Goal: Task Accomplishment & Management: Use online tool/utility

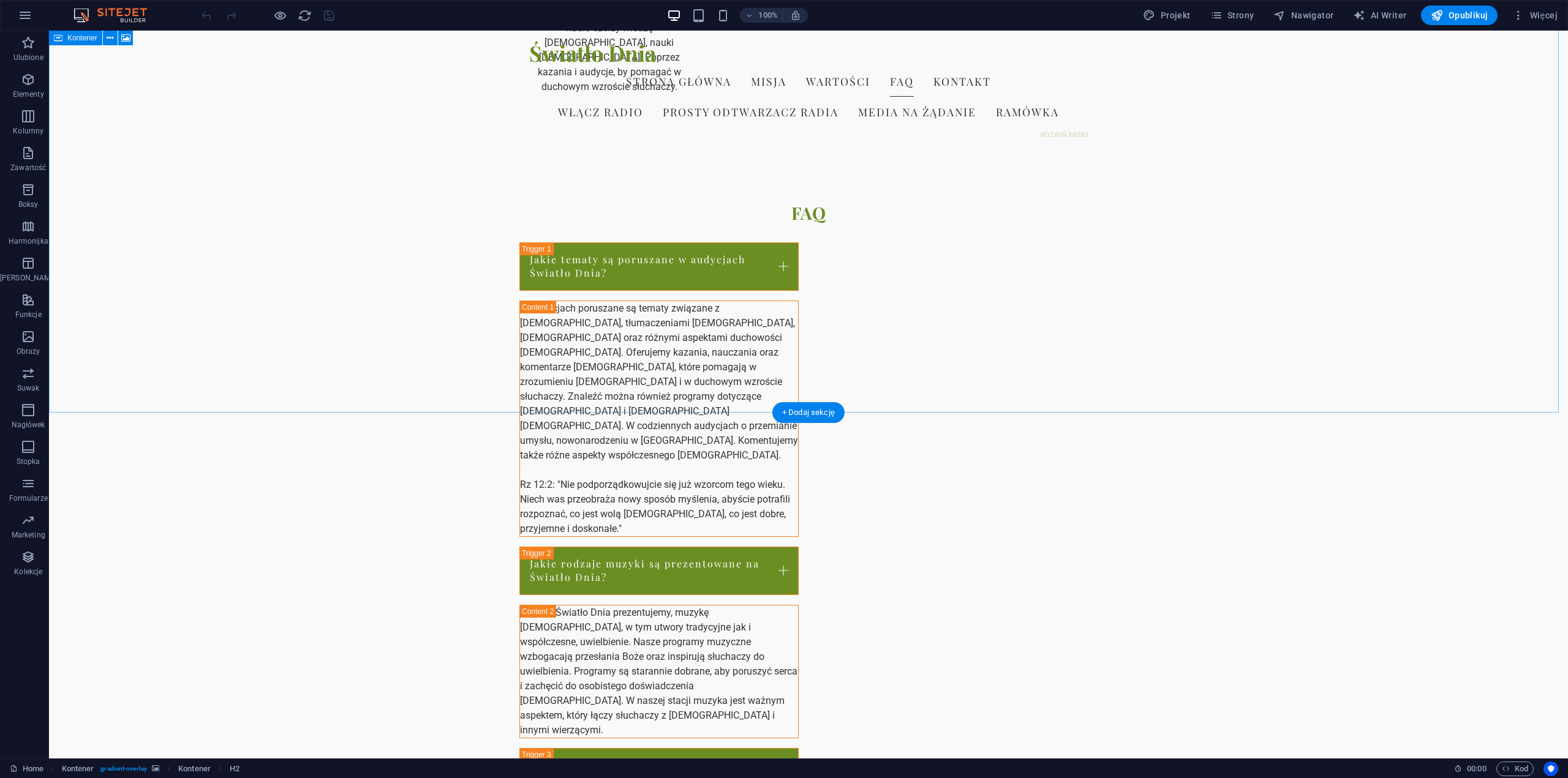
scroll to position [1539, 0]
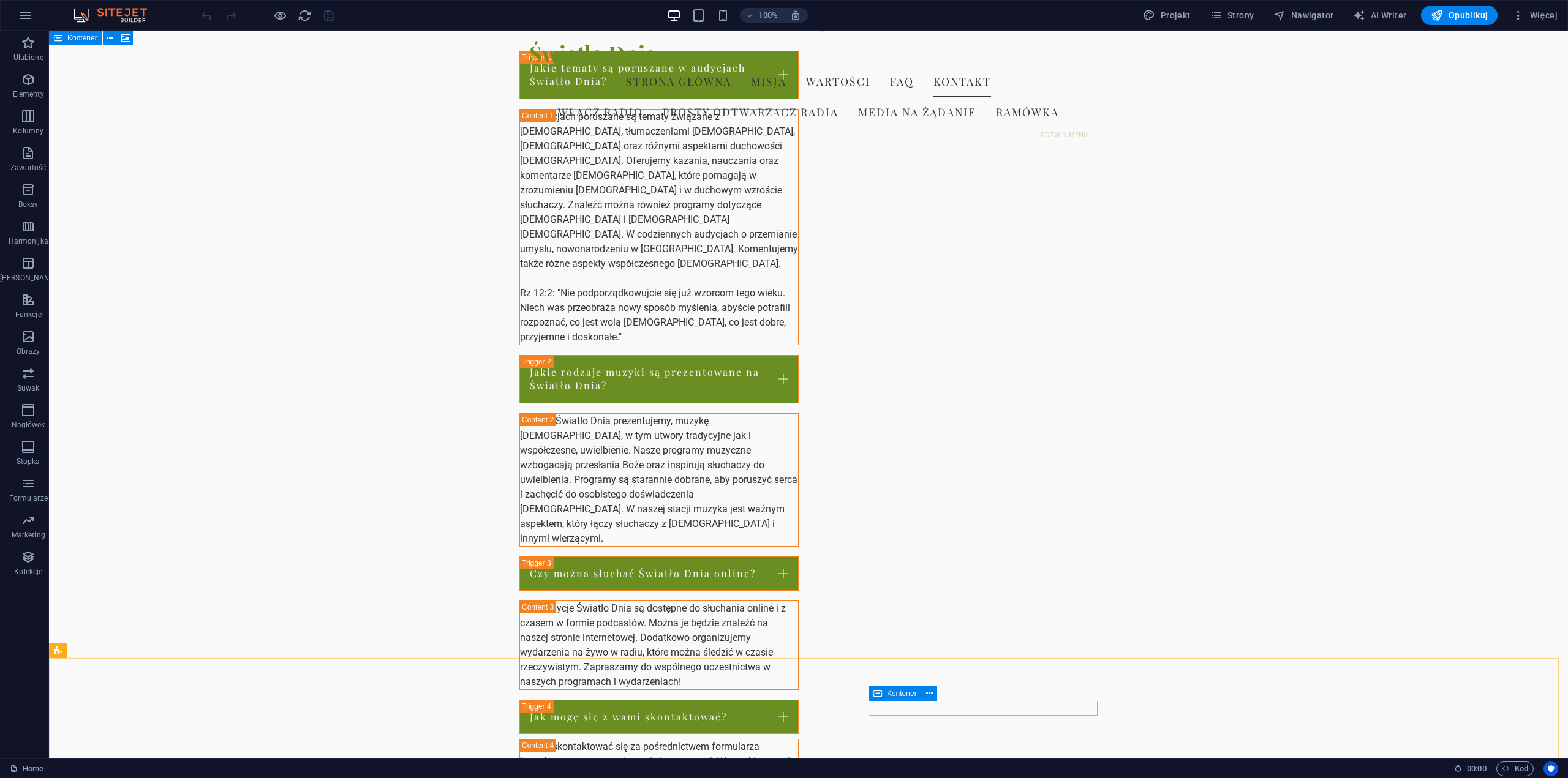
click at [882, 698] on div "Kontener" at bounding box center [895, 694] width 54 height 14
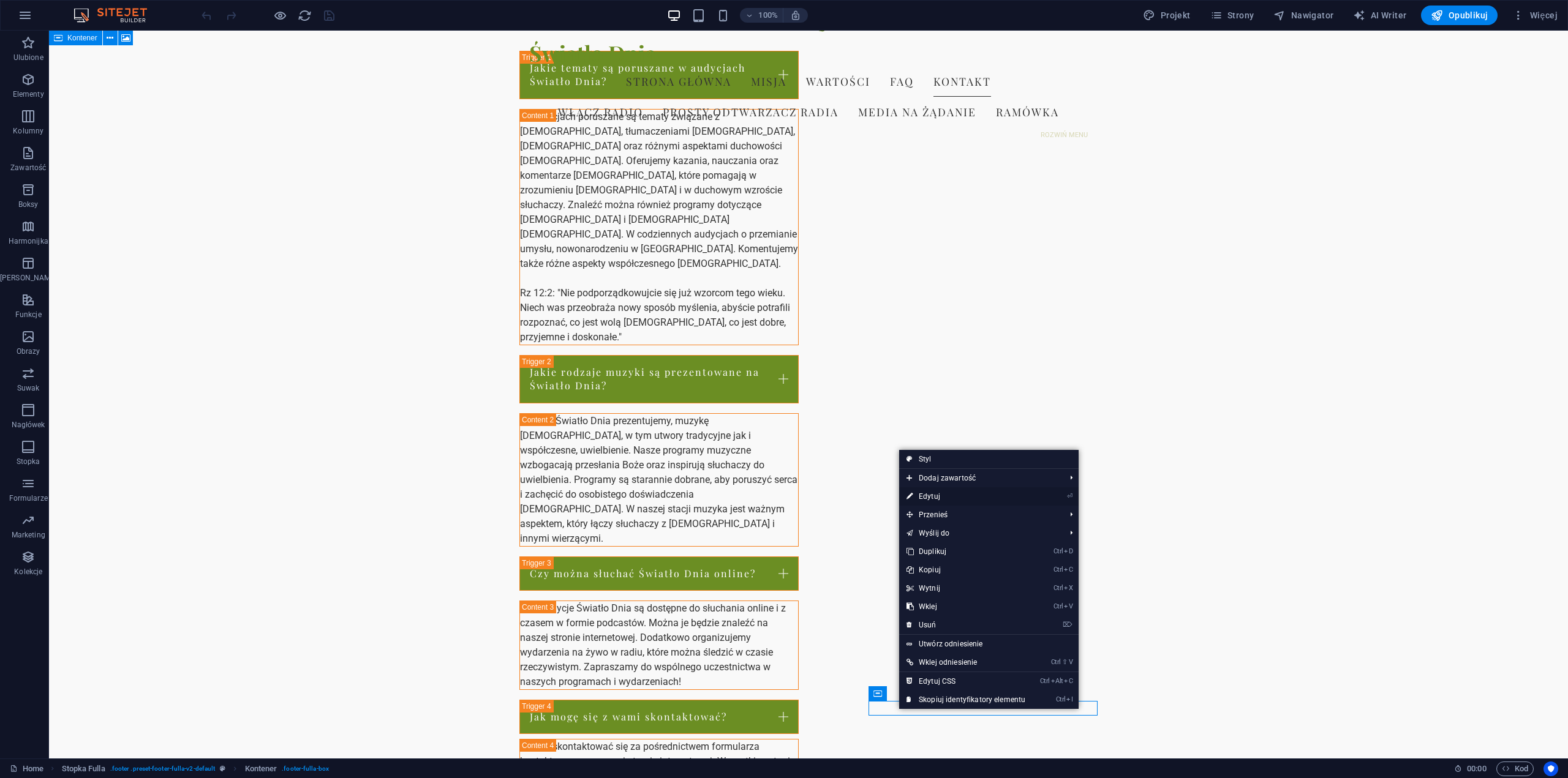
drag, startPoint x: 933, startPoint y: 500, endPoint x: 669, endPoint y: 469, distance: 265.8
click at [933, 500] on link "⏎ Edytuj" at bounding box center [966, 496] width 133 height 18
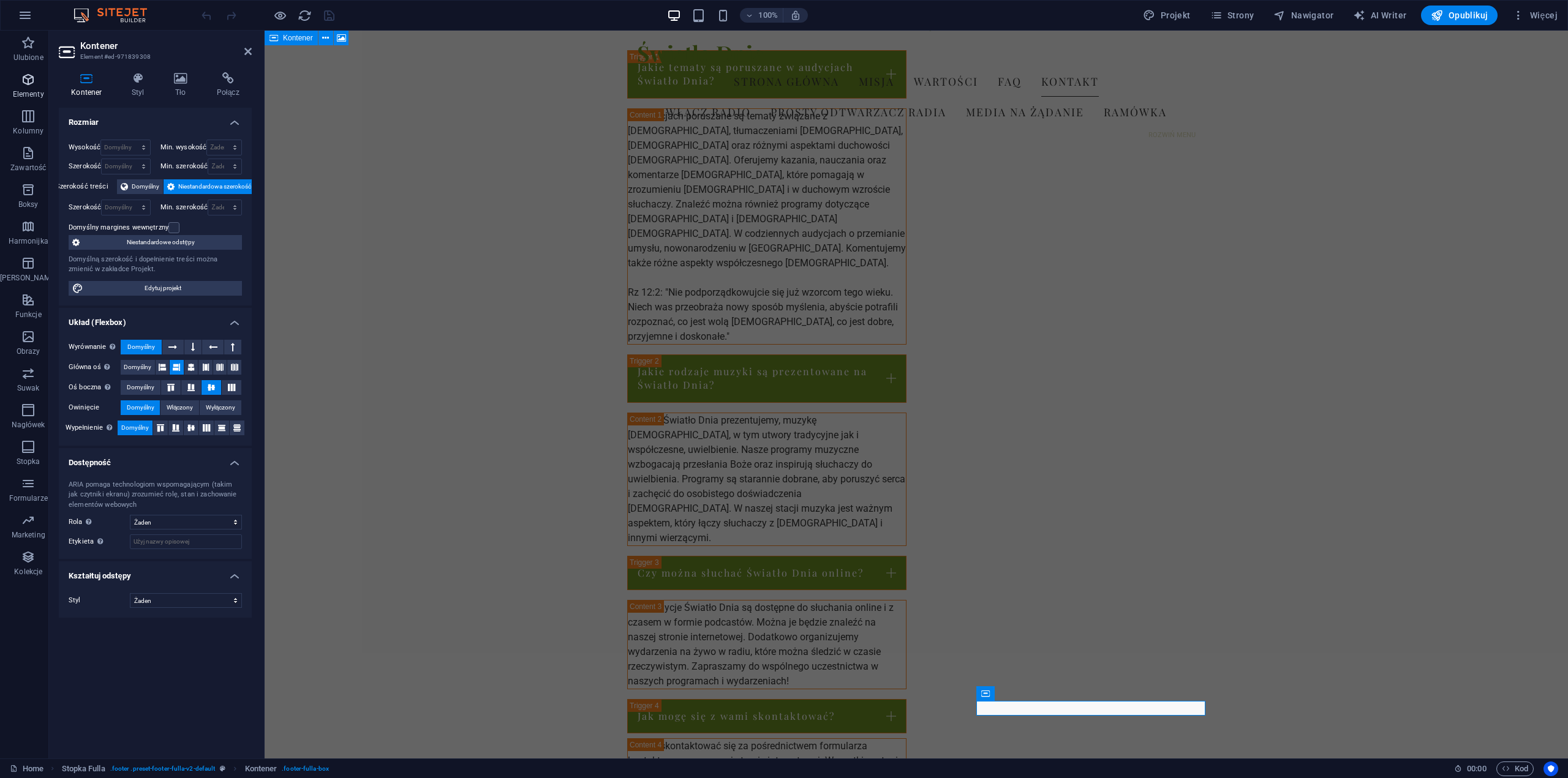
click at [27, 83] on icon "button" at bounding box center [28, 80] width 14 height 14
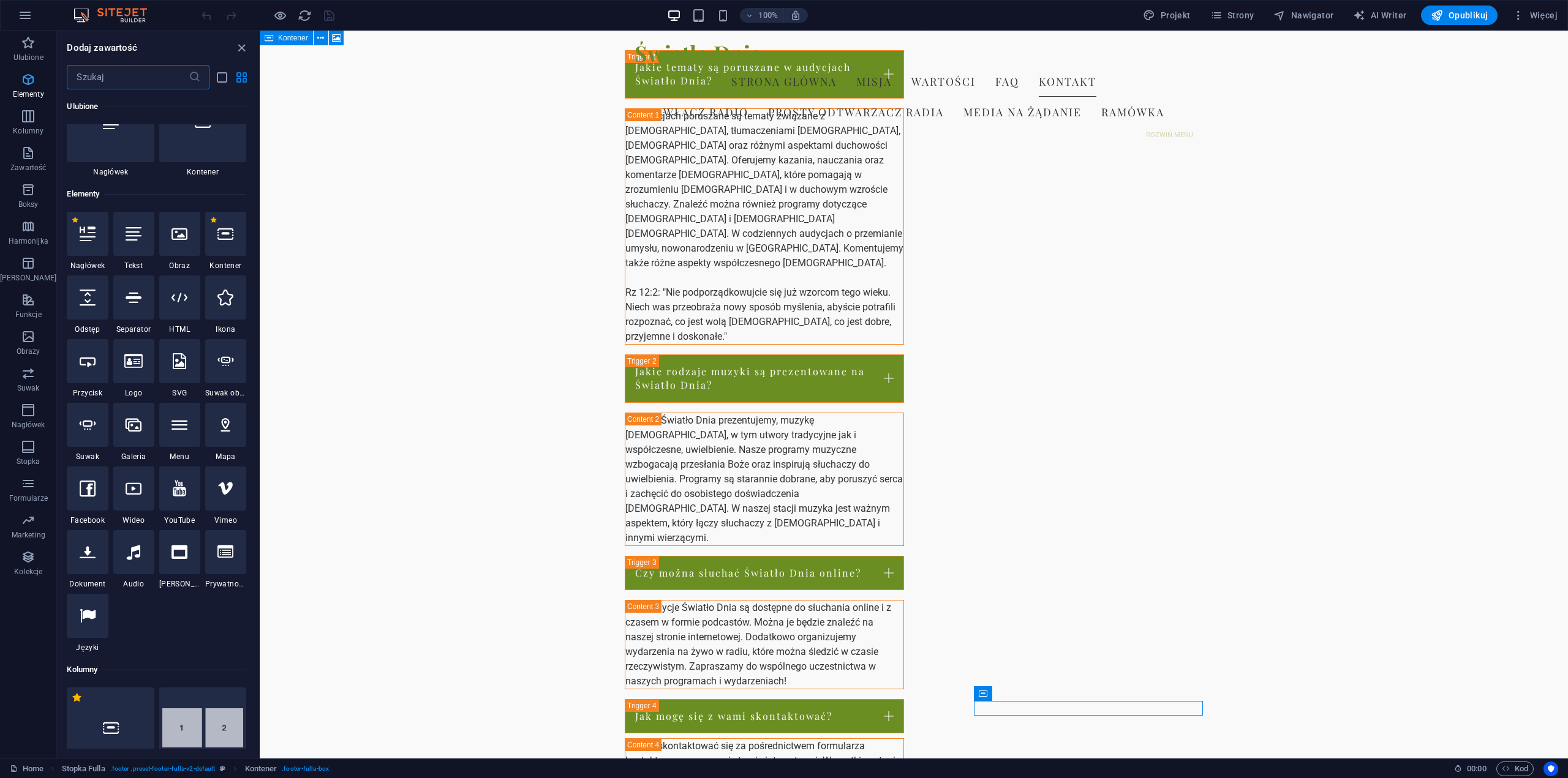
scroll to position [131, 0]
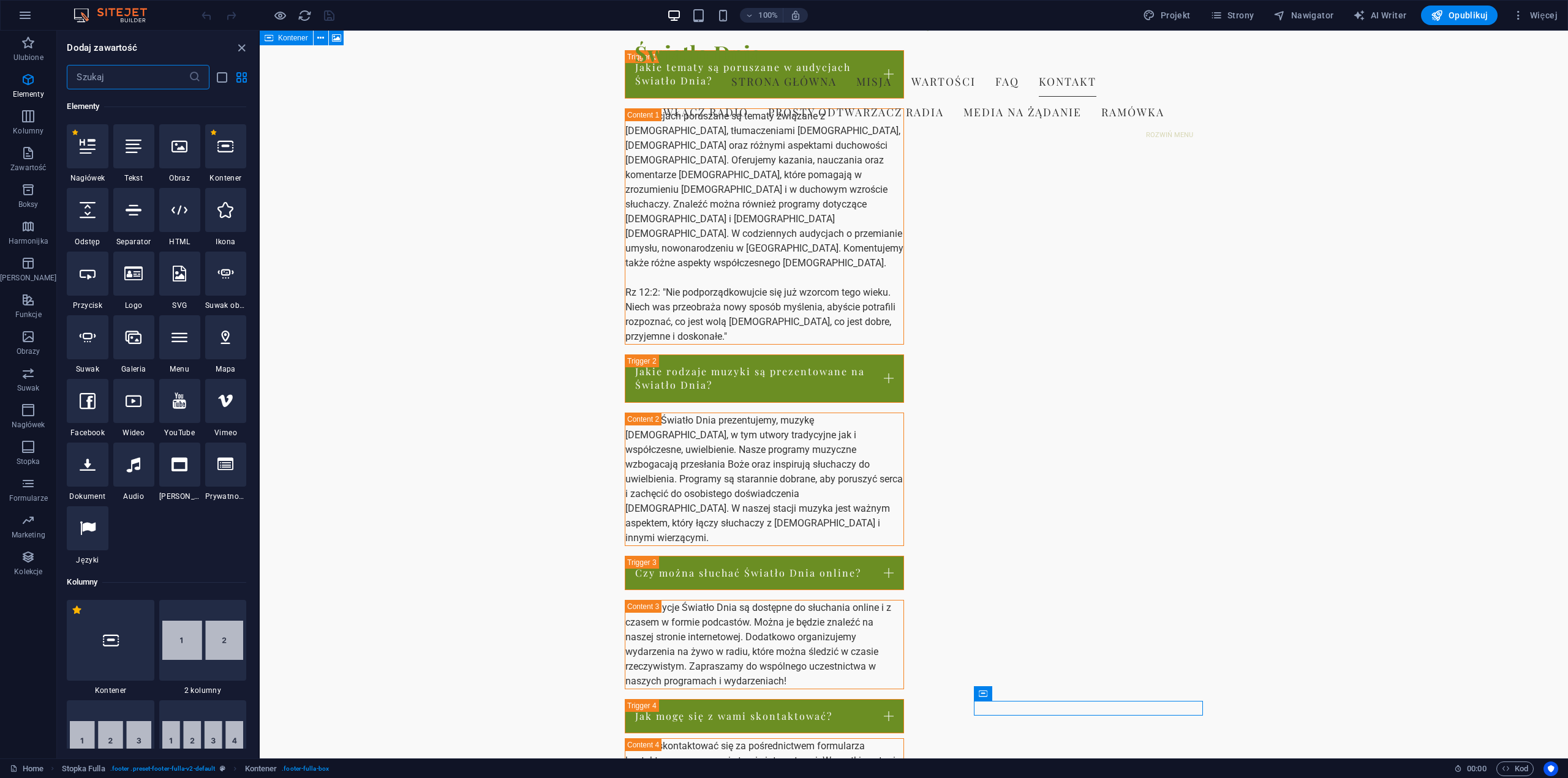
click at [227, 219] on div at bounding box center [225, 210] width 41 height 44
select select "xMidYMid"
select select "px"
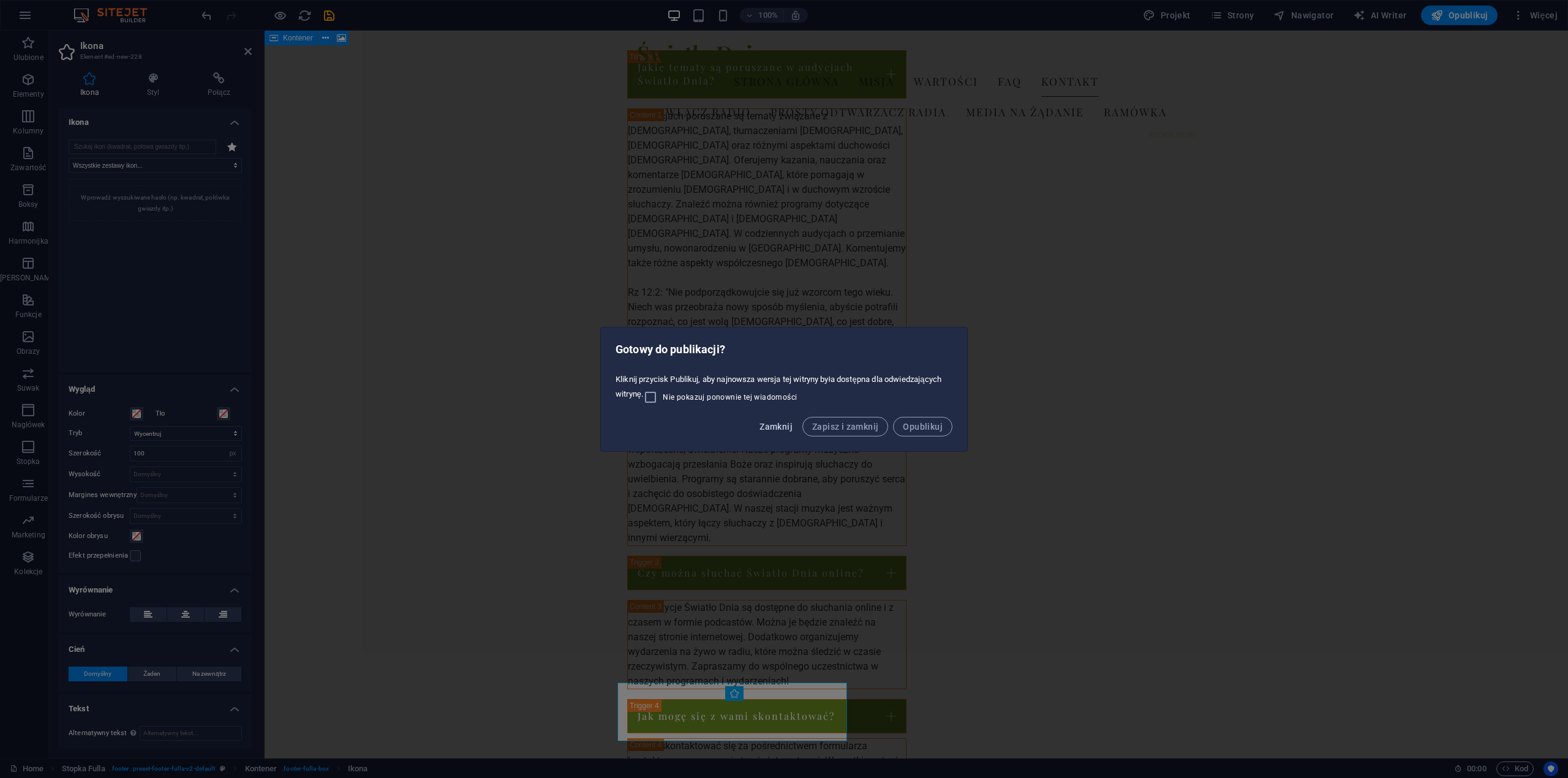
click at [774, 429] on span "Zamknij" at bounding box center [776, 427] width 33 height 10
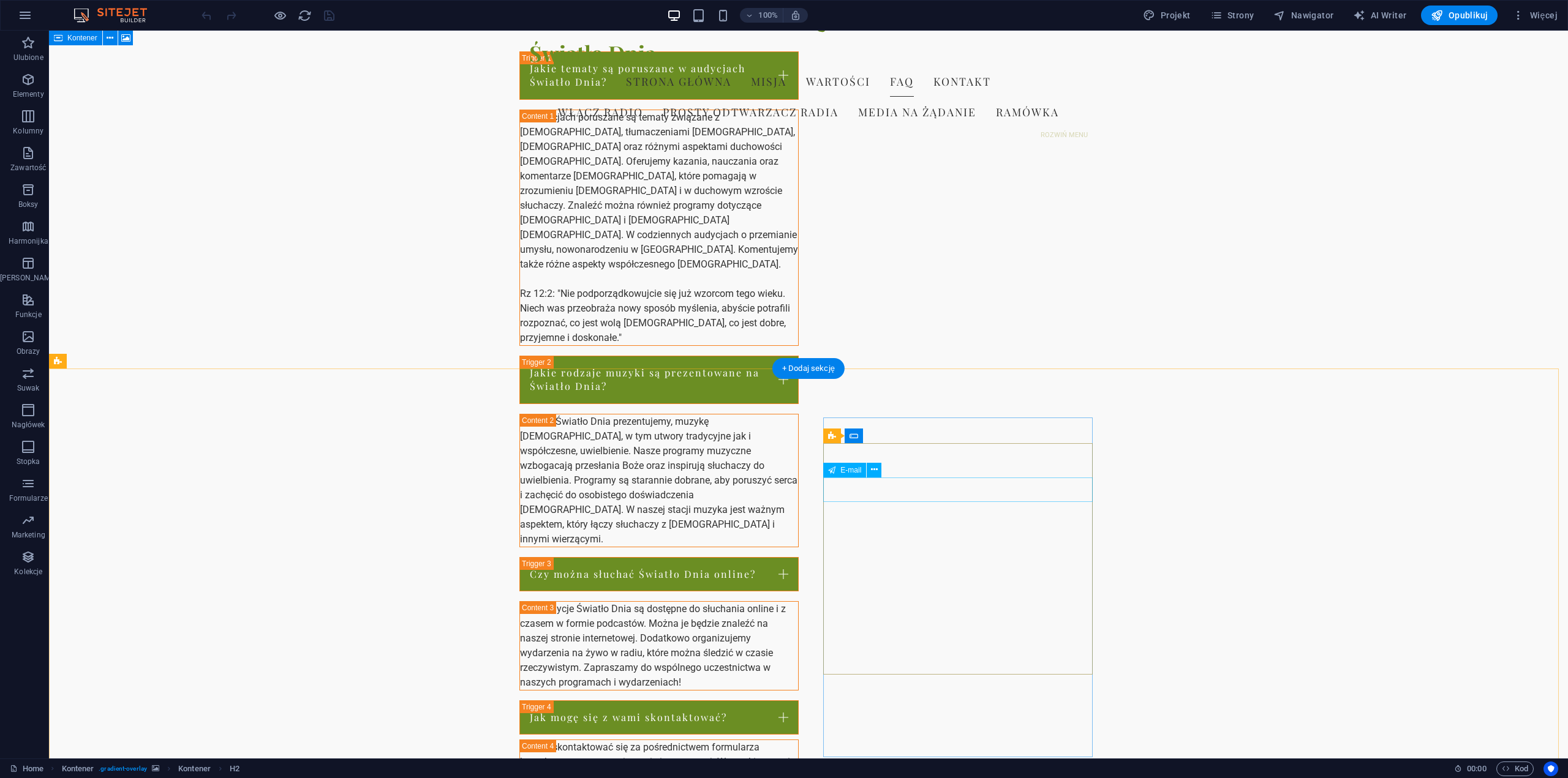
scroll to position [1539, 0]
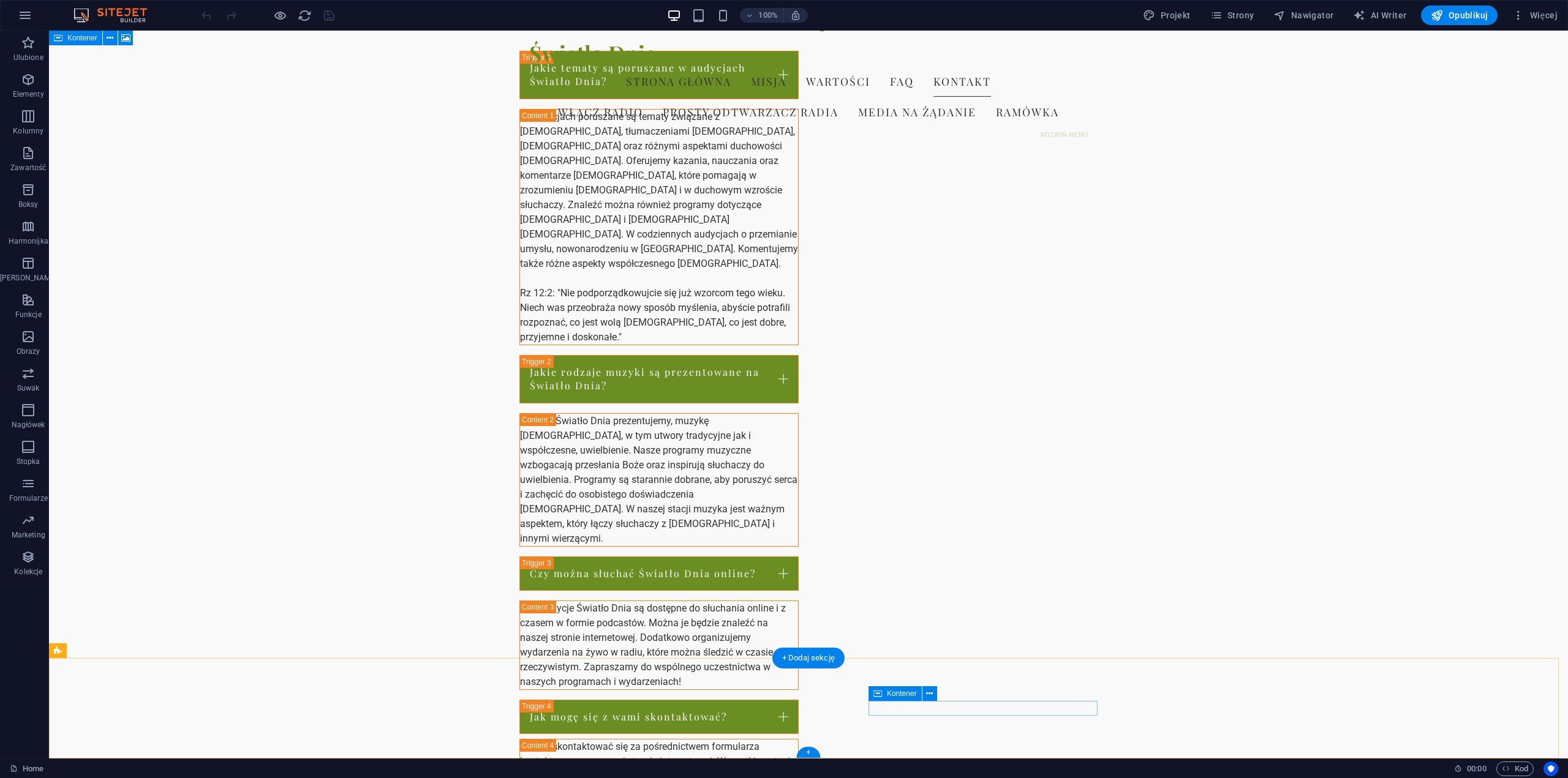
click at [933, 694] on button at bounding box center [930, 694] width 14 height 14
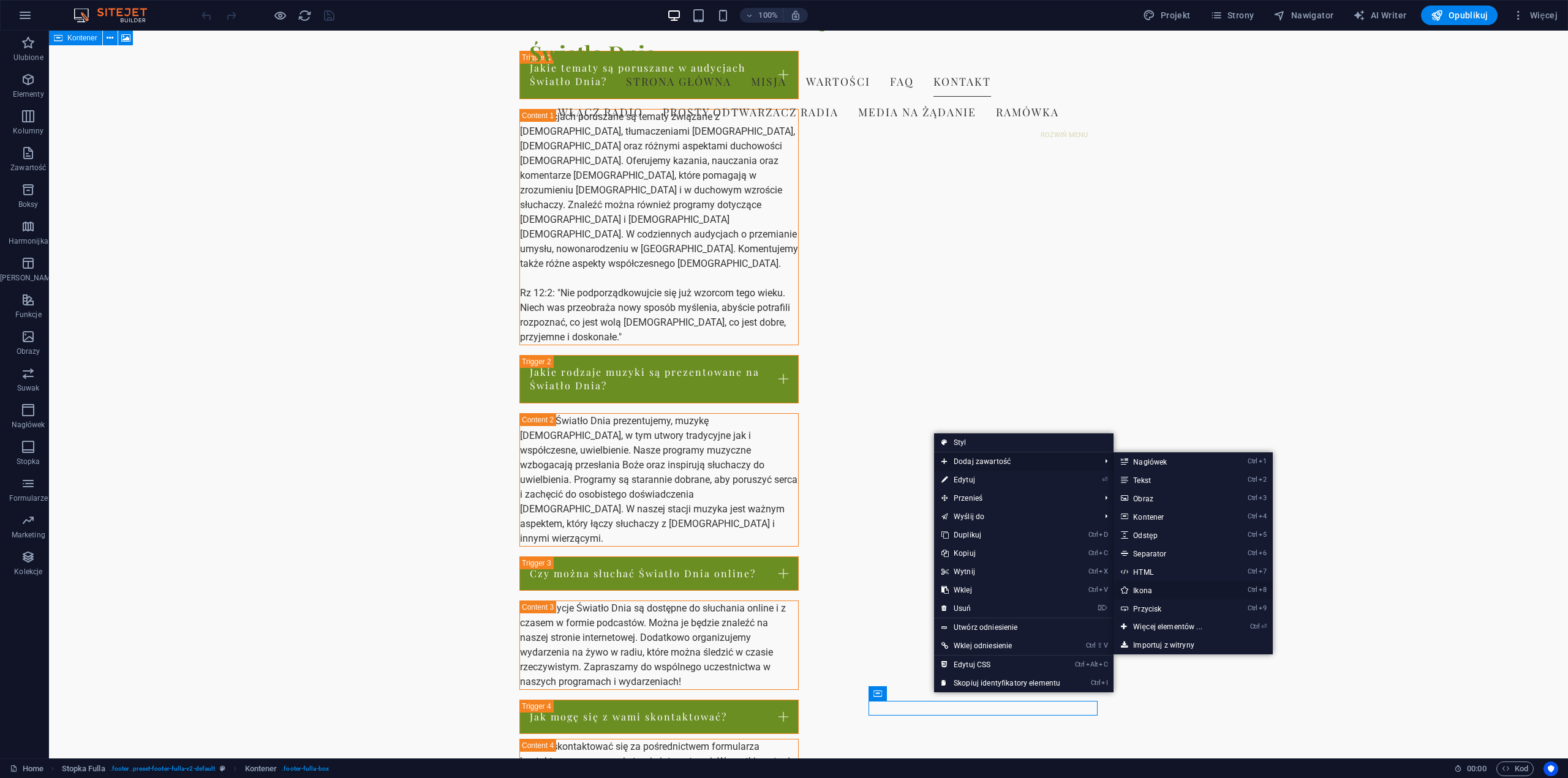
click at [1152, 589] on link "Ctrl 8 Ikona" at bounding box center [1170, 590] width 112 height 18
select select "xMidYMid"
select select "px"
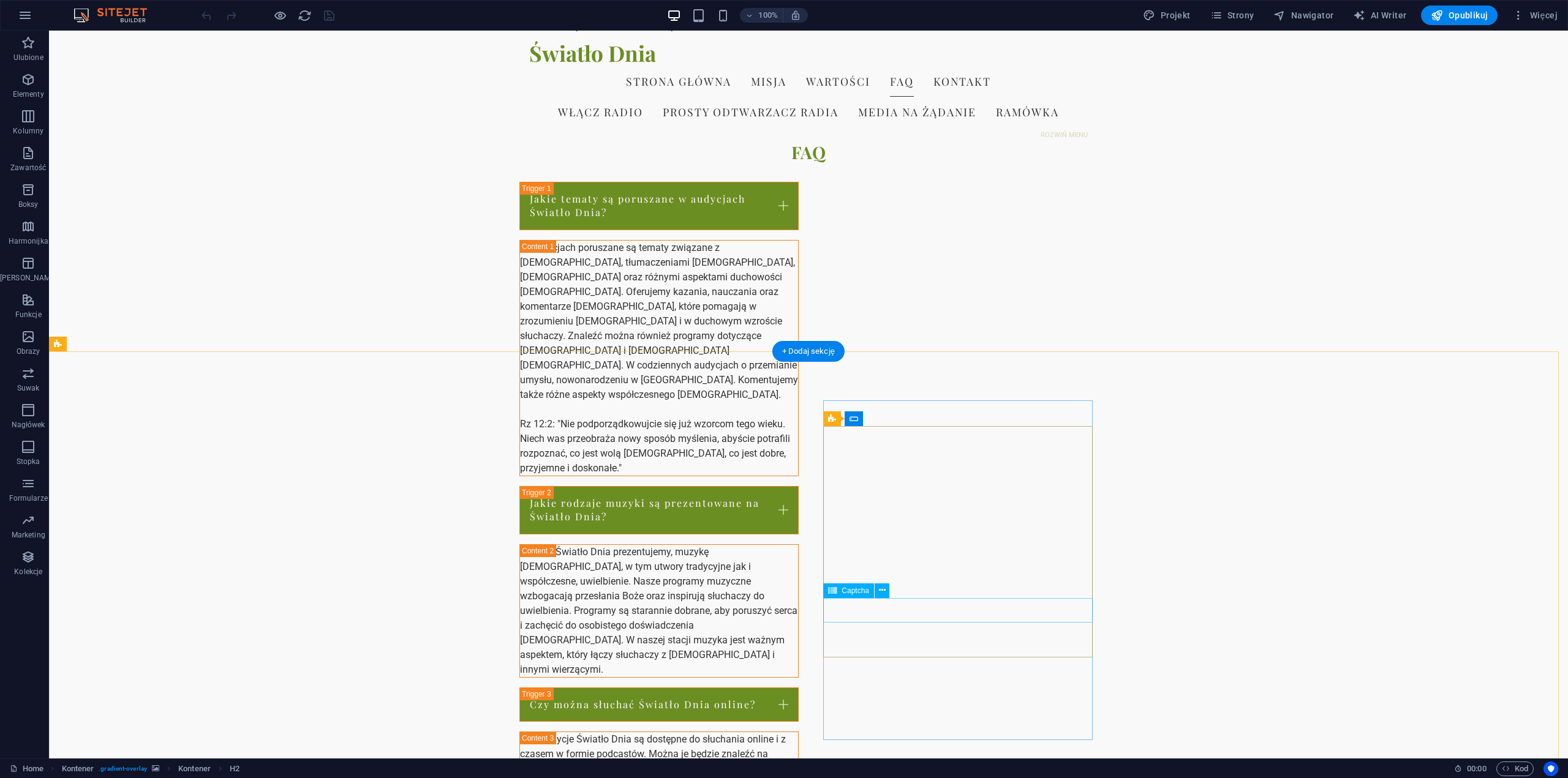
scroll to position [1539, 0]
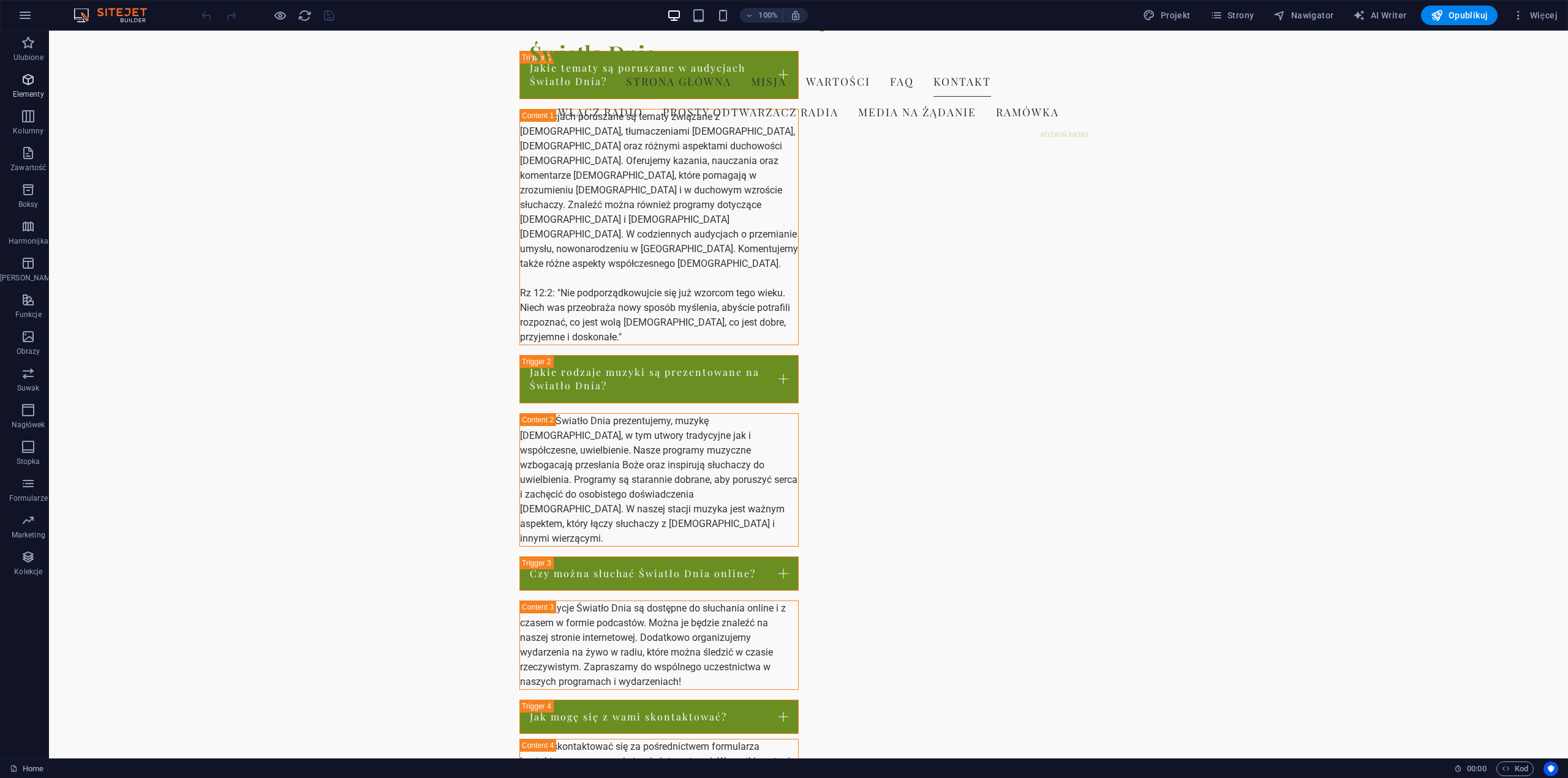
click at [28, 82] on icon "button" at bounding box center [28, 80] width 14 height 14
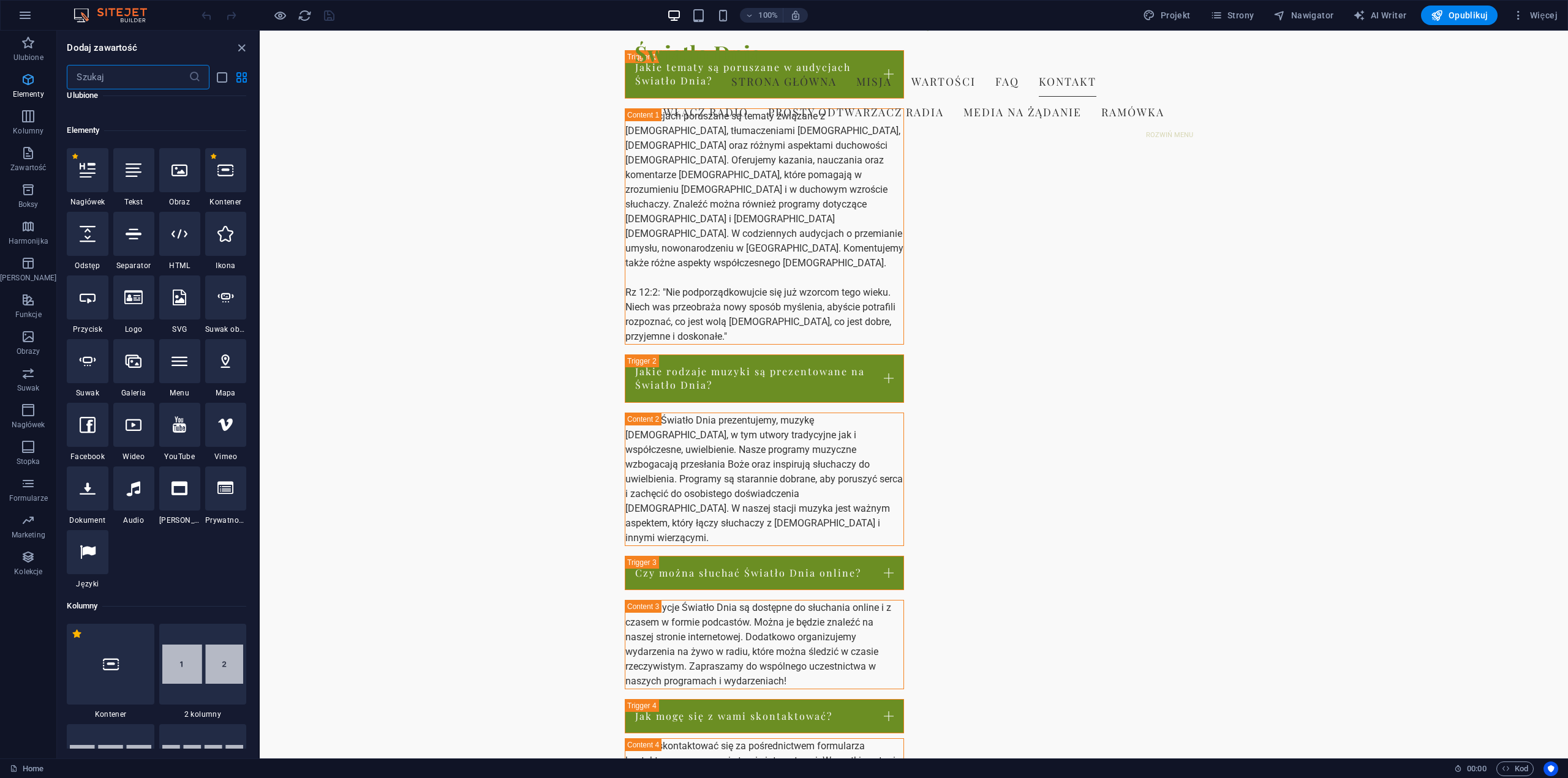
scroll to position [131, 0]
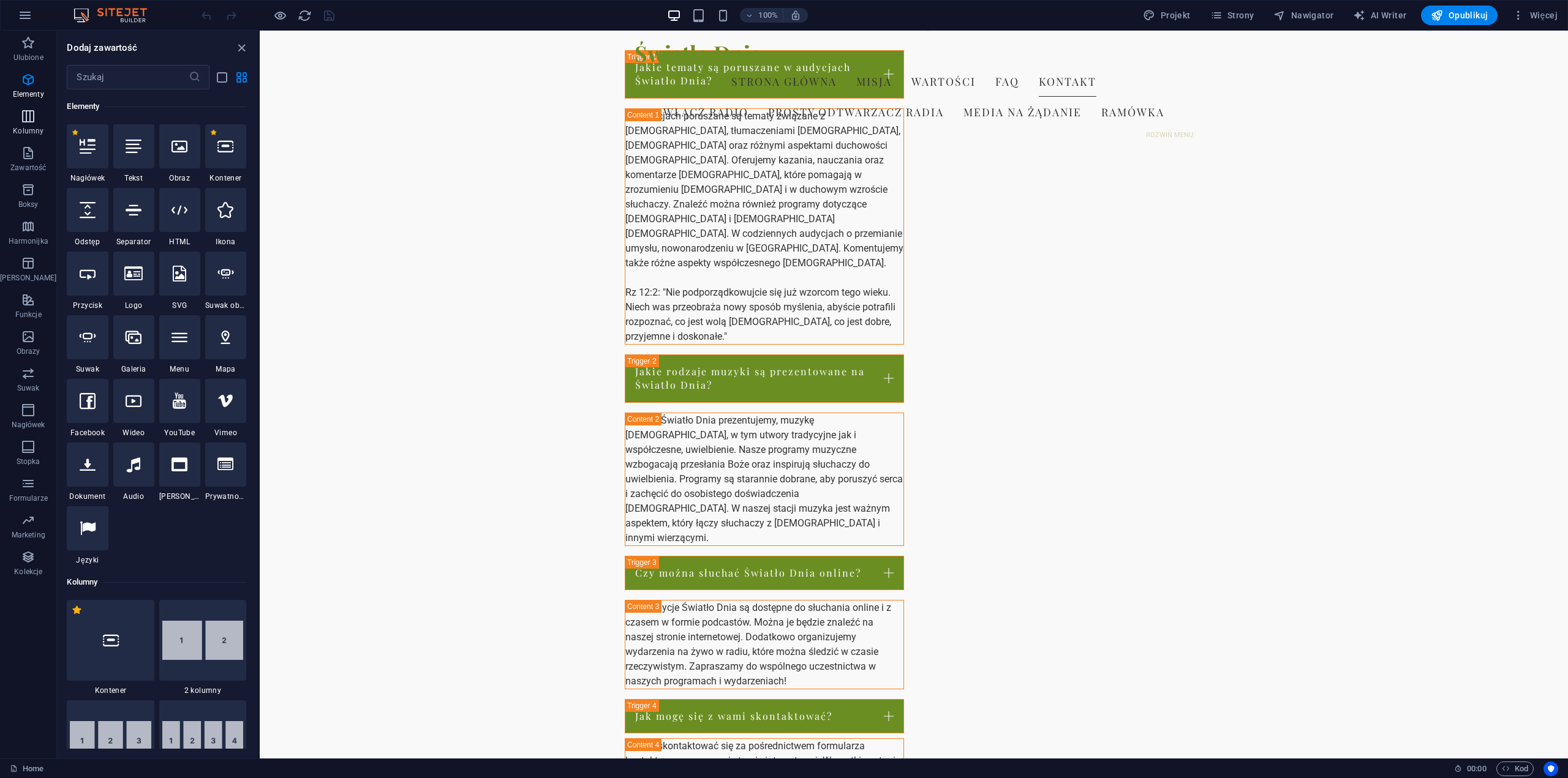
click at [24, 121] on icon "button" at bounding box center [28, 116] width 14 height 14
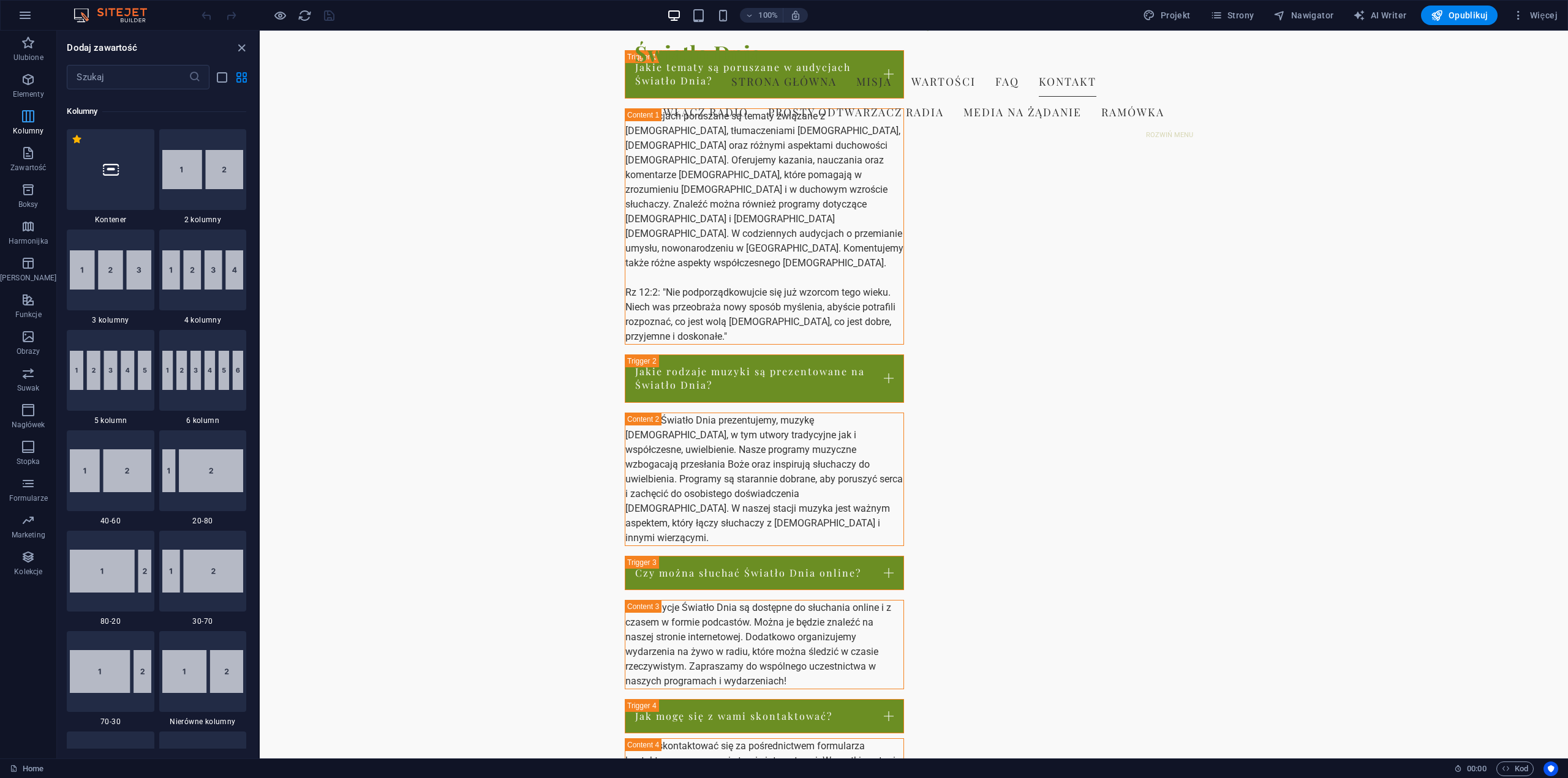
scroll to position [606, 0]
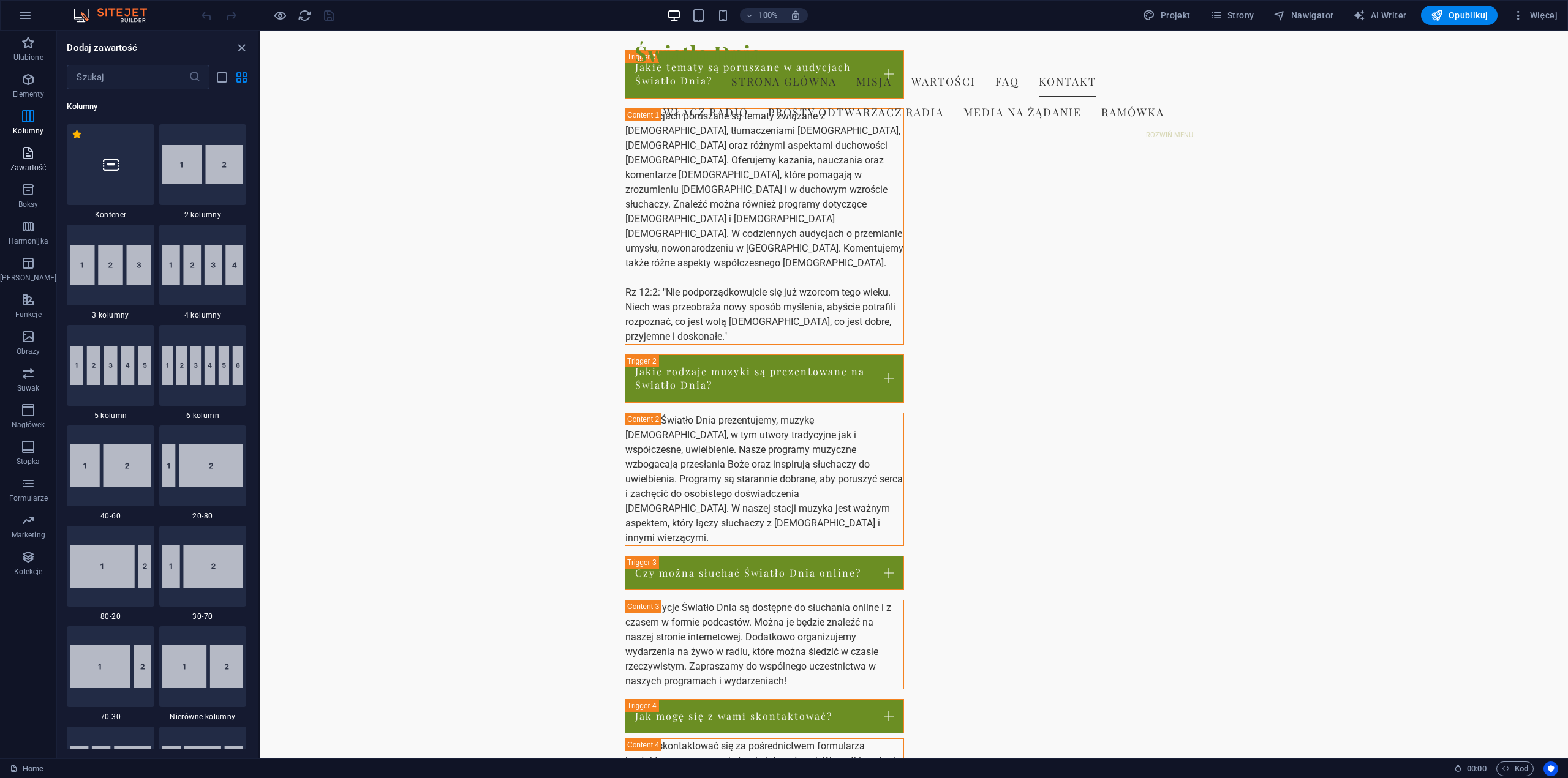
click at [24, 162] on span "Zawartość" at bounding box center [28, 160] width 56 height 29
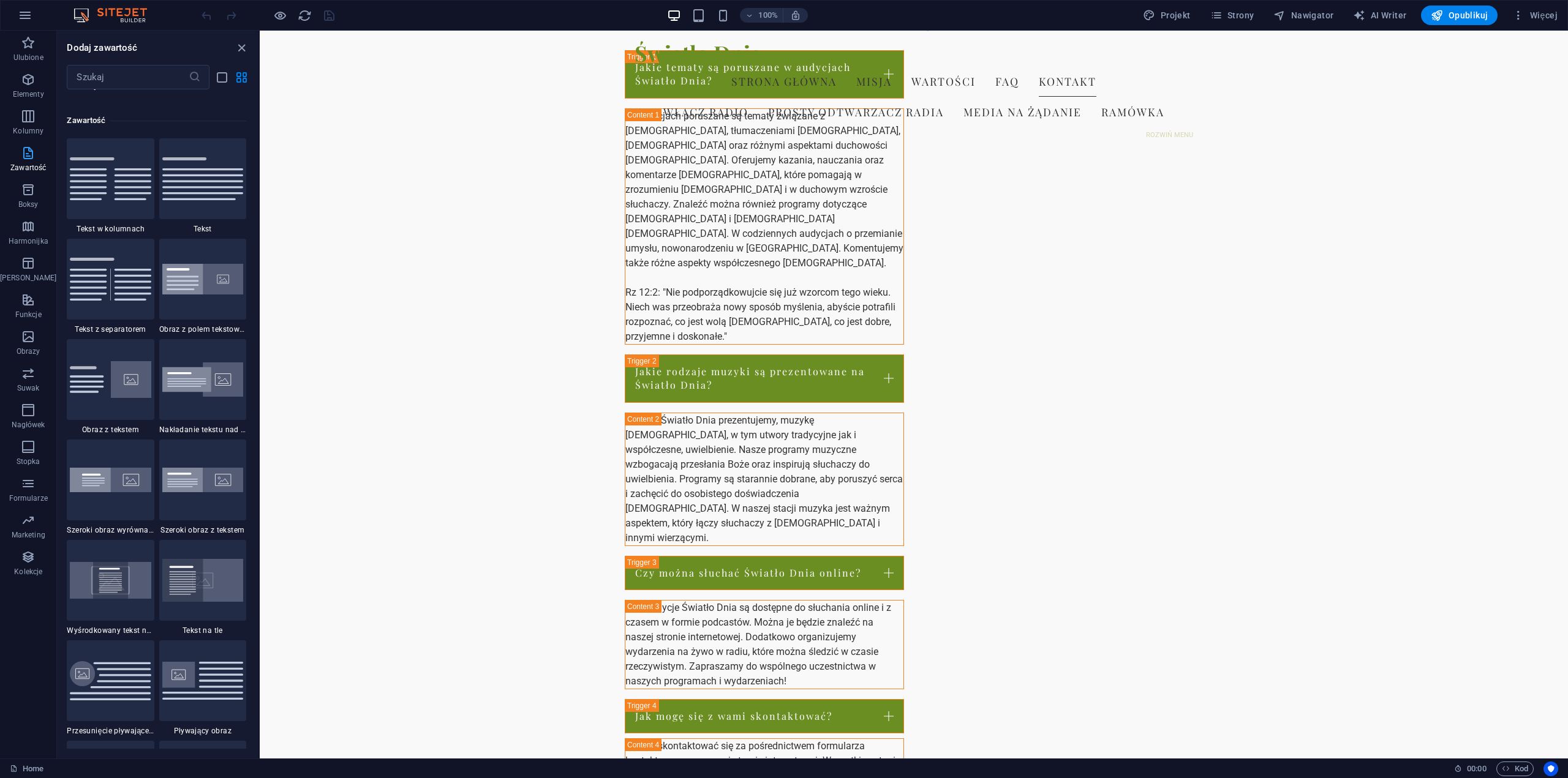
scroll to position [2142, 0]
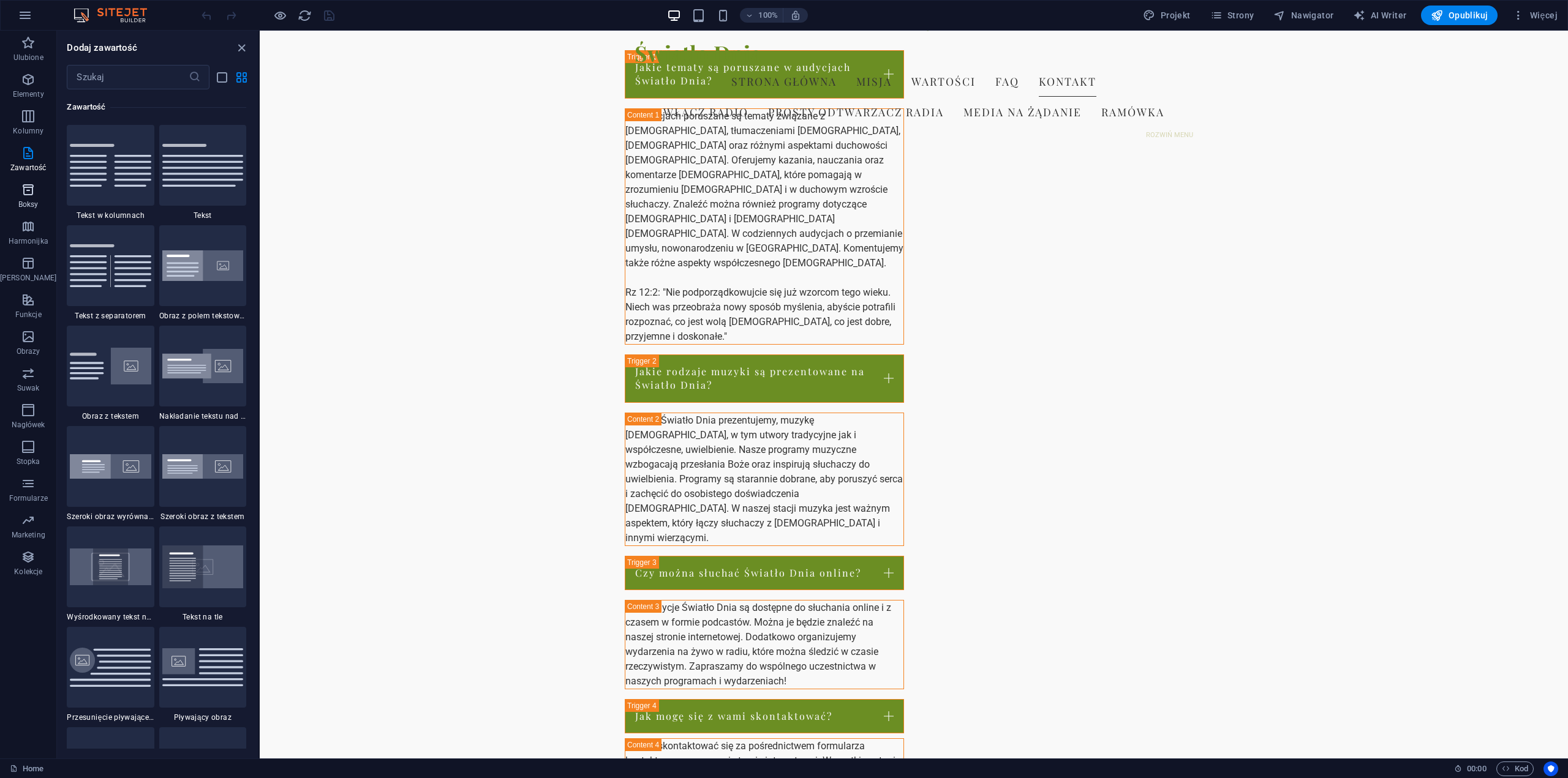
click at [22, 201] on p "Boksy" at bounding box center [28, 204] width 20 height 10
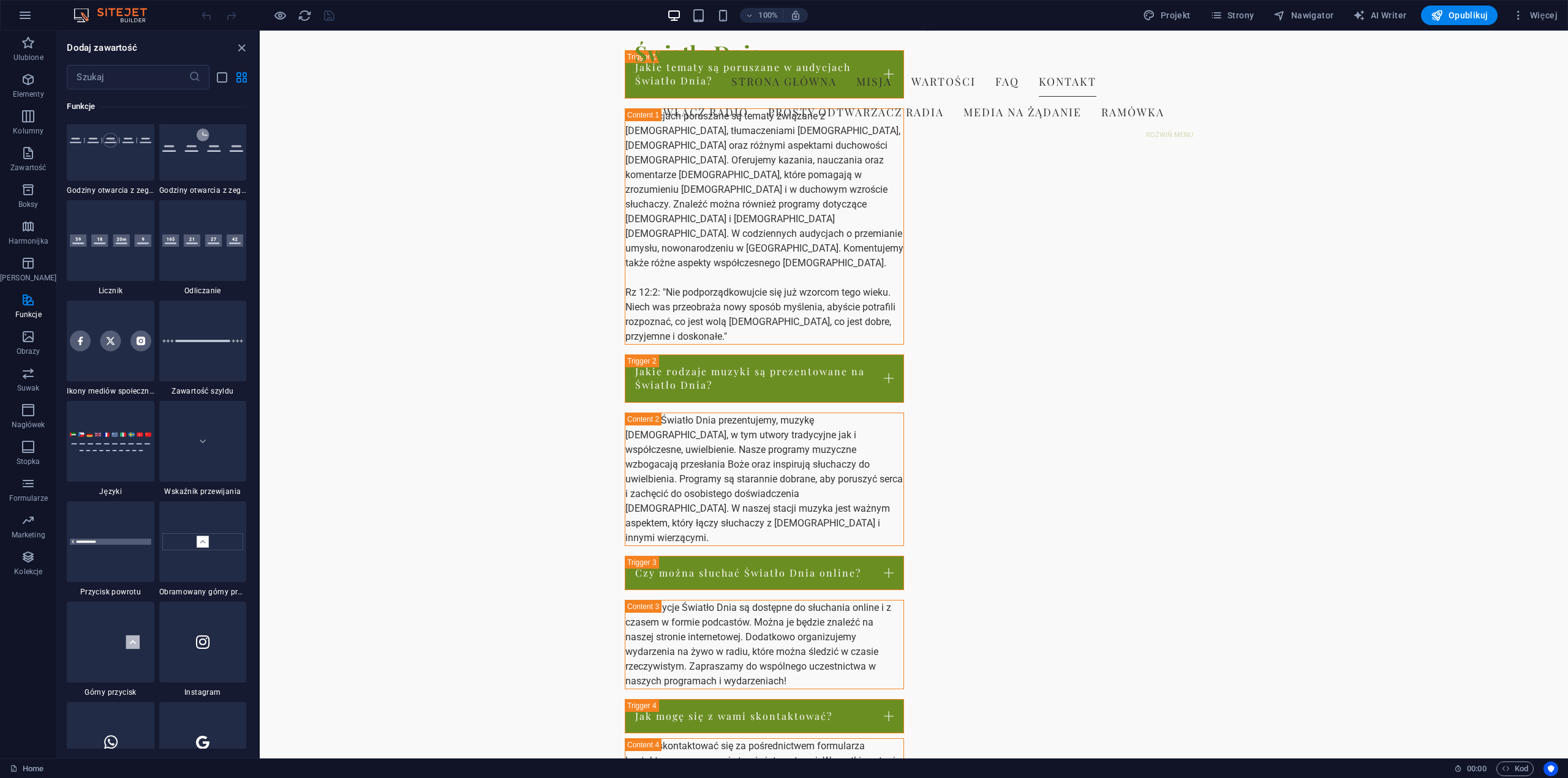
scroll to position [5398, 0]
click at [73, 351] on img at bounding box center [110, 343] width 81 height 21
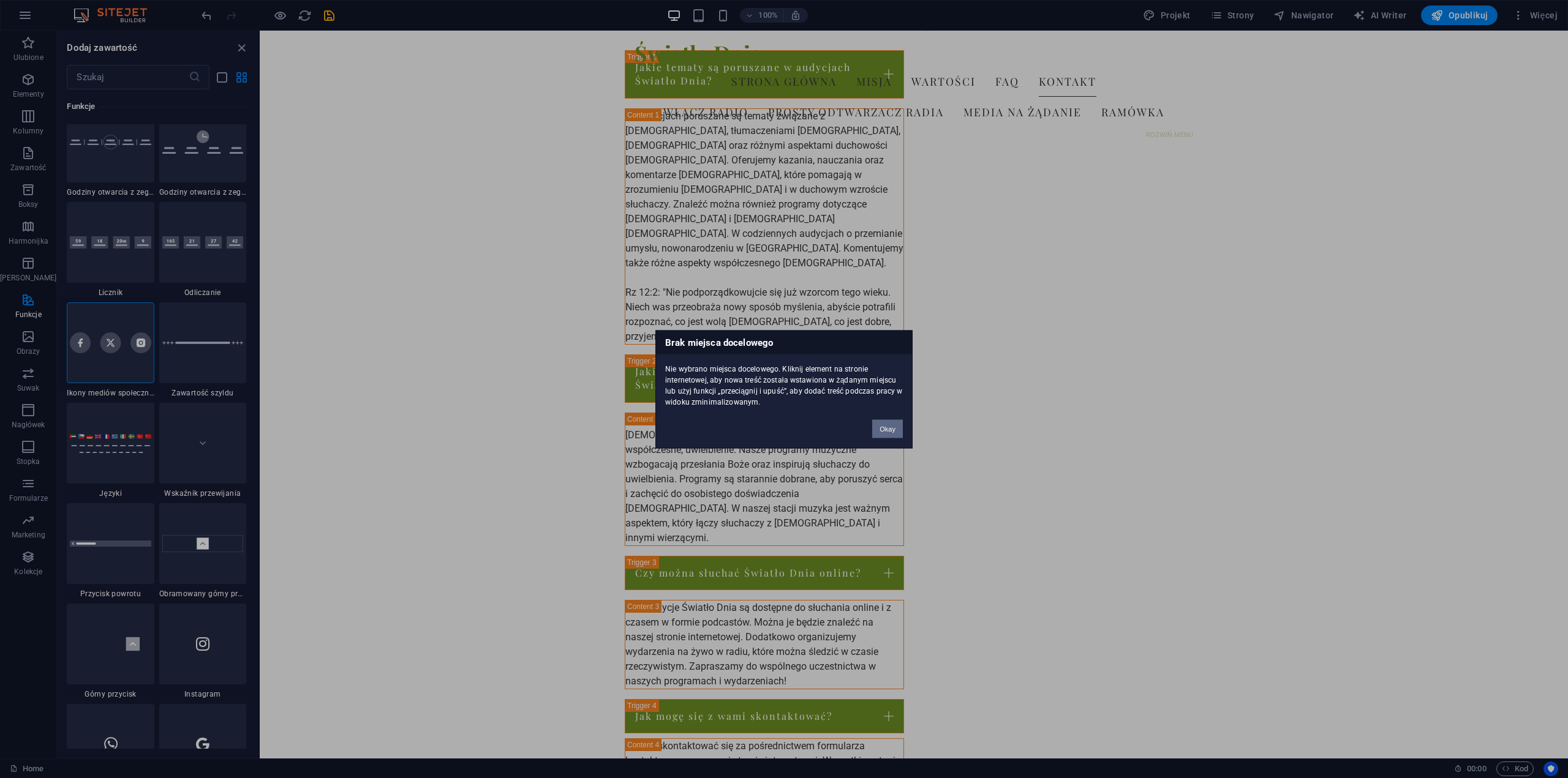
click at [890, 429] on button "Okay" at bounding box center [888, 429] width 31 height 18
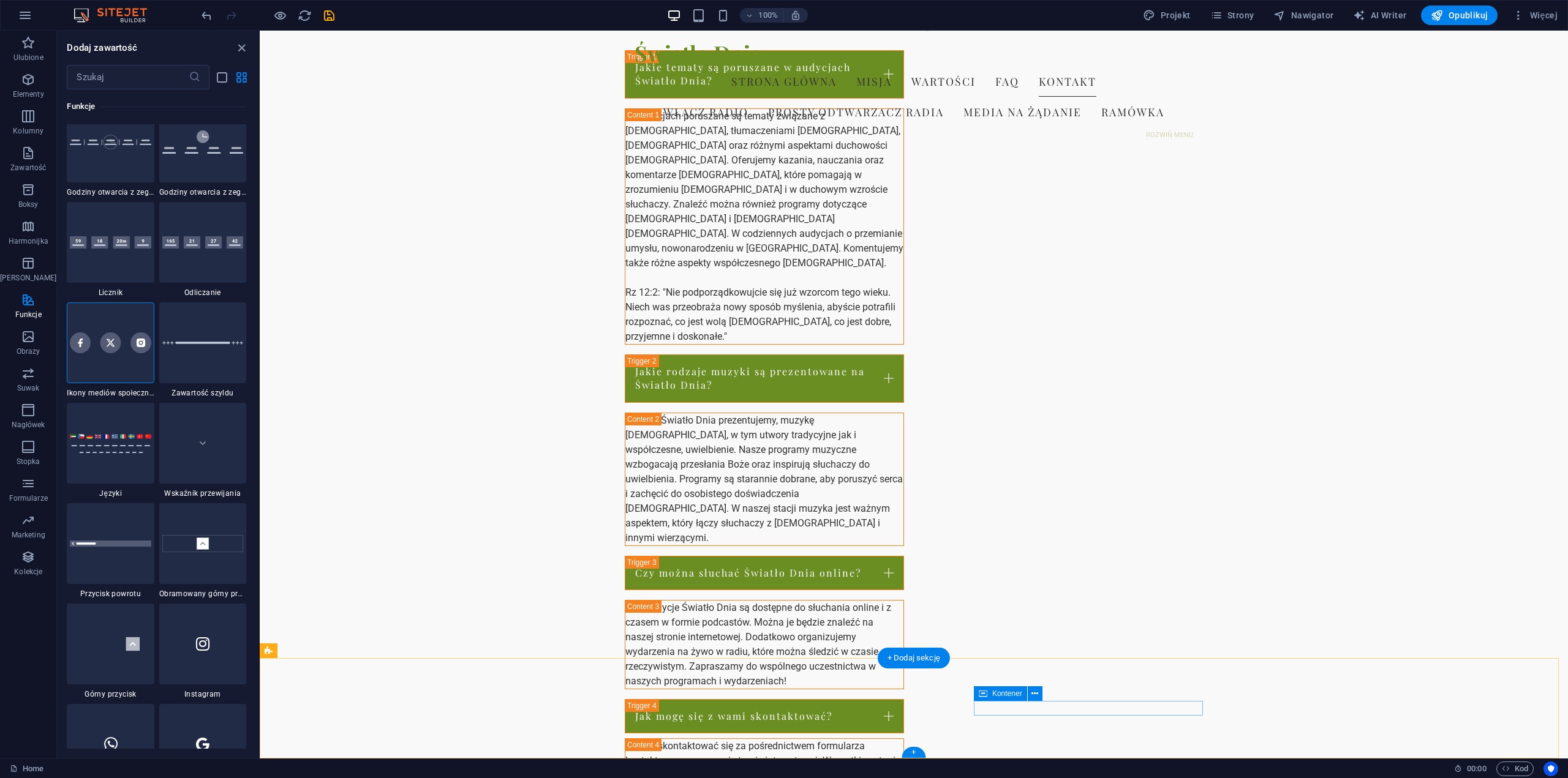
click at [102, 354] on div at bounding box center [110, 343] width 87 height 81
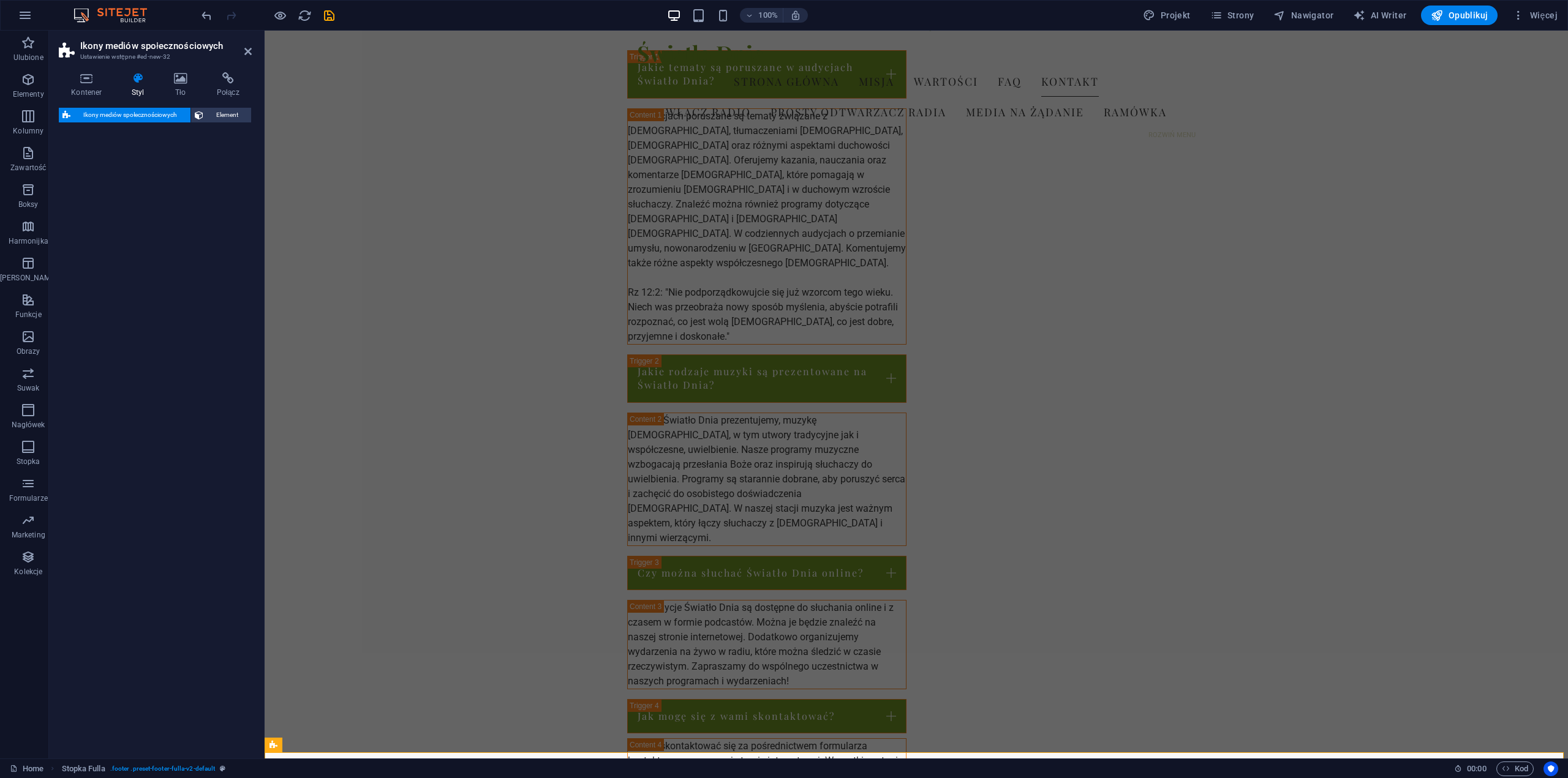
select select "rem"
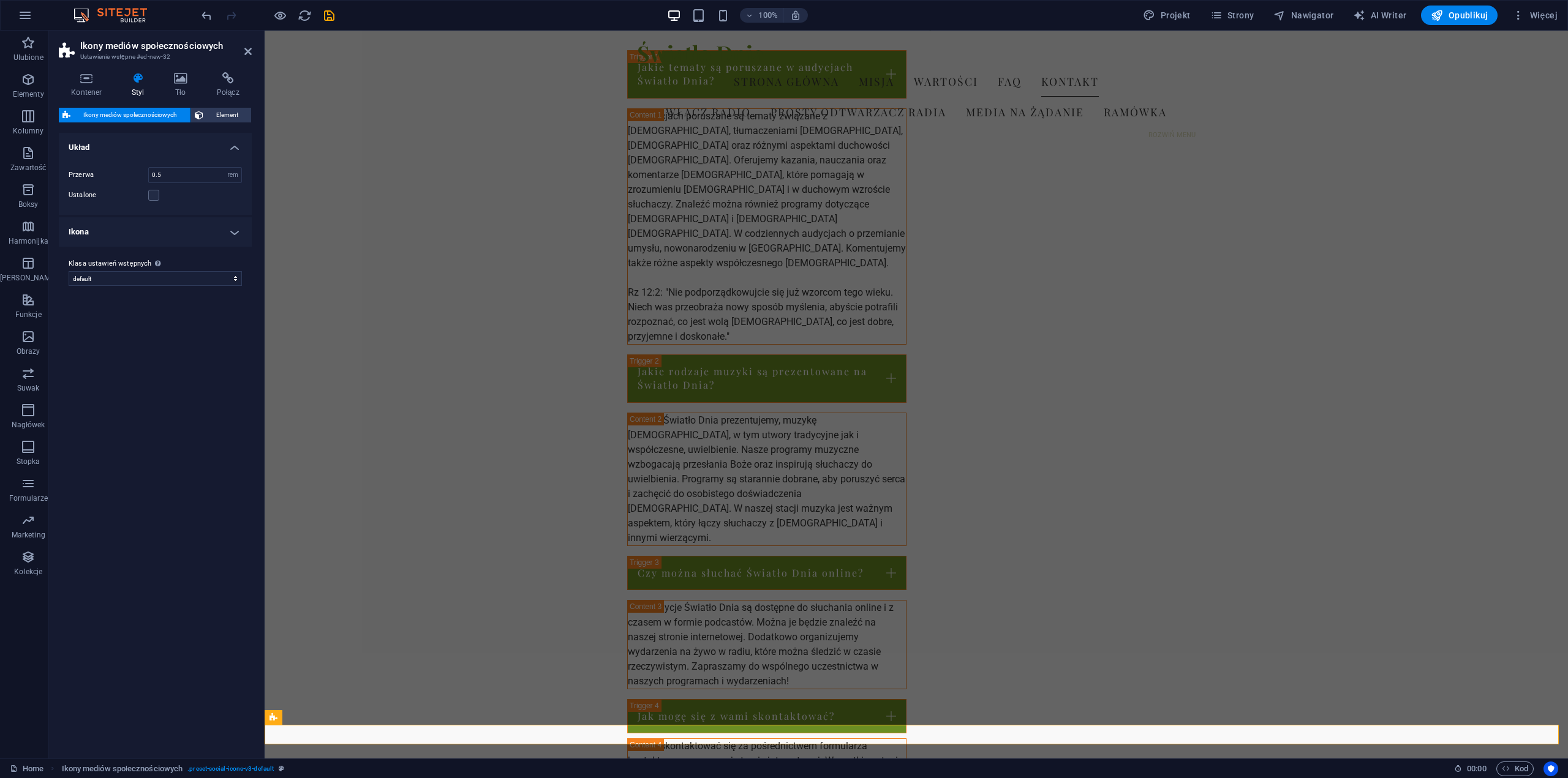
scroll to position [1573, 0]
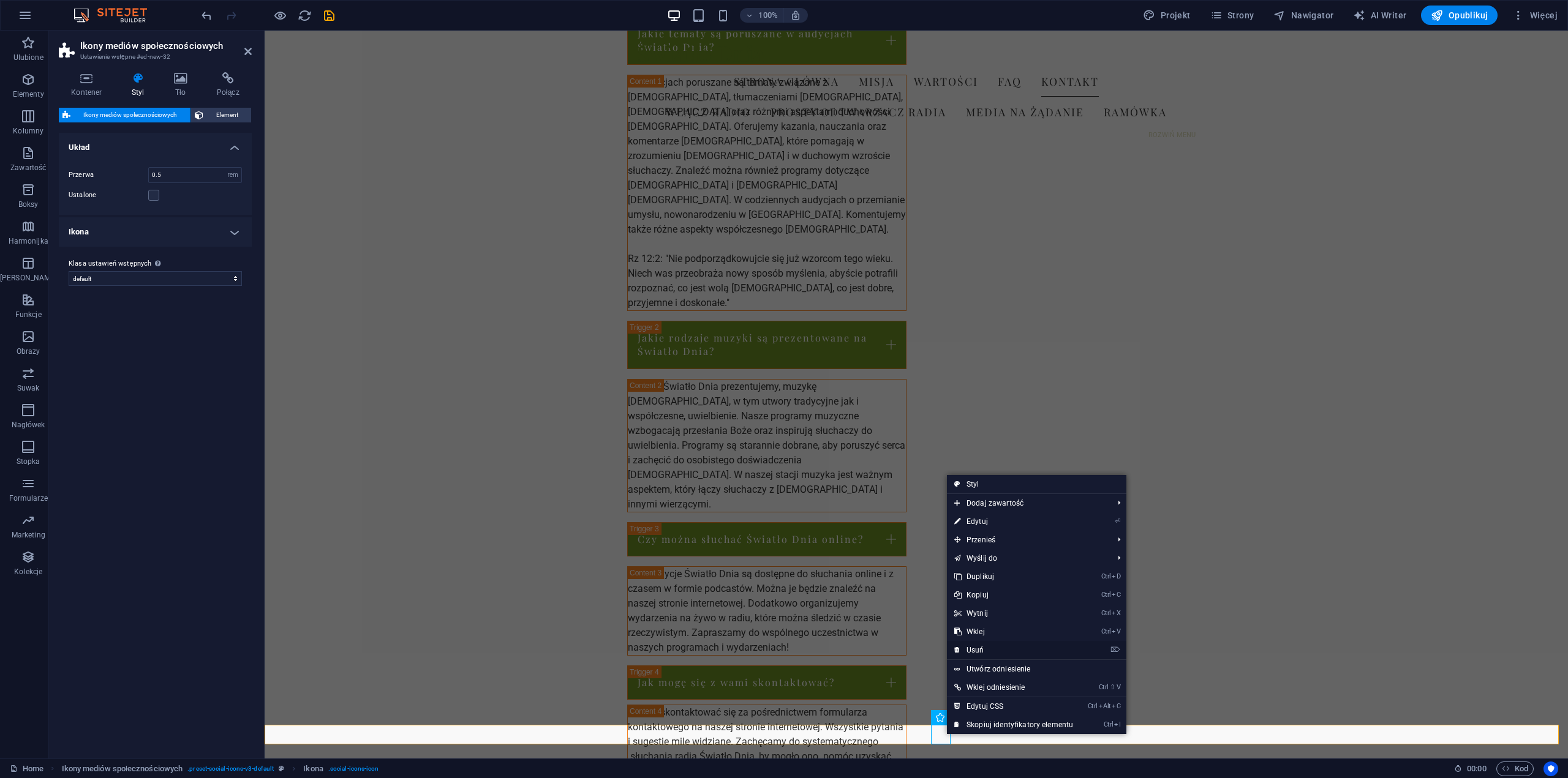
click at [985, 653] on link "⌦ Usuń" at bounding box center [1014, 650] width 133 height 18
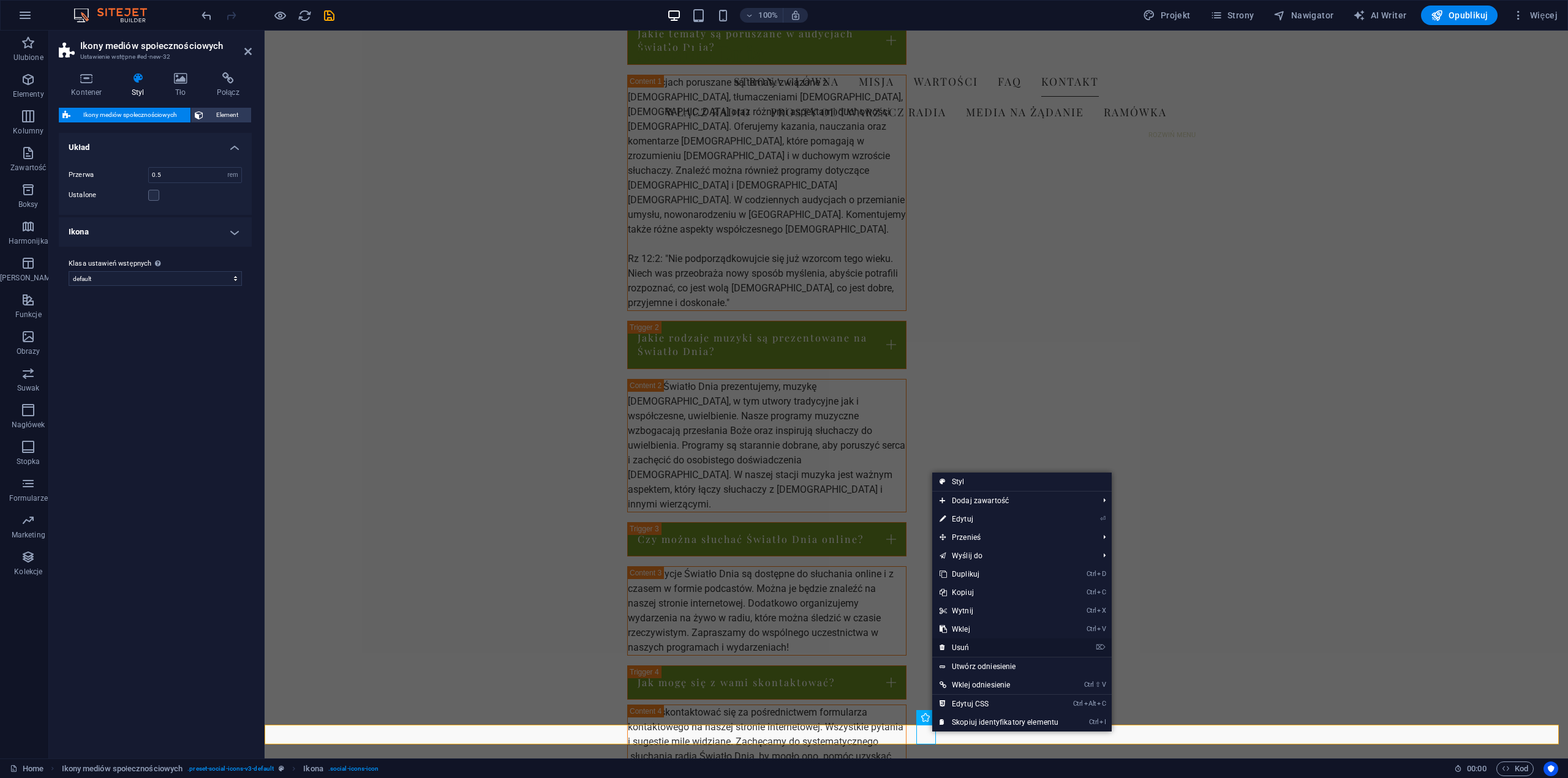
click at [971, 645] on link "⌦ Usuń" at bounding box center [999, 648] width 133 height 18
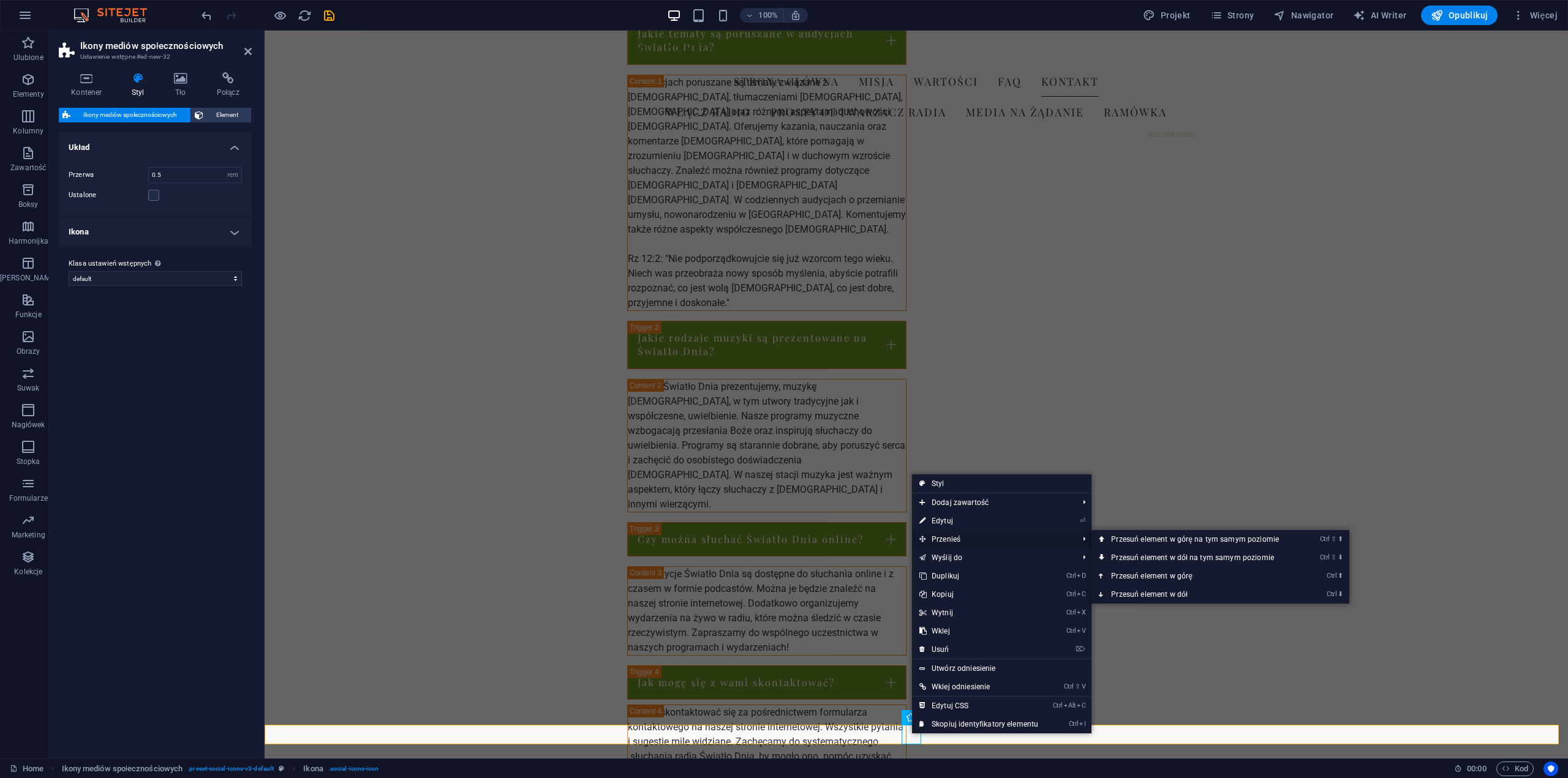
click at [958, 542] on span "Przenieś" at bounding box center [993, 540] width 161 height 18
click at [948, 539] on span "Przenieś" at bounding box center [993, 540] width 161 height 18
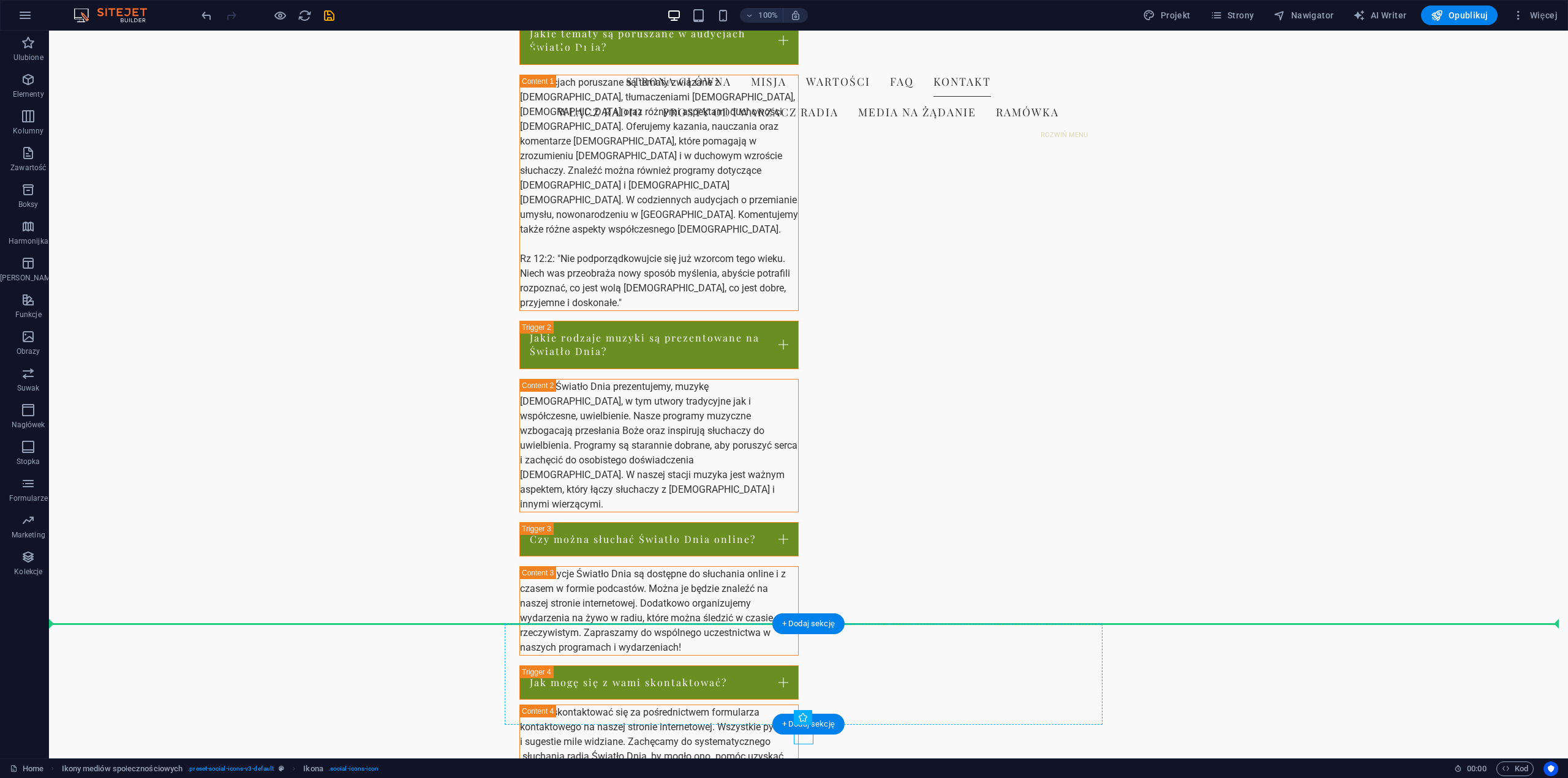
drag, startPoint x: 954, startPoint y: 753, endPoint x: 931, endPoint y: 670, distance: 86.1
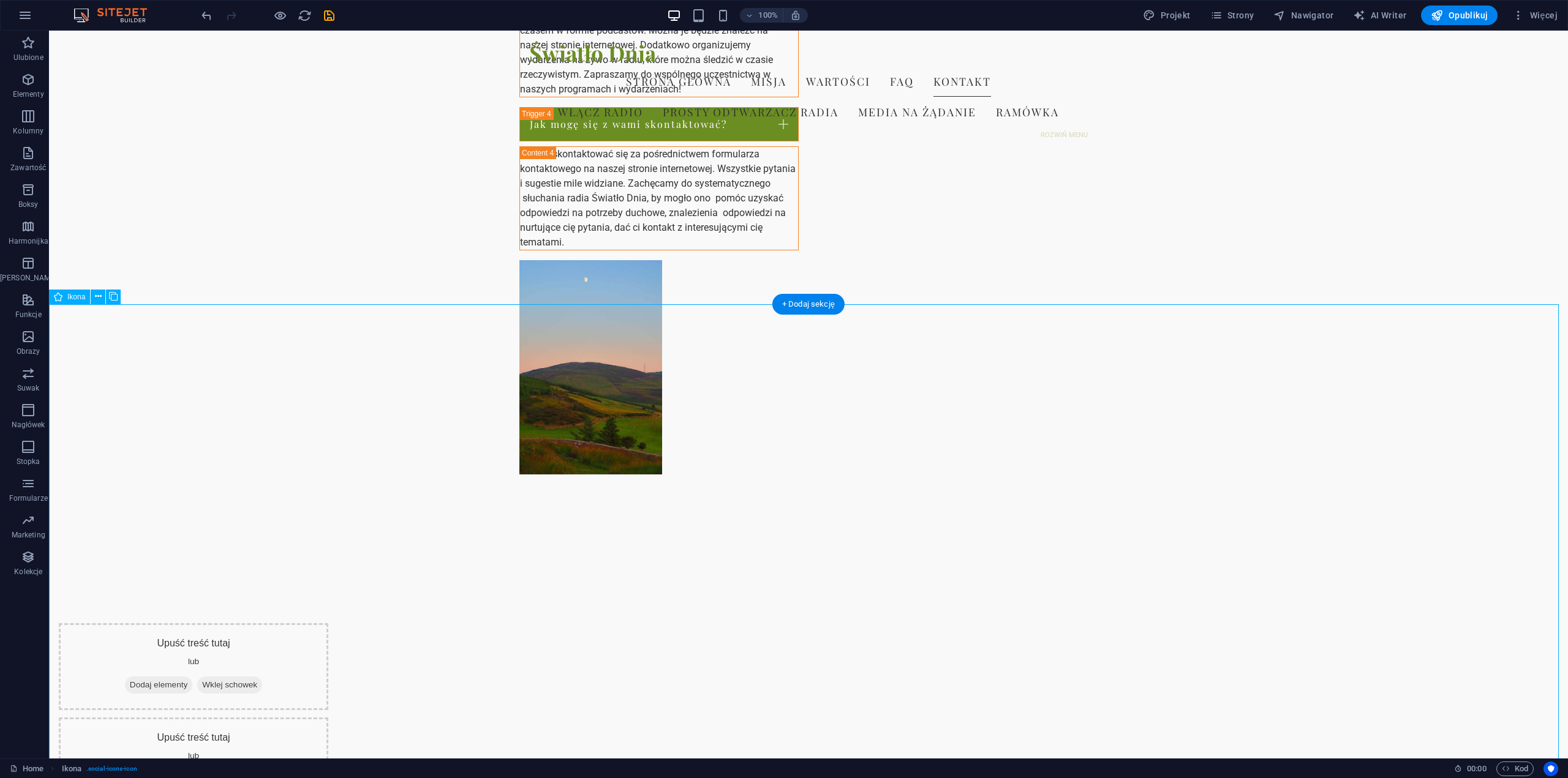
scroll to position [2246, 0]
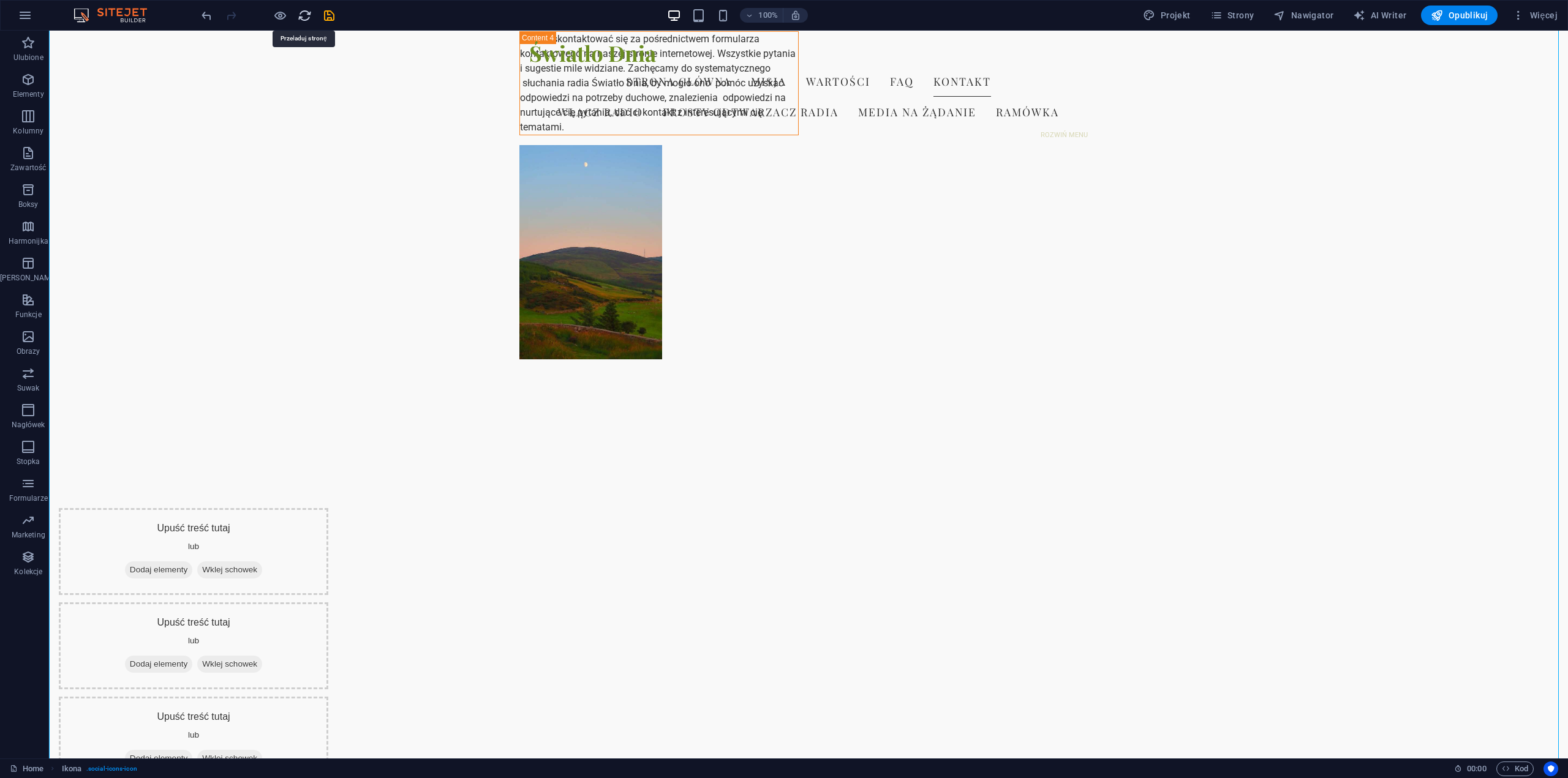
click at [301, 16] on icon "reload" at bounding box center [305, 16] width 14 height 14
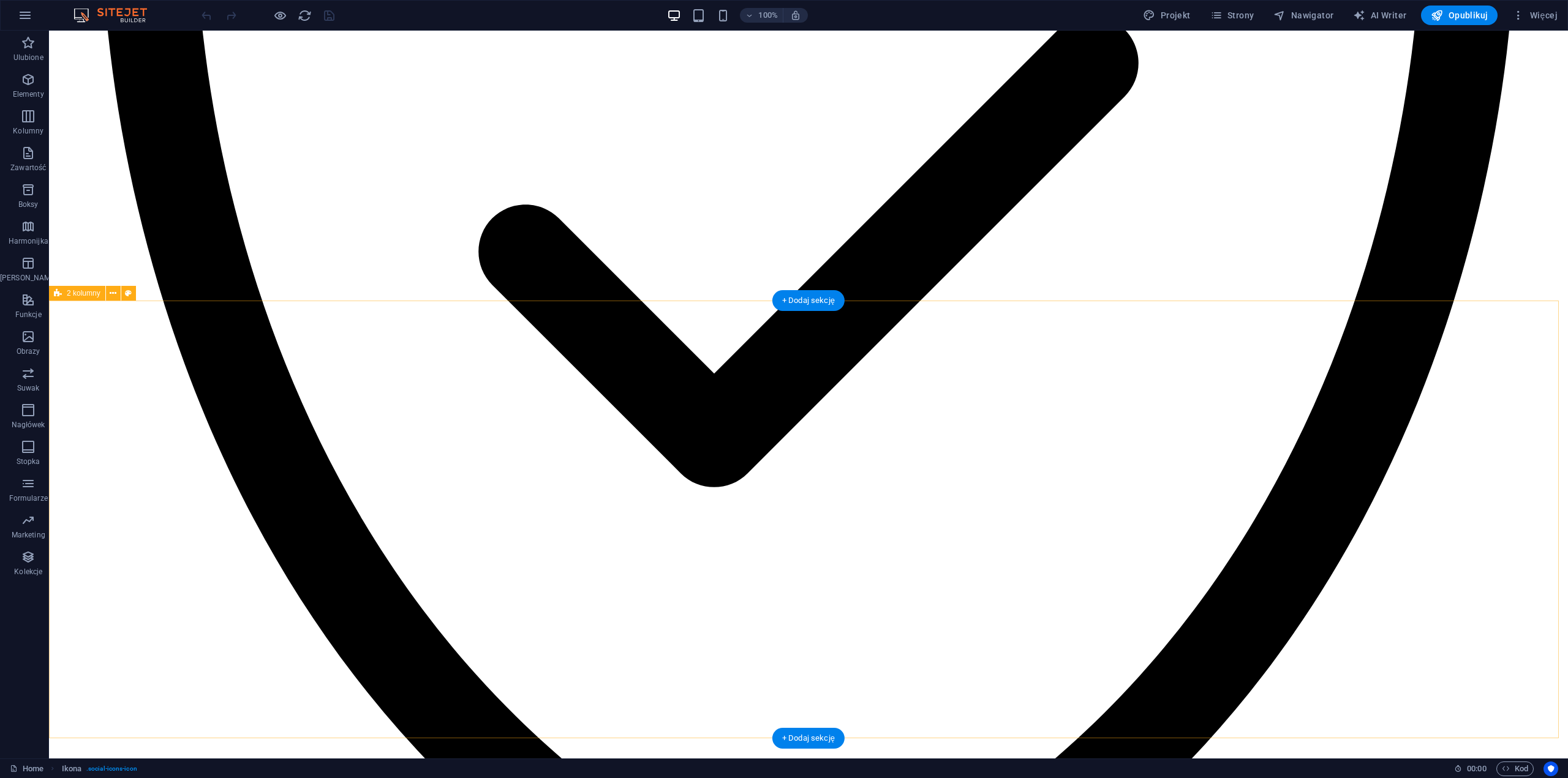
scroll to position [1539, 0]
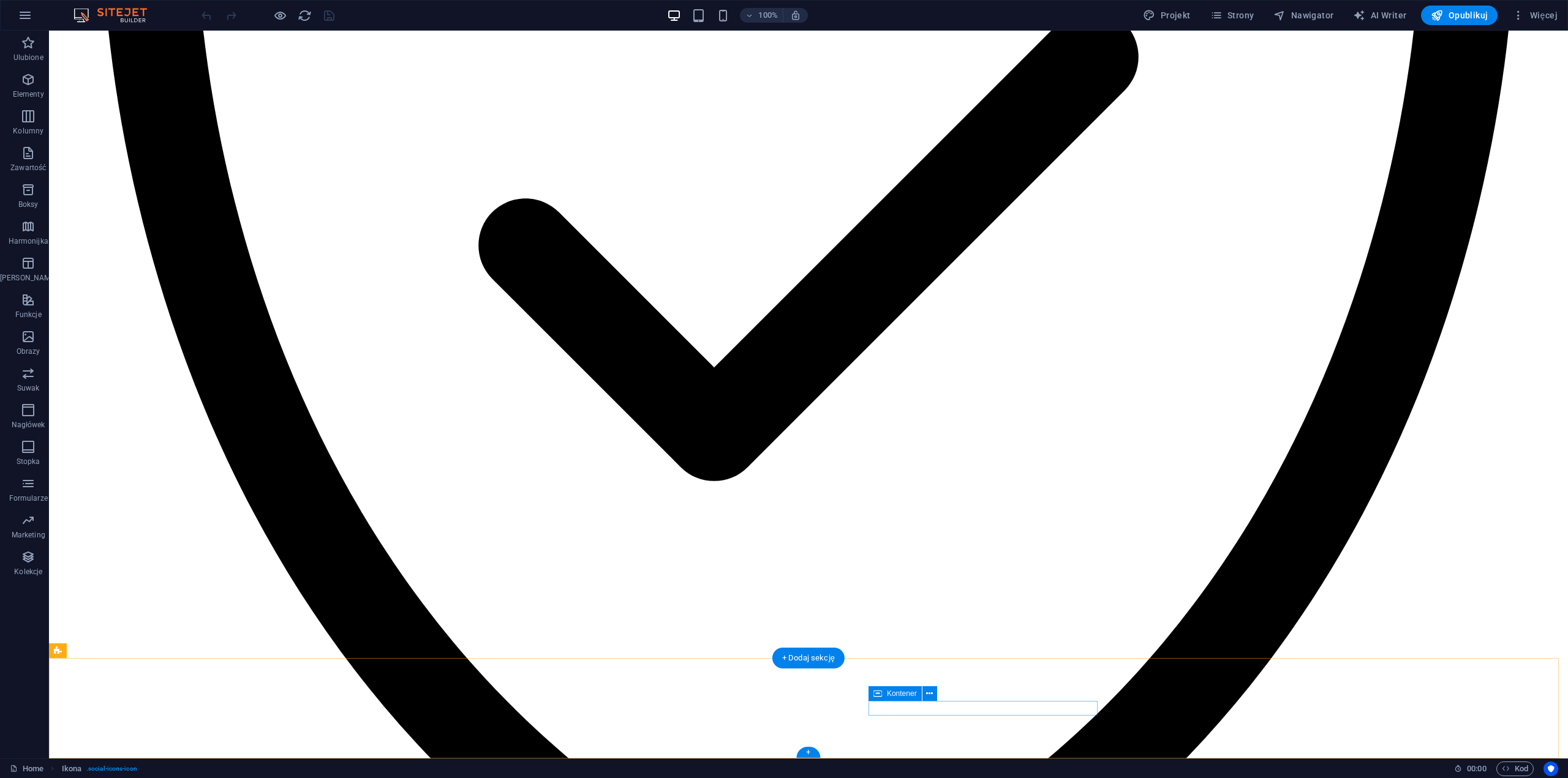
click at [27, 118] on icon "button" at bounding box center [28, 116] width 14 height 14
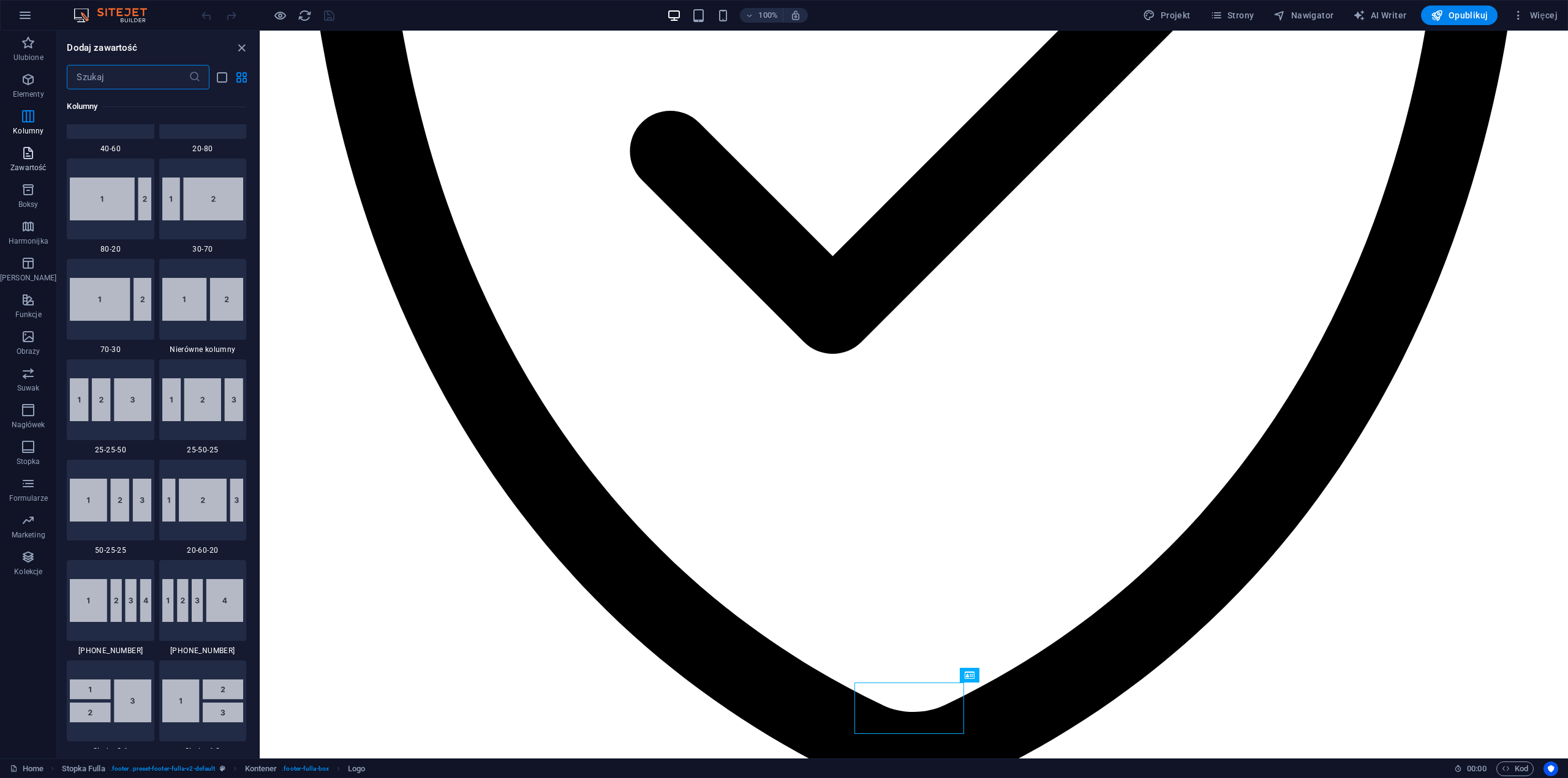
click at [23, 158] on icon "button" at bounding box center [28, 153] width 14 height 14
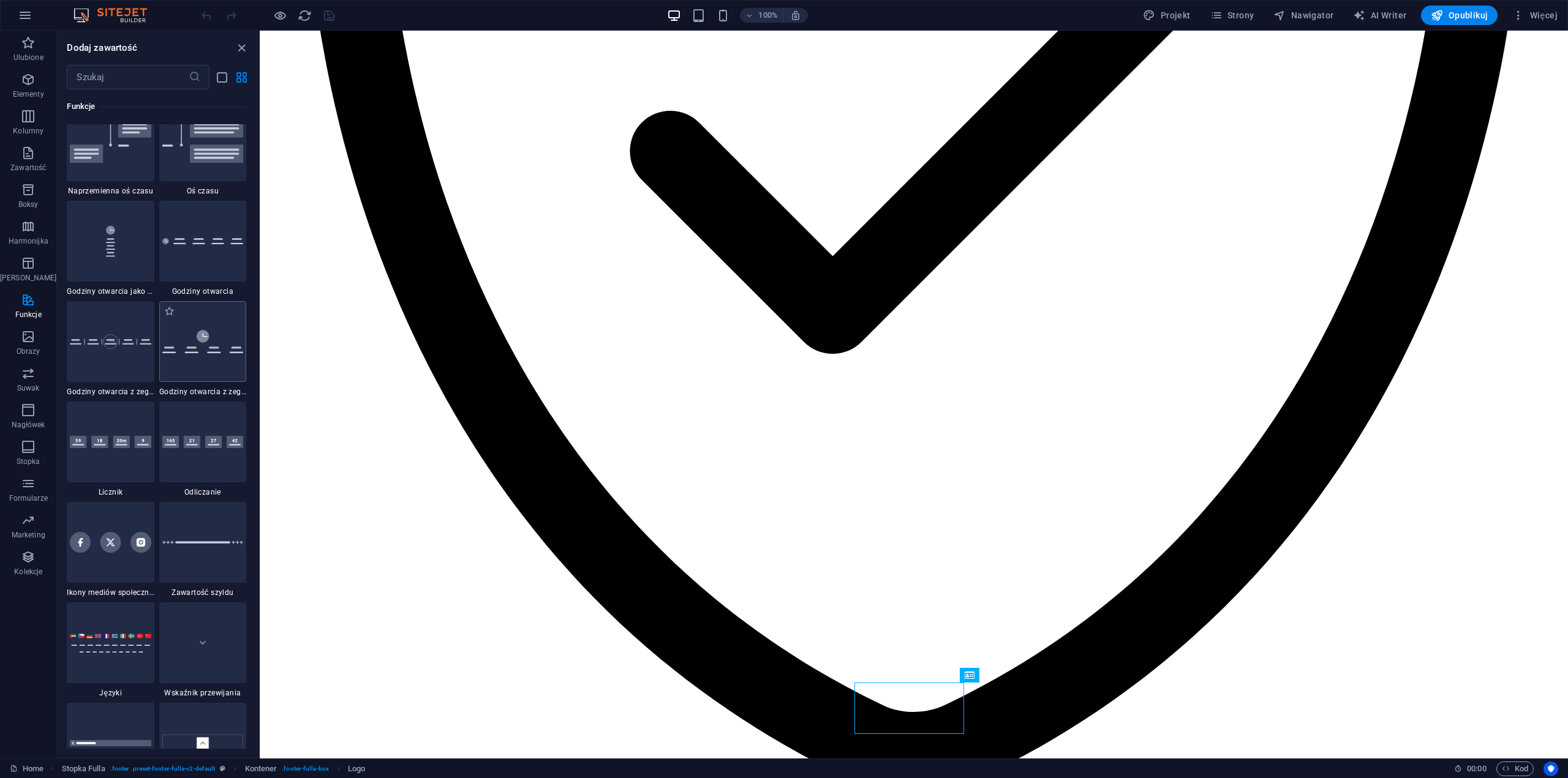
scroll to position [5449, 0]
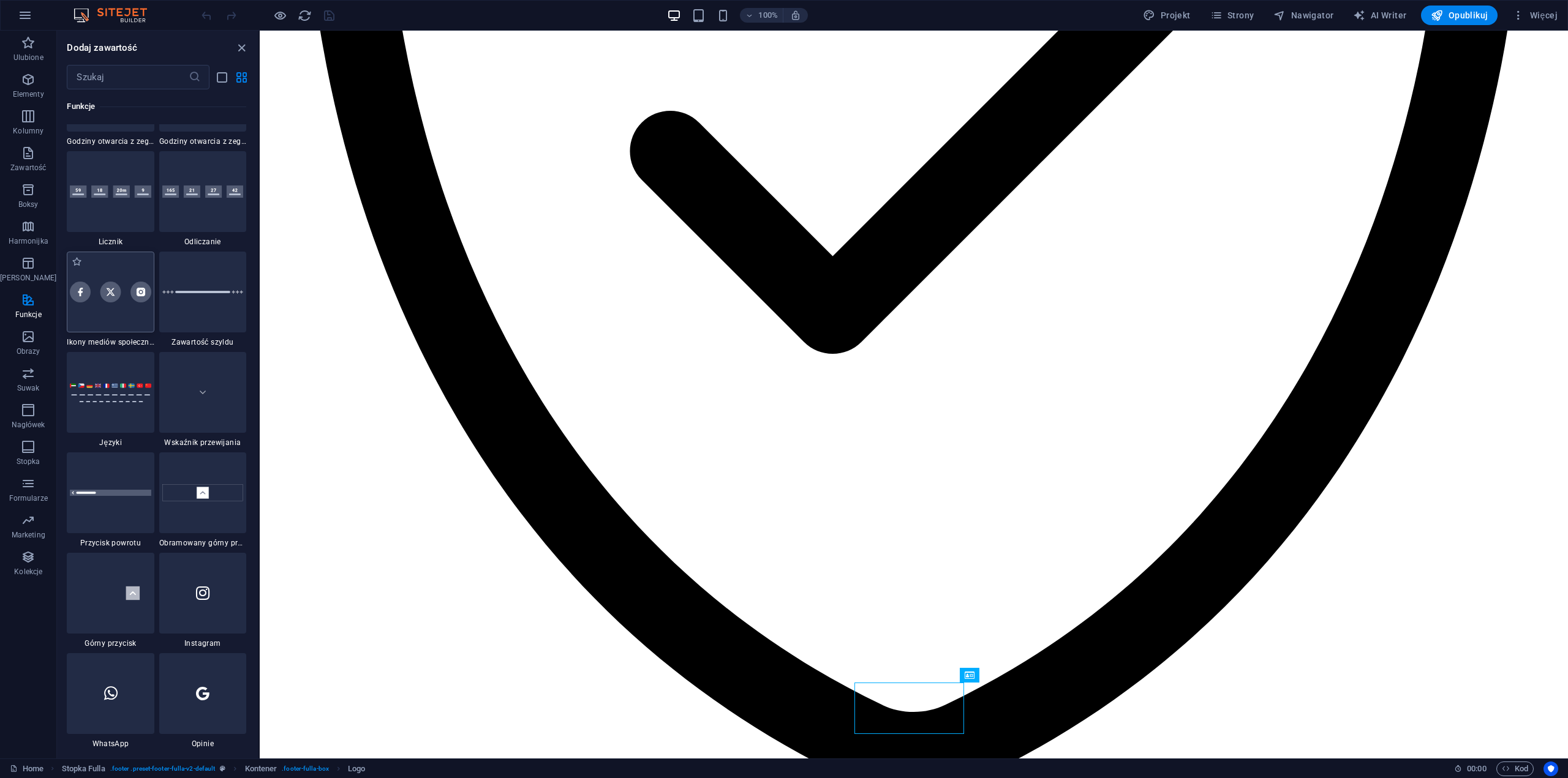
click at [112, 306] on div at bounding box center [110, 292] width 87 height 81
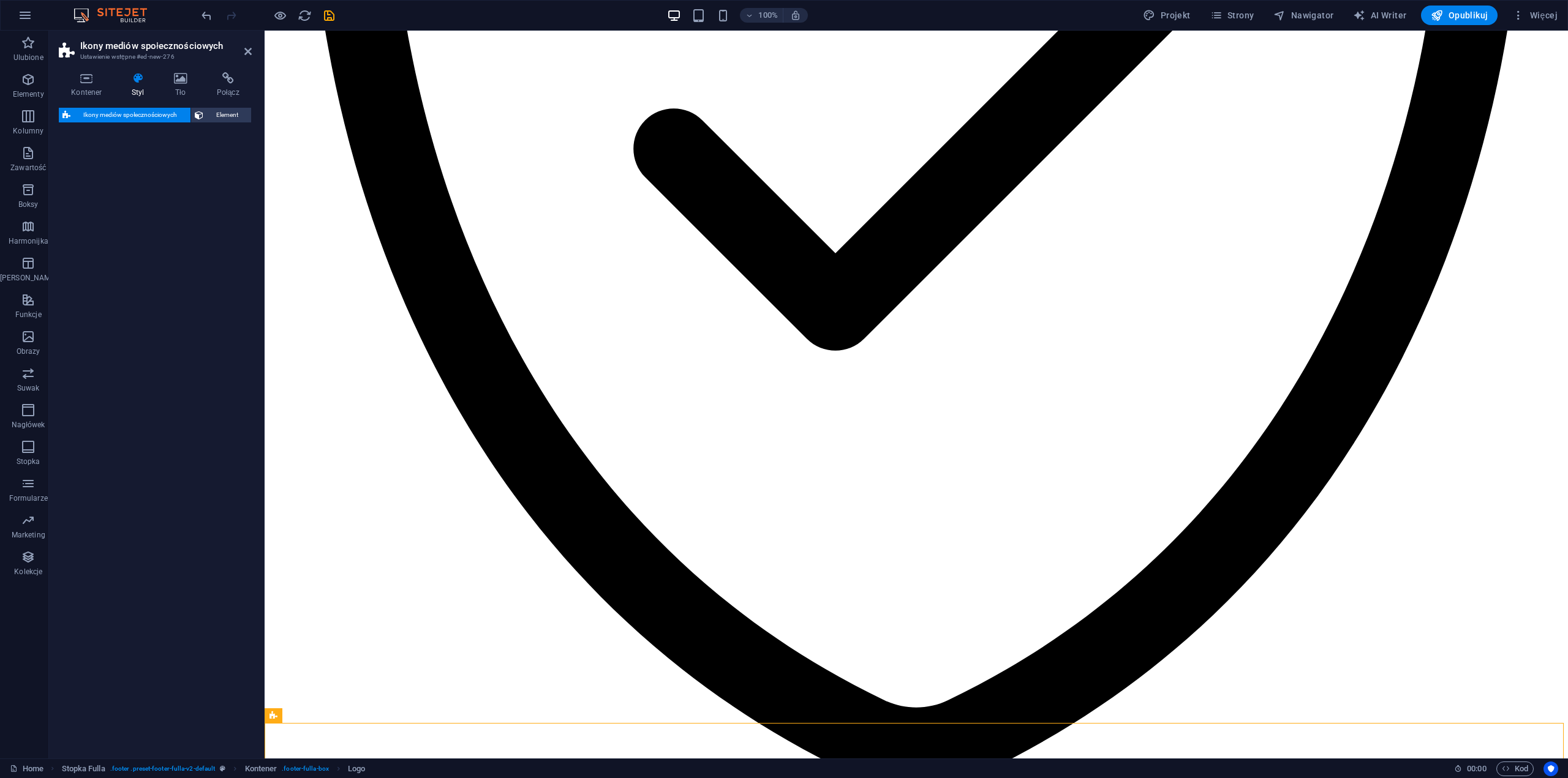
select select "rem"
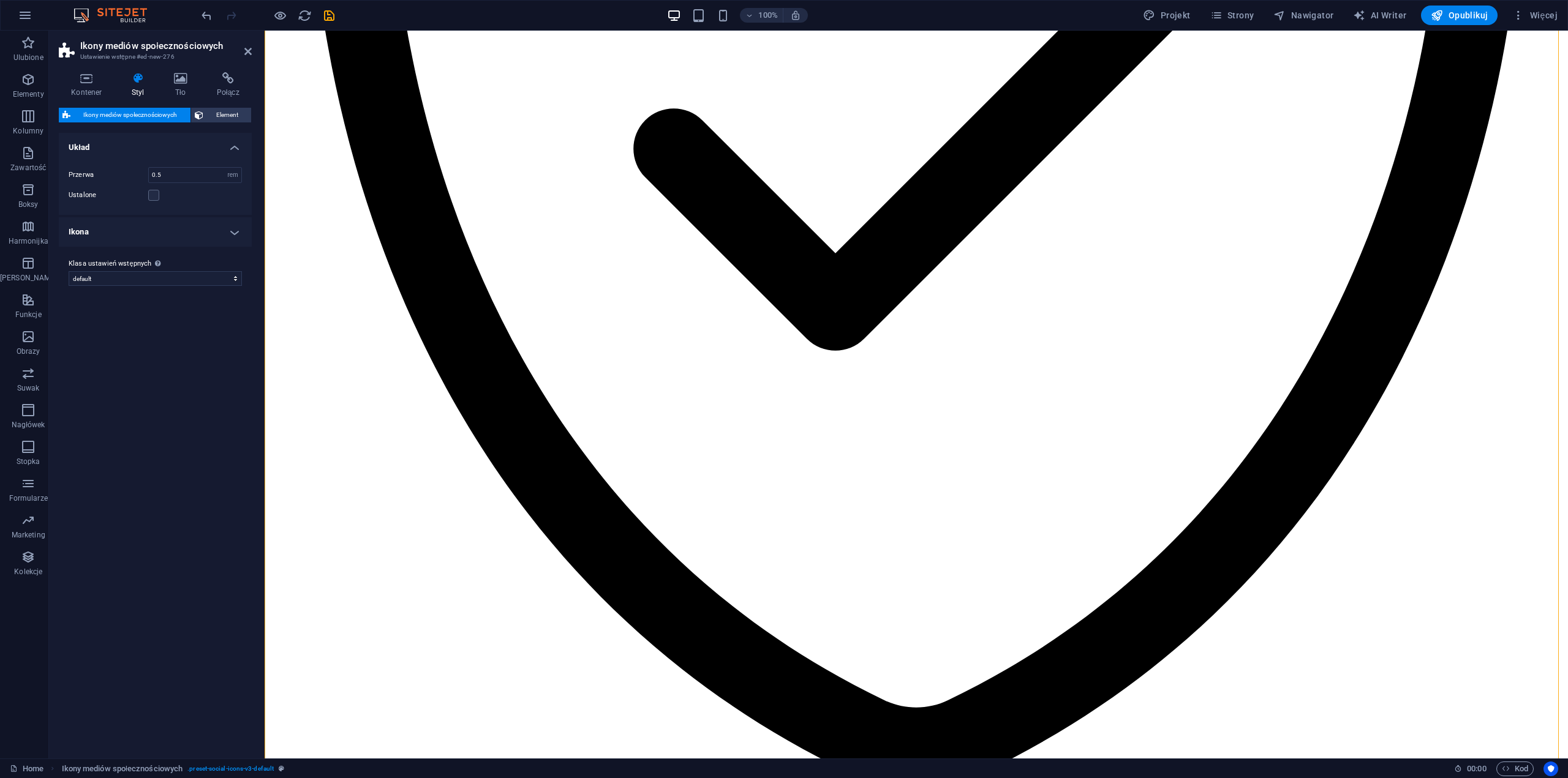
scroll to position [4451, 0]
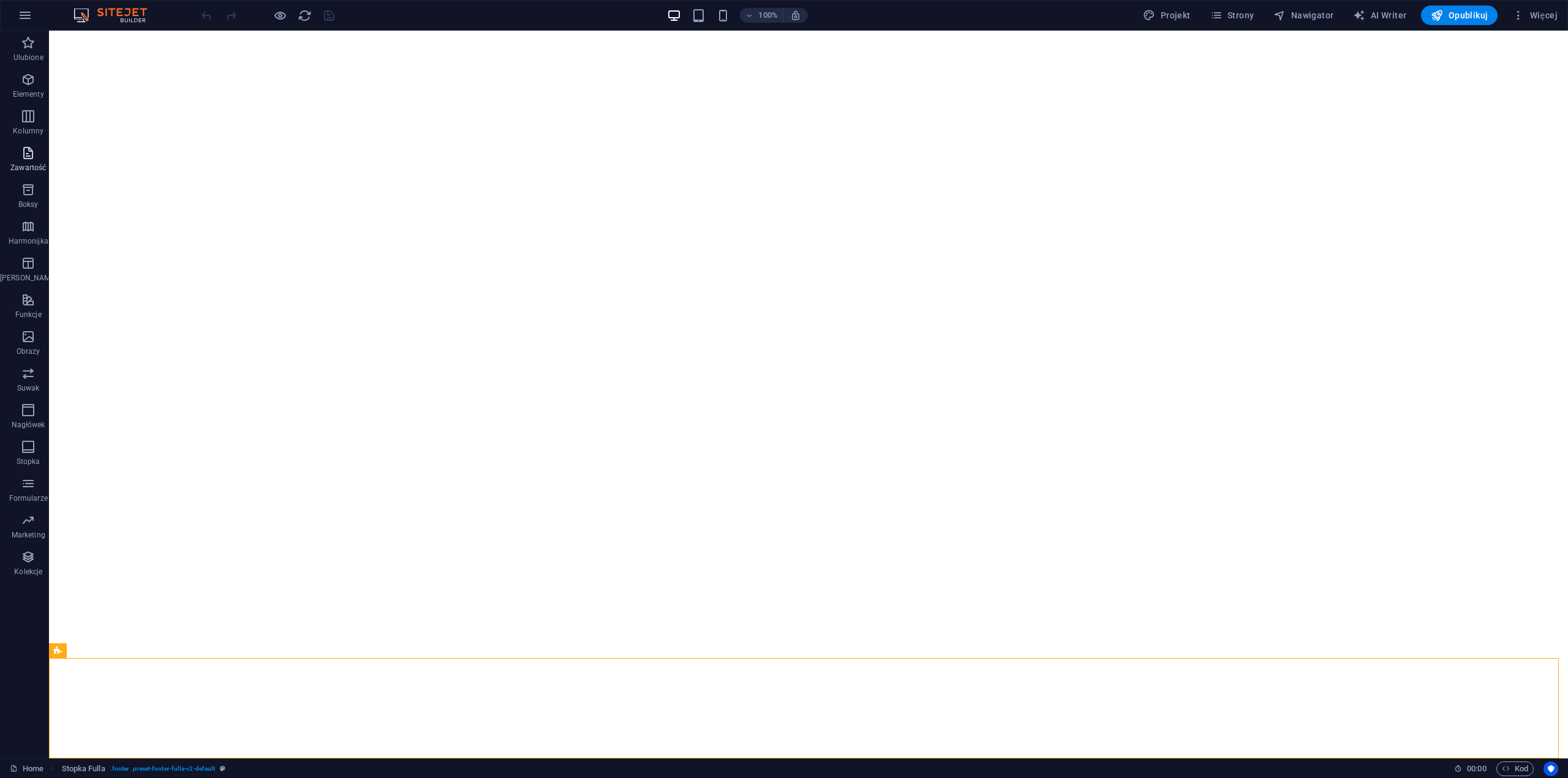
click at [24, 159] on icon "button" at bounding box center [28, 153] width 14 height 14
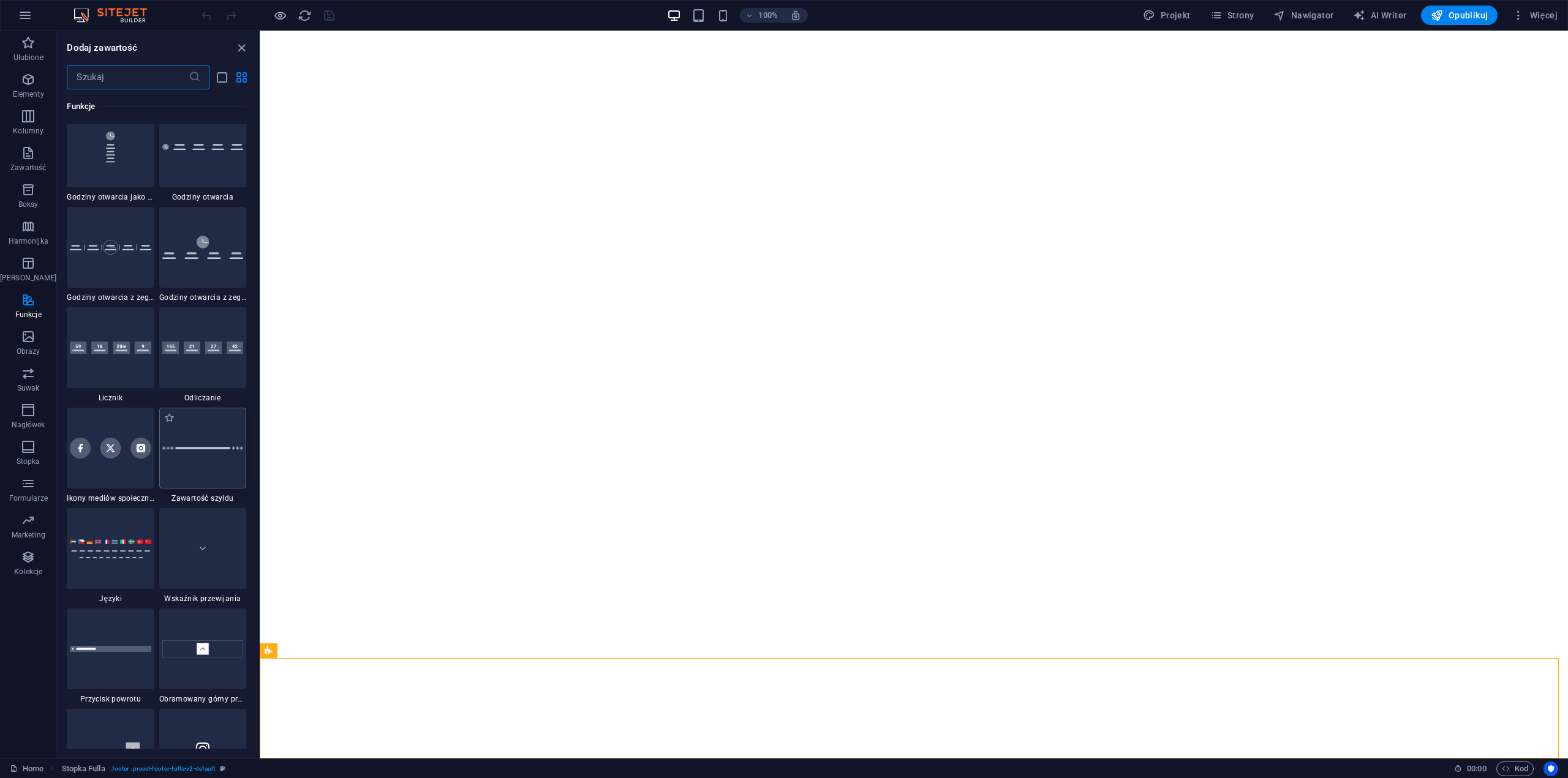
scroll to position [5449, 0]
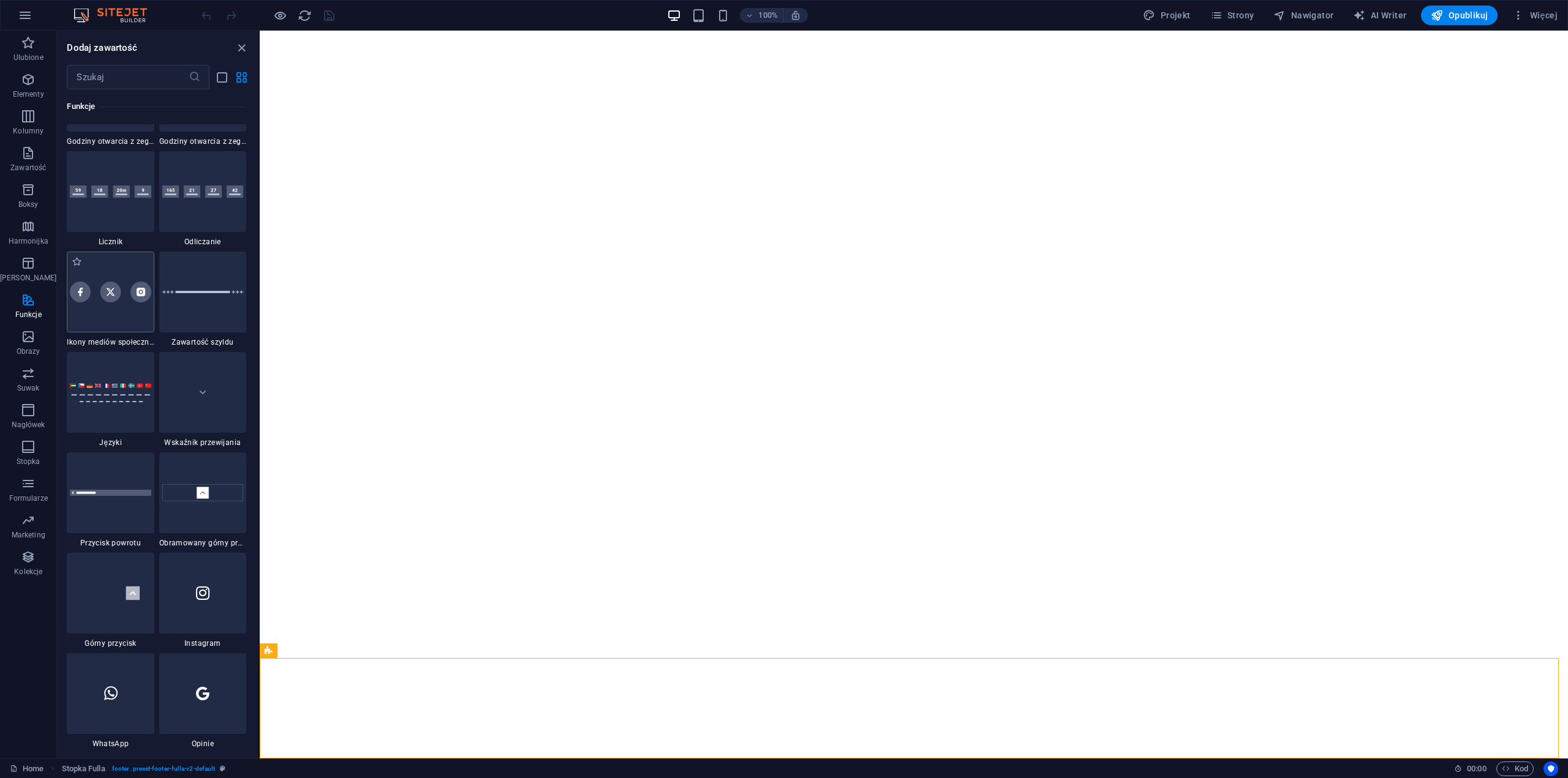
click at [114, 269] on div at bounding box center [110, 292] width 87 height 81
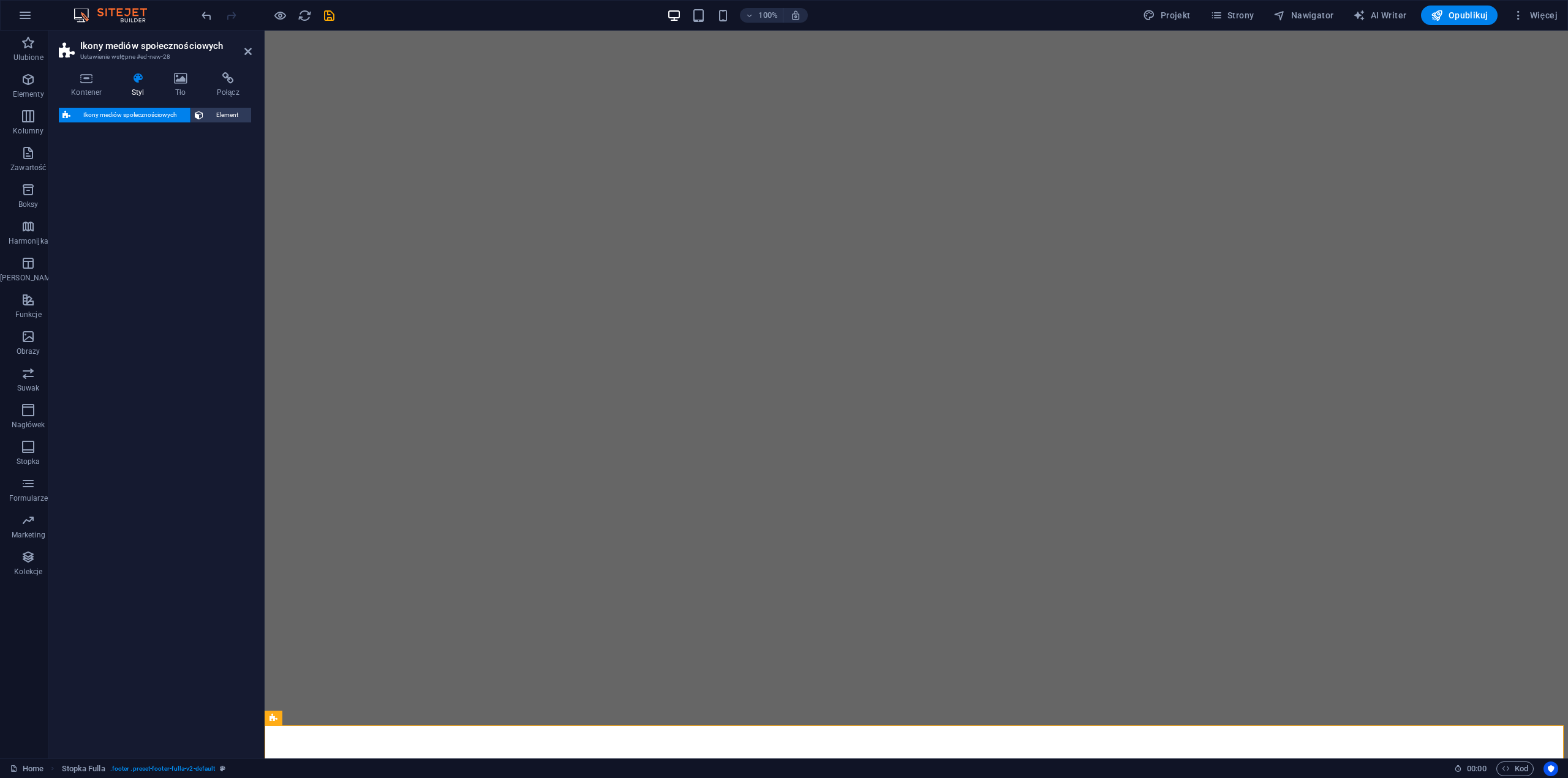
select select "rem"
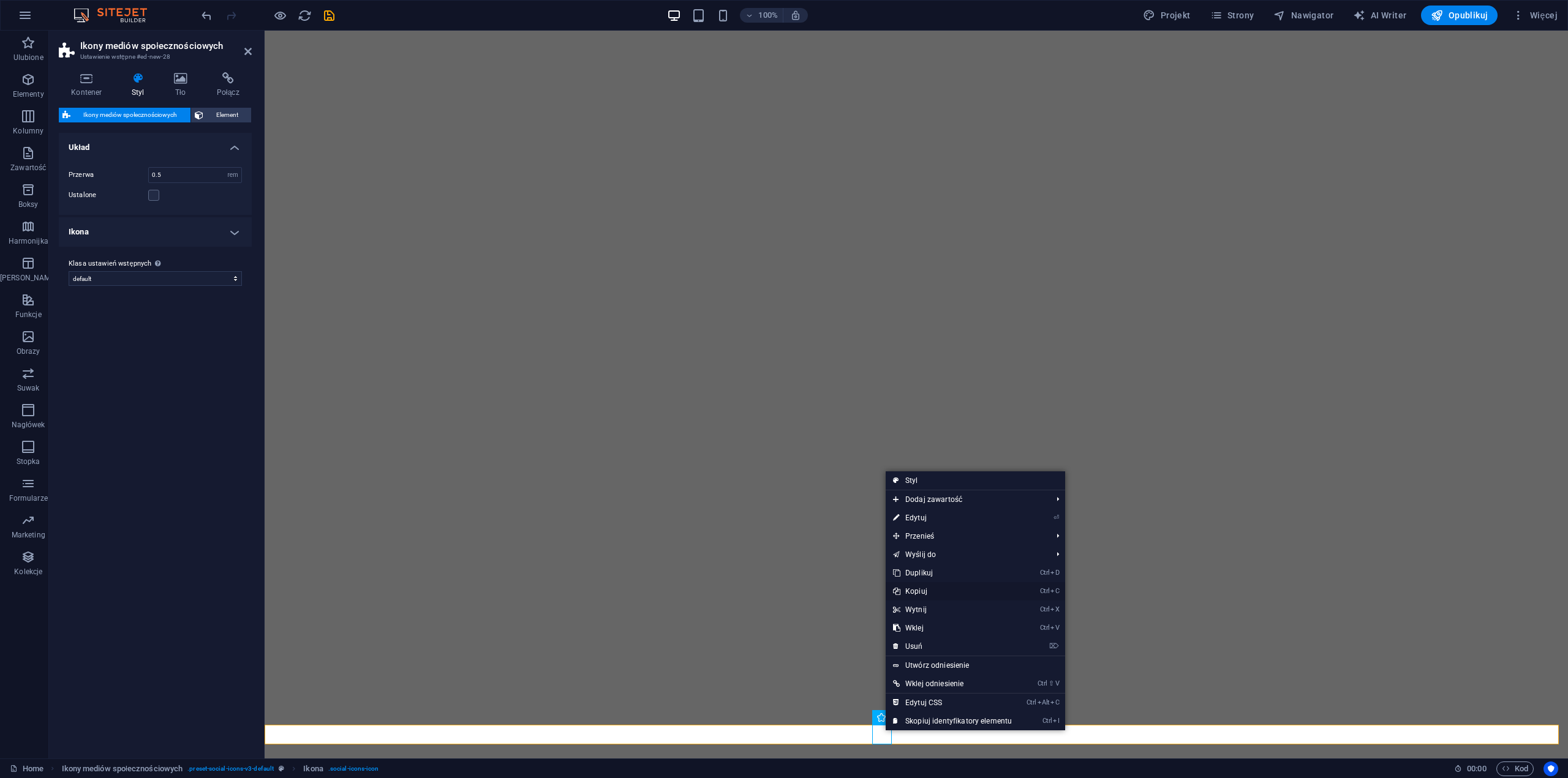
click at [928, 591] on link "Ctrl C Kopiuj" at bounding box center [952, 591] width 133 height 18
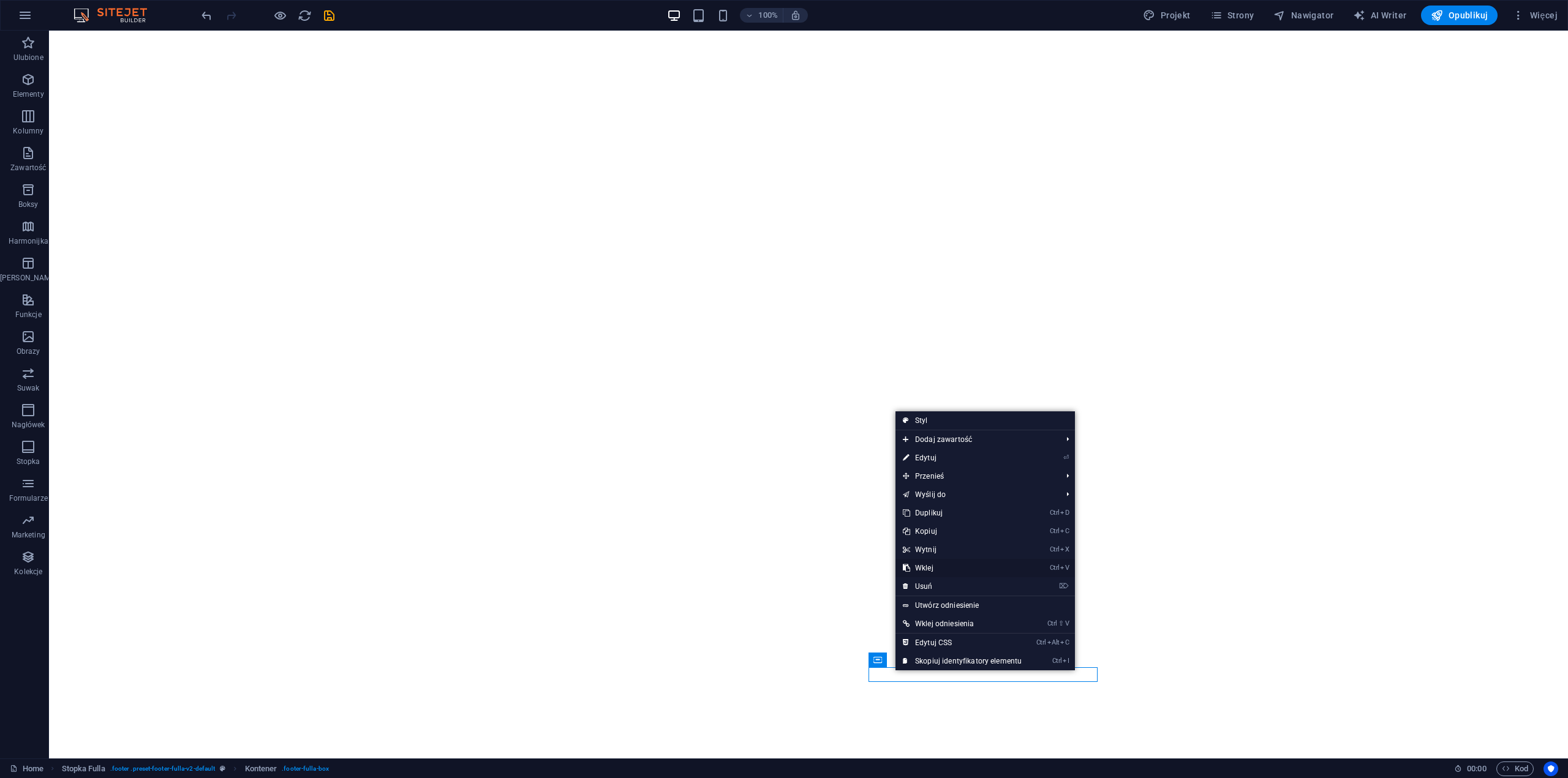
click at [929, 565] on link "Ctrl V Wklej" at bounding box center [962, 568] width 133 height 18
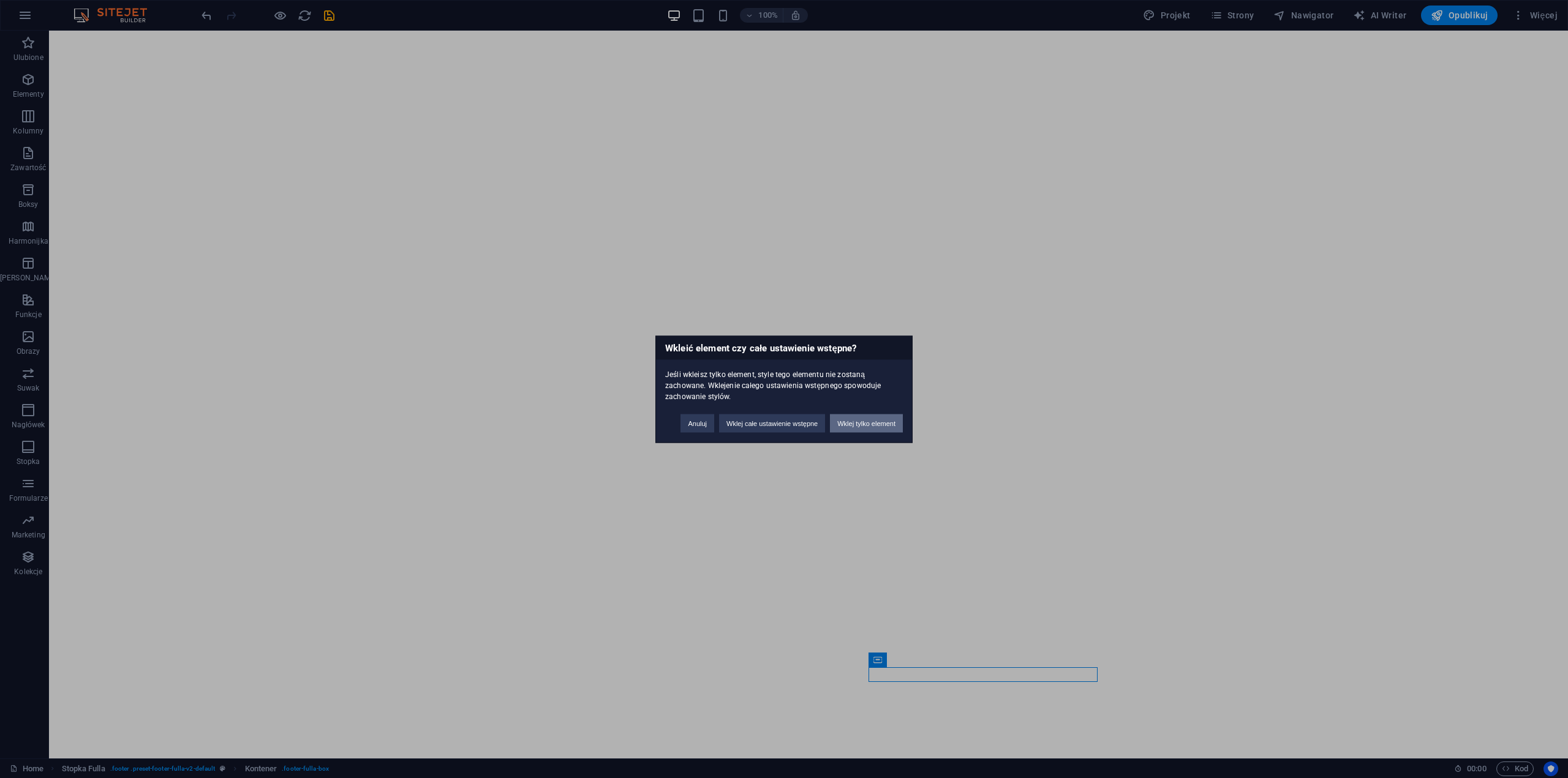
click at [876, 425] on button "Wklej tylko element" at bounding box center [867, 423] width 73 height 18
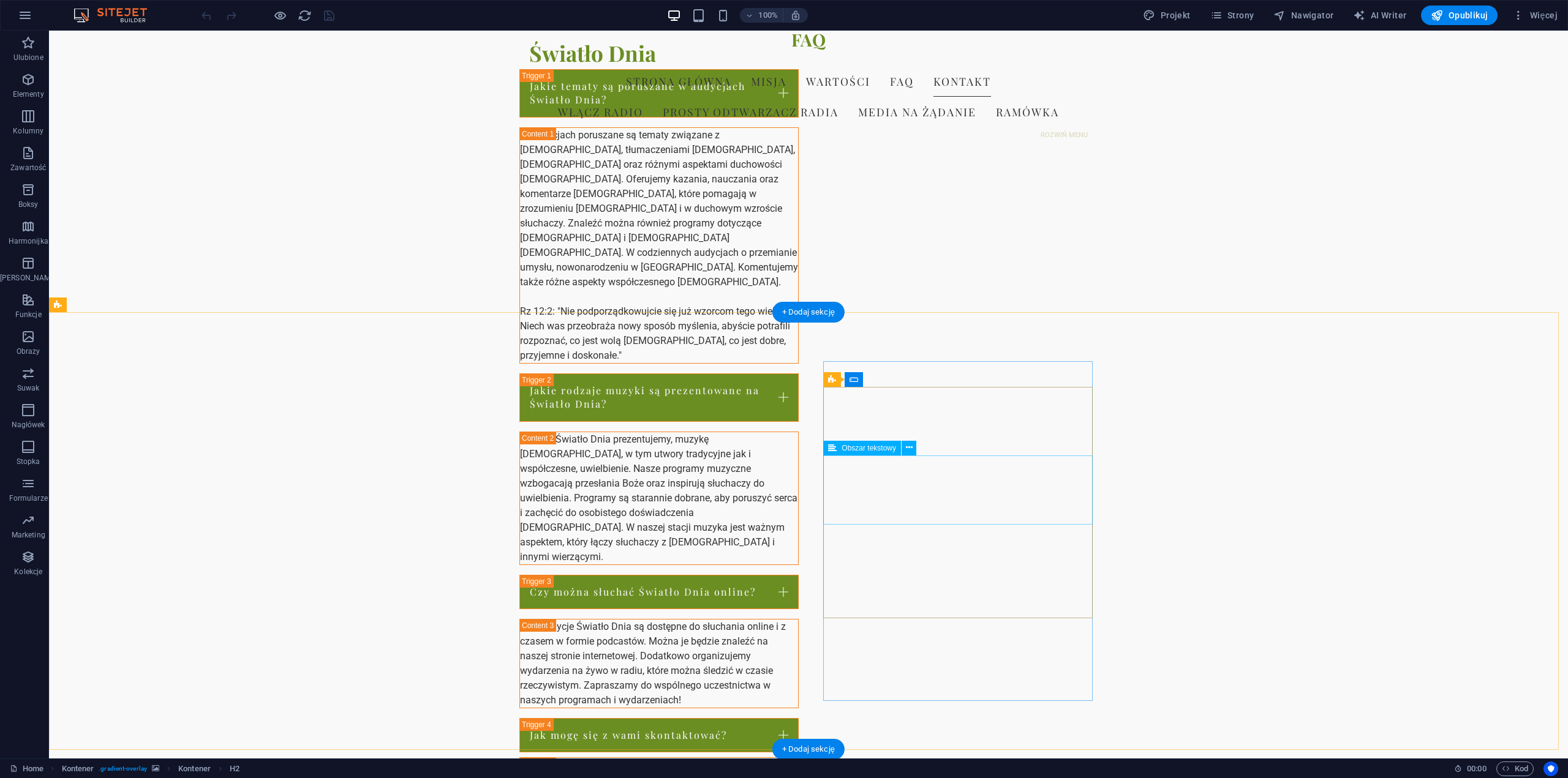
scroll to position [1539, 0]
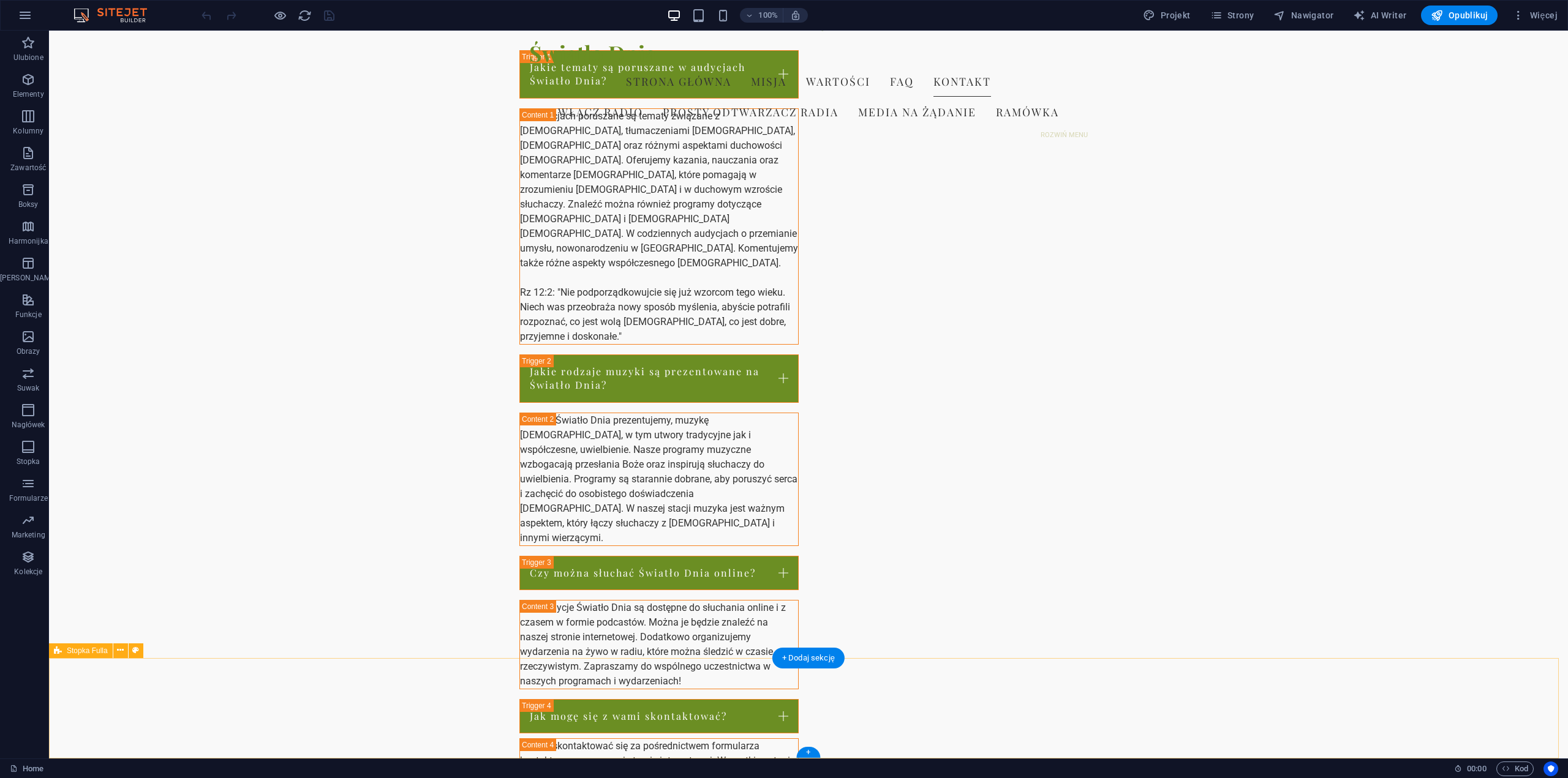
click at [21, 158] on icon "button" at bounding box center [28, 153] width 14 height 14
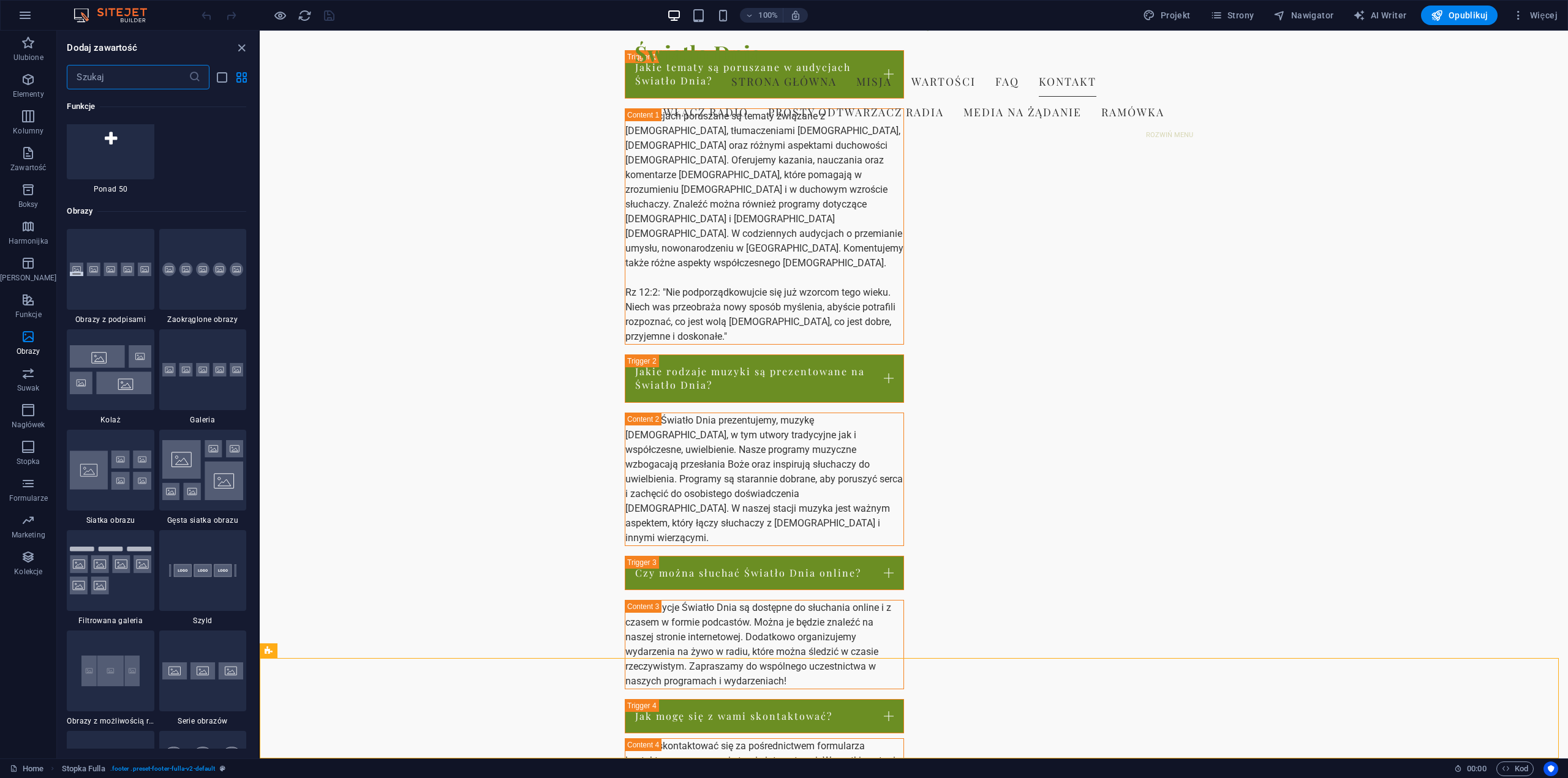
scroll to position [6061, 0]
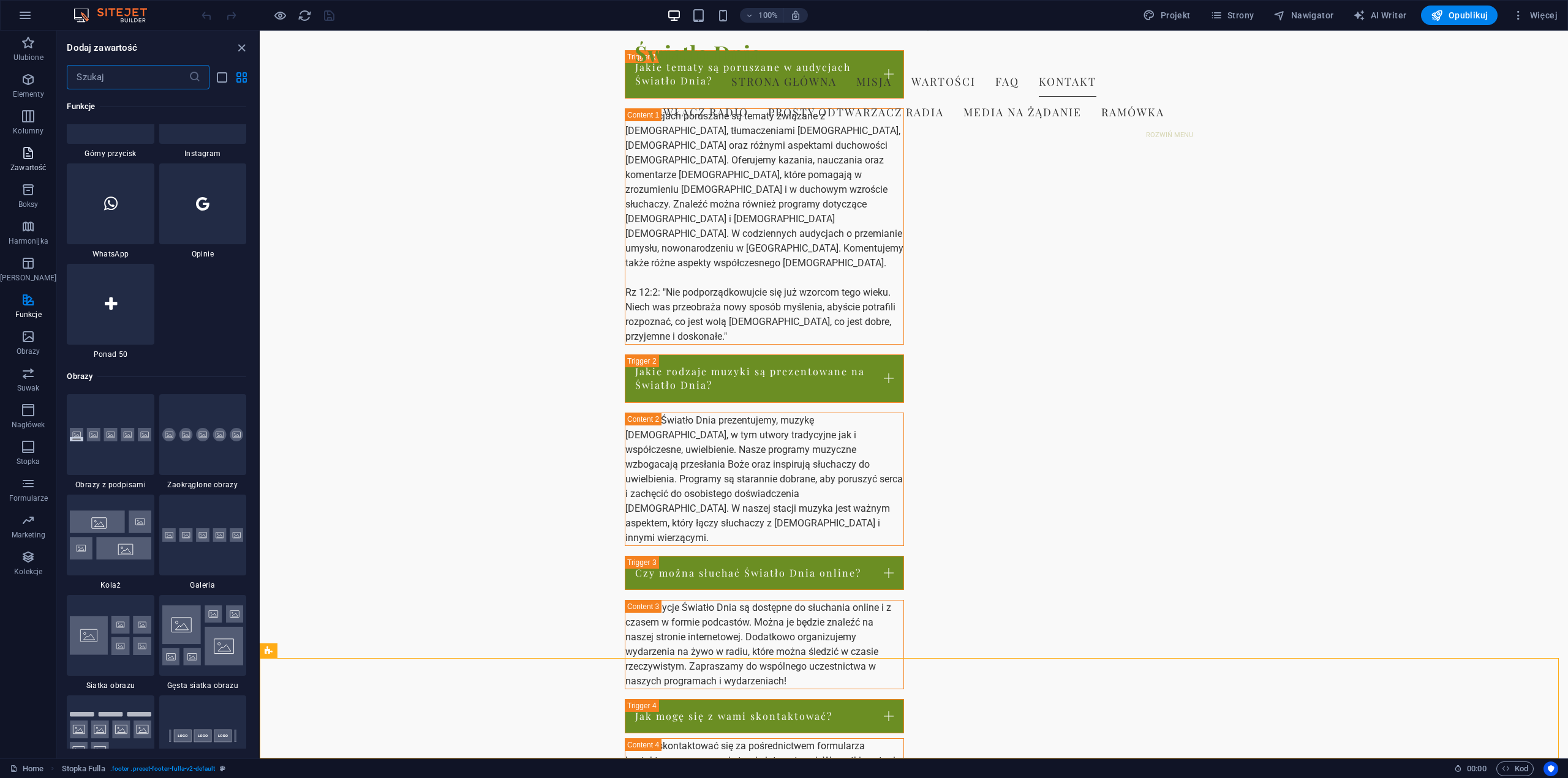
click at [27, 159] on icon "button" at bounding box center [28, 153] width 14 height 14
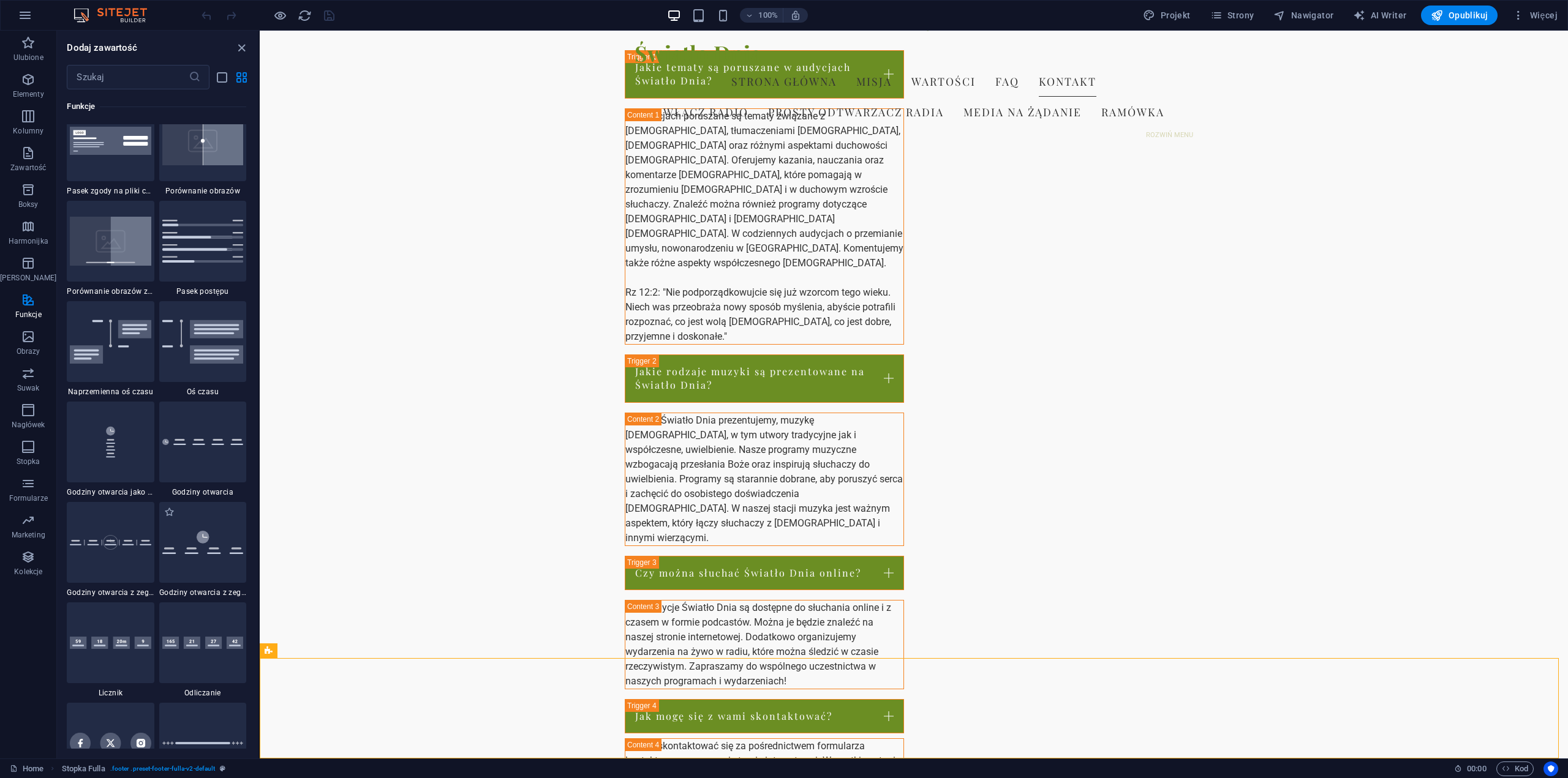
scroll to position [5265, 0]
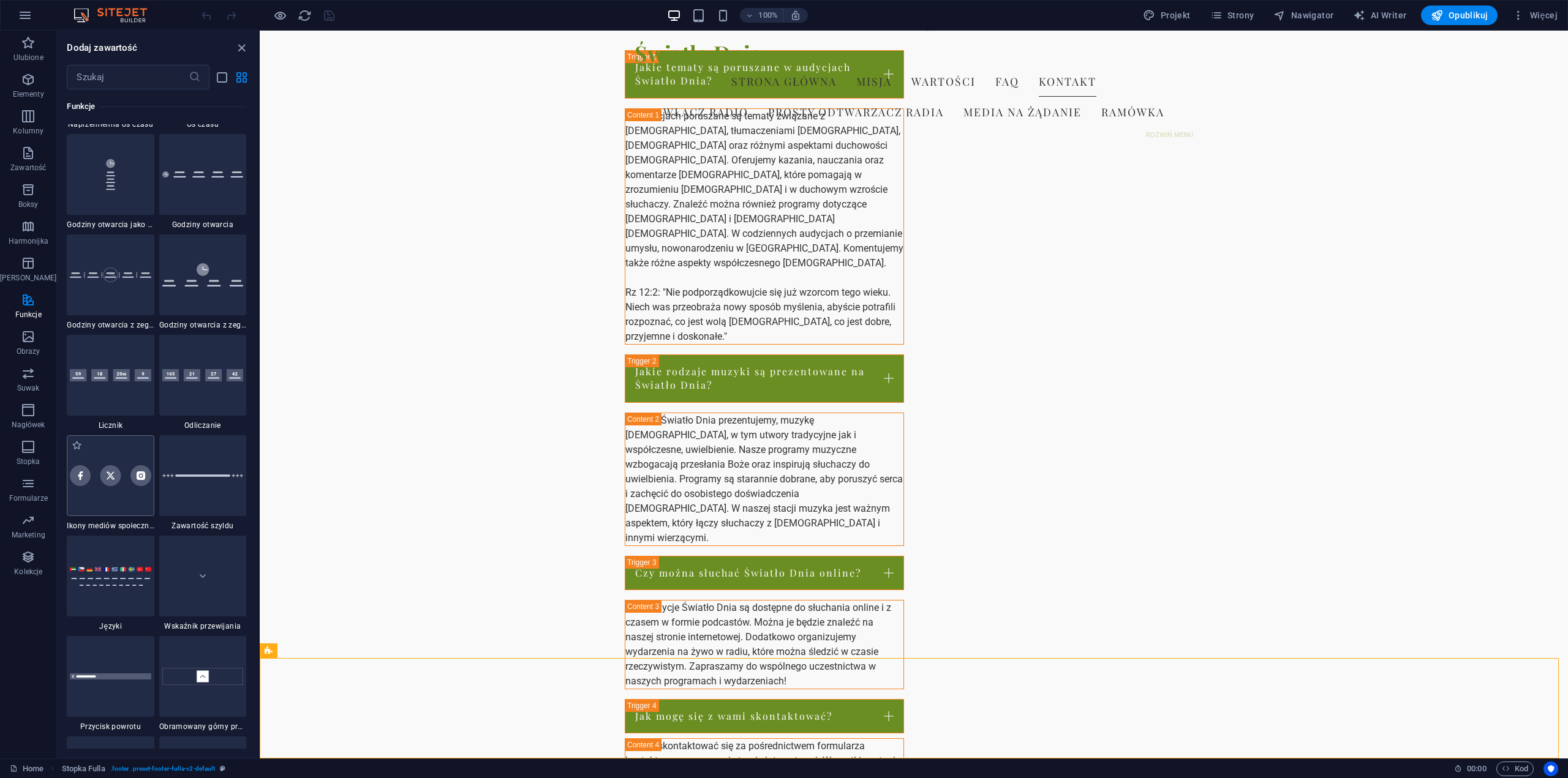
click at [122, 462] on div at bounding box center [110, 476] width 87 height 81
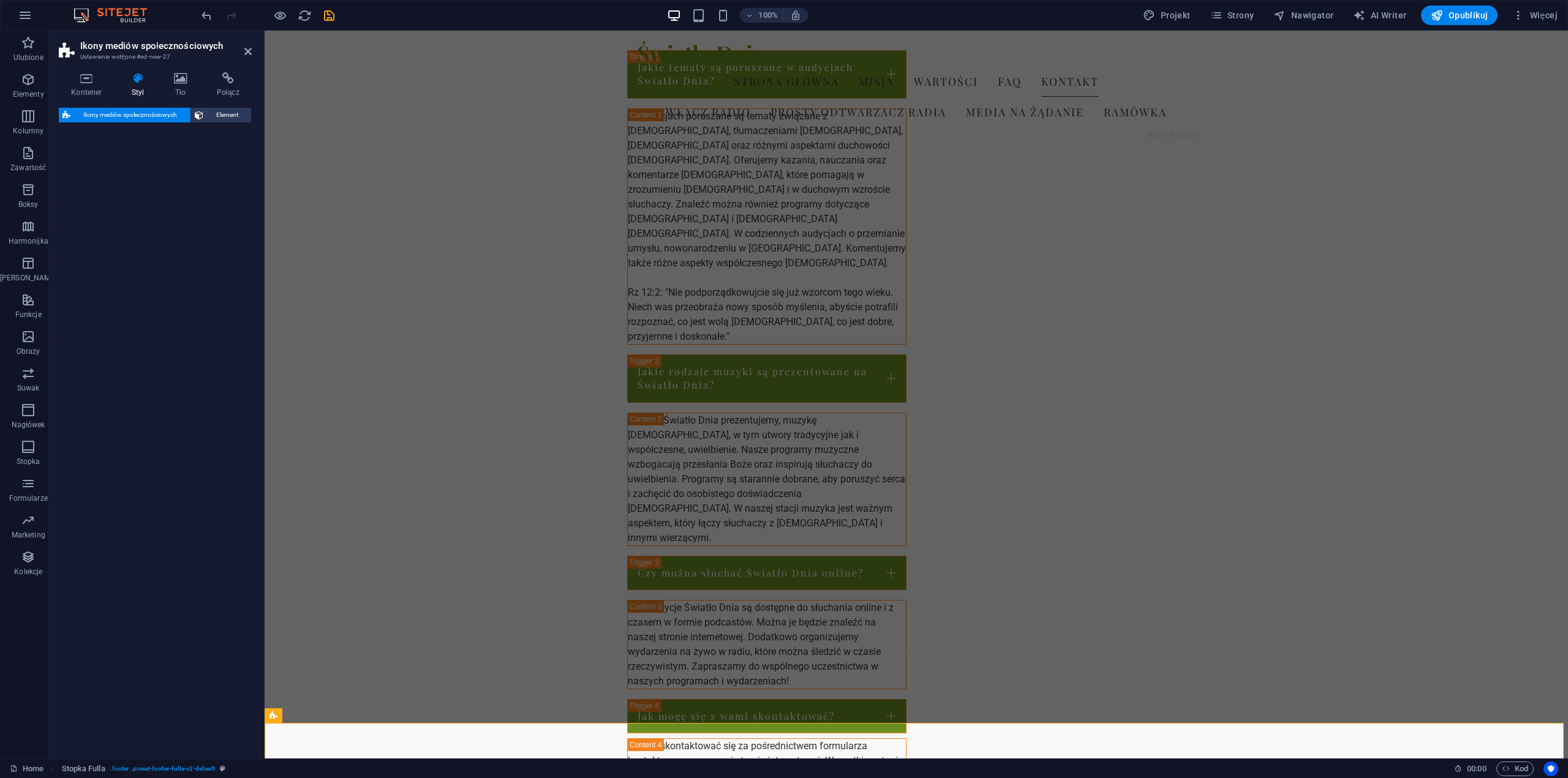
select select "rem"
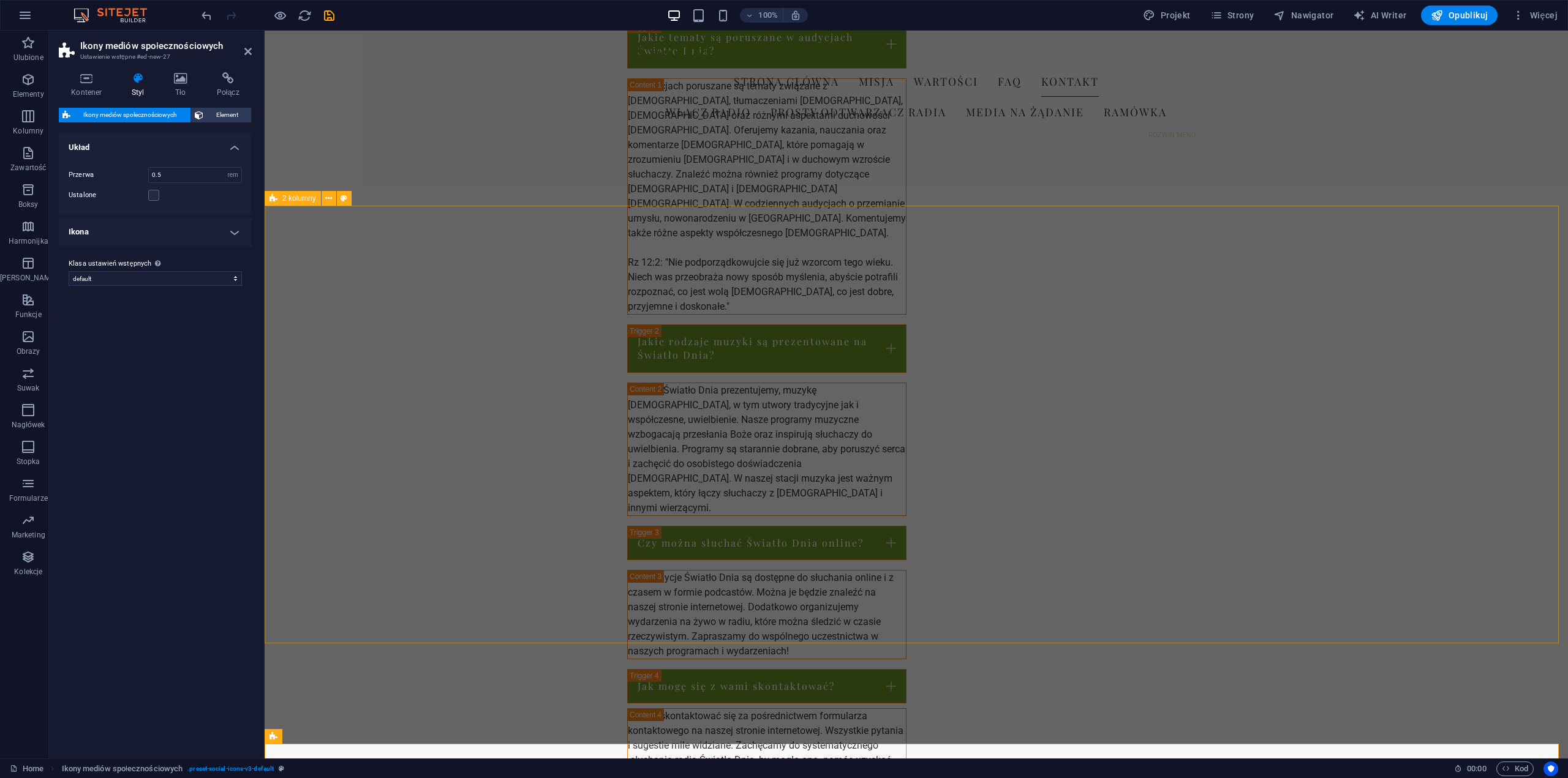
scroll to position [1573, 0]
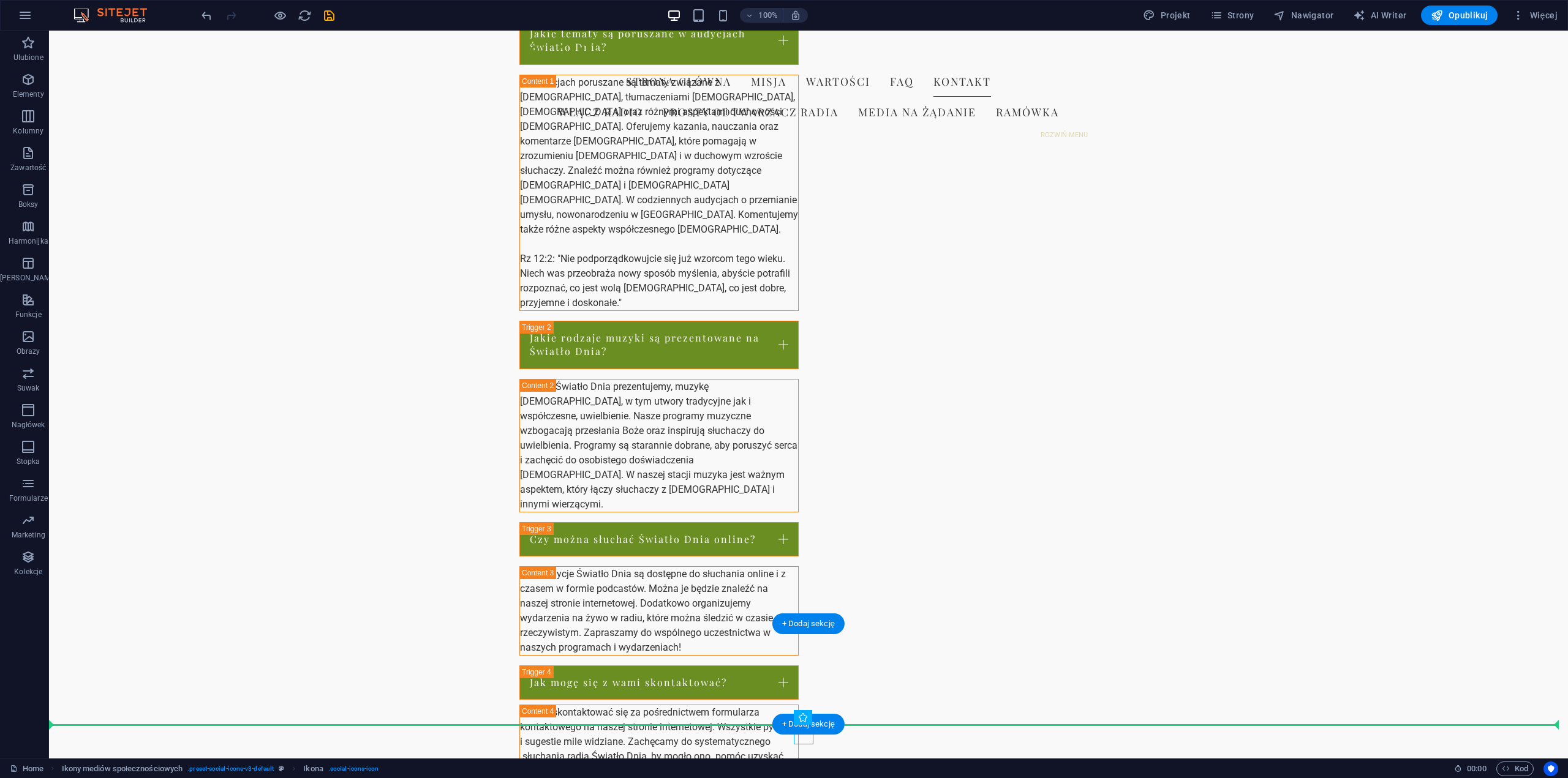
drag, startPoint x: 697, startPoint y: 736, endPoint x: 890, endPoint y: 703, distance: 195.8
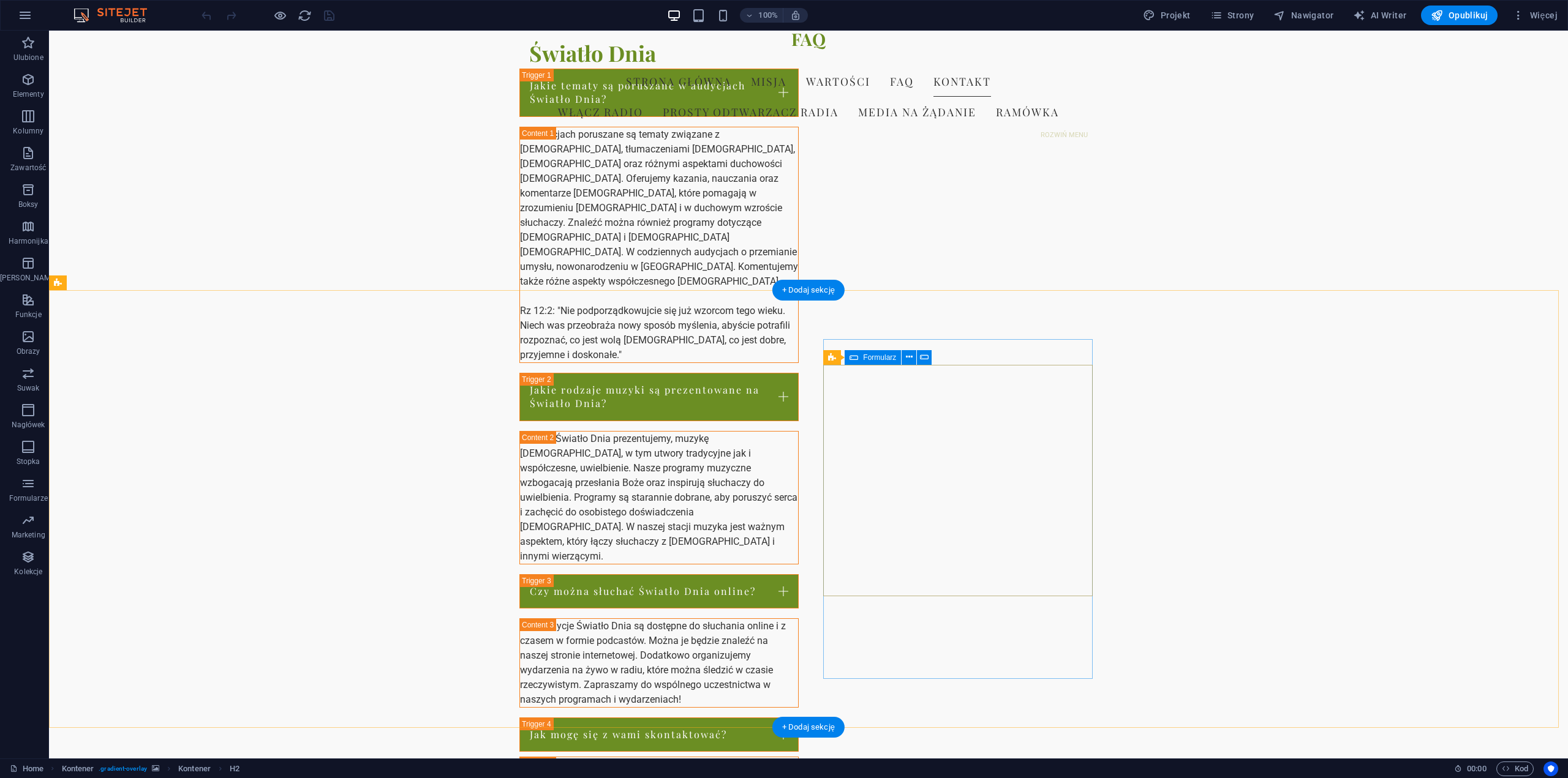
scroll to position [1539, 0]
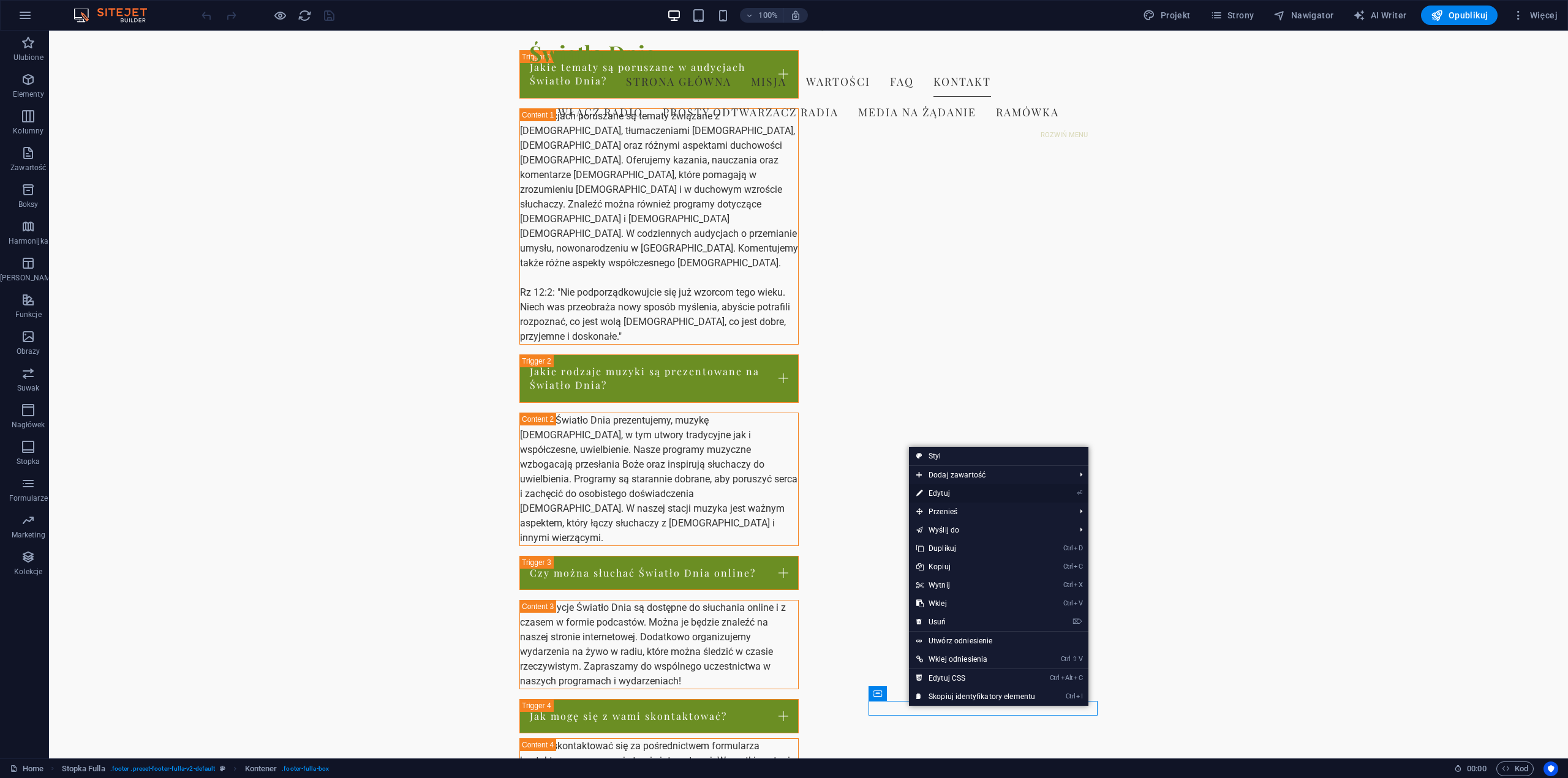
click at [948, 490] on link "⏎ Edytuj" at bounding box center [976, 493] width 133 height 18
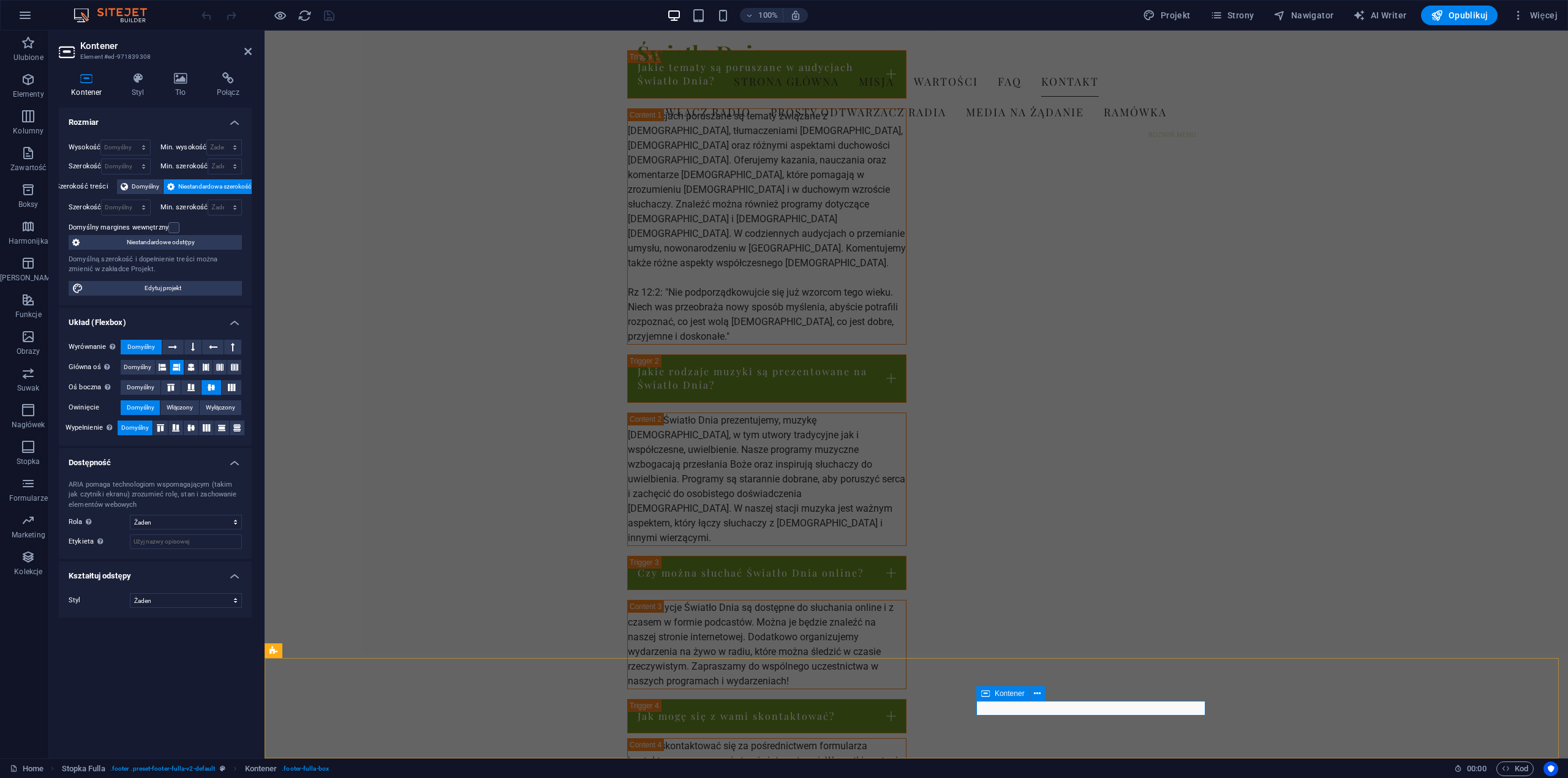
click at [1039, 696] on icon at bounding box center [1037, 694] width 7 height 13
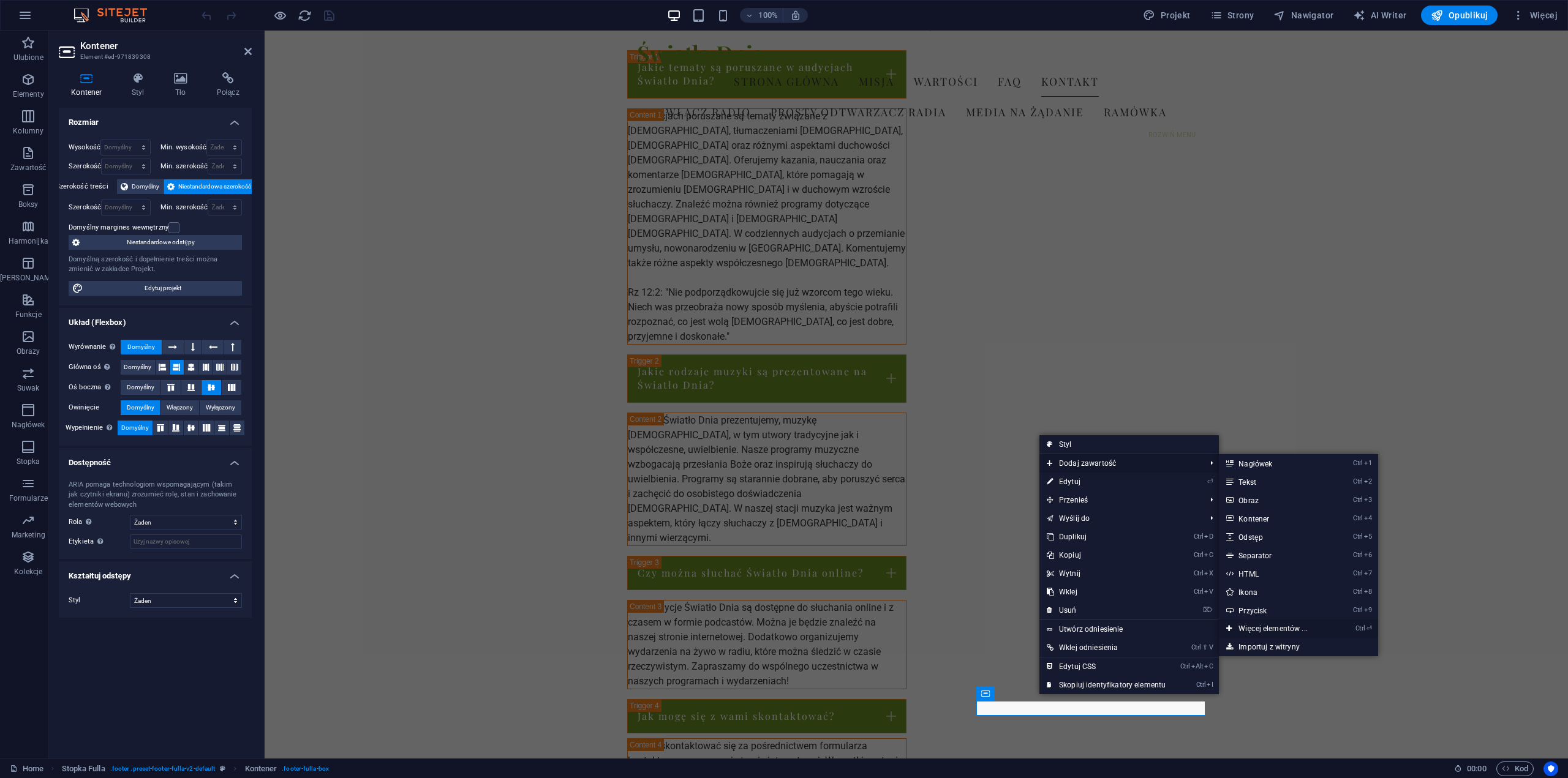
drag, startPoint x: 1036, startPoint y: 600, endPoint x: 1295, endPoint y: 630, distance: 260.7
click at [1295, 630] on link "Ctrl ⏎ Więcej elementów ..." at bounding box center [1275, 629] width 112 height 18
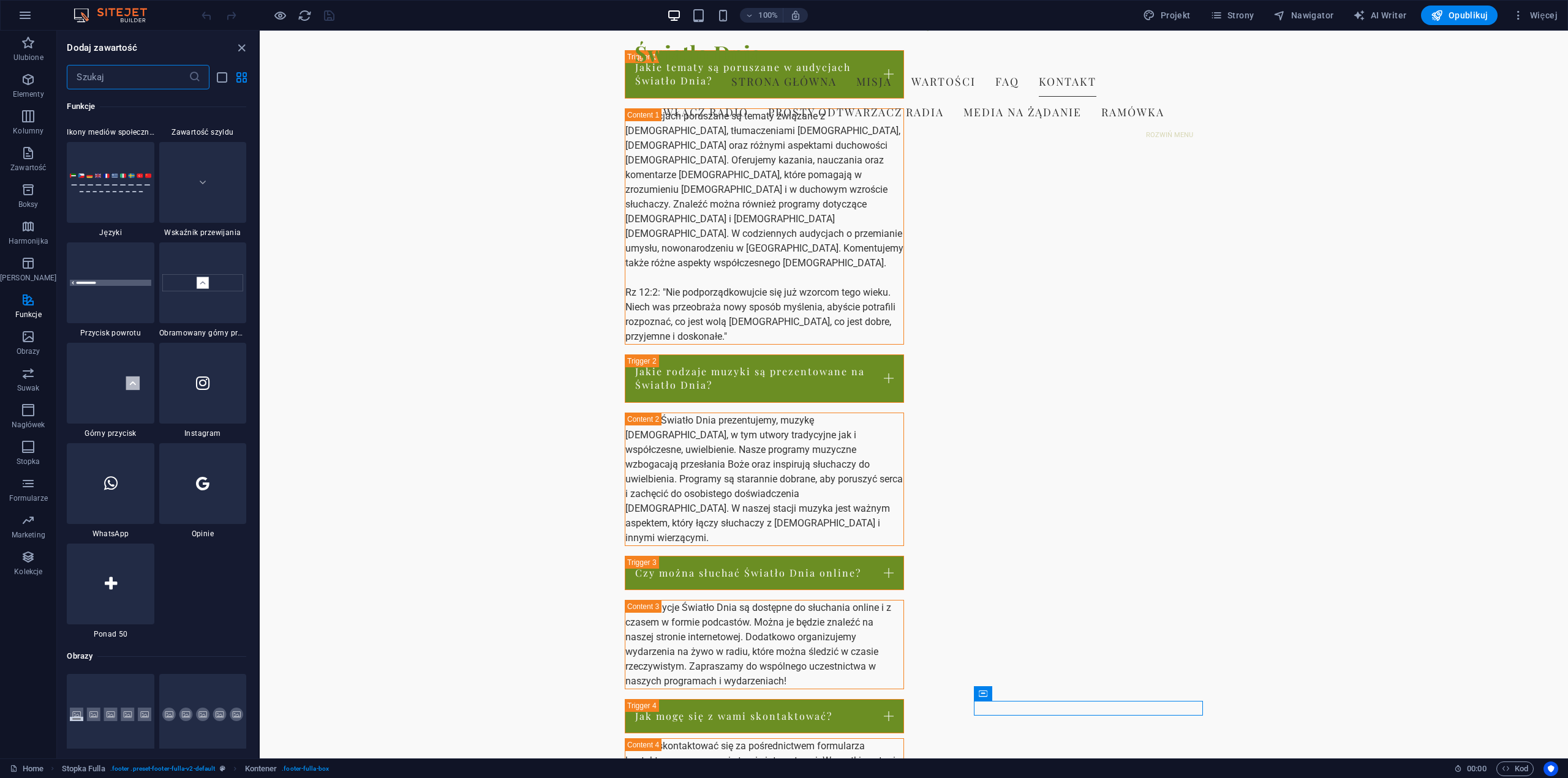
scroll to position [5763, 0]
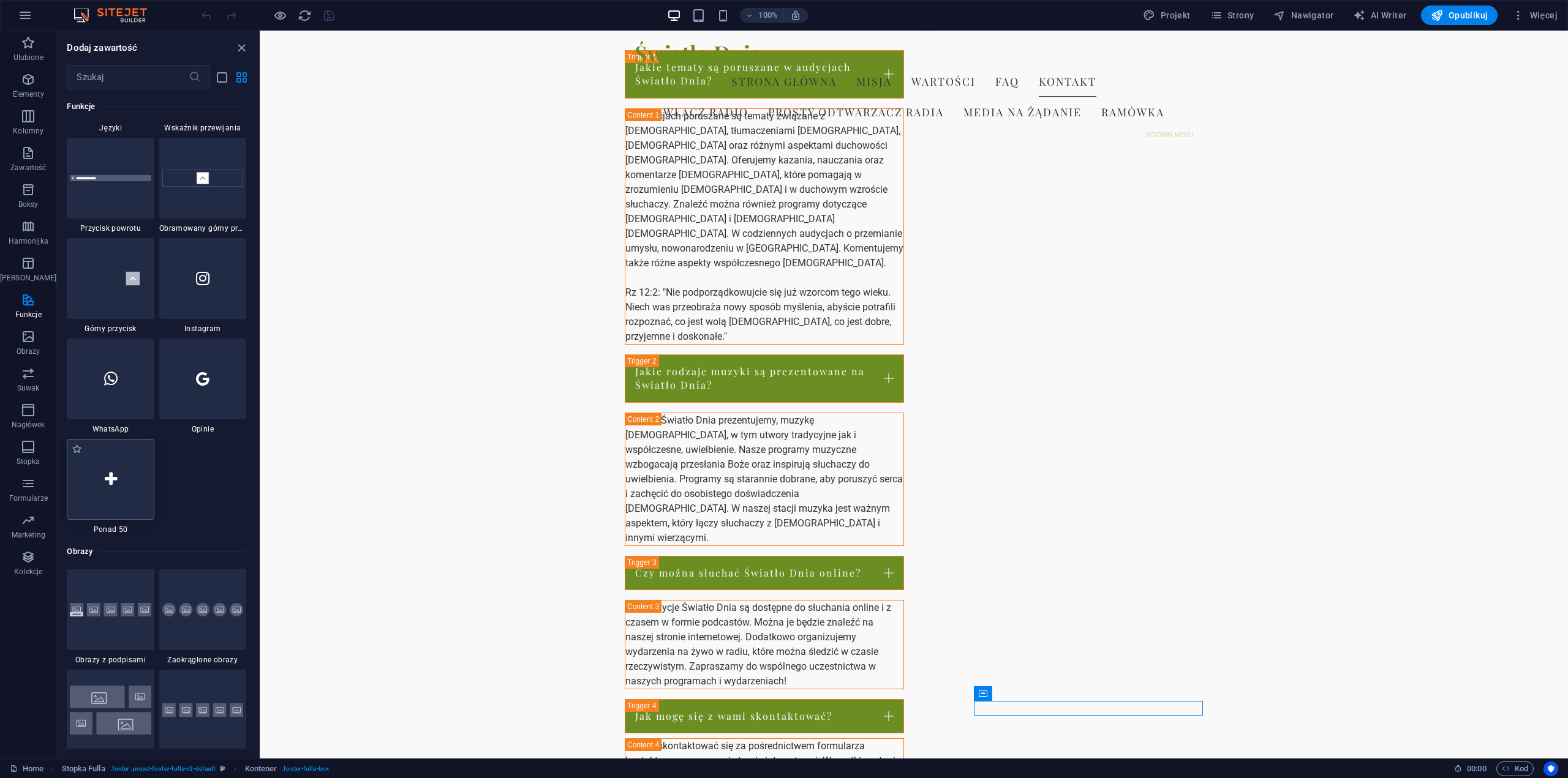
click at [105, 474] on icon at bounding box center [110, 479] width 12 height 16
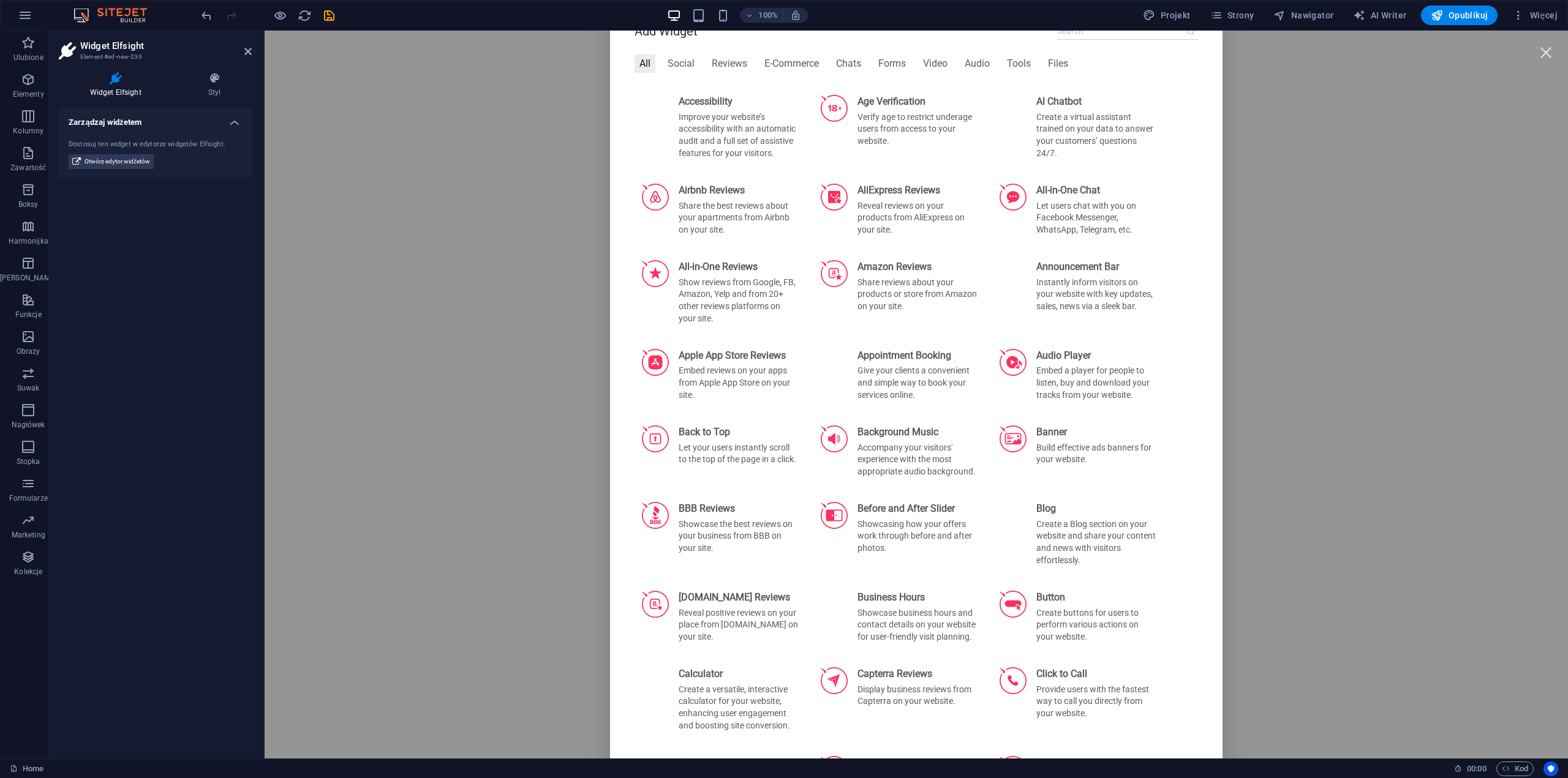
scroll to position [0, 0]
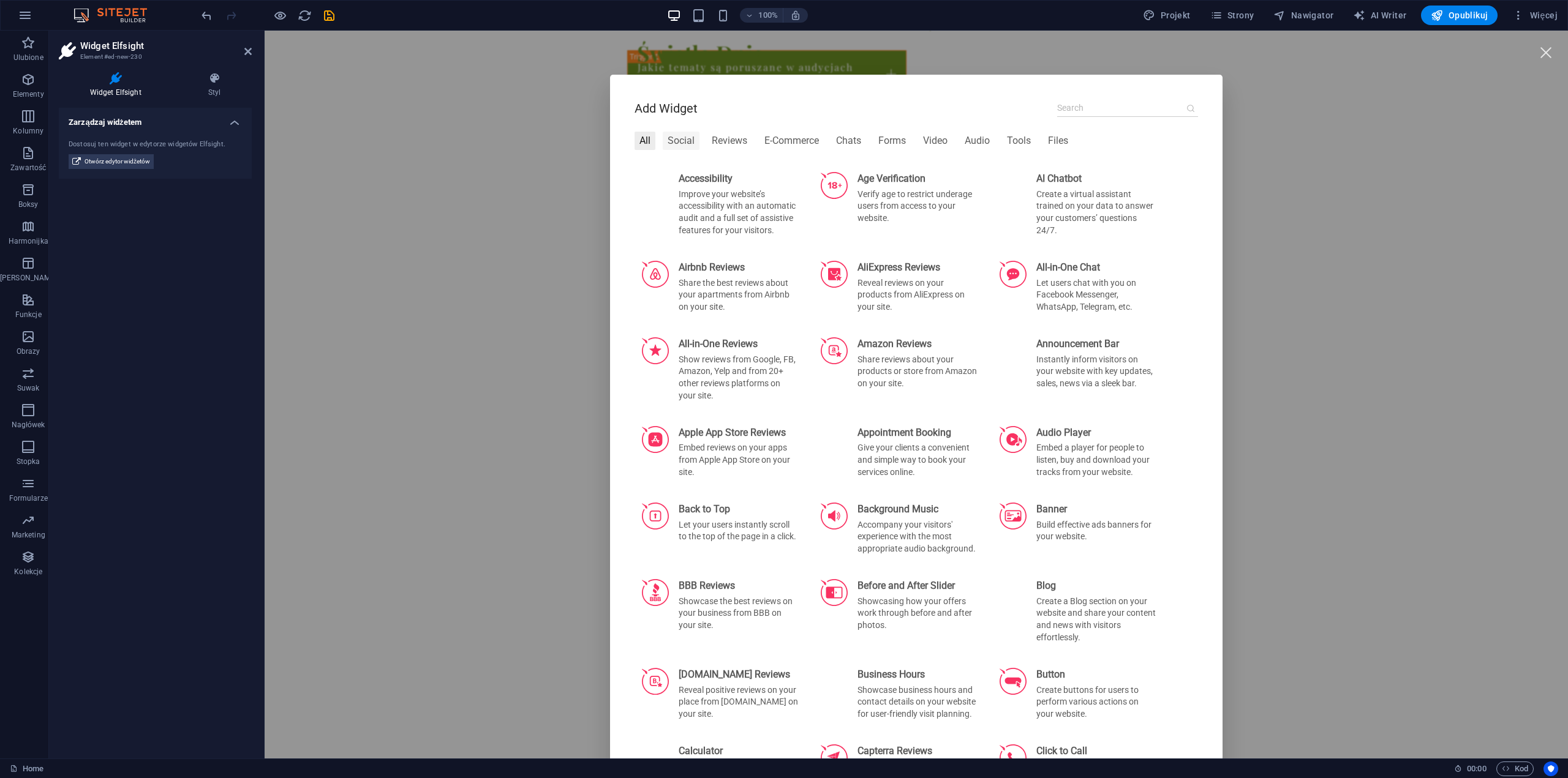
click at [673, 142] on div "Social" at bounding box center [681, 141] width 37 height 18
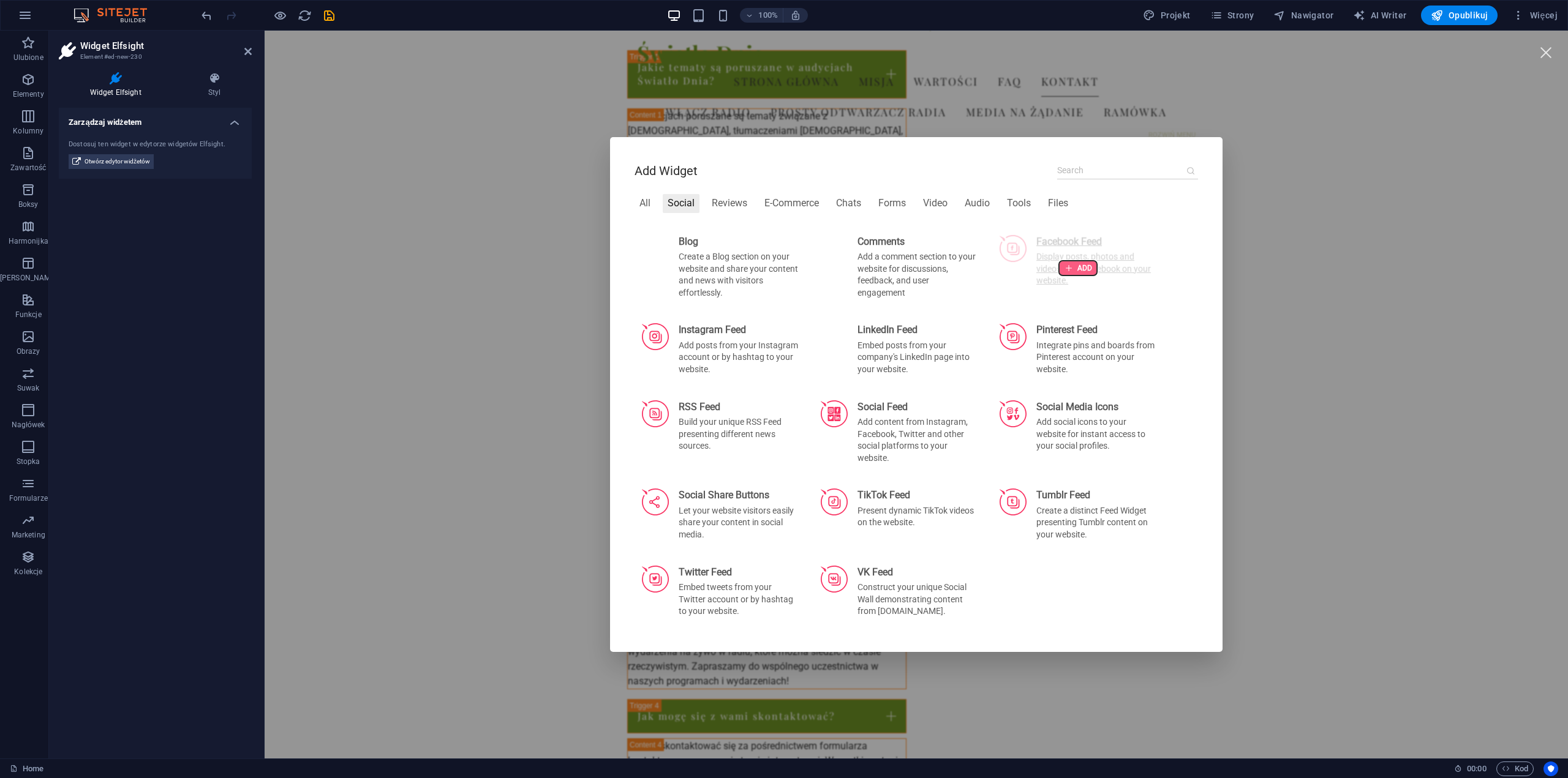
click at [1076, 272] on div at bounding box center [1078, 268] width 38 height 14
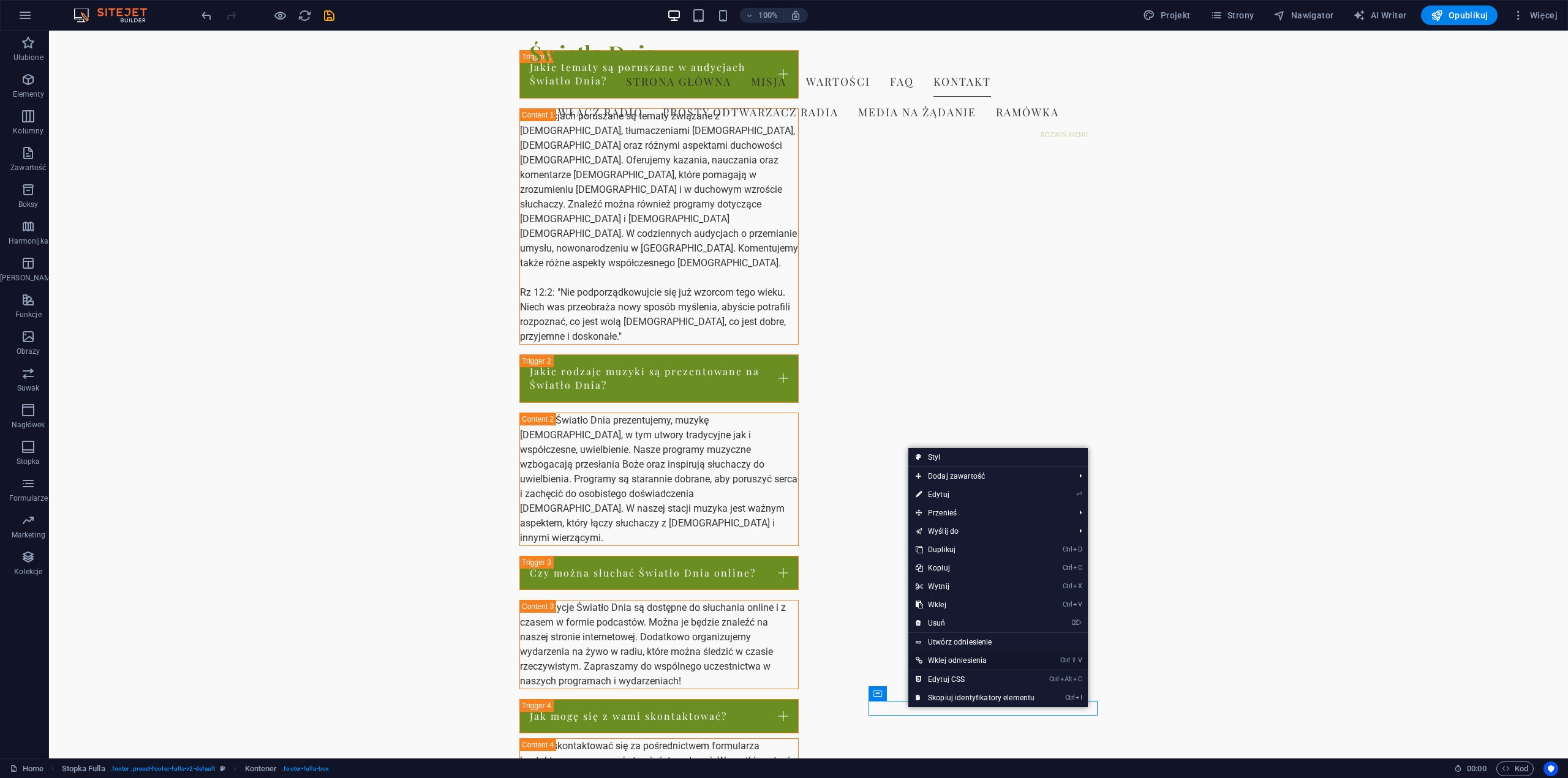
click at [983, 661] on link "Ctrl ⇧ V Wklej odniesienia" at bounding box center [975, 660] width 133 height 18
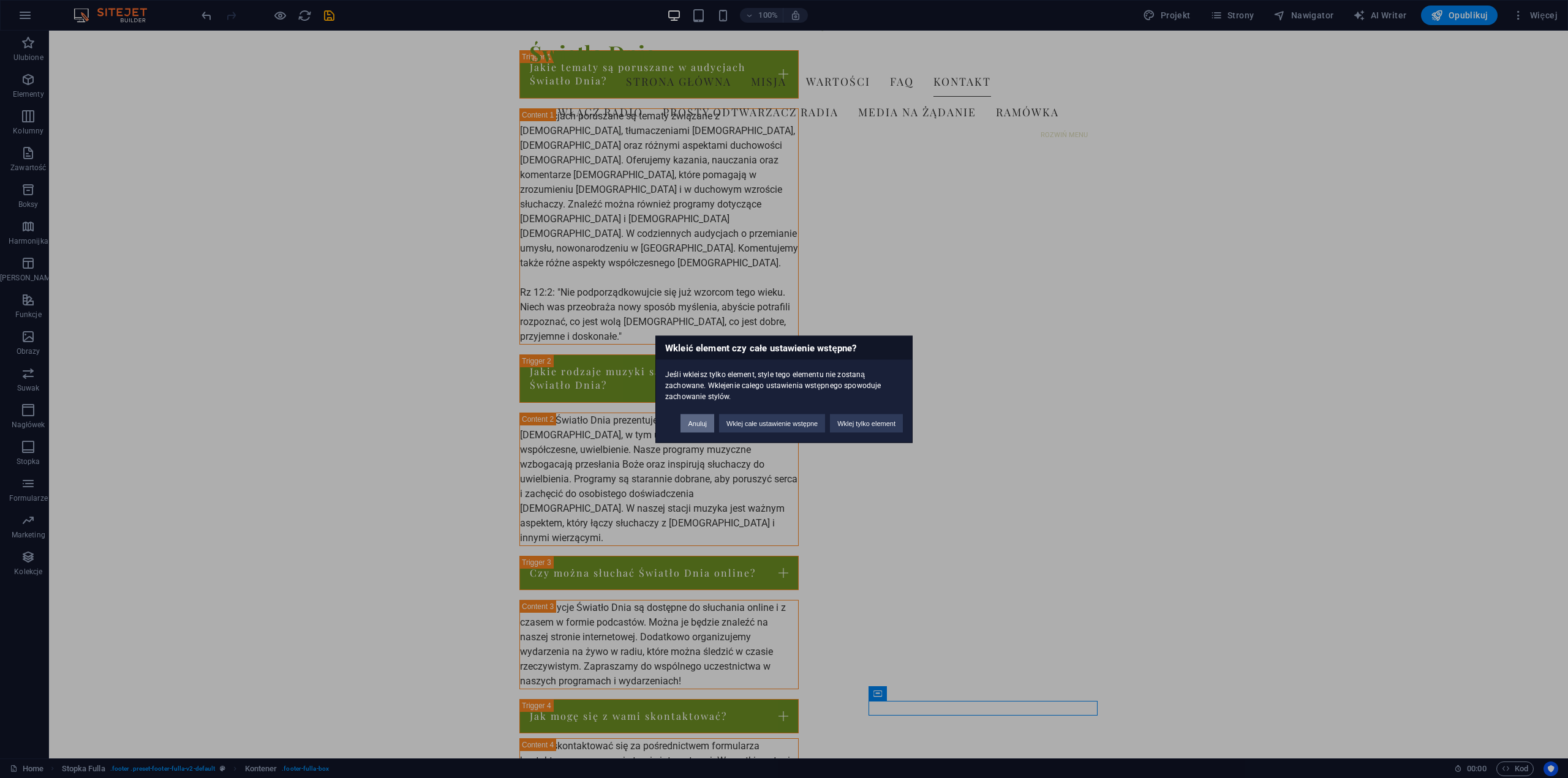
drag, startPoint x: 699, startPoint y: 424, endPoint x: 654, endPoint y: 394, distance: 54.1
click at [699, 424] on button "Anuluj" at bounding box center [697, 423] width 34 height 18
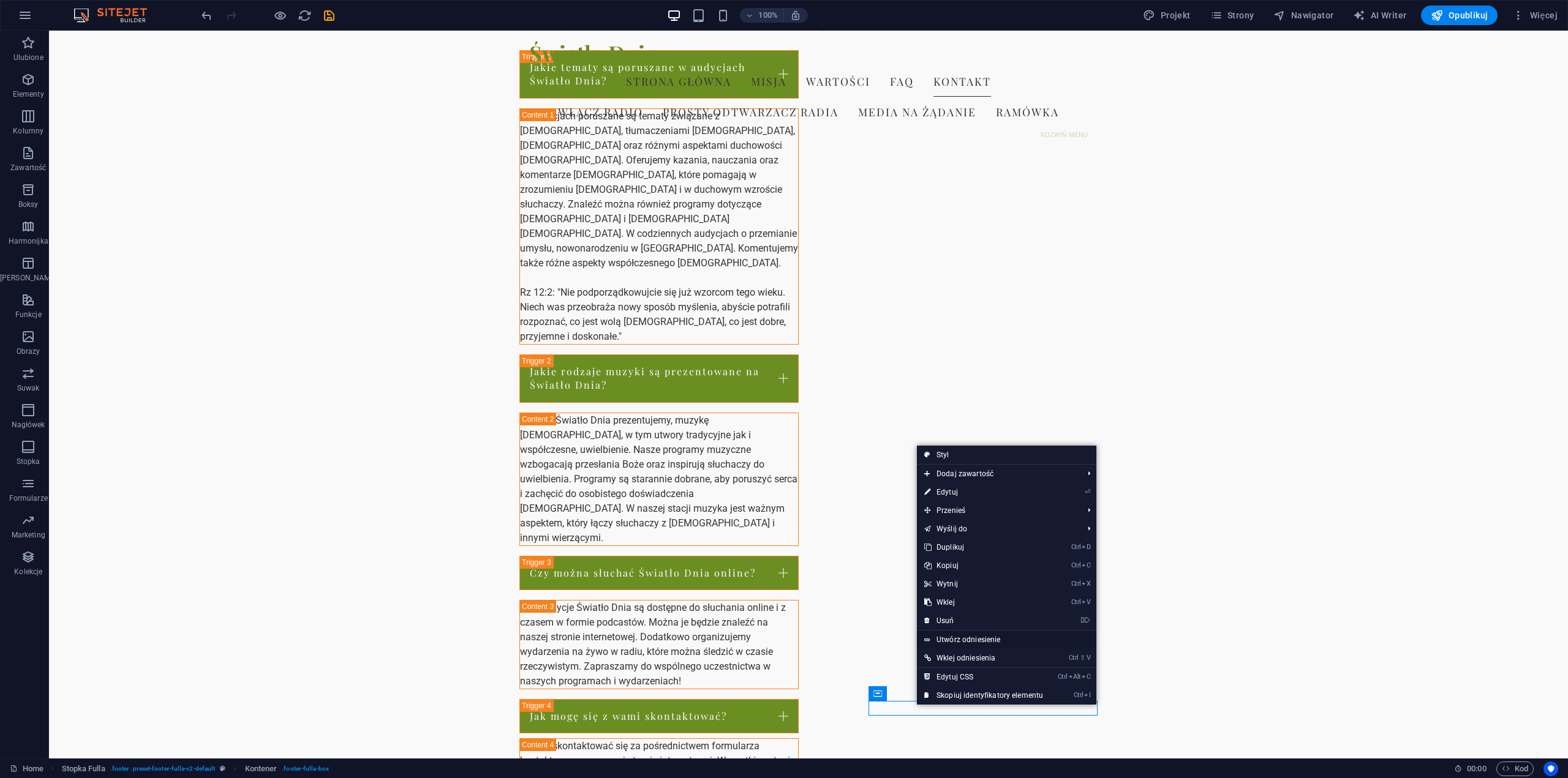
click at [992, 641] on link "Utwórz odniesienie" at bounding box center [1007, 640] width 180 height 18
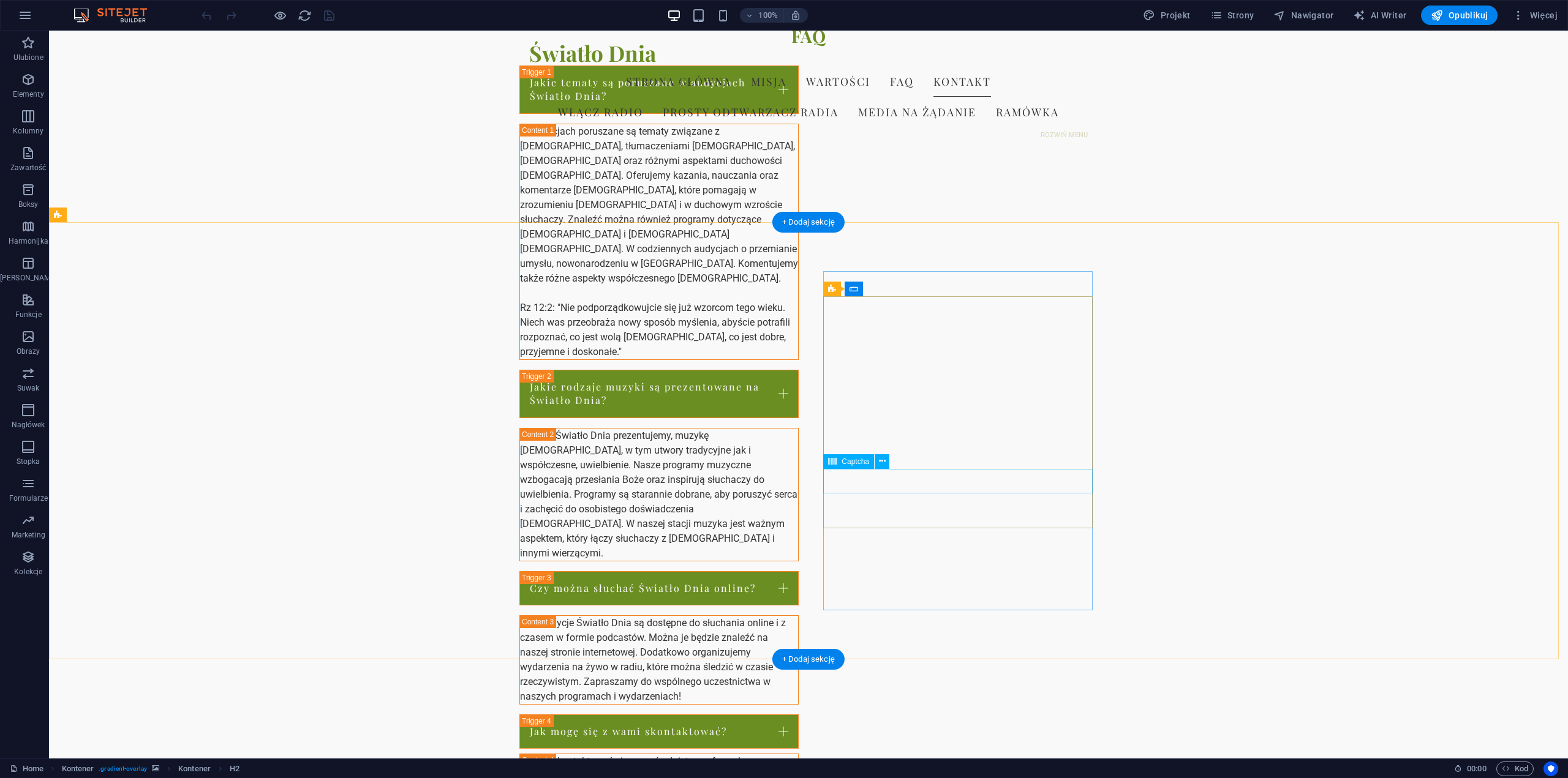
scroll to position [1539, 0]
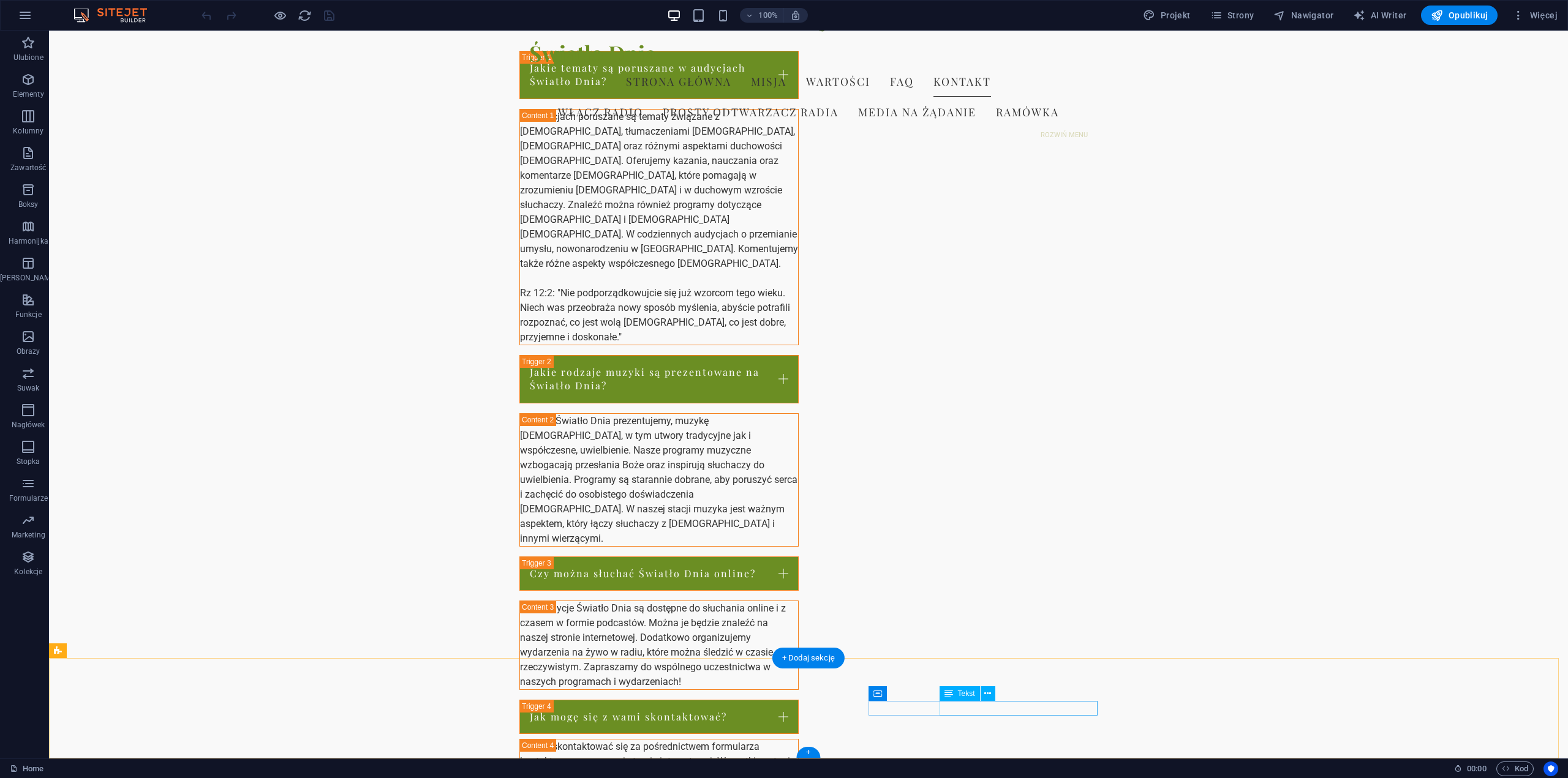
click at [987, 694] on icon at bounding box center [988, 694] width 7 height 13
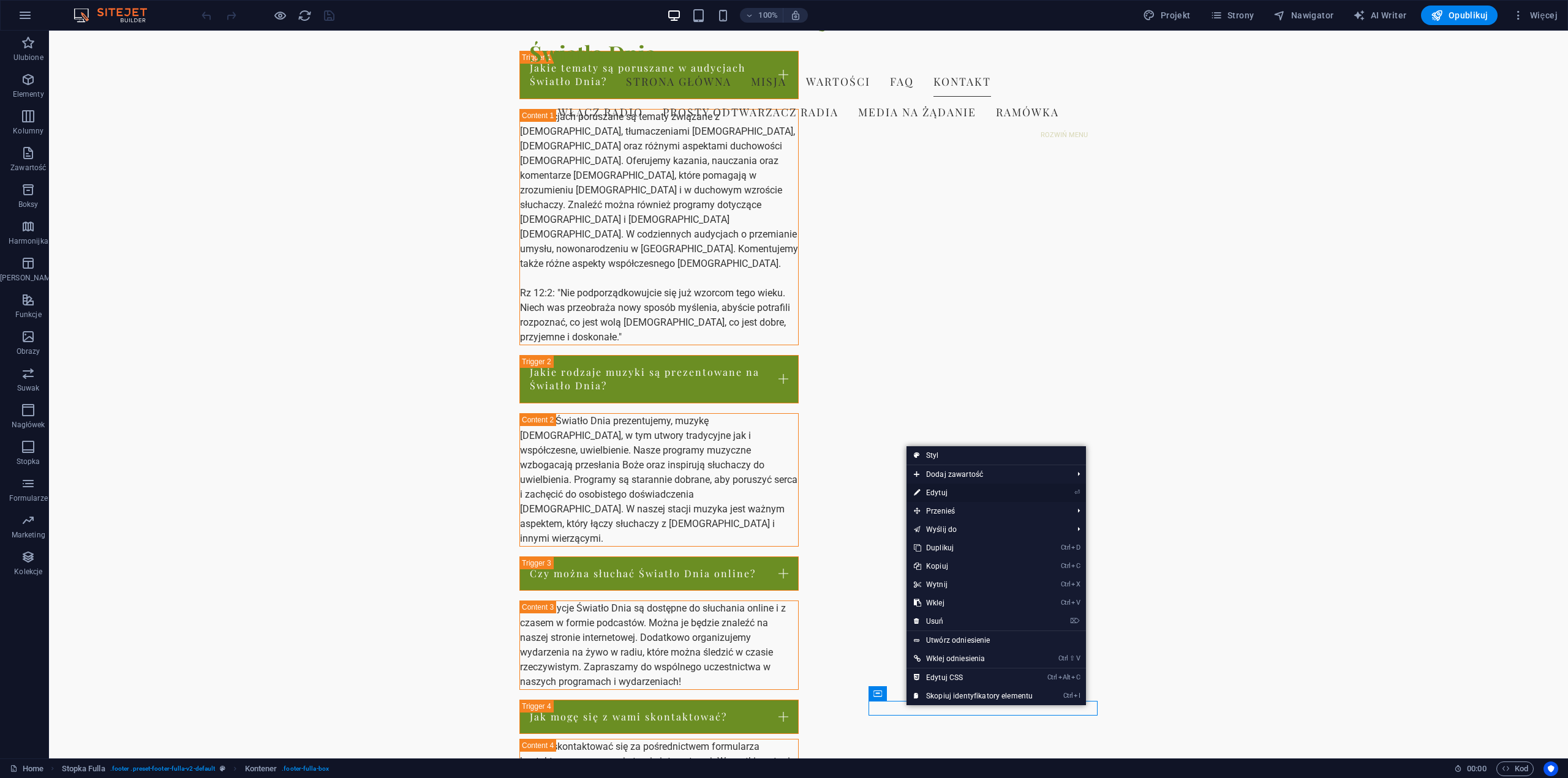
click at [949, 496] on link "⏎ Edytuj" at bounding box center [973, 493] width 133 height 18
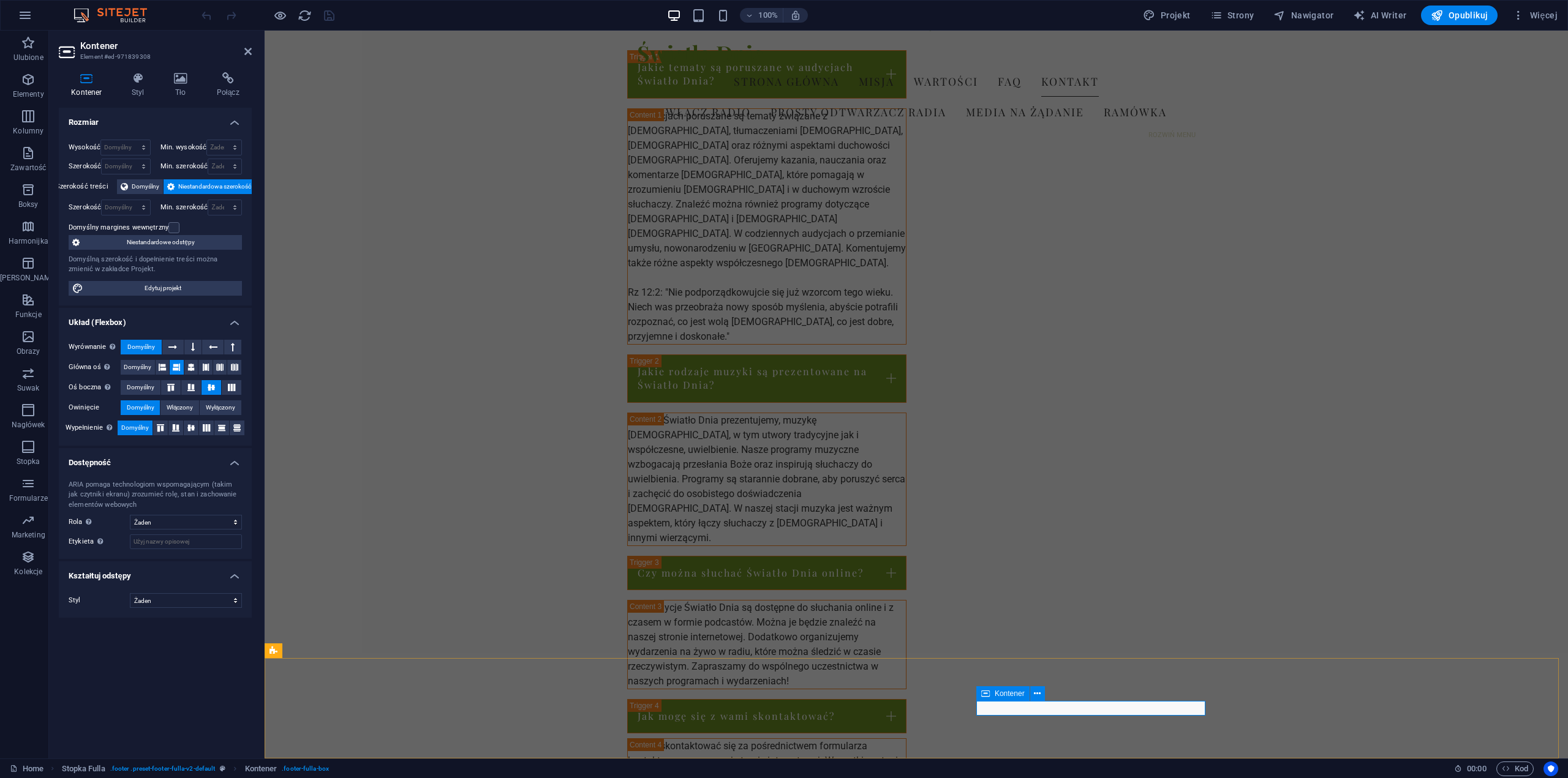
drag, startPoint x: 1003, startPoint y: 708, endPoint x: 1022, endPoint y: 705, distance: 19.2
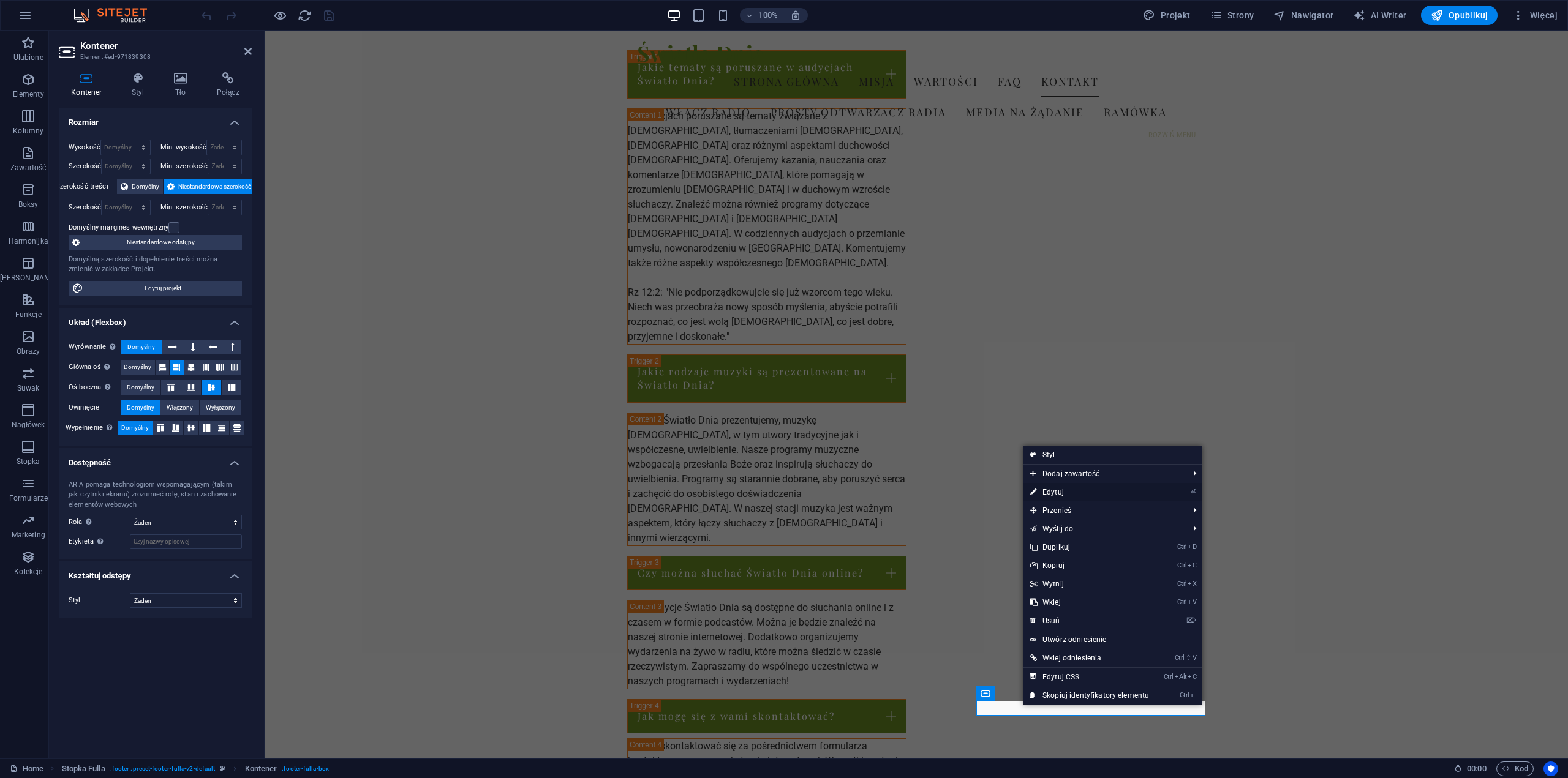
click at [1064, 491] on link "⏎ Edytuj" at bounding box center [1090, 493] width 133 height 18
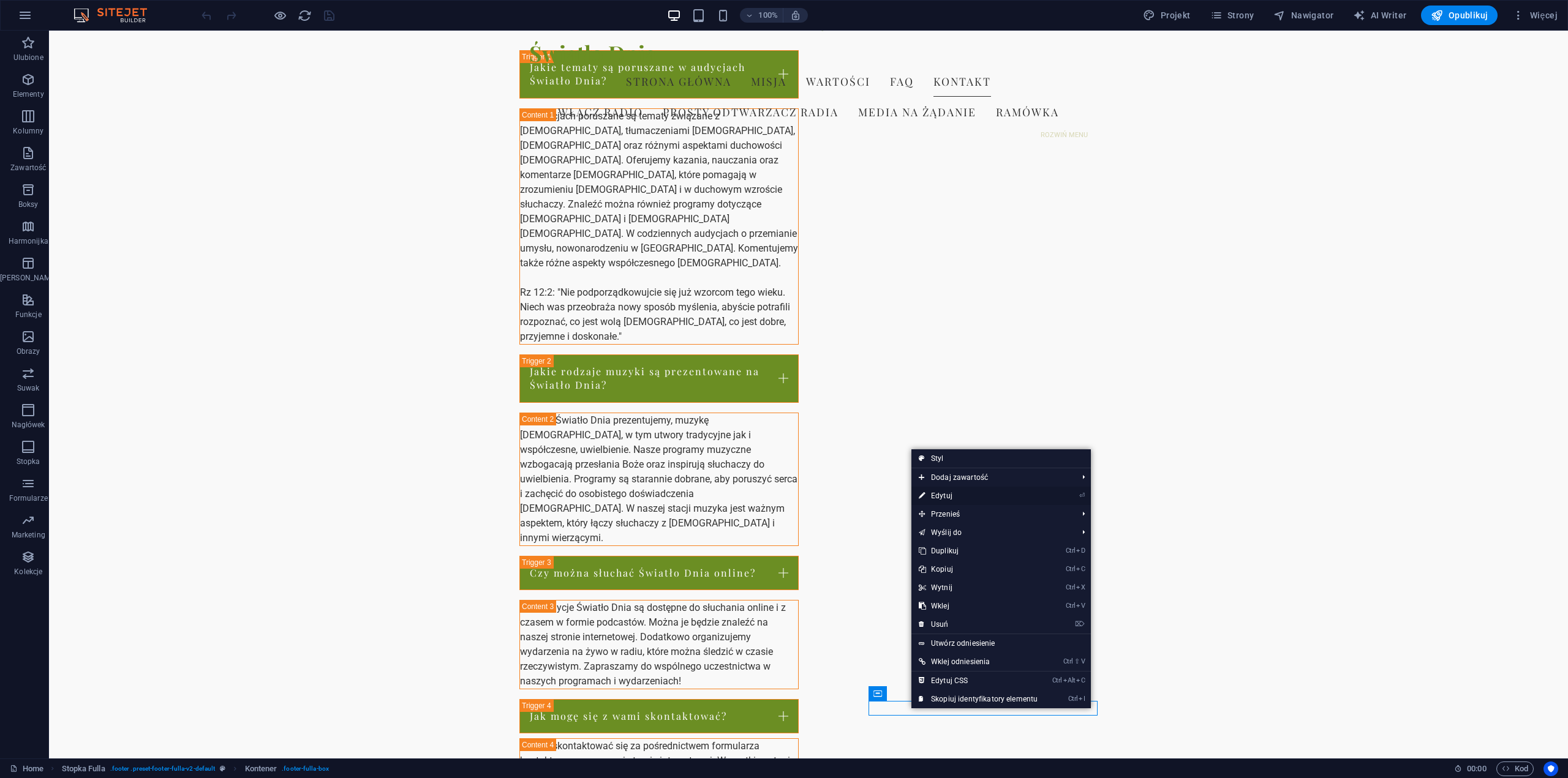
click at [947, 493] on link "⏎ Edytuj" at bounding box center [978, 496] width 133 height 18
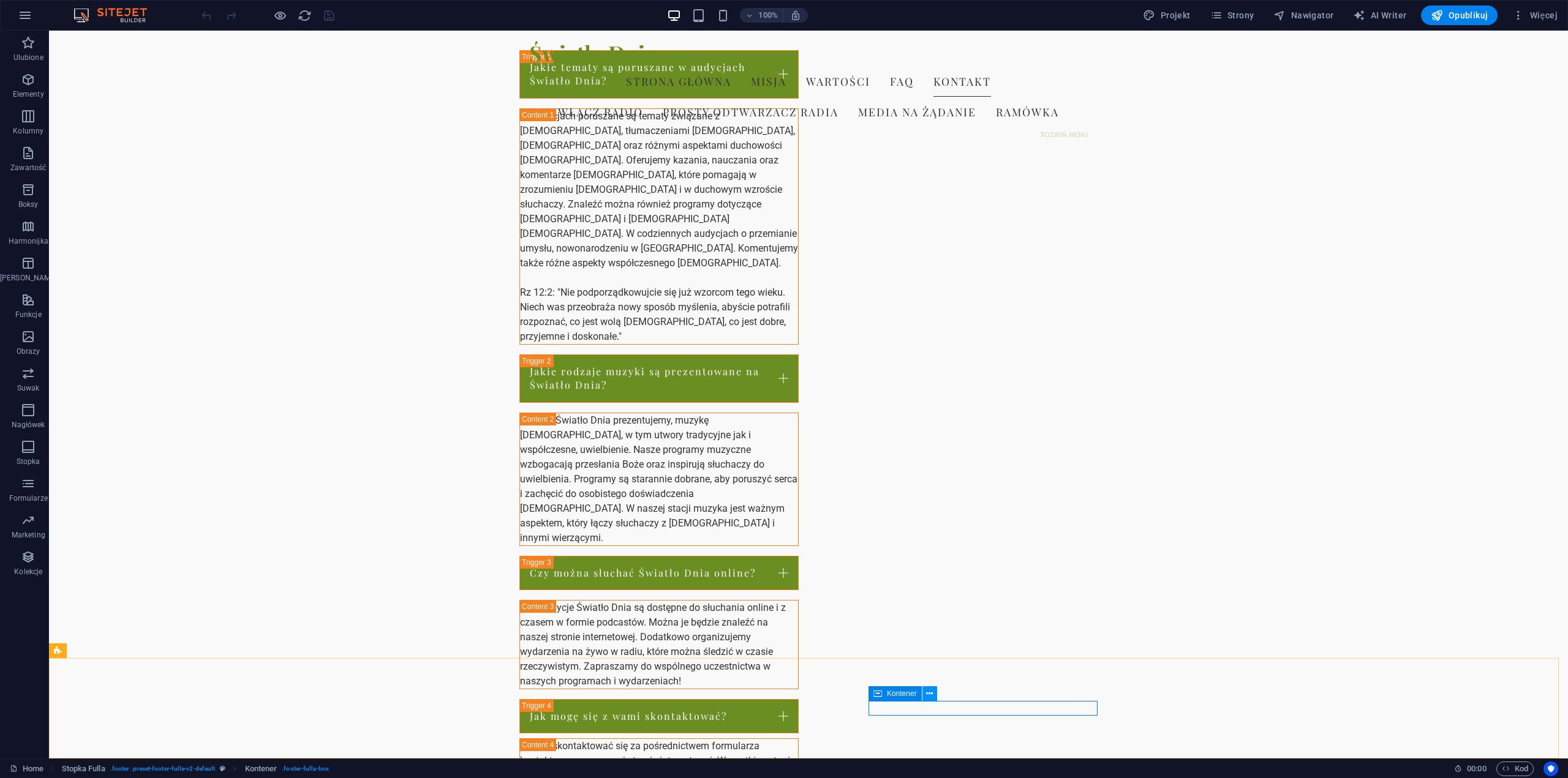
click at [927, 695] on icon at bounding box center [929, 694] width 7 height 13
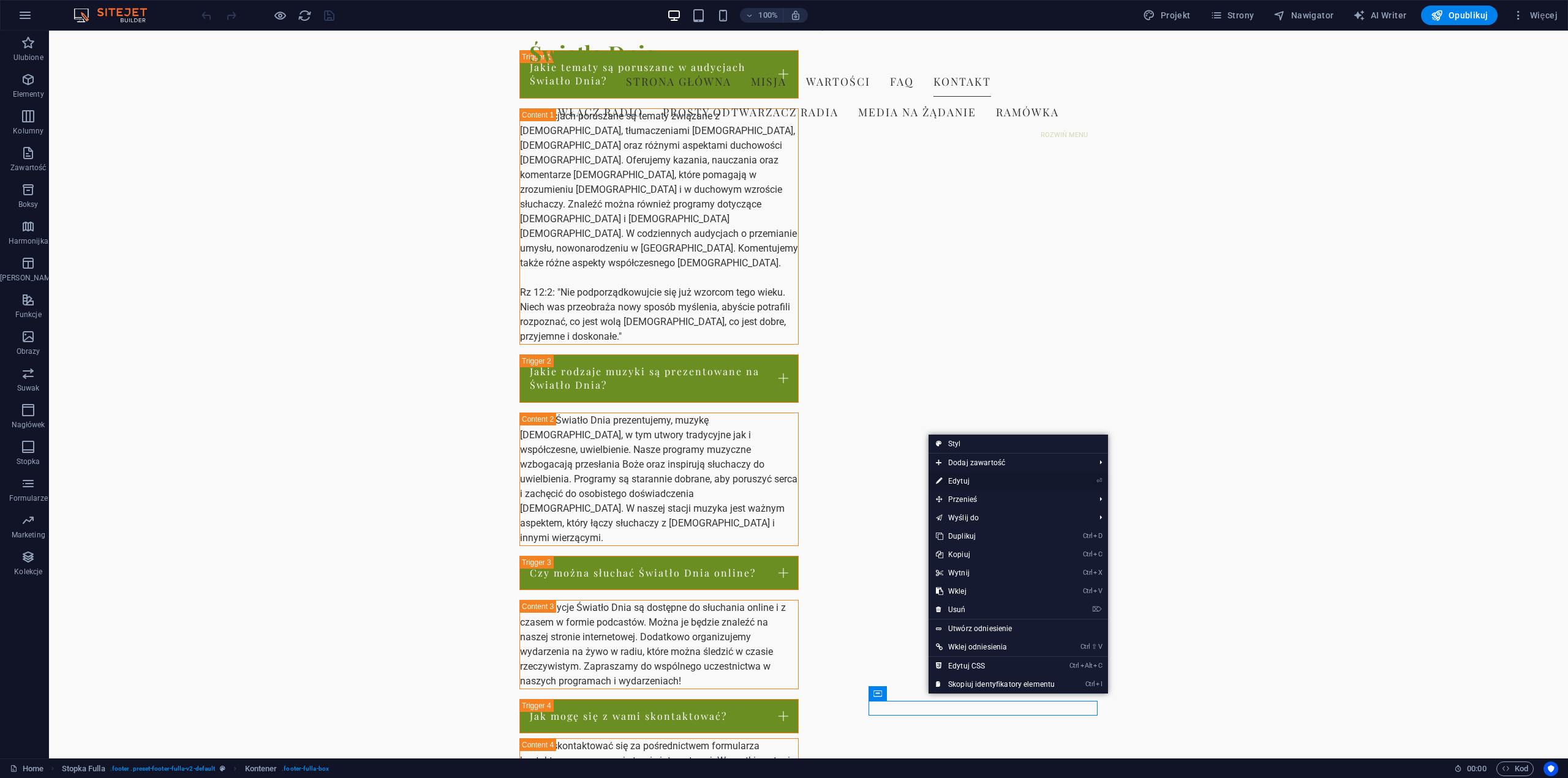
click at [966, 482] on link "⏎ Edytuj" at bounding box center [995, 481] width 133 height 18
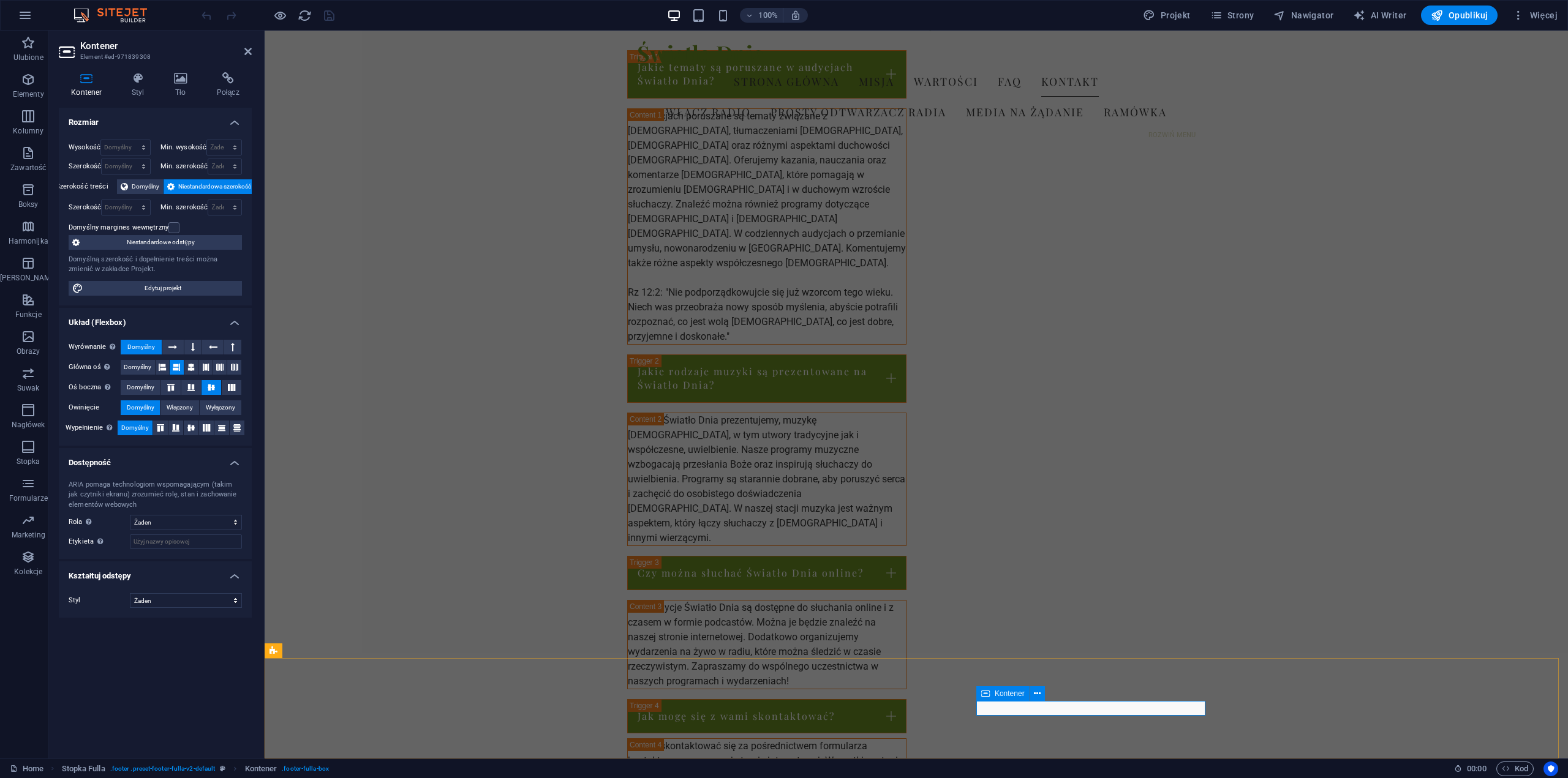
drag, startPoint x: 1040, startPoint y: 713, endPoint x: 1047, endPoint y: 713, distance: 7.0
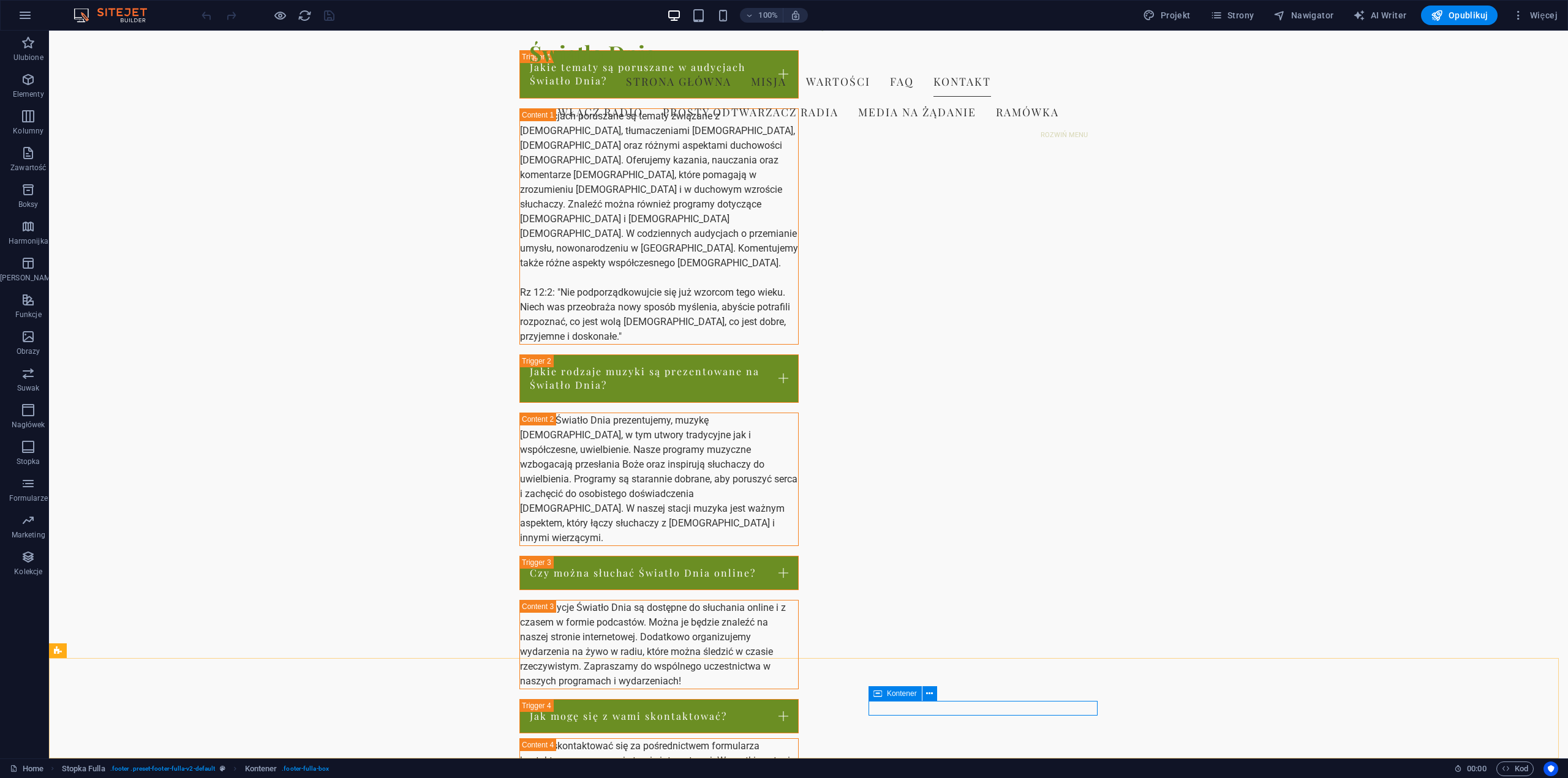
click at [877, 695] on icon at bounding box center [878, 694] width 8 height 14
click at [881, 694] on icon at bounding box center [878, 694] width 8 height 14
click at [886, 694] on div "Kontener" at bounding box center [895, 694] width 54 height 14
click at [268, 771] on span "Kontener" at bounding box center [261, 769] width 33 height 14
click at [269, 770] on span "Kontener" at bounding box center [261, 769] width 33 height 14
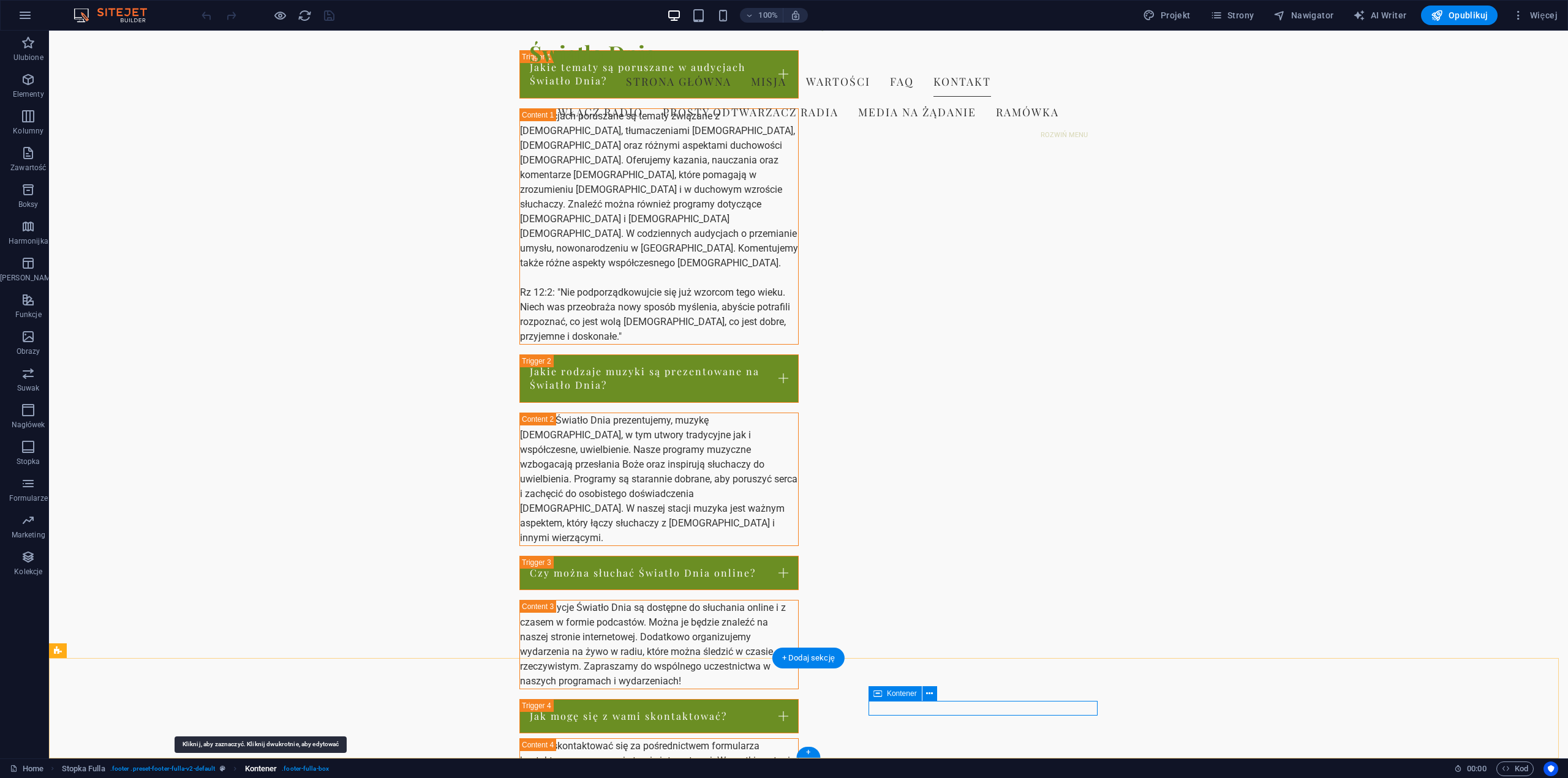
click at [269, 770] on span "Kontener" at bounding box center [261, 769] width 33 height 14
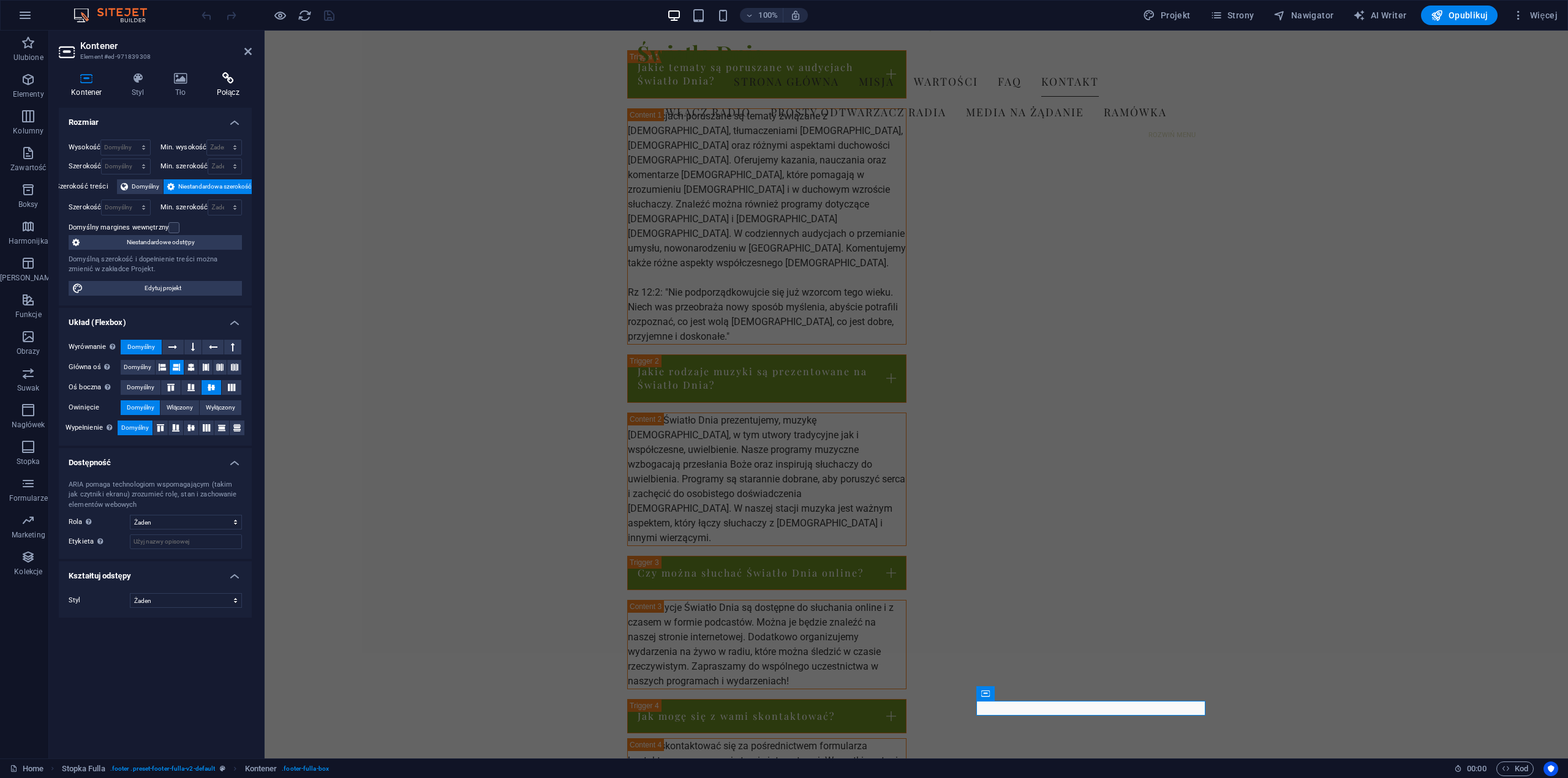
click at [229, 90] on h4 "Połącz" at bounding box center [227, 85] width 48 height 25
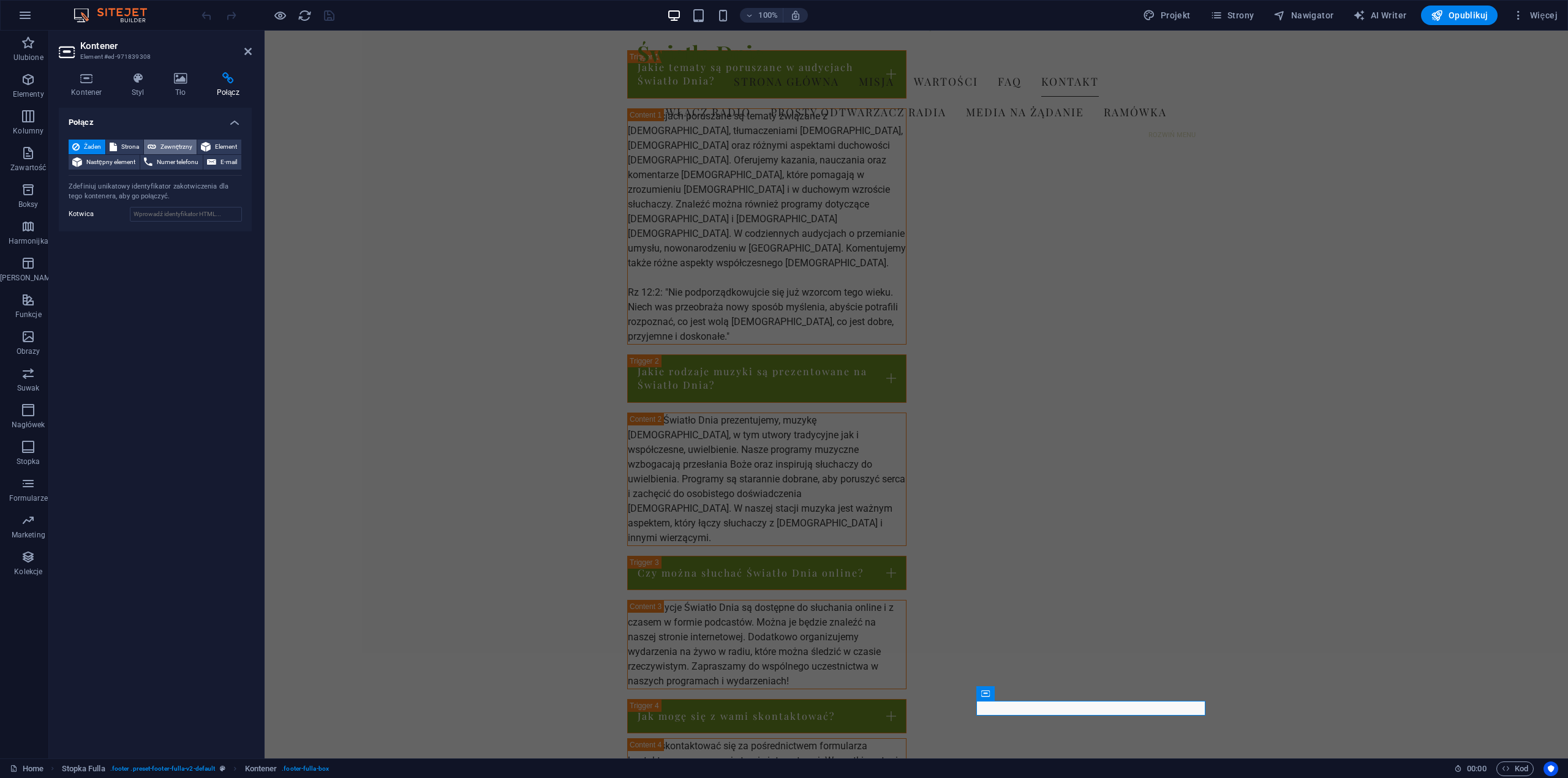
click at [170, 146] on span "Zewnętrzny" at bounding box center [176, 147] width 33 height 14
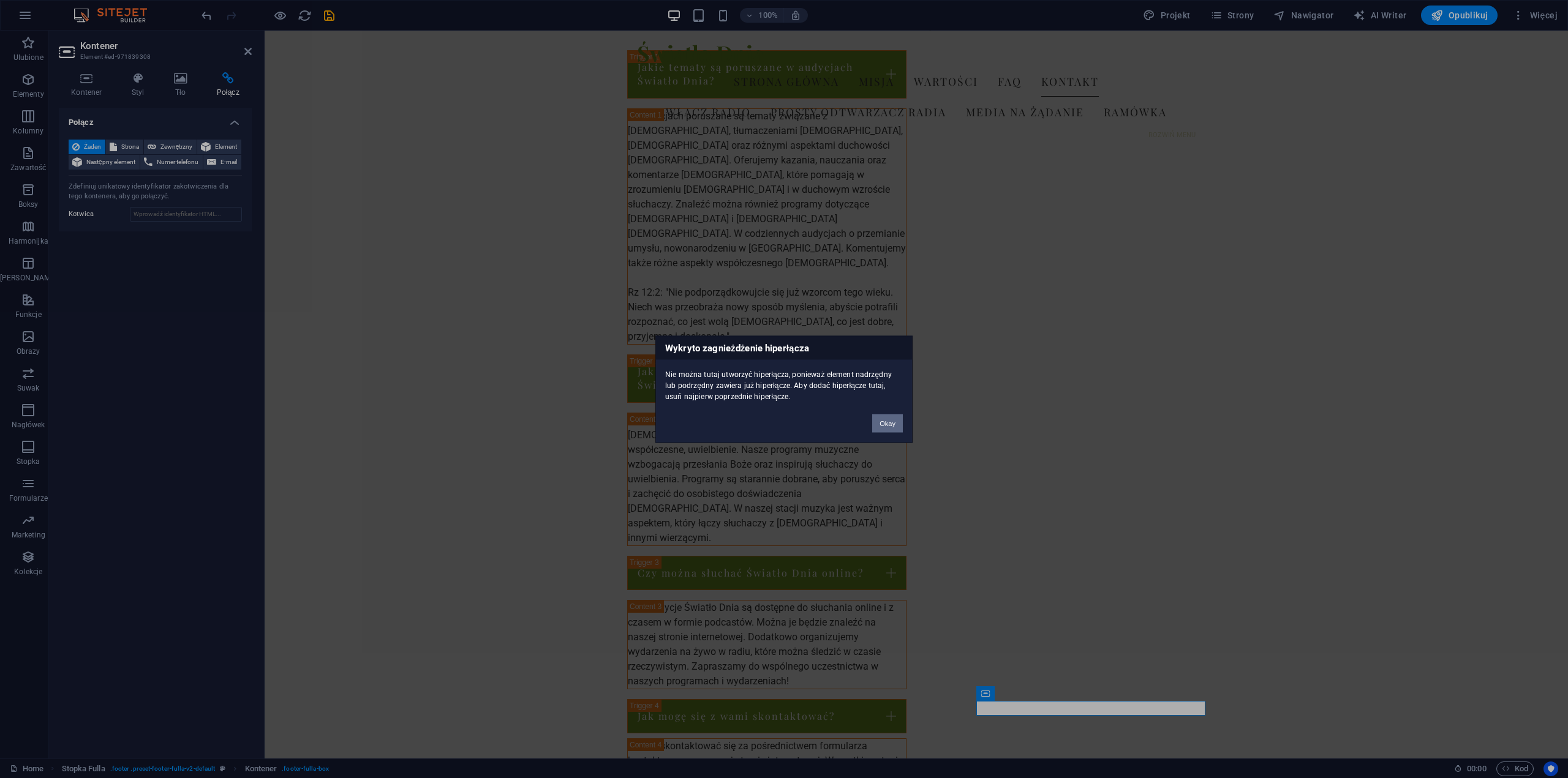
click at [895, 427] on button "Okay" at bounding box center [888, 423] width 31 height 18
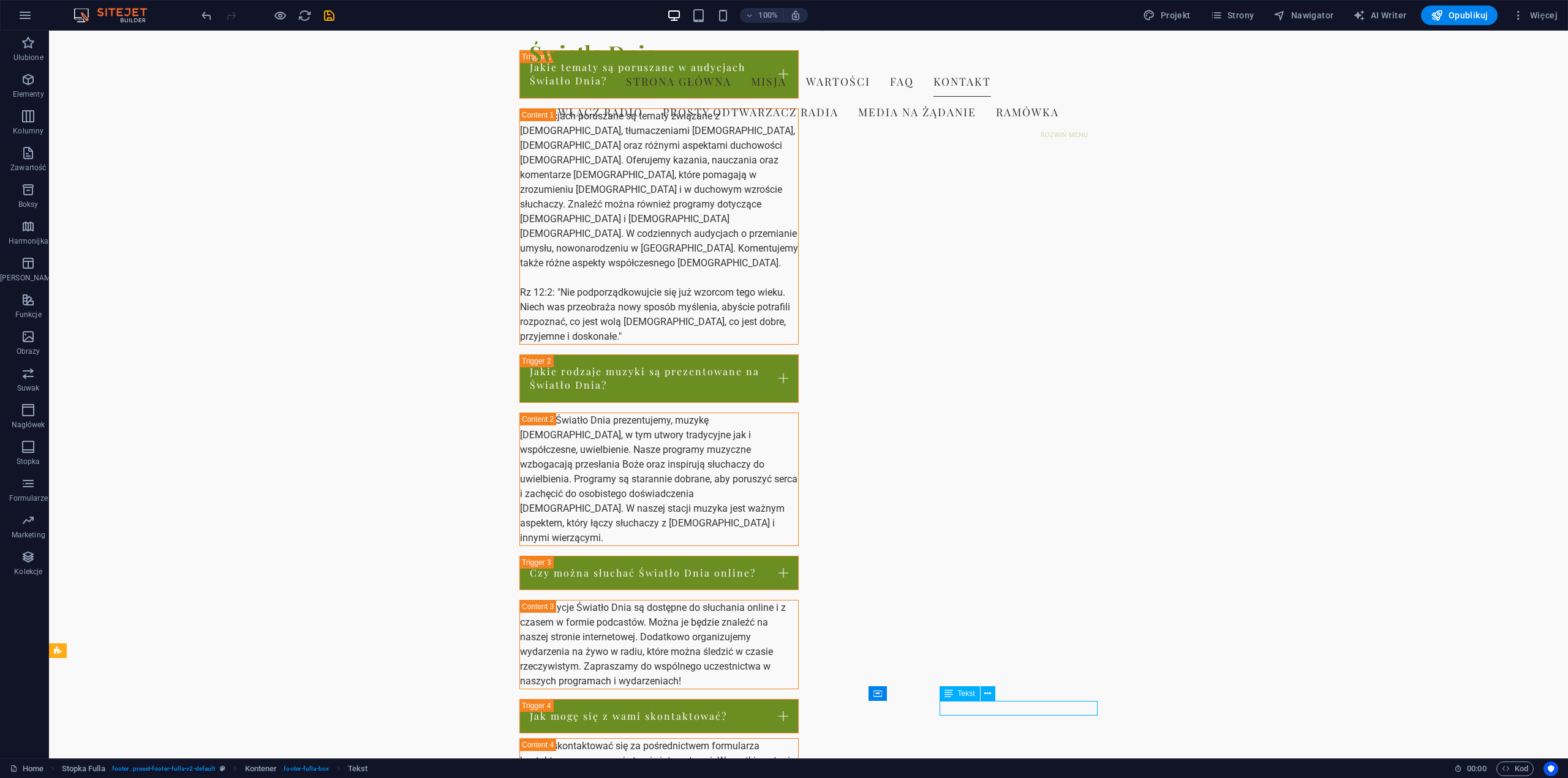
drag, startPoint x: 835, startPoint y: 711, endPoint x: 1052, endPoint y: 711, distance: 217.0
click at [968, 692] on span "Tekst" at bounding box center [967, 693] width 17 height 7
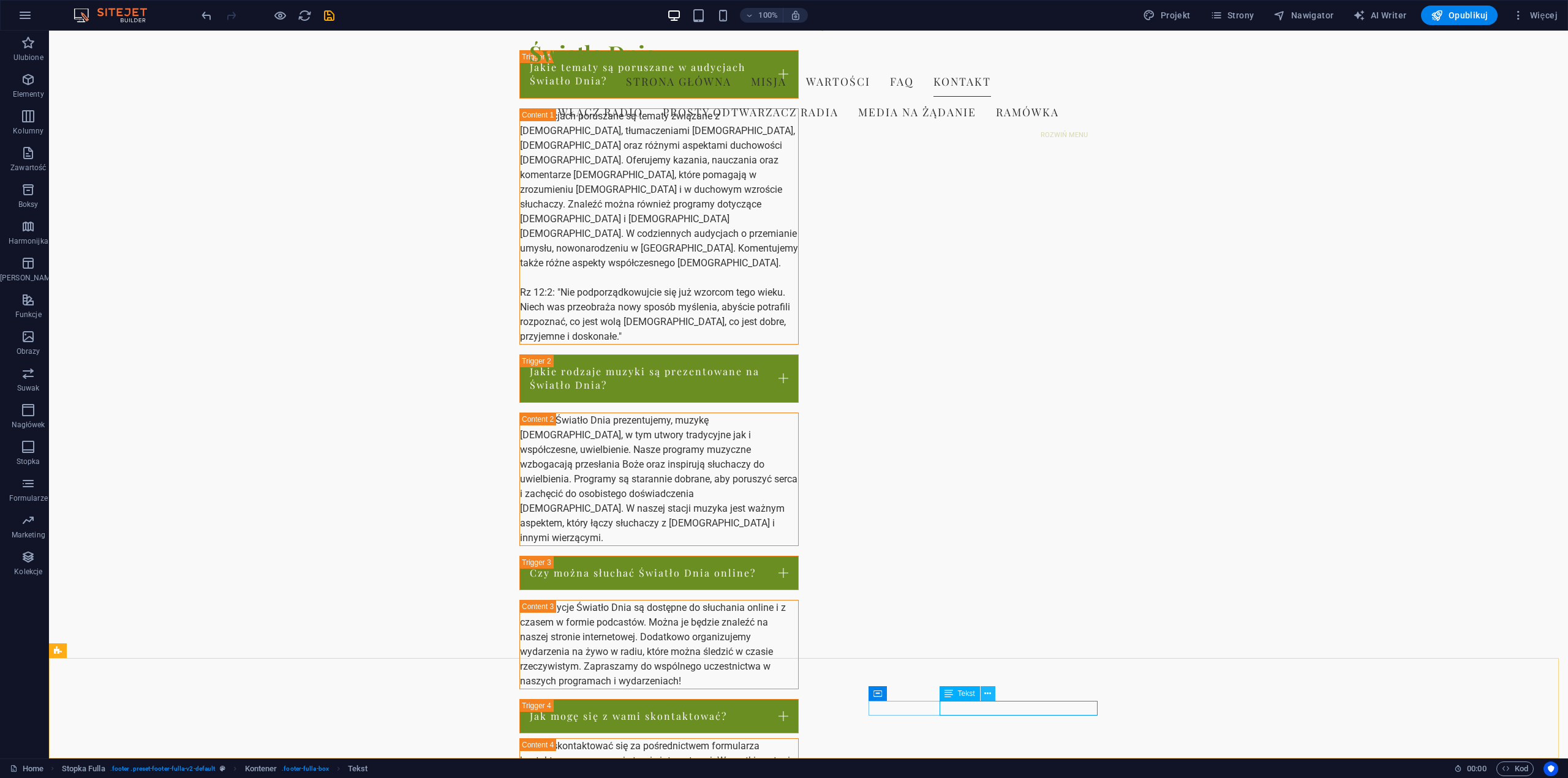
click at [988, 691] on icon at bounding box center [988, 694] width 7 height 13
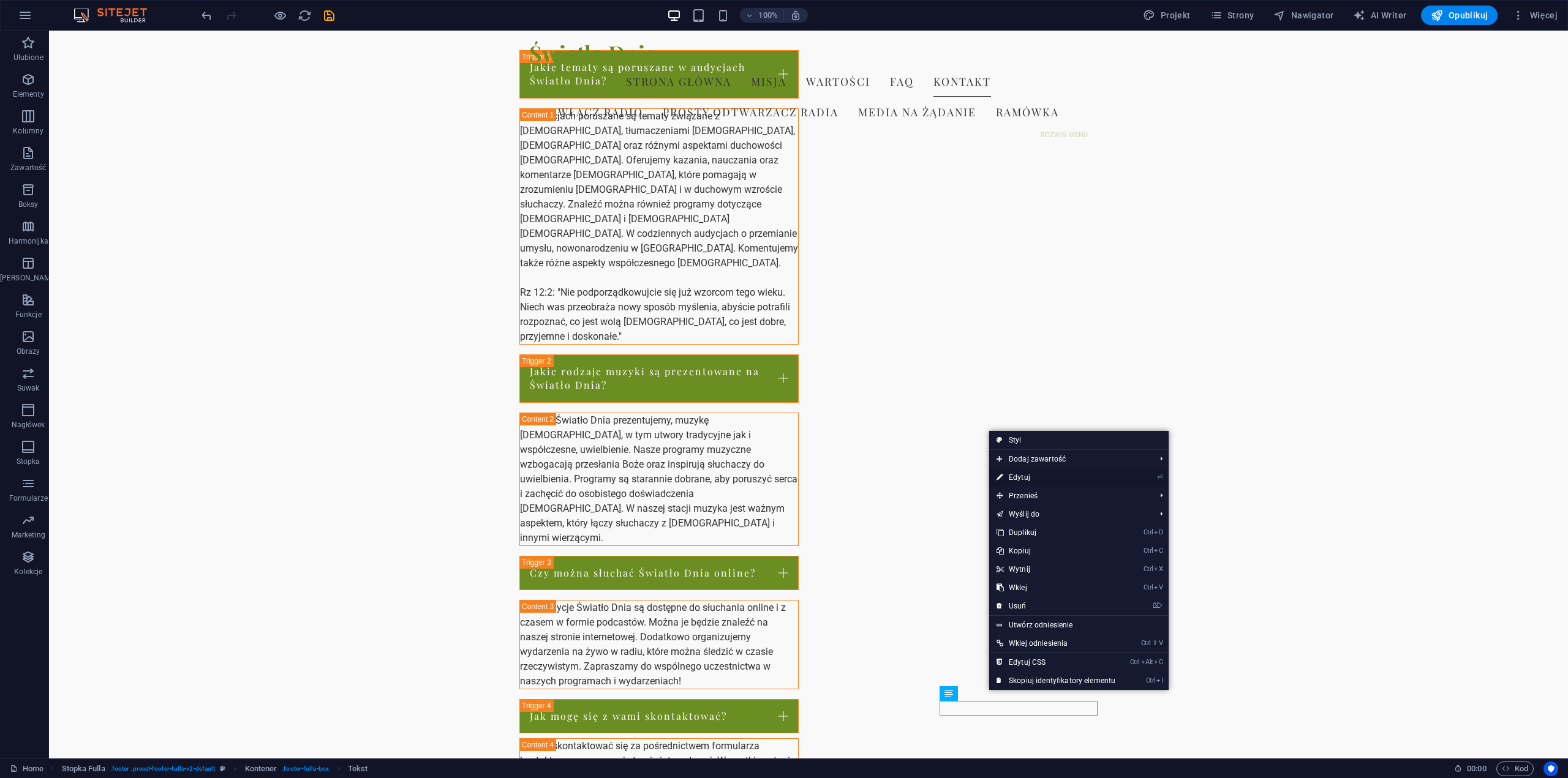
click at [1017, 477] on link "⏎ Edytuj" at bounding box center [1056, 478] width 133 height 18
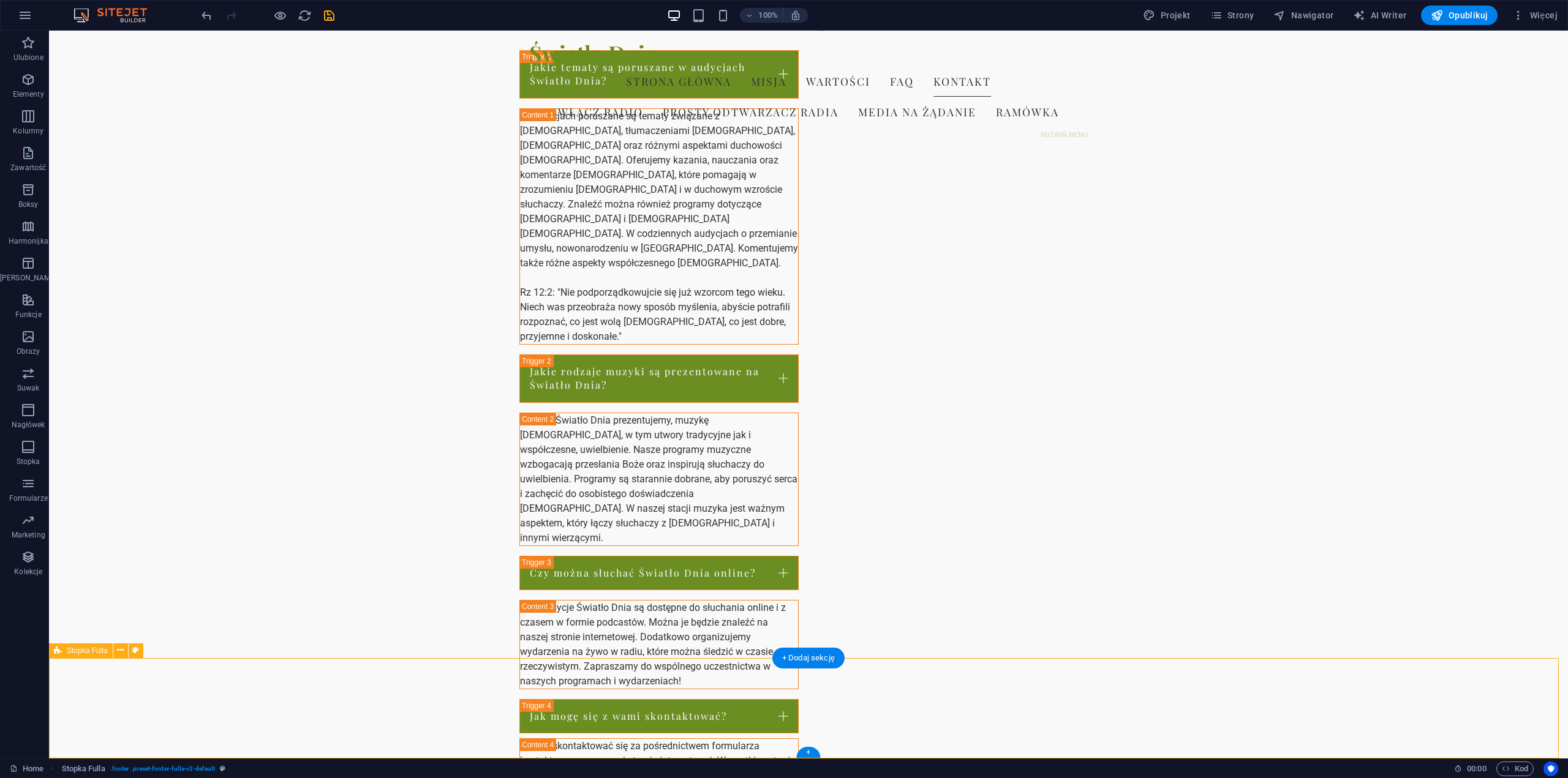
click at [24, 160] on icon "button" at bounding box center [28, 153] width 14 height 14
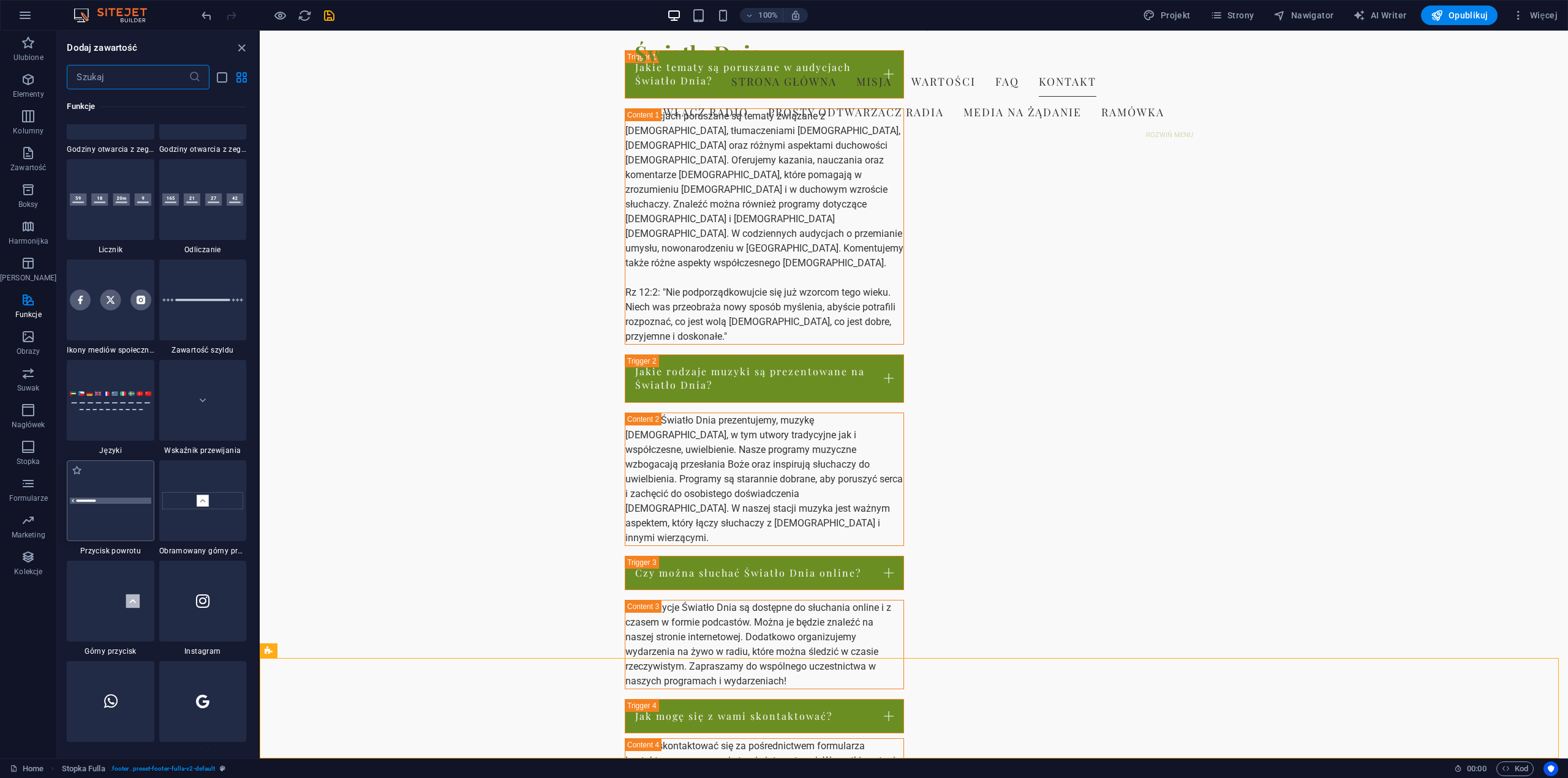
scroll to position [5510, 0]
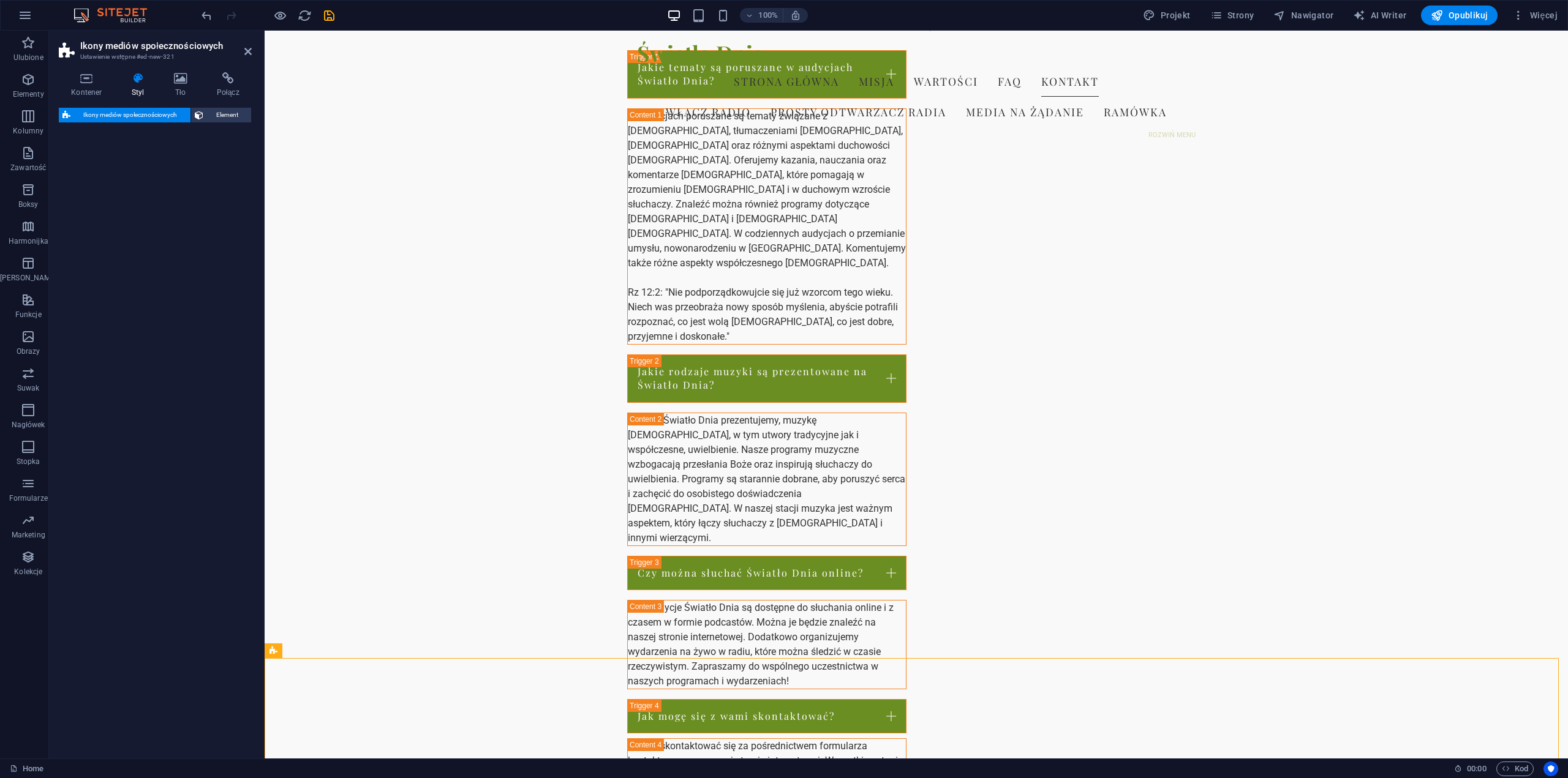
select select "rem"
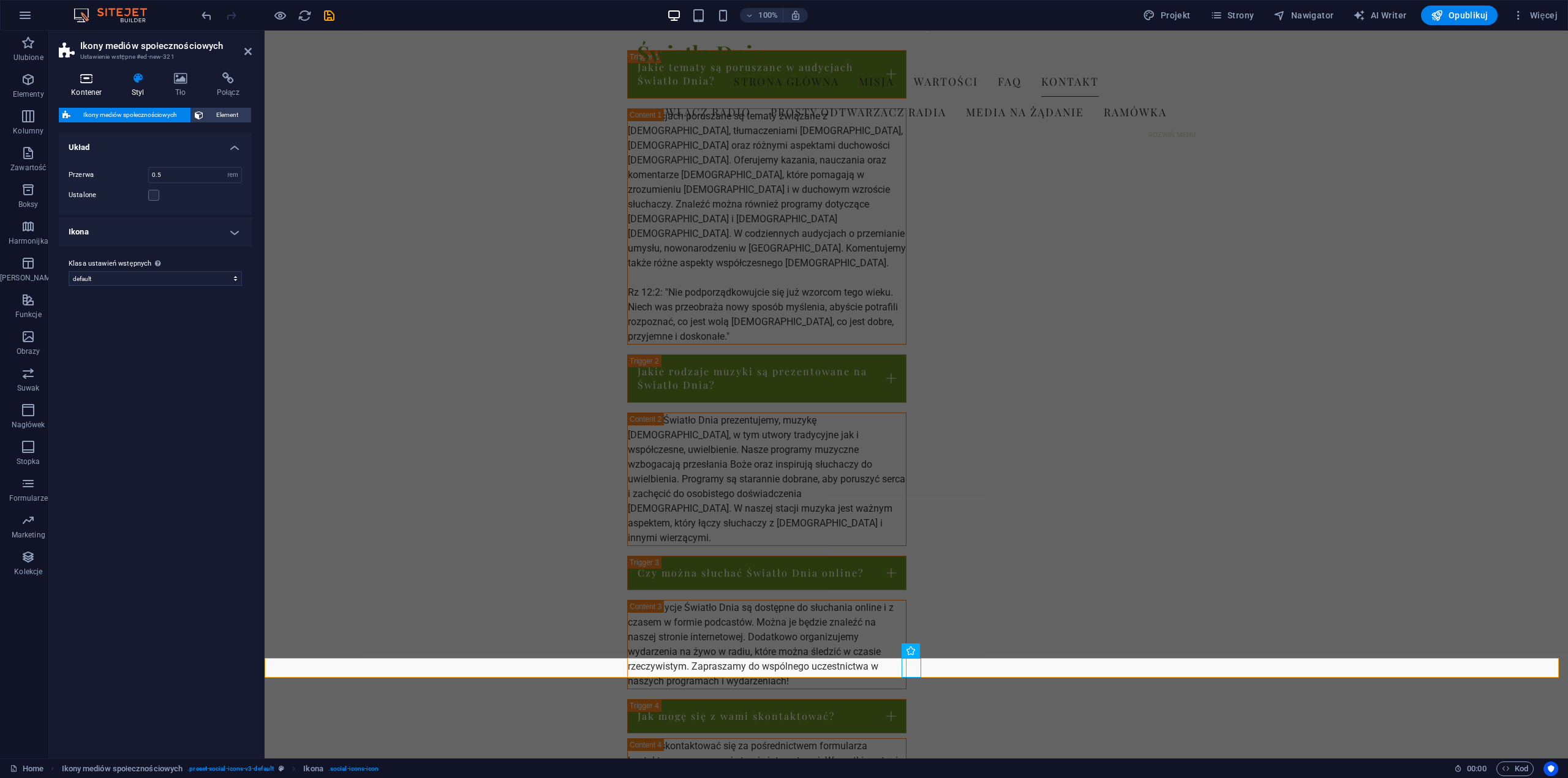
click at [90, 88] on h4 "Kontener" at bounding box center [89, 85] width 61 height 25
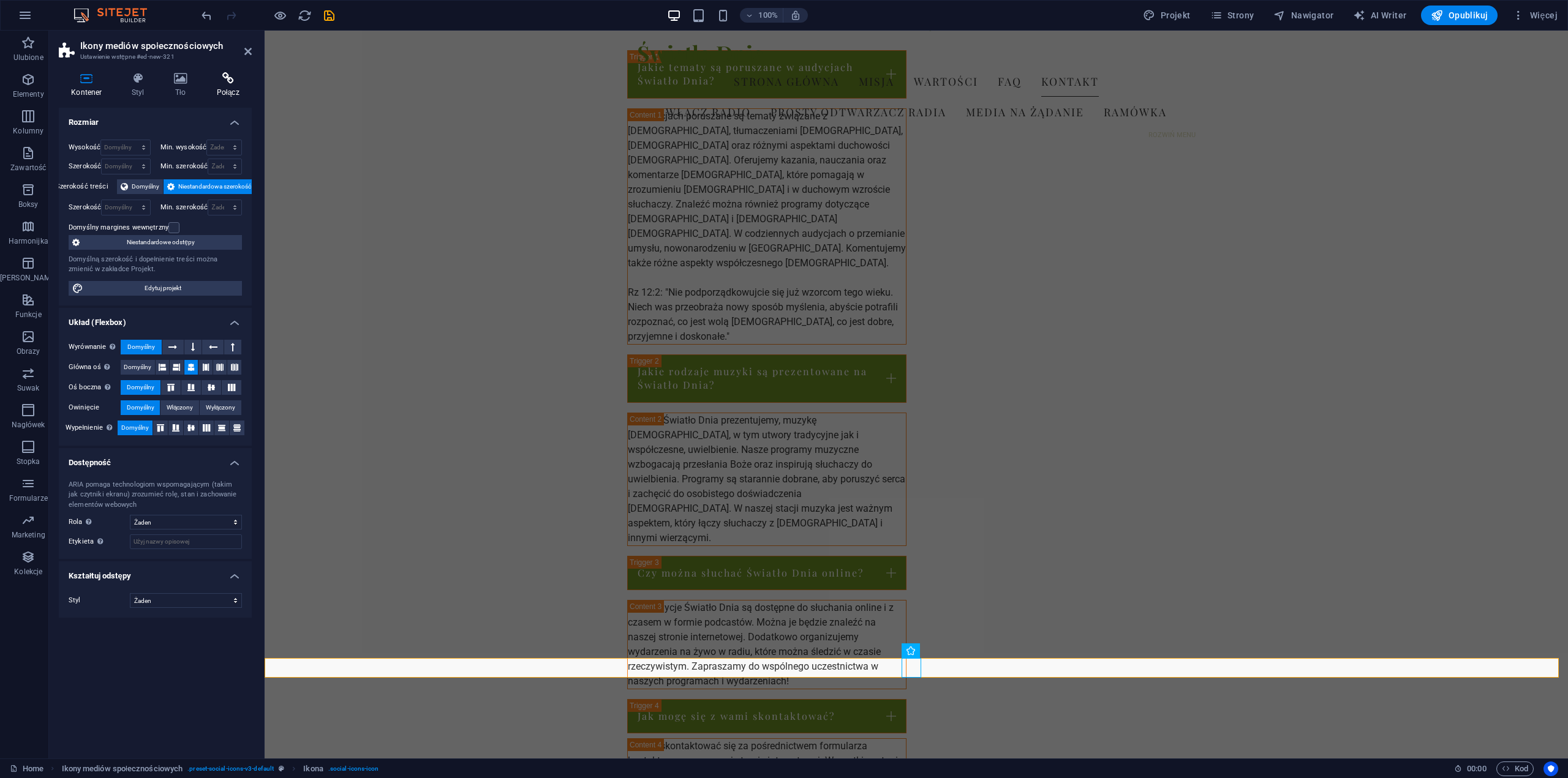
click at [227, 90] on h4 "Połącz" at bounding box center [227, 85] width 48 height 25
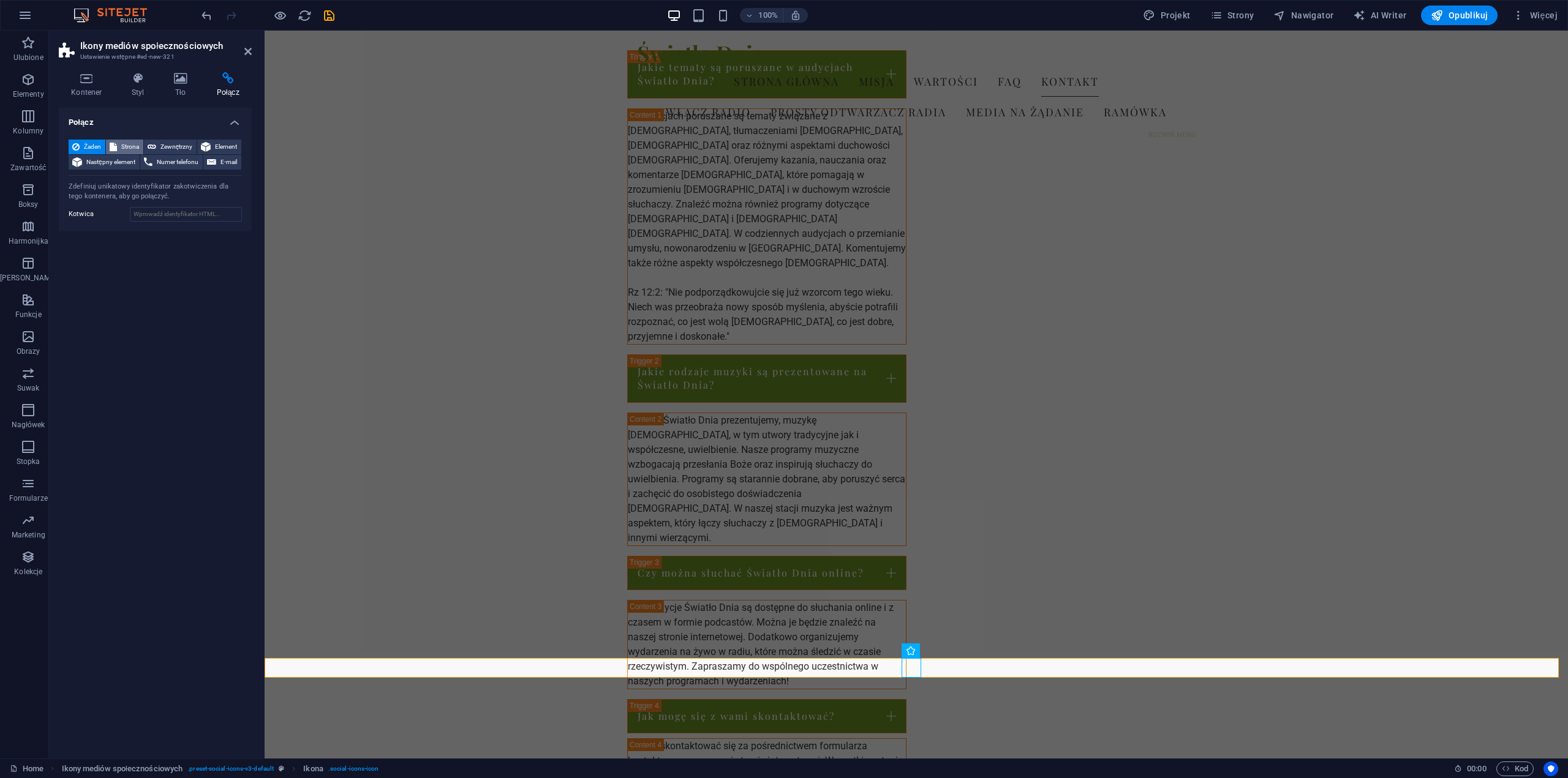
click at [132, 143] on span "Strona" at bounding box center [130, 147] width 19 height 14
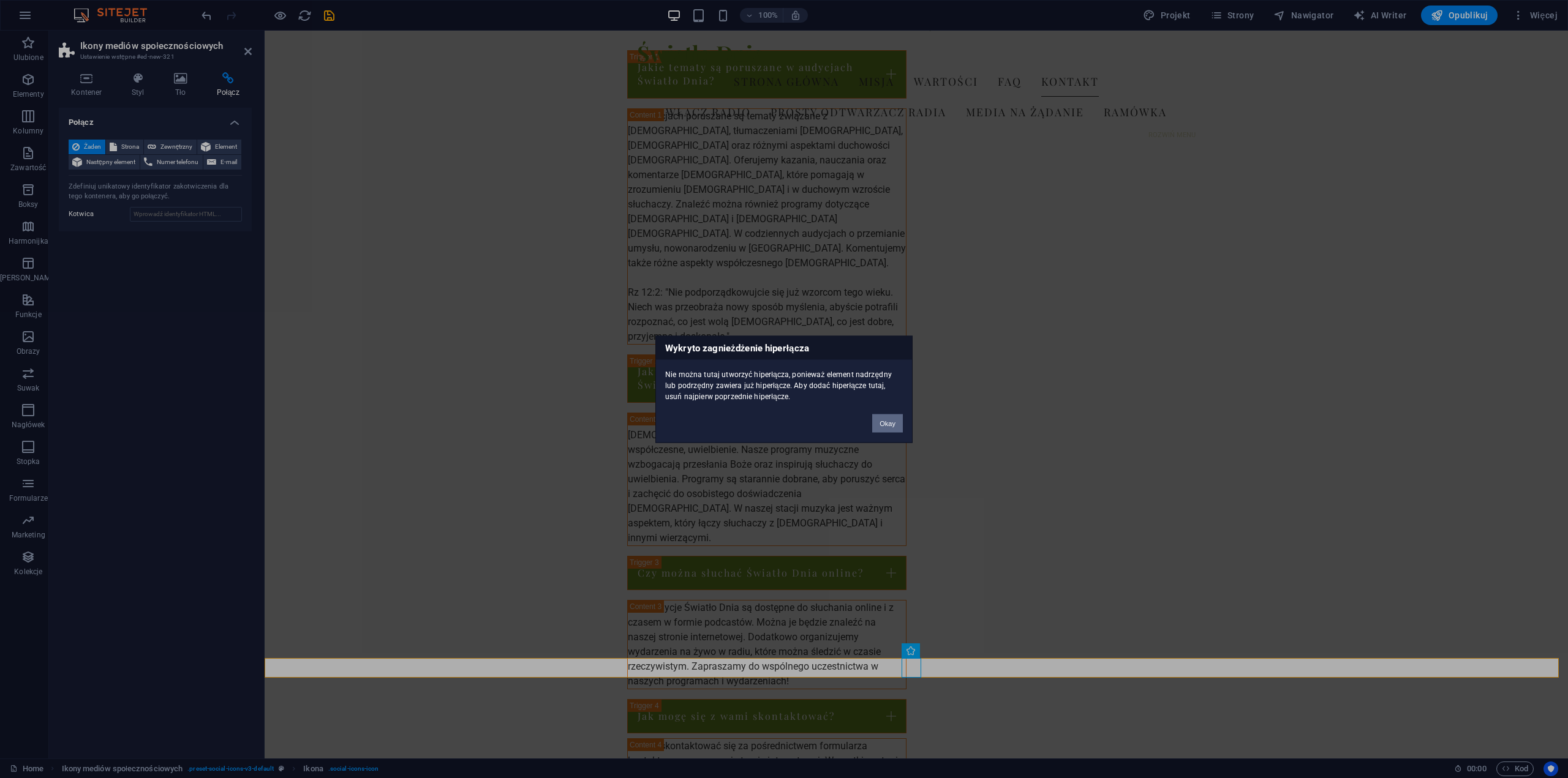
drag, startPoint x: 880, startPoint y: 413, endPoint x: 612, endPoint y: 383, distance: 269.7
click at [880, 414] on button "Okay" at bounding box center [888, 423] width 31 height 18
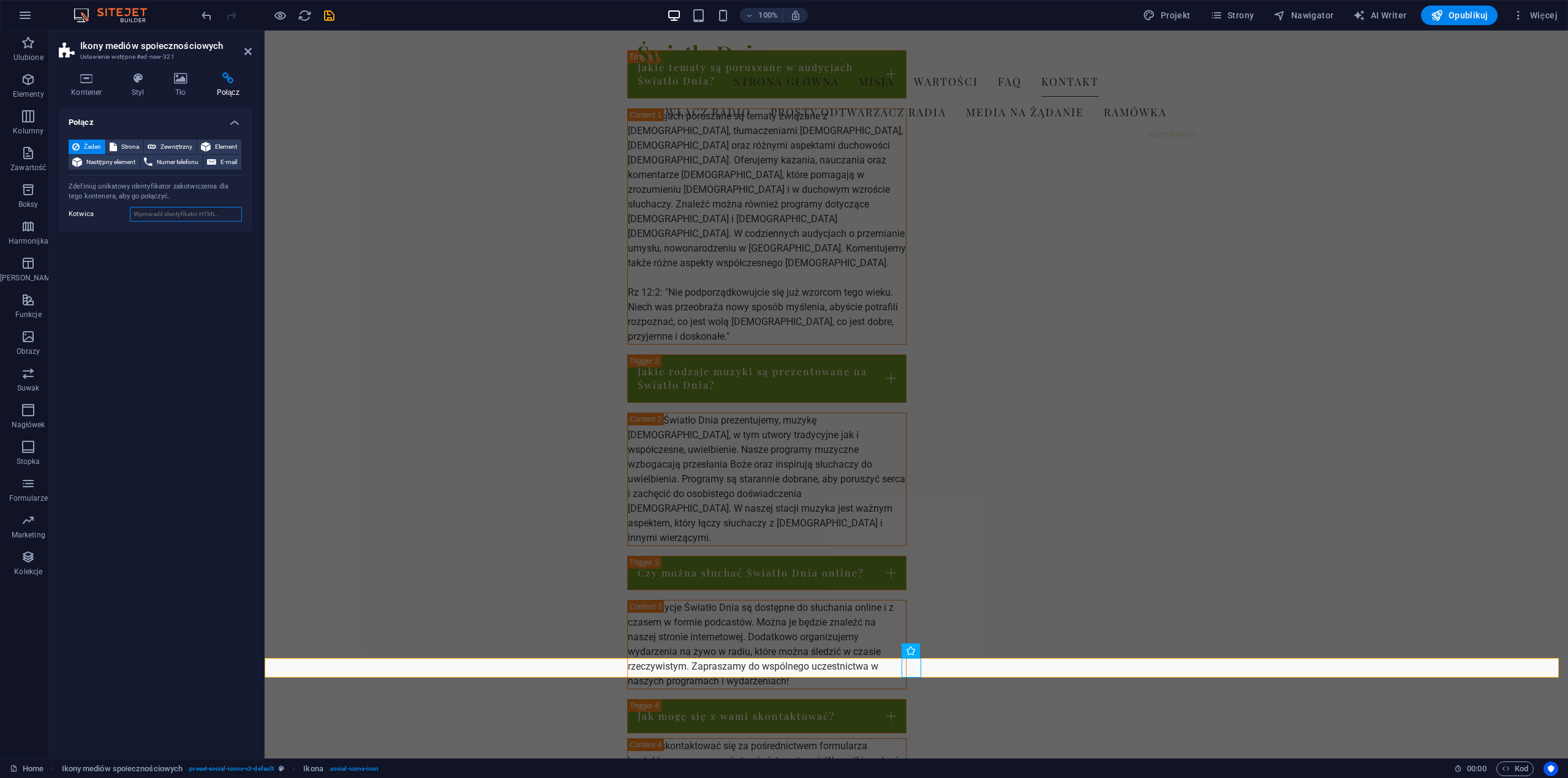
click at [170, 216] on input "Kotwica" at bounding box center [186, 214] width 112 height 14
paste input "[URL][DOMAIN_NAME]"
type input "[URL][DOMAIN_NAME]"
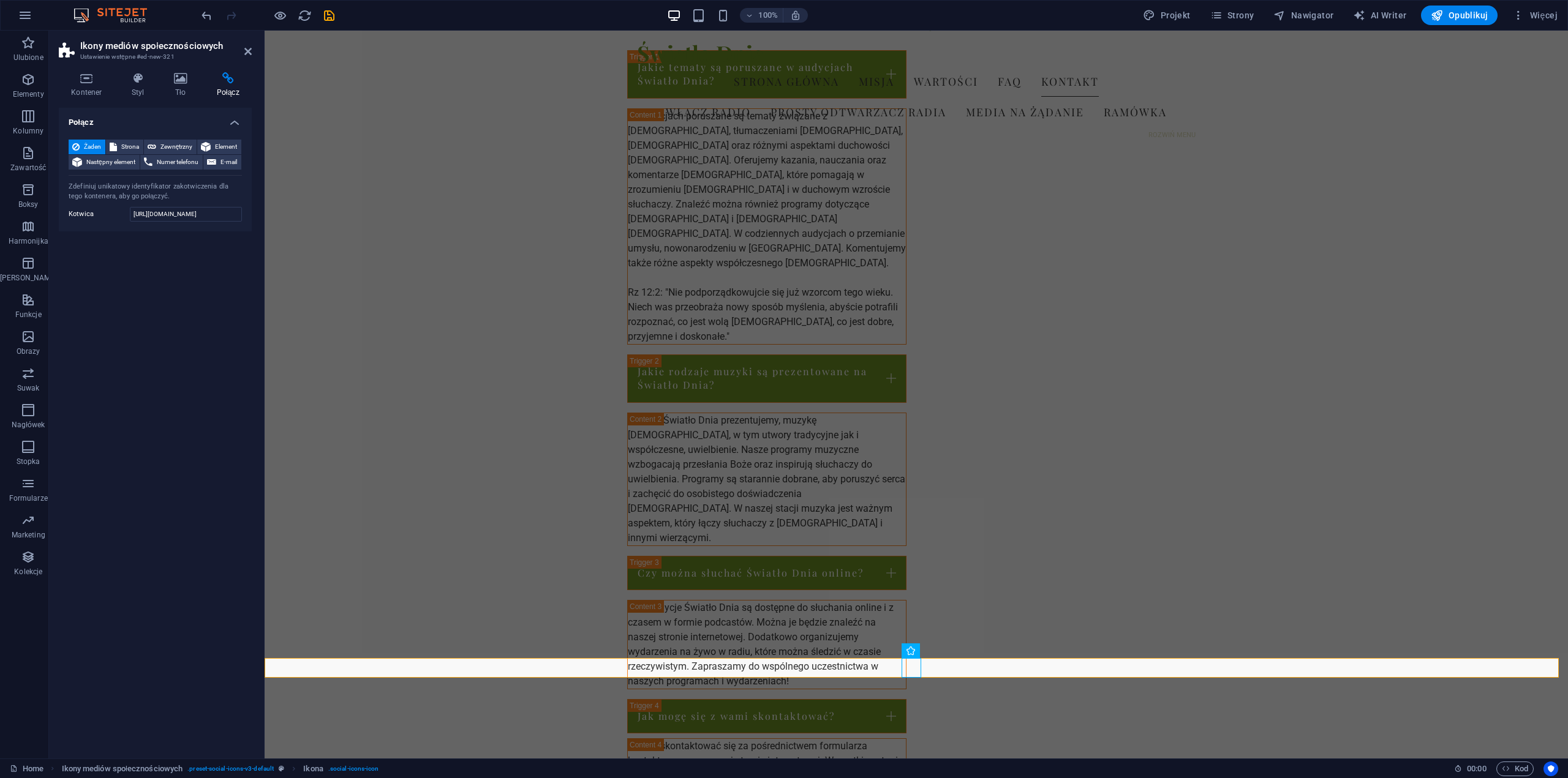
click at [230, 82] on icon at bounding box center [227, 78] width 48 height 12
click at [82, 80] on icon at bounding box center [86, 78] width 56 height 12
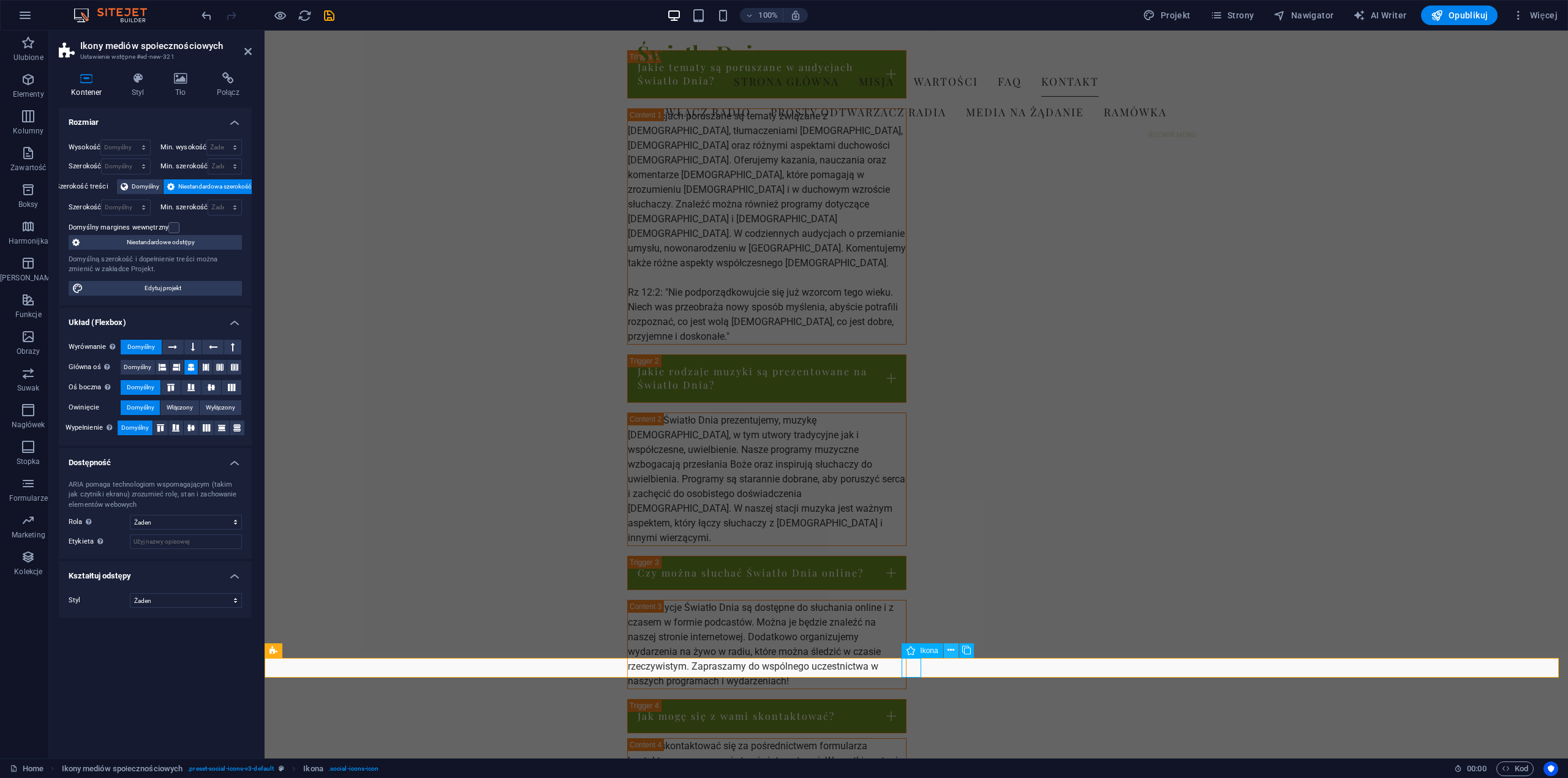
click at [952, 649] on icon at bounding box center [951, 651] width 7 height 13
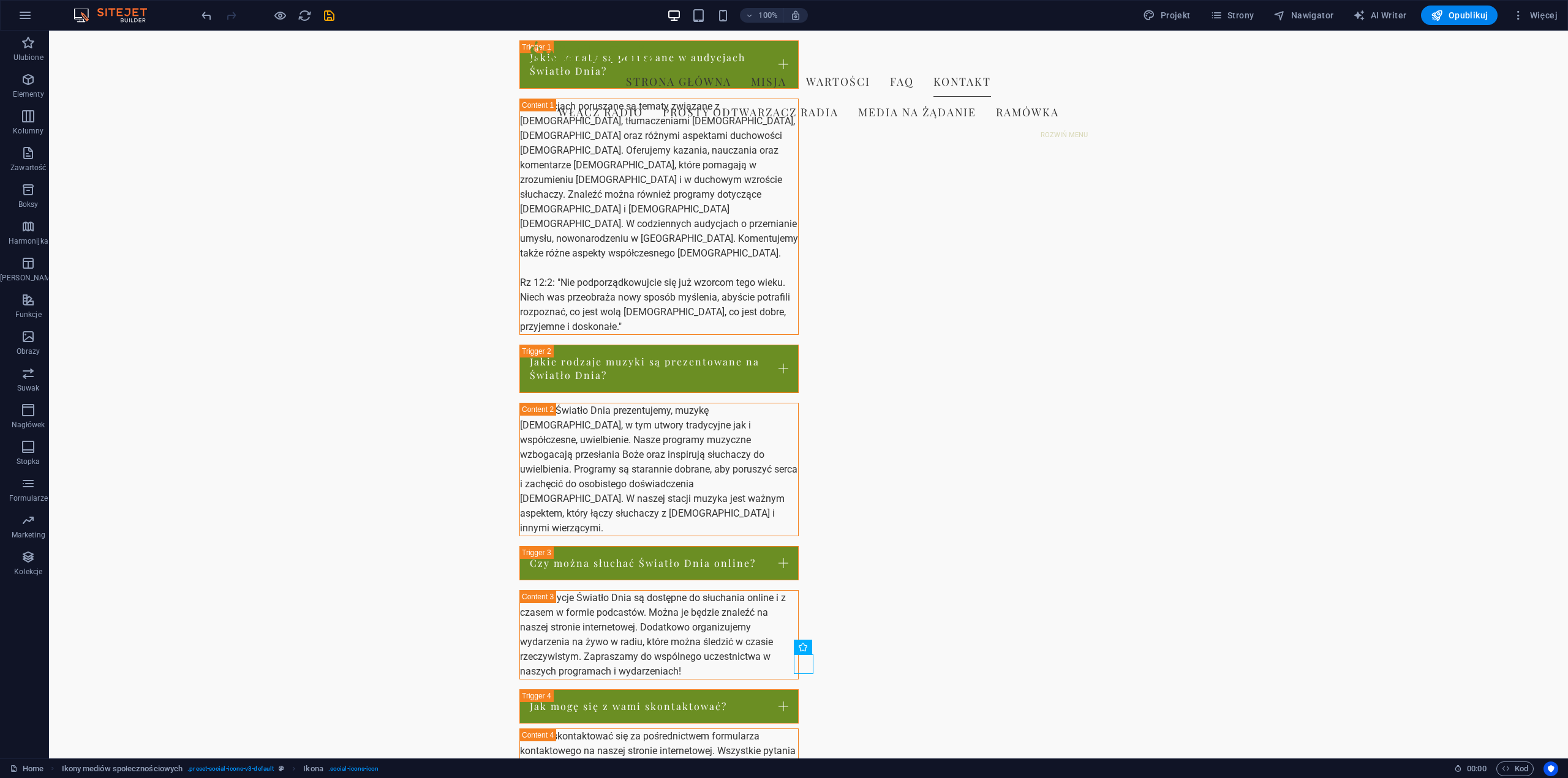
scroll to position [1568, 0]
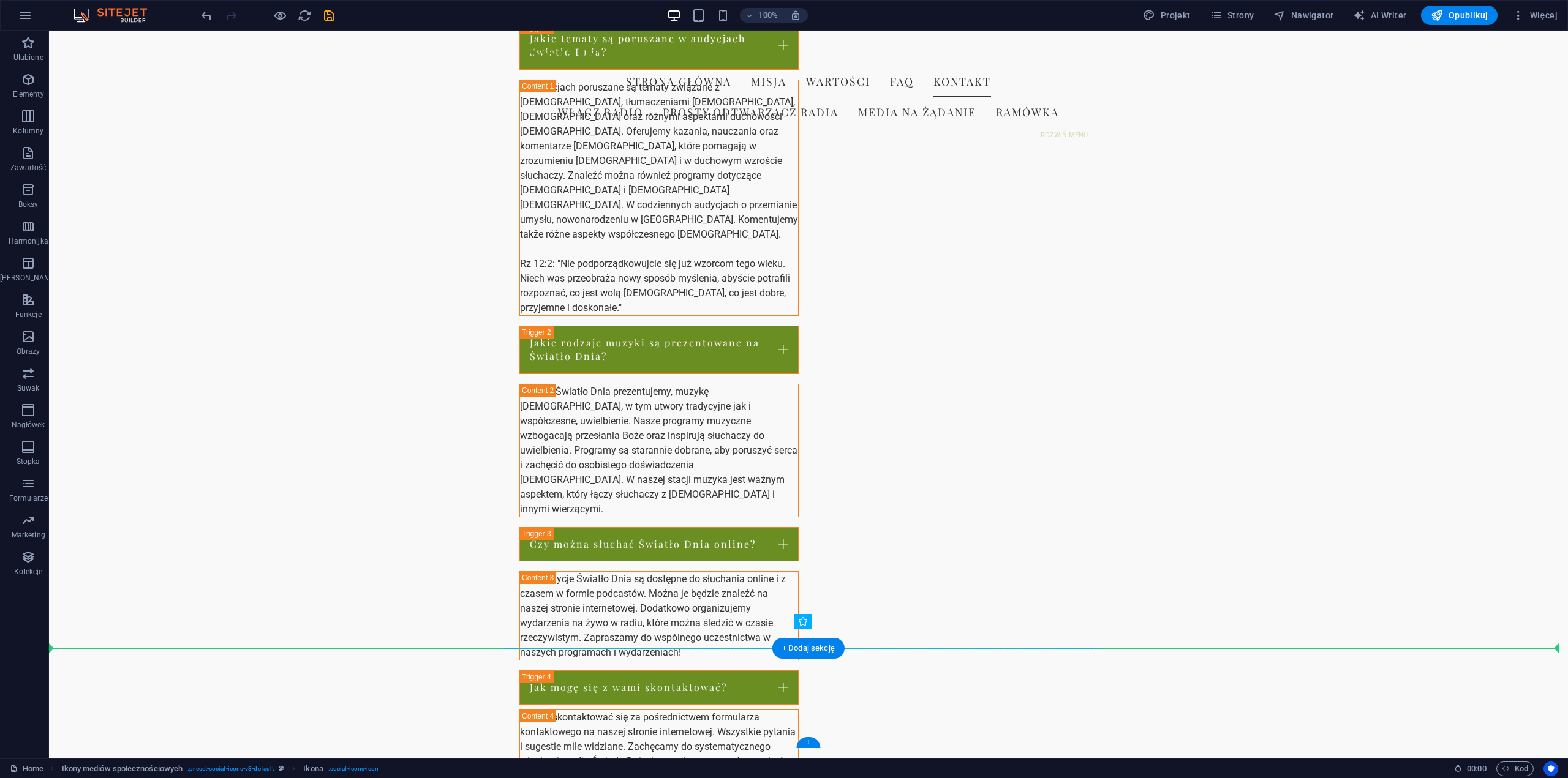
drag, startPoint x: 953, startPoint y: 687, endPoint x: 894, endPoint y: 697, distance: 59.8
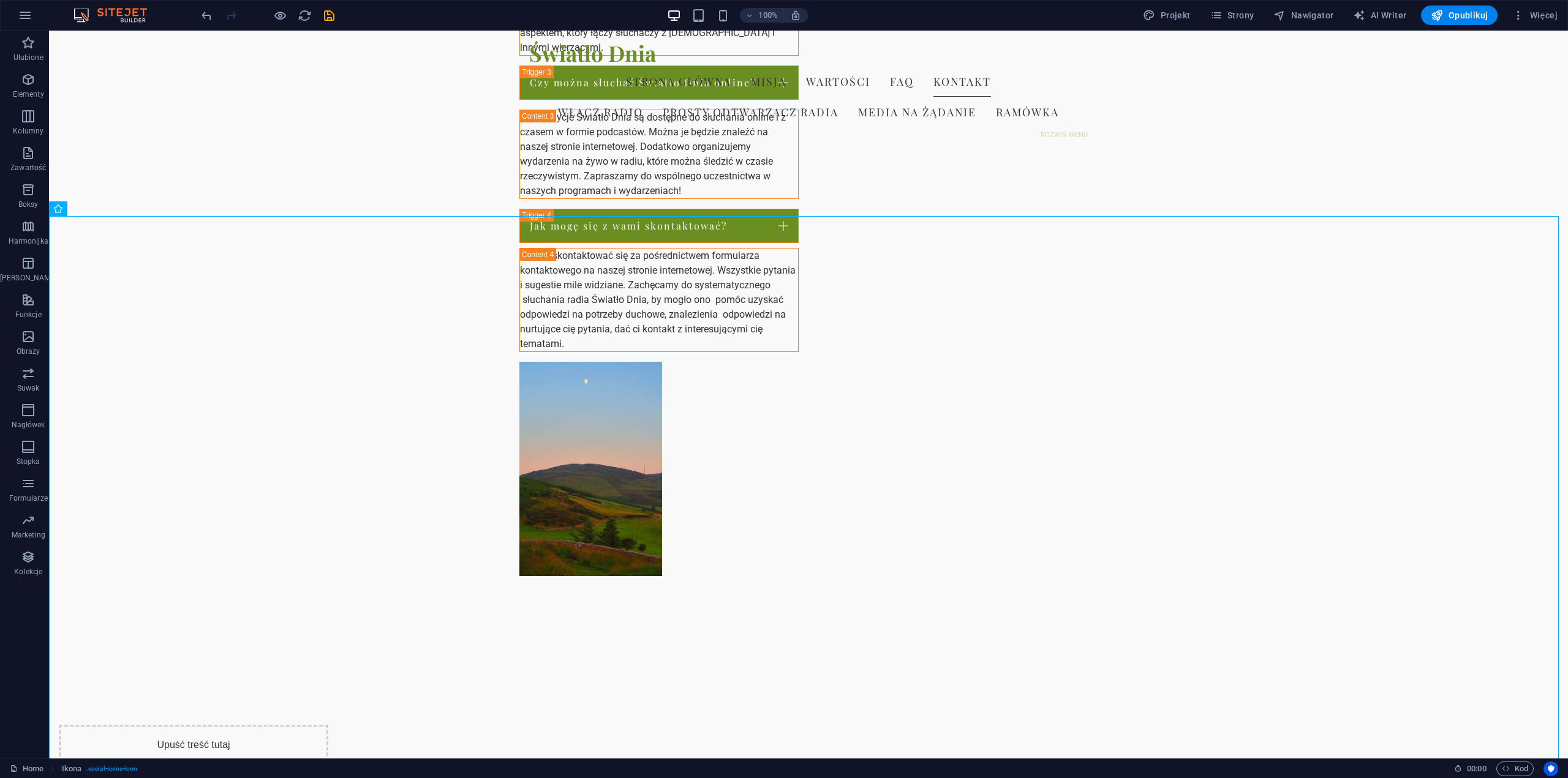
scroll to position [1936, 0]
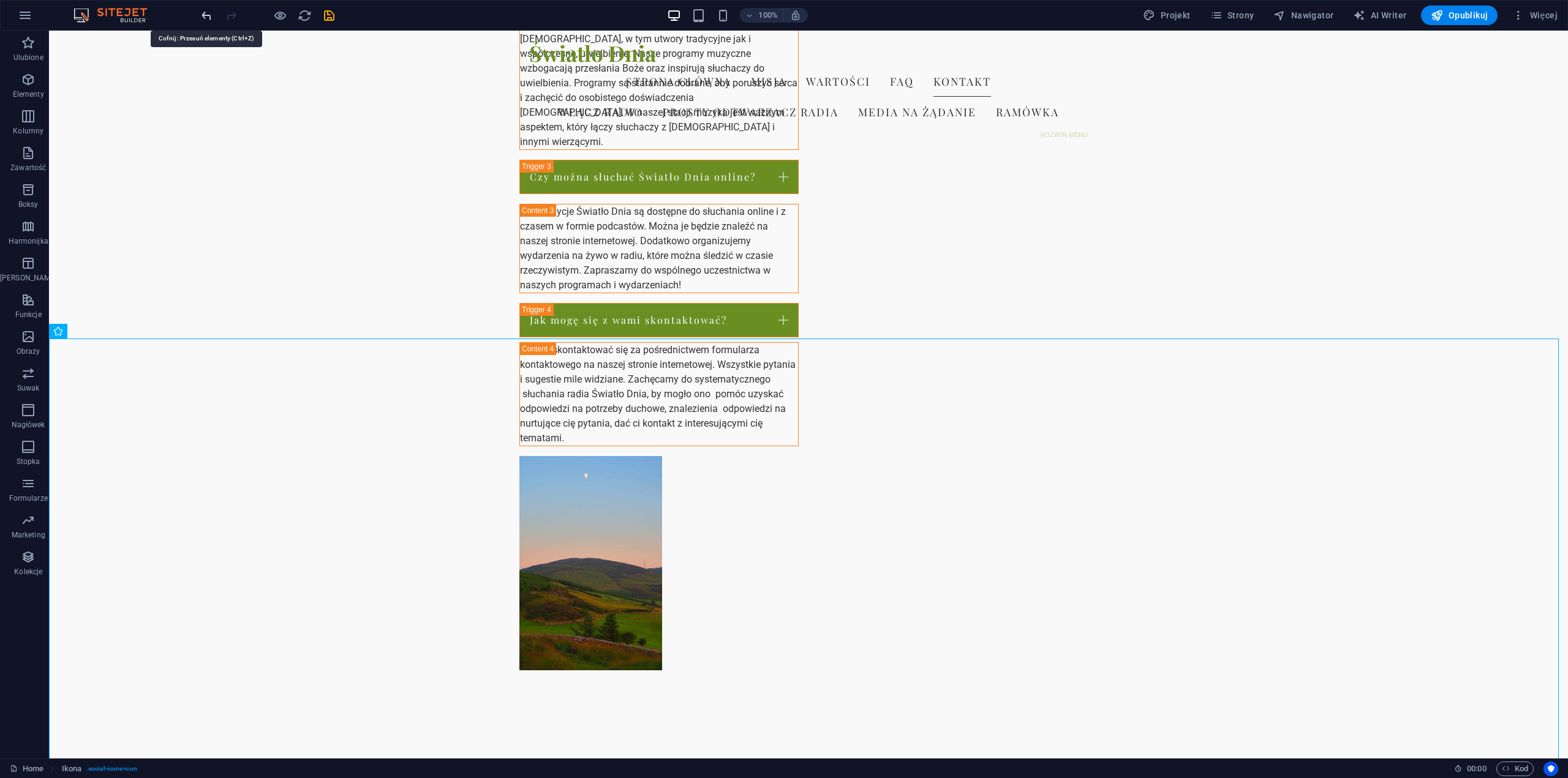
click at [207, 16] on icon "undo" at bounding box center [207, 16] width 14 height 14
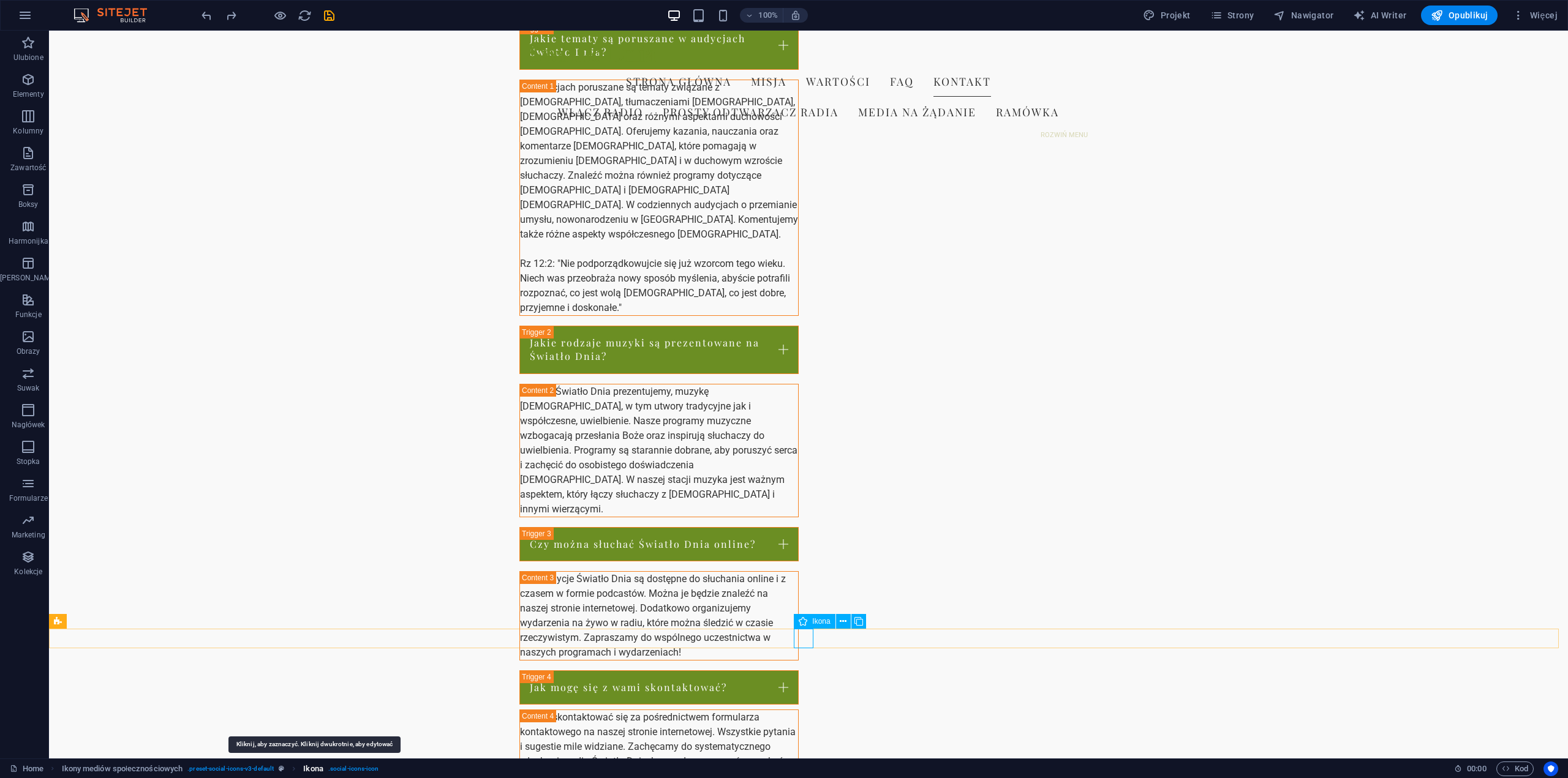
click at [314, 770] on span "Ikona" at bounding box center [313, 769] width 20 height 14
select select "xMidYMid"
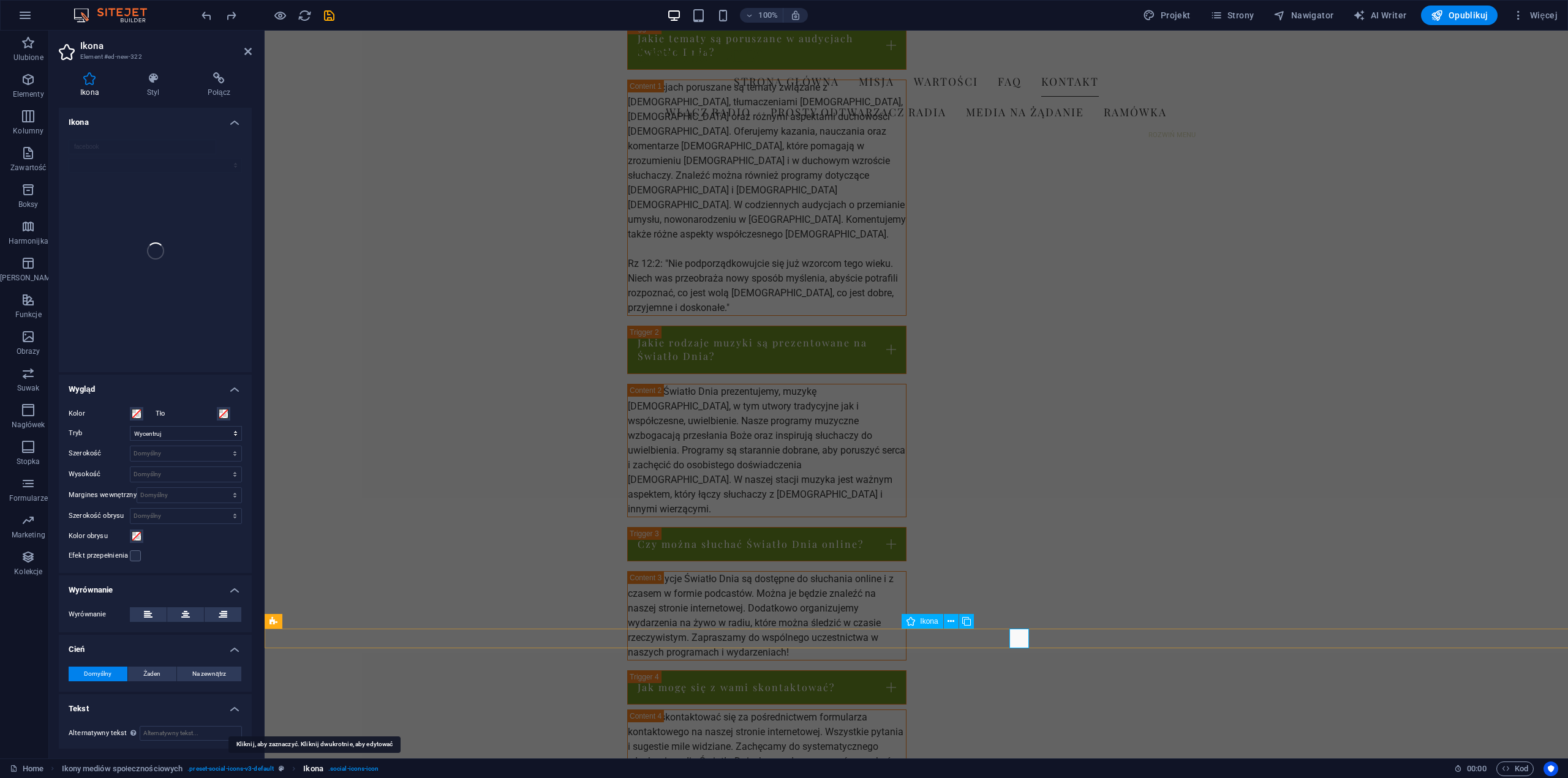
click at [314, 770] on span "Ikona" at bounding box center [313, 769] width 20 height 14
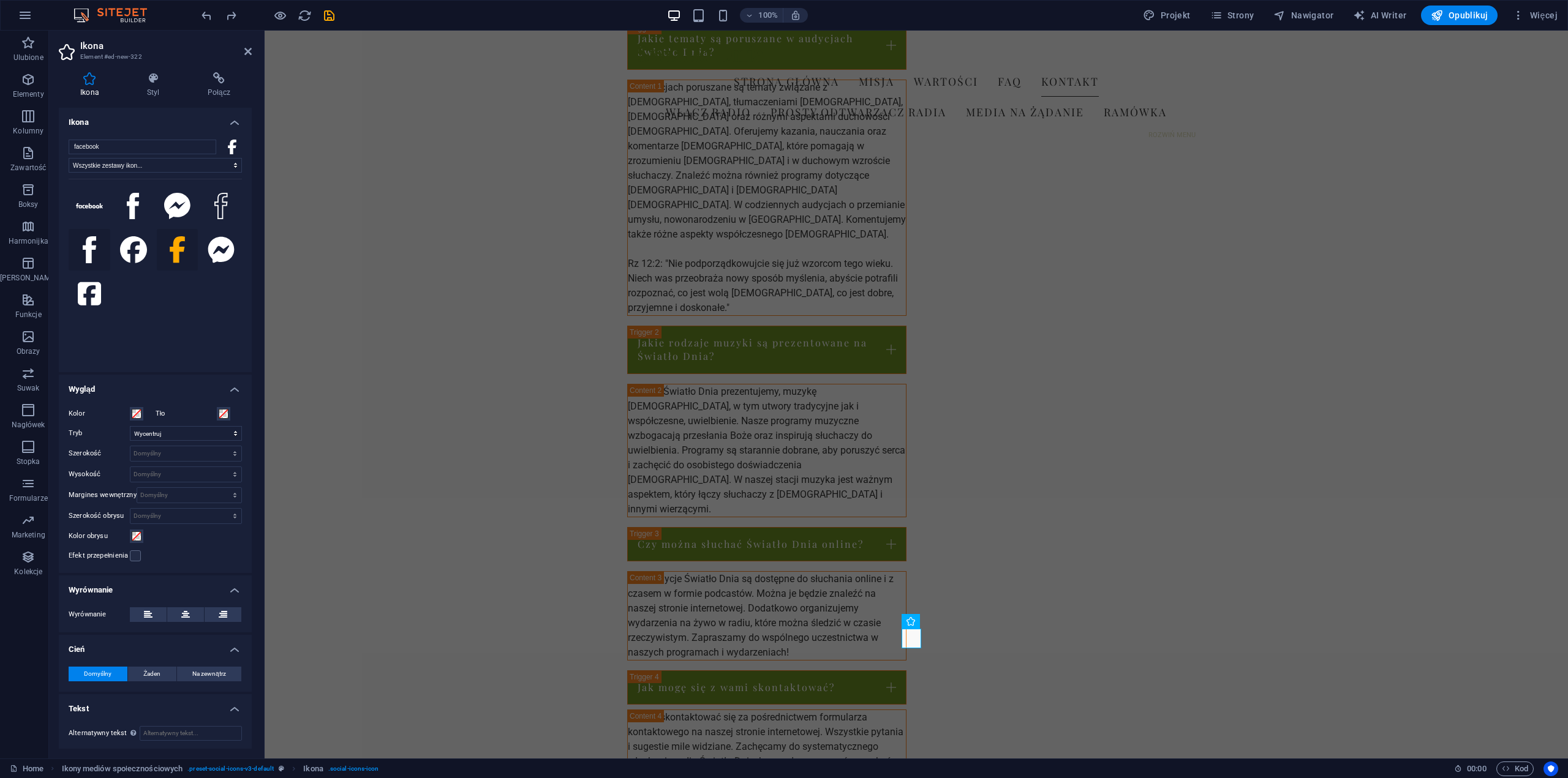
click at [91, 252] on icon at bounding box center [90, 250] width 14 height 27
drag, startPoint x: 90, startPoint y: 253, endPoint x: 143, endPoint y: 284, distance: 61.4
click at [144, 284] on div at bounding box center [155, 268] width 173 height 178
click at [134, 250] on icon at bounding box center [133, 250] width 27 height 27
click at [220, 255] on icon at bounding box center [221, 250] width 25 height 25
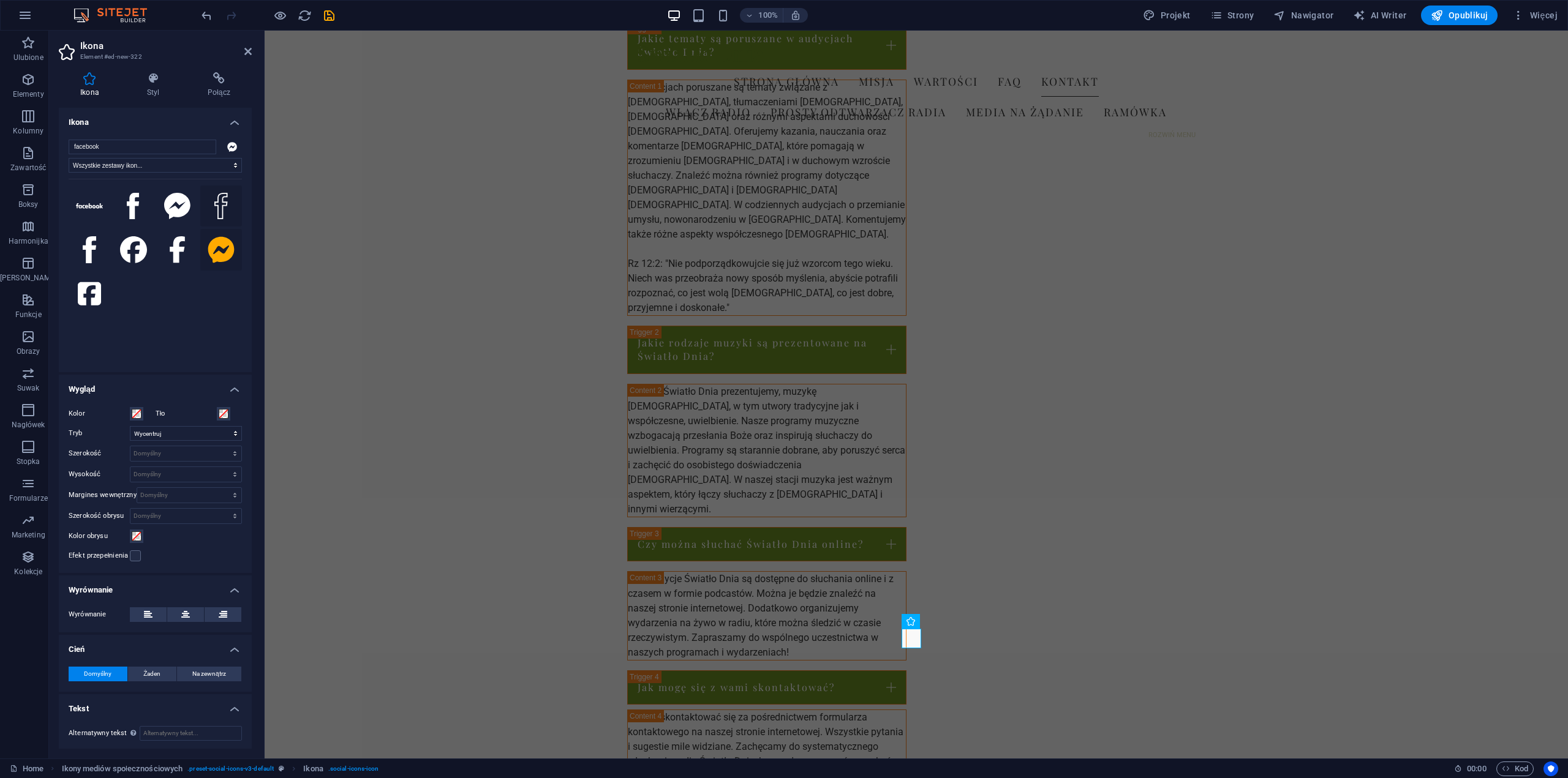
click at [222, 212] on icon at bounding box center [221, 206] width 14 height 27
click at [129, 200] on icon at bounding box center [133, 206] width 12 height 27
click at [95, 296] on icon at bounding box center [90, 294] width 24 height 24
click at [92, 248] on icon at bounding box center [90, 250] width 14 height 27
click at [90, 209] on button at bounding box center [90, 206] width 42 height 42
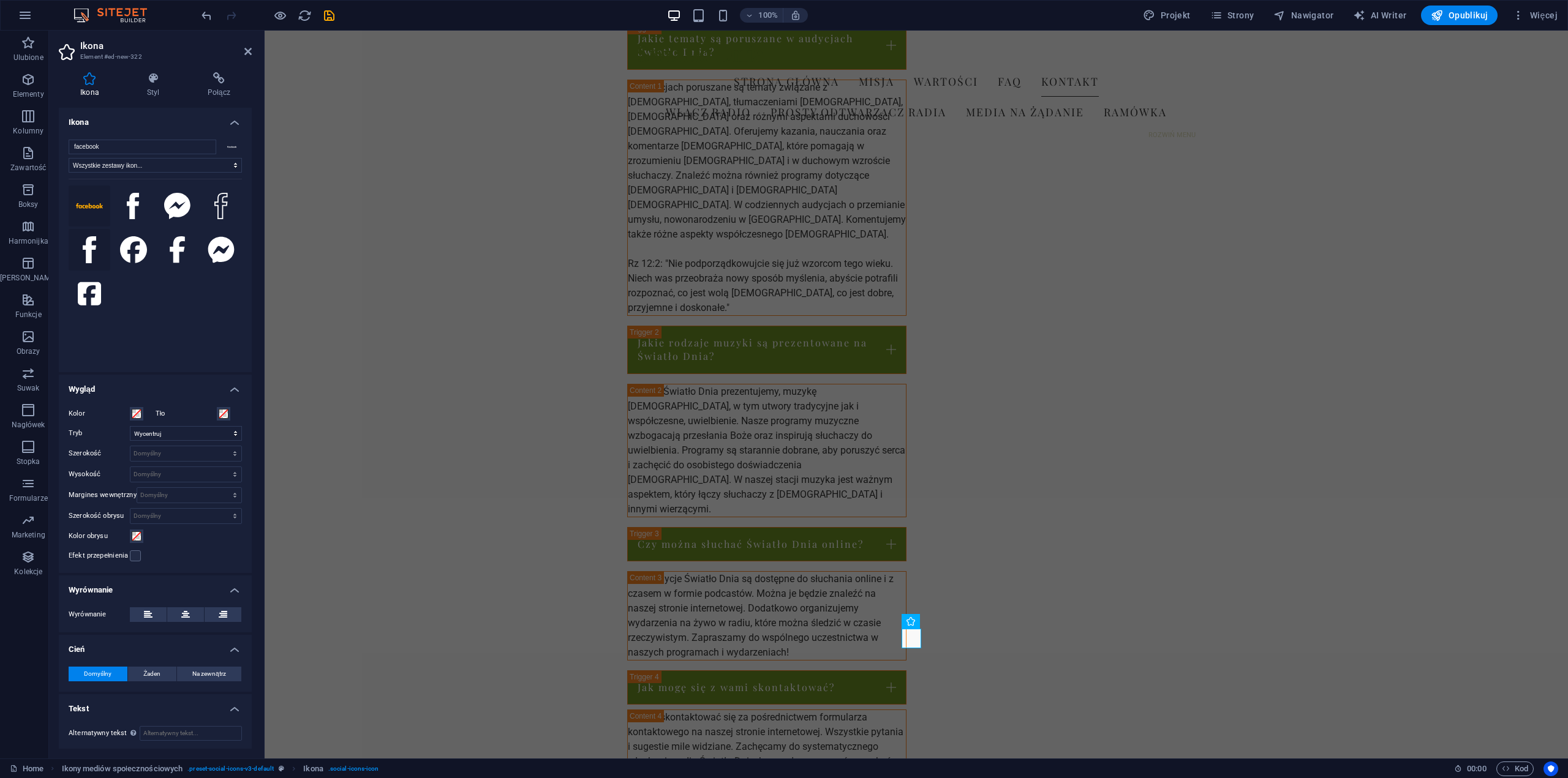
click at [88, 244] on icon at bounding box center [90, 250] width 14 height 27
click at [245, 52] on icon at bounding box center [248, 51] width 7 height 10
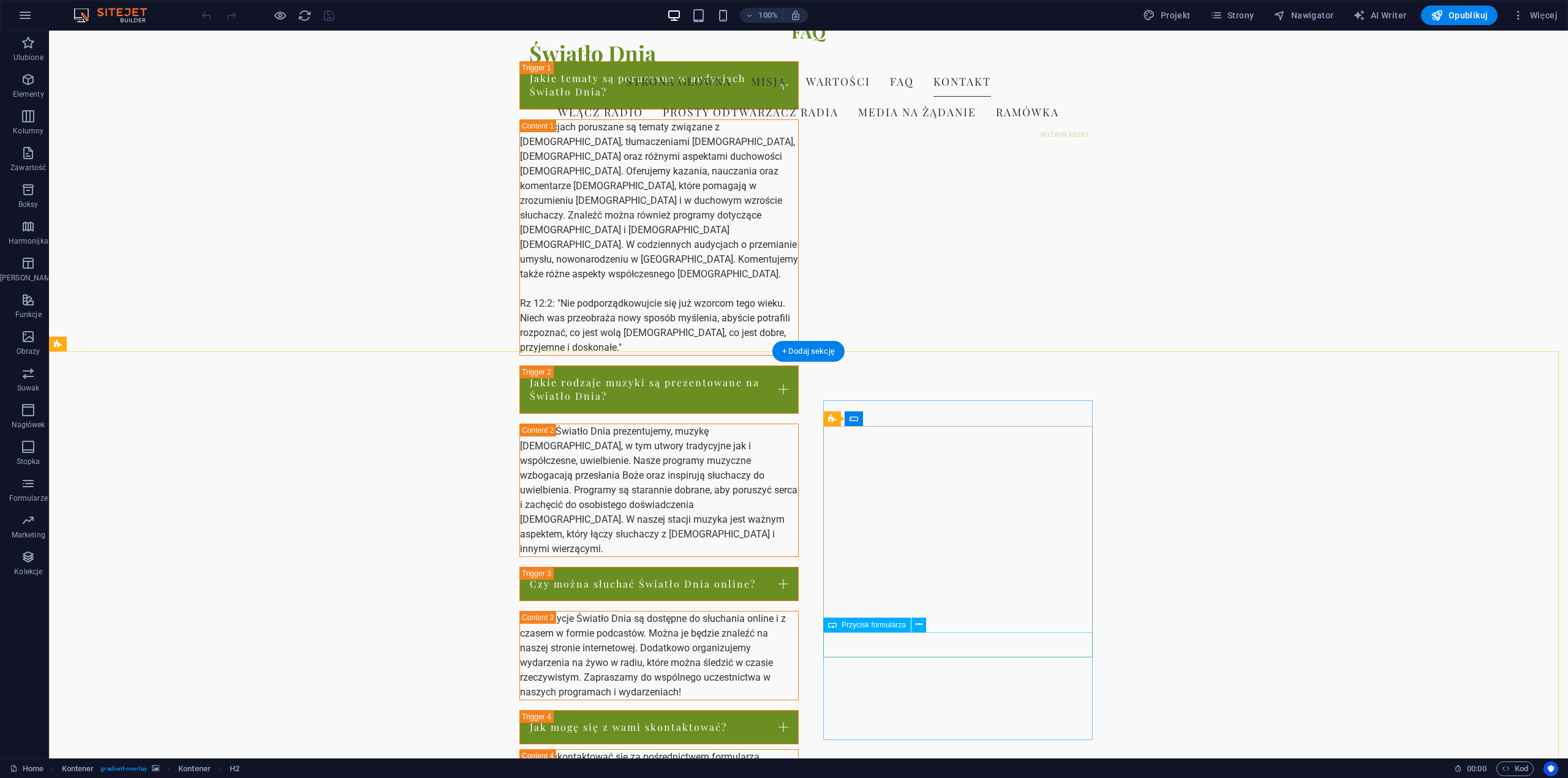
scroll to position [1539, 0]
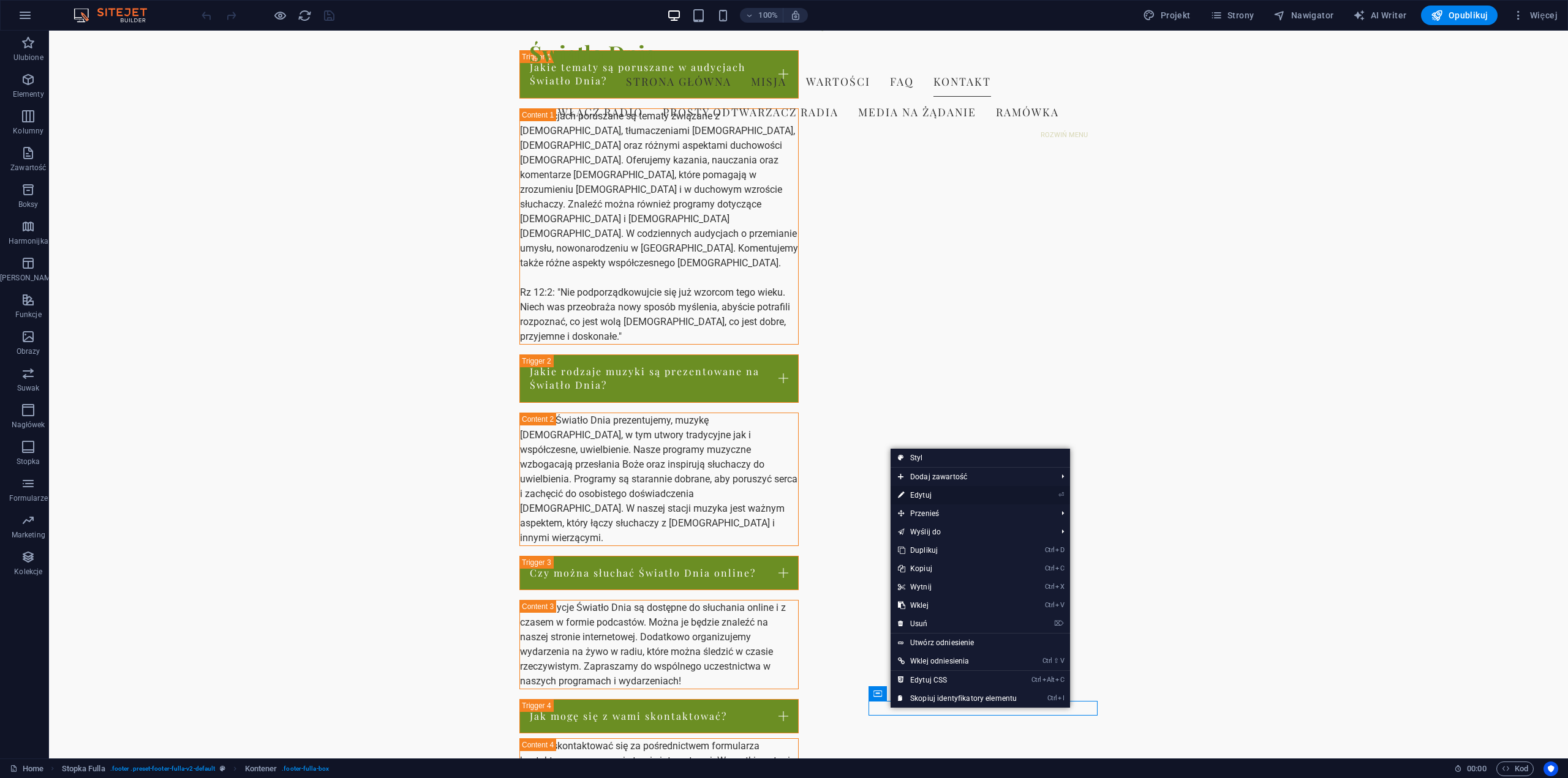
click at [933, 493] on link "⏎ Edytuj" at bounding box center [958, 495] width 133 height 18
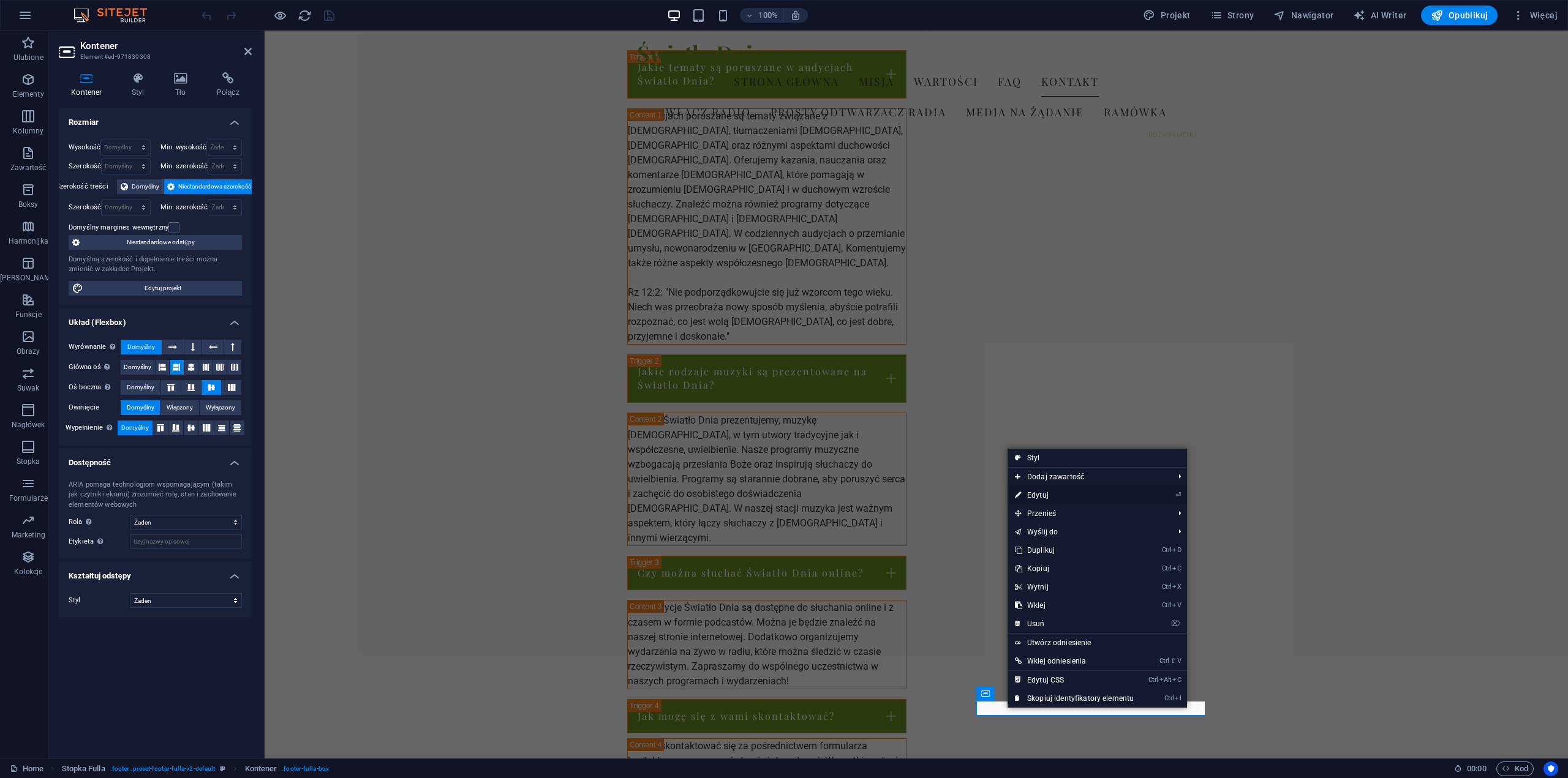
click at [1061, 494] on link "⏎ Edytuj" at bounding box center [1075, 495] width 133 height 18
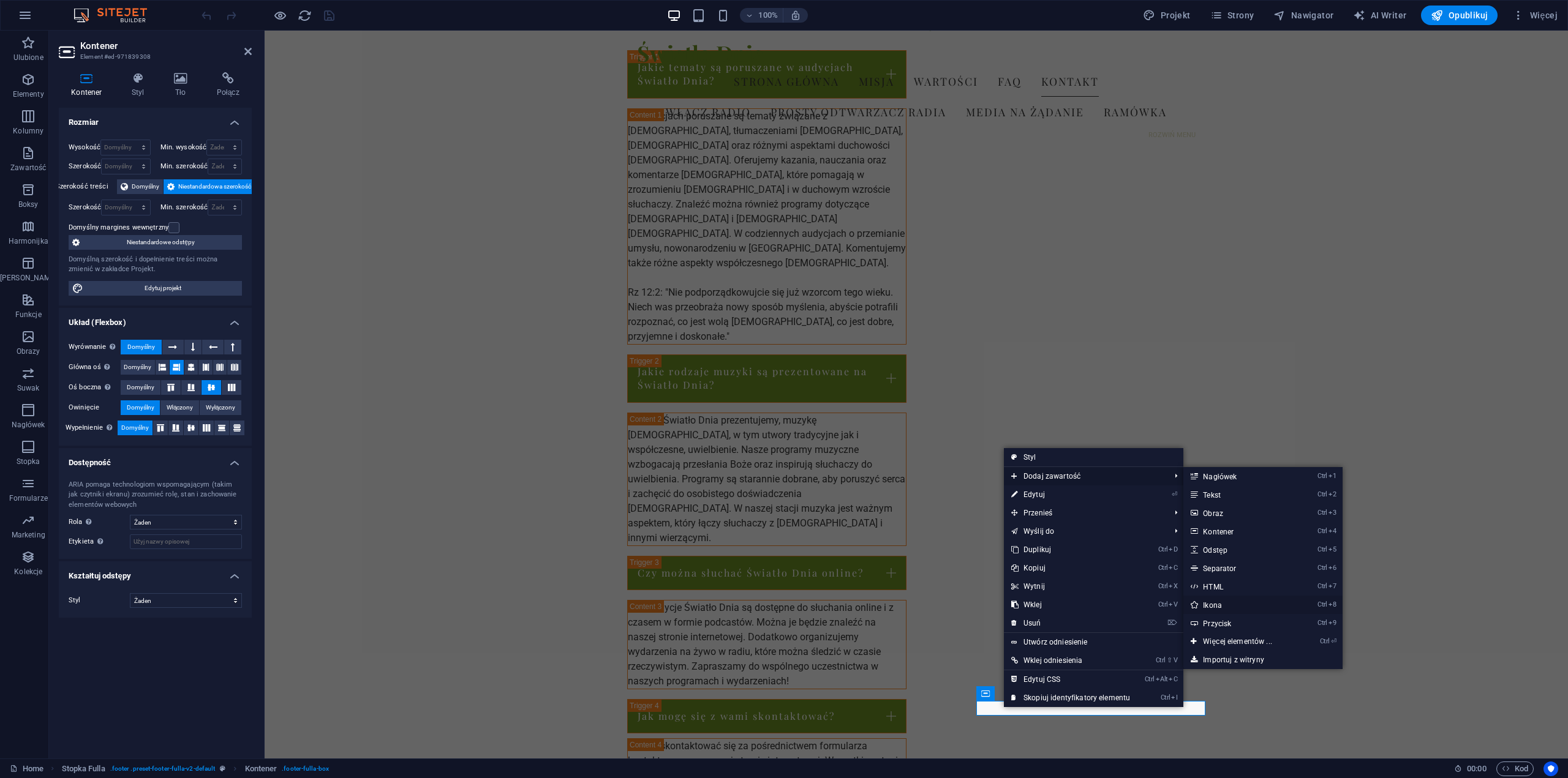
click at [1215, 606] on link "Ctrl 8 Ikona" at bounding box center [1240, 605] width 112 height 18
select select "xMidYMid"
select select "px"
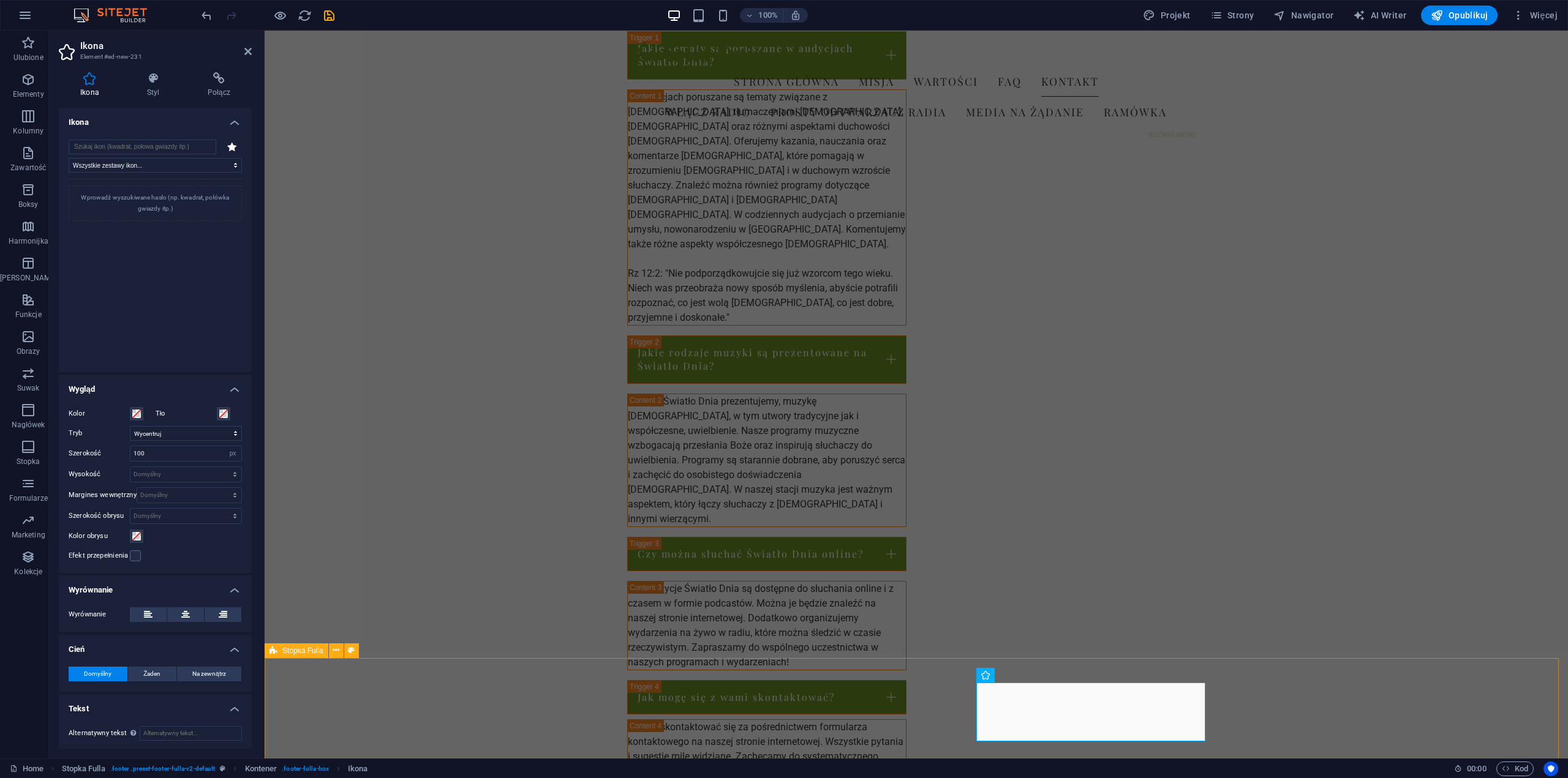
scroll to position [1561, 0]
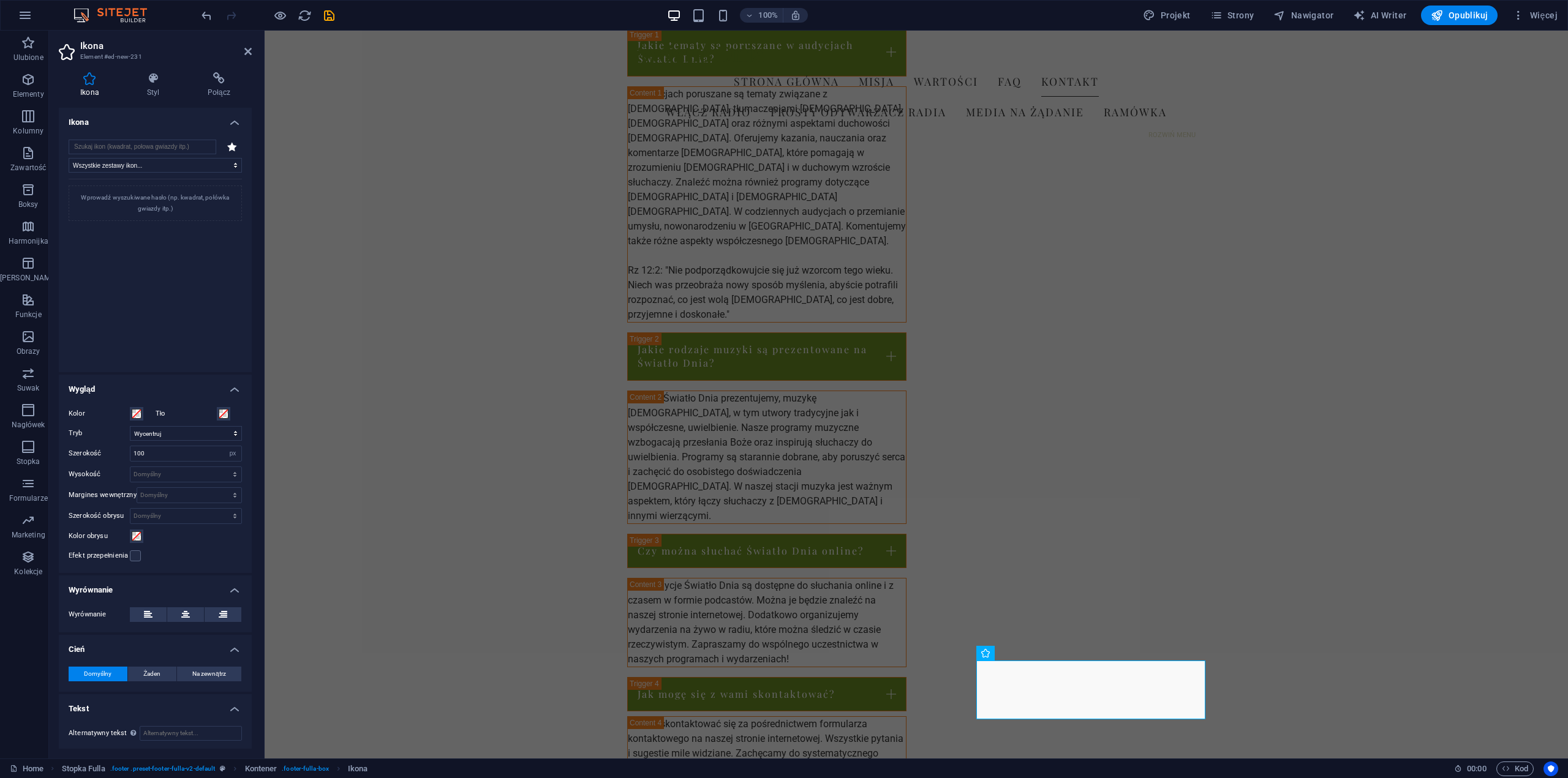
click at [88, 80] on icon at bounding box center [90, 78] width 62 height 12
click at [129, 145] on input "search" at bounding box center [142, 147] width 148 height 14
type input "facebook"
click at [90, 289] on icon at bounding box center [90, 293] width 24 height 27
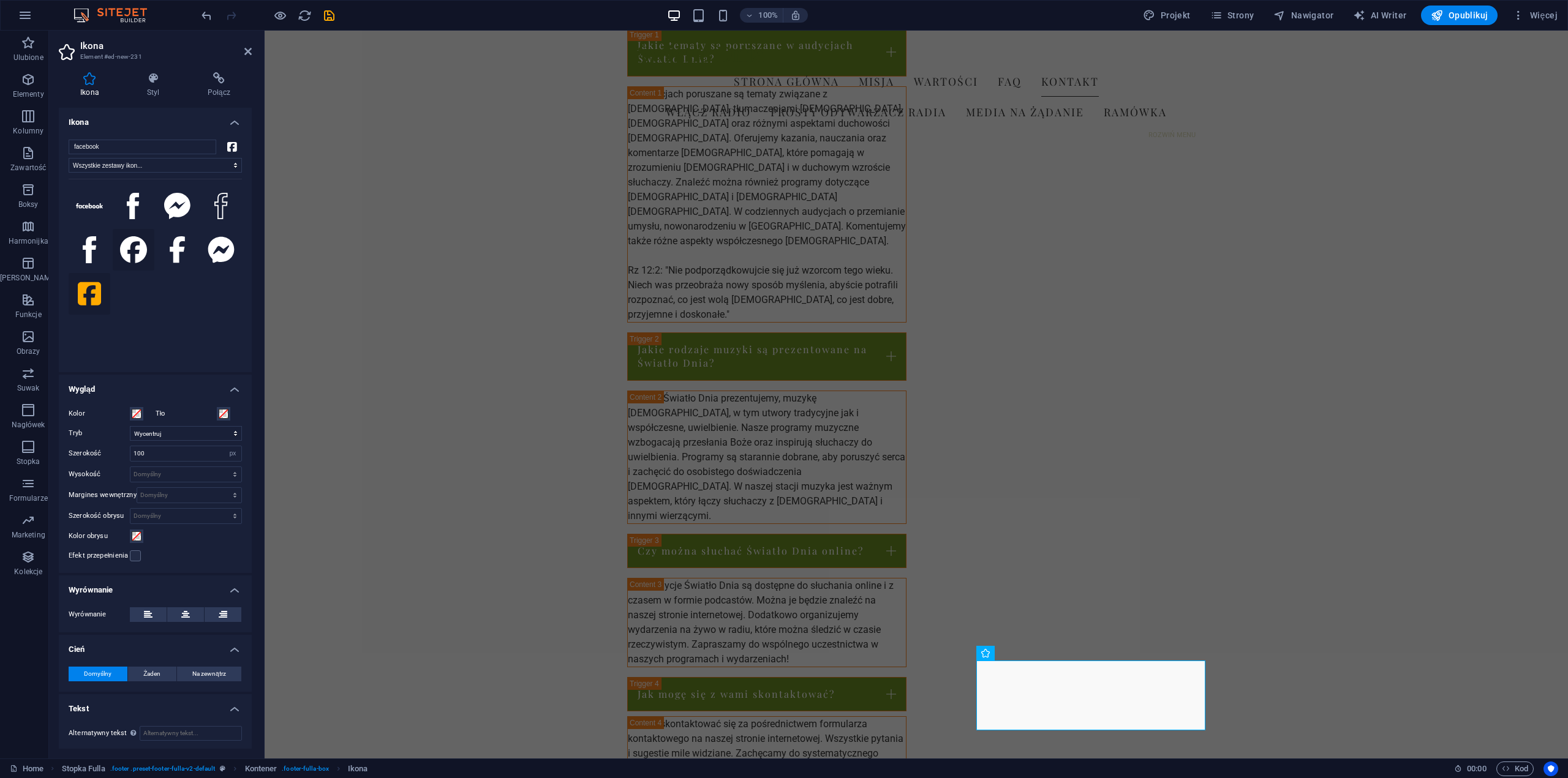
click at [132, 253] on icon at bounding box center [133, 250] width 27 height 27
click at [173, 250] on icon at bounding box center [177, 250] width 15 height 27
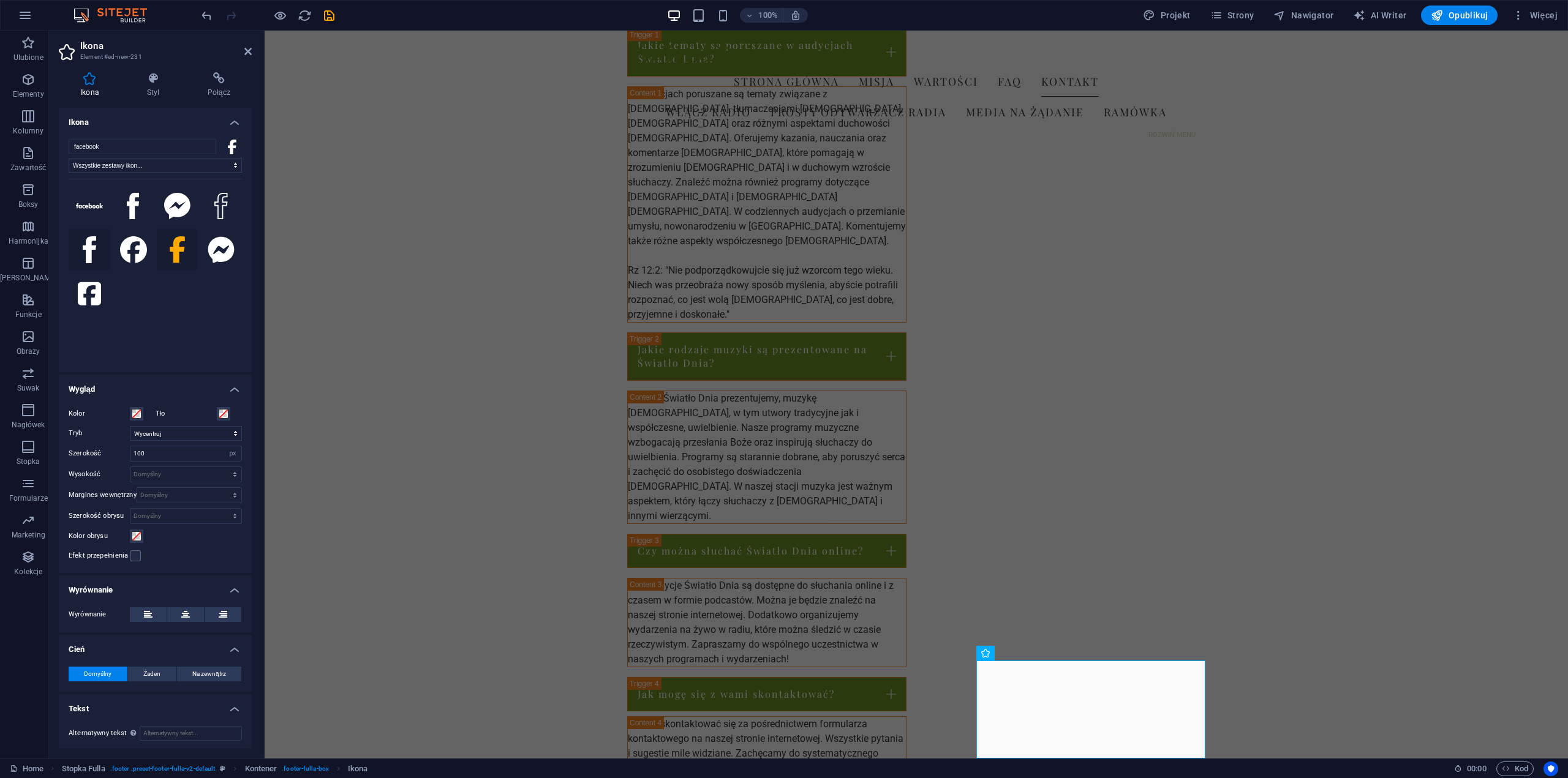
click at [90, 251] on icon at bounding box center [90, 250] width 14 height 27
click at [135, 204] on icon at bounding box center [133, 206] width 12 height 27
click at [128, 242] on icon at bounding box center [133, 250] width 27 height 27
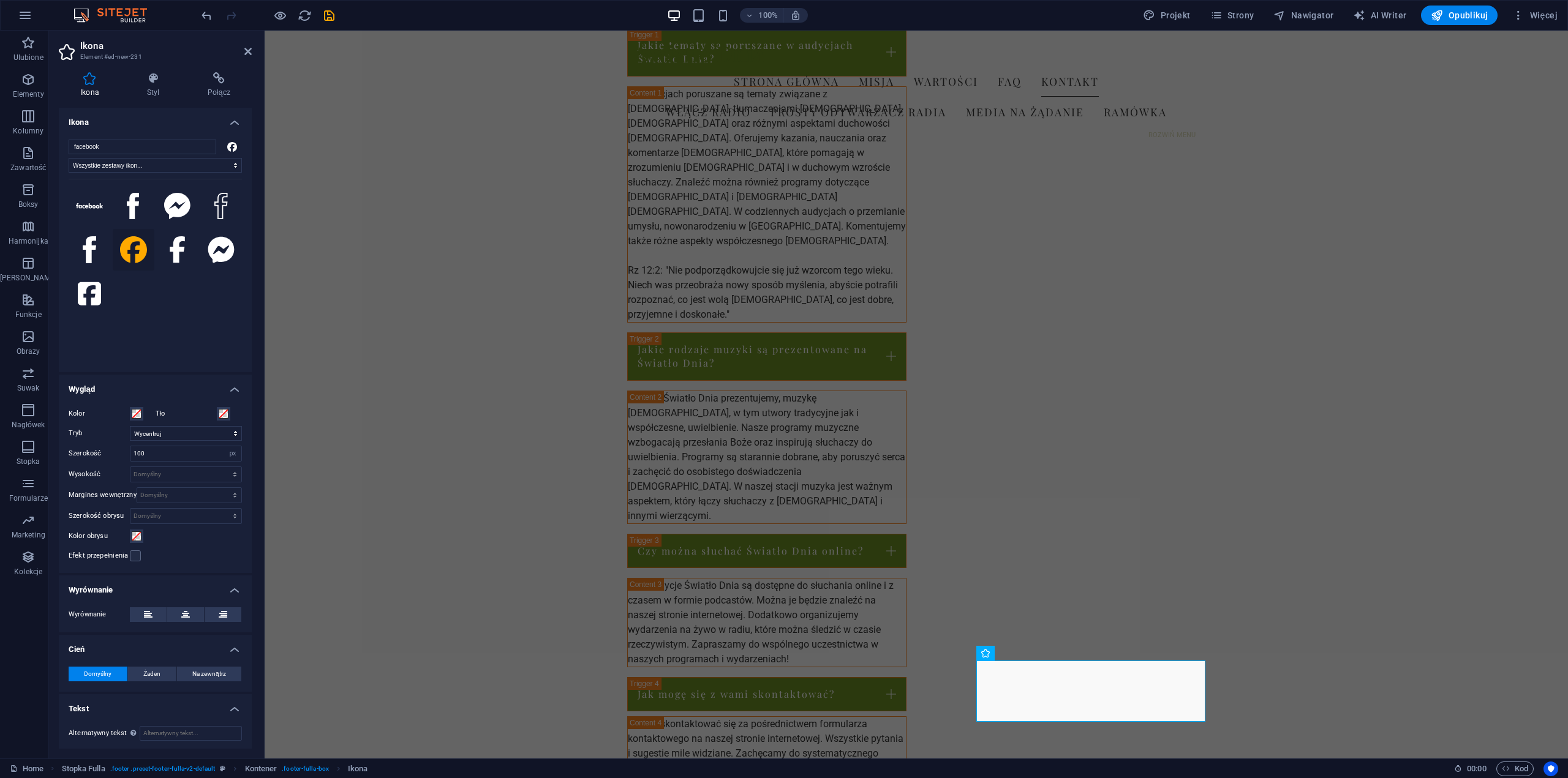
click at [157, 410] on label "Tło" at bounding box center [186, 413] width 61 height 14
click at [217, 410] on button "Tło" at bounding box center [224, 413] width 14 height 14
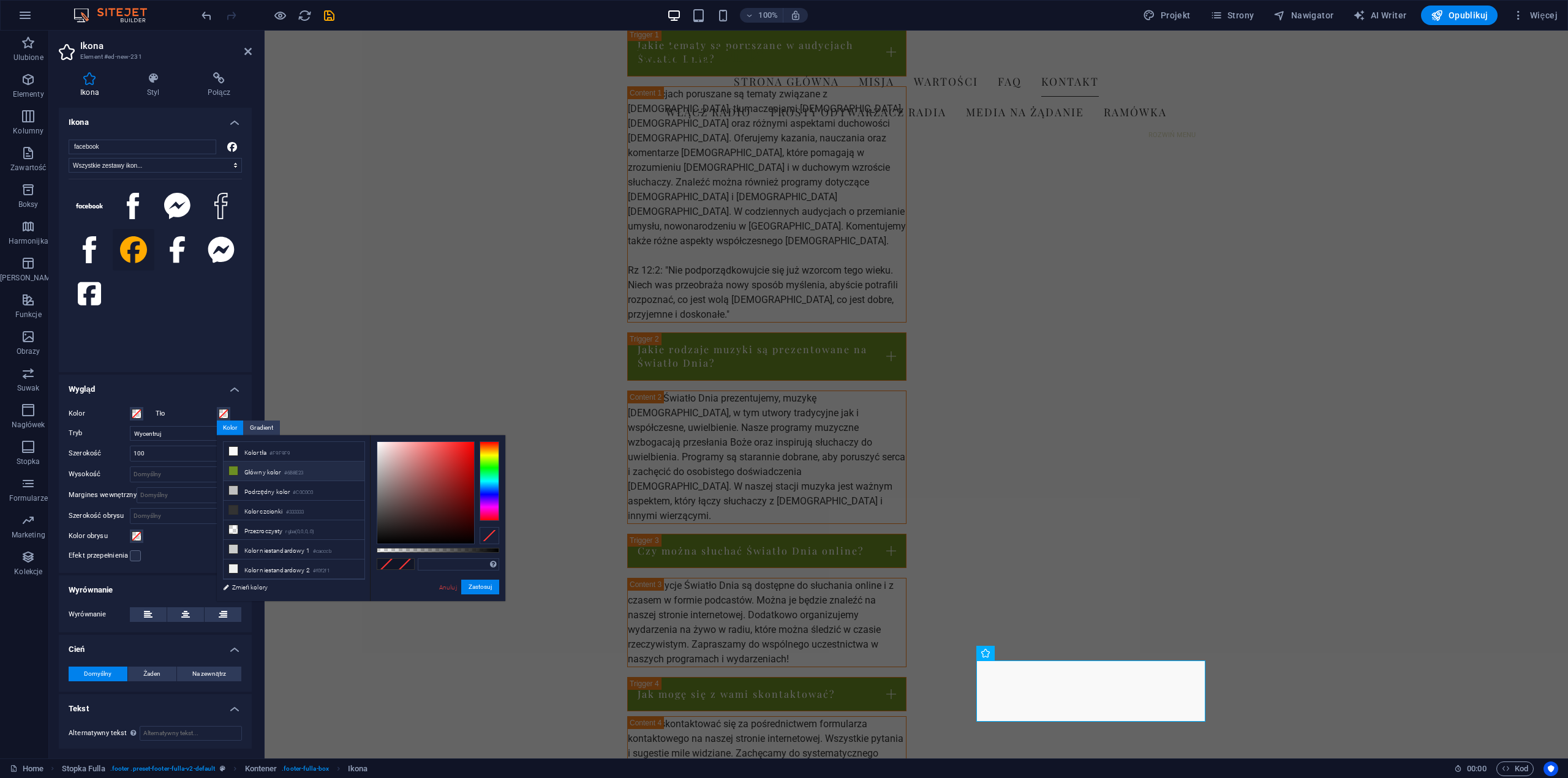
click at [254, 468] on li "Główny kolor #6B8E23" at bounding box center [294, 472] width 141 height 20
type input "#6b8e23"
drag, startPoint x: 222, startPoint y: 553, endPoint x: 487, endPoint y: 584, distance: 266.8
click at [487, 584] on button "Zastosuj" at bounding box center [480, 587] width 38 height 14
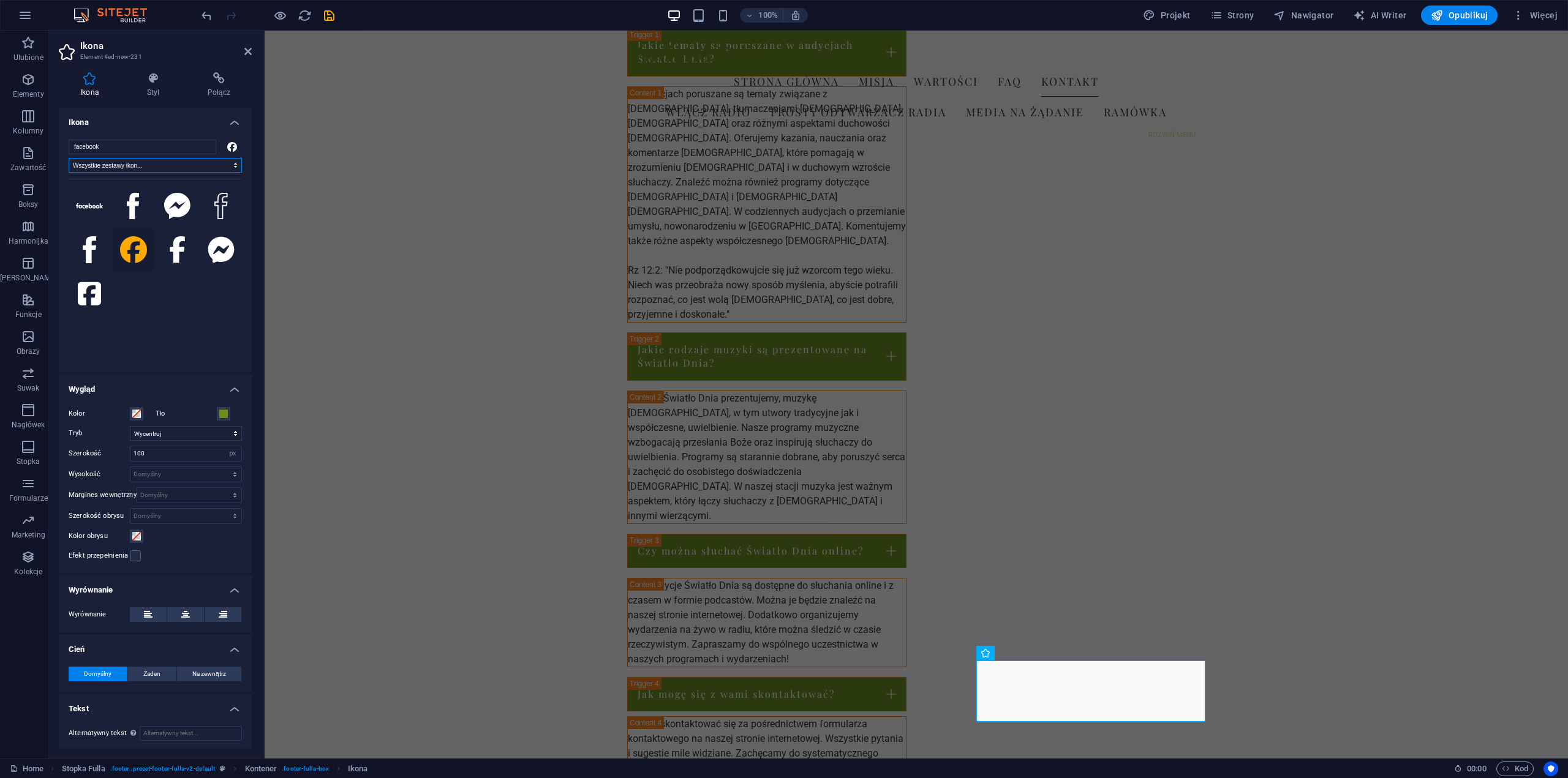
click at [235, 166] on select "Wszystkie zestawy ikon... IcoFont Ionicons FontAwesome Brands FontAwesome Duoto…" at bounding box center [155, 165] width 173 height 14
select select "font-awesome-brands"
click at [69, 158] on select "Wszystkie zestawy ikon... IcoFont Ionicons FontAwesome Brands FontAwesome Duoto…" at bounding box center [155, 165] width 173 height 14
click at [234, 165] on select "Wszystkie zestawy ikon... IcoFont Ionicons FontAwesome Brands FontAwesome Duoto…" at bounding box center [155, 165] width 173 height 14
select select
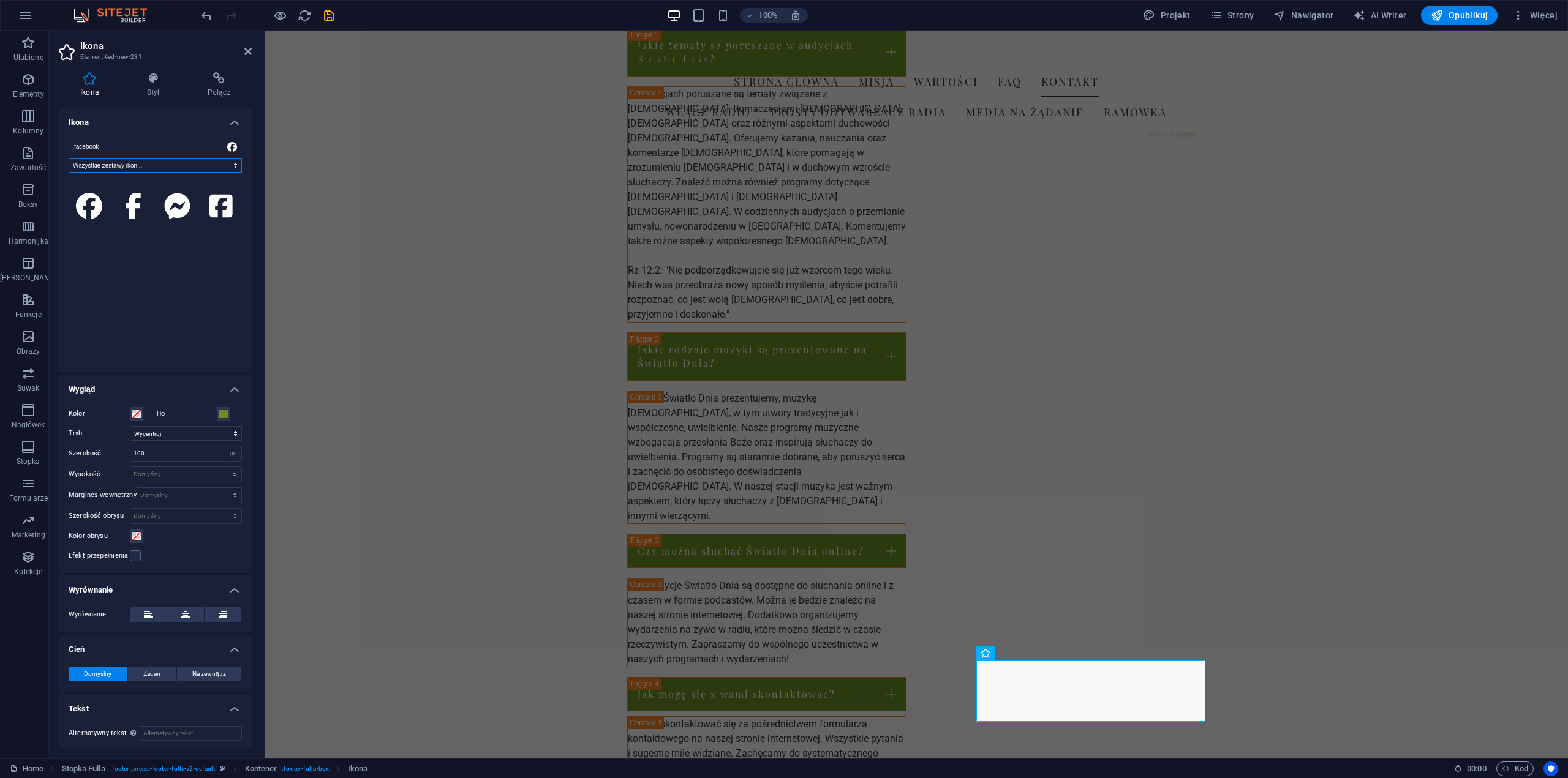
click at [69, 158] on select "Wszystkie zestawy ikon... IcoFont Ionicons FontAwesome Brands FontAwesome Duoto…" at bounding box center [155, 165] width 173 height 14
click at [93, 204] on icon at bounding box center [89, 206] width 27 height 5
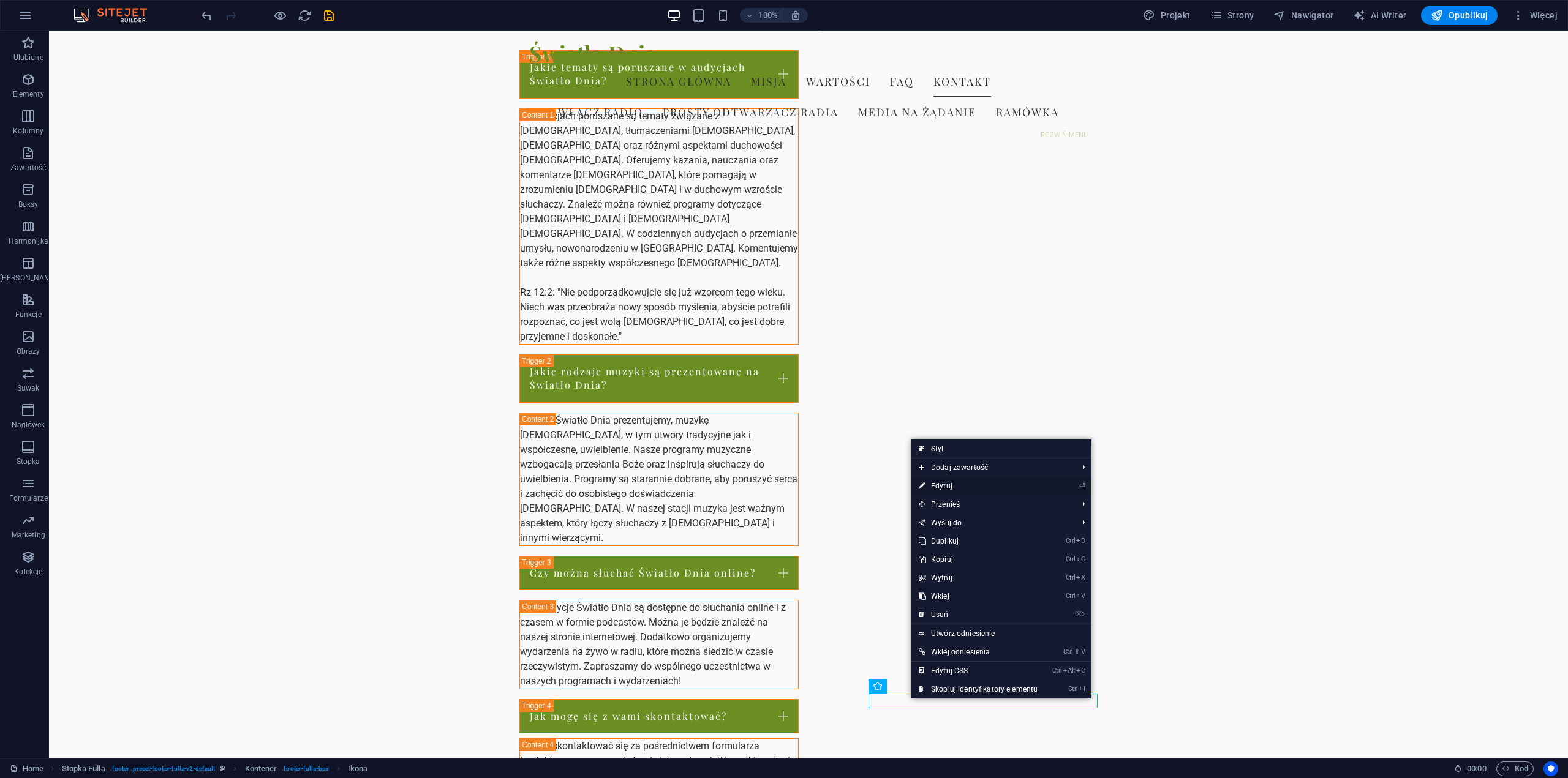
click at [953, 489] on link "⏎ Edytuj" at bounding box center [978, 486] width 133 height 18
select select "xMidYMid"
select select "px"
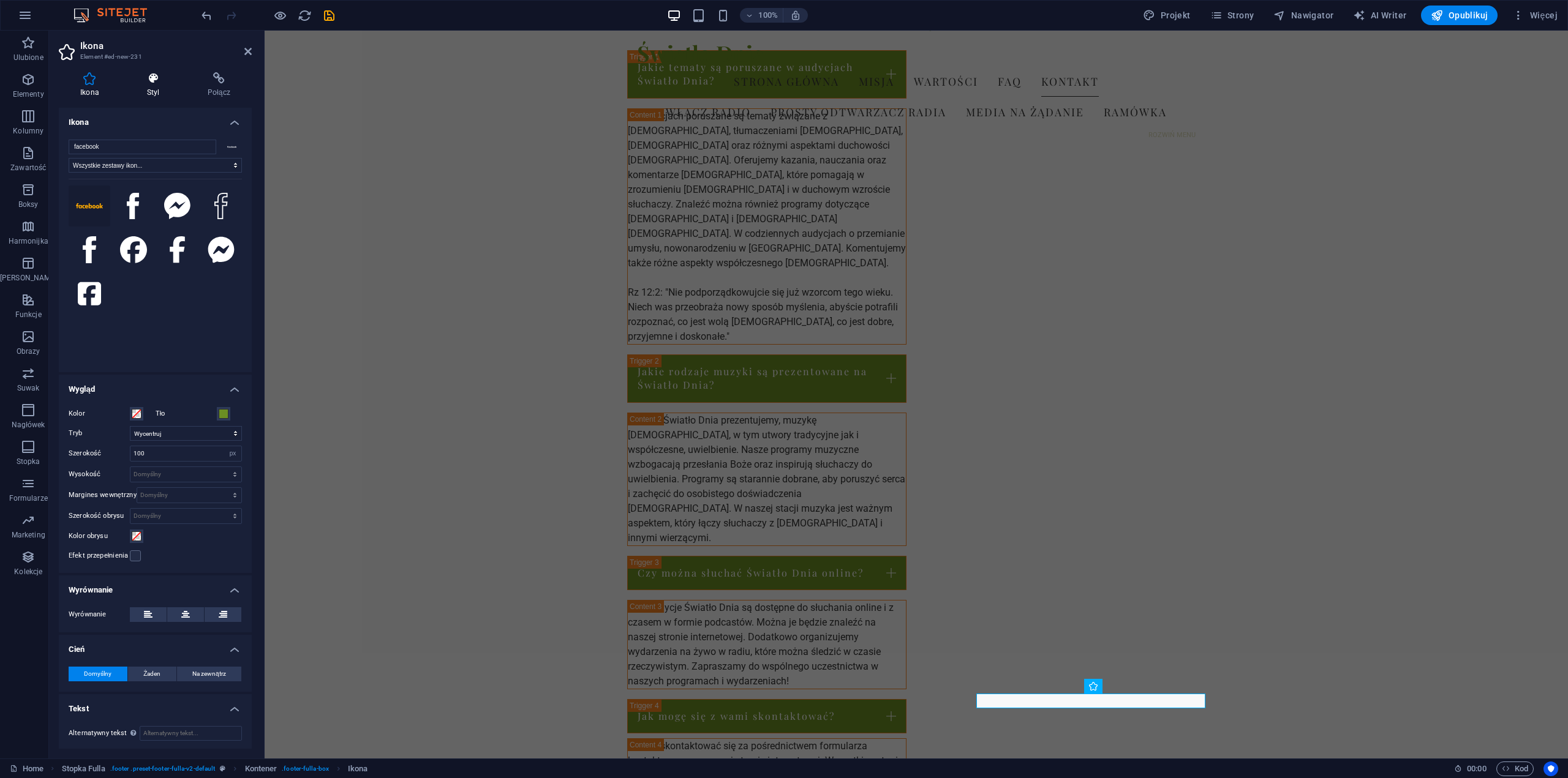
click at [157, 76] on icon at bounding box center [153, 78] width 56 height 12
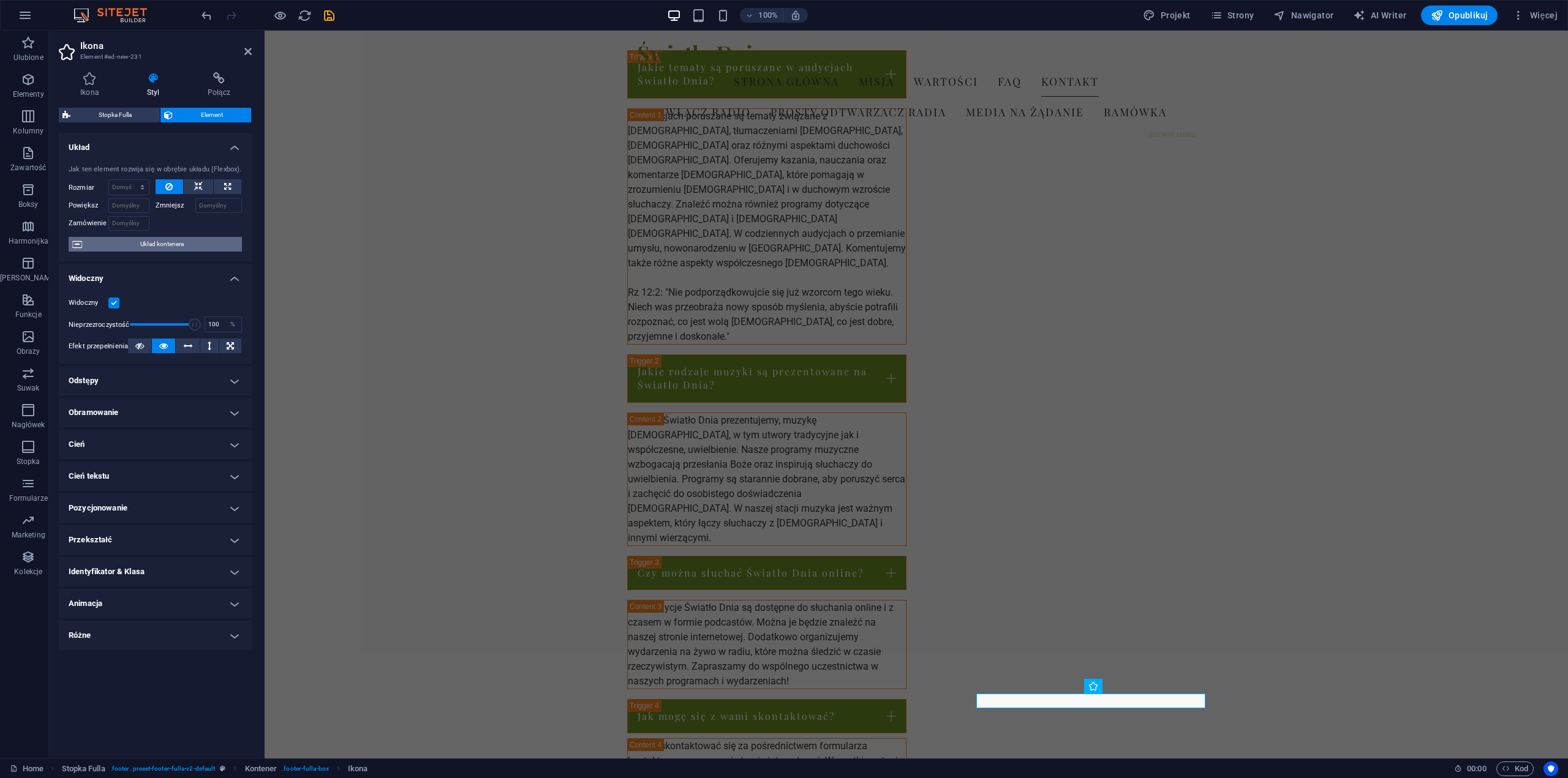
click at [159, 243] on span "Układ kontenera" at bounding box center [161, 244] width 152 height 14
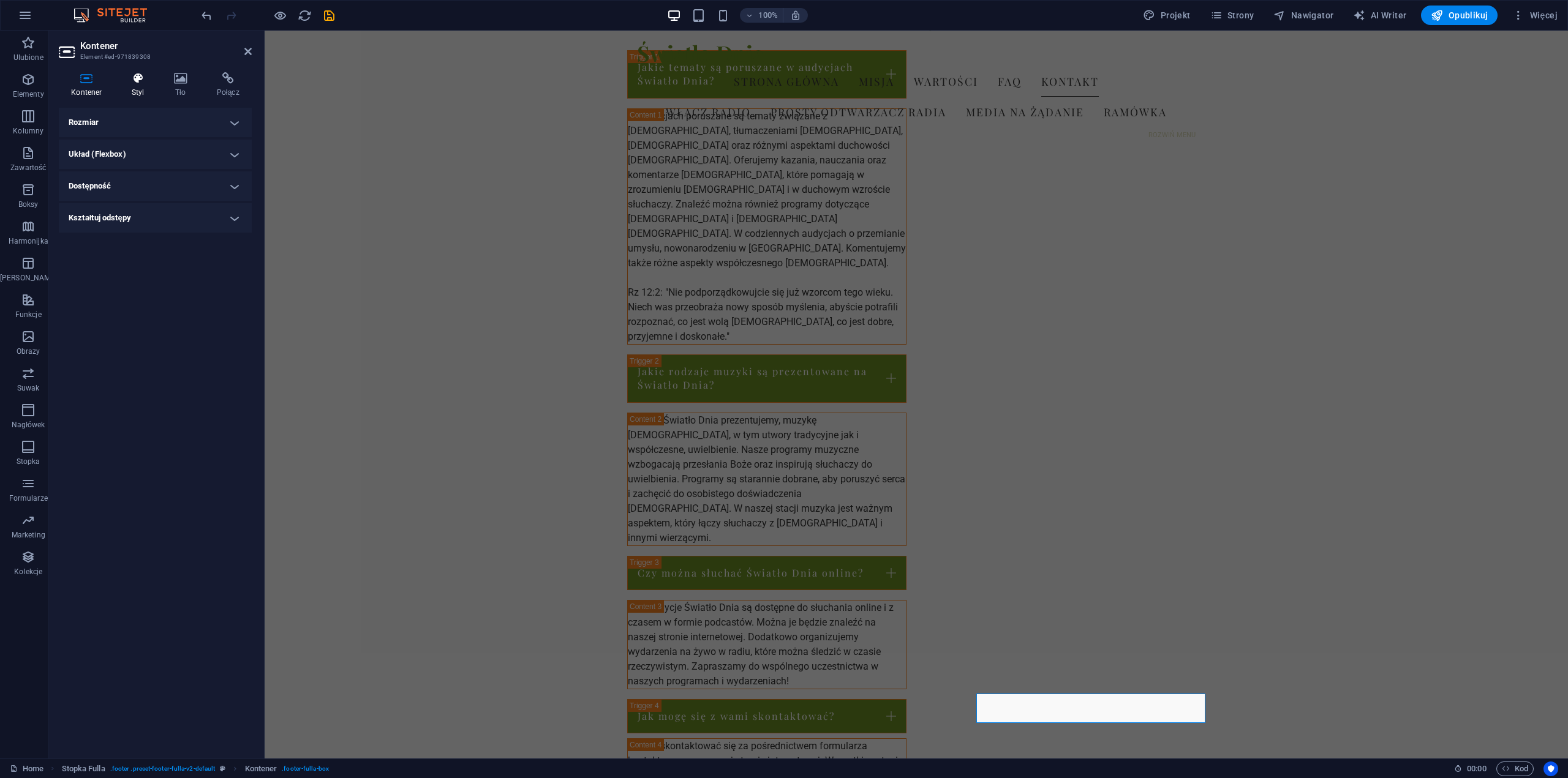
click at [135, 85] on h4 "Styl" at bounding box center [141, 85] width 42 height 25
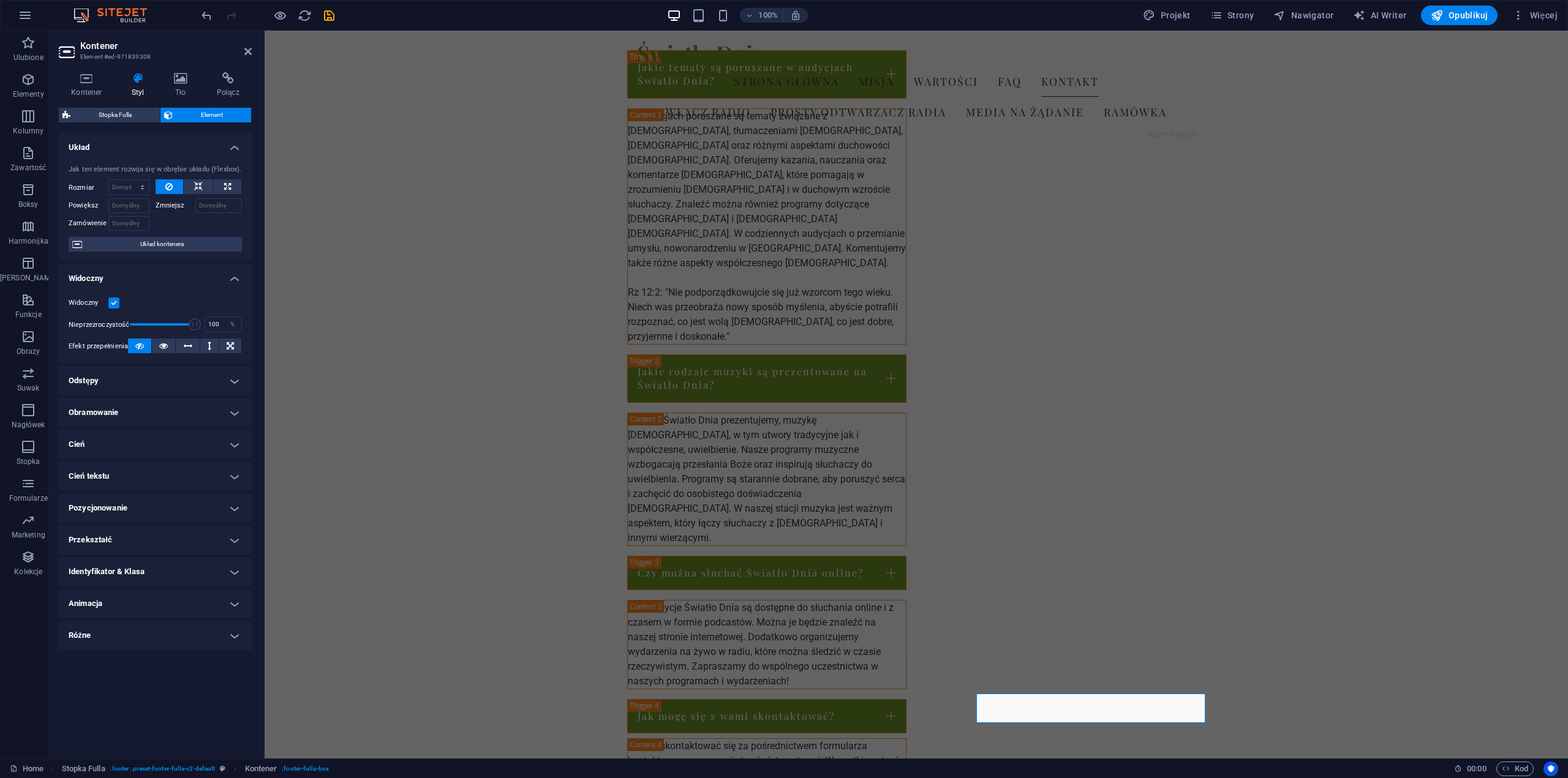
click at [237, 477] on h4 "Cień tekstu" at bounding box center [155, 476] width 193 height 29
click at [232, 537] on h4 "Pozycjonowanie" at bounding box center [155, 536] width 193 height 29
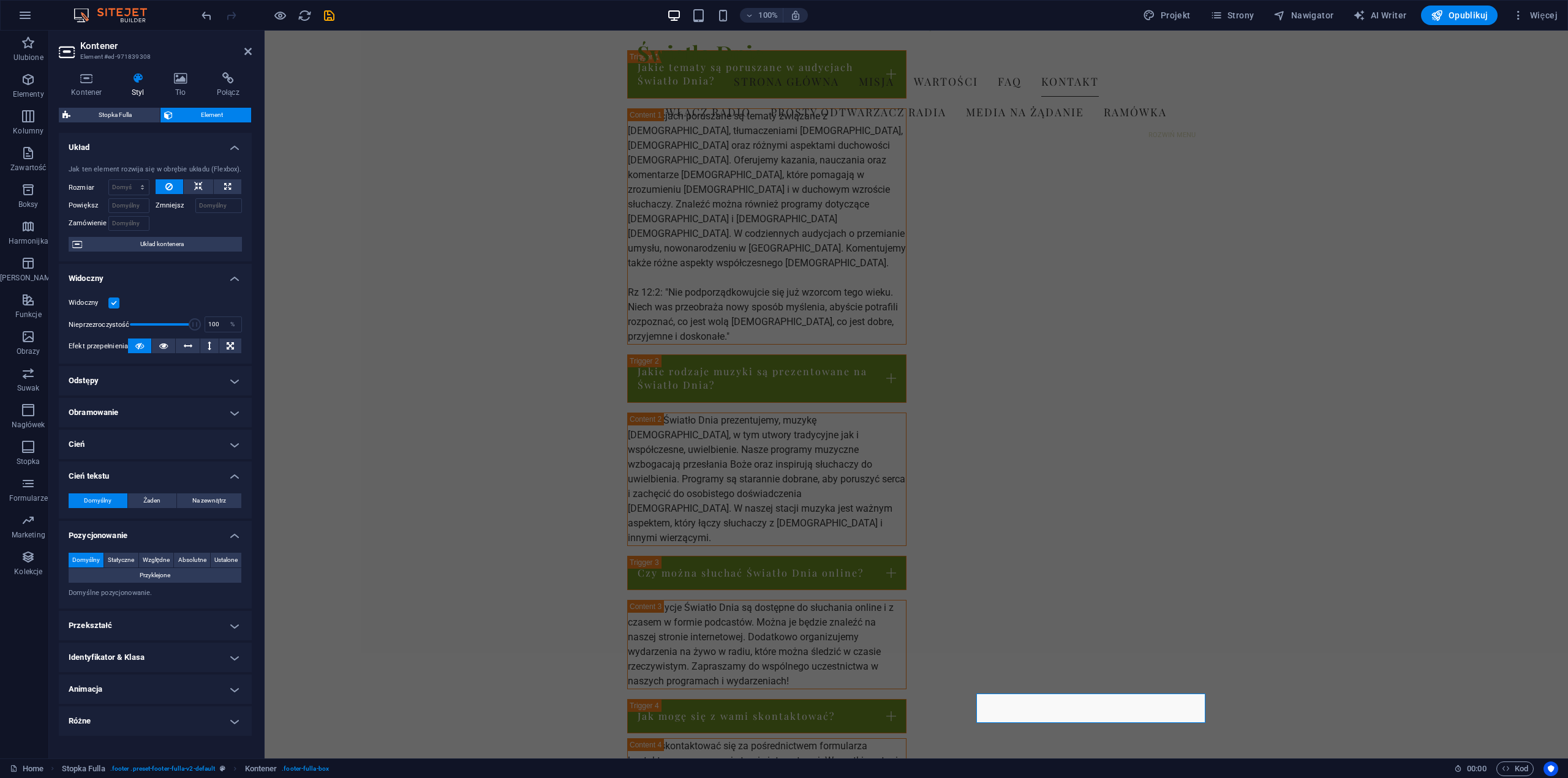
click at [232, 537] on h4 "Pozycjonowanie" at bounding box center [155, 532] width 193 height 22
click at [235, 568] on h4 "Przekształć" at bounding box center [155, 567] width 193 height 29
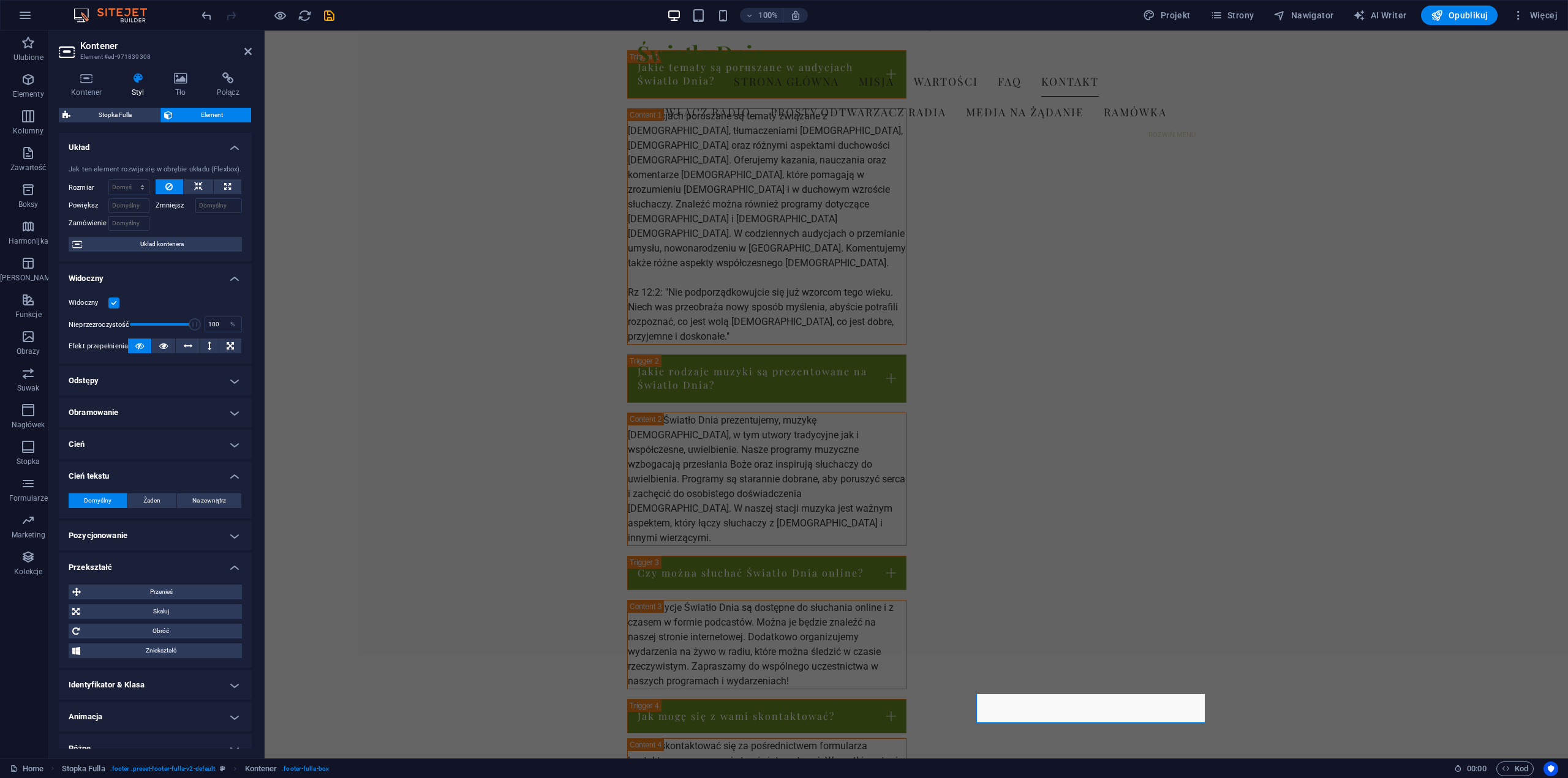
click at [235, 568] on h4 "Przekształć" at bounding box center [155, 564] width 193 height 22
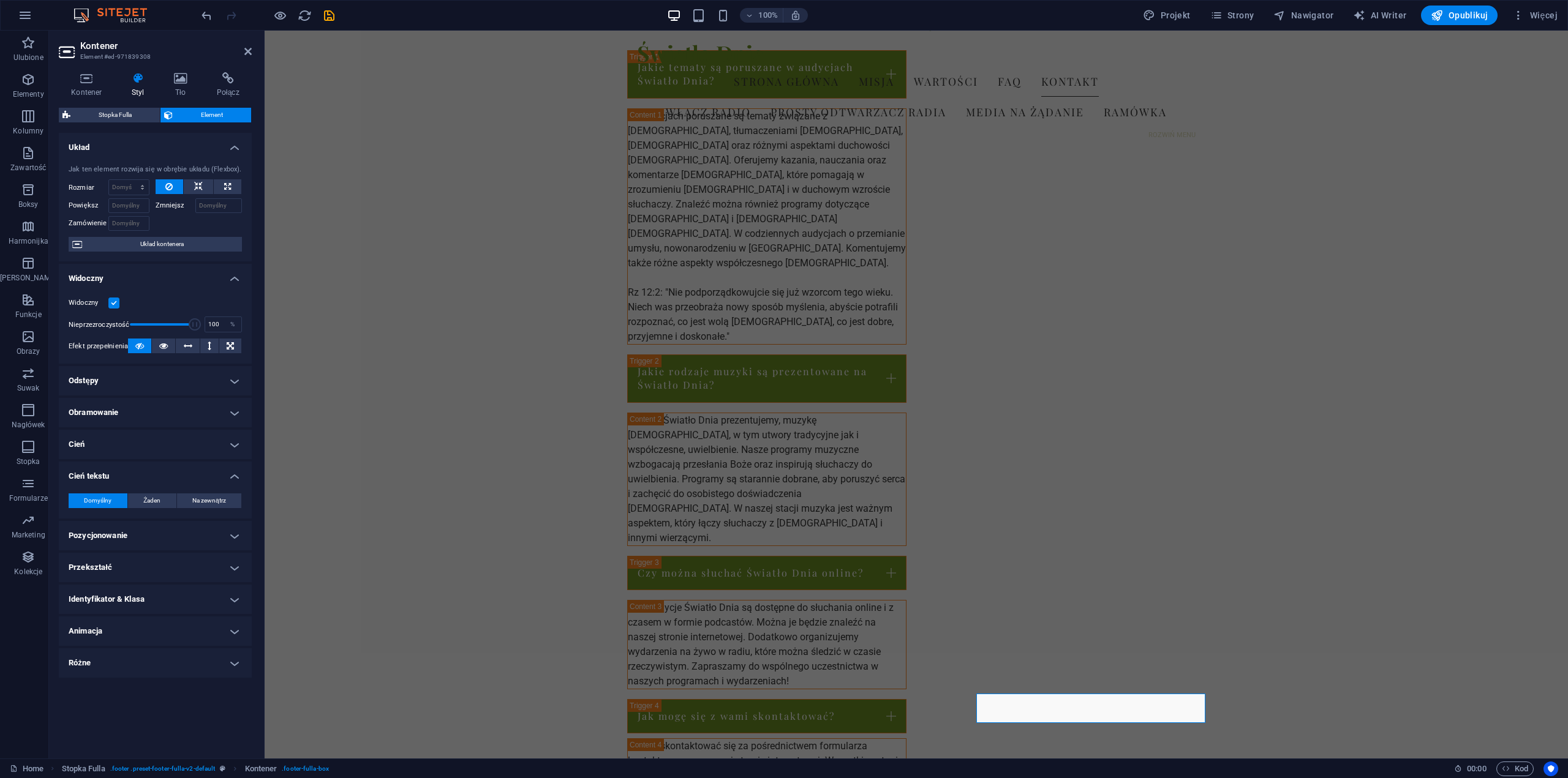
click at [231, 661] on h4 "Różne" at bounding box center [155, 663] width 193 height 29
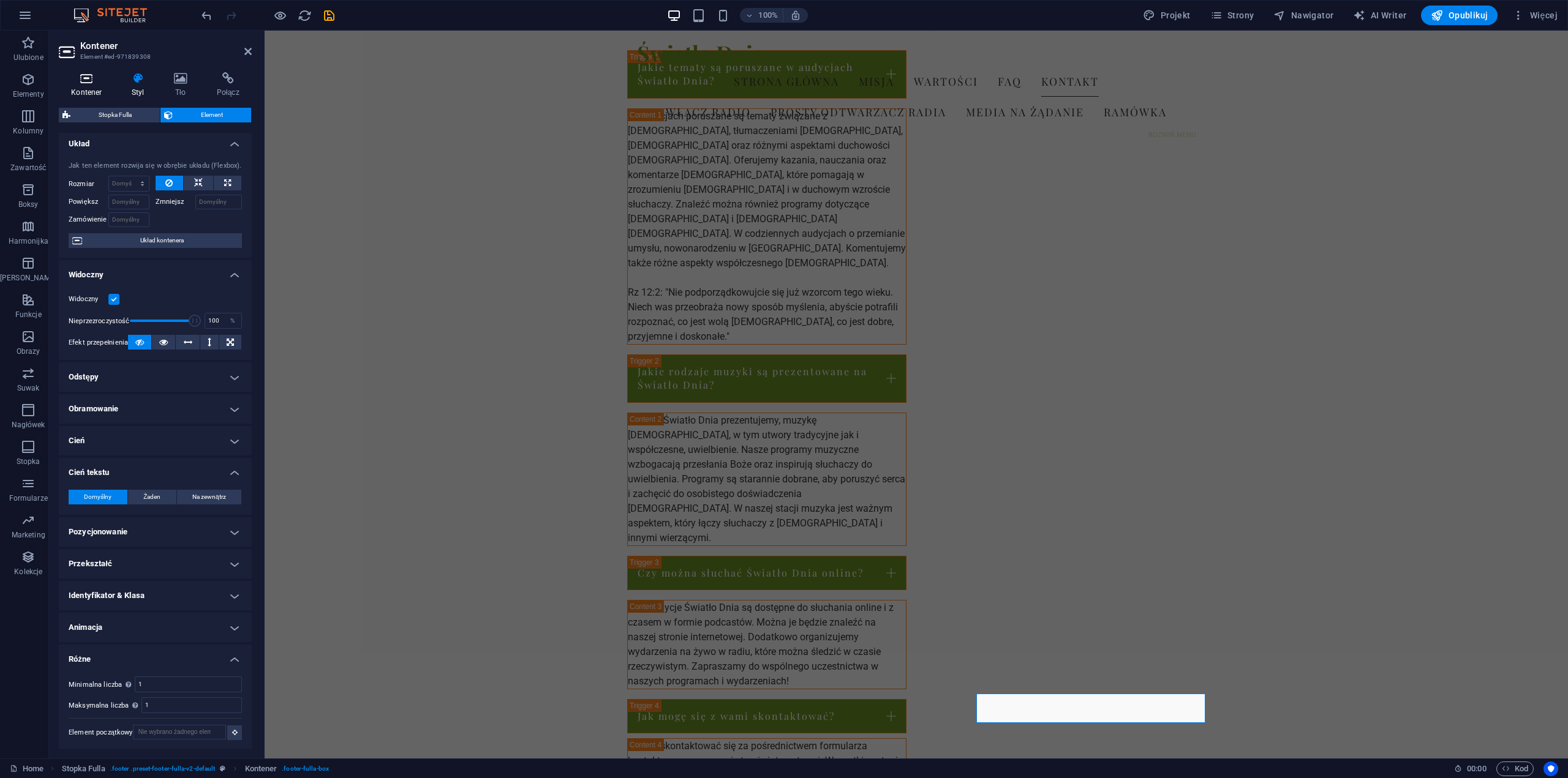
click at [86, 87] on h4 "Kontener" at bounding box center [89, 85] width 61 height 25
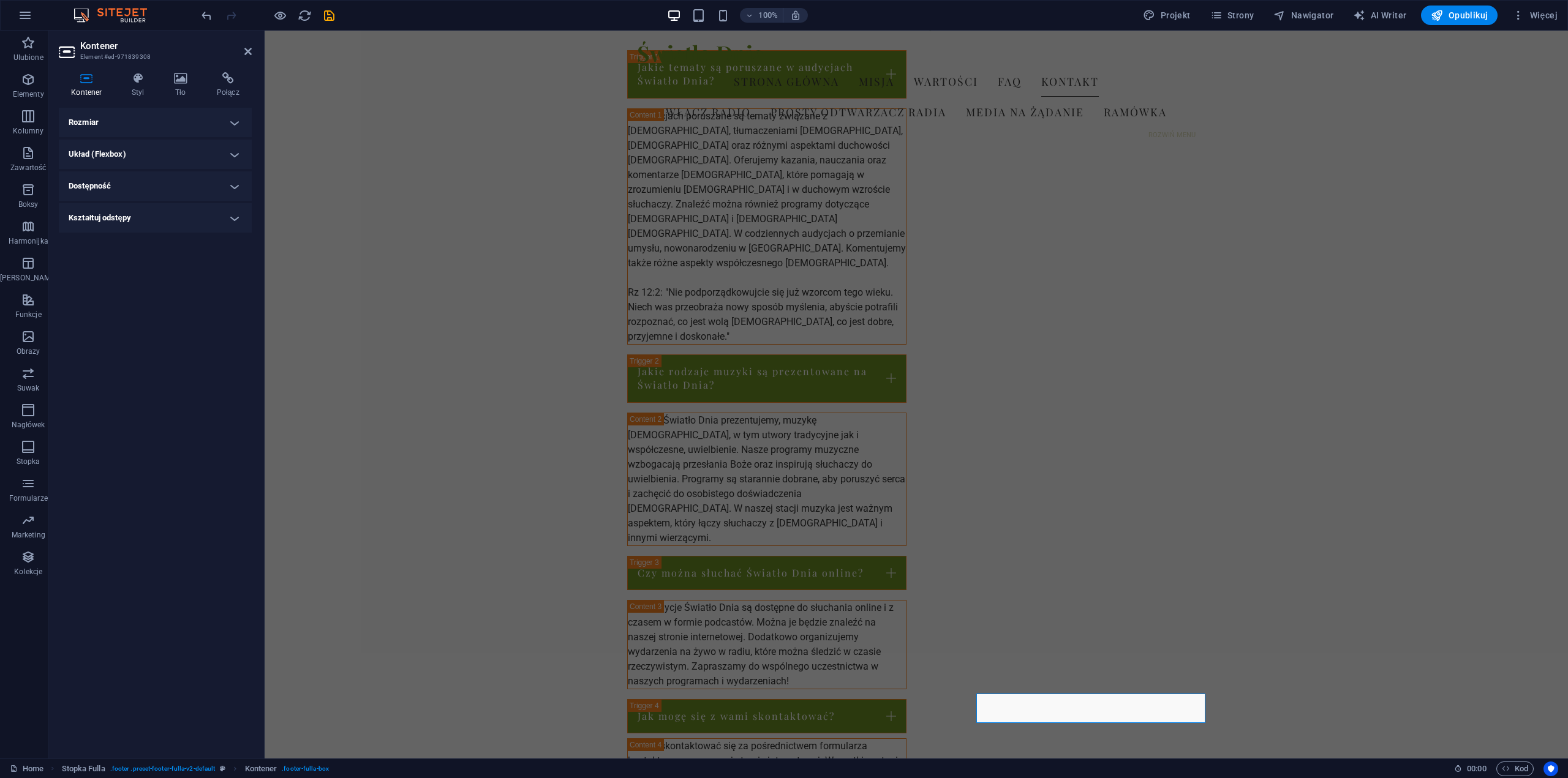
click at [233, 127] on h4 "Rozmiar" at bounding box center [155, 122] width 193 height 29
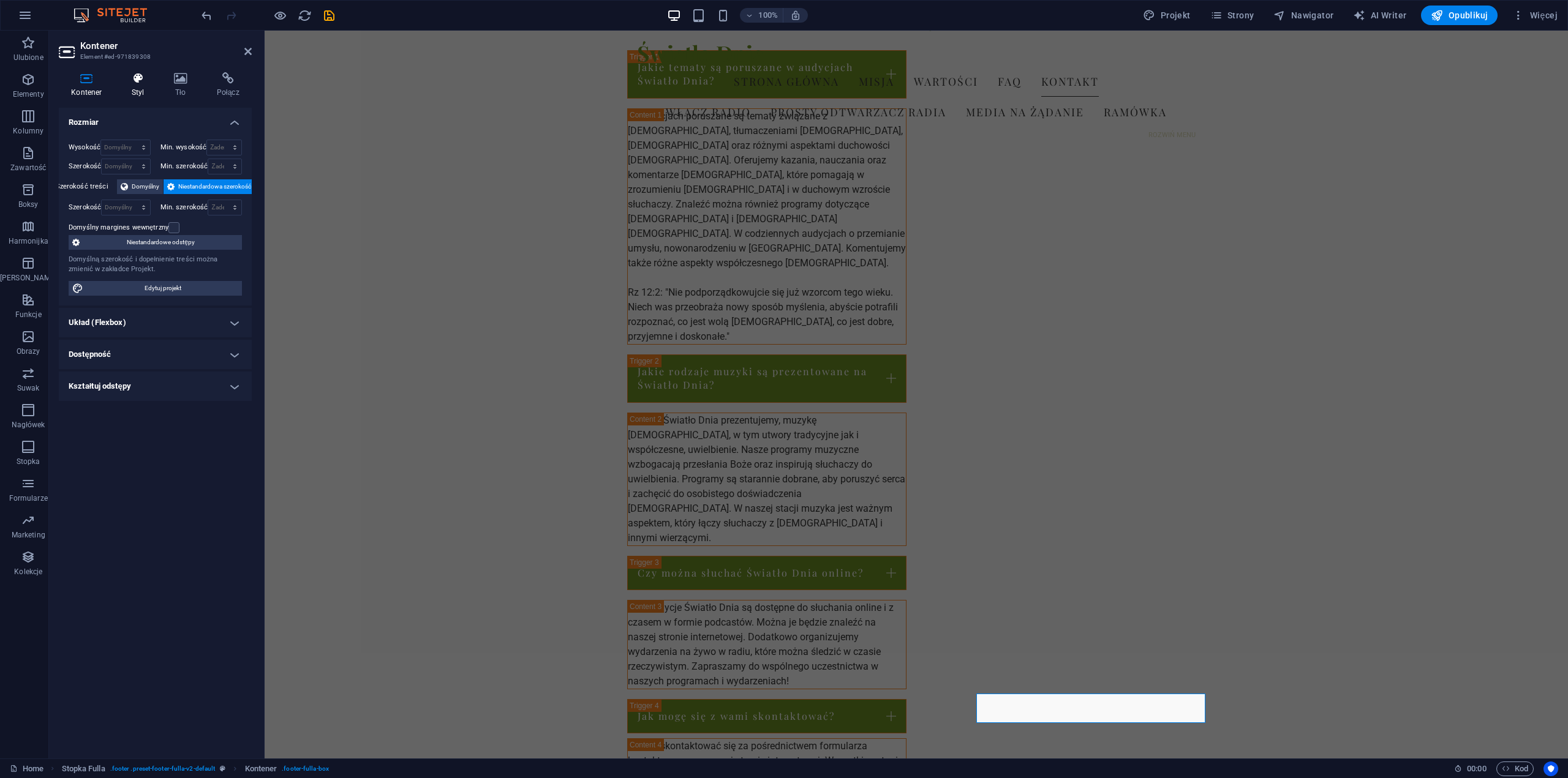
click at [135, 83] on icon at bounding box center [138, 78] width 37 height 12
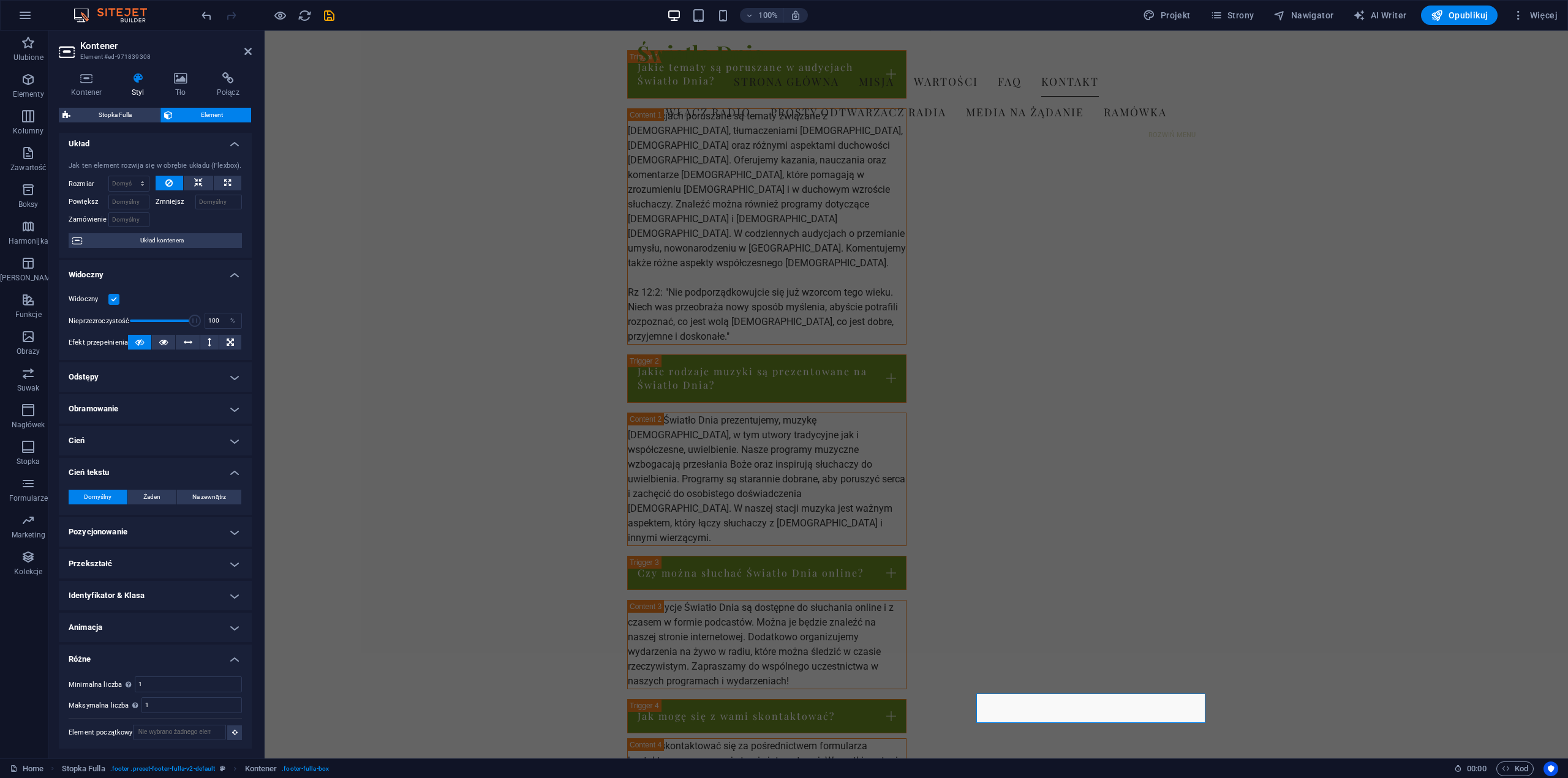
click at [186, 113] on span "Element" at bounding box center [212, 115] width 71 height 14
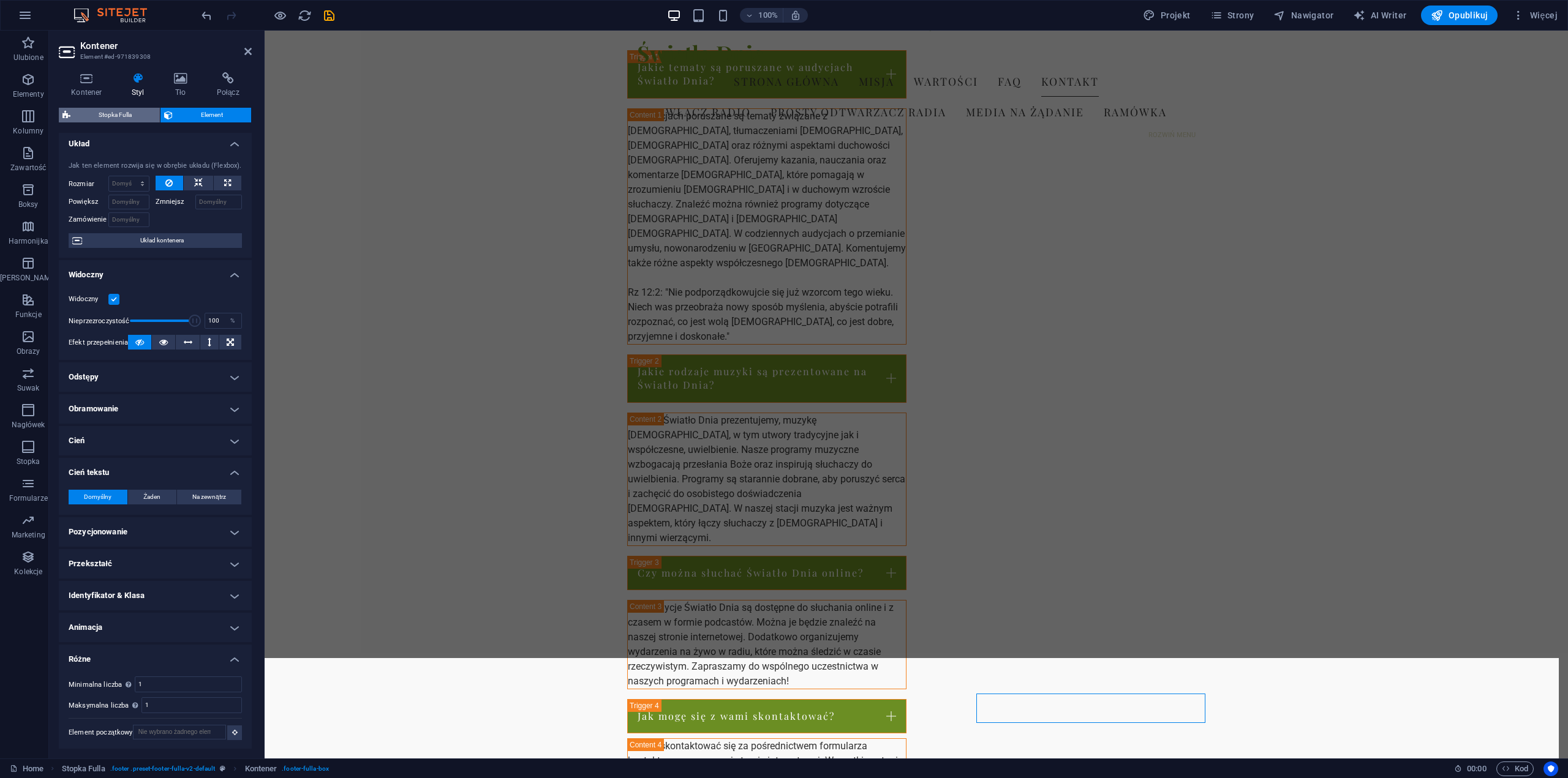
click at [119, 115] on span "Stopka Fulla" at bounding box center [115, 115] width 82 height 14
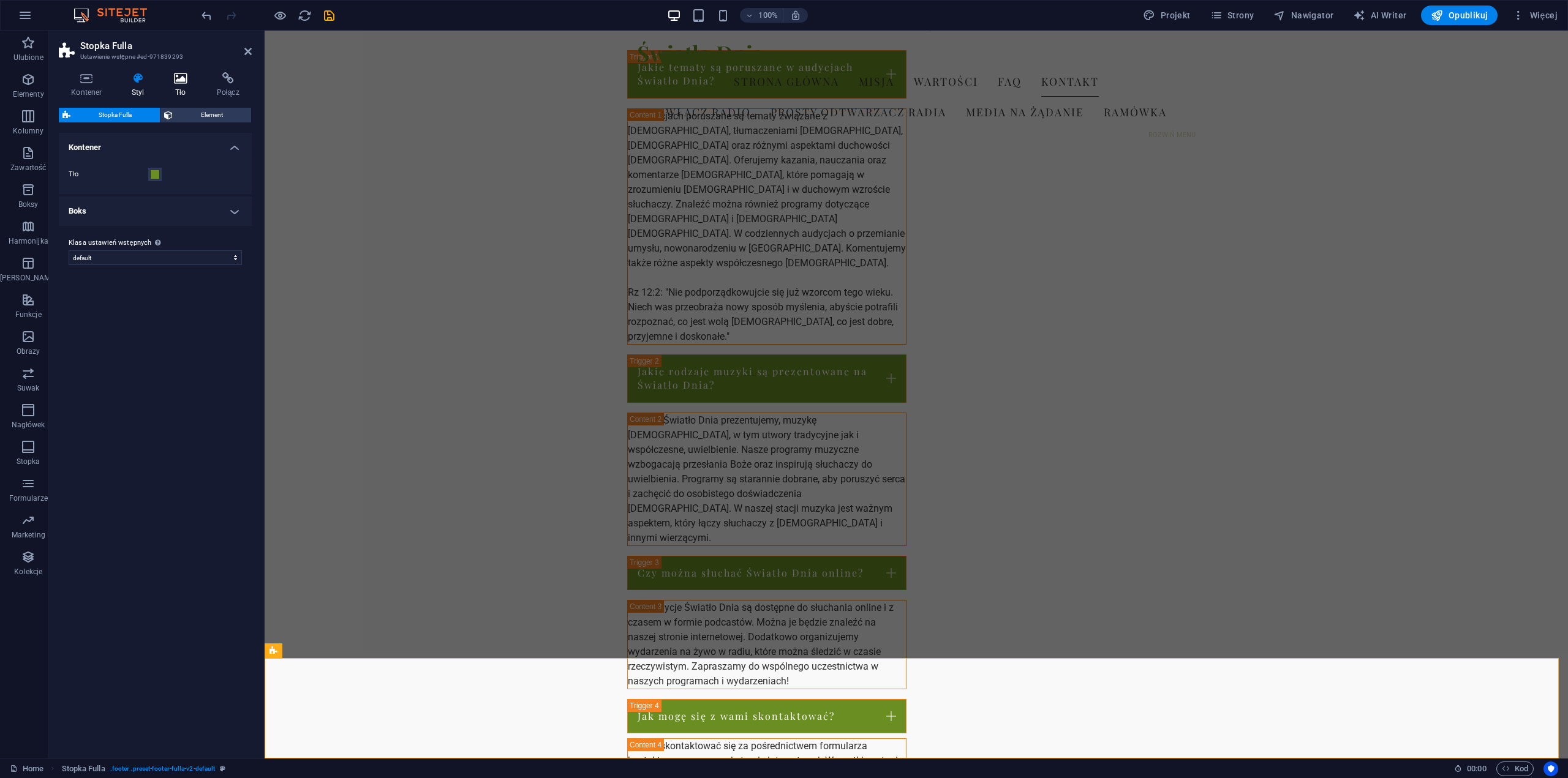
click at [177, 82] on icon at bounding box center [180, 78] width 38 height 12
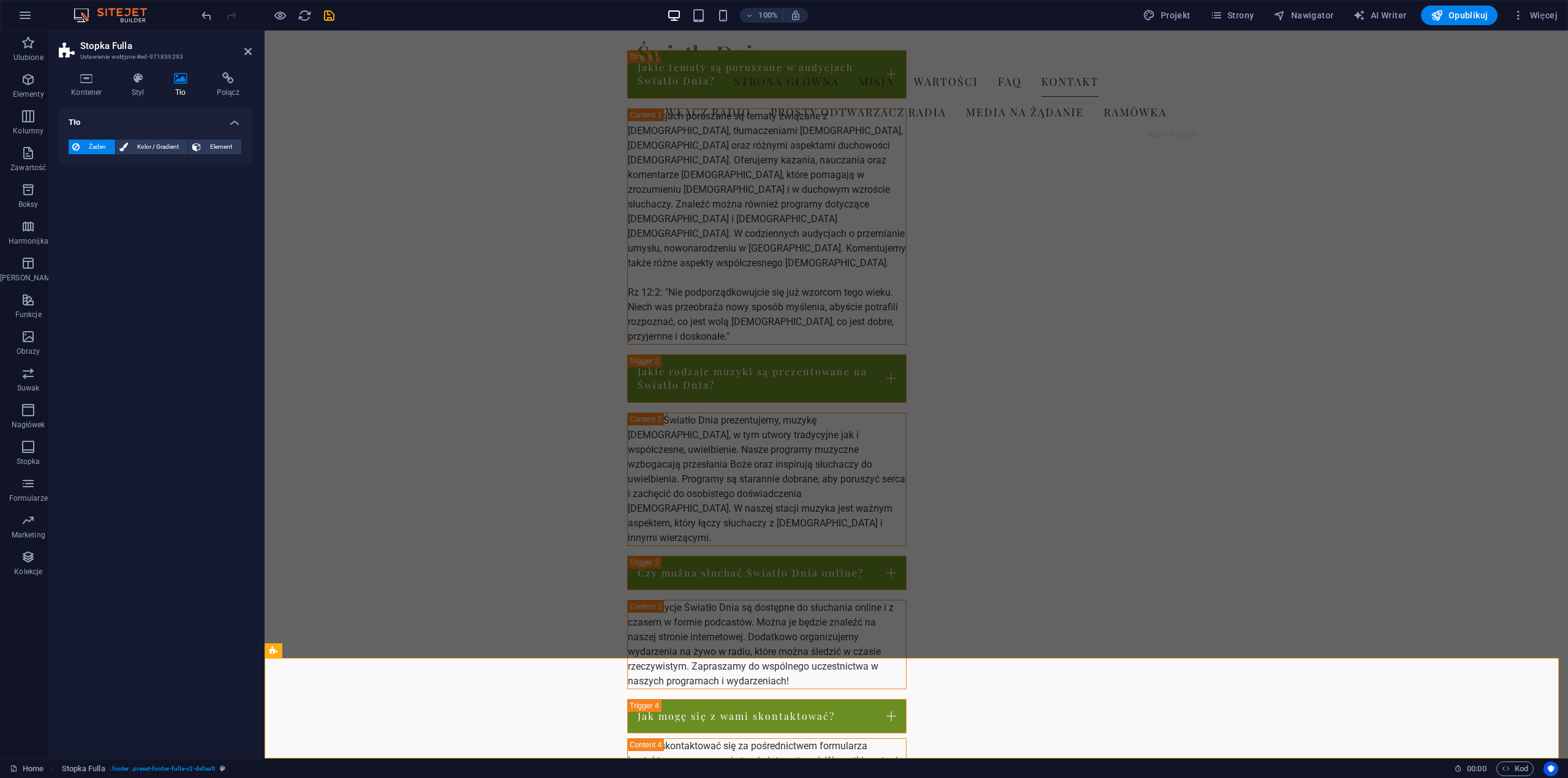
click at [88, 142] on span "Żaden" at bounding box center [97, 147] width 28 height 14
click at [142, 145] on span "Kolor / Gradient" at bounding box center [158, 147] width 53 height 14
click at [217, 148] on span "Element" at bounding box center [221, 147] width 33 height 14
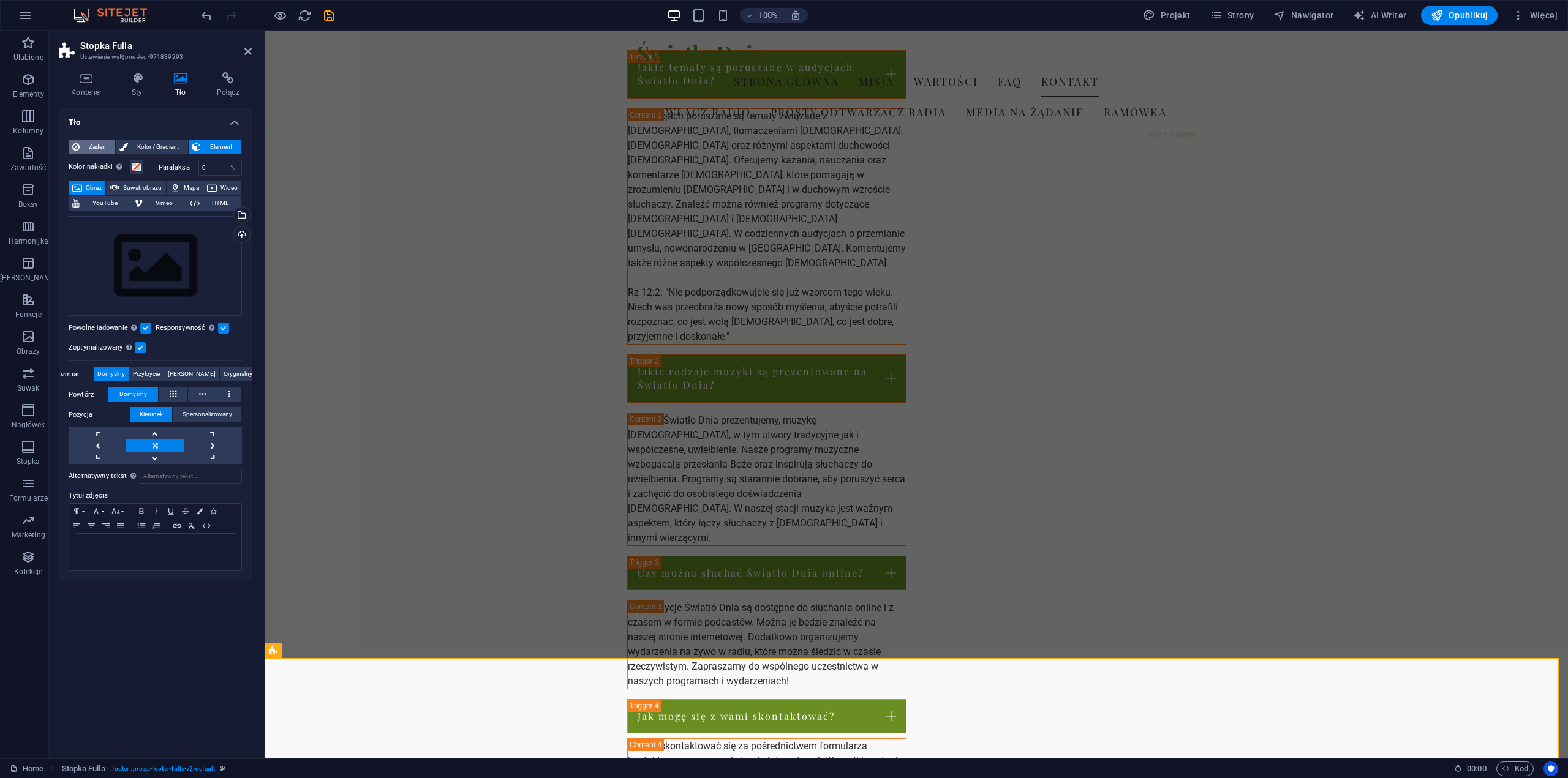
click at [88, 146] on span "Żaden" at bounding box center [97, 147] width 28 height 14
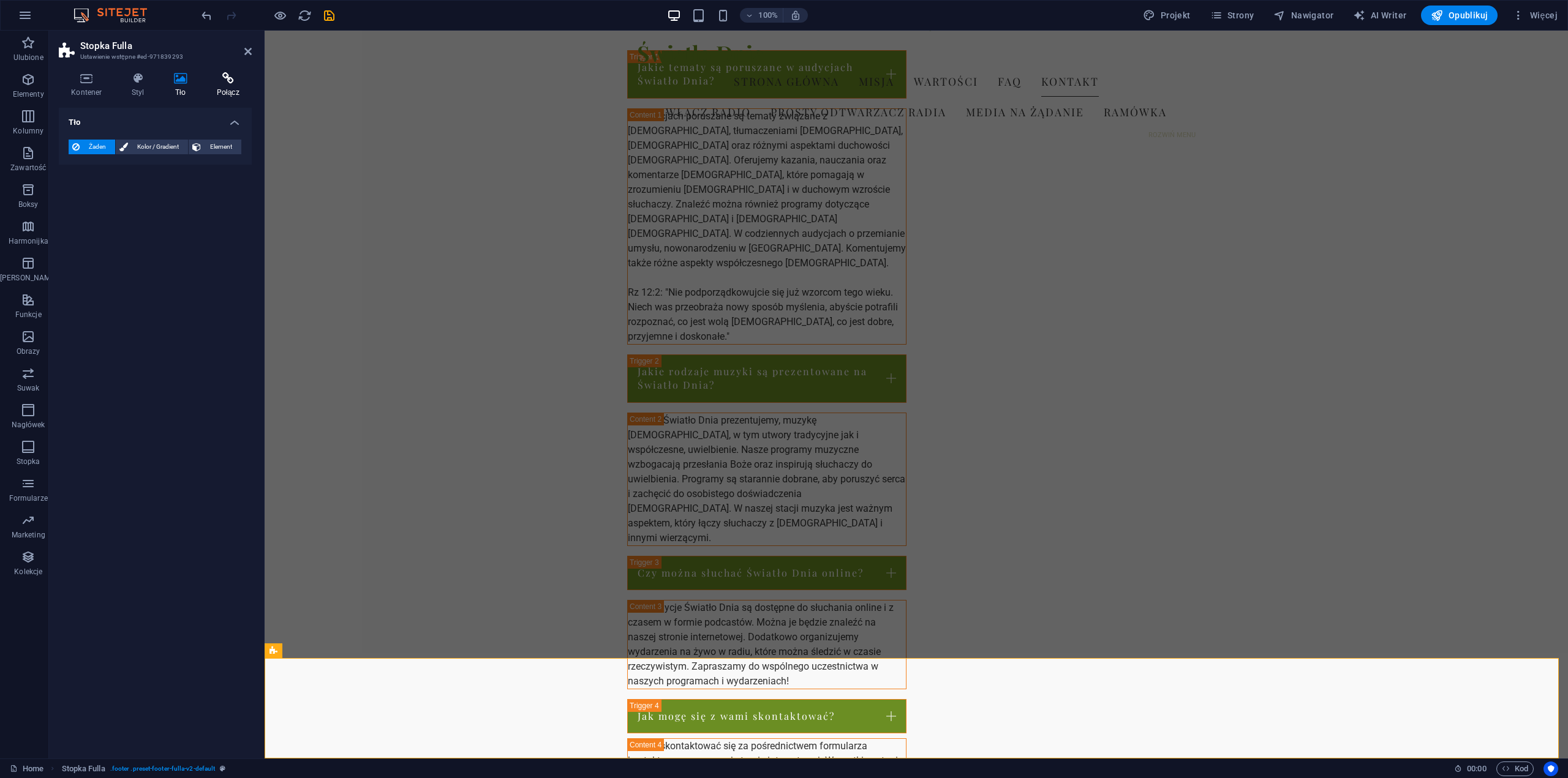
click at [224, 86] on h4 "Połącz" at bounding box center [227, 85] width 48 height 25
click at [163, 210] on input "footer-3" at bounding box center [186, 214] width 112 height 14
drag, startPoint x: 161, startPoint y: 213, endPoint x: 127, endPoint y: 213, distance: 34.0
click at [127, 213] on div "Kotwica footer-3" at bounding box center [155, 214] width 173 height 14
paste input "[URL][DOMAIN_NAME]"
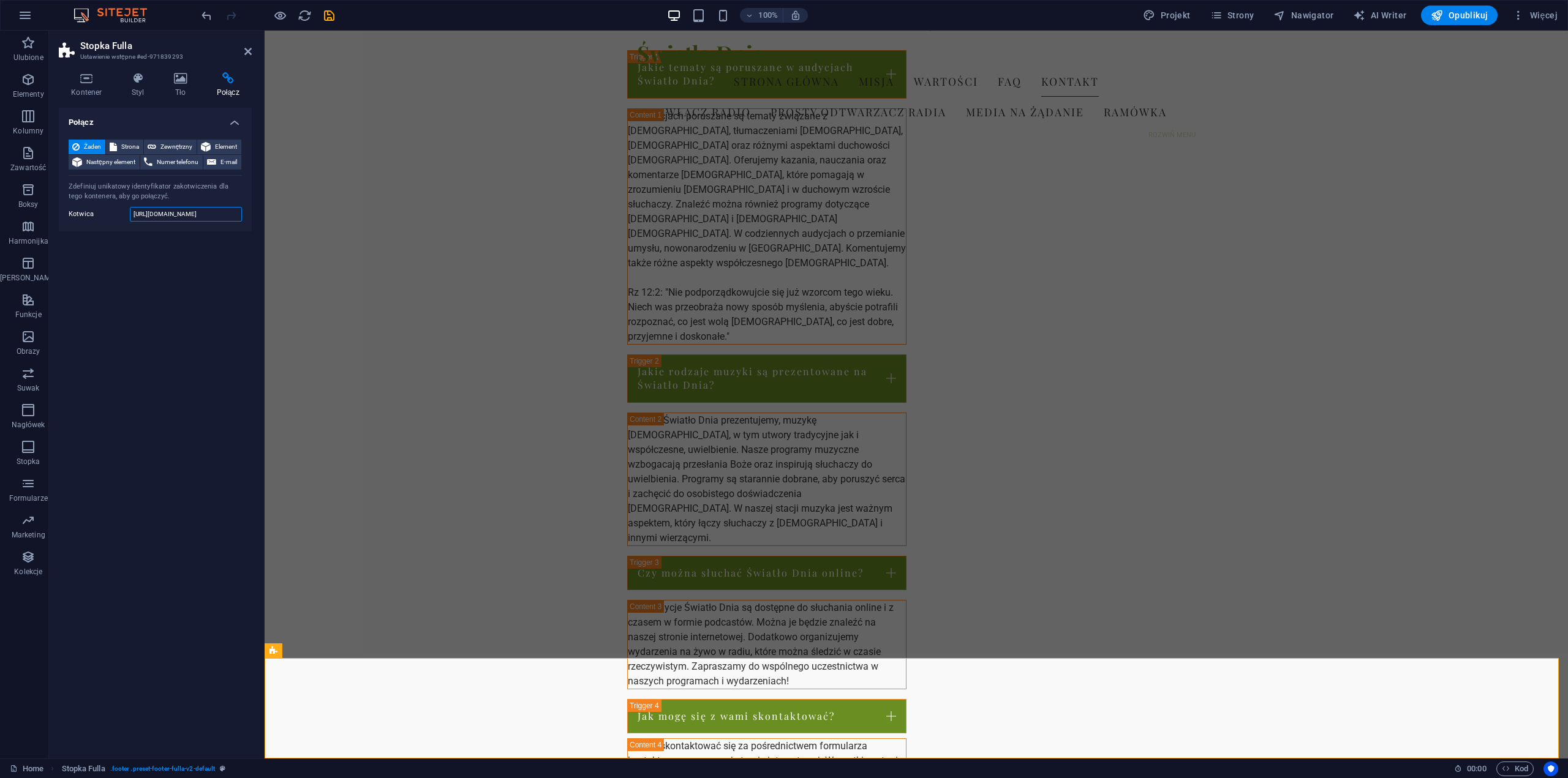
scroll to position [0, 0]
type input "[URL][DOMAIN_NAME]"
click at [124, 148] on span "Strona" at bounding box center [130, 147] width 19 height 14
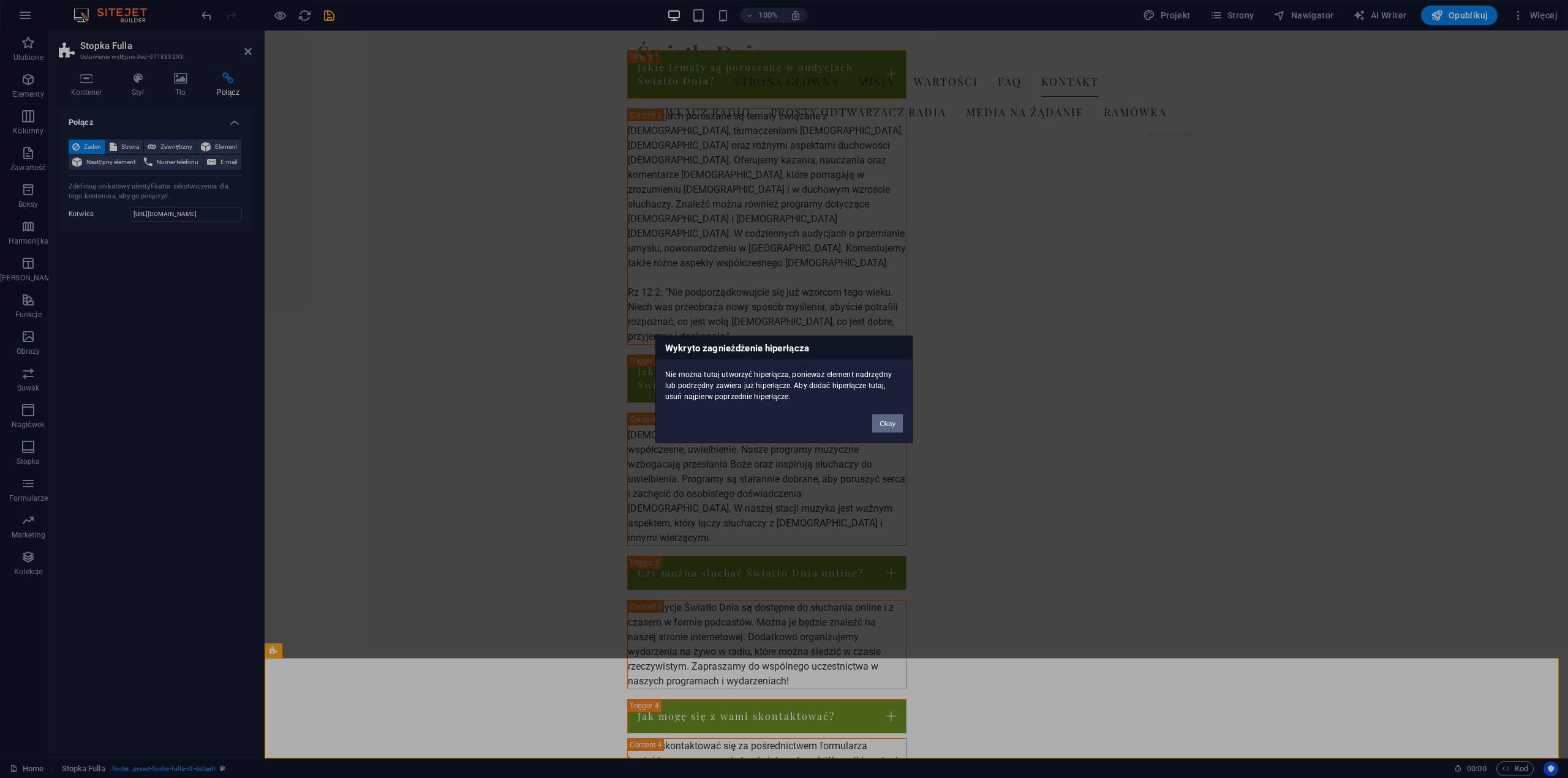
drag, startPoint x: 897, startPoint y: 425, endPoint x: 612, endPoint y: 380, distance: 288.5
click at [897, 425] on button "Okay" at bounding box center [888, 423] width 31 height 18
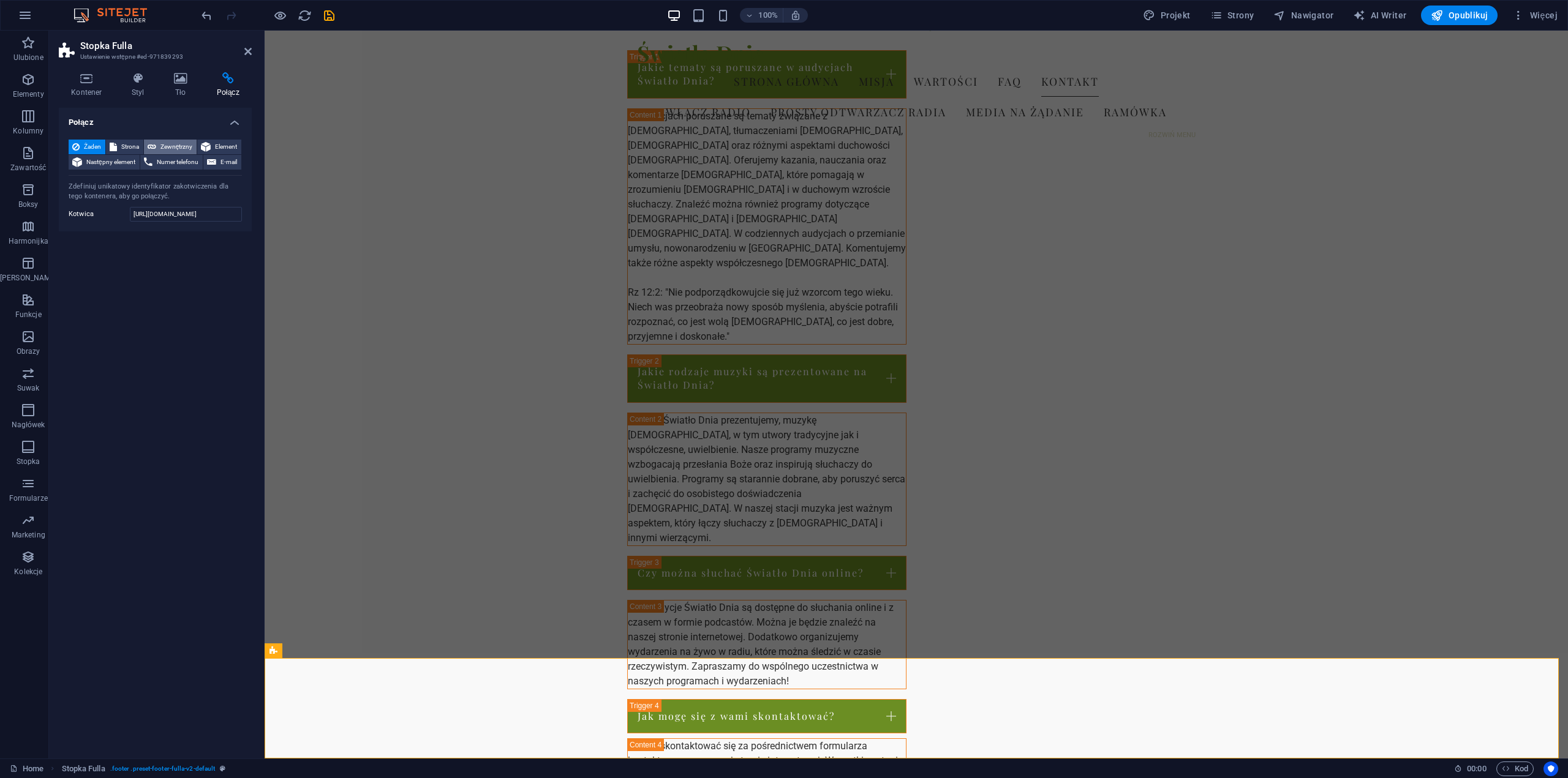
click at [179, 144] on span "Zewnętrzny" at bounding box center [176, 147] width 33 height 14
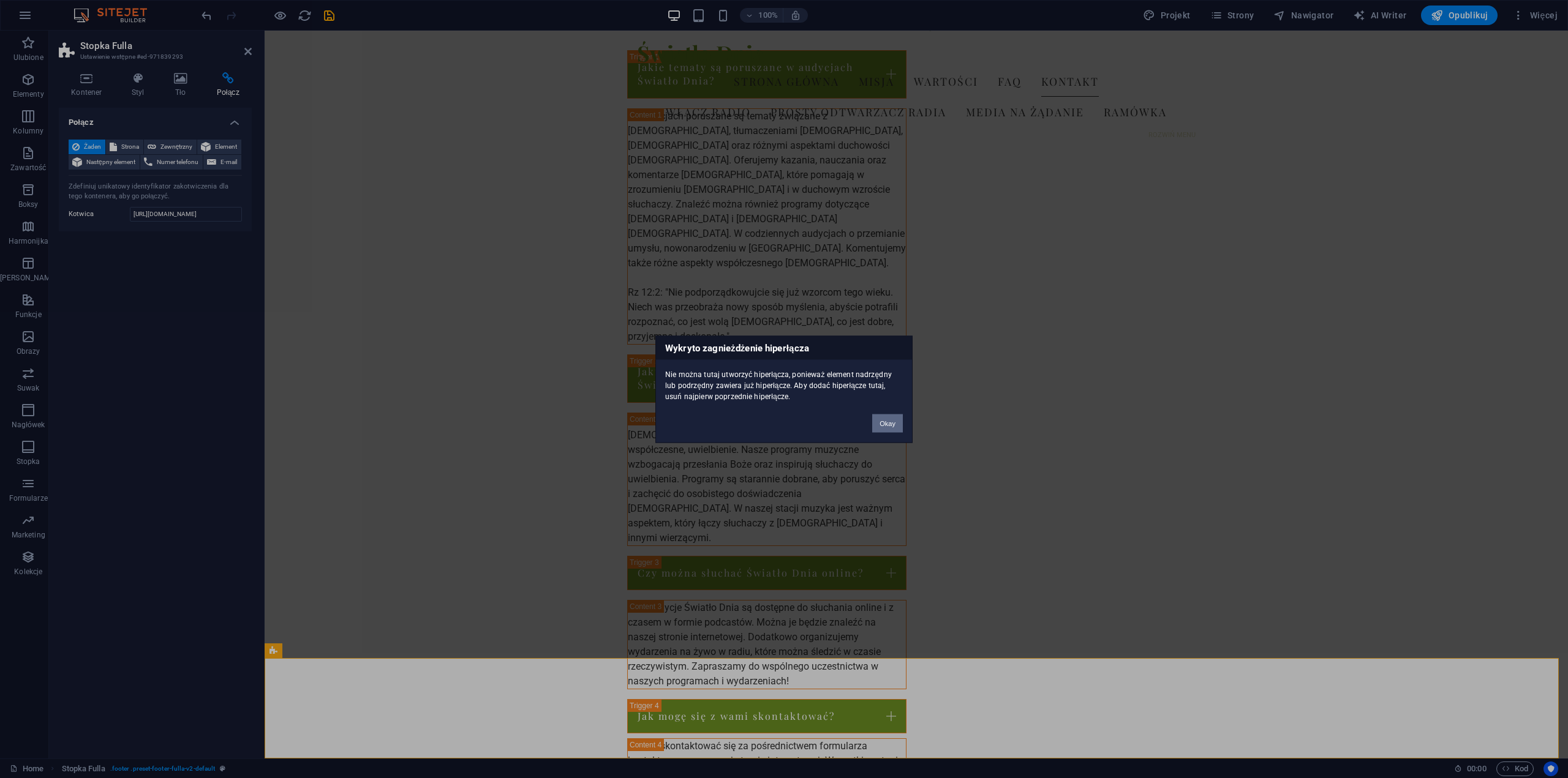
click at [878, 416] on button "Okay" at bounding box center [888, 423] width 31 height 18
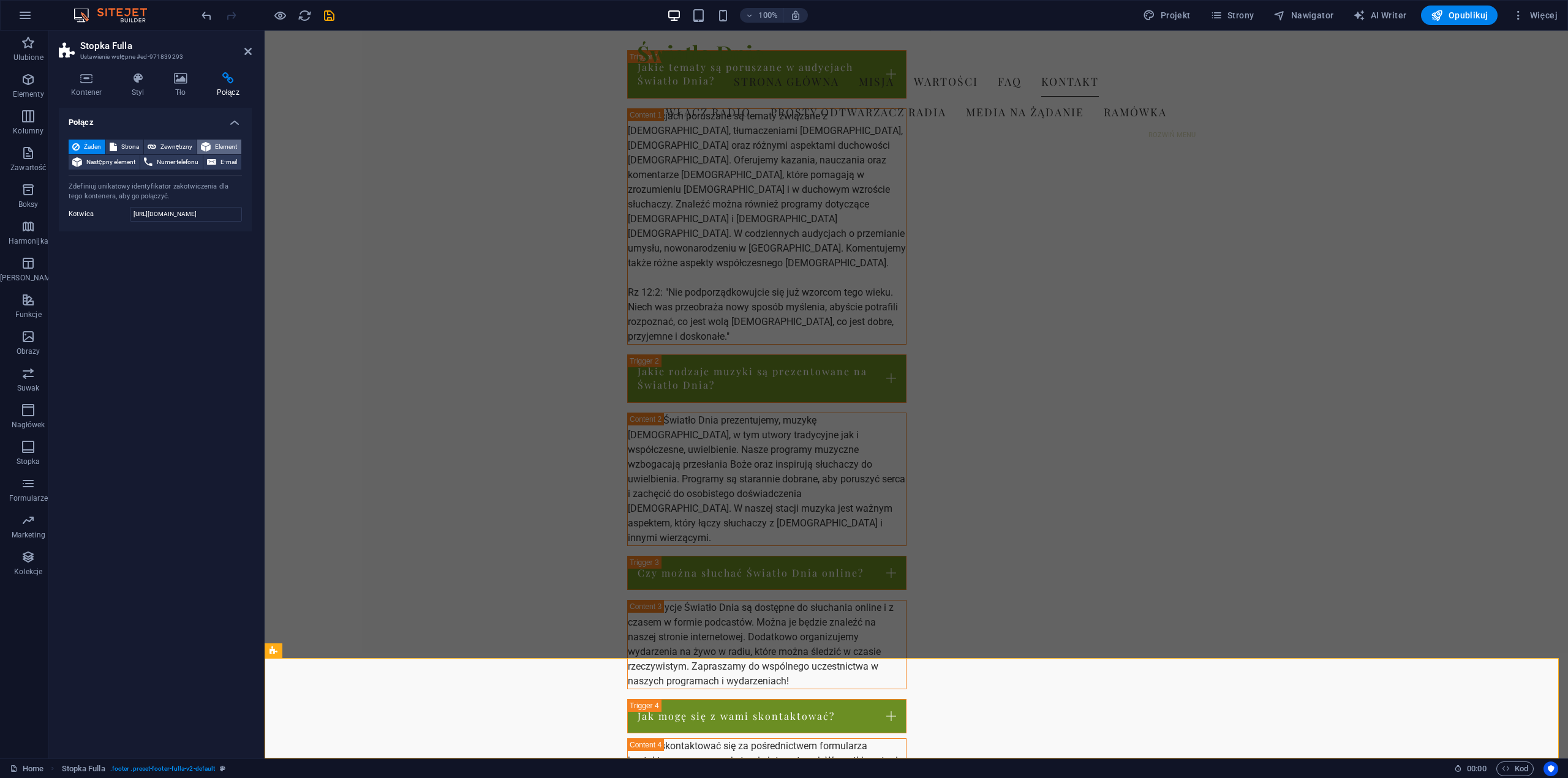
click at [218, 146] on span "Element" at bounding box center [226, 147] width 24 height 14
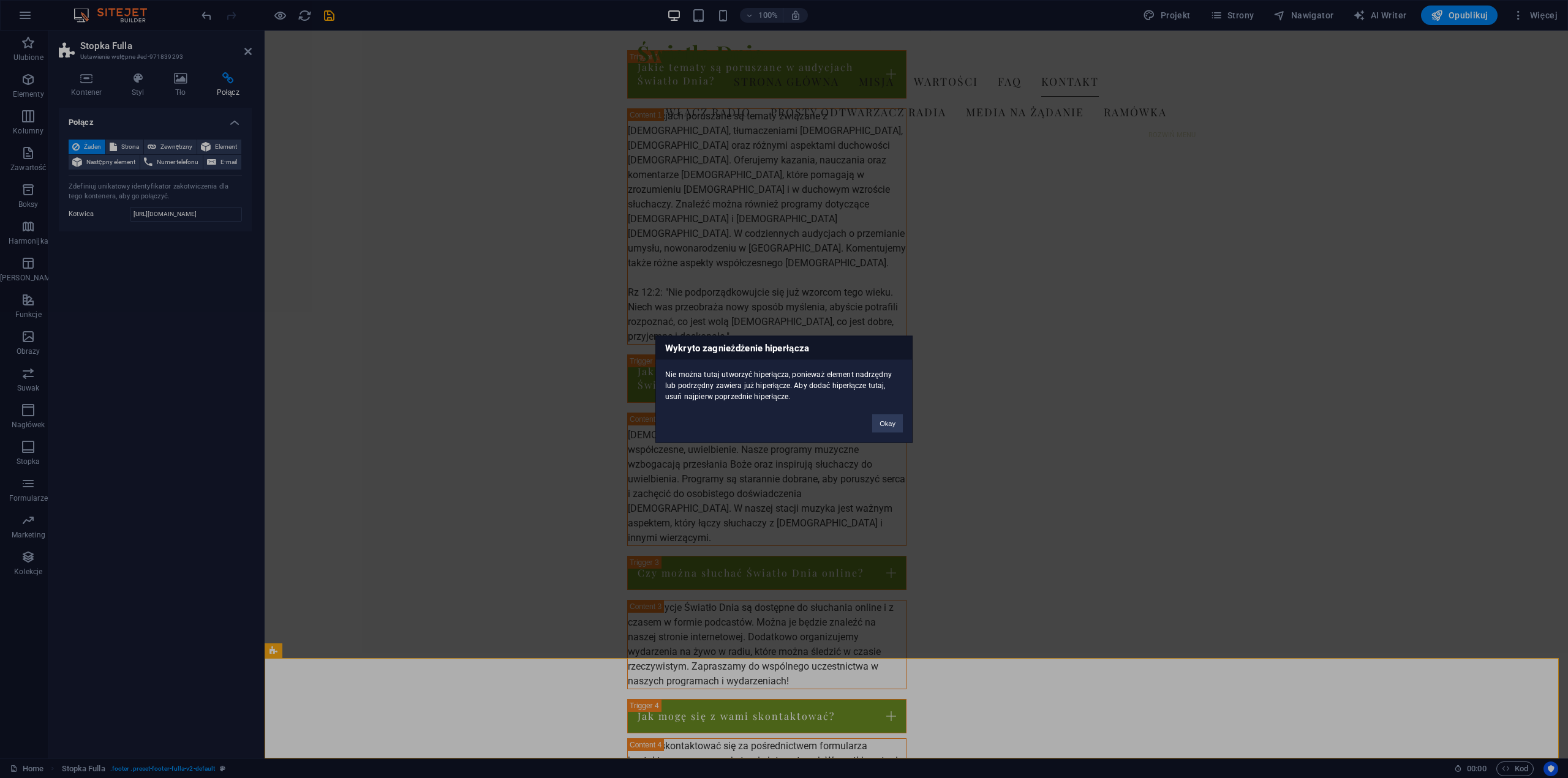
click at [897, 433] on div "Wykryto zagnieżdżenie hiperłącza Nie można tutaj utworzyć hiperłącza, ponieważ …" at bounding box center [784, 389] width 258 height 107
click at [893, 432] on div "Okay" at bounding box center [888, 417] width 49 height 31
click at [887, 430] on button "Okay" at bounding box center [888, 423] width 31 height 18
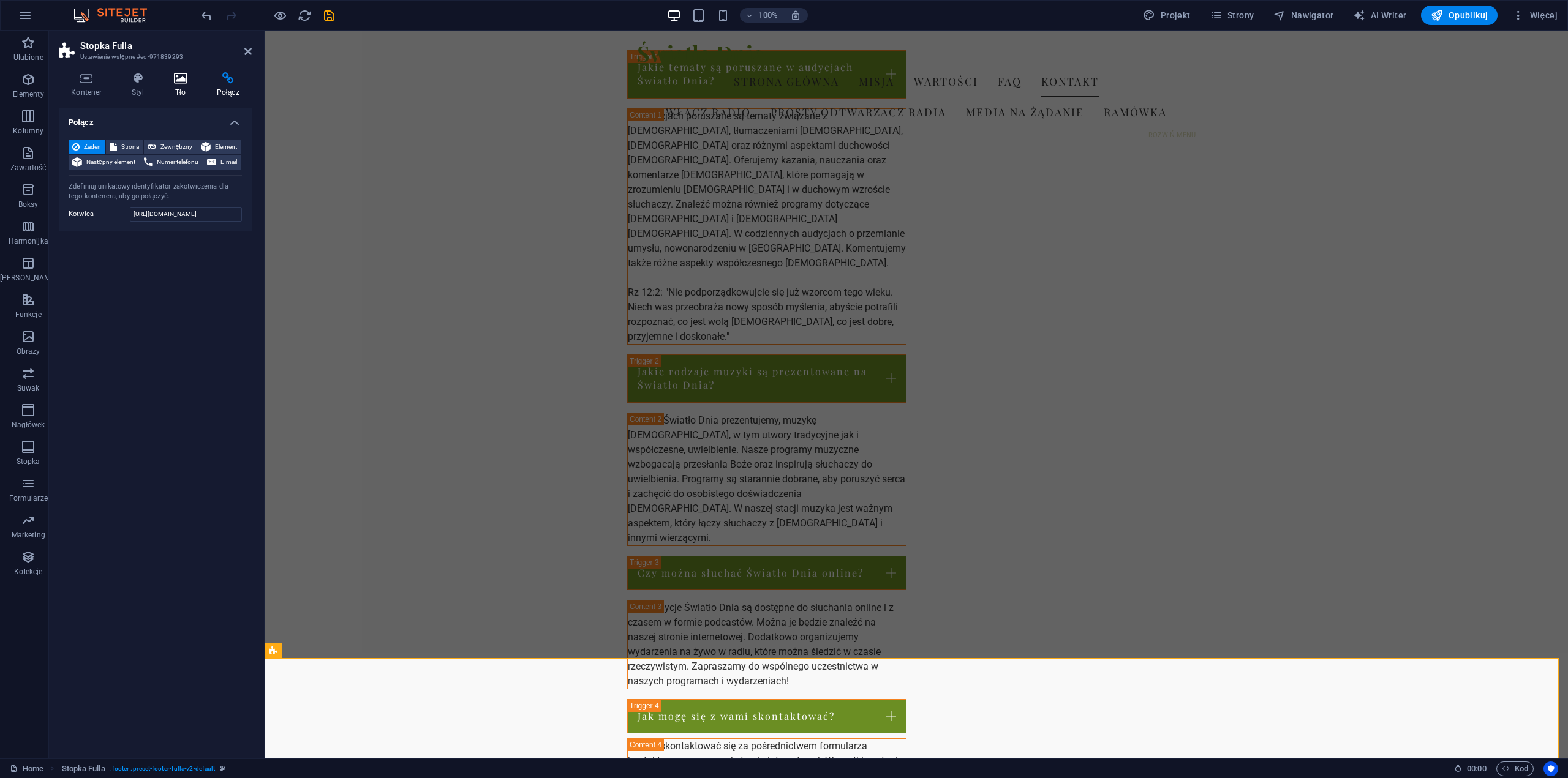
click at [176, 82] on icon at bounding box center [180, 78] width 38 height 12
click at [230, 85] on h4 "Połącz" at bounding box center [227, 85] width 48 height 25
click at [177, 88] on h4 "Tło" at bounding box center [183, 85] width 43 height 25
click at [135, 83] on icon at bounding box center [138, 78] width 37 height 12
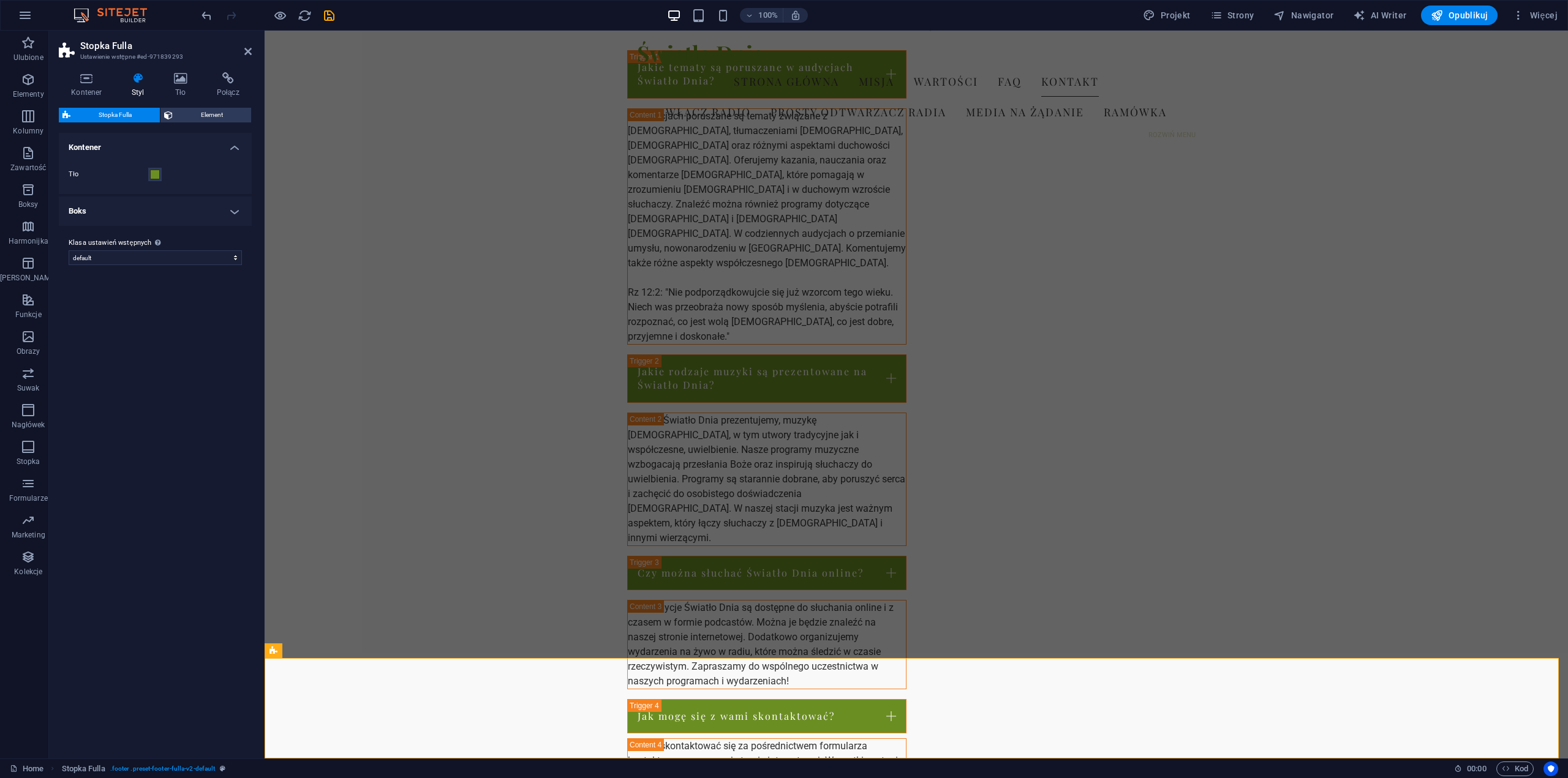
click at [230, 210] on h4 "Boks" at bounding box center [155, 211] width 193 height 29
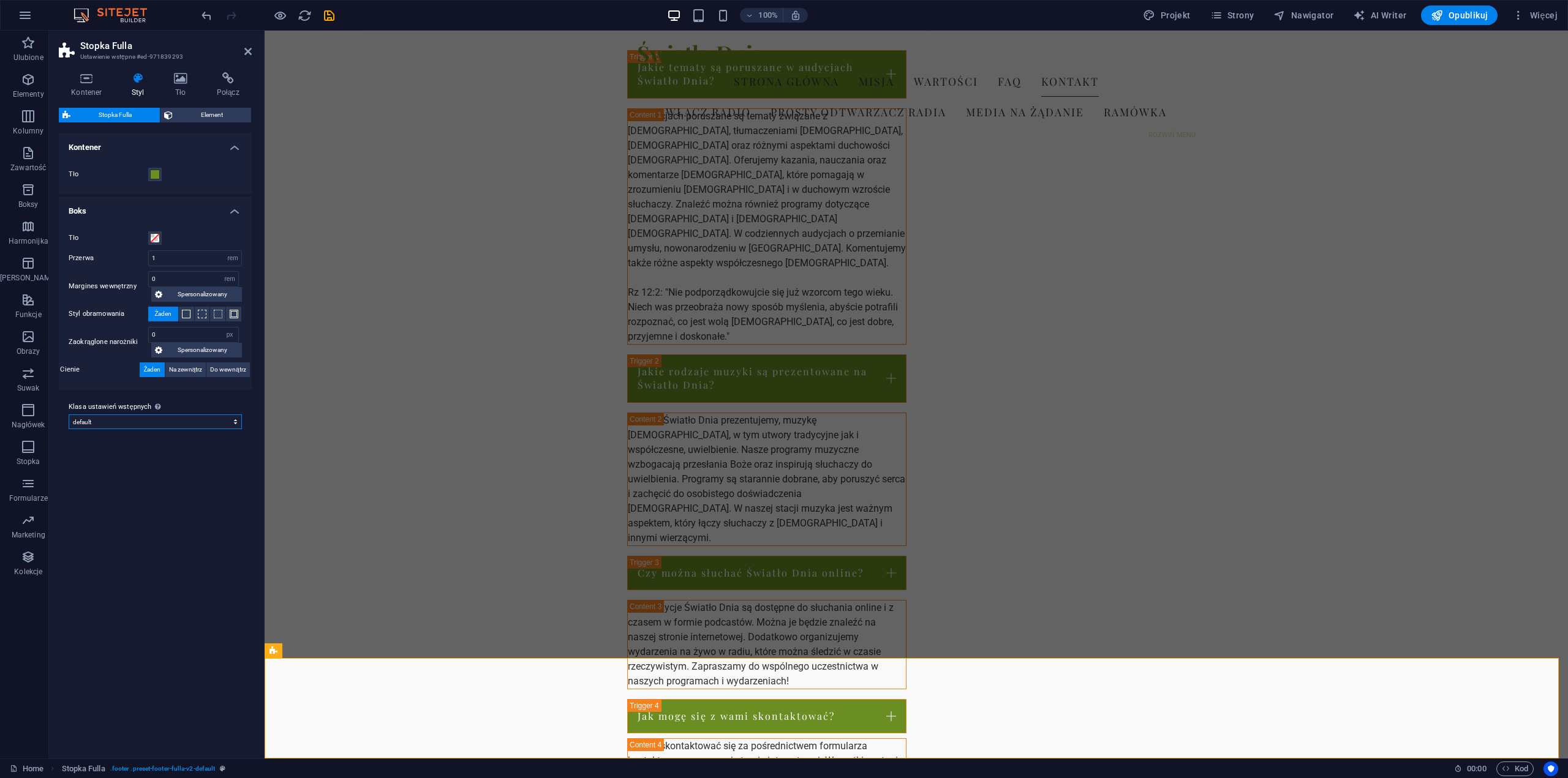
click at [233, 421] on select "default Dodaj klasę ustawień wstępnych" at bounding box center [155, 422] width 173 height 14
click at [233, 421] on select "default Dodaj klasę ustawień wstępnych" at bounding box center [155, 422] width 173 height 14
click at [186, 112] on span "Element" at bounding box center [212, 115] width 71 height 14
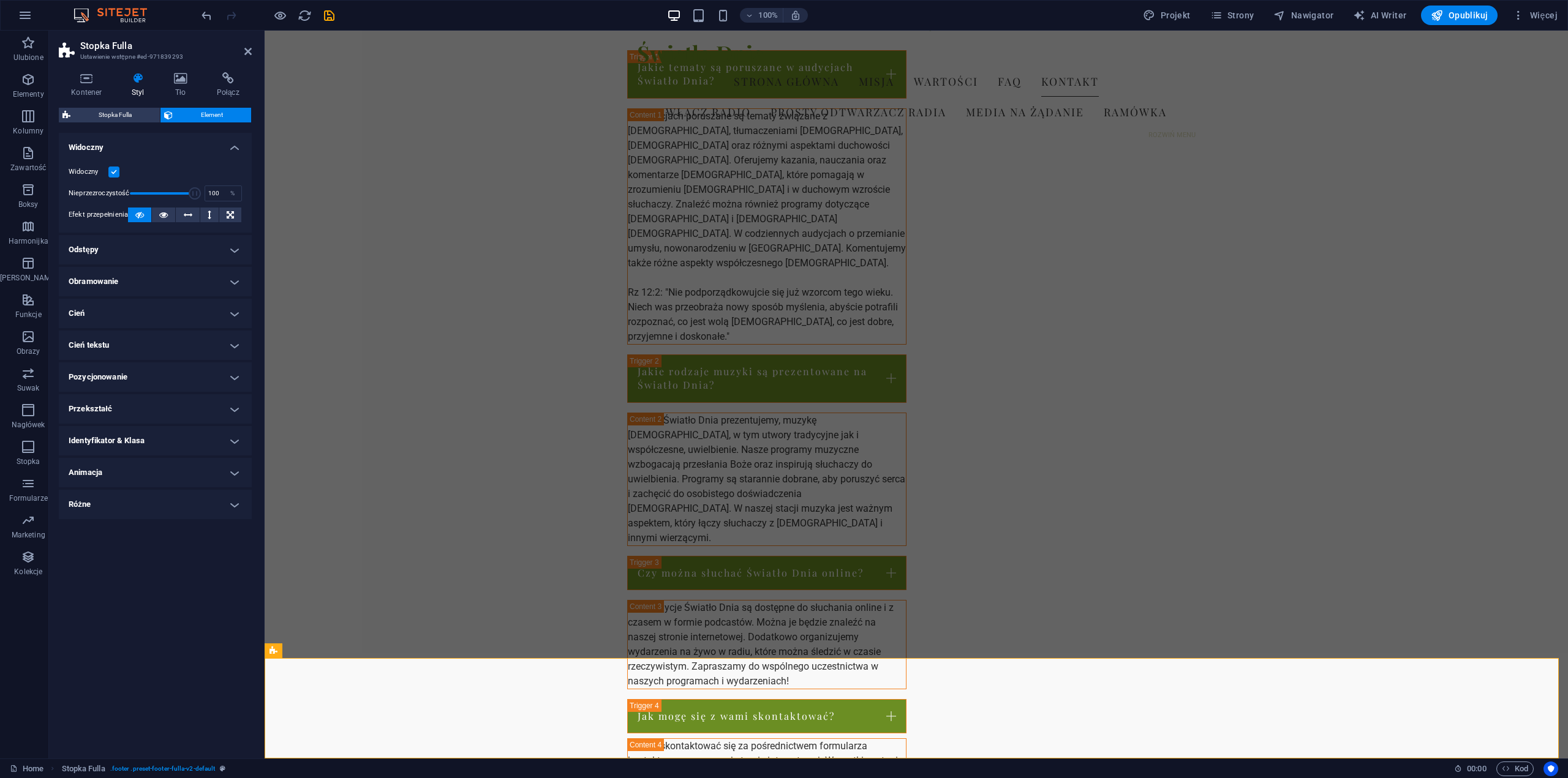
click at [236, 345] on h4 "Cień tekstu" at bounding box center [155, 345] width 193 height 29
click at [156, 368] on span "Żaden" at bounding box center [152, 370] width 17 height 14
click at [208, 368] on span "Na zewnątrz" at bounding box center [209, 370] width 34 height 14
type input "2"
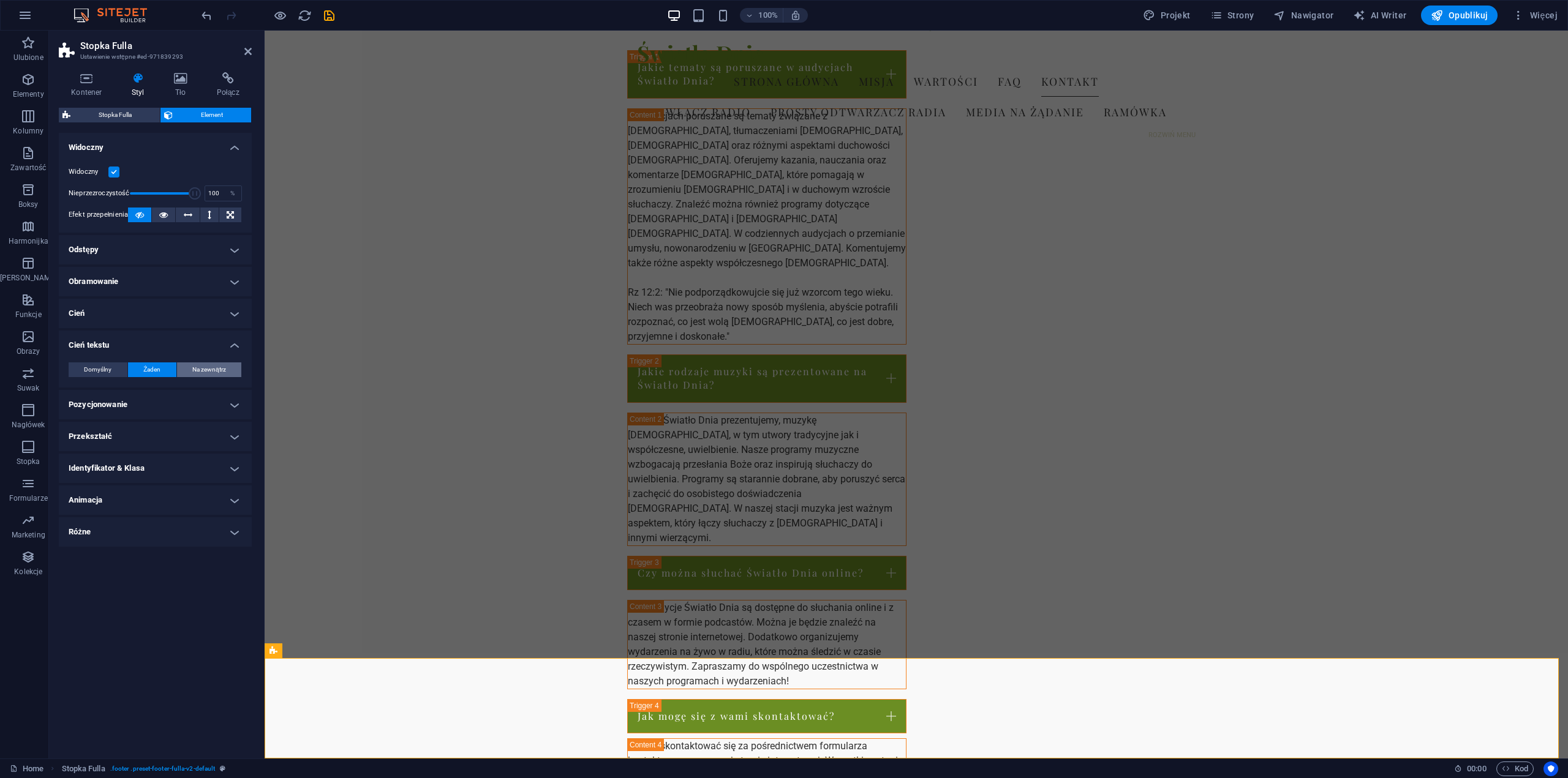
type input "4"
click at [91, 370] on span "Domyślny" at bounding box center [97, 370] width 27 height 14
click at [202, 111] on span "Element" at bounding box center [212, 115] width 71 height 14
click at [202, 114] on span "Element" at bounding box center [212, 115] width 71 height 14
click at [122, 114] on span "Stopka Fulla" at bounding box center [115, 115] width 82 height 14
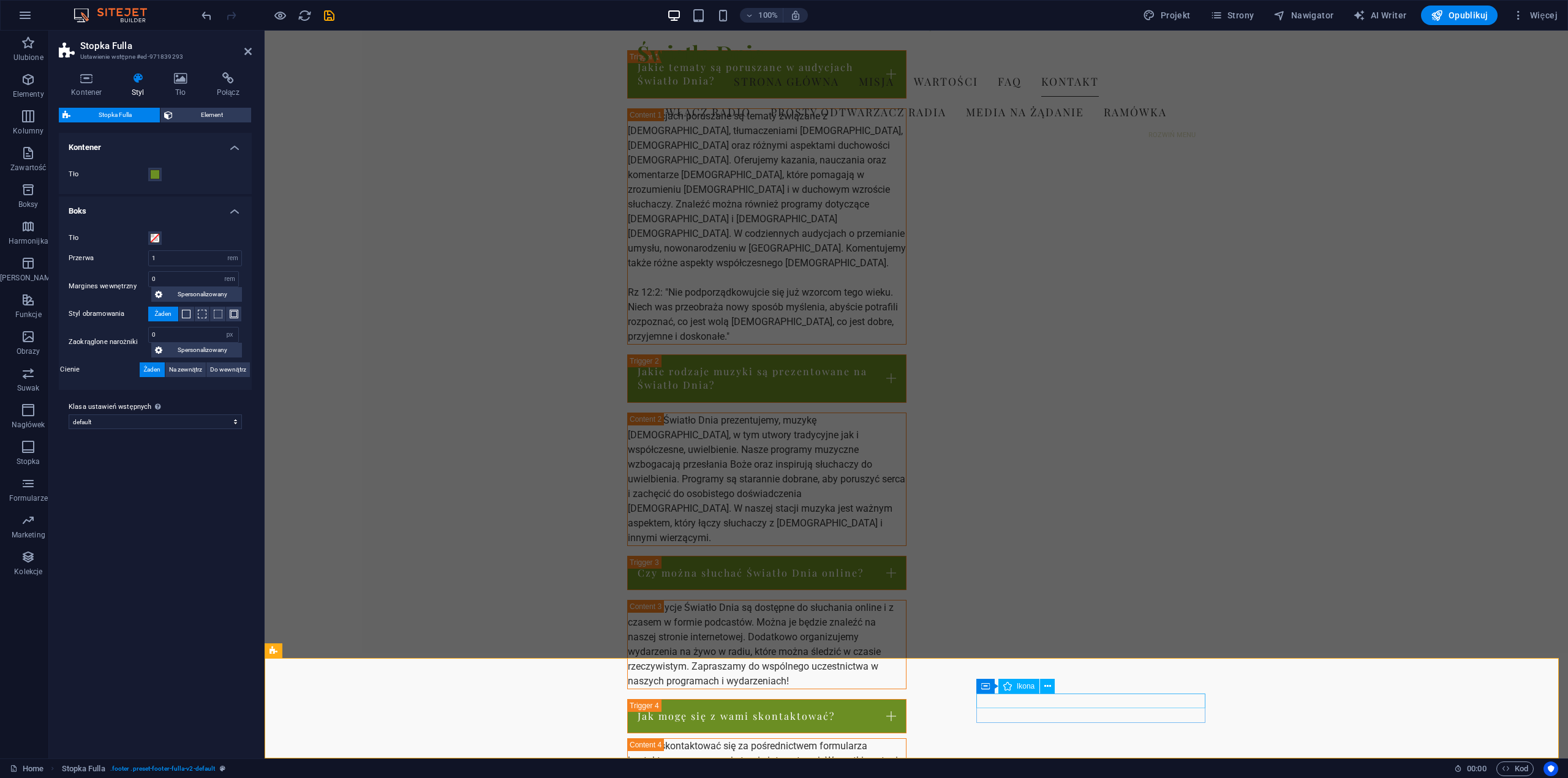
click at [207, 14] on icon "undo" at bounding box center [207, 16] width 14 height 14
click at [207, 14] on icon "undo" at bounding box center [207, 16] width 14 height 14
click at [205, 16] on icon "undo" at bounding box center [207, 16] width 14 height 14
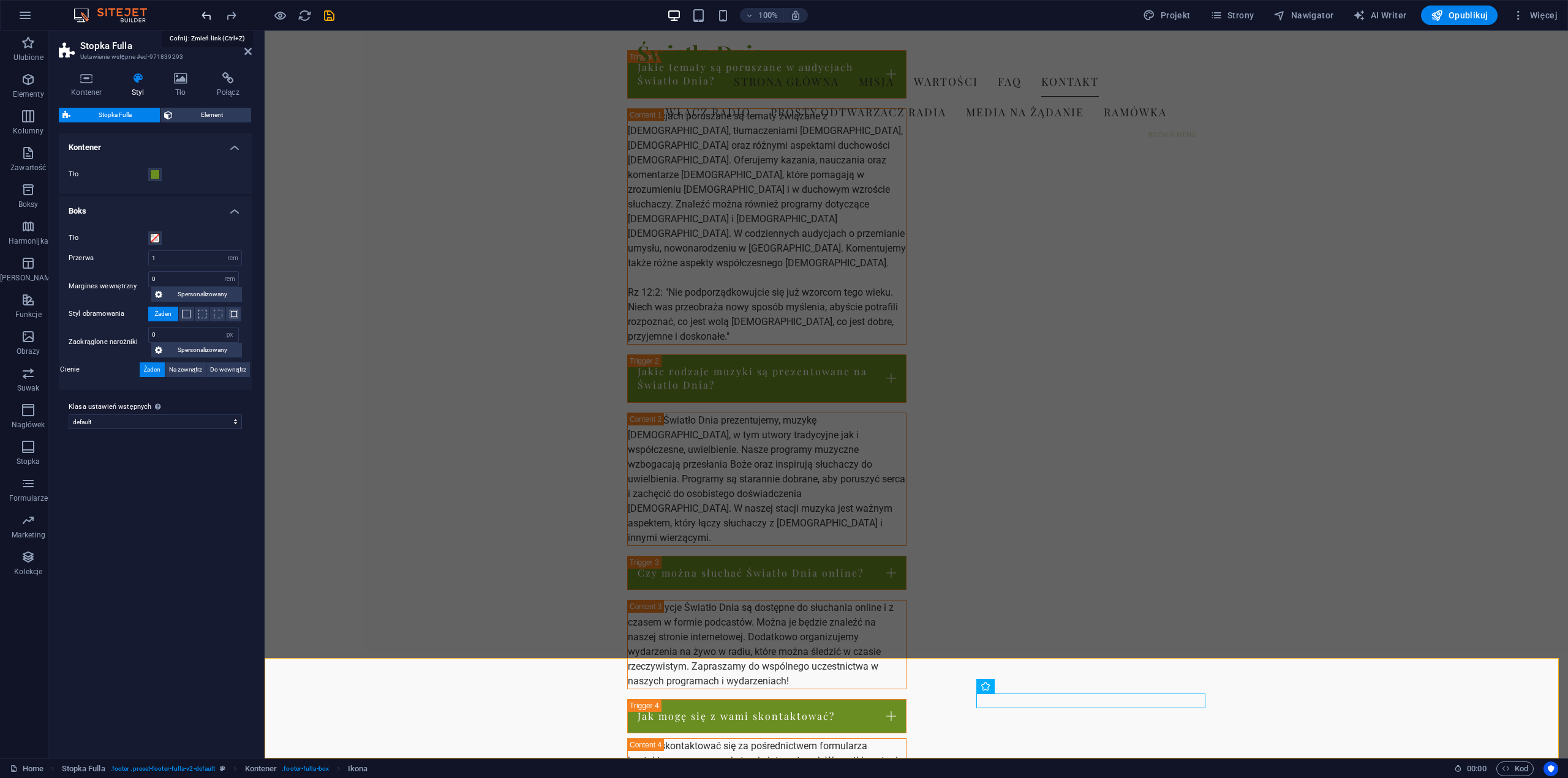
click at [205, 16] on icon "undo" at bounding box center [207, 16] width 14 height 14
click at [205, 16] on icon "undo" at bounding box center [207, 16] width 14 height 14
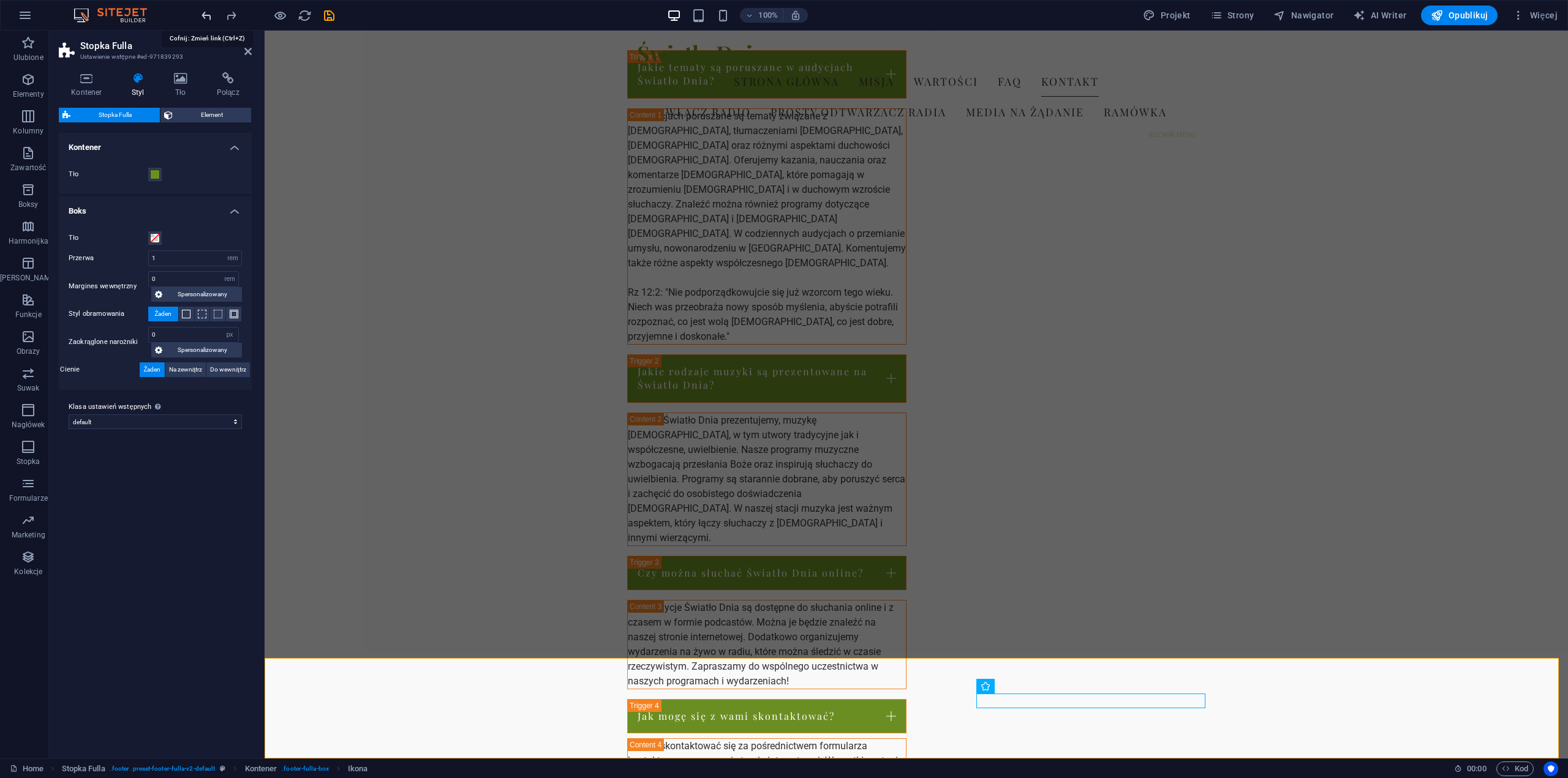
click at [205, 16] on icon "undo" at bounding box center [207, 16] width 14 height 14
click at [206, 16] on icon "undo" at bounding box center [207, 16] width 14 height 14
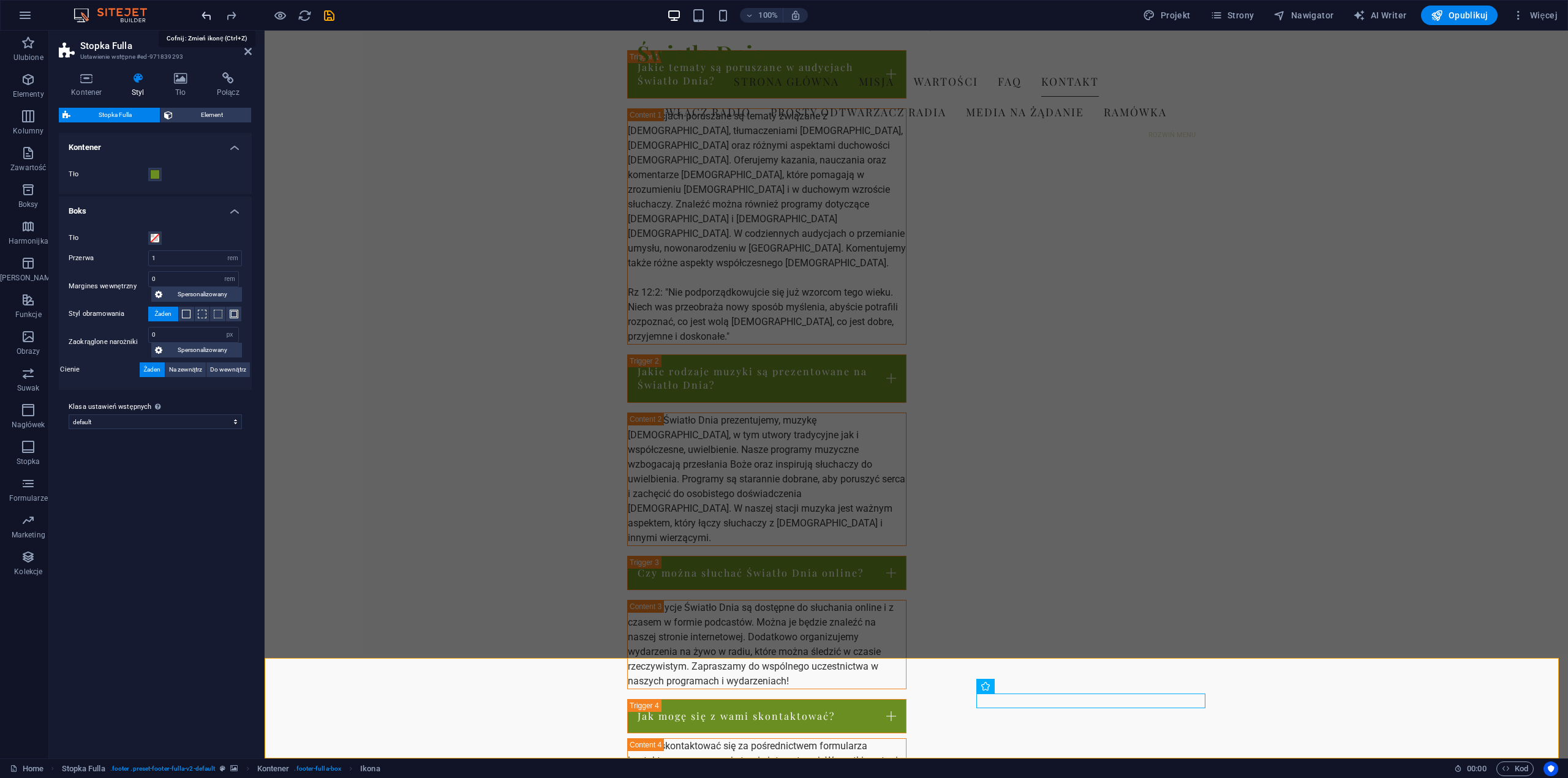
click at [206, 16] on icon "undo" at bounding box center [207, 16] width 14 height 14
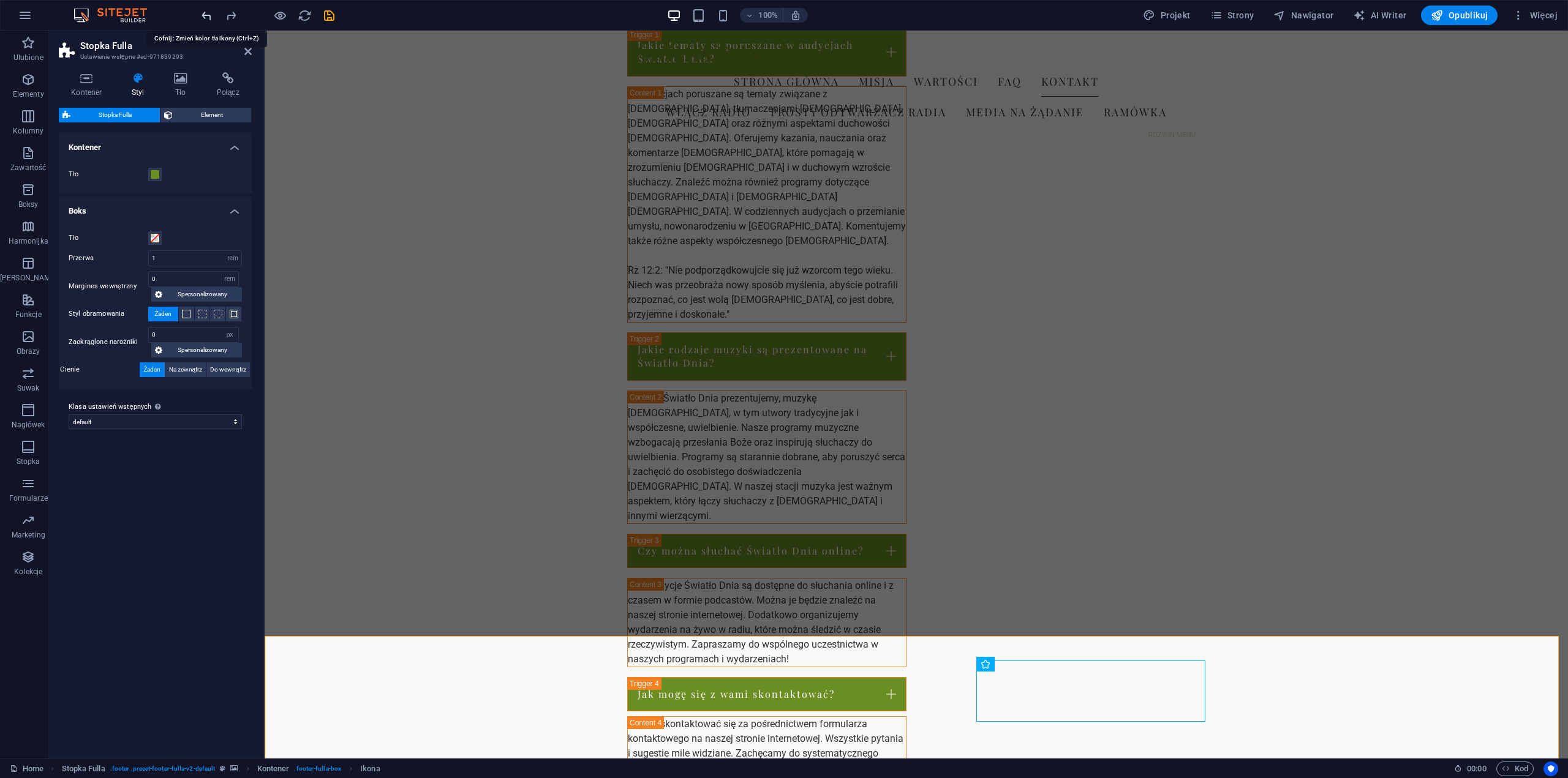
click at [206, 16] on icon "undo" at bounding box center [207, 16] width 14 height 14
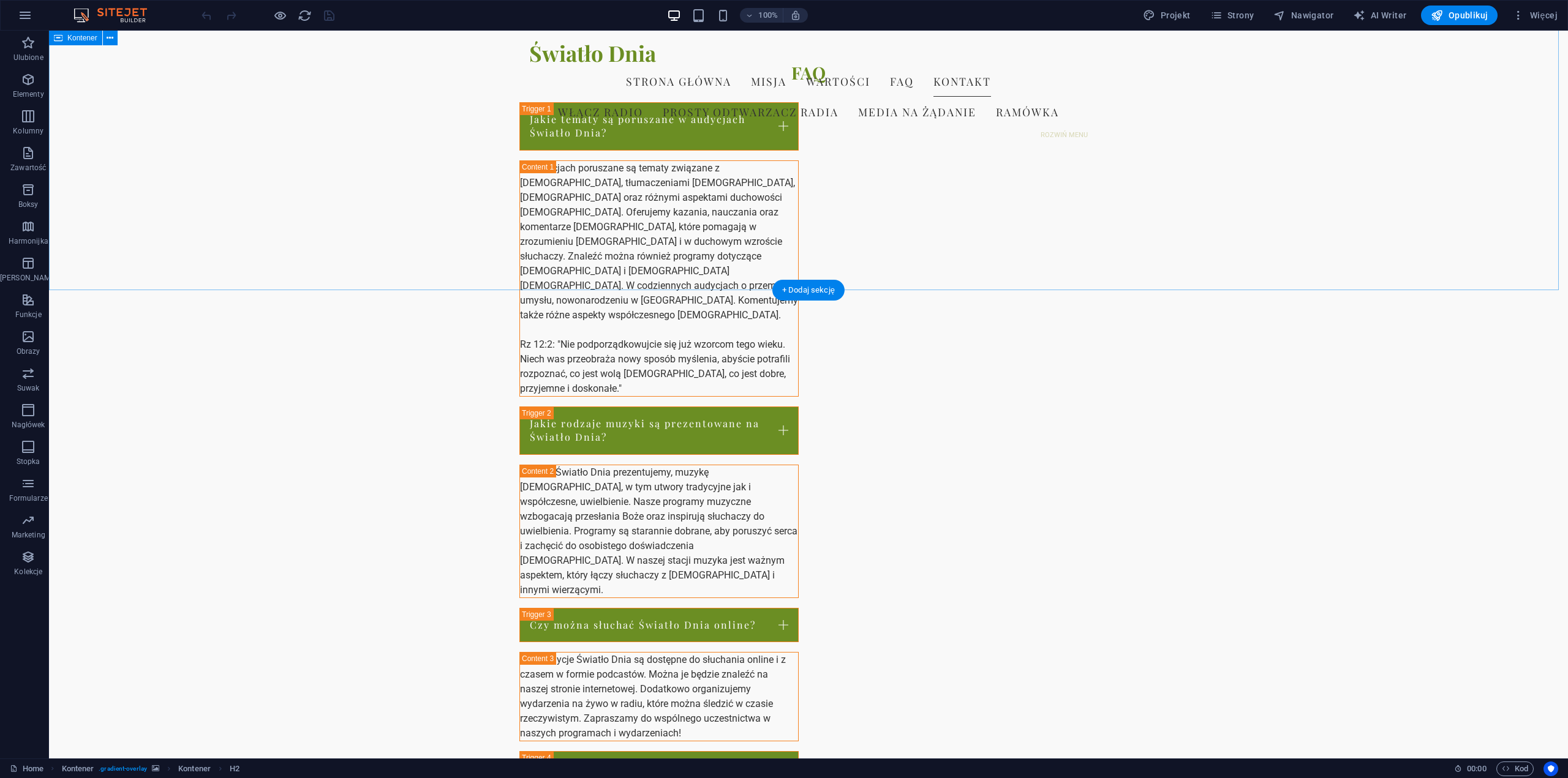
scroll to position [1539, 0]
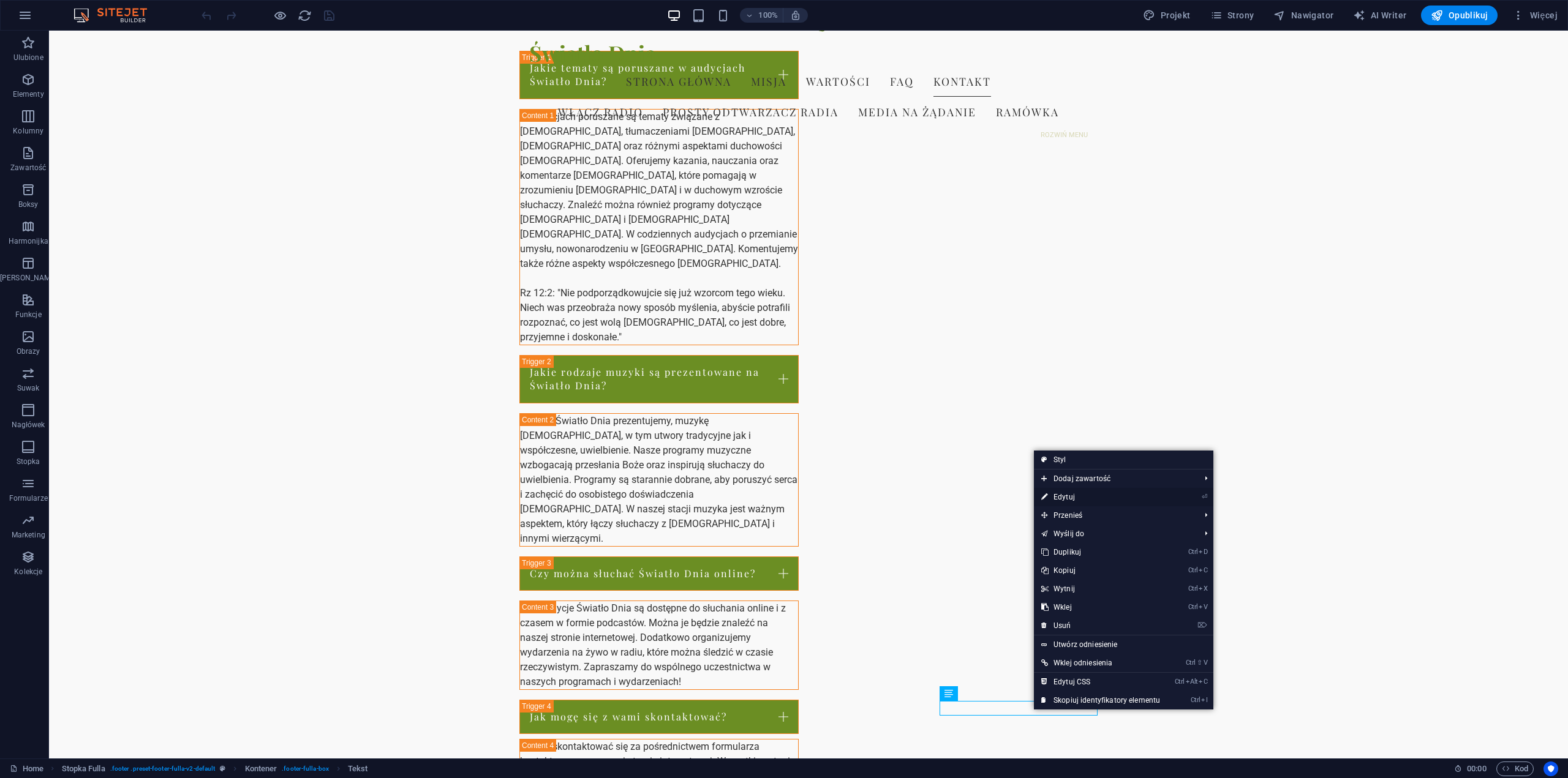
click at [1076, 498] on link "⏎ Edytuj" at bounding box center [1101, 497] width 133 height 18
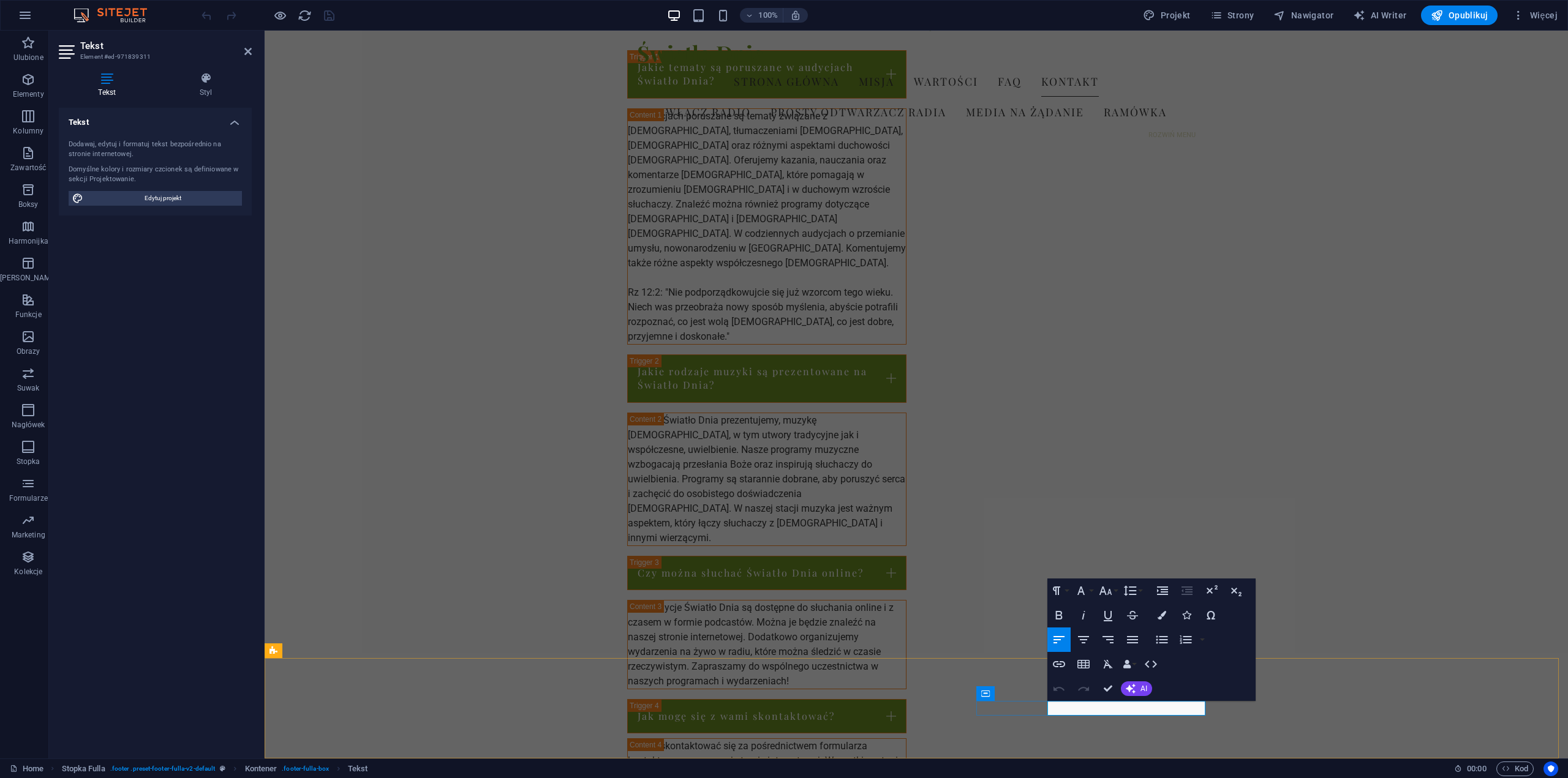
drag, startPoint x: 1167, startPoint y: 704, endPoint x: 1049, endPoint y: 707, distance: 118.0
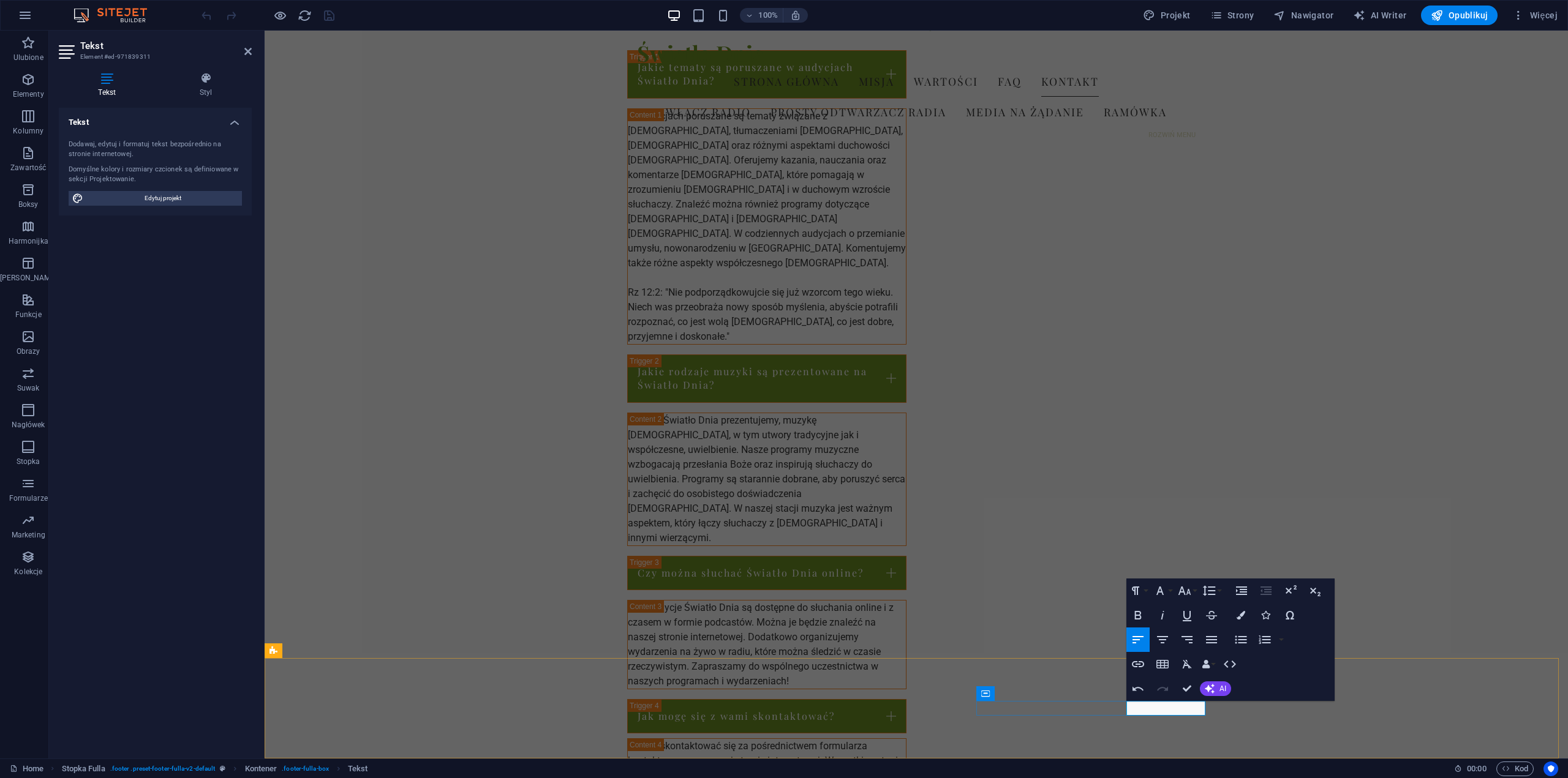
drag, startPoint x: 1178, startPoint y: 710, endPoint x: 1126, endPoint y: 708, distance: 52.0
click at [1143, 669] on icon "button" at bounding box center [1138, 664] width 14 height 14
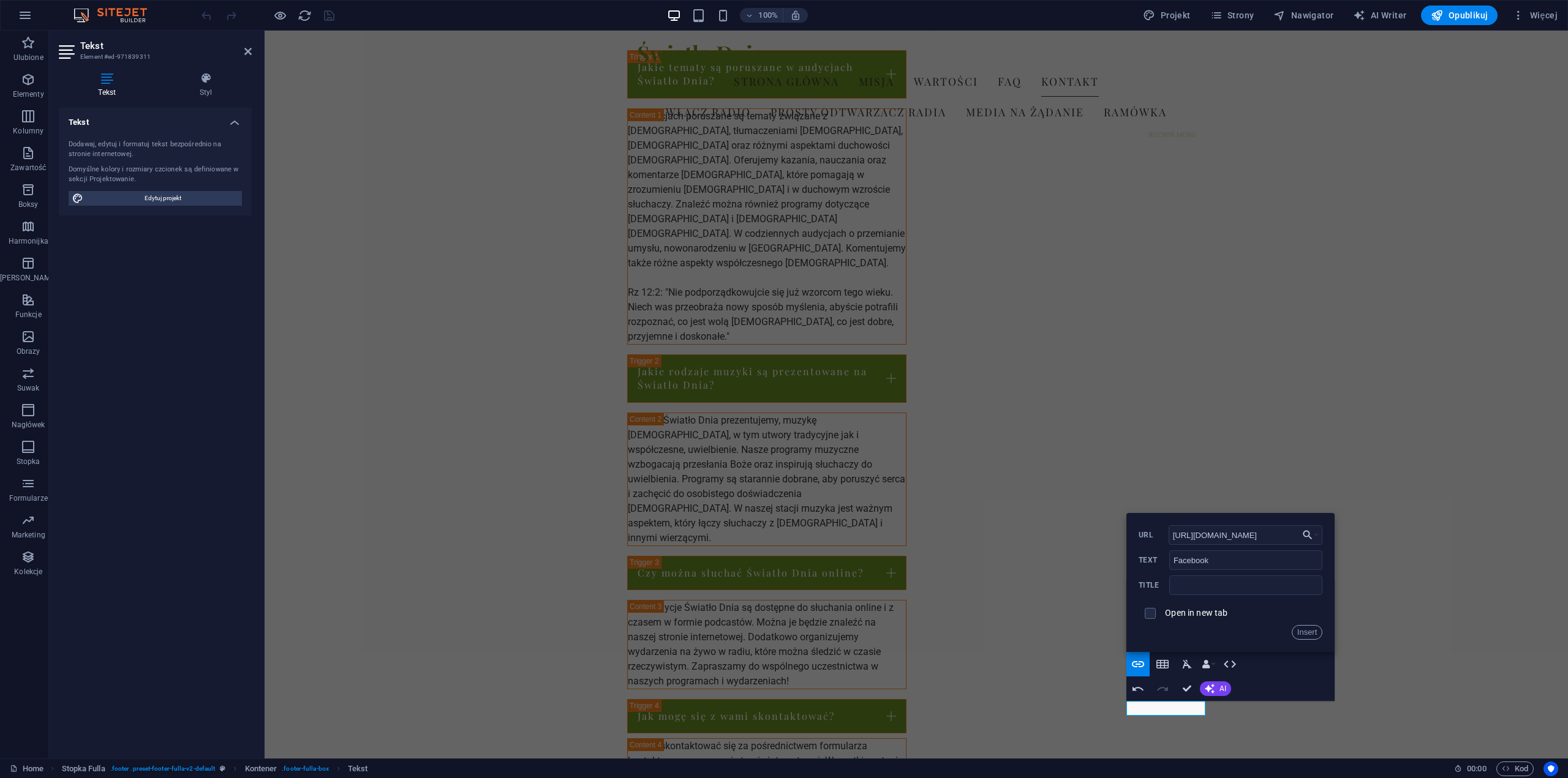
scroll to position [0, 85]
type input "[URL][DOMAIN_NAME]"
drag, startPoint x: 1435, startPoint y: 562, endPoint x: 1344, endPoint y: 541, distance: 93.4
paste input "[URL][DOMAIN_NAME]"
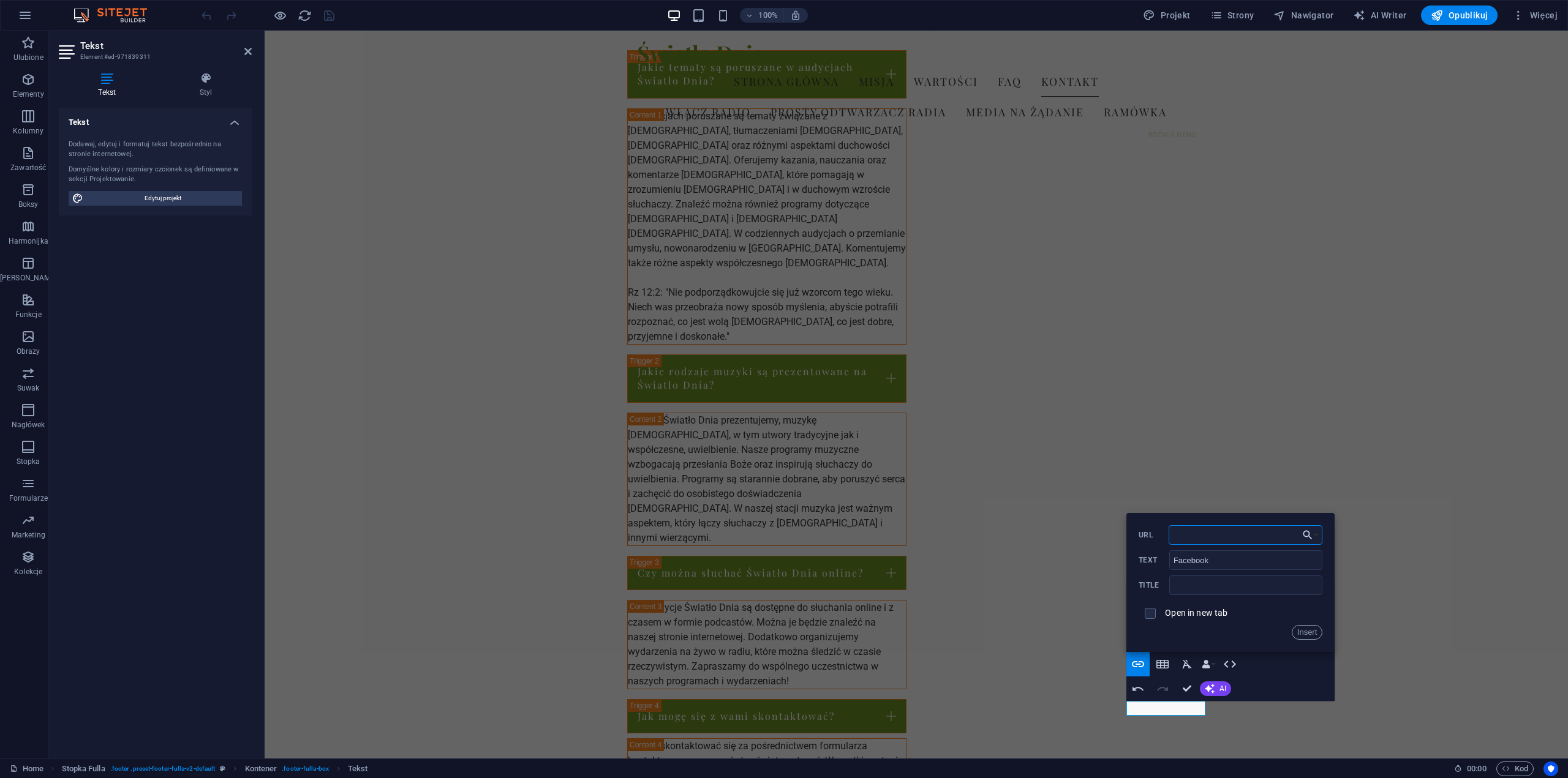
type input "[URL][DOMAIN_NAME]"
click at [1206, 586] on input "text" at bounding box center [1246, 585] width 153 height 20
type input "Światło Dnia"
drag, startPoint x: 1152, startPoint y: 611, endPoint x: 1191, endPoint y: 621, distance: 40.3
click at [1152, 611] on input "checkbox" at bounding box center [1148, 611] width 11 height 11
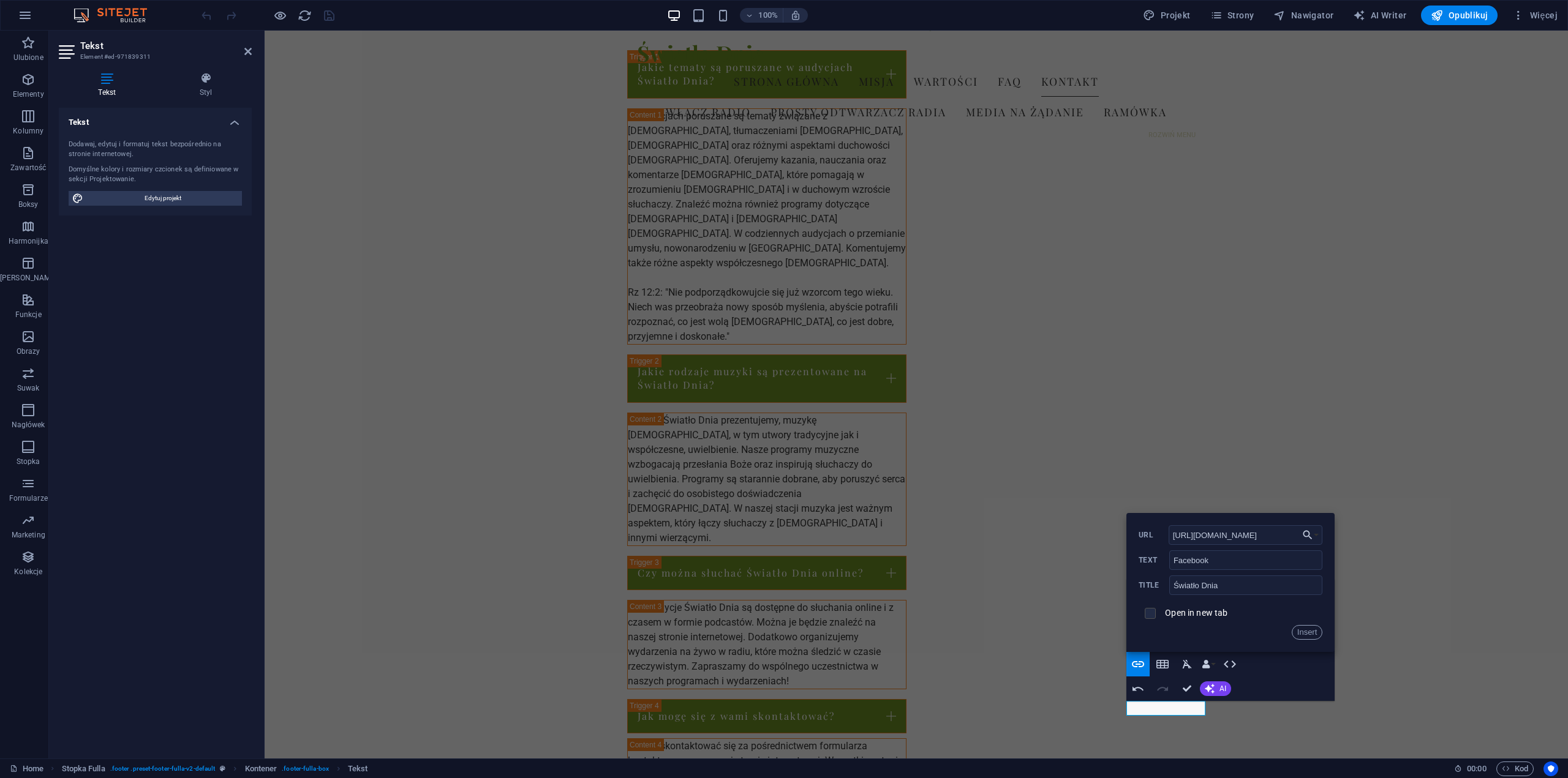
checkbox input "true"
click at [1309, 632] on button "Insert" at bounding box center [1308, 632] width 31 height 14
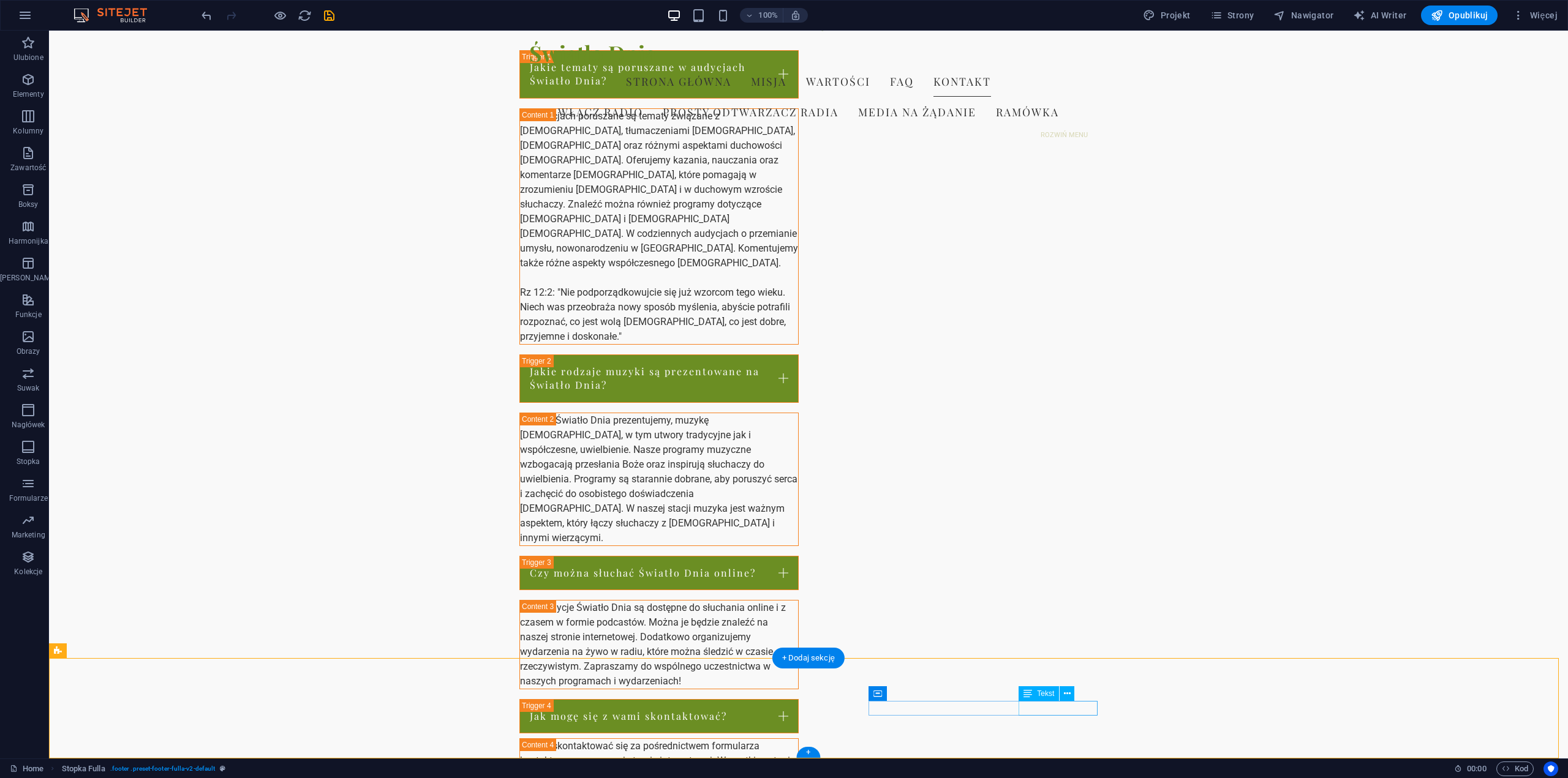
drag, startPoint x: 1076, startPoint y: 728, endPoint x: 968, endPoint y: 709, distance: 109.7
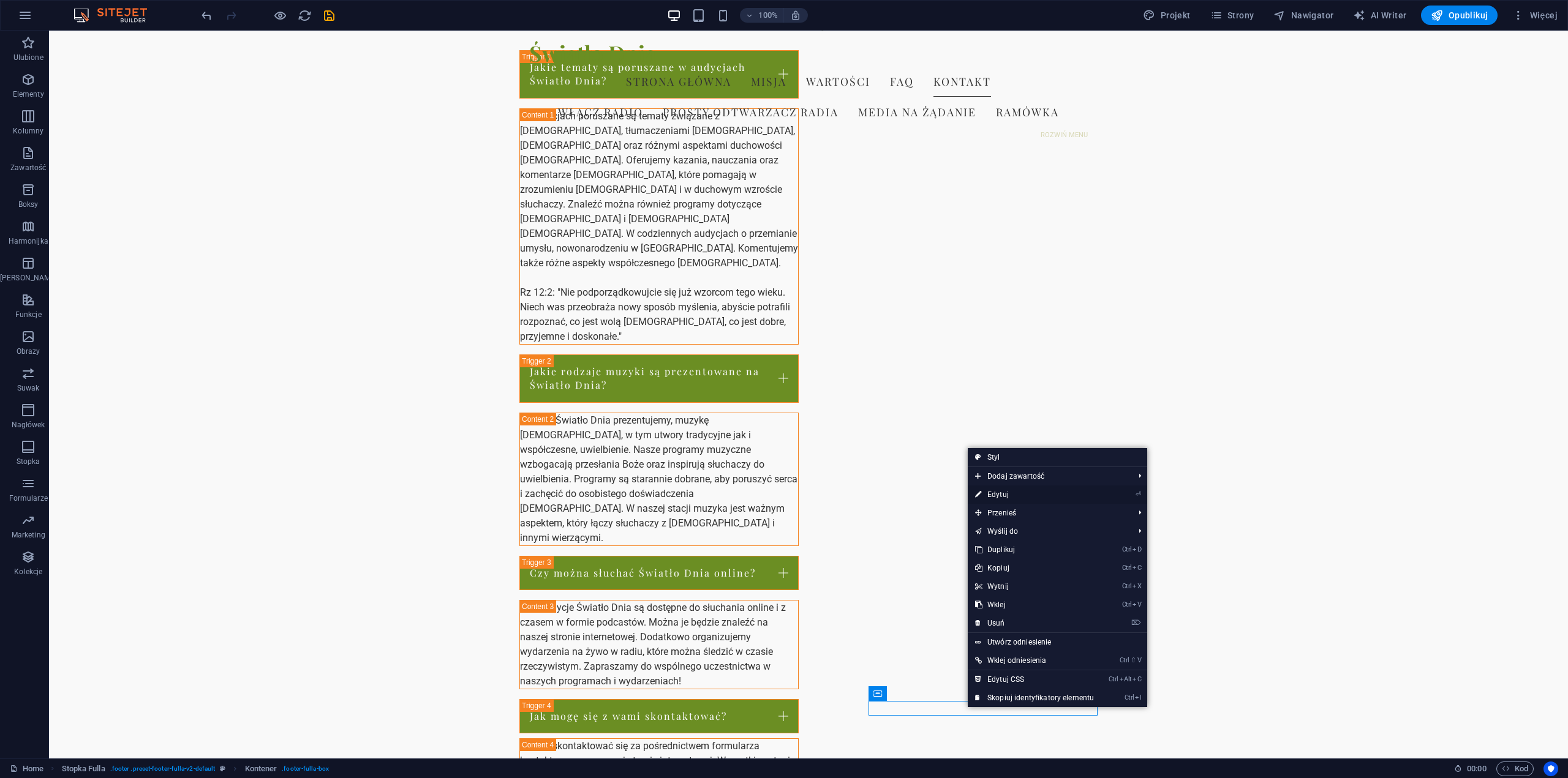
click at [1017, 494] on link "⏎ Edytuj" at bounding box center [1035, 494] width 133 height 18
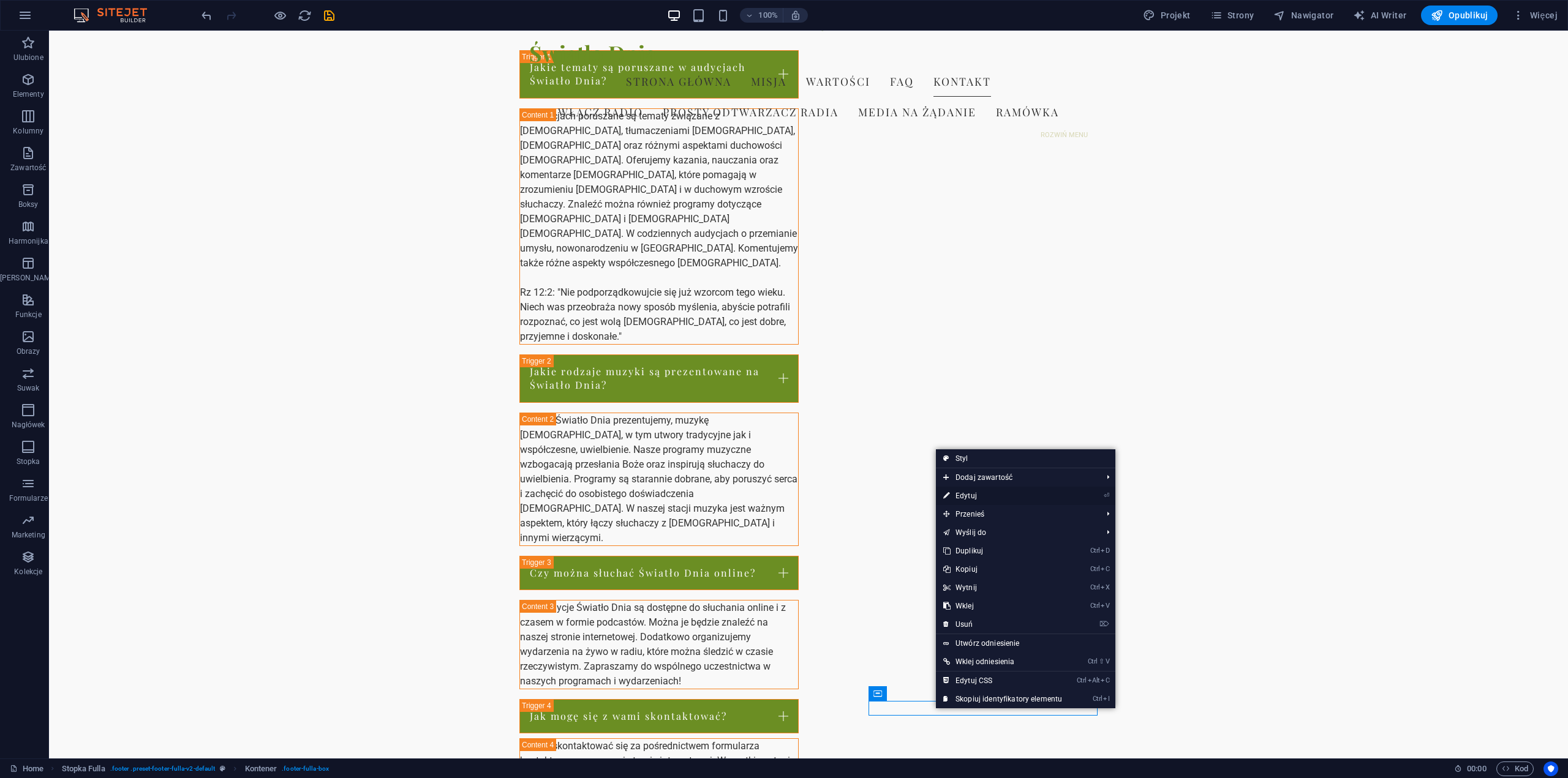
drag, startPoint x: 974, startPoint y: 495, endPoint x: 709, endPoint y: 464, distance: 266.8
click at [974, 495] on link "⏎ Edytuj" at bounding box center [1003, 496] width 133 height 18
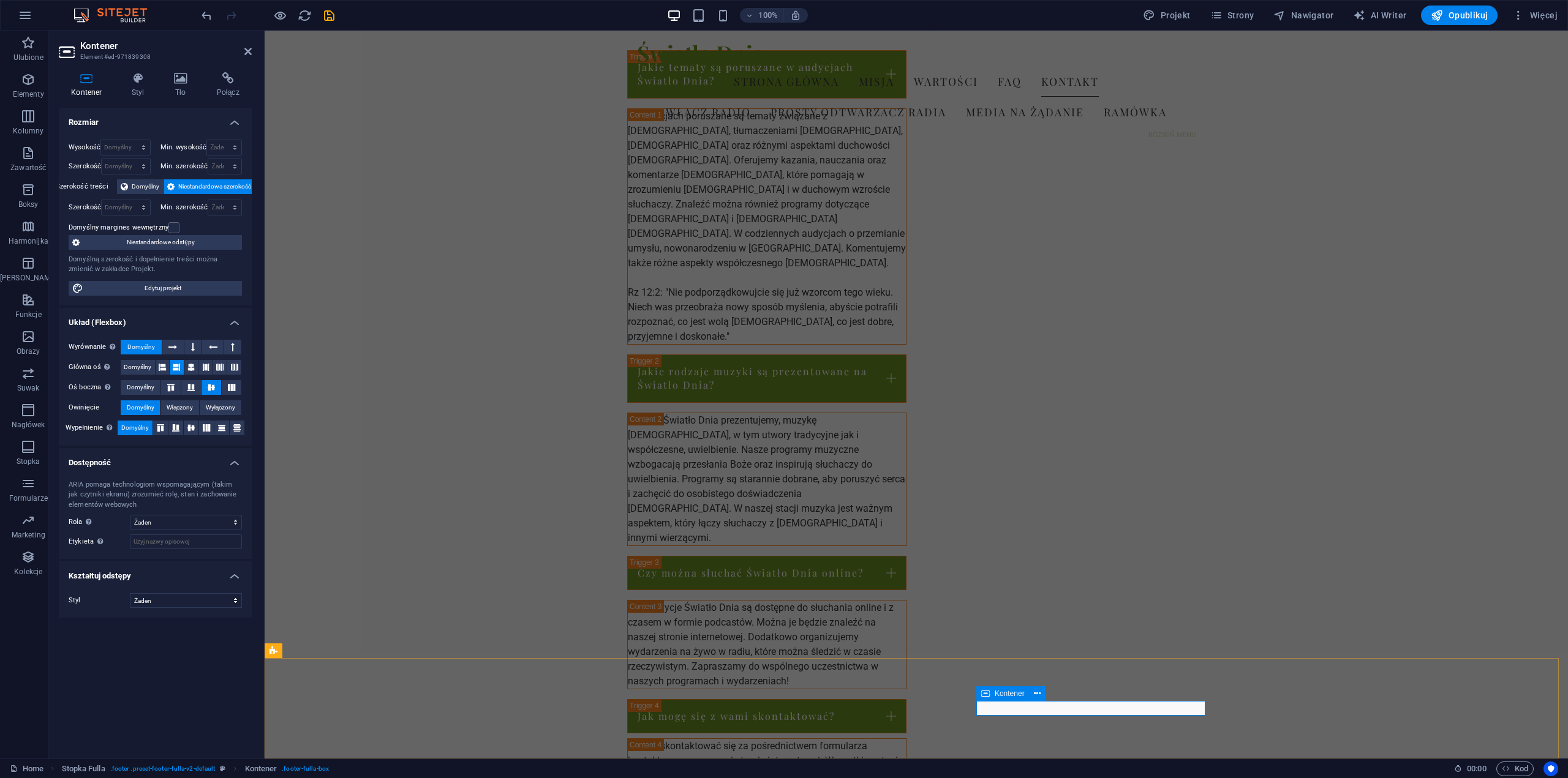
click at [1037, 692] on icon at bounding box center [1037, 694] width 7 height 13
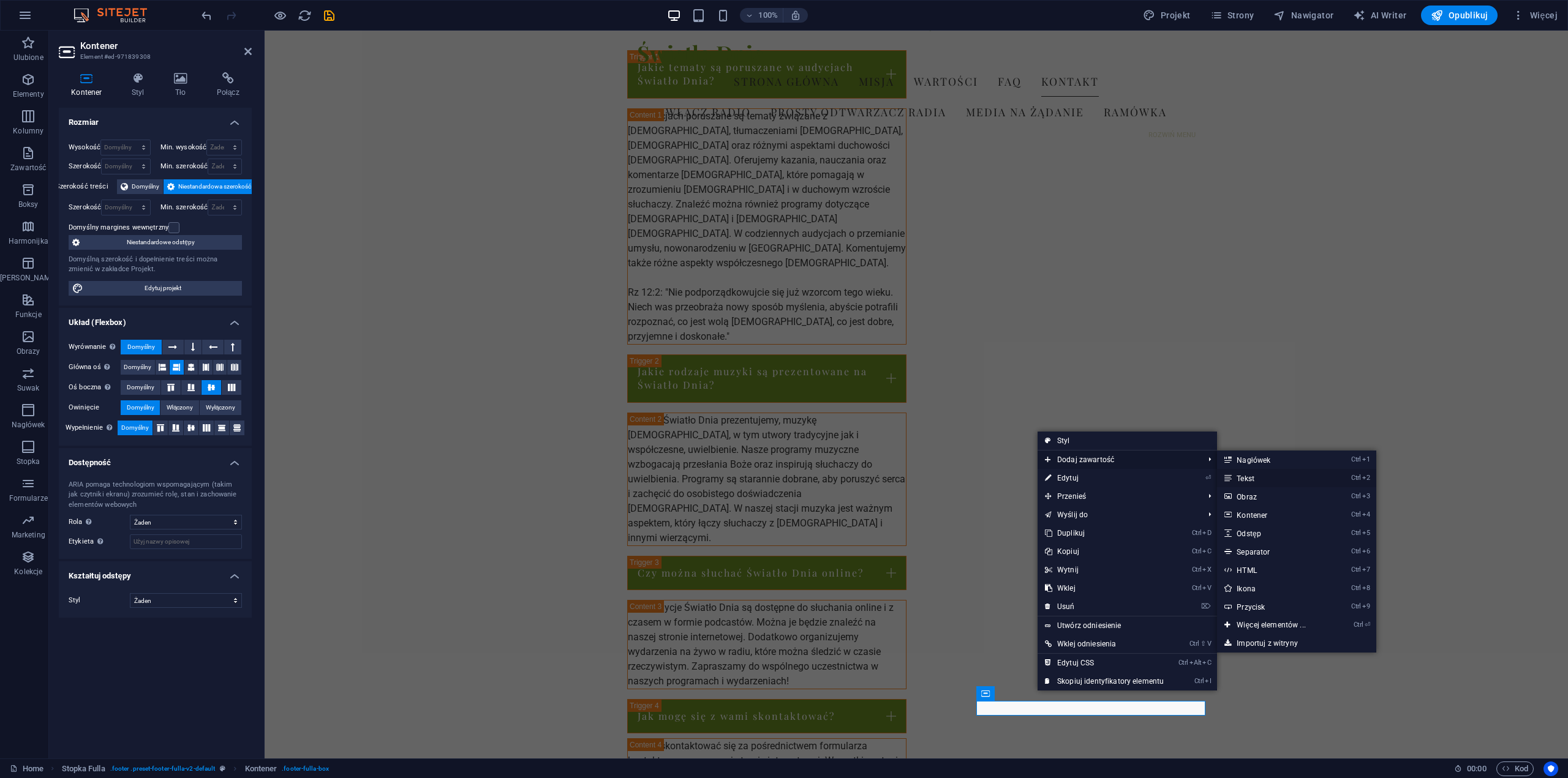
click at [1248, 478] on link "Ctrl 2 Tekst" at bounding box center [1273, 478] width 112 height 18
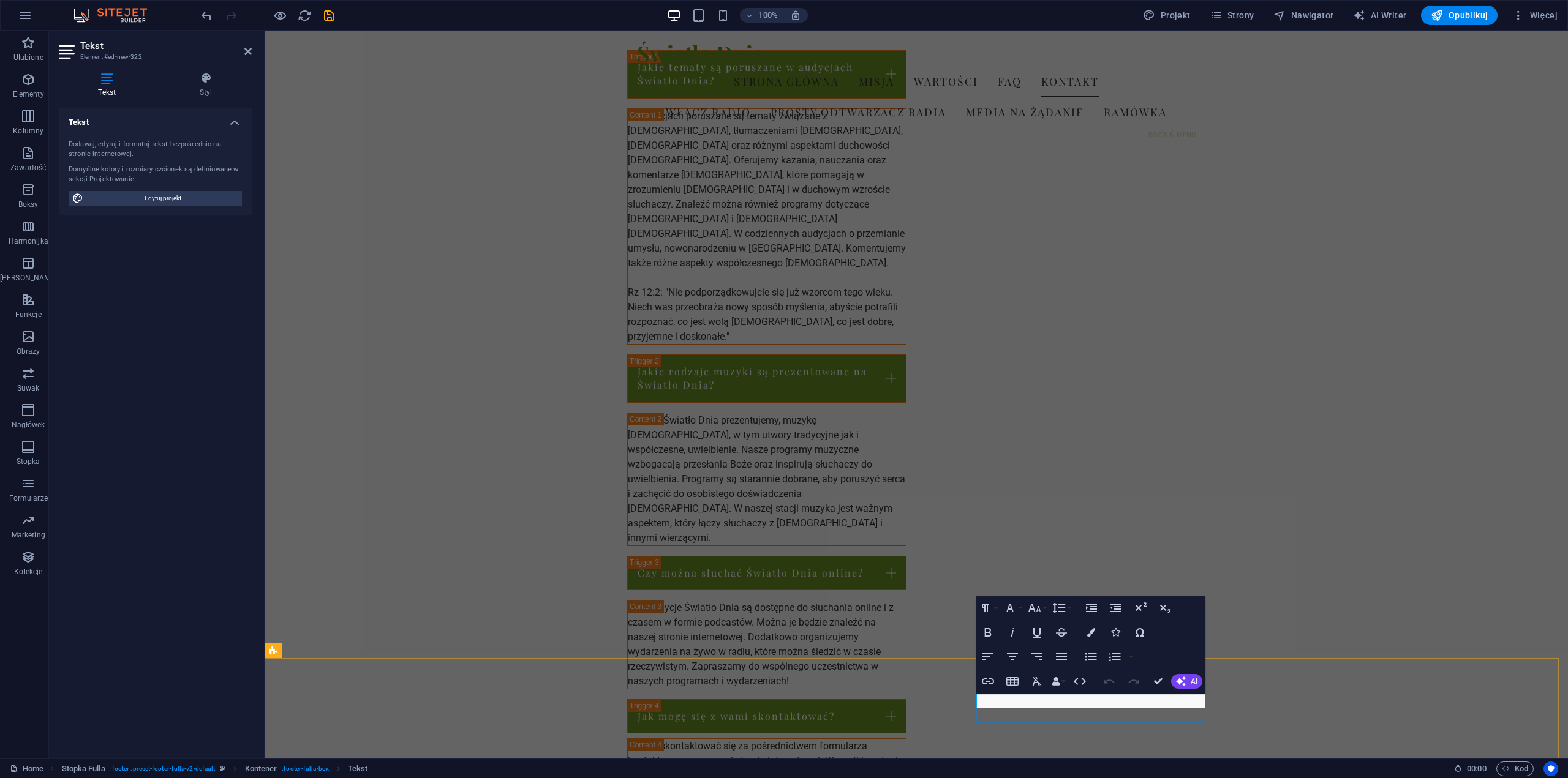
drag, startPoint x: 1086, startPoint y: 701, endPoint x: 975, endPoint y: 704, distance: 111.0
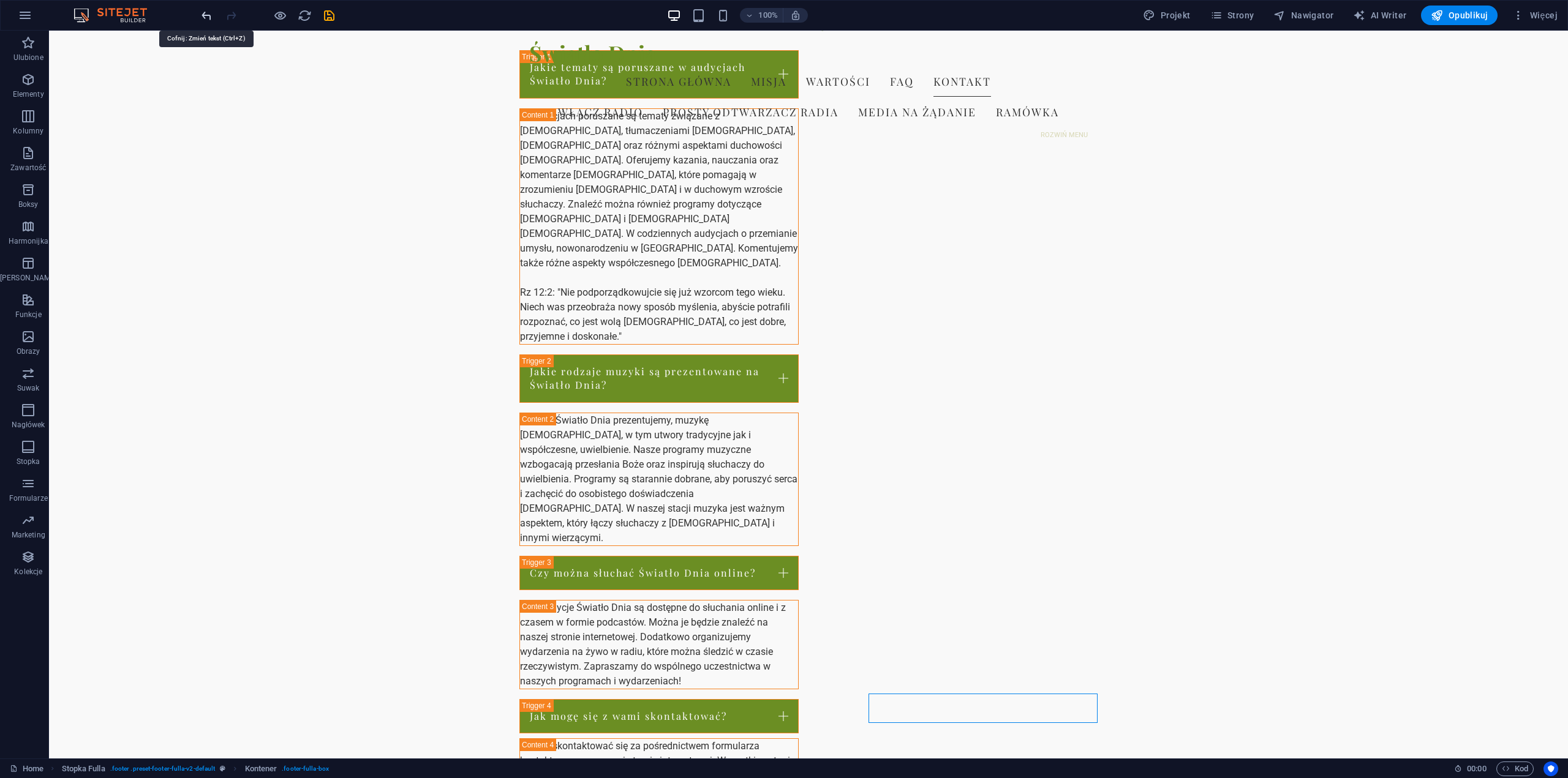
click at [210, 18] on icon "undo" at bounding box center [207, 16] width 14 height 14
click at [210, 17] on icon "undo" at bounding box center [207, 16] width 14 height 14
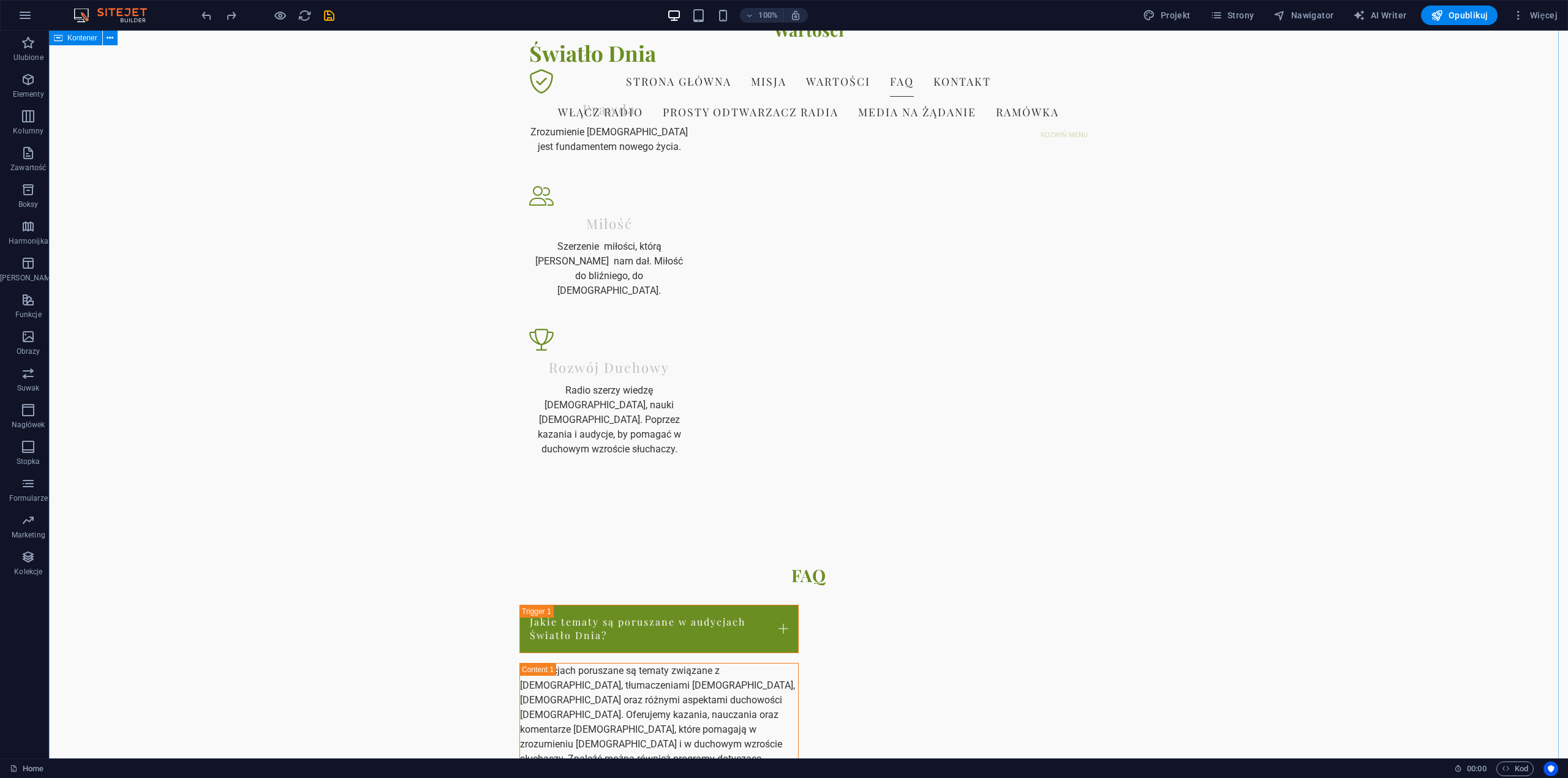
scroll to position [866, 0]
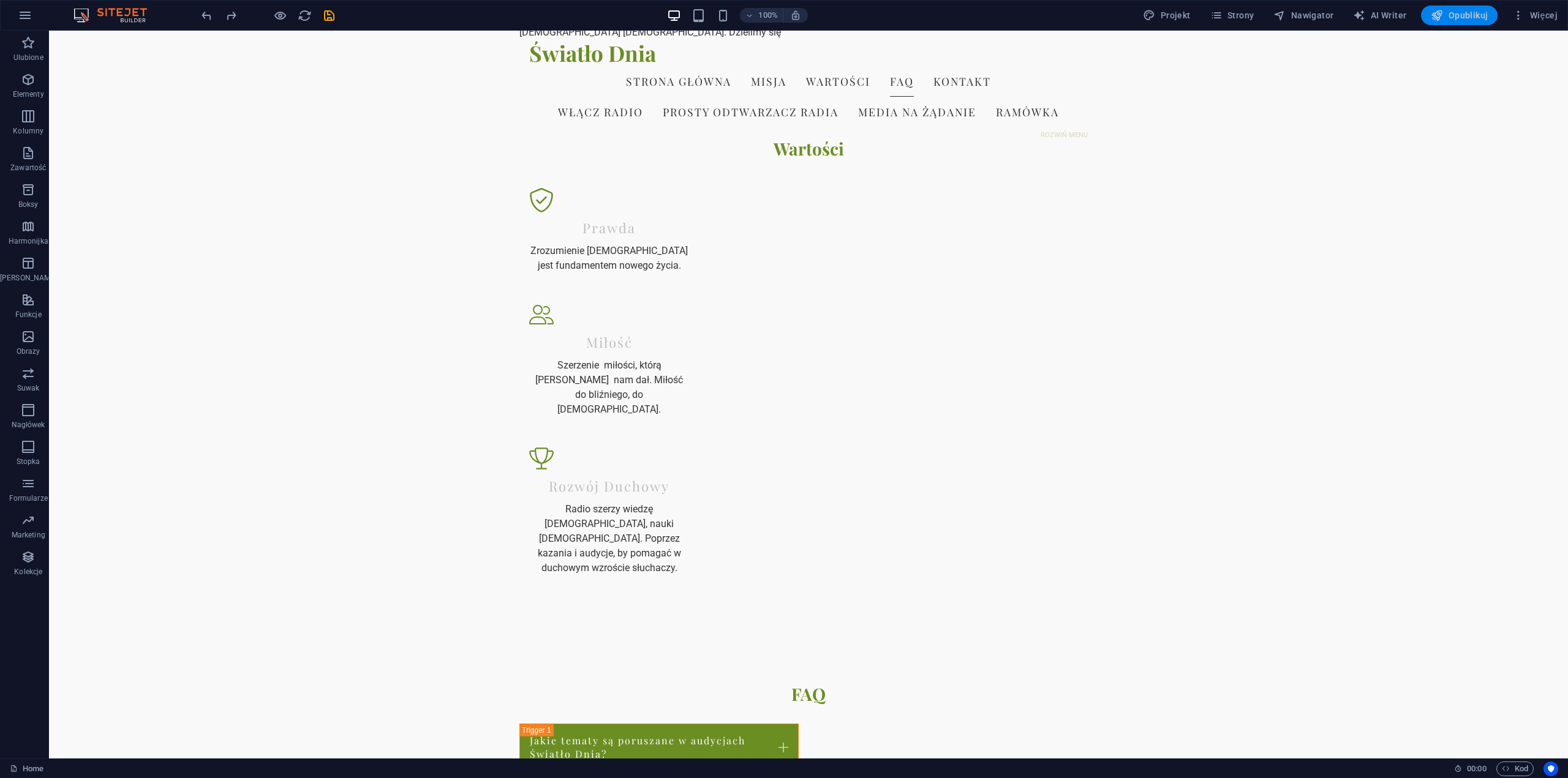
click at [1465, 14] on span "Opublikuj" at bounding box center [1459, 15] width 57 height 12
checkbox input "false"
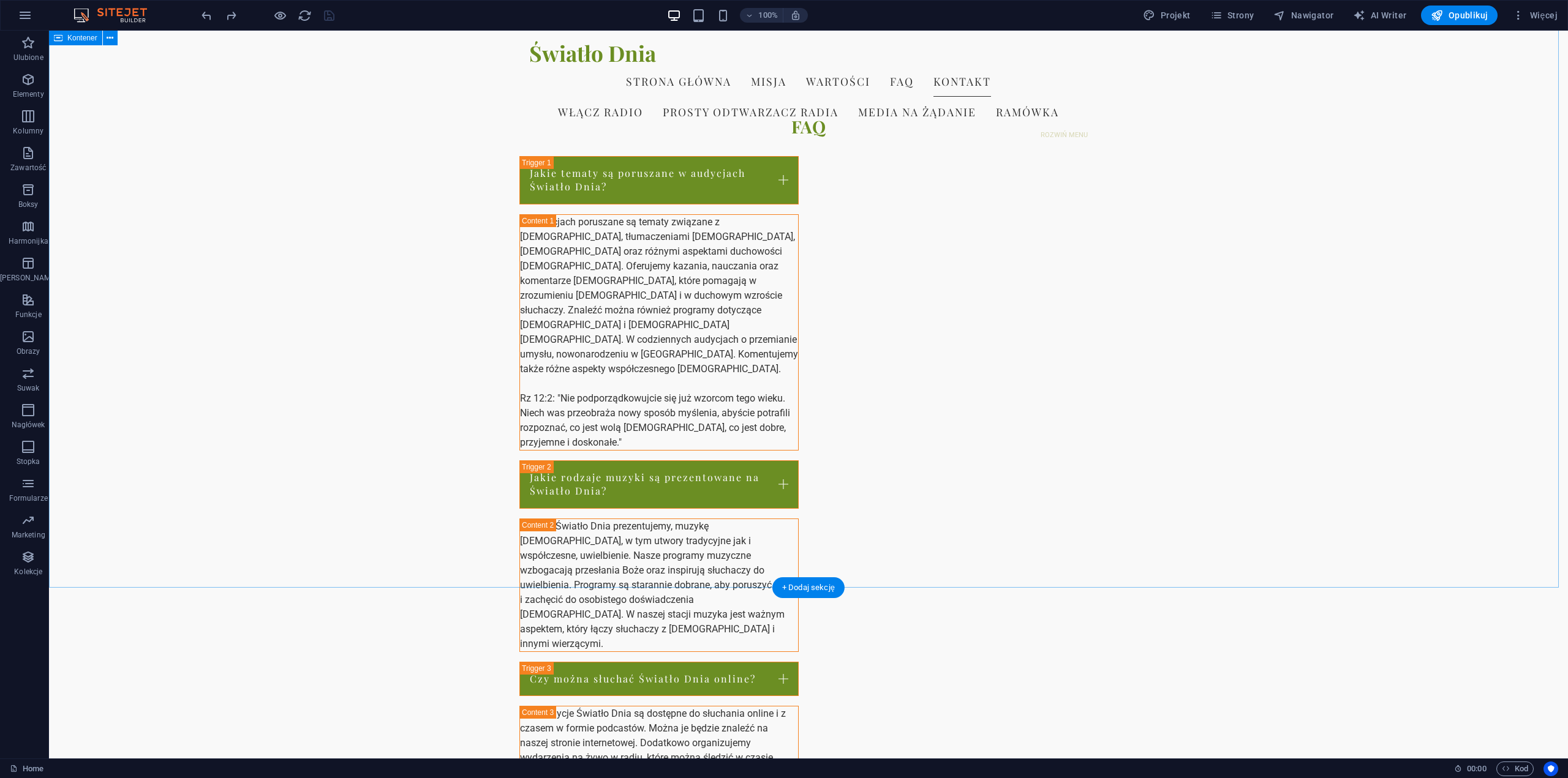
scroll to position [1478, 0]
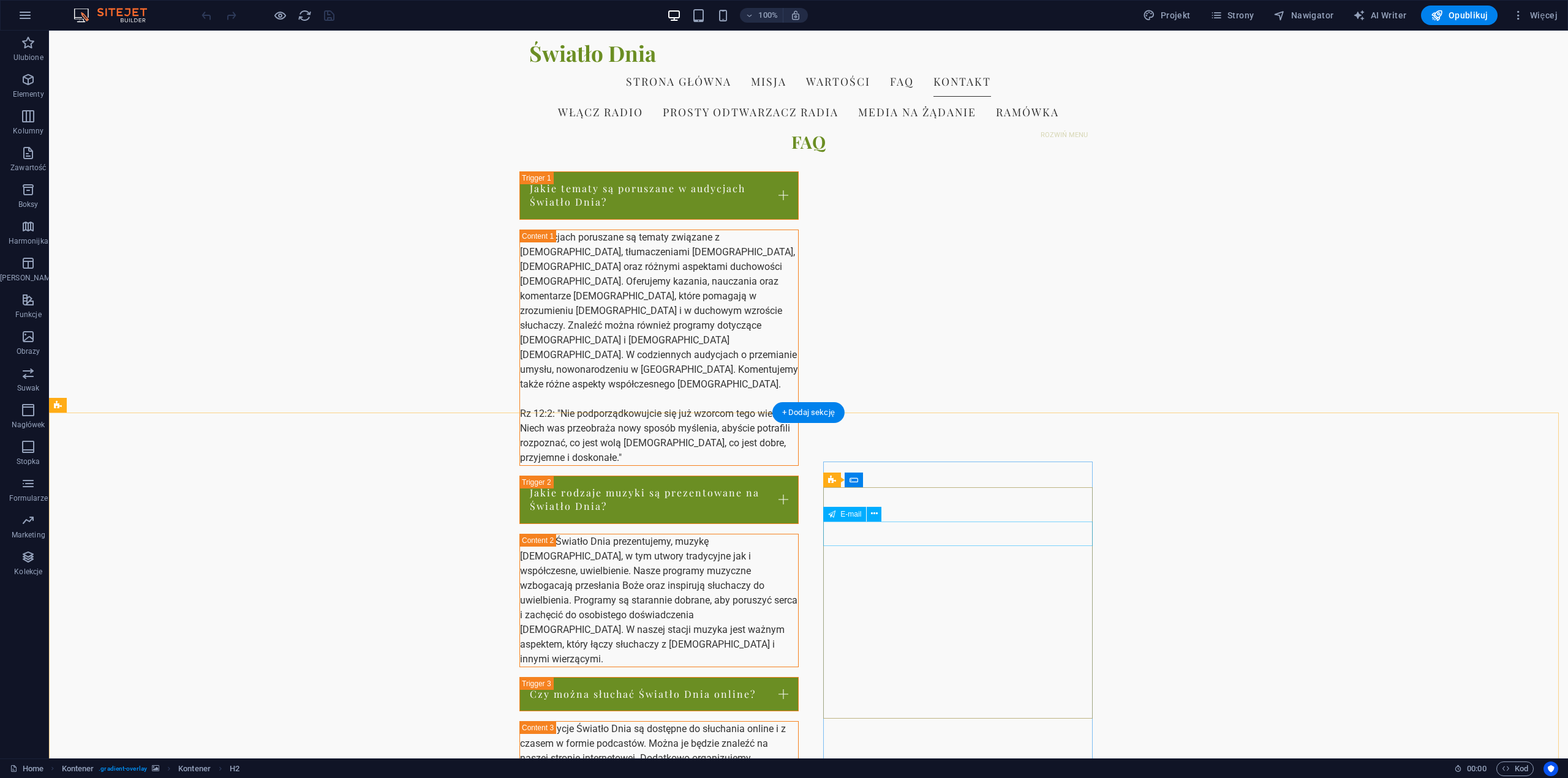
scroll to position [1539, 0]
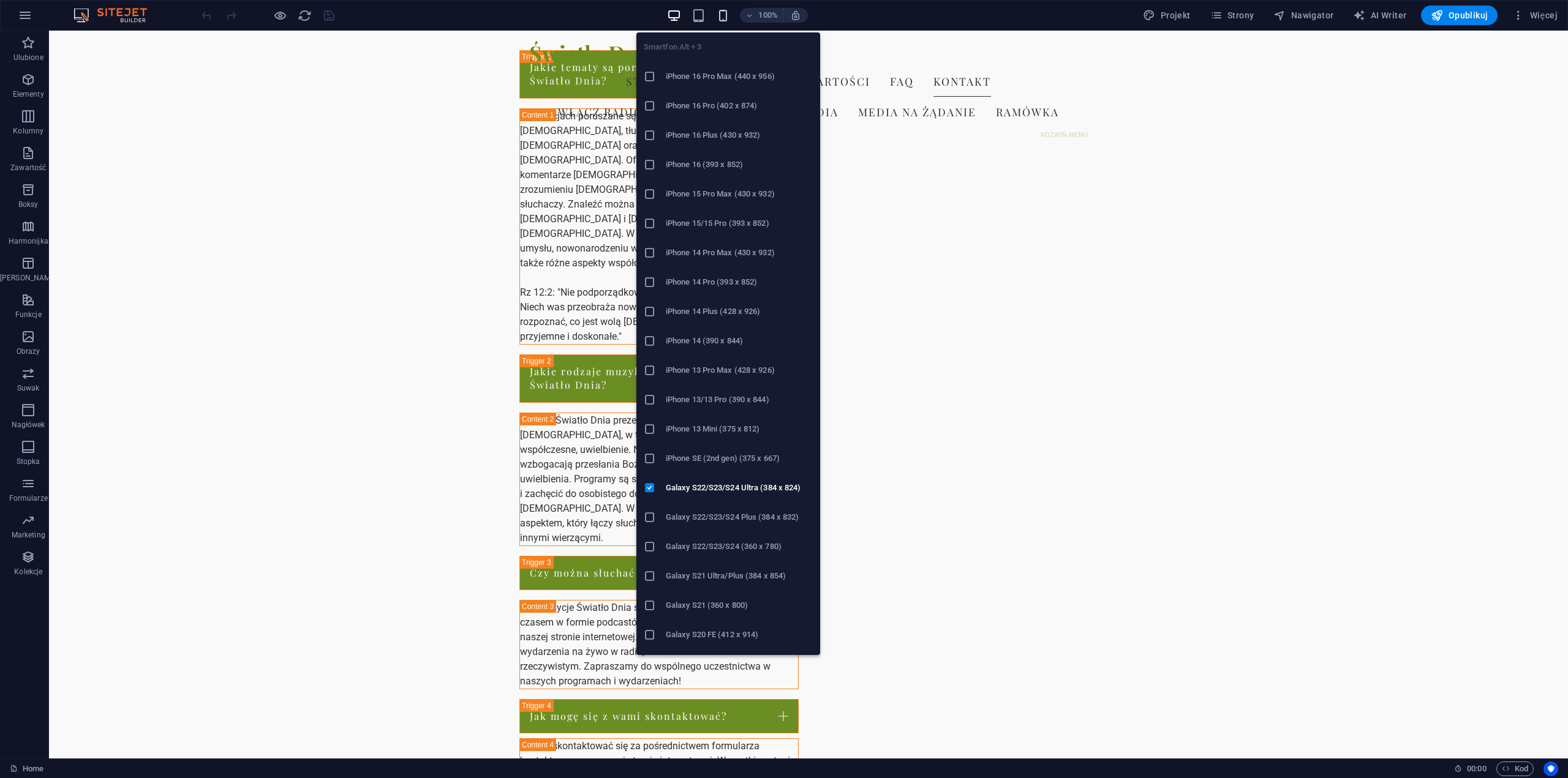
click at [723, 14] on icon "button" at bounding box center [724, 16] width 14 height 14
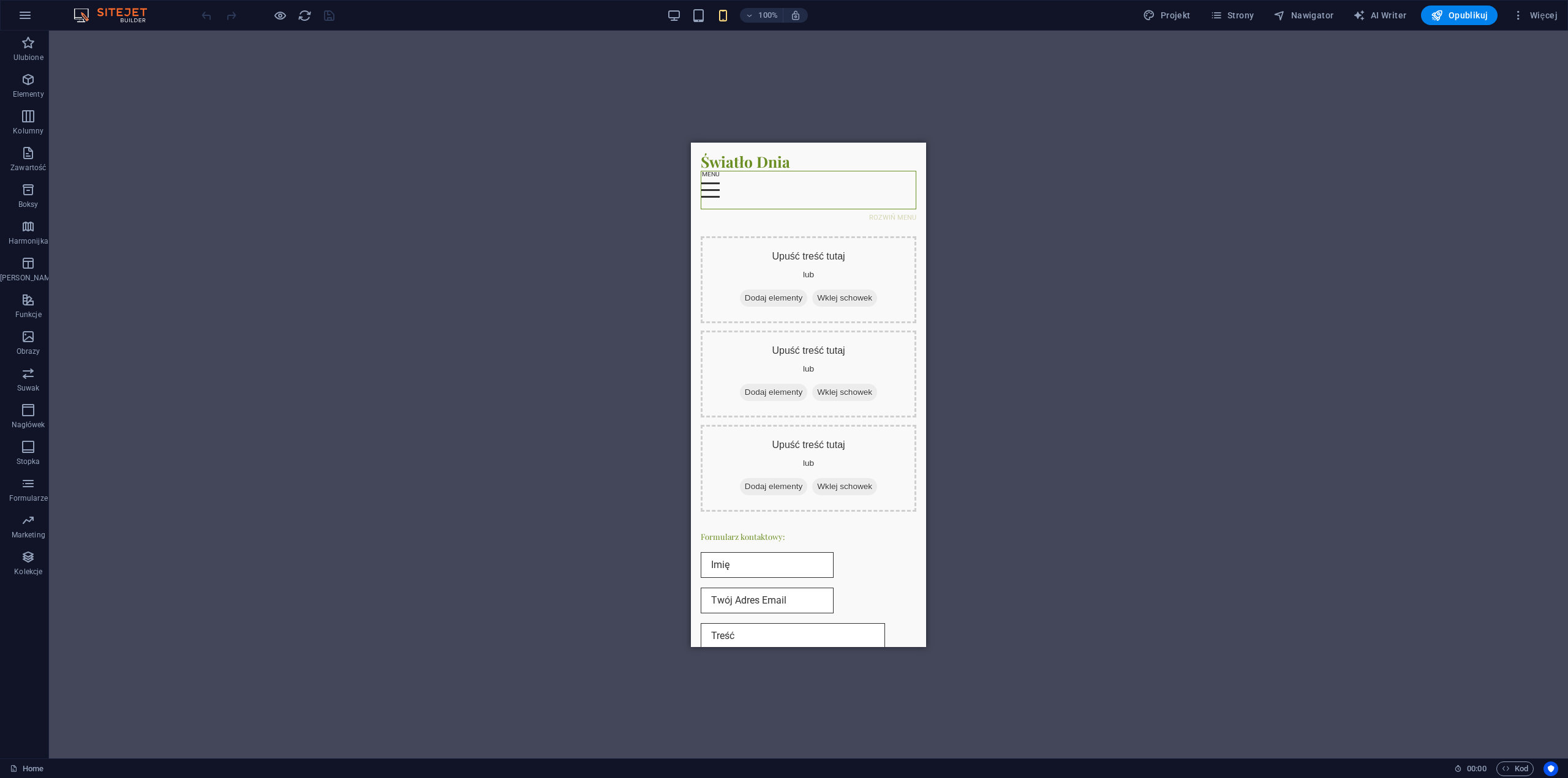
scroll to position [2857, 0]
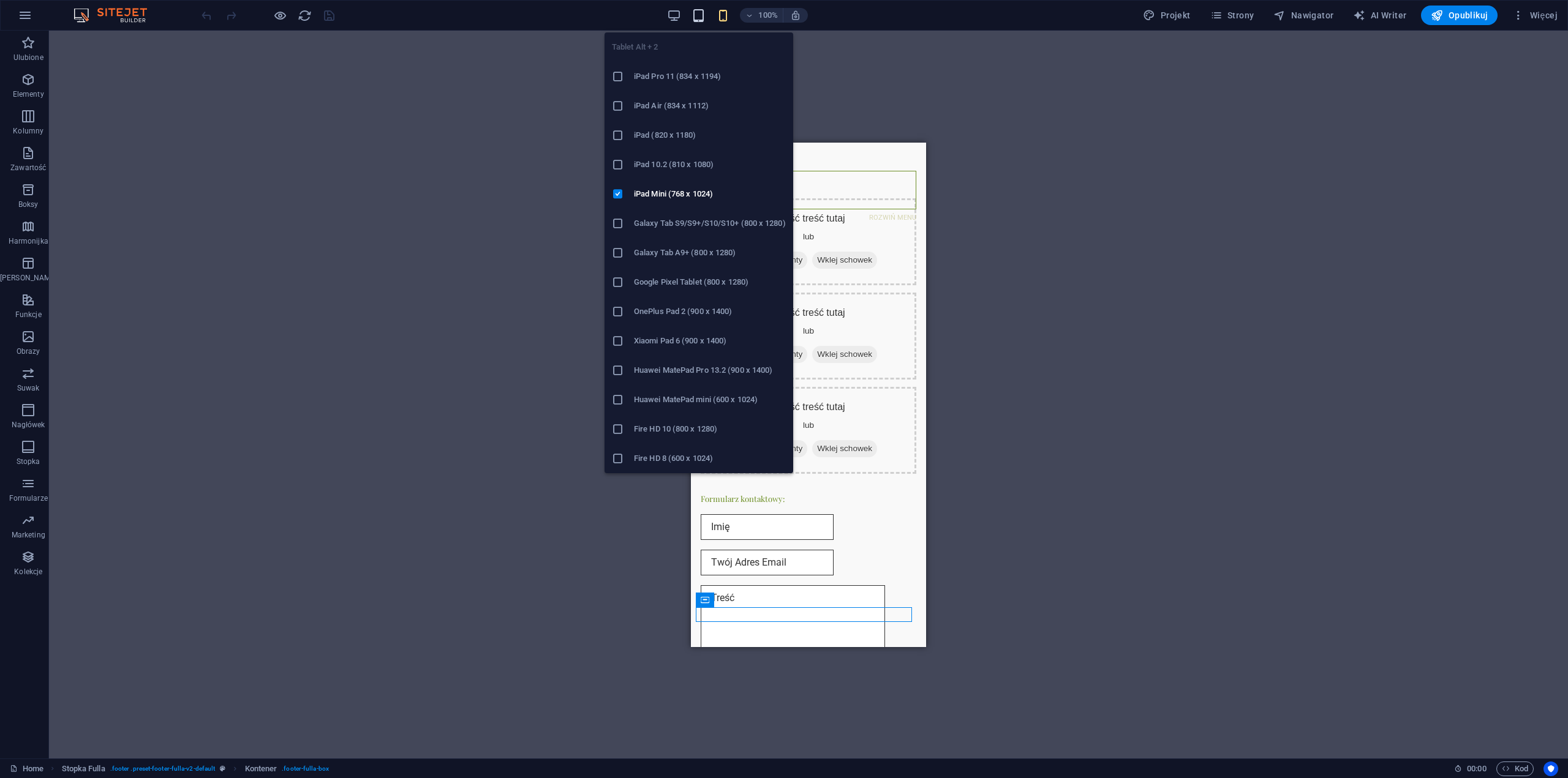
click at [703, 18] on icon "button" at bounding box center [699, 16] width 14 height 14
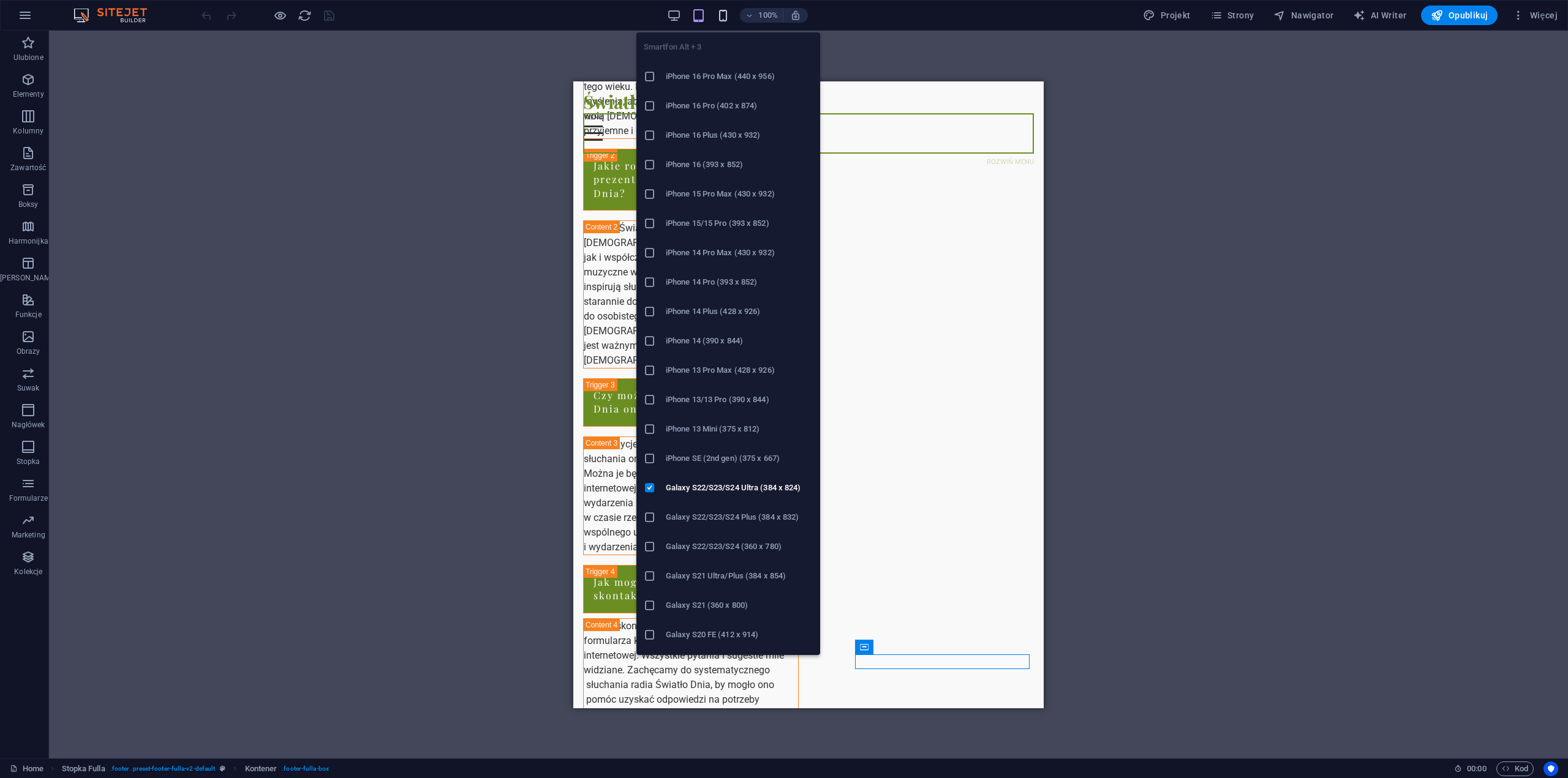
click at [730, 14] on icon "button" at bounding box center [724, 16] width 14 height 14
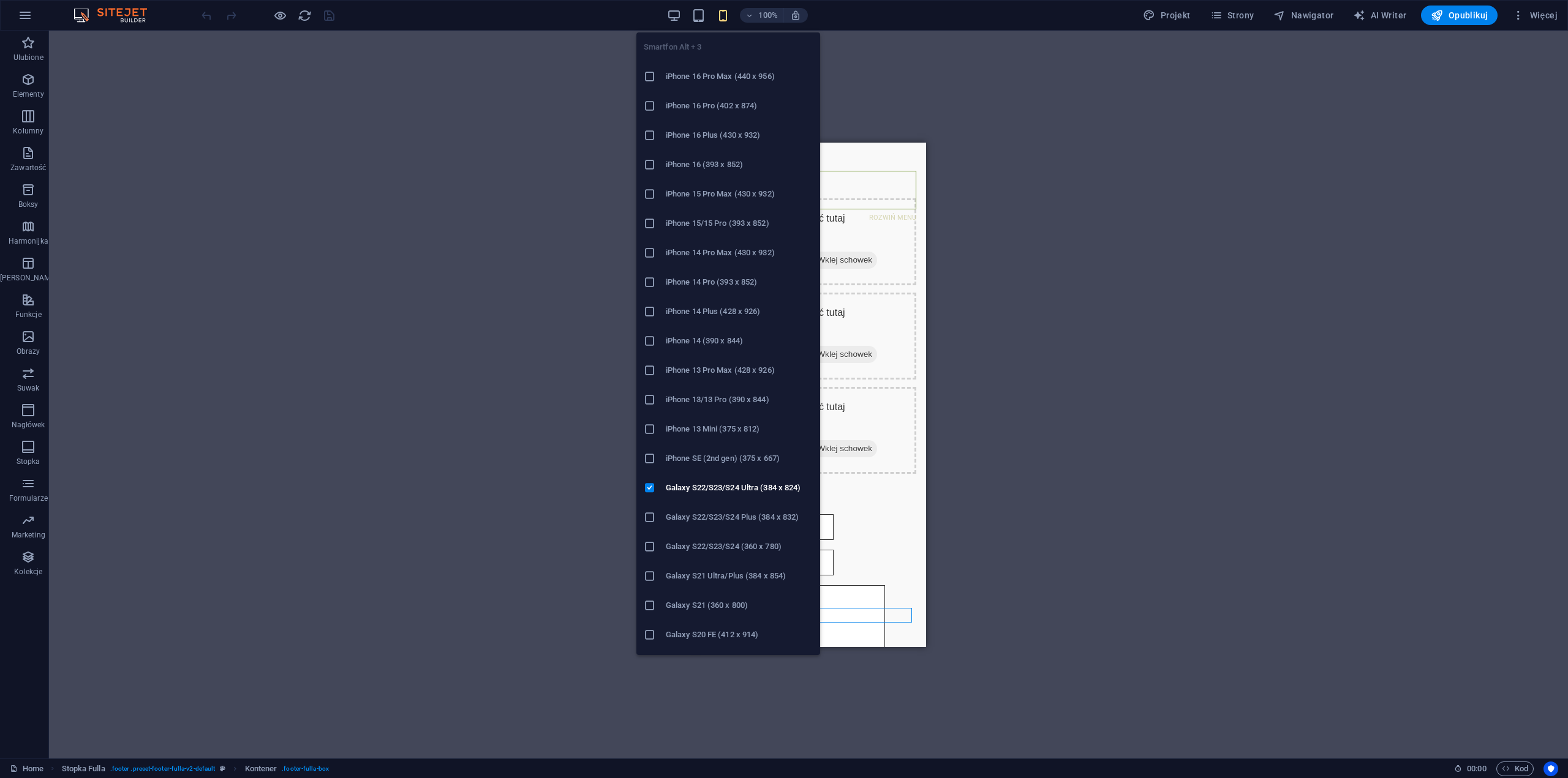
scroll to position [2857, 0]
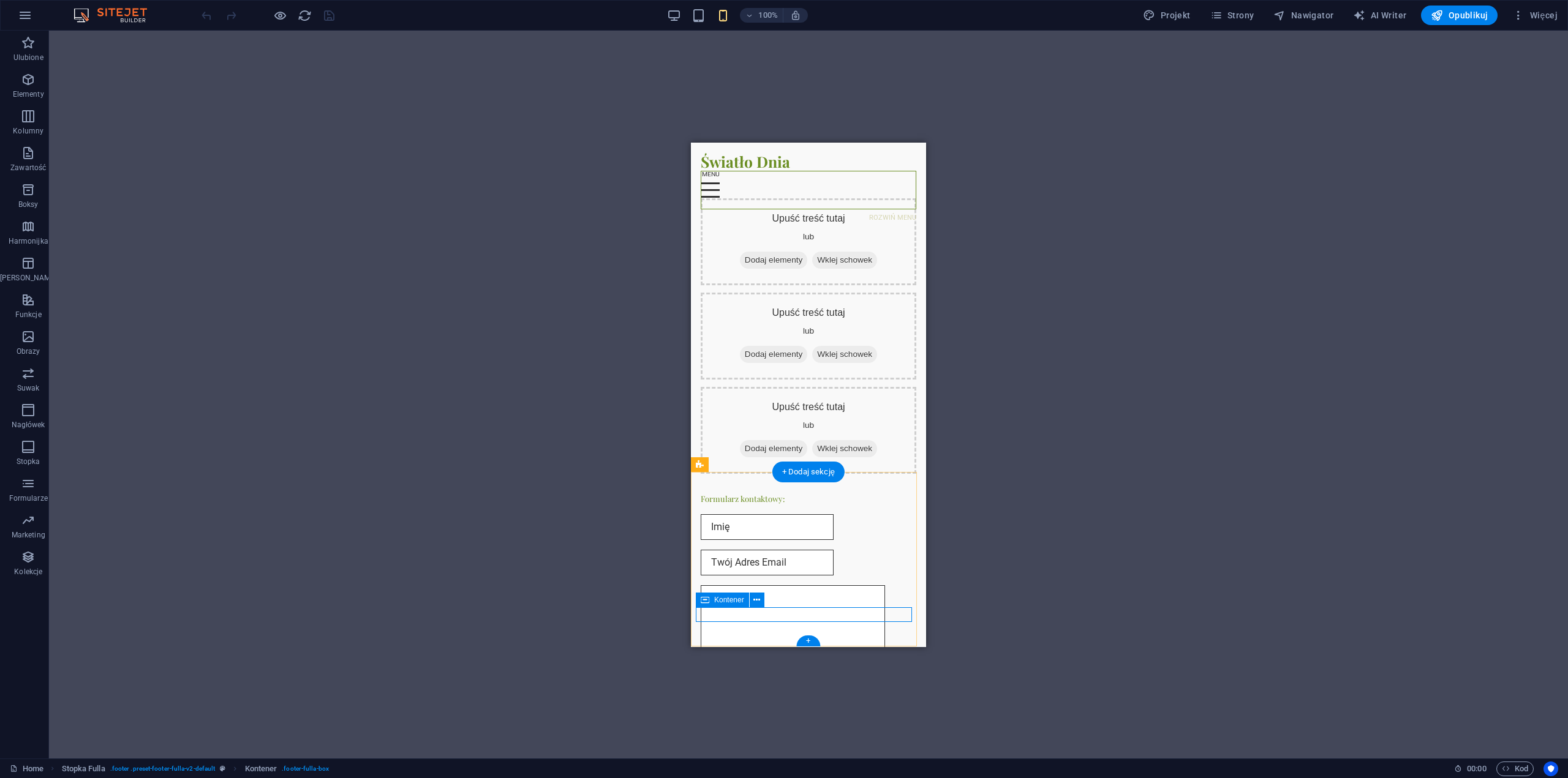
click at [758, 600] on icon at bounding box center [757, 600] width 7 height 13
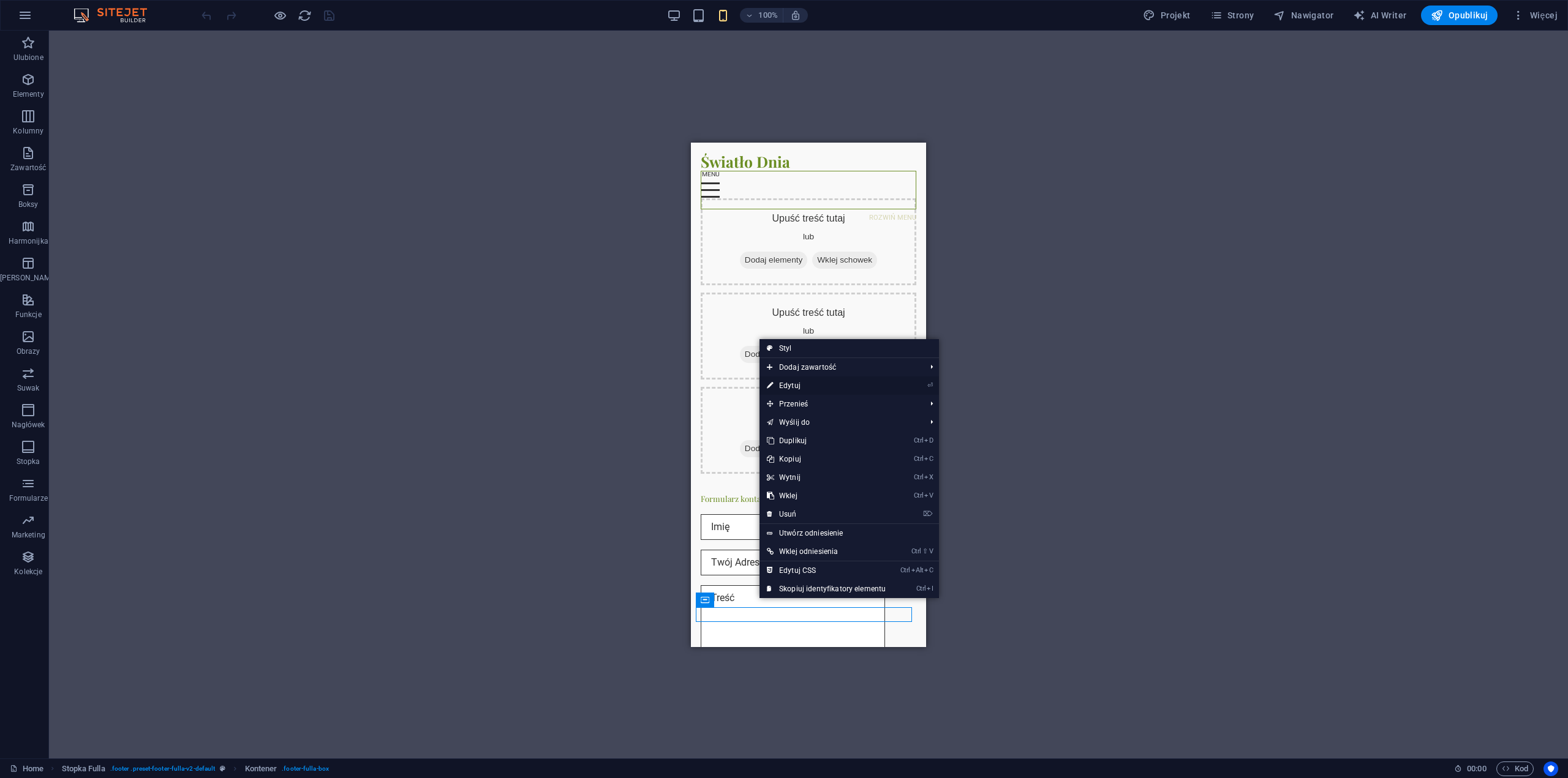
click at [809, 385] on link "⏎ Edytuj" at bounding box center [826, 385] width 133 height 18
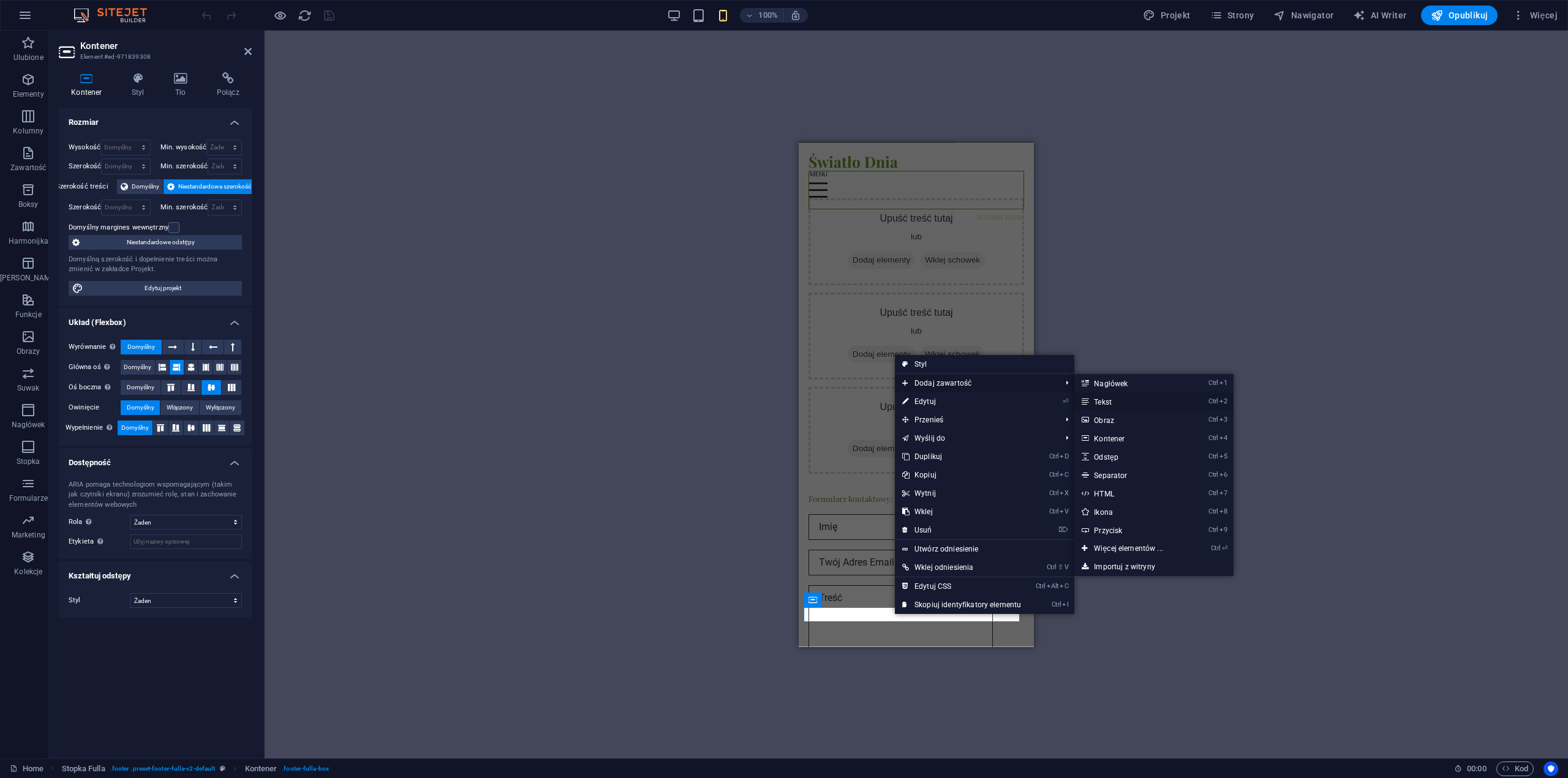
click at [1118, 400] on link "Ctrl 2 Tekst" at bounding box center [1131, 402] width 112 height 18
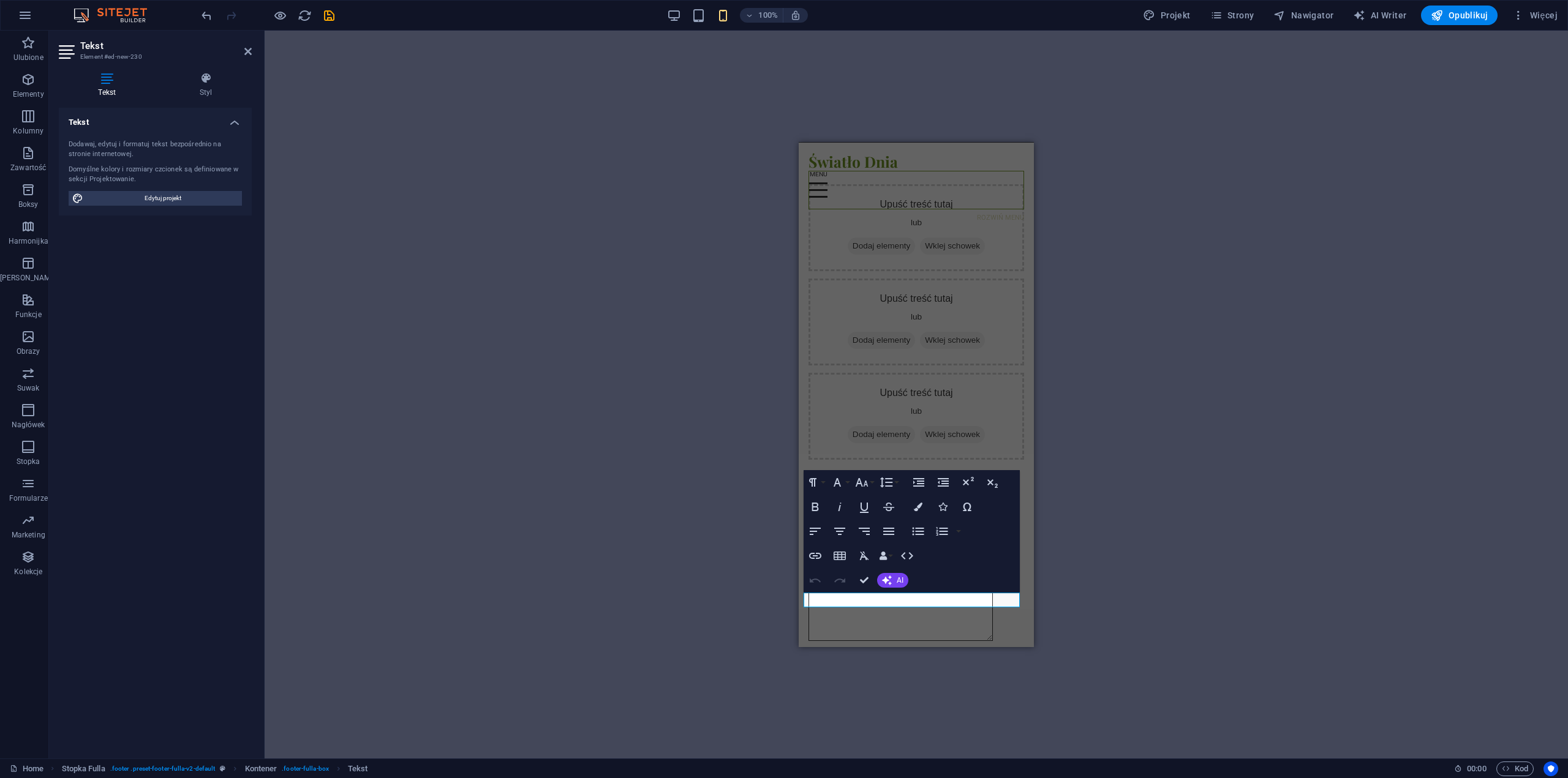
scroll to position [2872, 0]
click at [967, 602] on span "Tekst" at bounding box center [968, 600] width 17 height 7
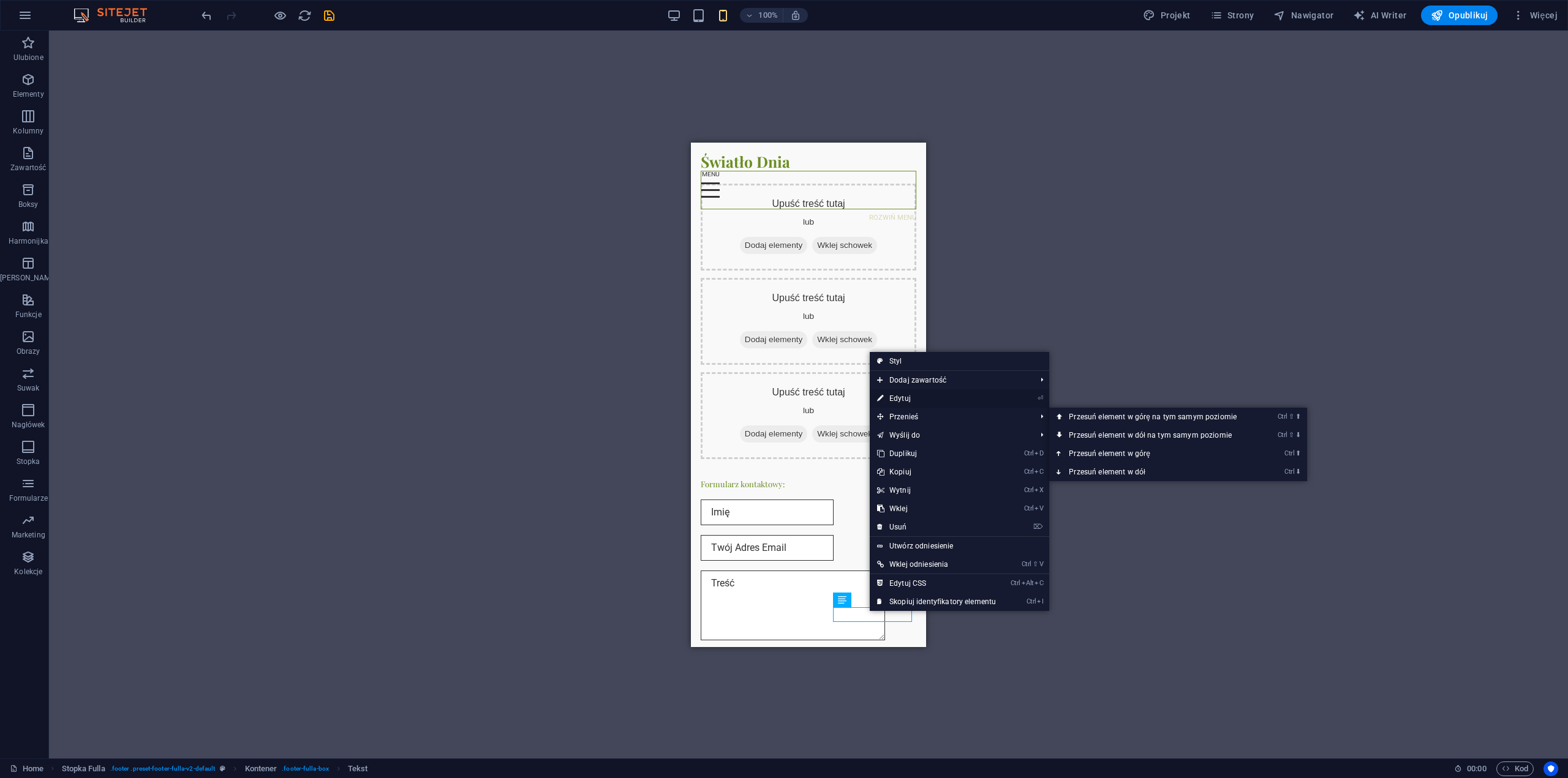
click at [916, 398] on link "⏎ Edytuj" at bounding box center [937, 398] width 133 height 18
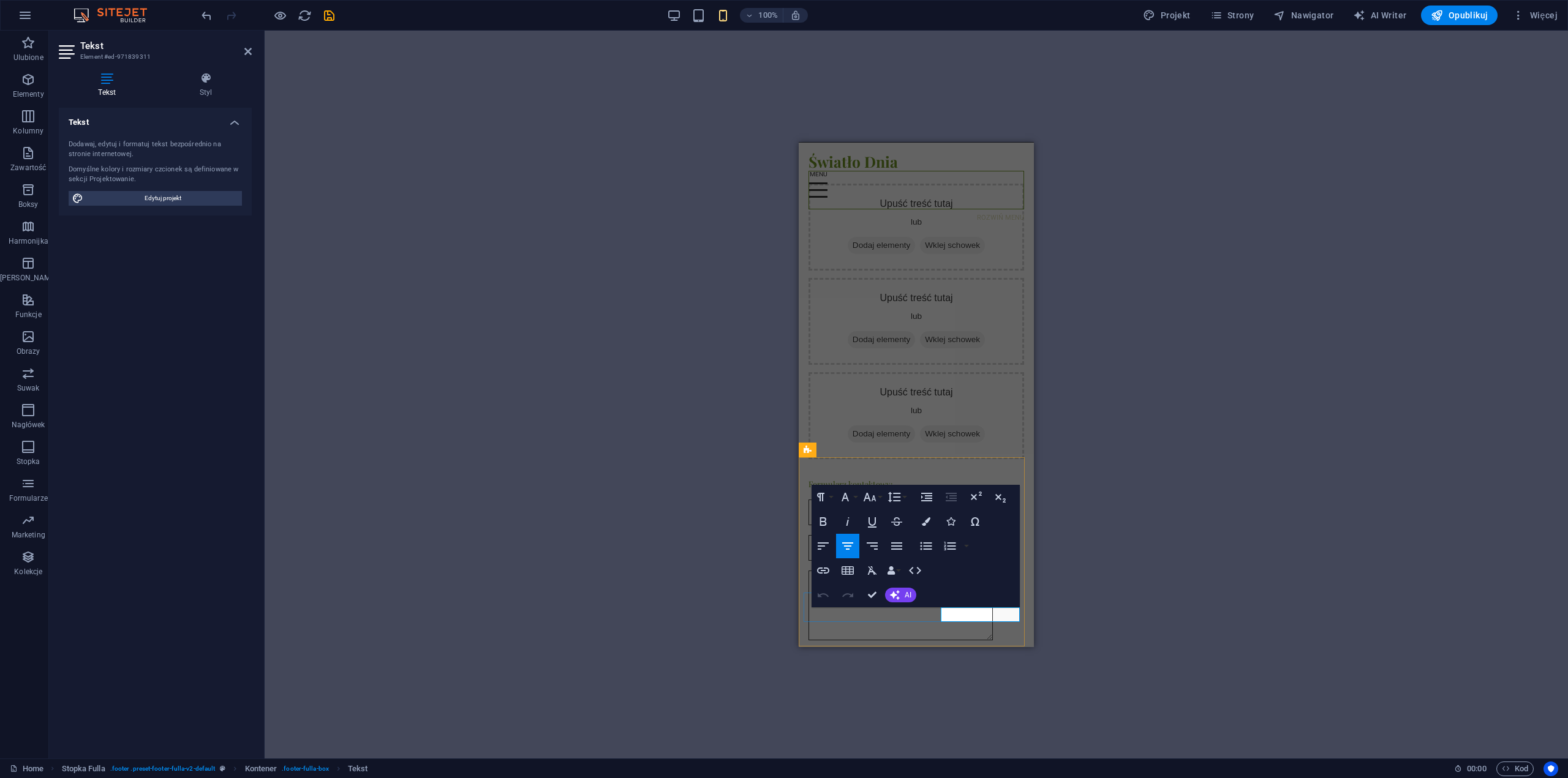
drag, startPoint x: 991, startPoint y: 613, endPoint x: 945, endPoint y: 612, distance: 46.0
copy link "Facebook"
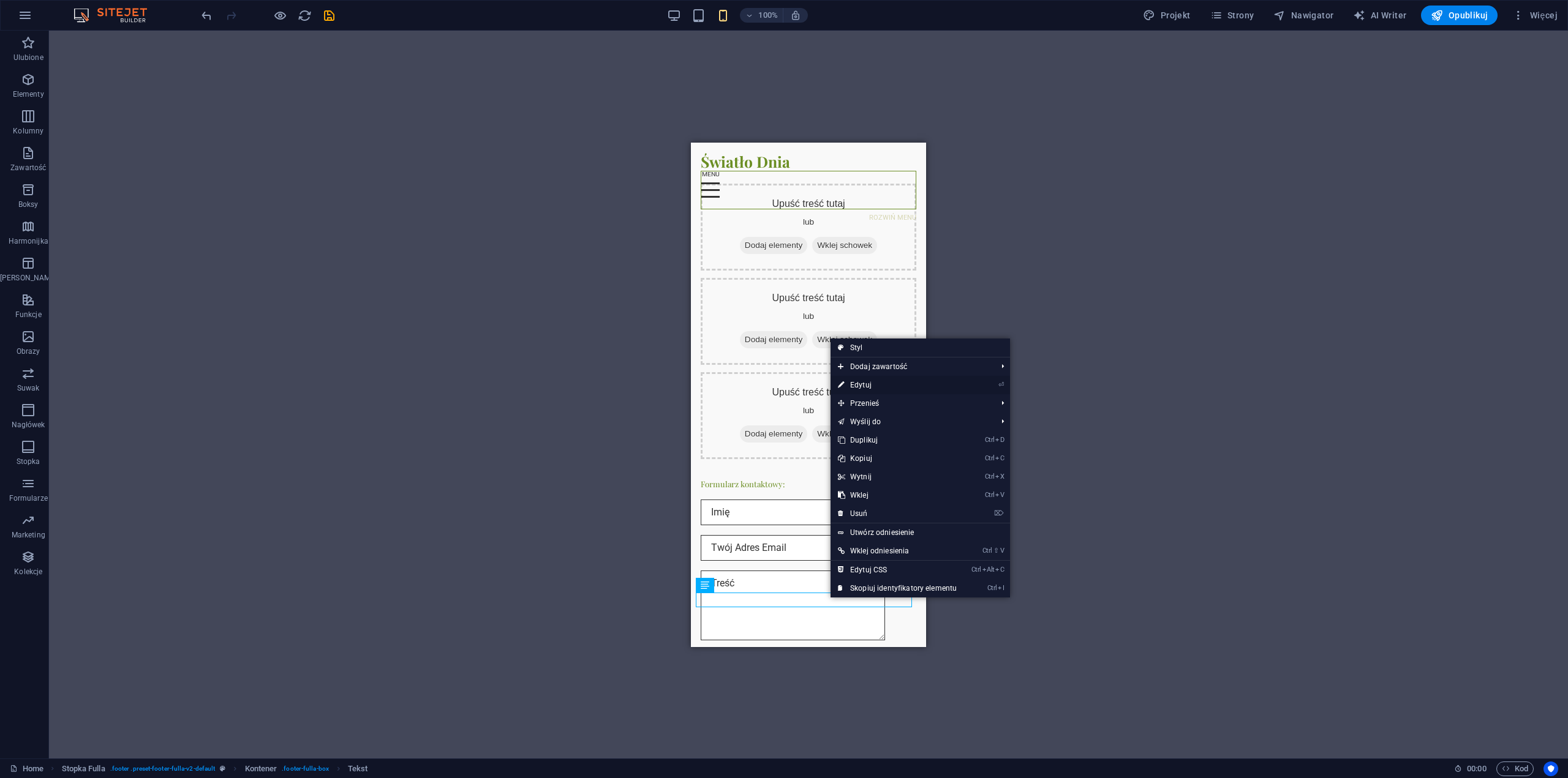
click at [878, 386] on link "⏎ Edytuj" at bounding box center [897, 385] width 133 height 18
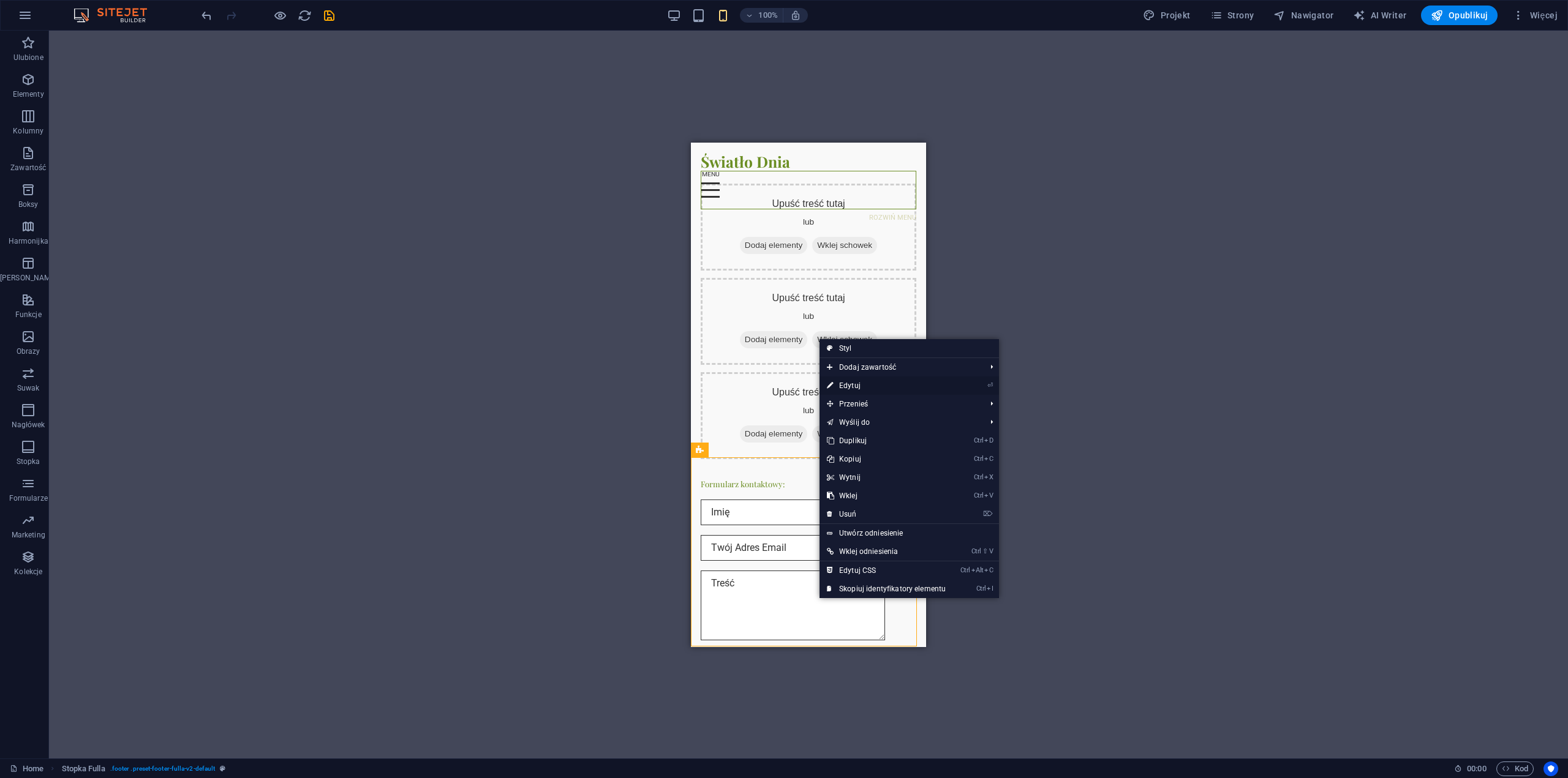
click at [863, 385] on link "⏎ Edytuj" at bounding box center [886, 385] width 133 height 18
select select "footer"
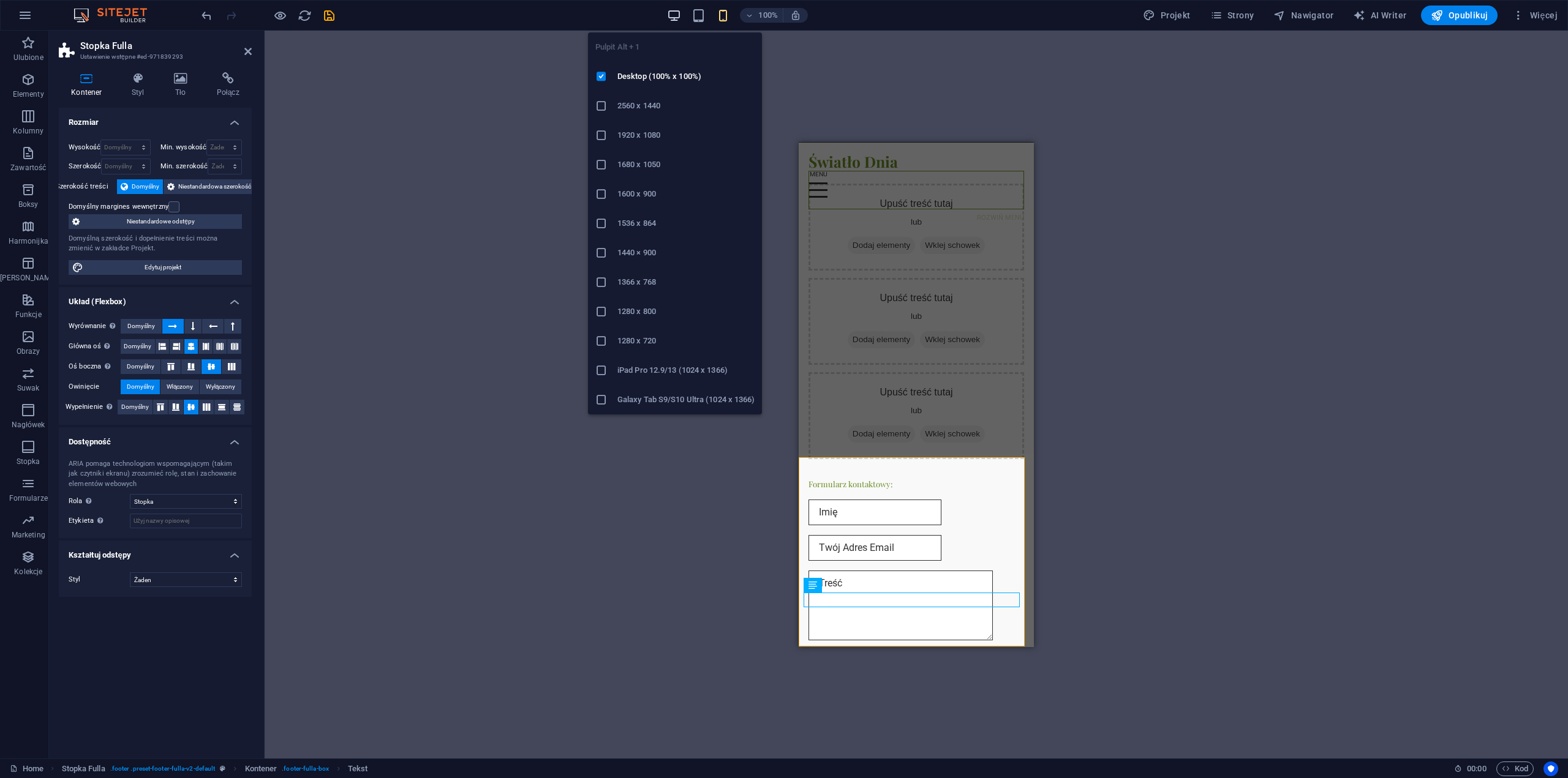
click at [679, 12] on icon "button" at bounding box center [675, 16] width 14 height 14
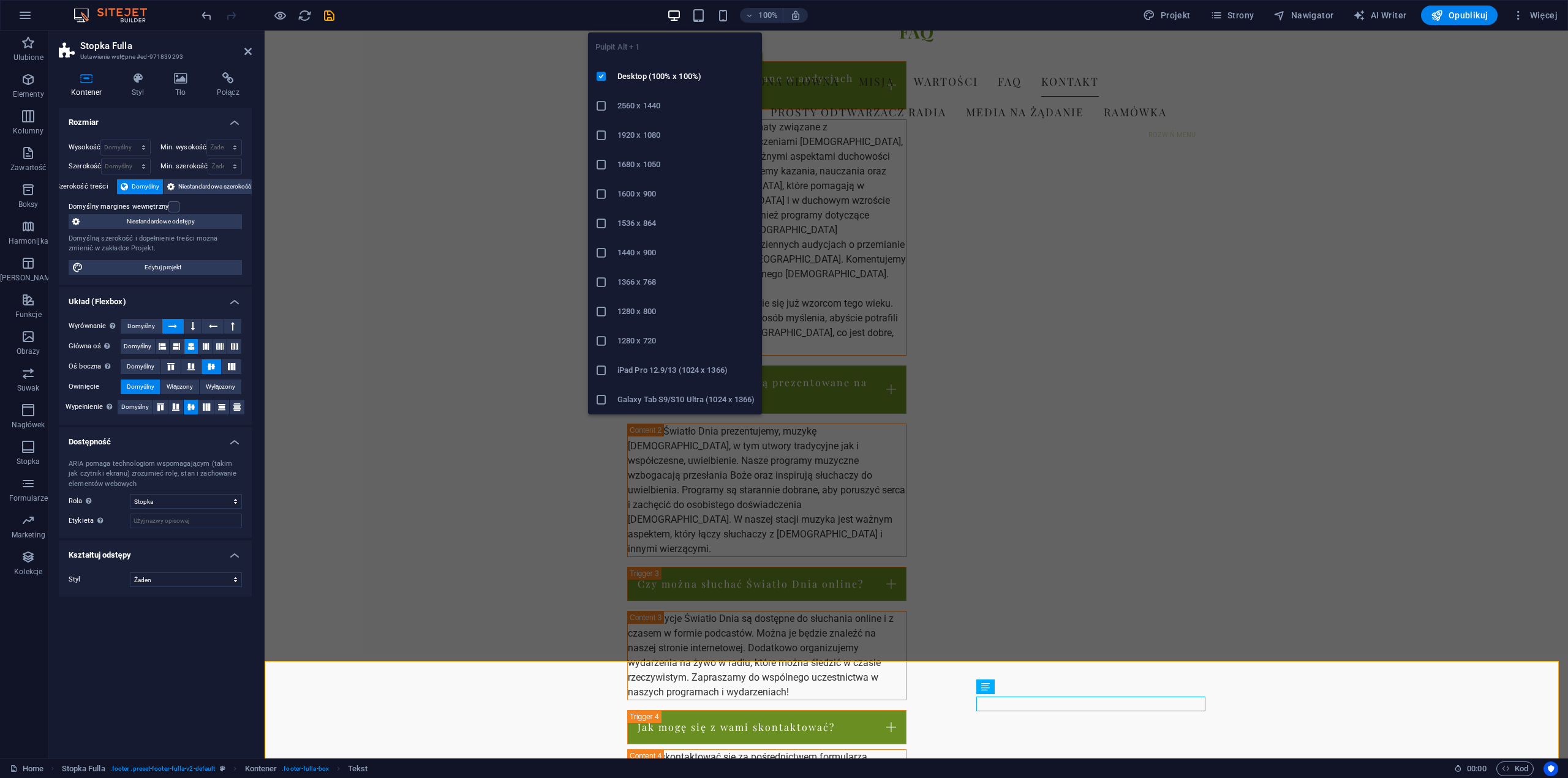
scroll to position [1539, 0]
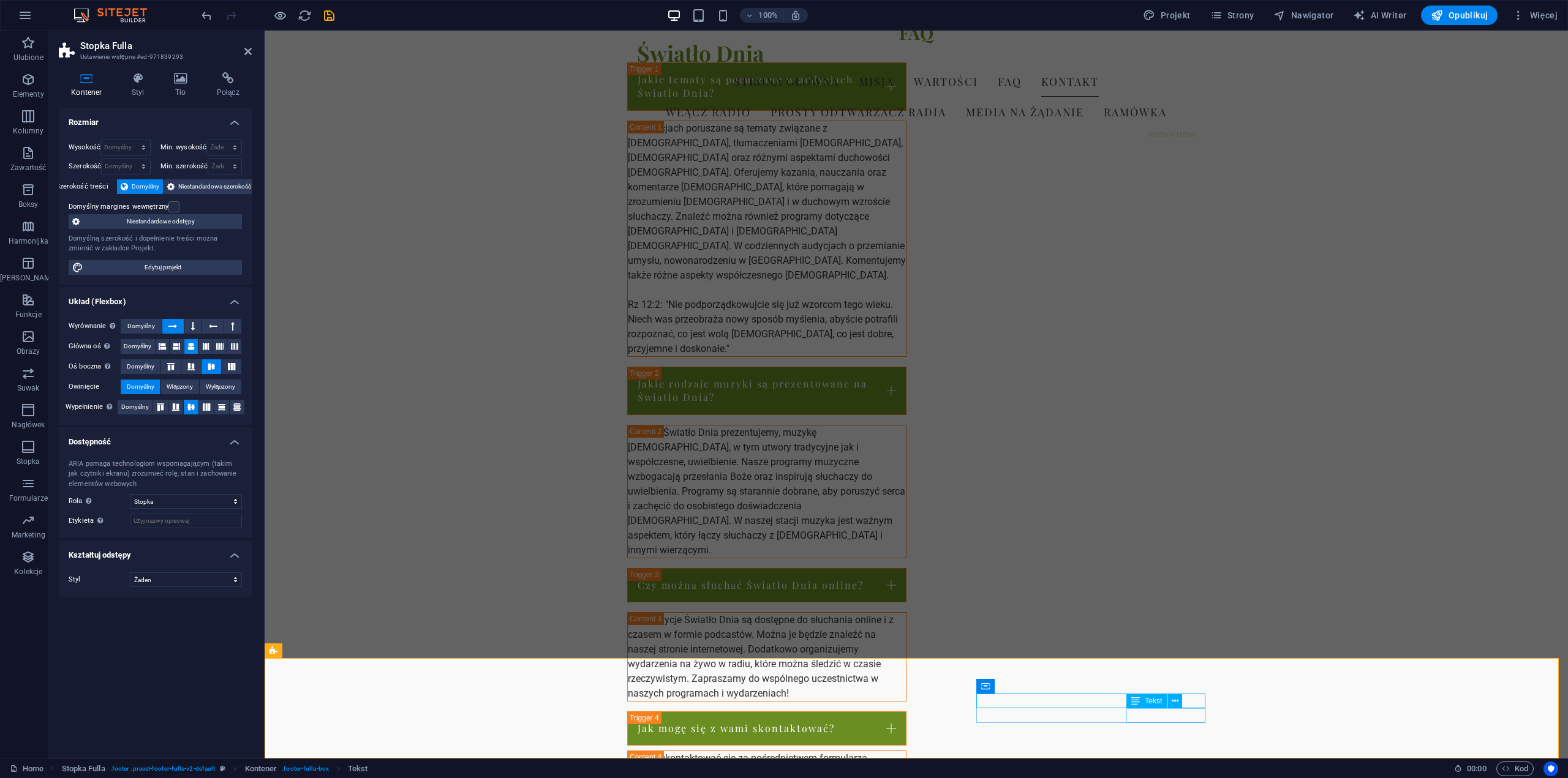
click at [246, 47] on icon at bounding box center [248, 51] width 7 height 10
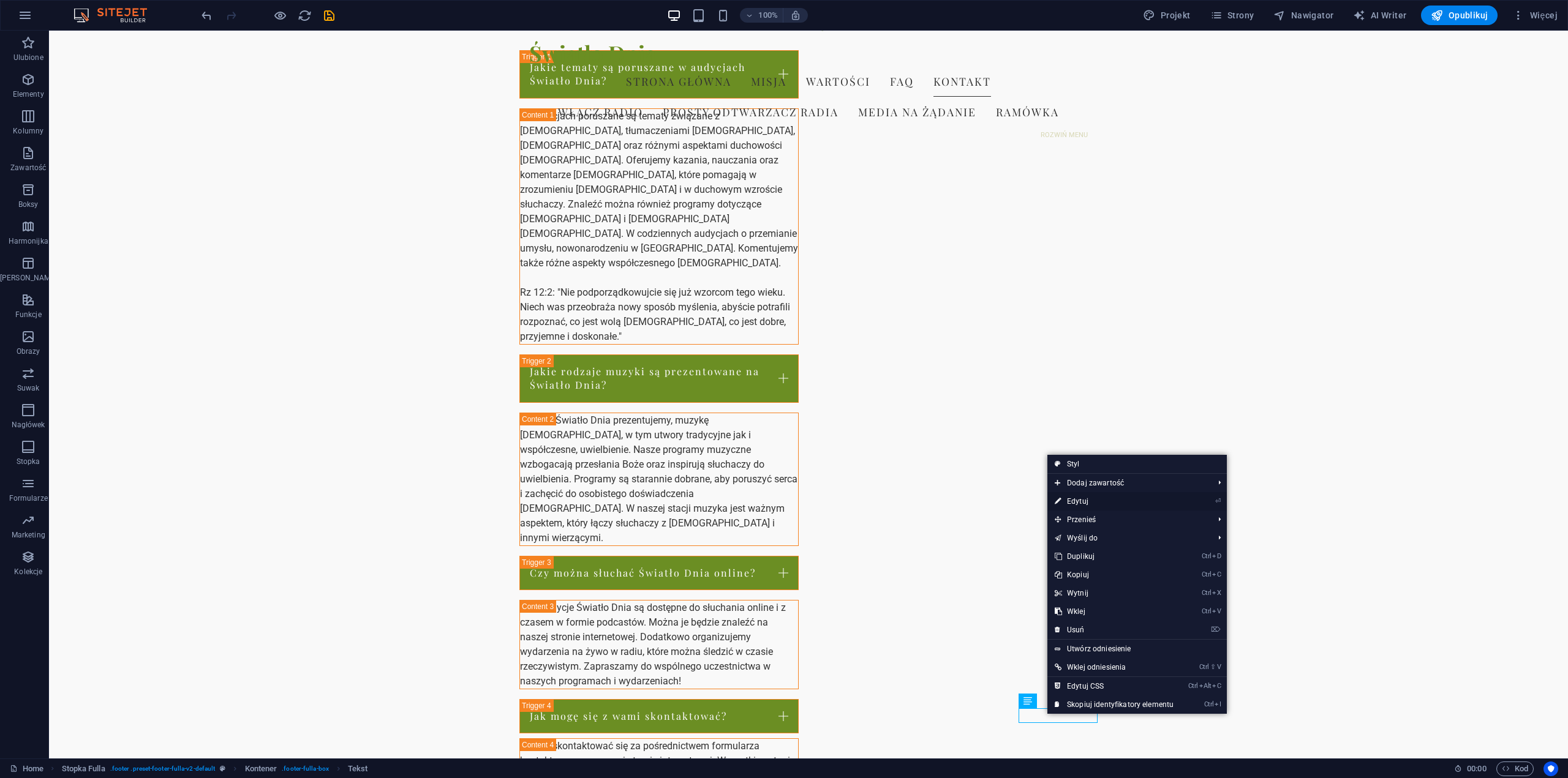
click at [1094, 500] on link "⏎ Edytuj" at bounding box center [1114, 502] width 133 height 18
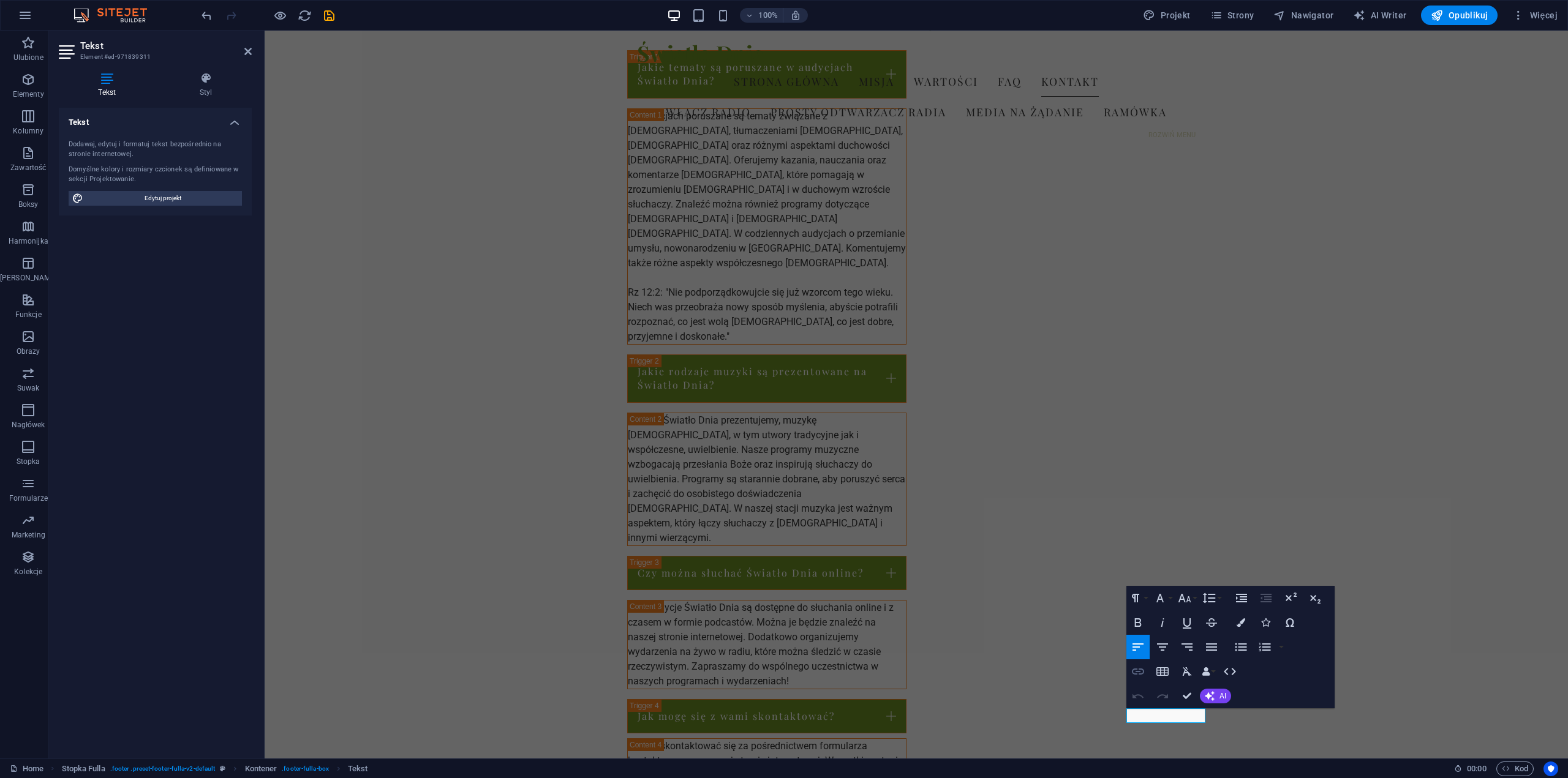
click at [1143, 670] on icon "button" at bounding box center [1138, 672] width 12 height 6
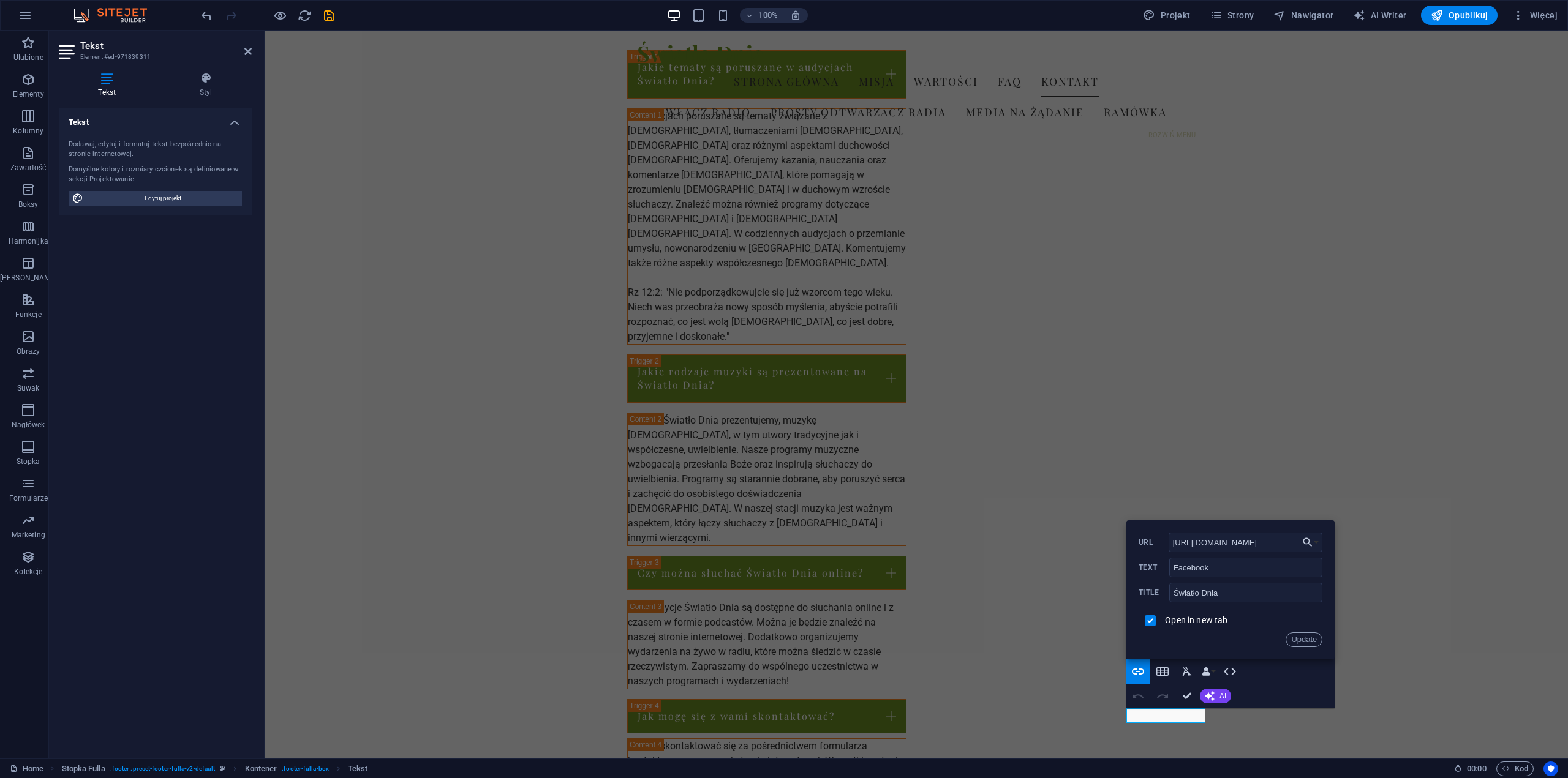
scroll to position [0, 0]
drag, startPoint x: 1297, startPoint y: 540, endPoint x: 1158, endPoint y: 543, distance: 139.0
click at [1158, 543] on div "https://www.facebook.com/profile.php?id=61581357406940 URL" at bounding box center [1230, 542] width 184 height 20
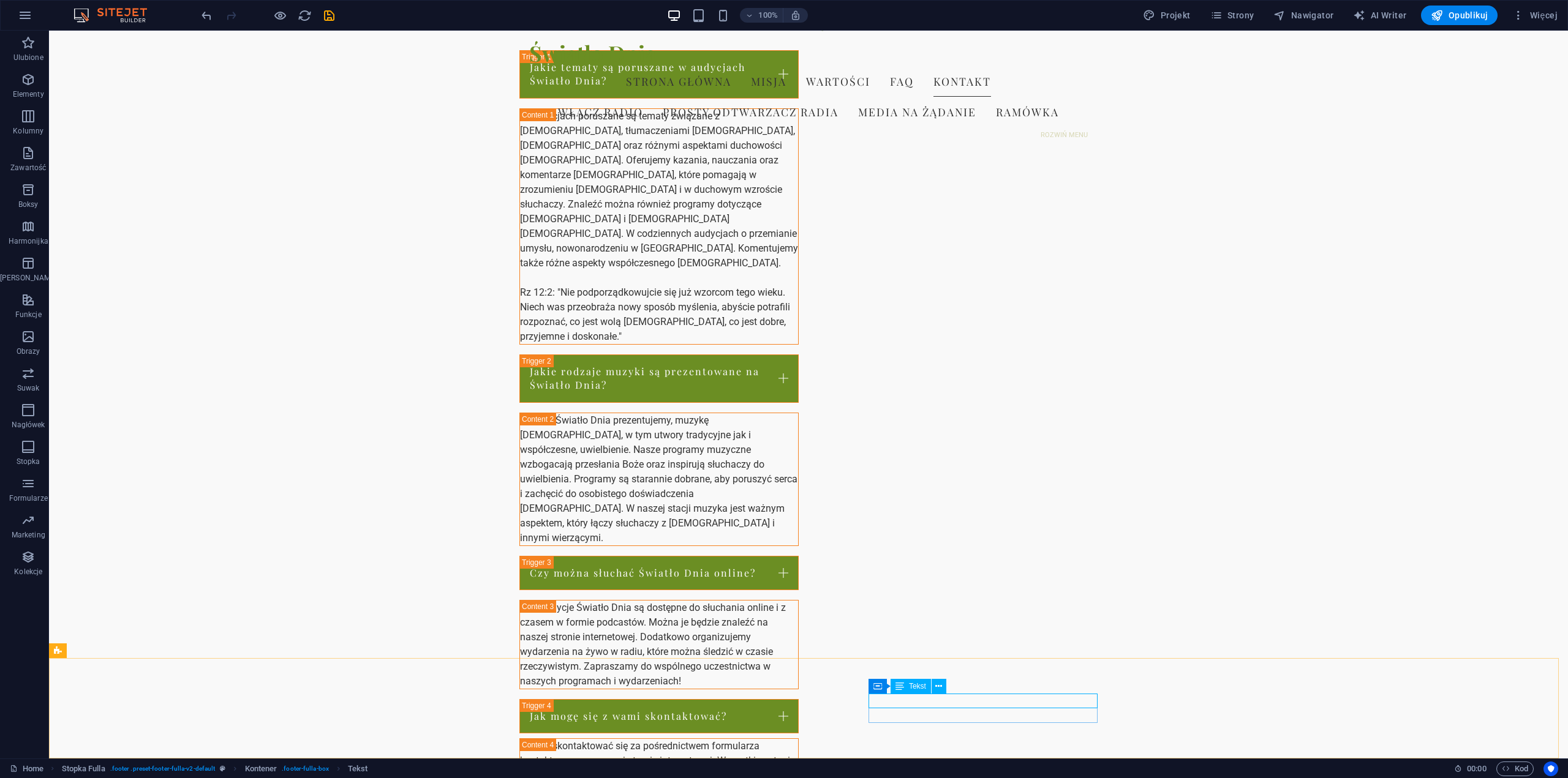
click at [913, 689] on span "Tekst" at bounding box center [918, 686] width 17 height 7
click at [937, 686] on icon at bounding box center [939, 687] width 7 height 13
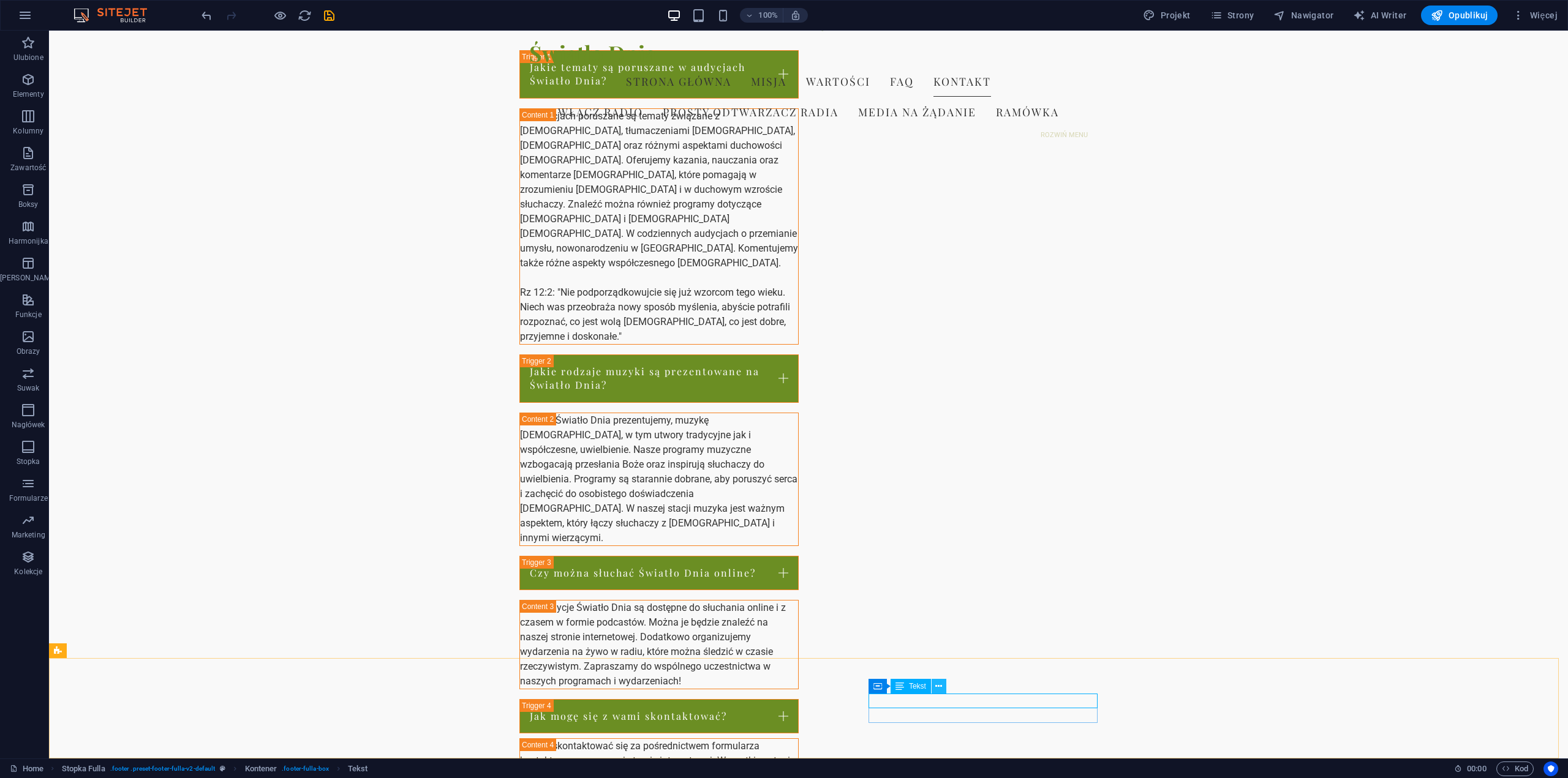
click at [937, 689] on icon at bounding box center [939, 687] width 7 height 13
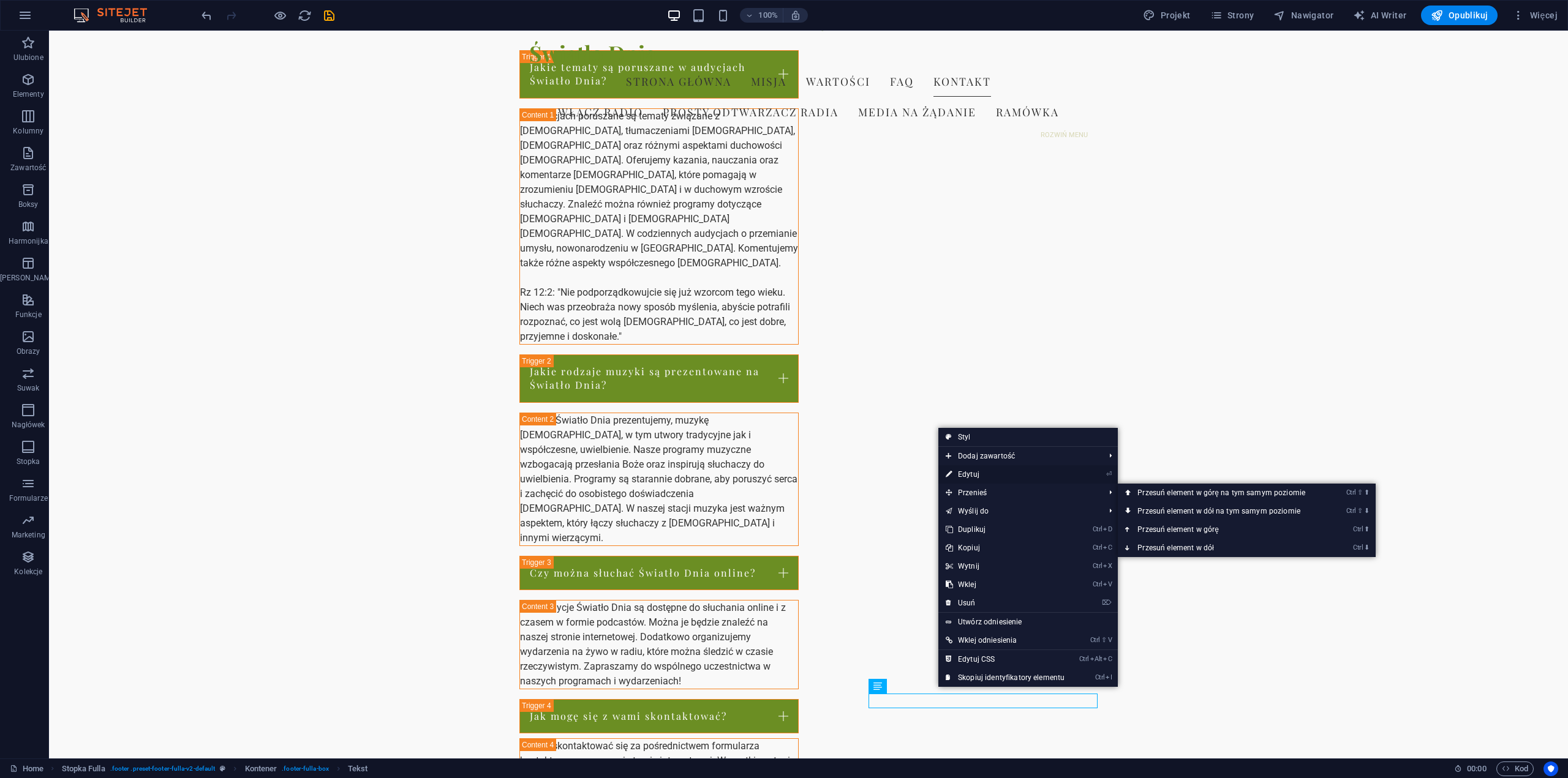
click at [1005, 478] on link "⏎ Edytuj" at bounding box center [1005, 474] width 133 height 18
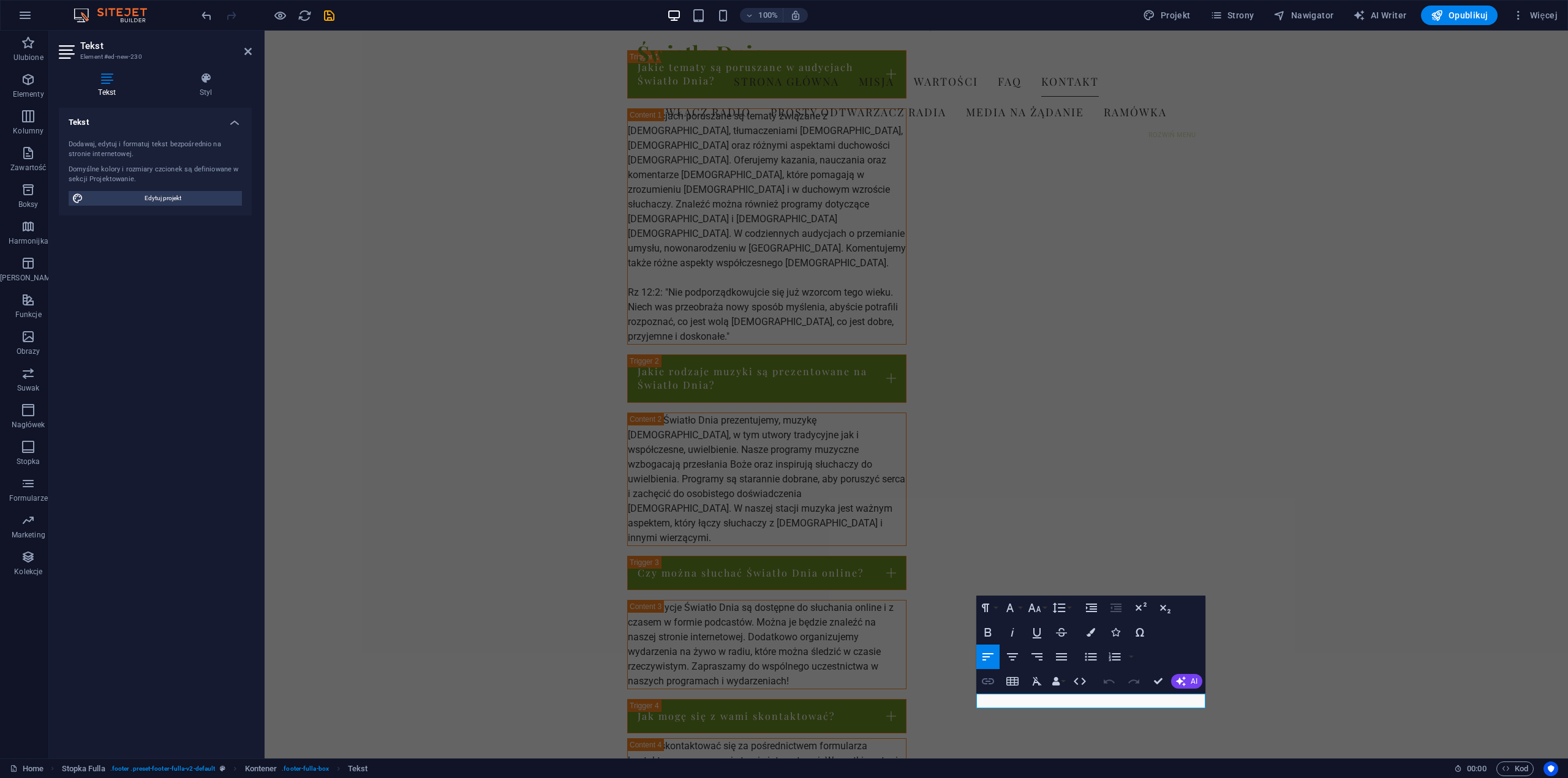
click at [990, 677] on icon "button" at bounding box center [988, 681] width 14 height 14
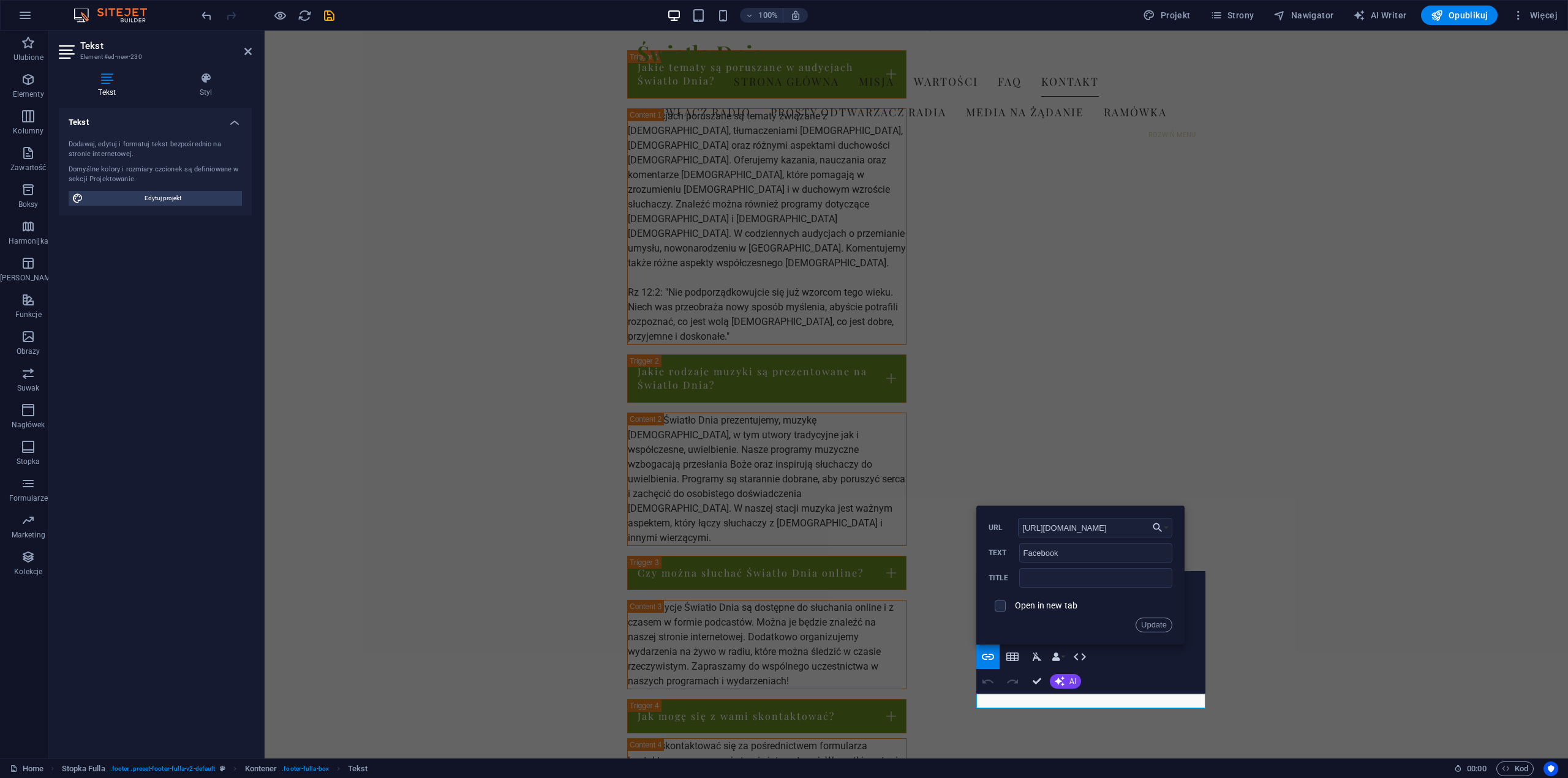
scroll to position [0, 85]
type input "[URL][DOMAIN_NAME]"
click at [1048, 583] on input "text" at bounding box center [1096, 578] width 153 height 20
type input "Światło Dnia"
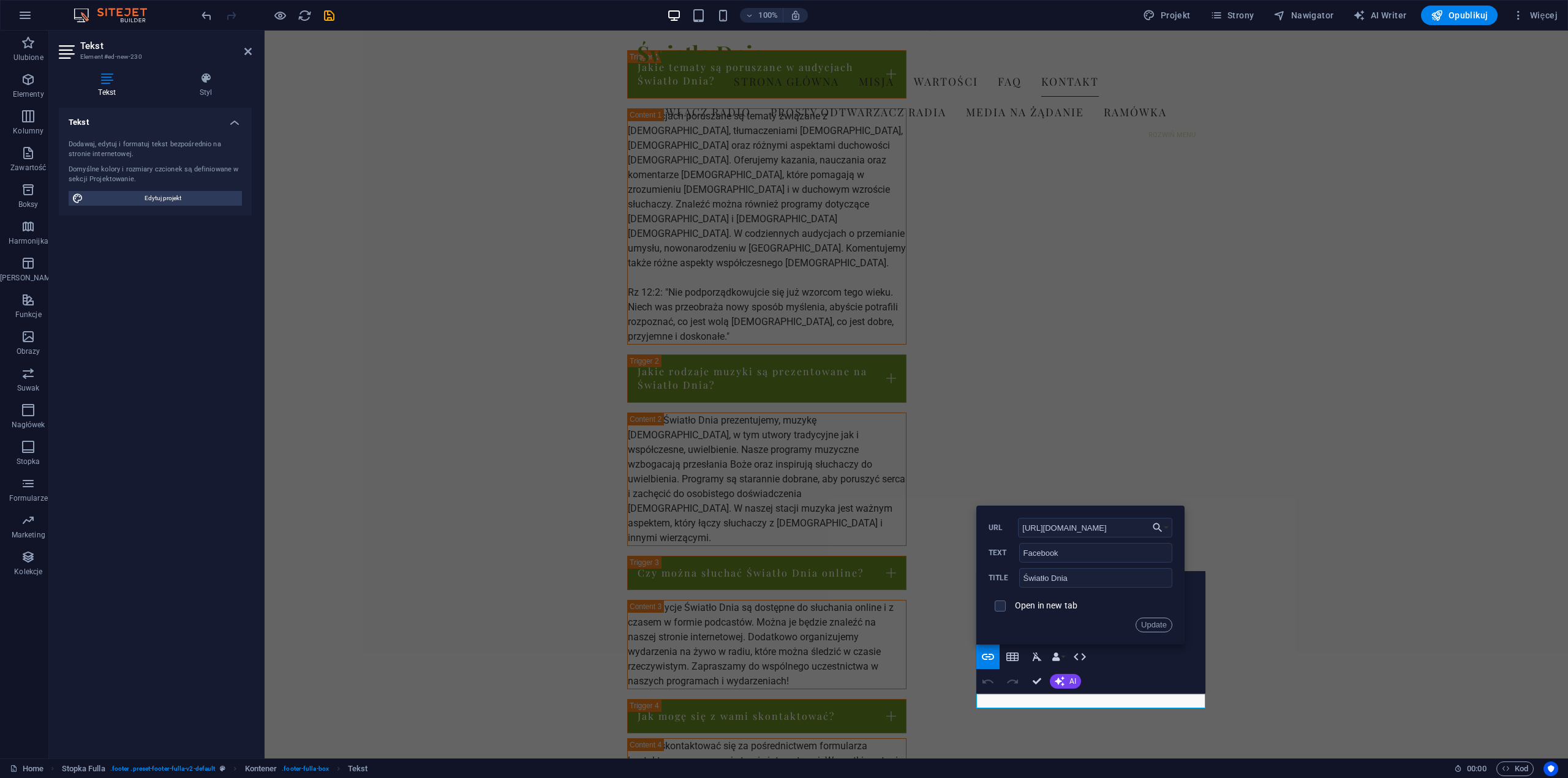
click at [1161, 625] on button "Update" at bounding box center [1154, 625] width 37 height 14
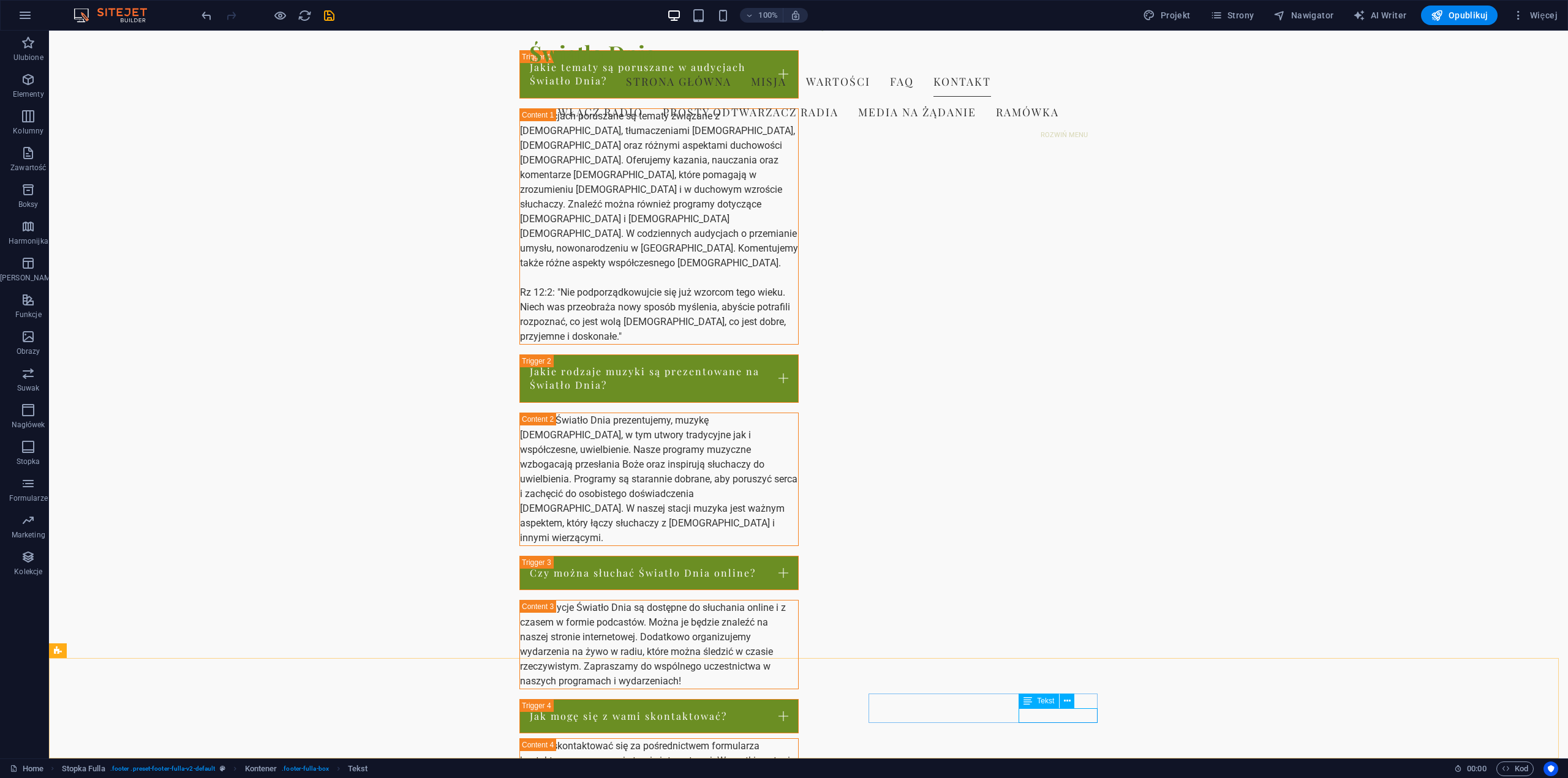
click at [1050, 701] on span "Tekst" at bounding box center [1046, 701] width 17 height 7
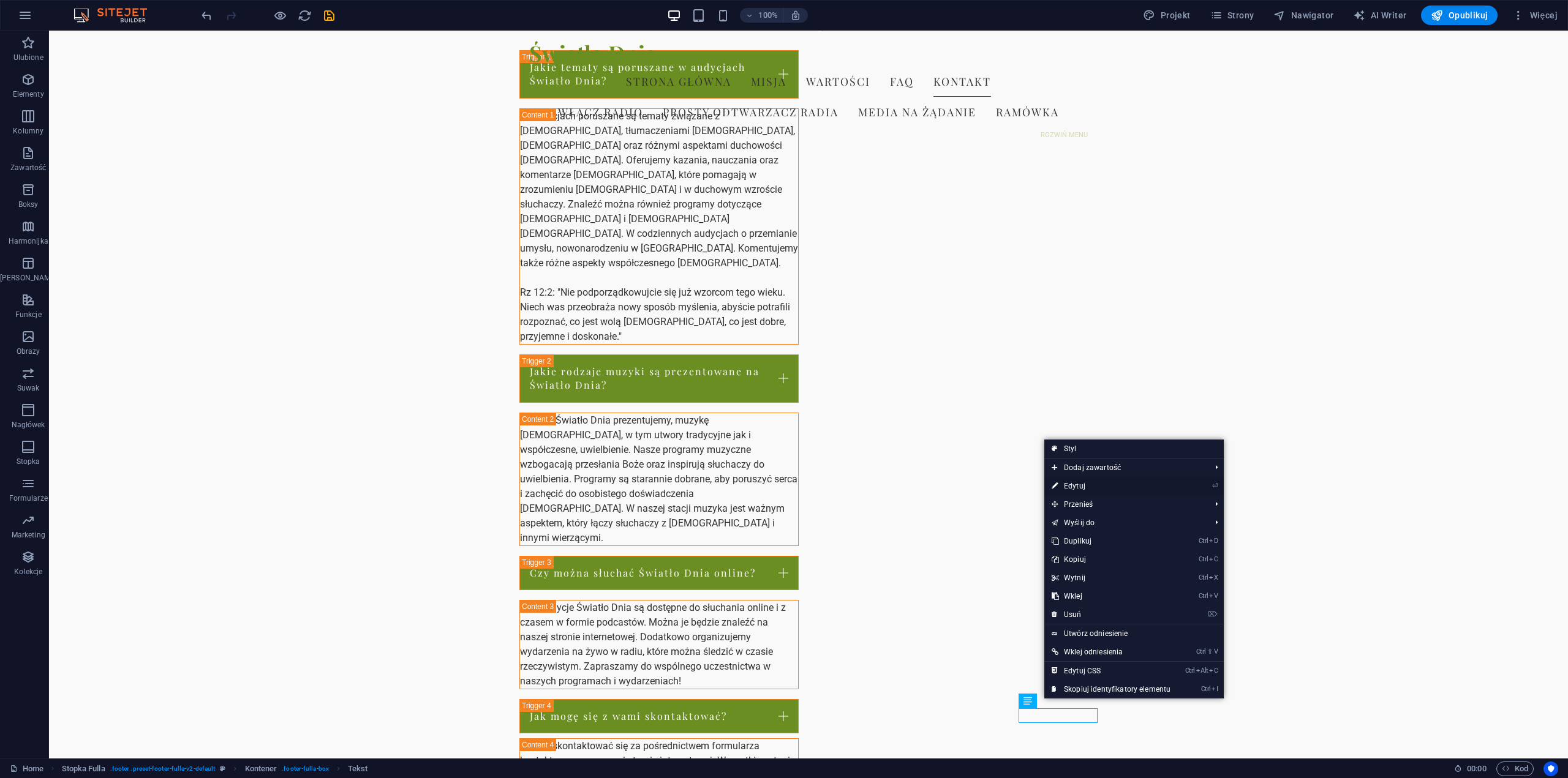
click at [1085, 489] on link "⏎ Edytuj" at bounding box center [1111, 486] width 133 height 18
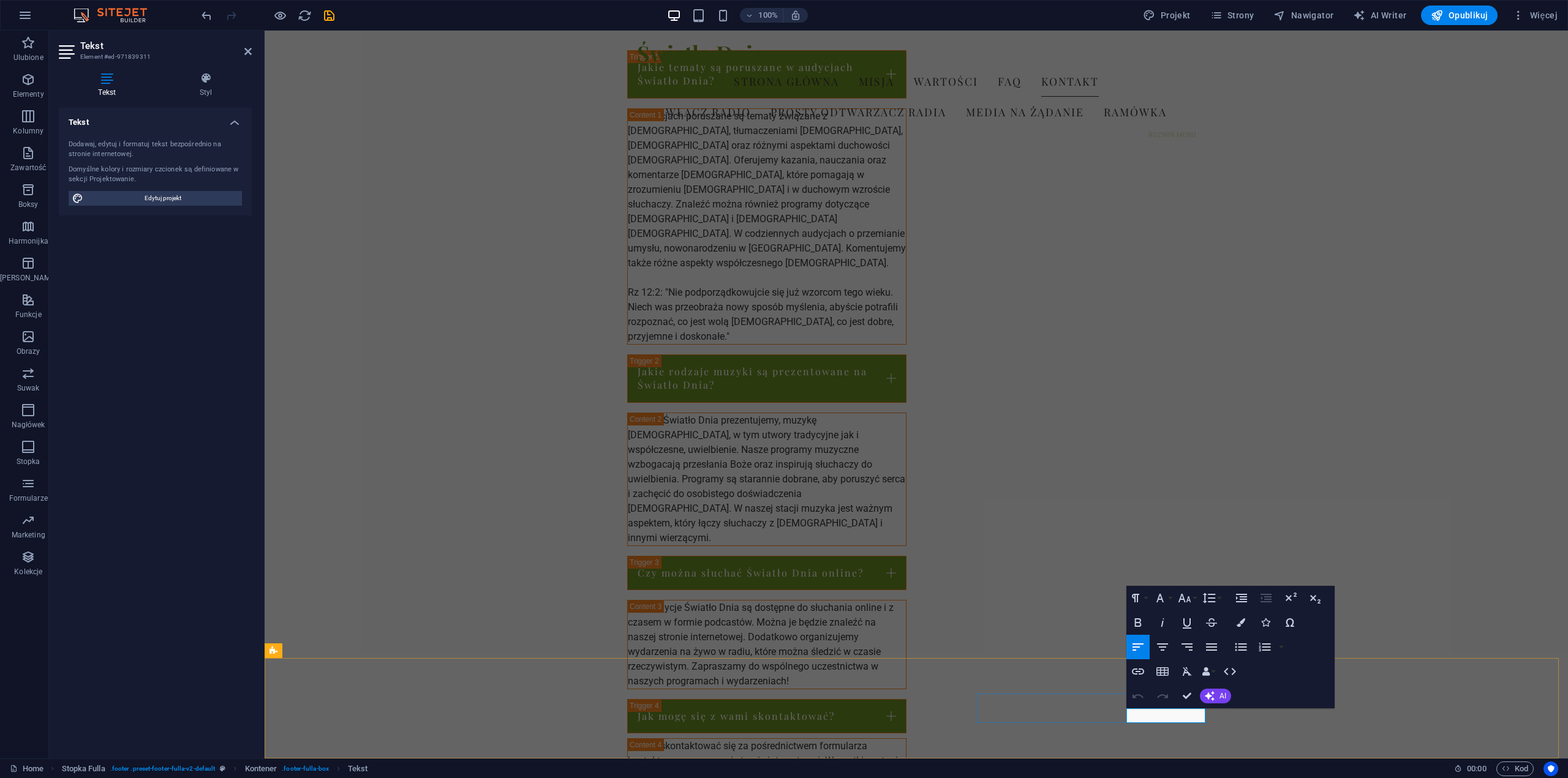
click at [1140, 674] on icon "button" at bounding box center [1138, 672] width 12 height 6
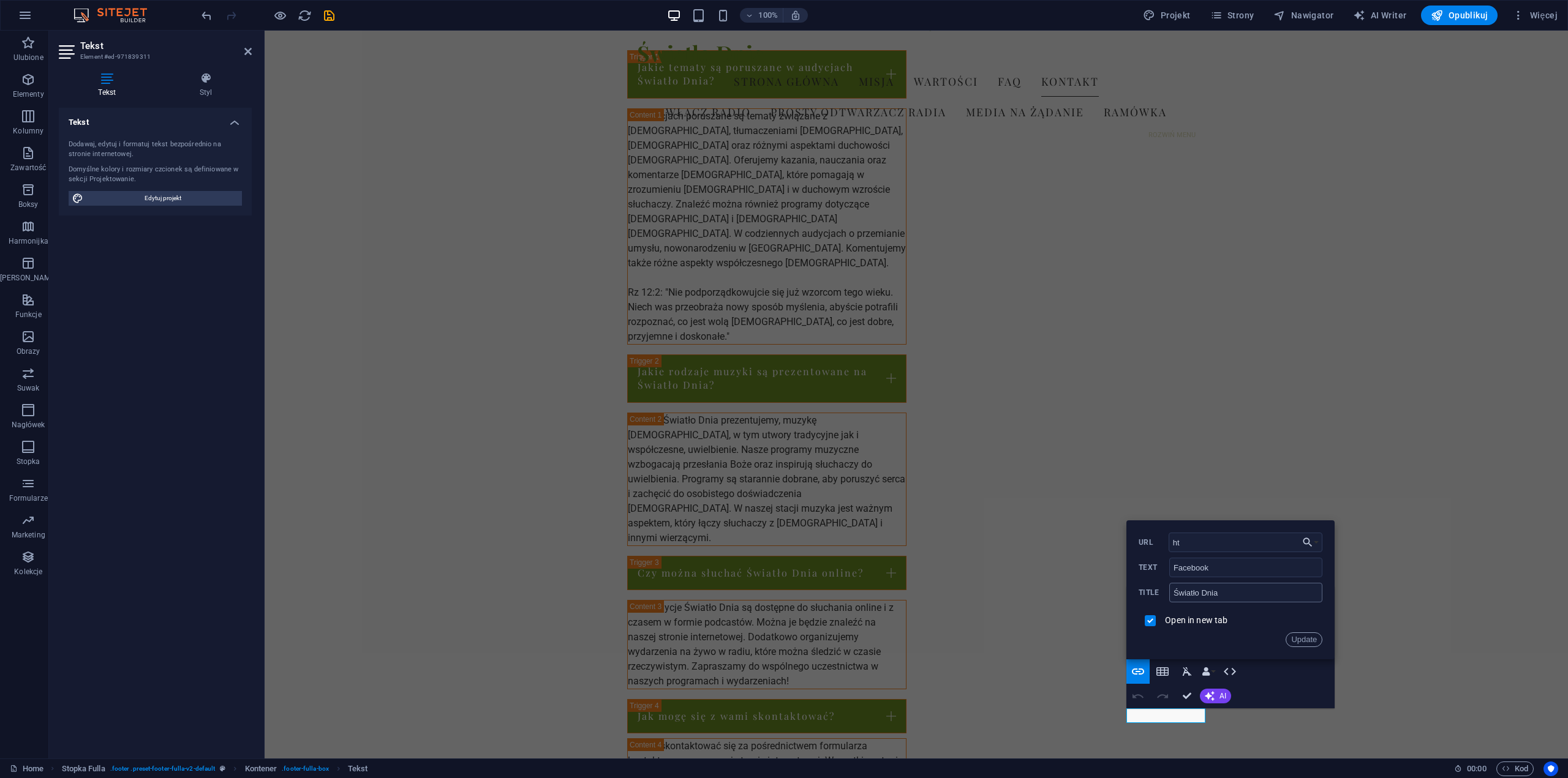
type input "h"
click at [1149, 621] on input "checkbox" at bounding box center [1148, 619] width 11 height 11
checkbox input "false"
drag, startPoint x: 1224, startPoint y: 594, endPoint x: 1162, endPoint y: 591, distance: 62.1
click at [1162, 591] on div "Światło Dnia Title" at bounding box center [1230, 592] width 184 height 20
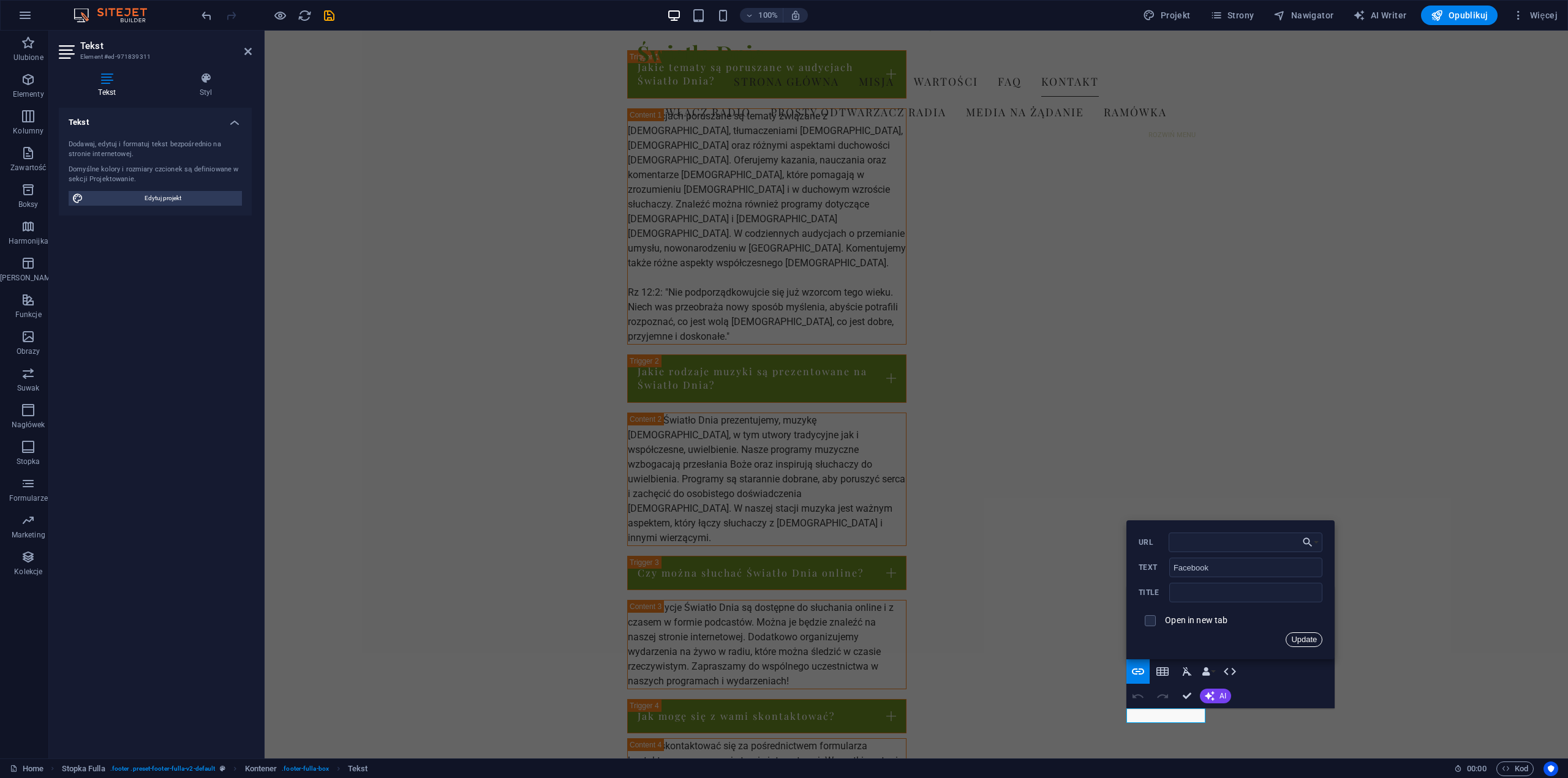
click at [1313, 635] on button "Update" at bounding box center [1304, 640] width 37 height 14
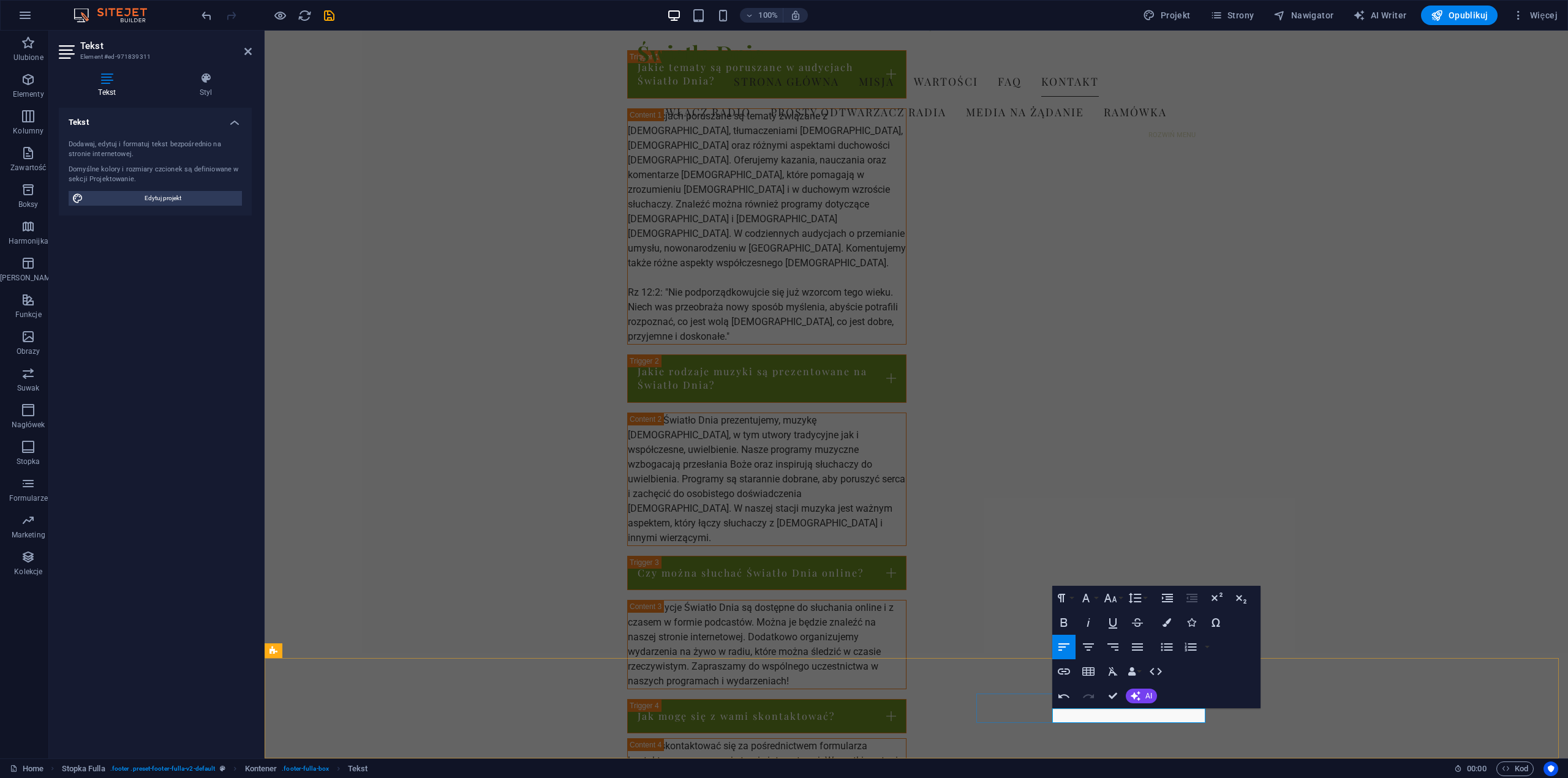
drag, startPoint x: 1181, startPoint y: 716, endPoint x: 1143, endPoint y: 720, distance: 38.2
drag, startPoint x: 1147, startPoint y: 716, endPoint x: 1190, endPoint y: 718, distance: 43.0
drag, startPoint x: 1177, startPoint y: 714, endPoint x: 1136, endPoint y: 714, distance: 41.0
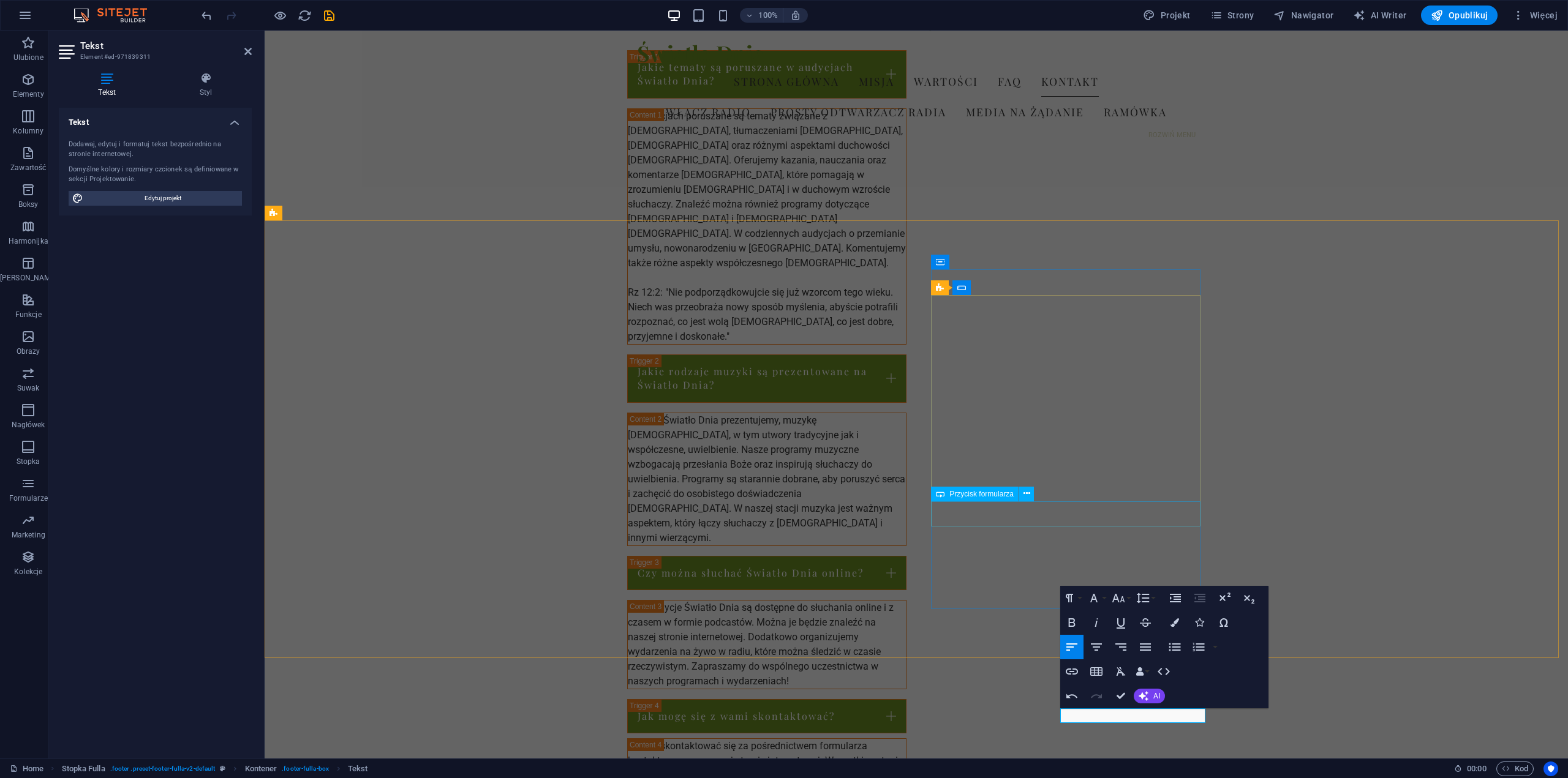
scroll to position [0, 4]
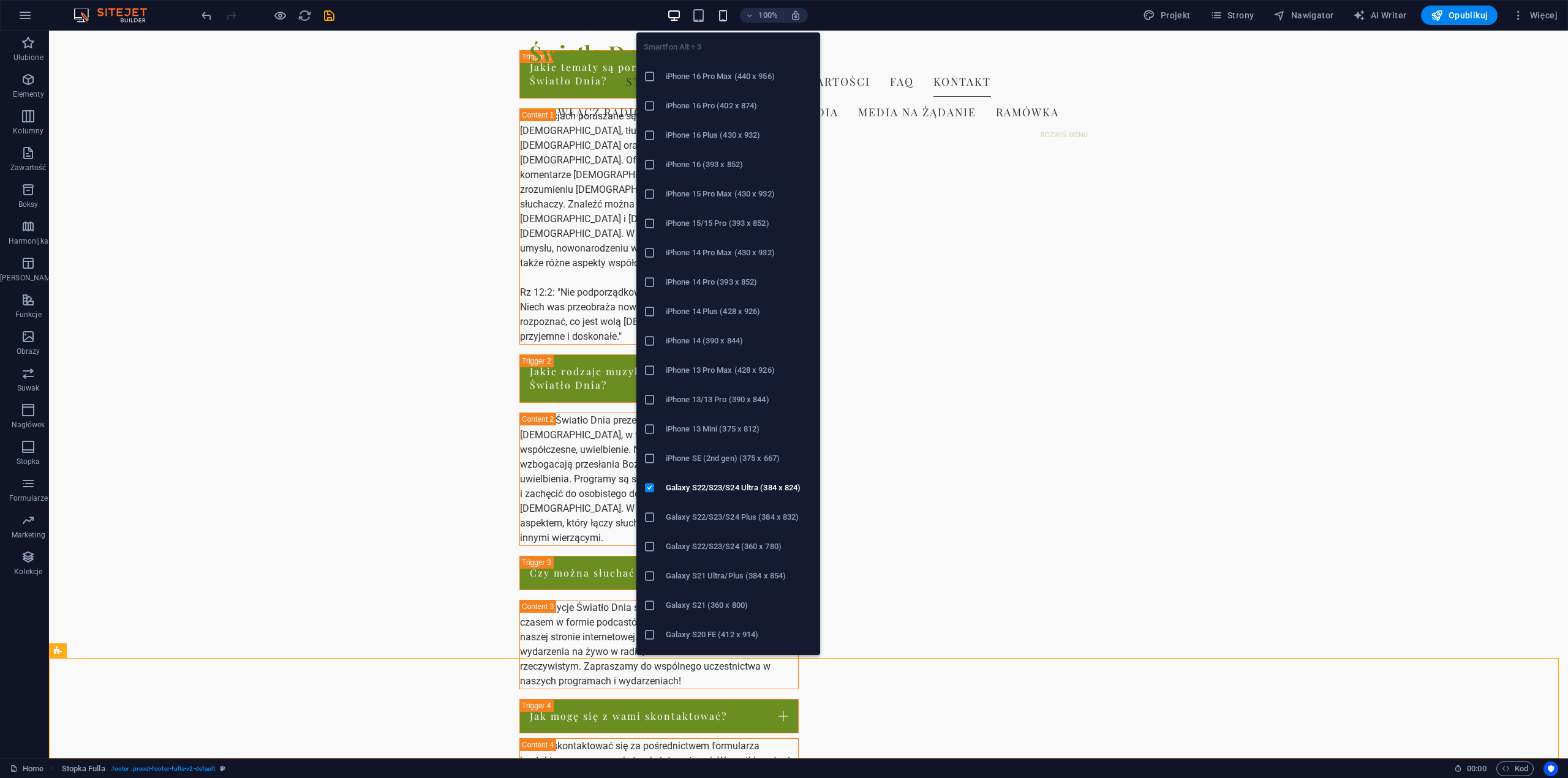
click at [727, 14] on icon "button" at bounding box center [724, 16] width 14 height 14
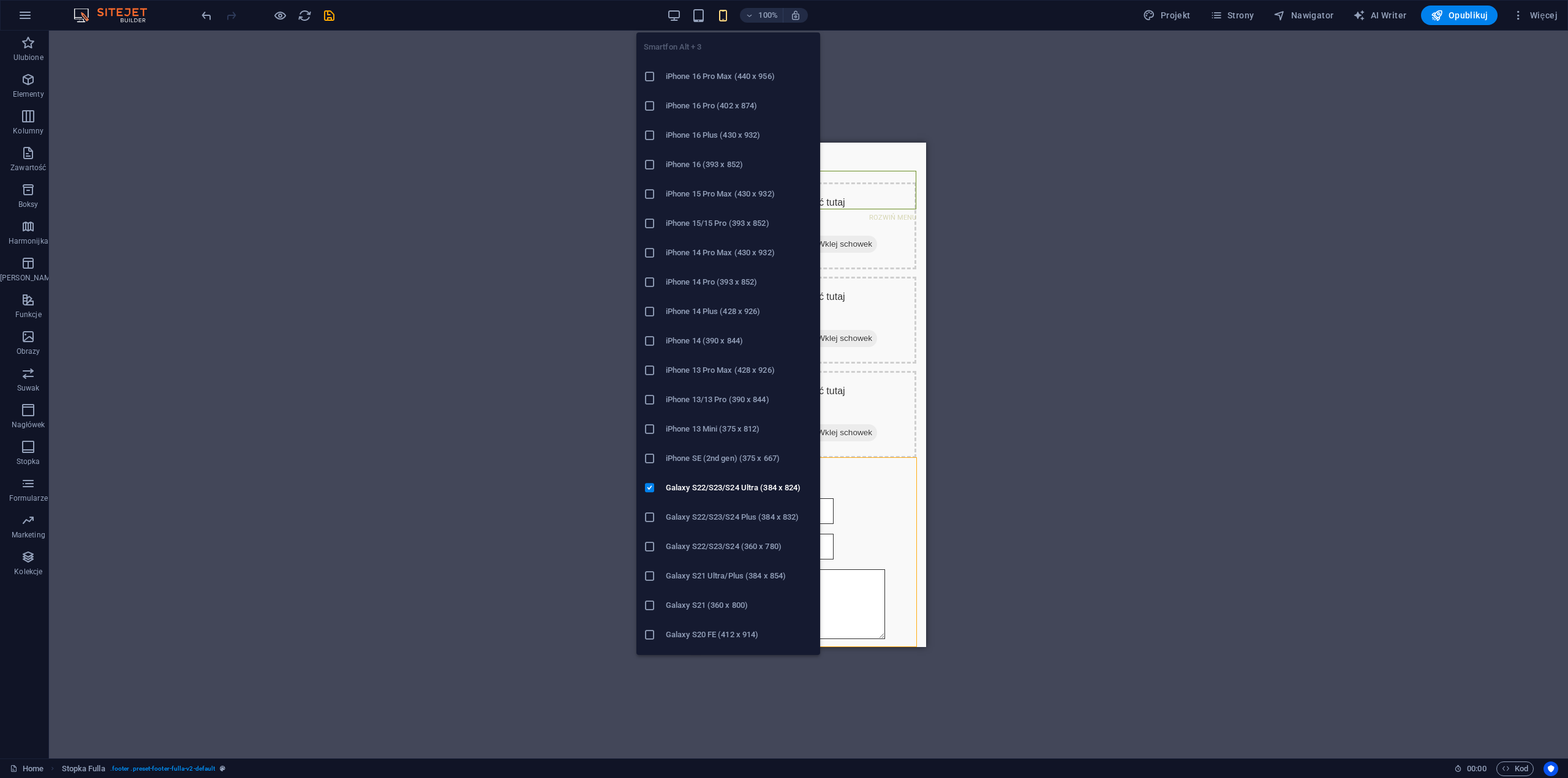
scroll to position [2872, 0]
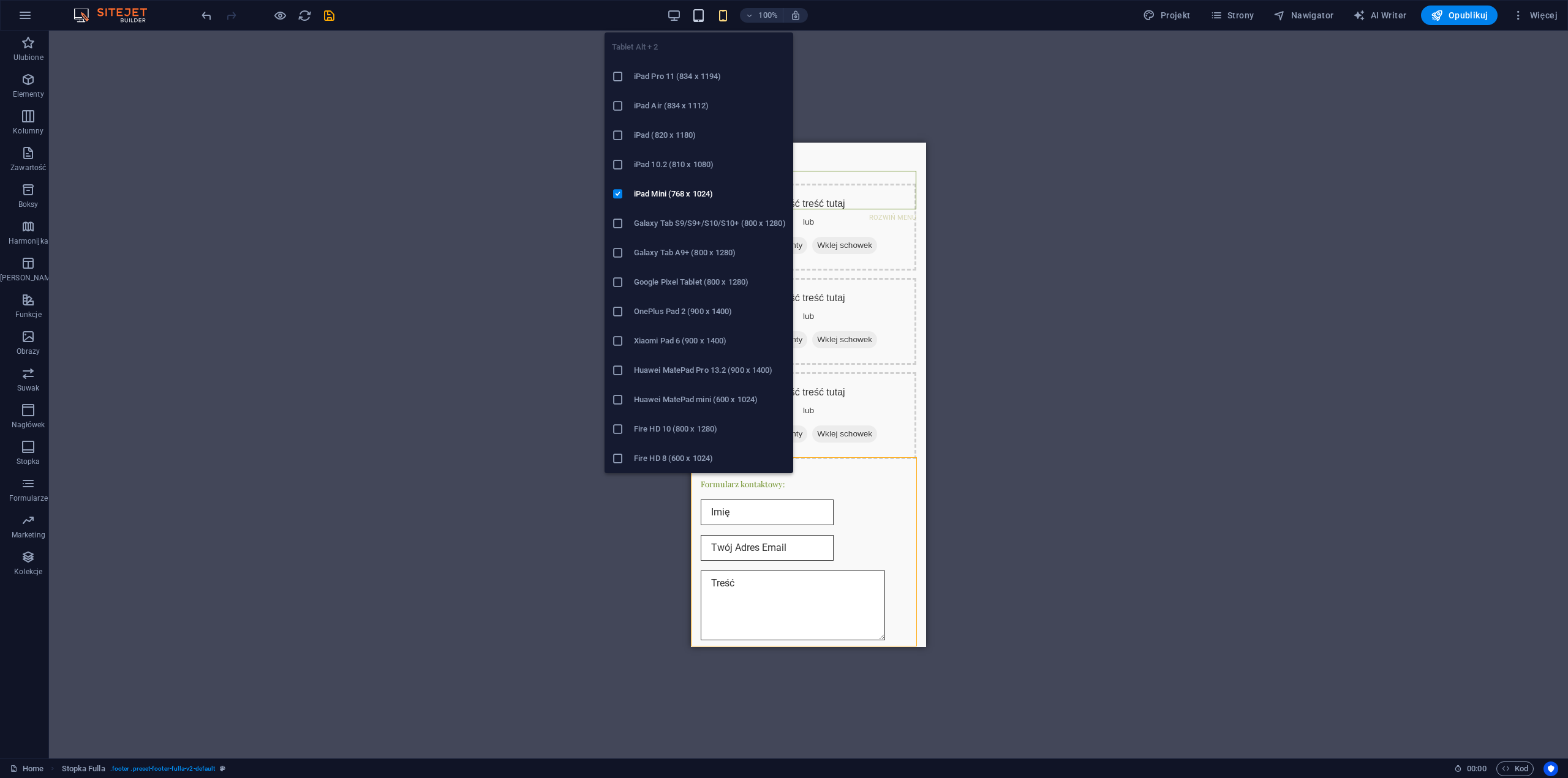
click at [703, 15] on icon "button" at bounding box center [699, 16] width 14 height 14
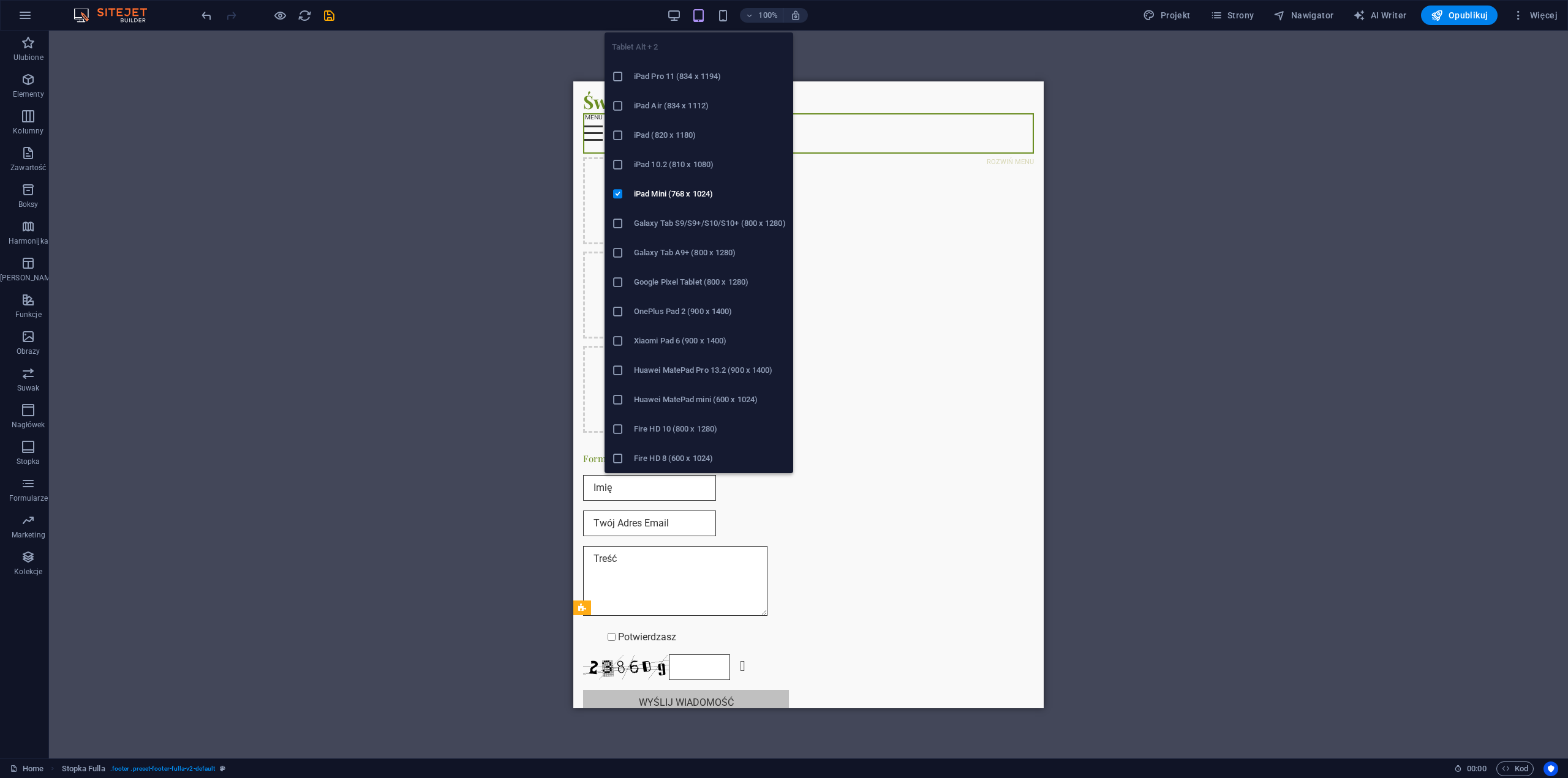
scroll to position [1917, 0]
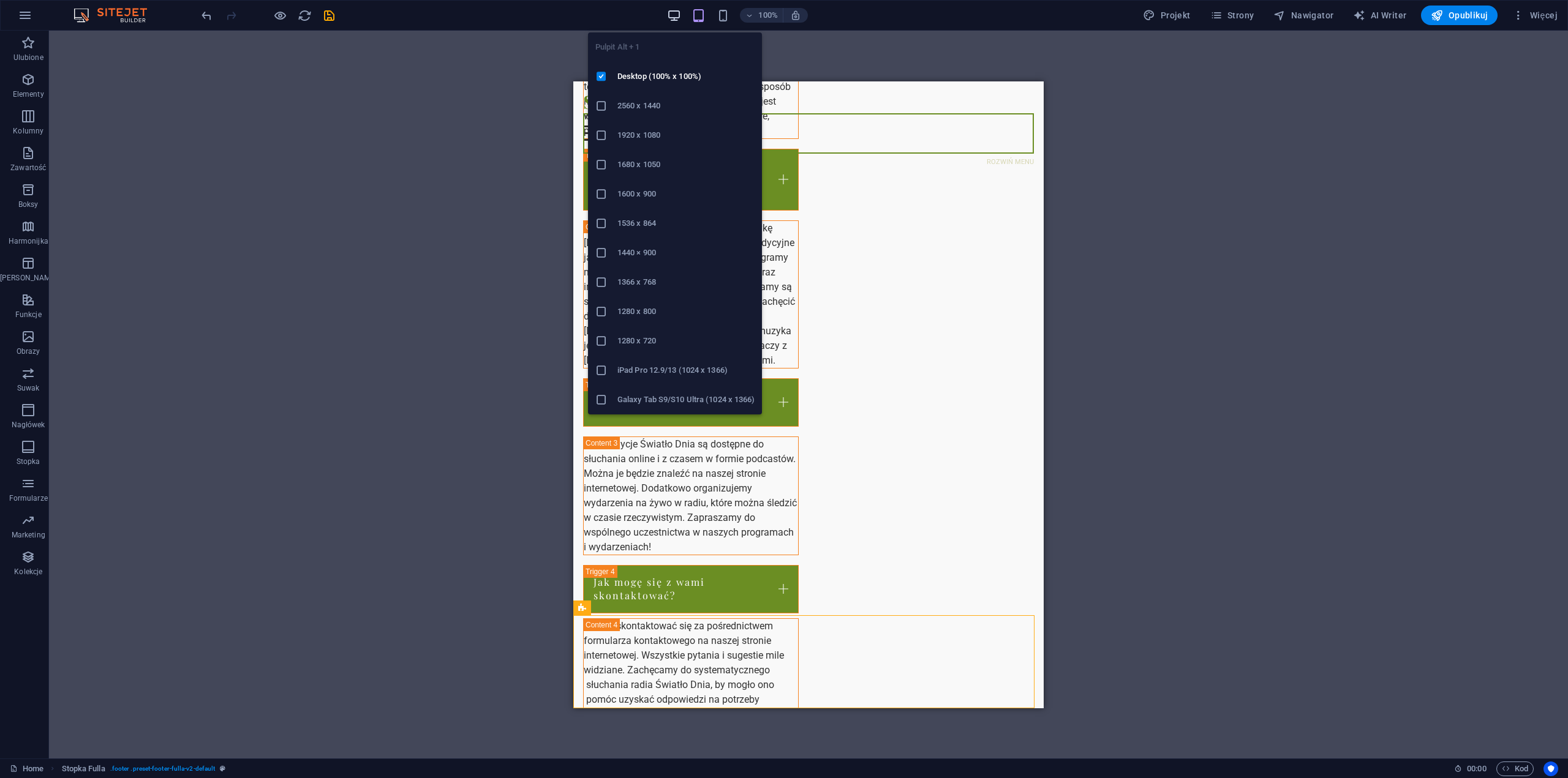
click at [675, 12] on icon "button" at bounding box center [675, 16] width 14 height 14
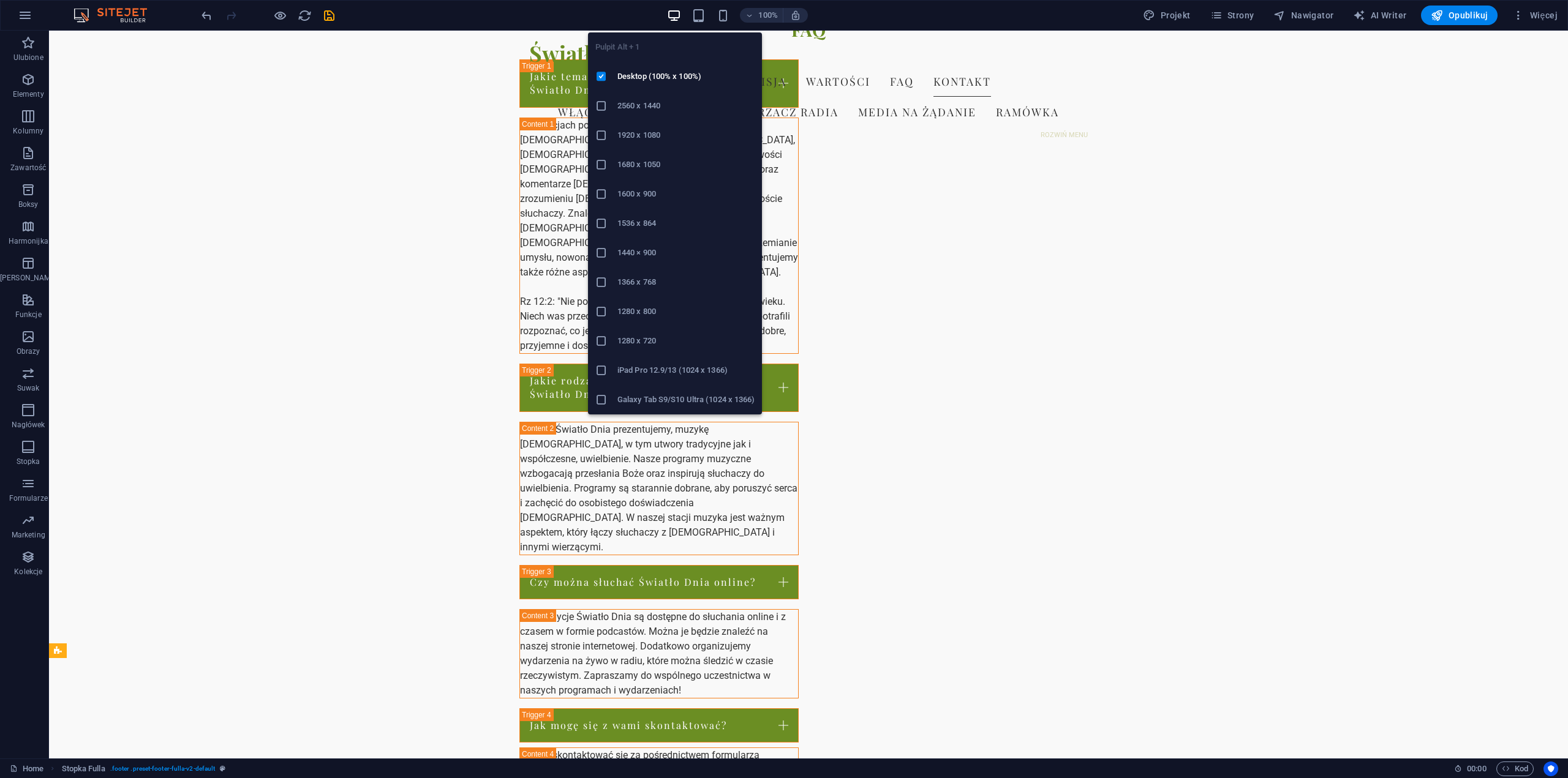
scroll to position [1539, 0]
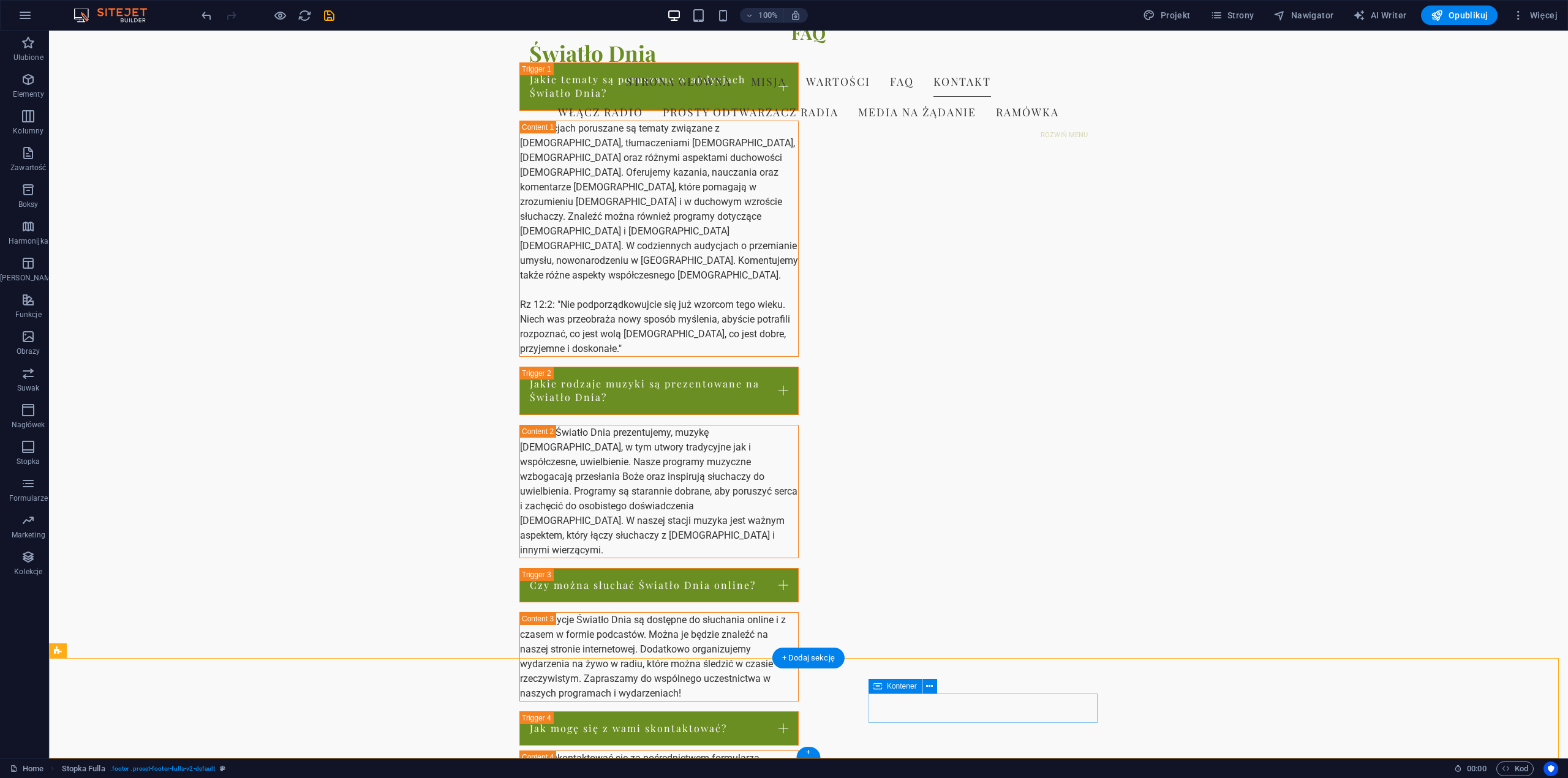
click at [1470, 14] on span "Opublikuj" at bounding box center [1459, 15] width 57 height 12
checkbox input "false"
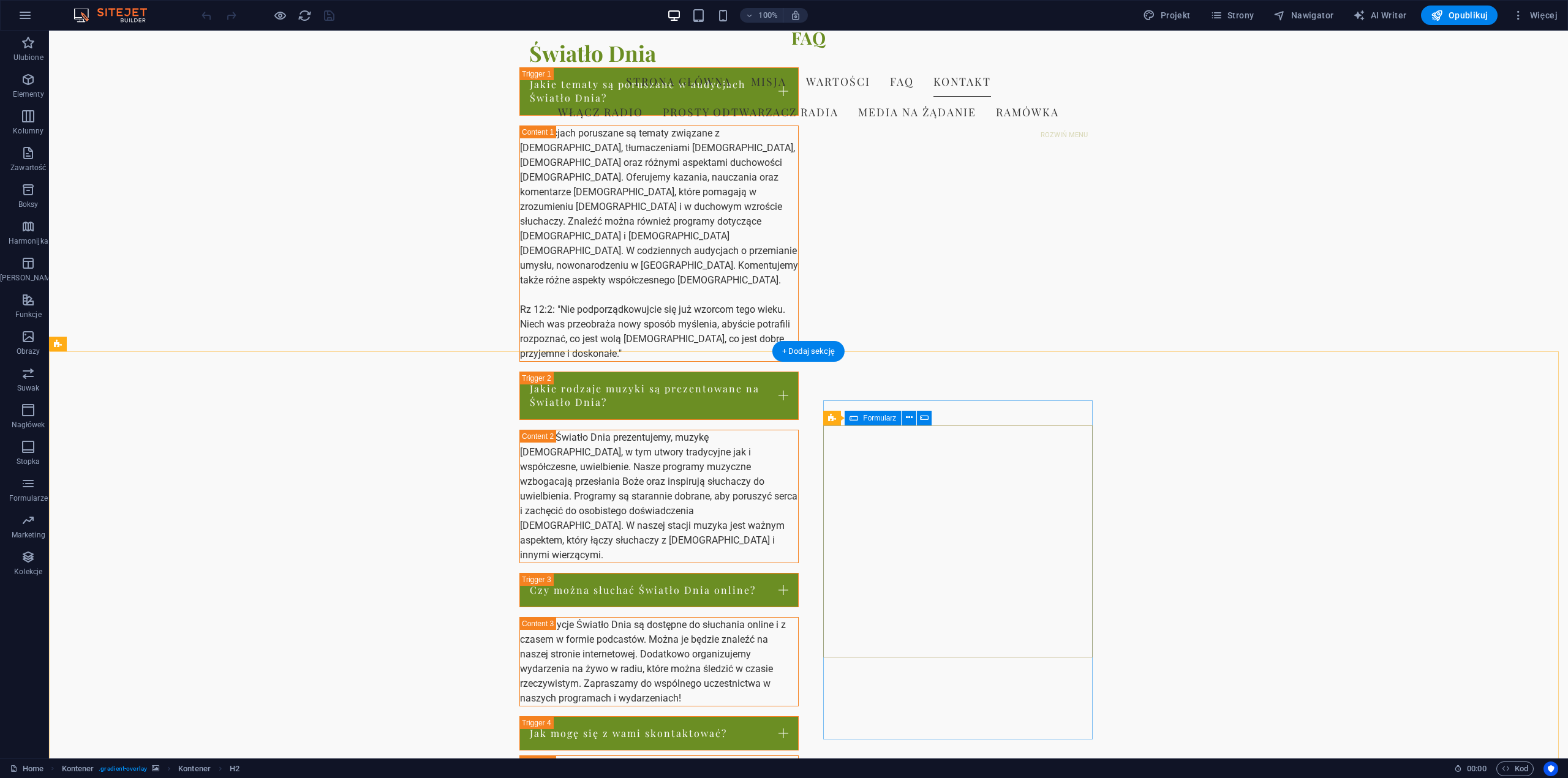
scroll to position [1539, 0]
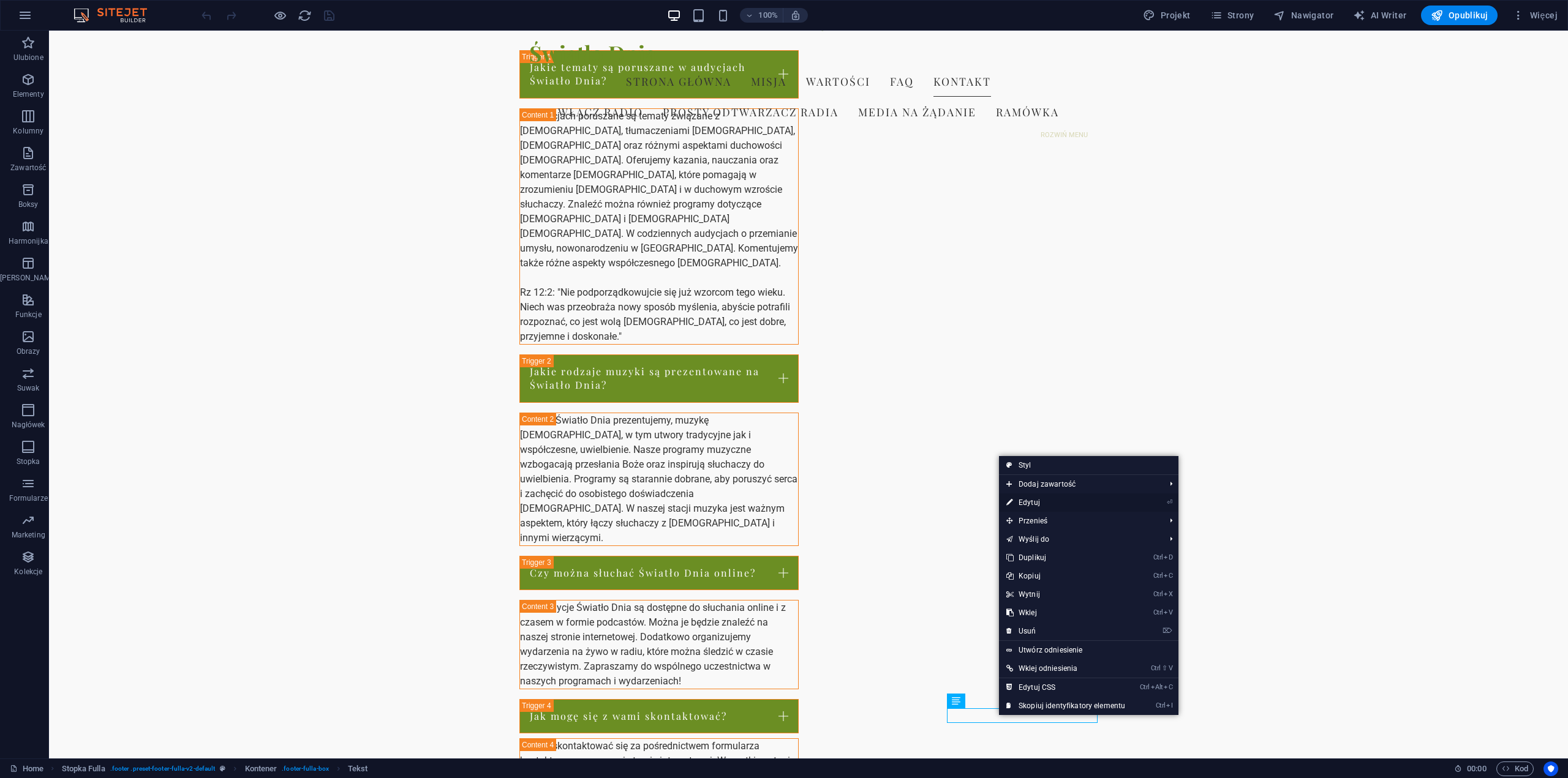
click at [1028, 504] on link "⏎ Edytuj" at bounding box center [1066, 502] width 133 height 18
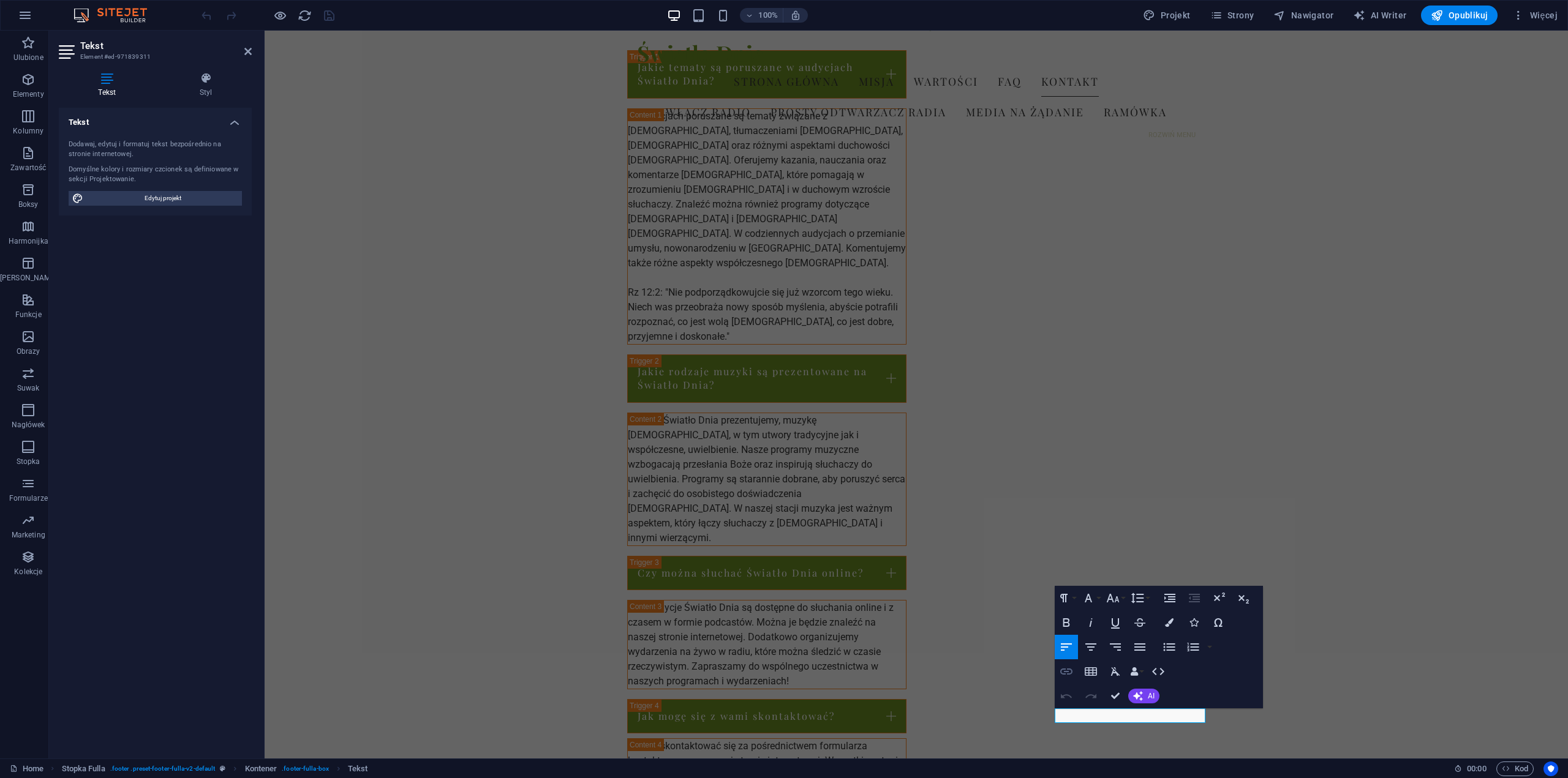
click at [1065, 676] on icon "button" at bounding box center [1067, 672] width 14 height 14
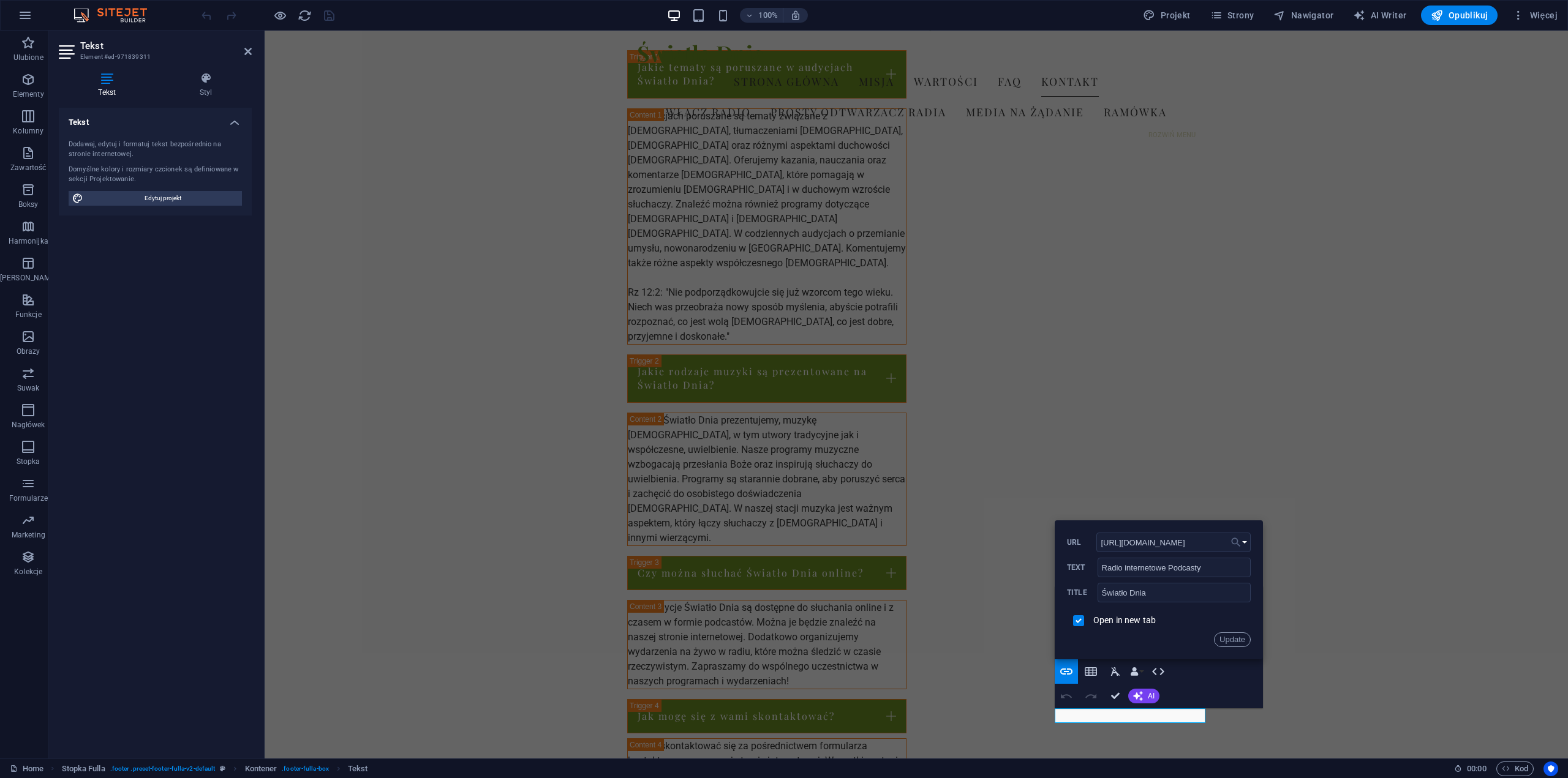
scroll to position [0, 0]
type input "h"
click at [1161, 593] on input "Światło Dnia" at bounding box center [1175, 592] width 153 height 20
type input "Ś"
click at [1233, 643] on button "Update" at bounding box center [1233, 640] width 37 height 14
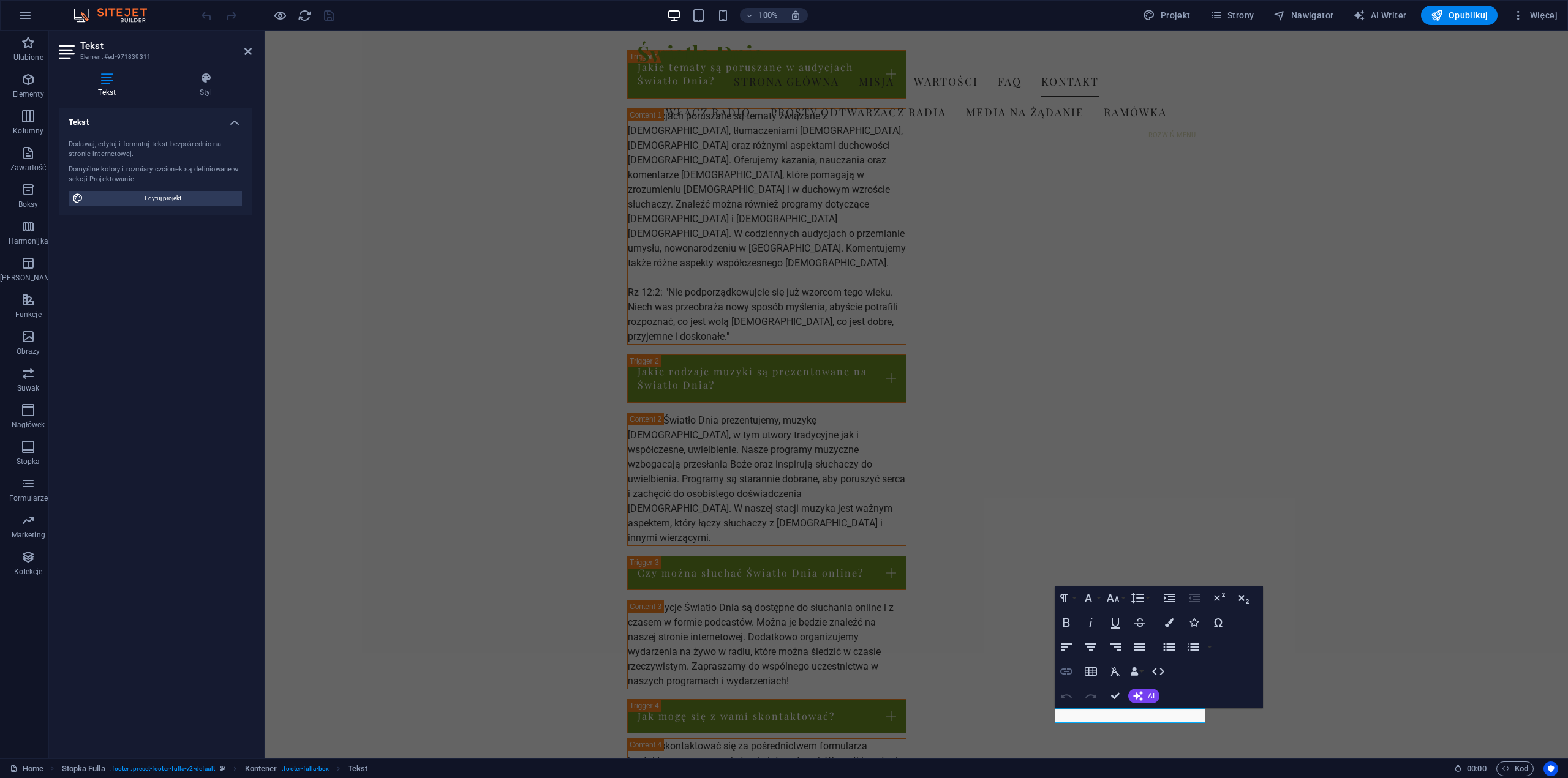
type input "[URL][DOMAIN_NAME]"
type input "Światło Dnia"
click at [1069, 672] on icon "button" at bounding box center [1067, 672] width 14 height 14
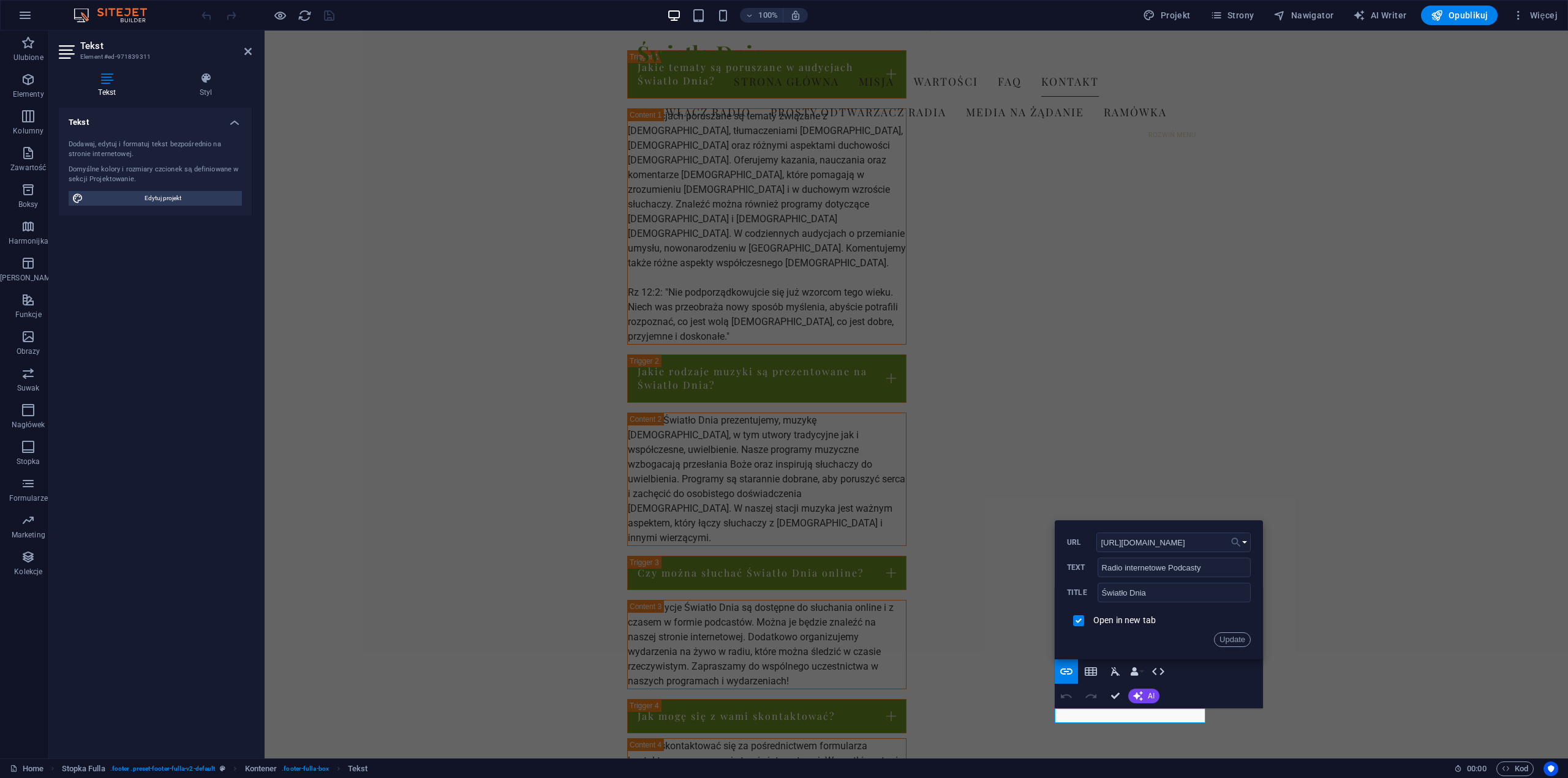
scroll to position [0, 85]
drag, startPoint x: 1365, startPoint y: 571, endPoint x: 1294, endPoint y: 546, distance: 75.3
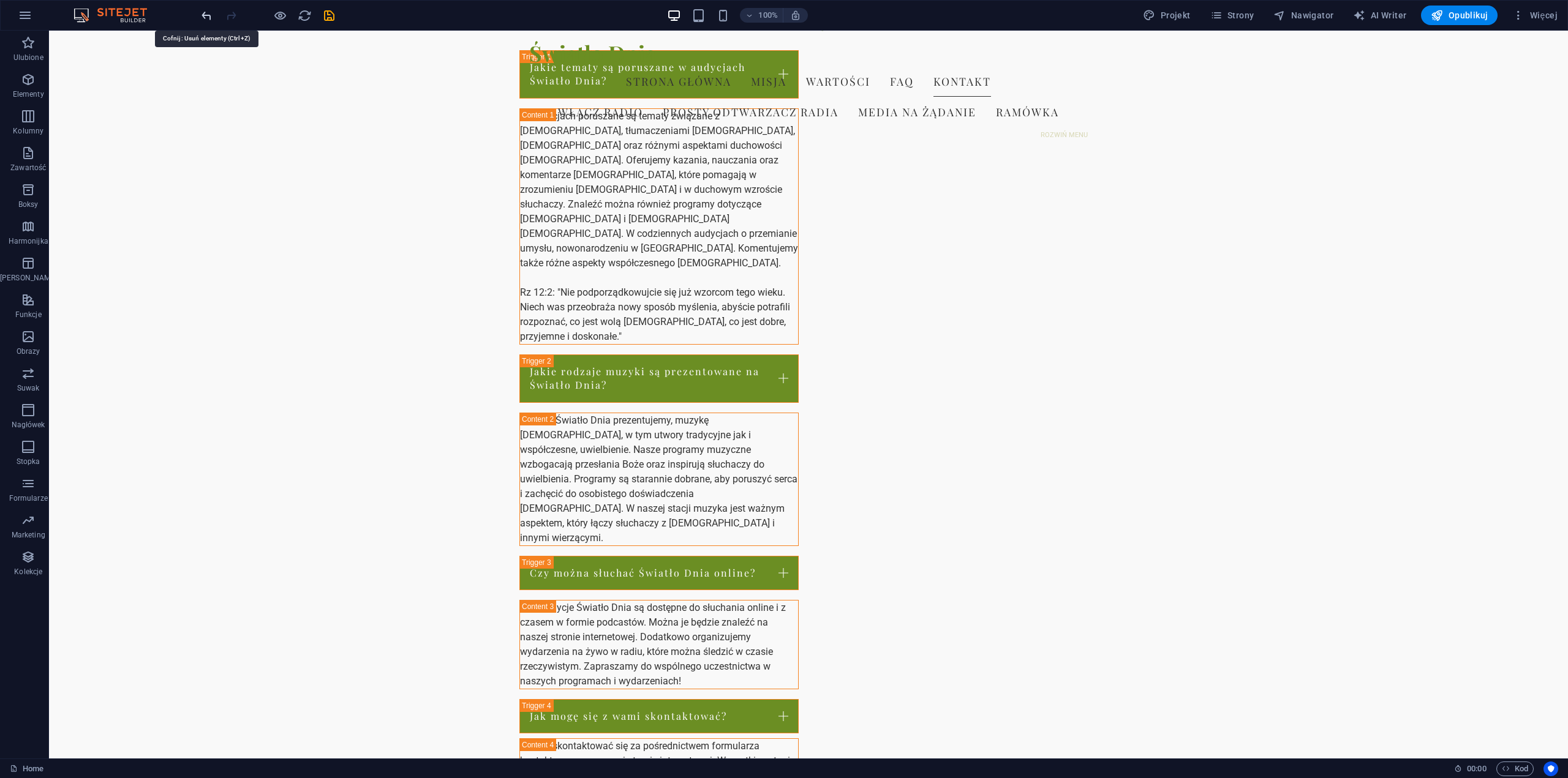
click at [207, 20] on icon "undo" at bounding box center [207, 16] width 14 height 14
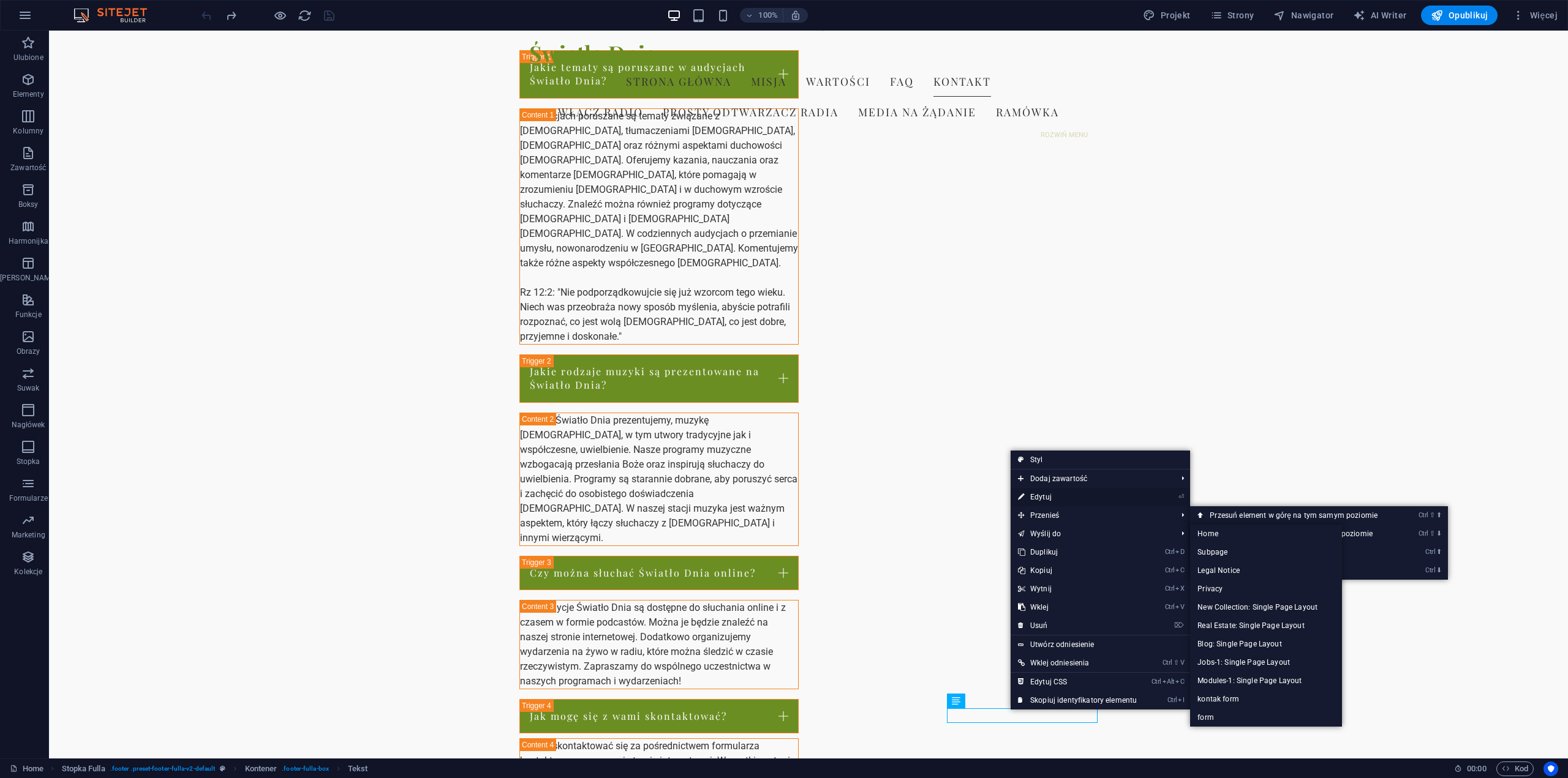
click at [1046, 498] on link "⏎ Edytuj" at bounding box center [1078, 497] width 133 height 18
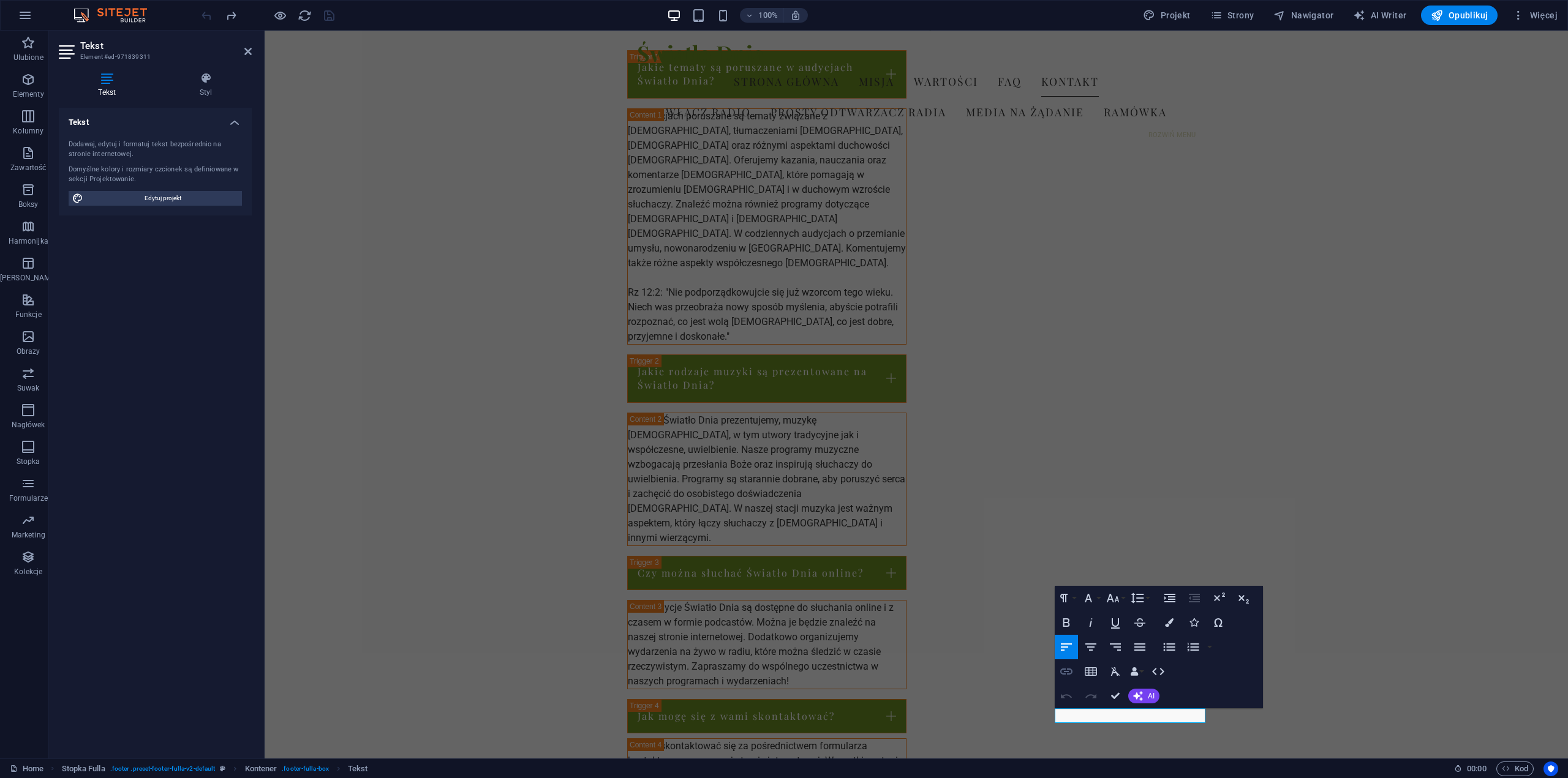
click at [1065, 669] on icon "button" at bounding box center [1066, 672] width 12 height 6
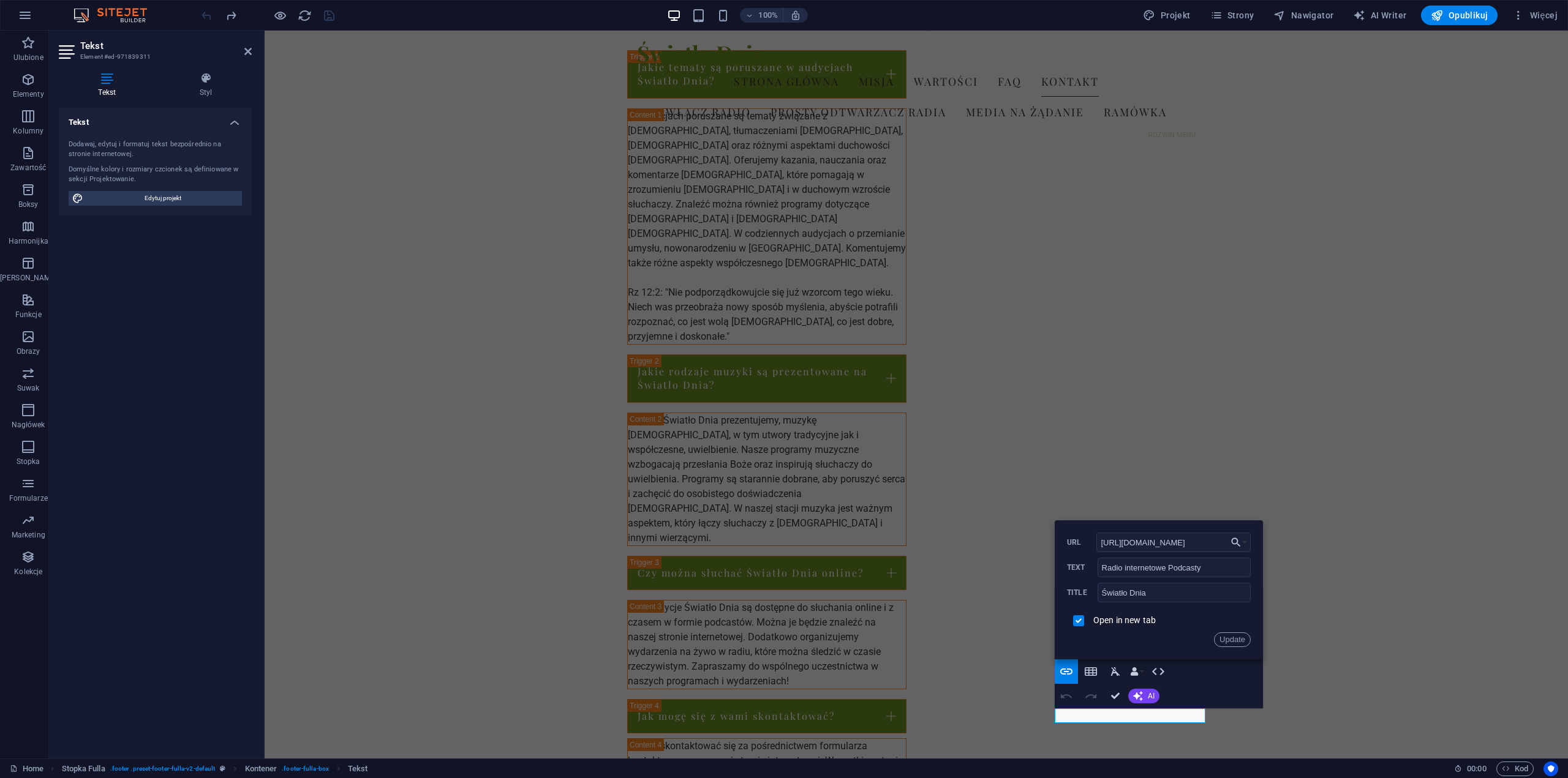
scroll to position [0, 85]
click at [1245, 543] on button "Choose Link" at bounding box center [1239, 542] width 24 height 20
drag, startPoint x: 1101, startPoint y: 542, endPoint x: 1261, endPoint y: 546, distance: 160.0
click at [1261, 546] on div "Back Choose Link Home Subpage Legal Notice Privacy kontak form form Wybierz pli…" at bounding box center [1159, 590] width 209 height 139
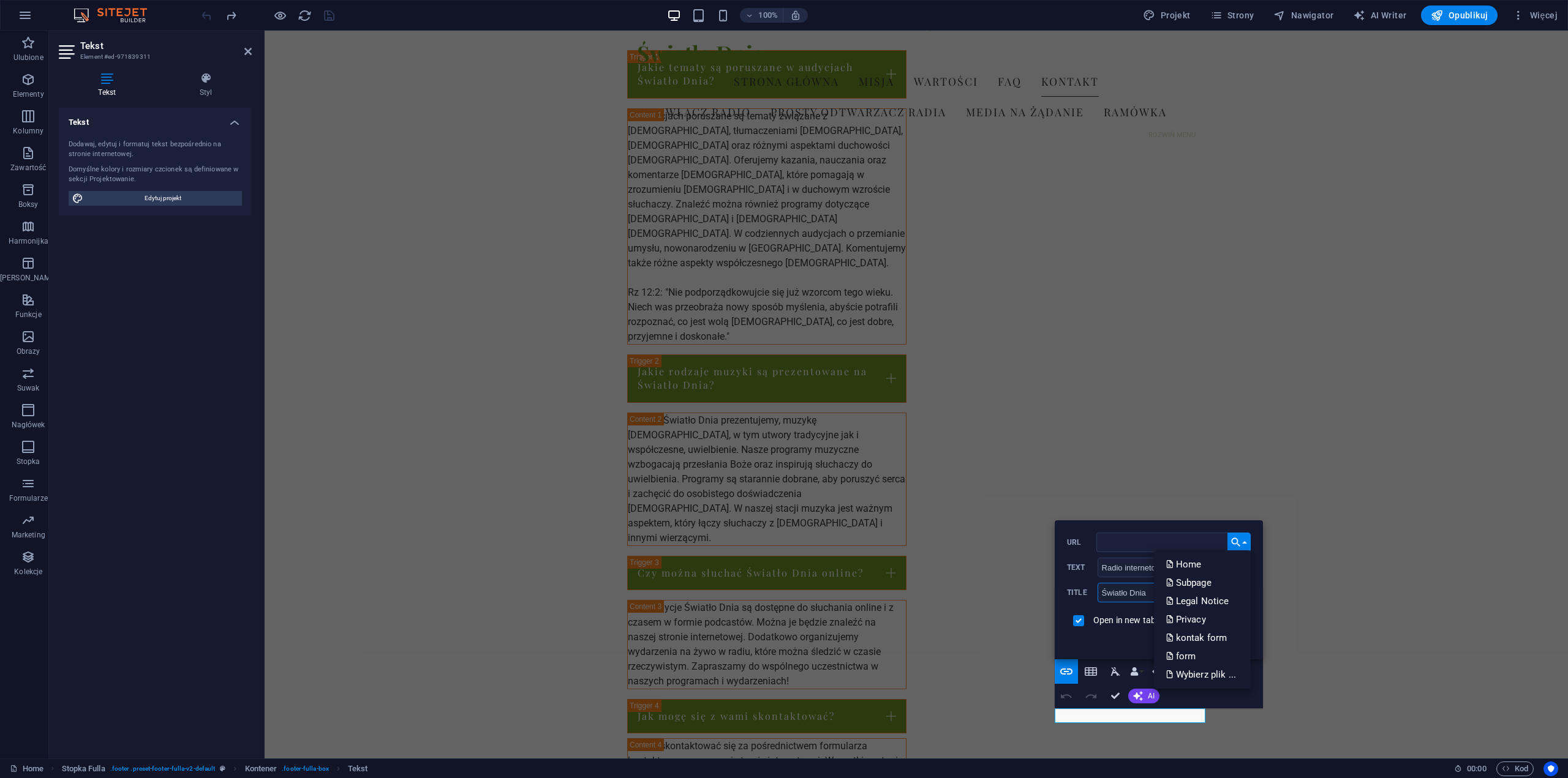
click at [1128, 592] on input "Światło Dnia" at bounding box center [1175, 592] width 153 height 20
drag, startPoint x: 1149, startPoint y: 589, endPoint x: 1090, endPoint y: 594, distance: 59.2
click at [1086, 591] on div "Światło Dnia Title" at bounding box center [1159, 592] width 184 height 20
click at [1078, 620] on input "checkbox" at bounding box center [1076, 619] width 11 height 11
checkbox input "false"
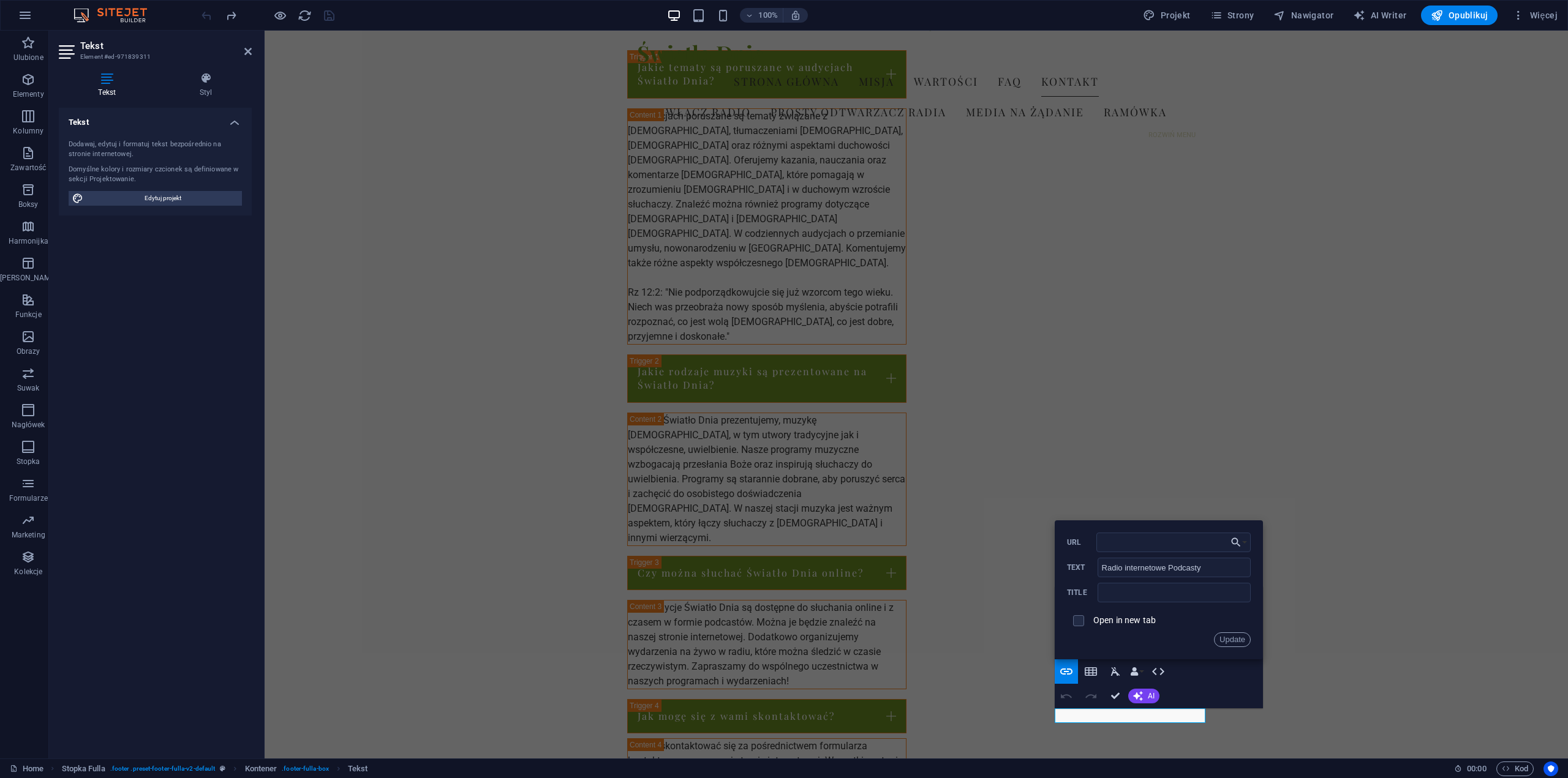
click at [1232, 639] on button "Update" at bounding box center [1233, 640] width 37 height 14
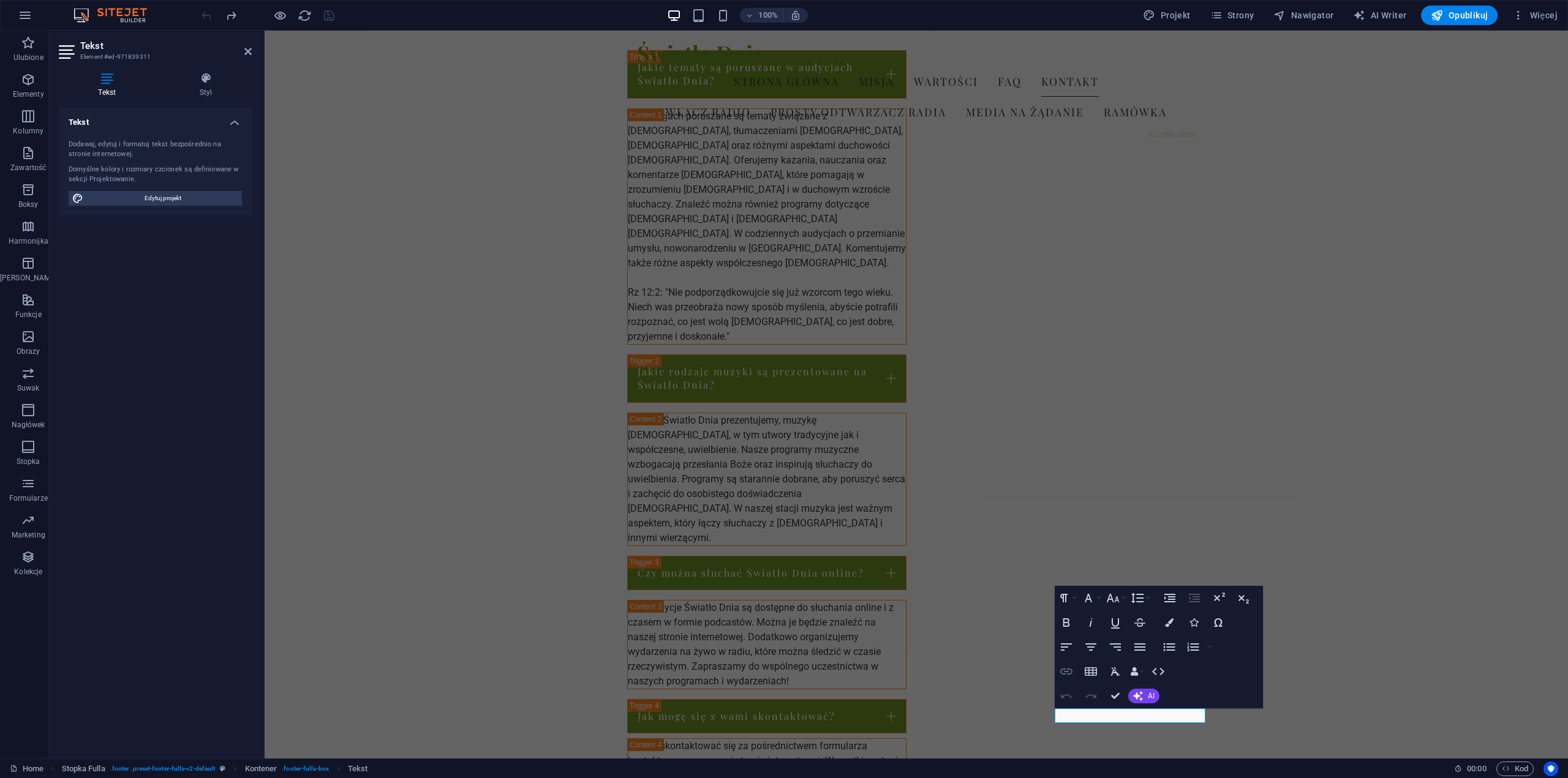
type input "[URL][DOMAIN_NAME]"
type input "Światło Dnia"
checkbox input "true"
click at [1066, 673] on icon "button" at bounding box center [1067, 672] width 14 height 14
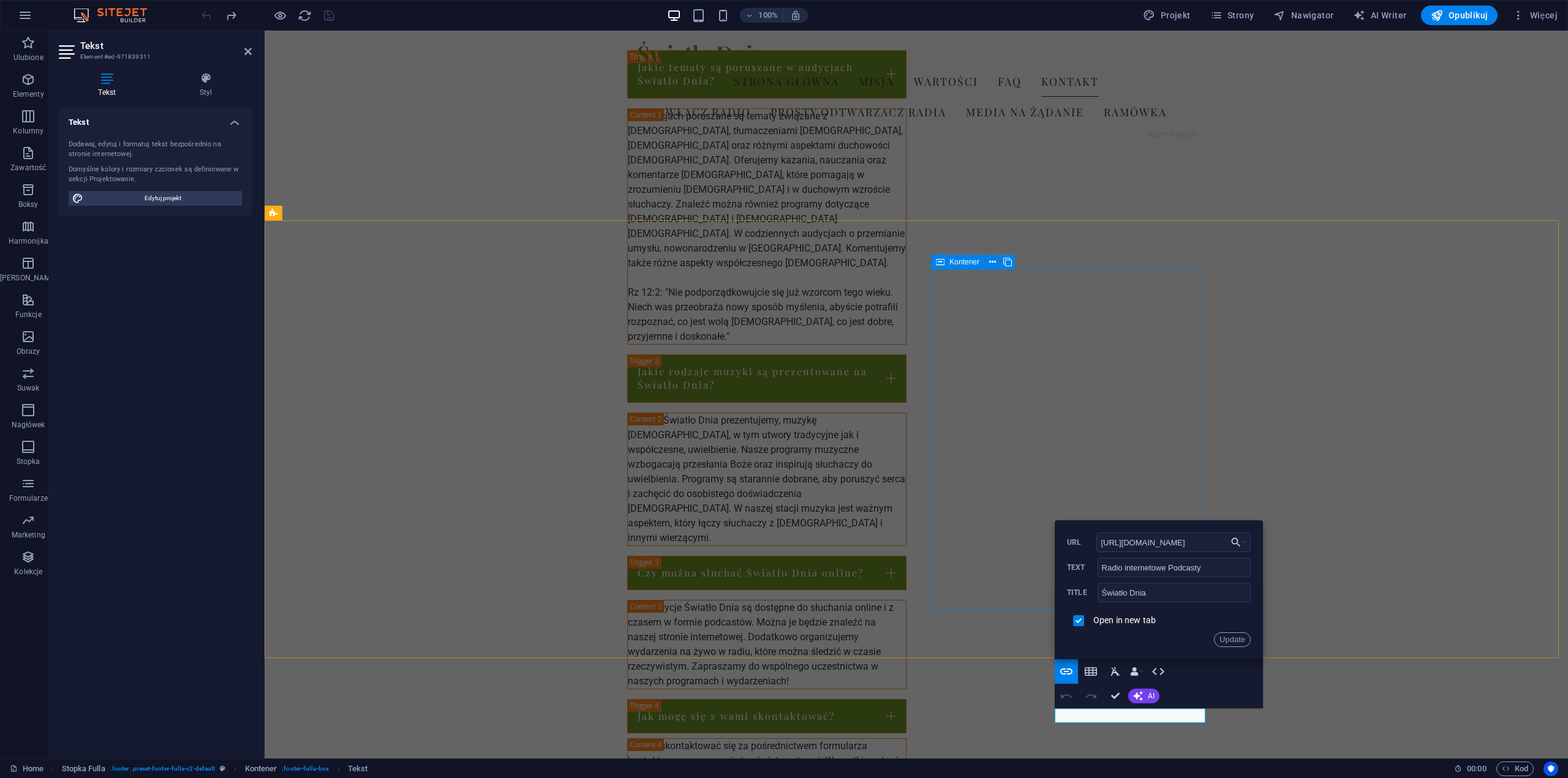
drag, startPoint x: 1491, startPoint y: 572, endPoint x: 1028, endPoint y: 550, distance: 463.5
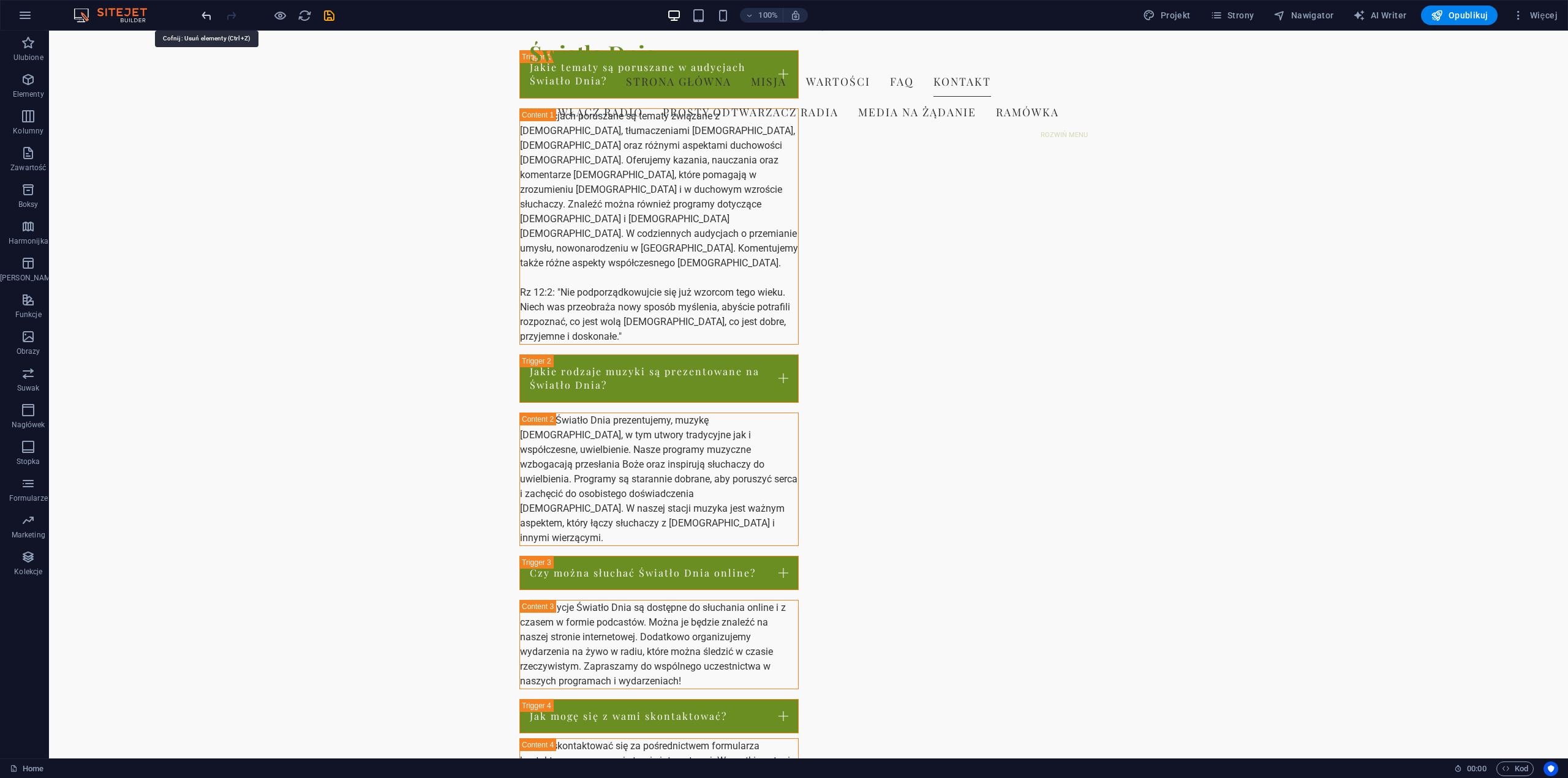
click at [205, 16] on icon "undo" at bounding box center [207, 16] width 14 height 14
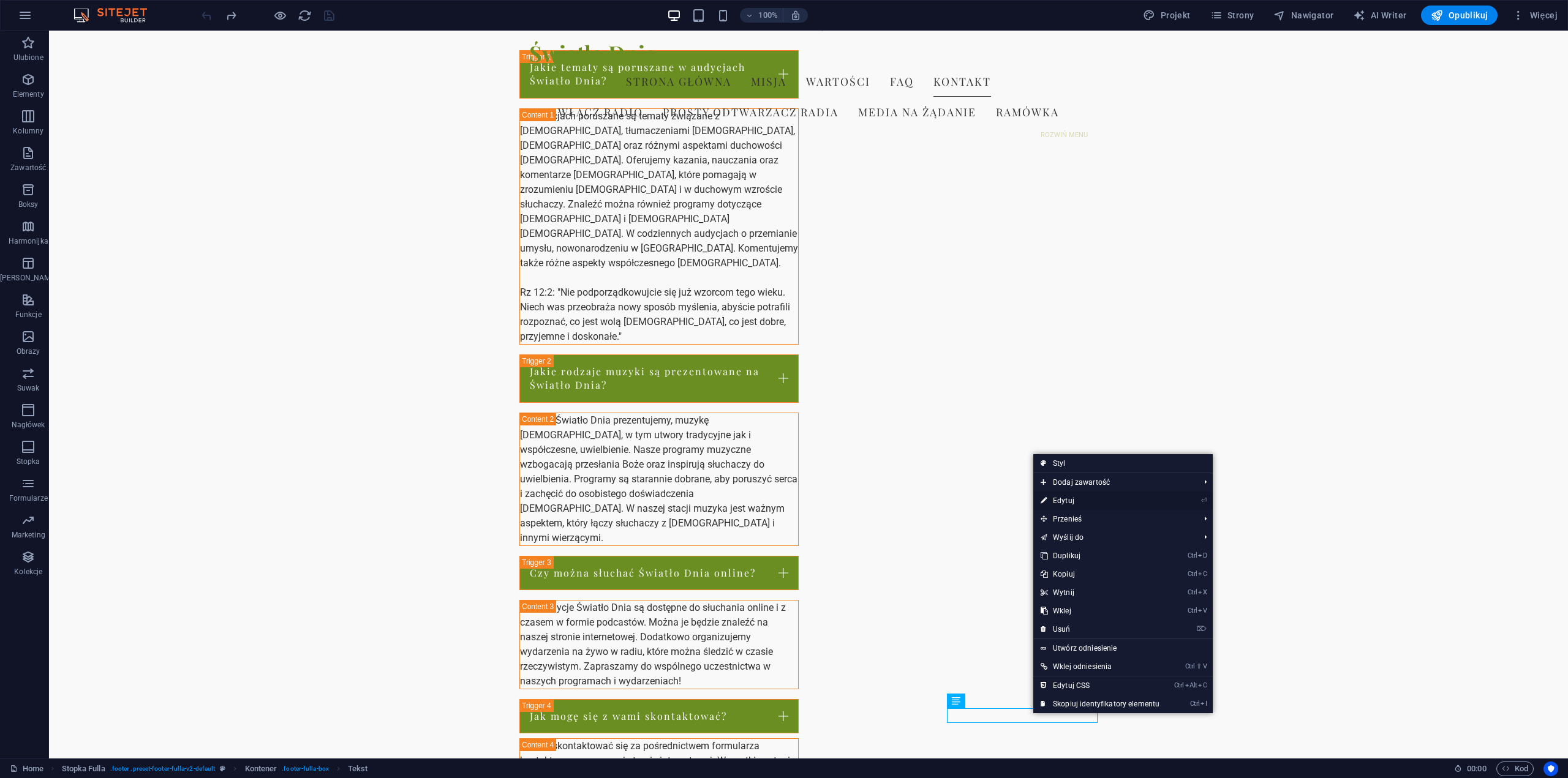
click at [1069, 503] on link "⏎ Edytuj" at bounding box center [1100, 501] width 133 height 18
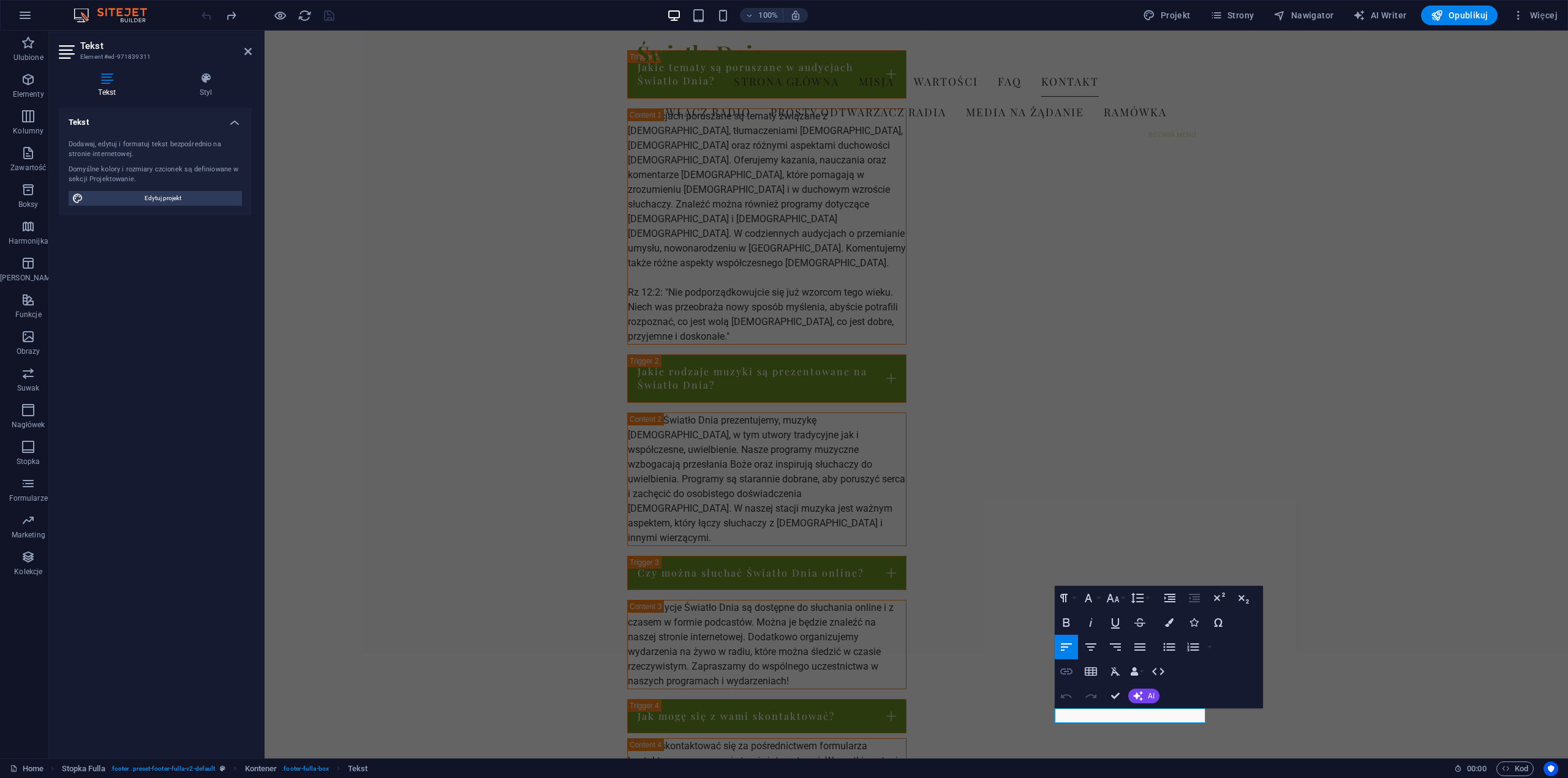
click at [1065, 670] on icon "button" at bounding box center [1067, 672] width 14 height 14
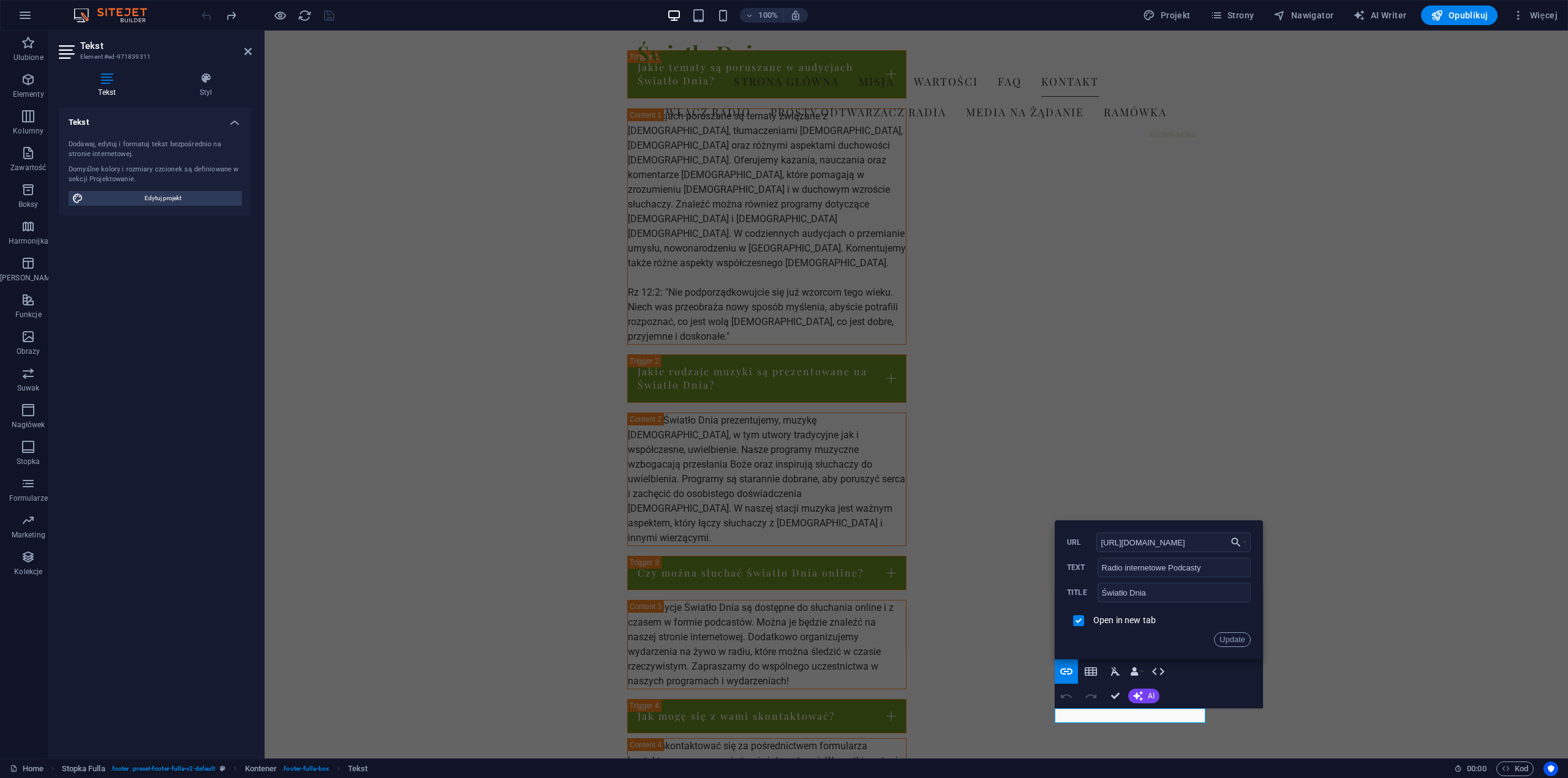
drag, startPoint x: 1226, startPoint y: 543, endPoint x: 1086, endPoint y: 546, distance: 140.0
click at [1086, 546] on div "https://www.facebook.com/profile.php?id=61581357406940 URL" at bounding box center [1159, 542] width 184 height 20
drag, startPoint x: 1146, startPoint y: 592, endPoint x: 1075, endPoint y: 596, distance: 71.1
click at [1071, 592] on div "Światło Dnia Title" at bounding box center [1159, 592] width 184 height 20
click at [1076, 619] on input "checkbox" at bounding box center [1076, 619] width 11 height 11
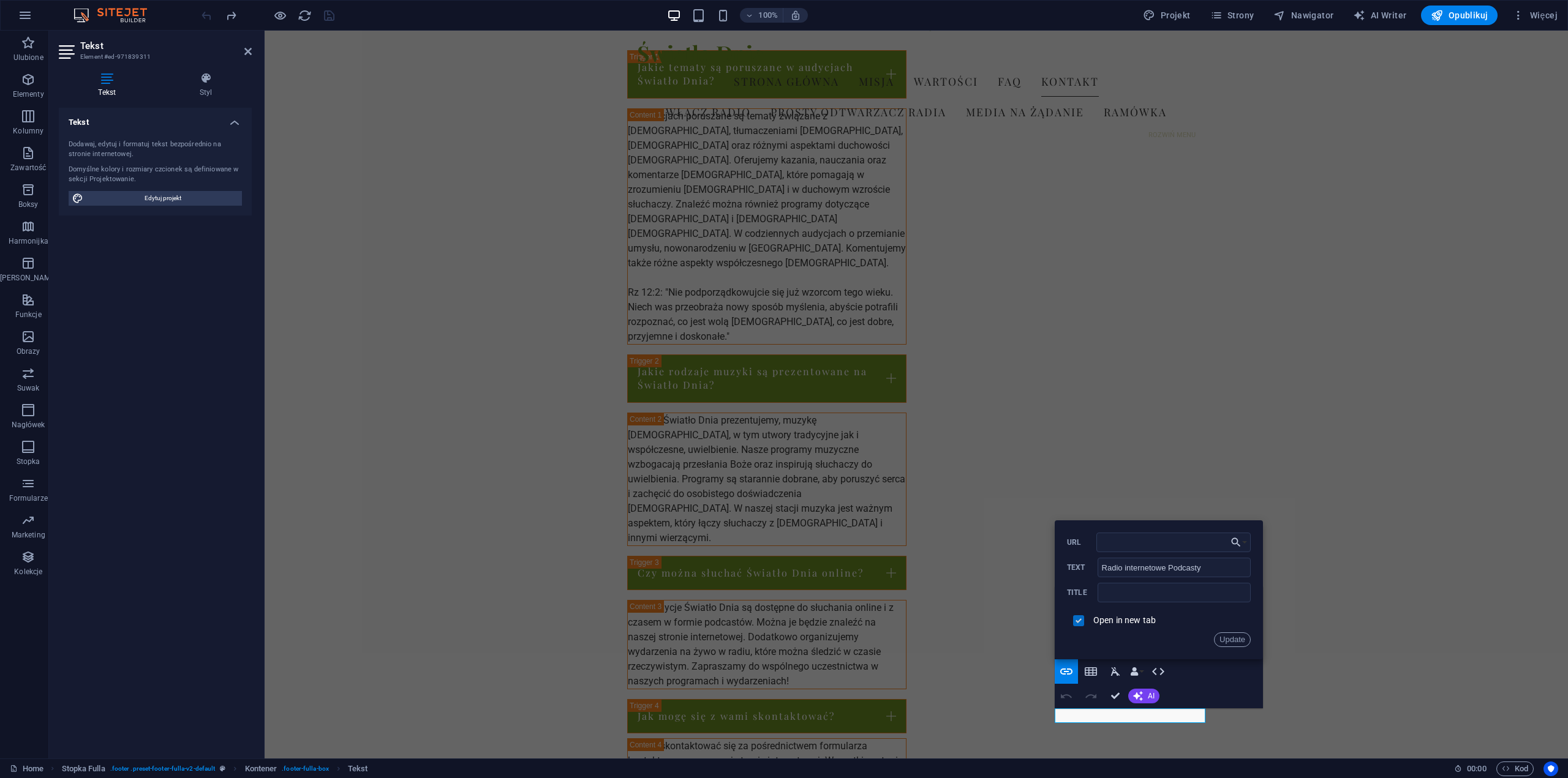
checkbox input "false"
click at [1067, 671] on icon "button" at bounding box center [1066, 672] width 12 height 6
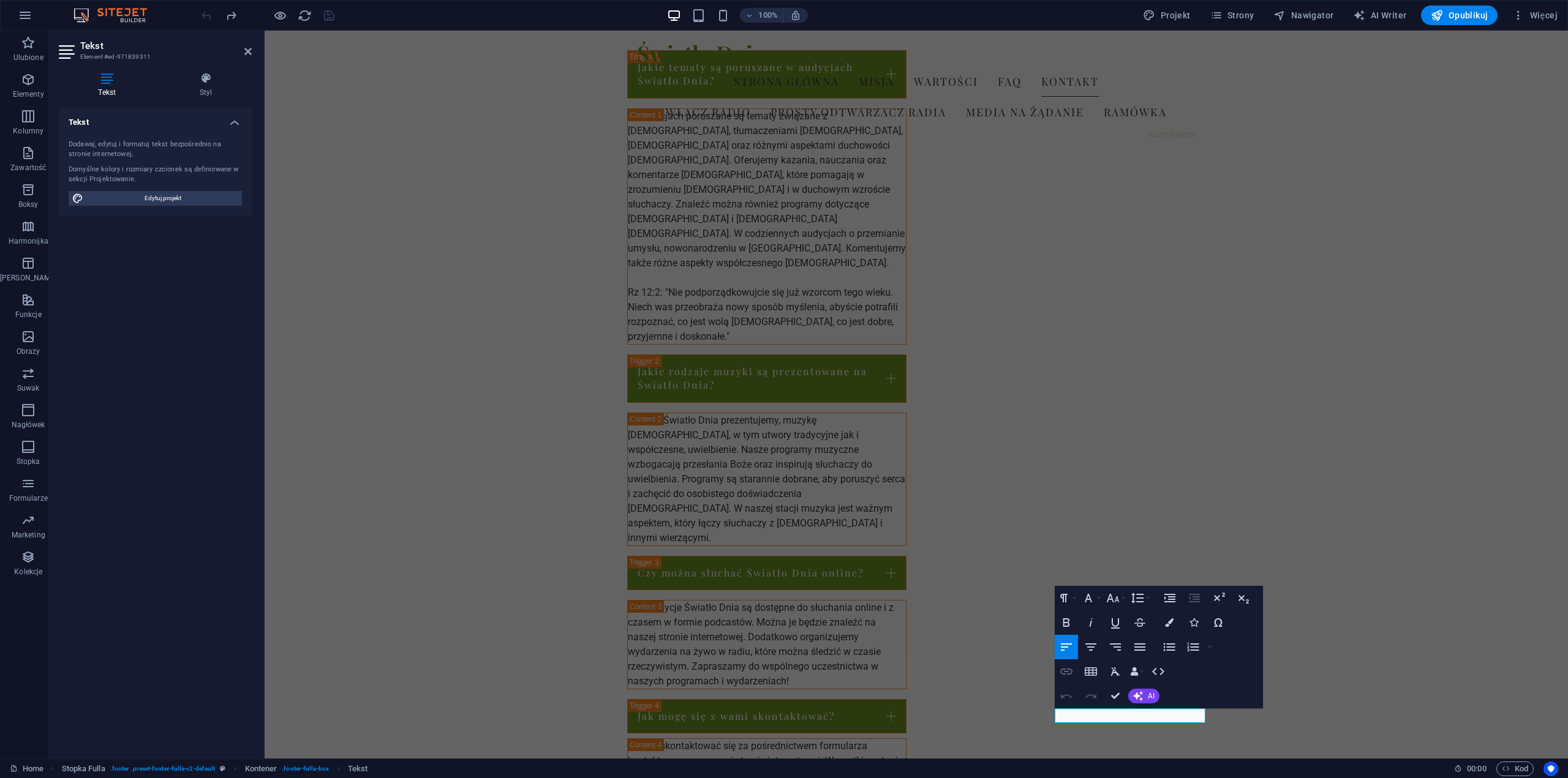
type input "[URL][DOMAIN_NAME]"
type input "Światło Dnia"
checkbox input "true"
click at [1067, 677] on icon "button" at bounding box center [1067, 672] width 14 height 14
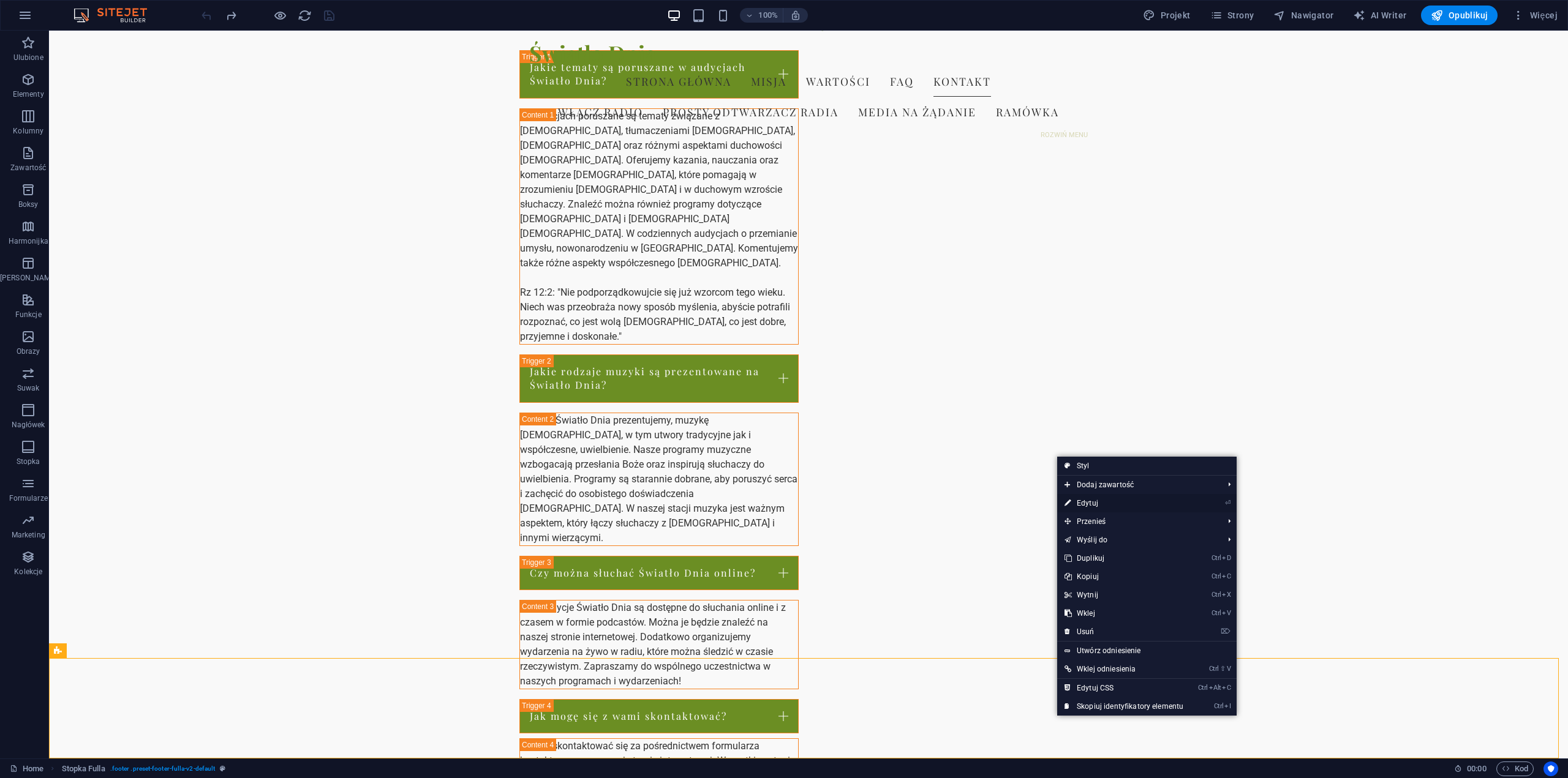
click at [1089, 508] on link "⏎ Edytuj" at bounding box center [1124, 503] width 133 height 18
select select "footer"
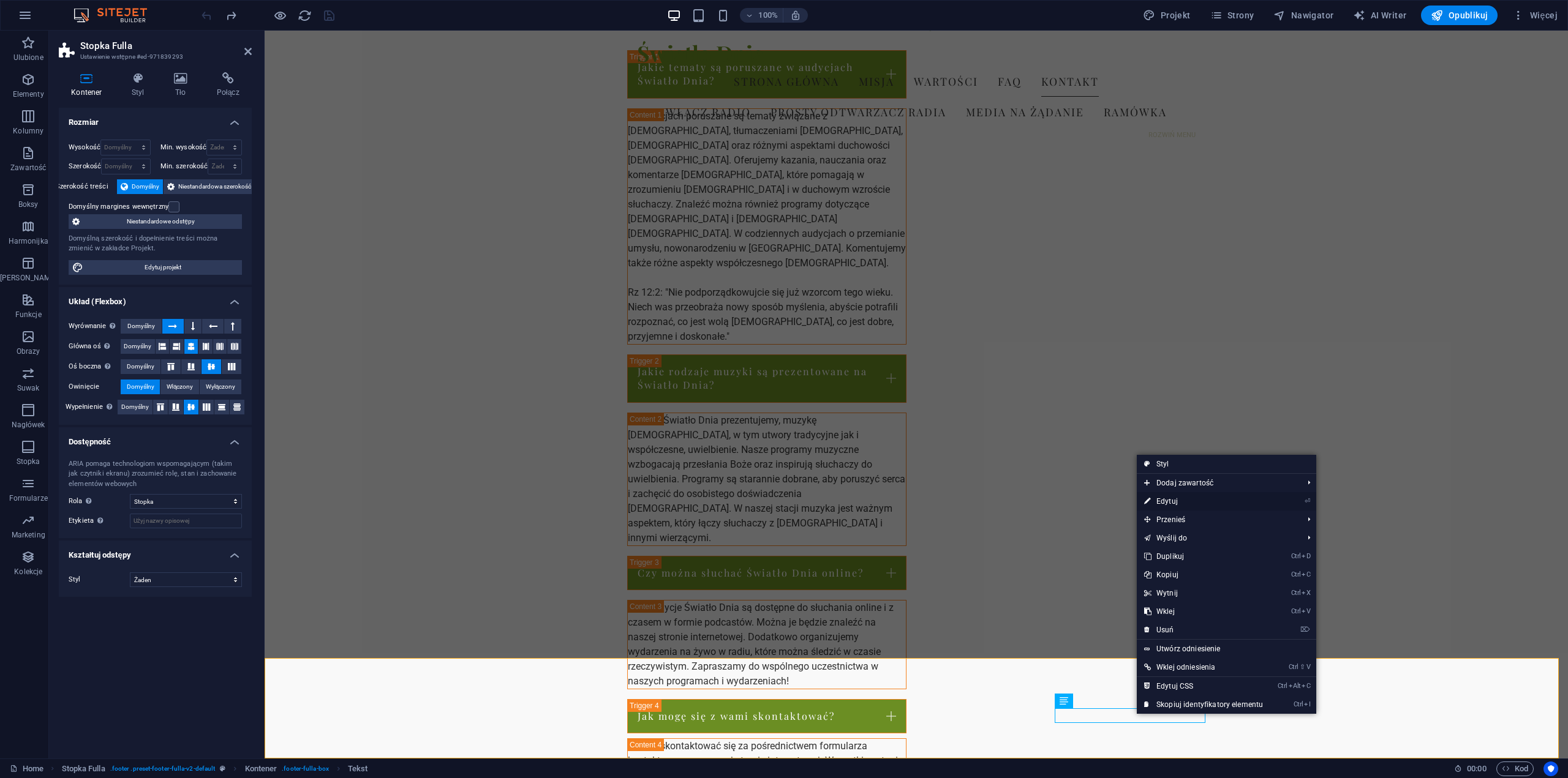
click at [1171, 504] on link "⏎ Edytuj" at bounding box center [1204, 502] width 133 height 18
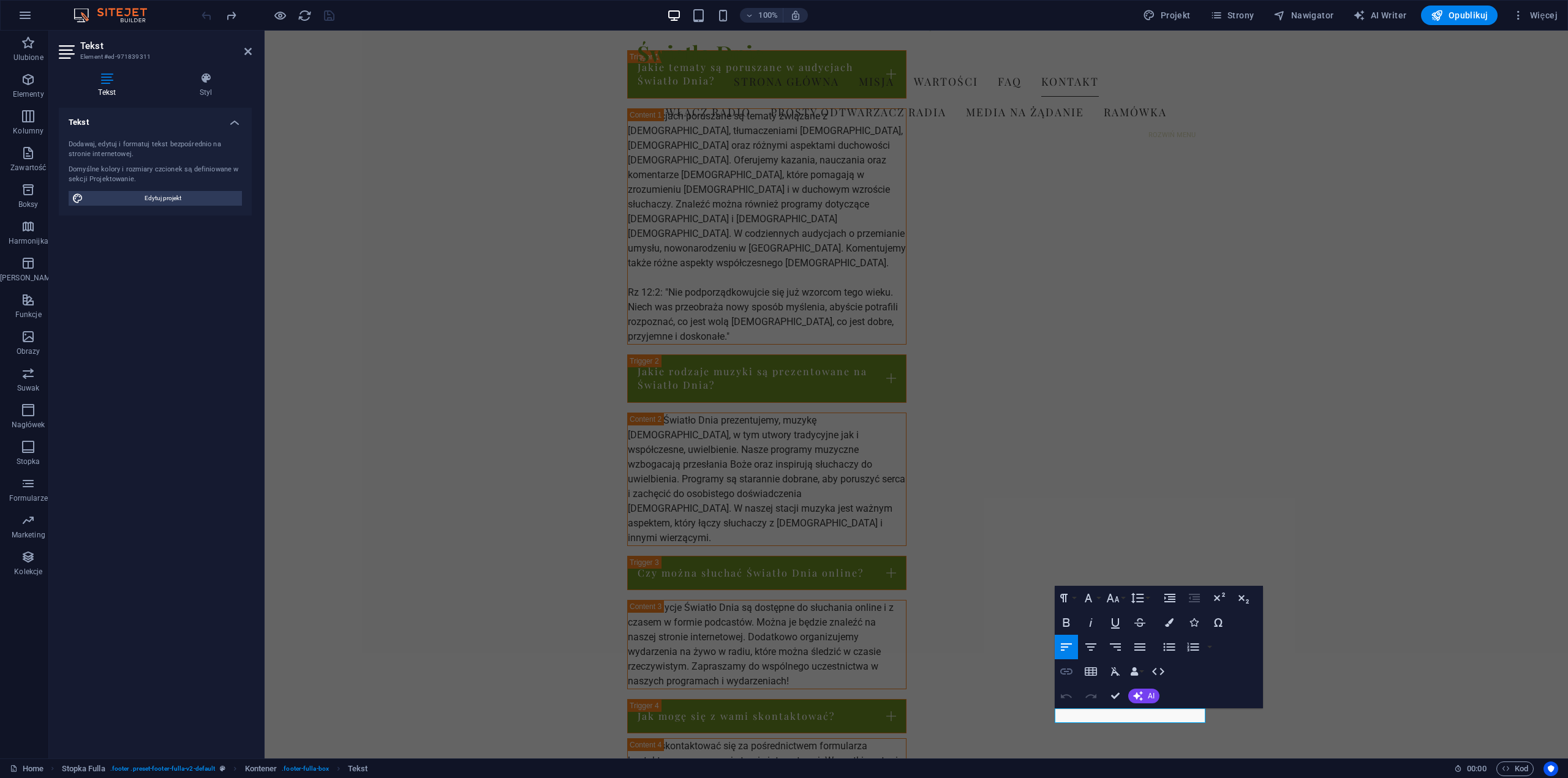
click at [1075, 673] on button "Insert Link" at bounding box center [1067, 671] width 24 height 24
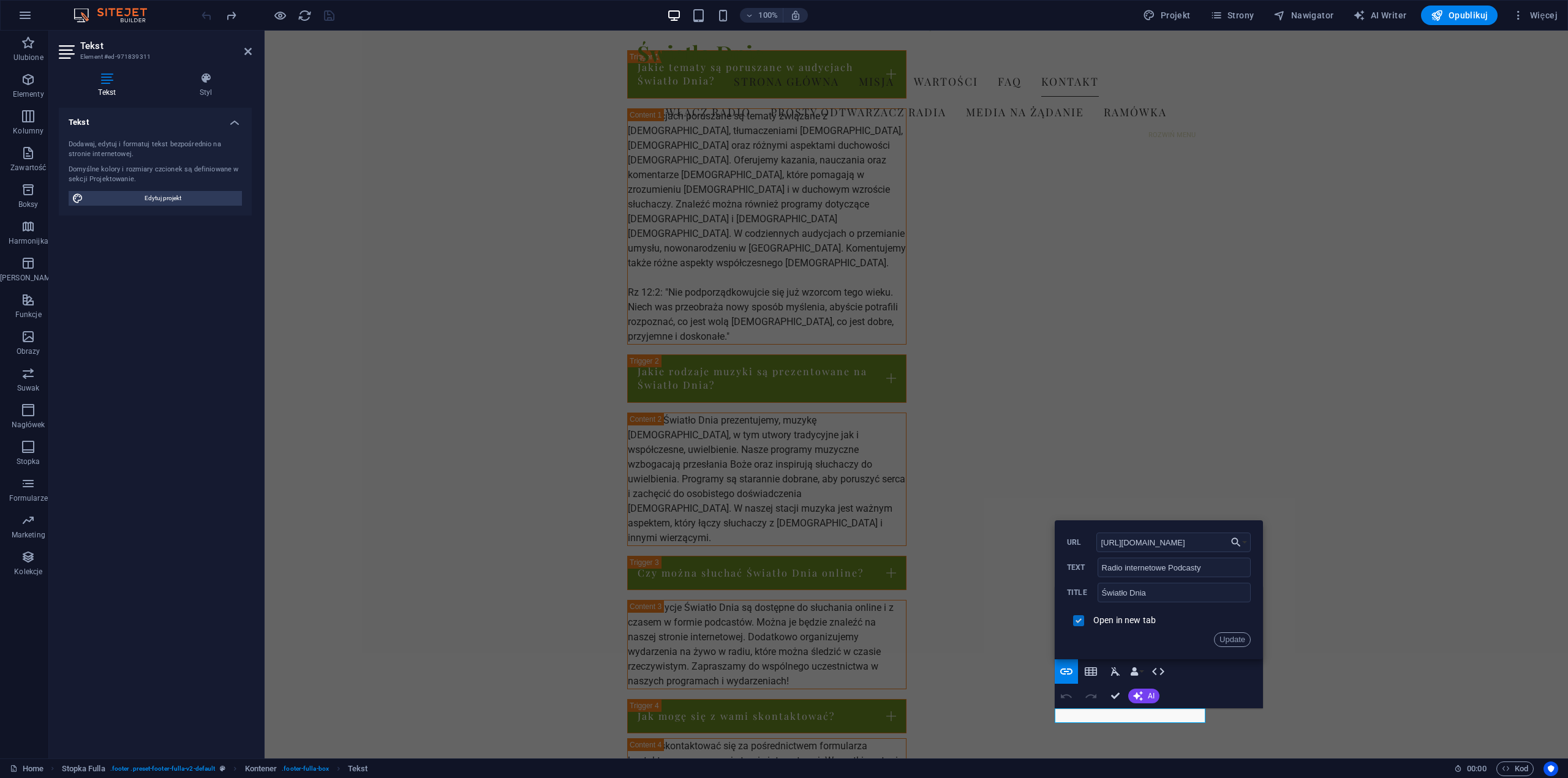
click at [1080, 618] on input "checkbox" at bounding box center [1076, 619] width 11 height 11
checkbox input "false"
drag, startPoint x: 1486, startPoint y: 574, endPoint x: 959, endPoint y: 579, distance: 527.0
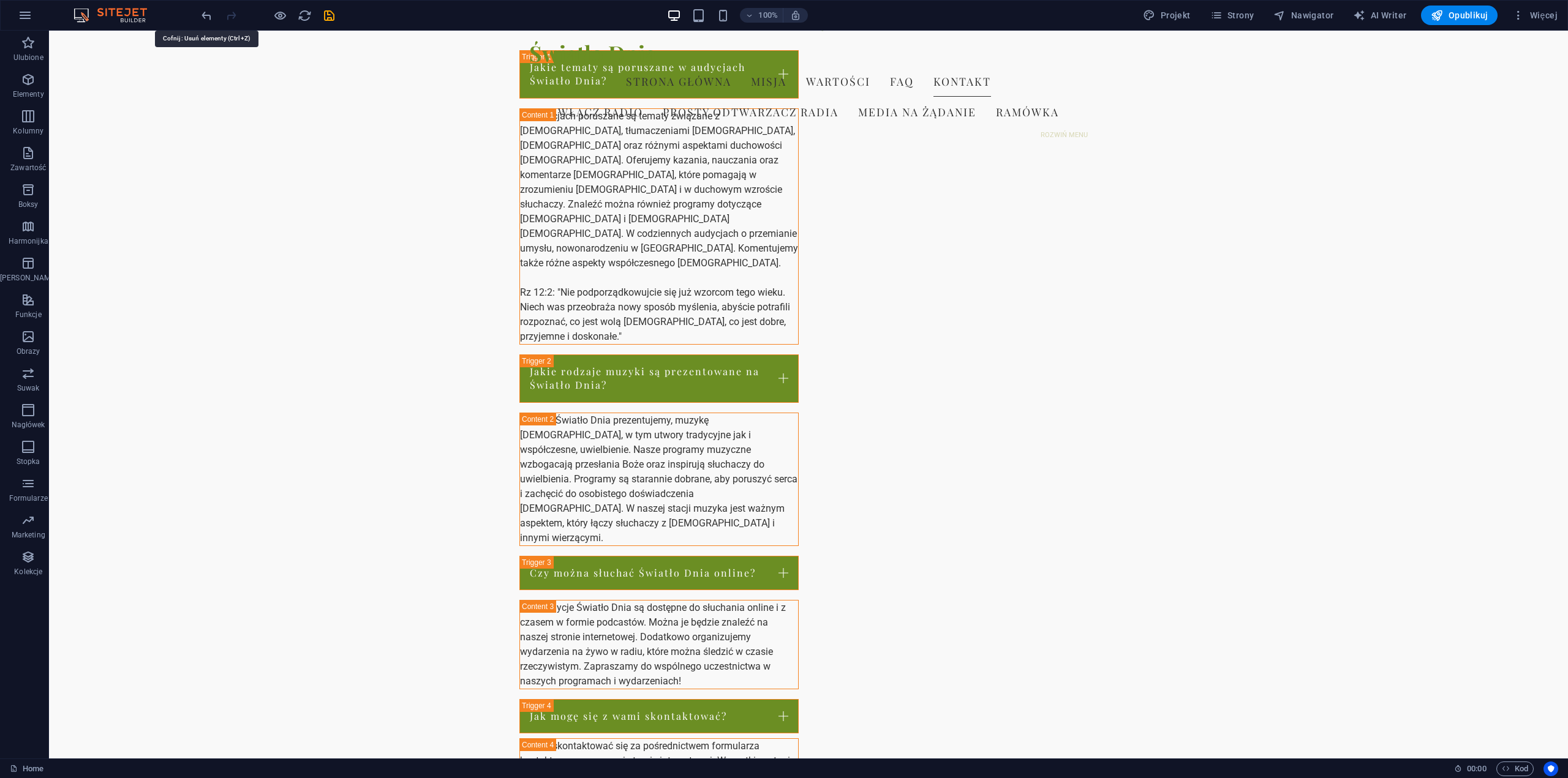
click at [205, 16] on icon "undo" at bounding box center [207, 16] width 14 height 14
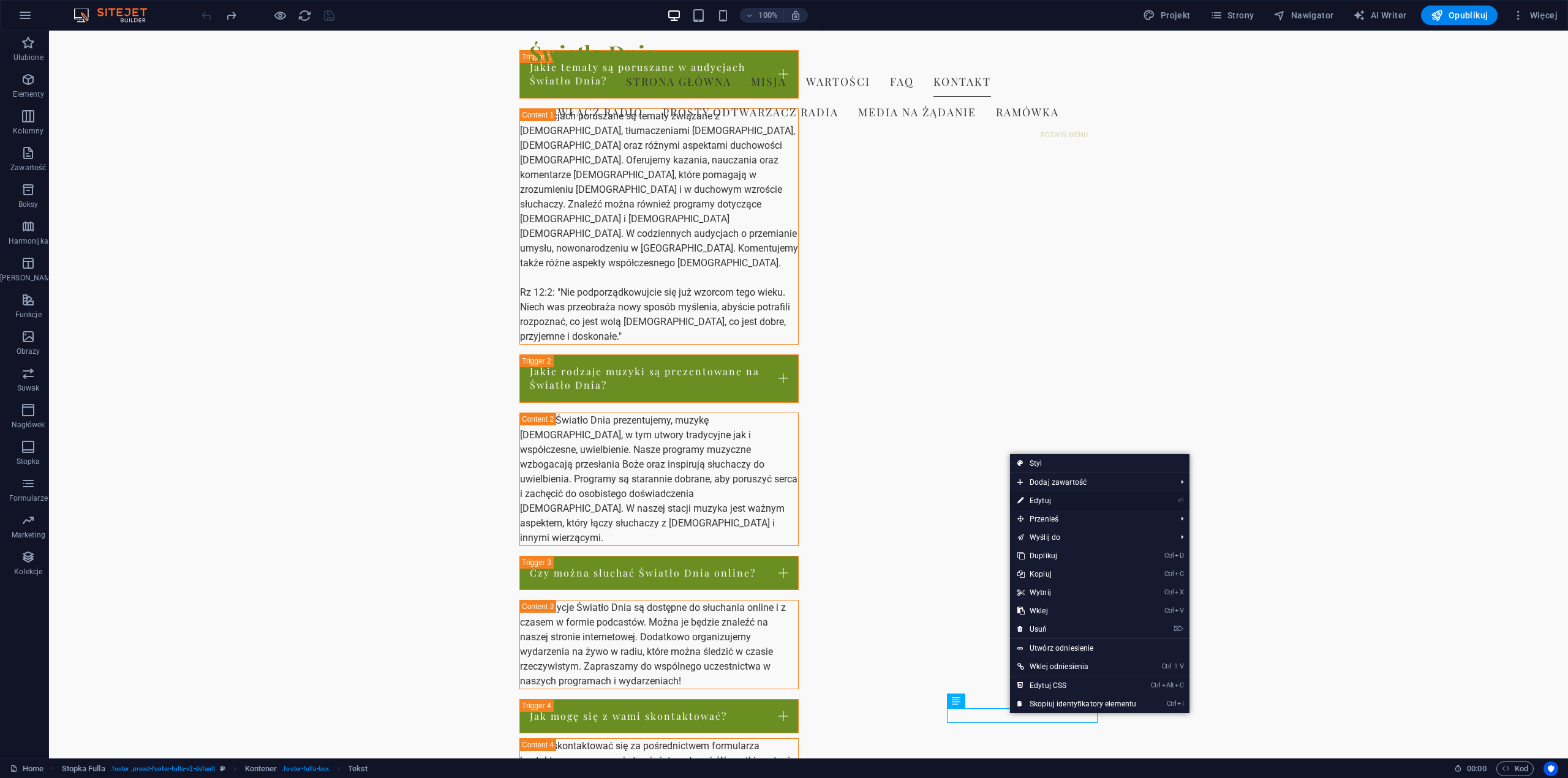
click at [1043, 499] on link "⏎ Edytuj" at bounding box center [1077, 501] width 133 height 18
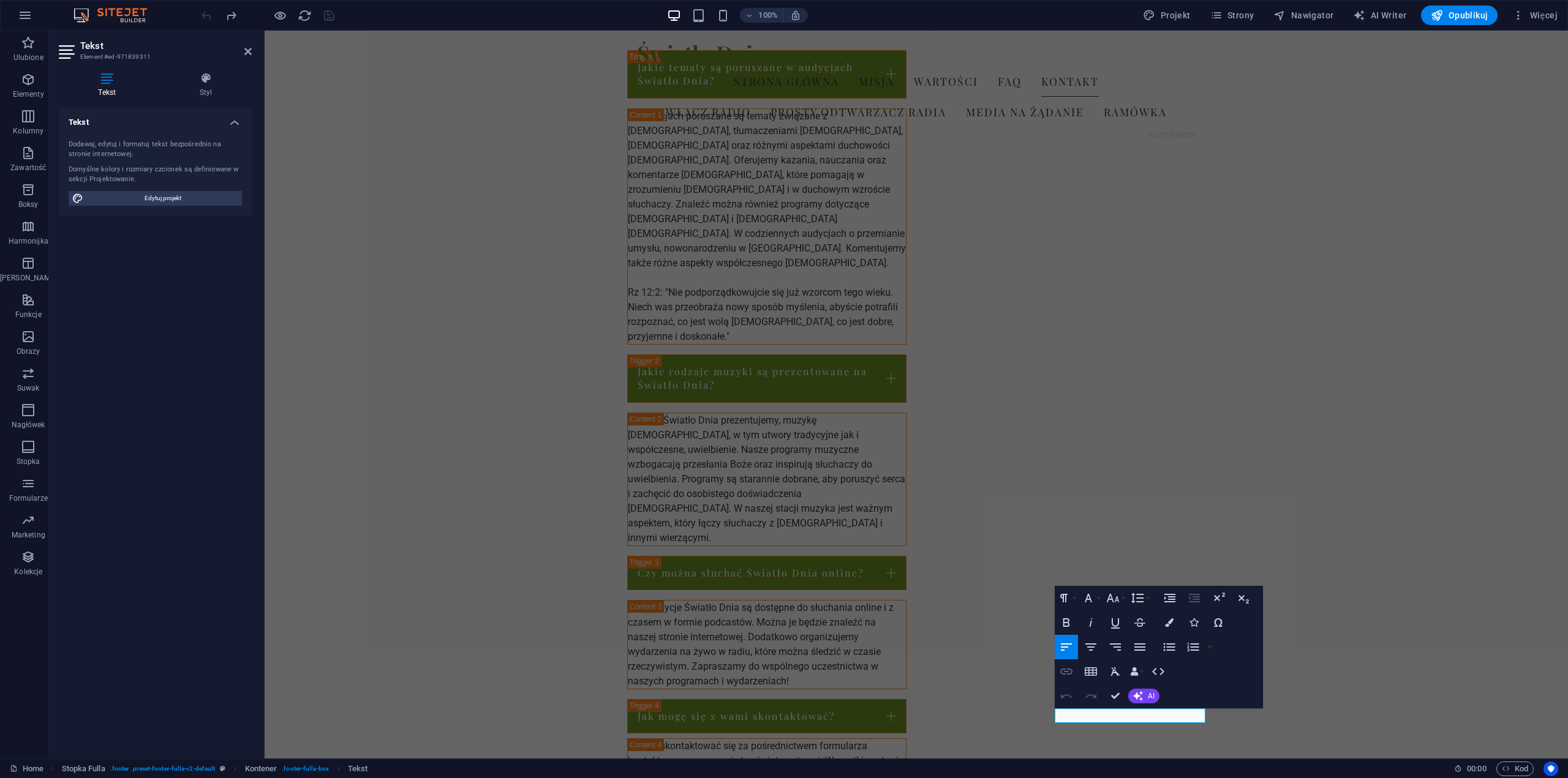
click at [1069, 672] on icon "button" at bounding box center [1067, 672] width 14 height 14
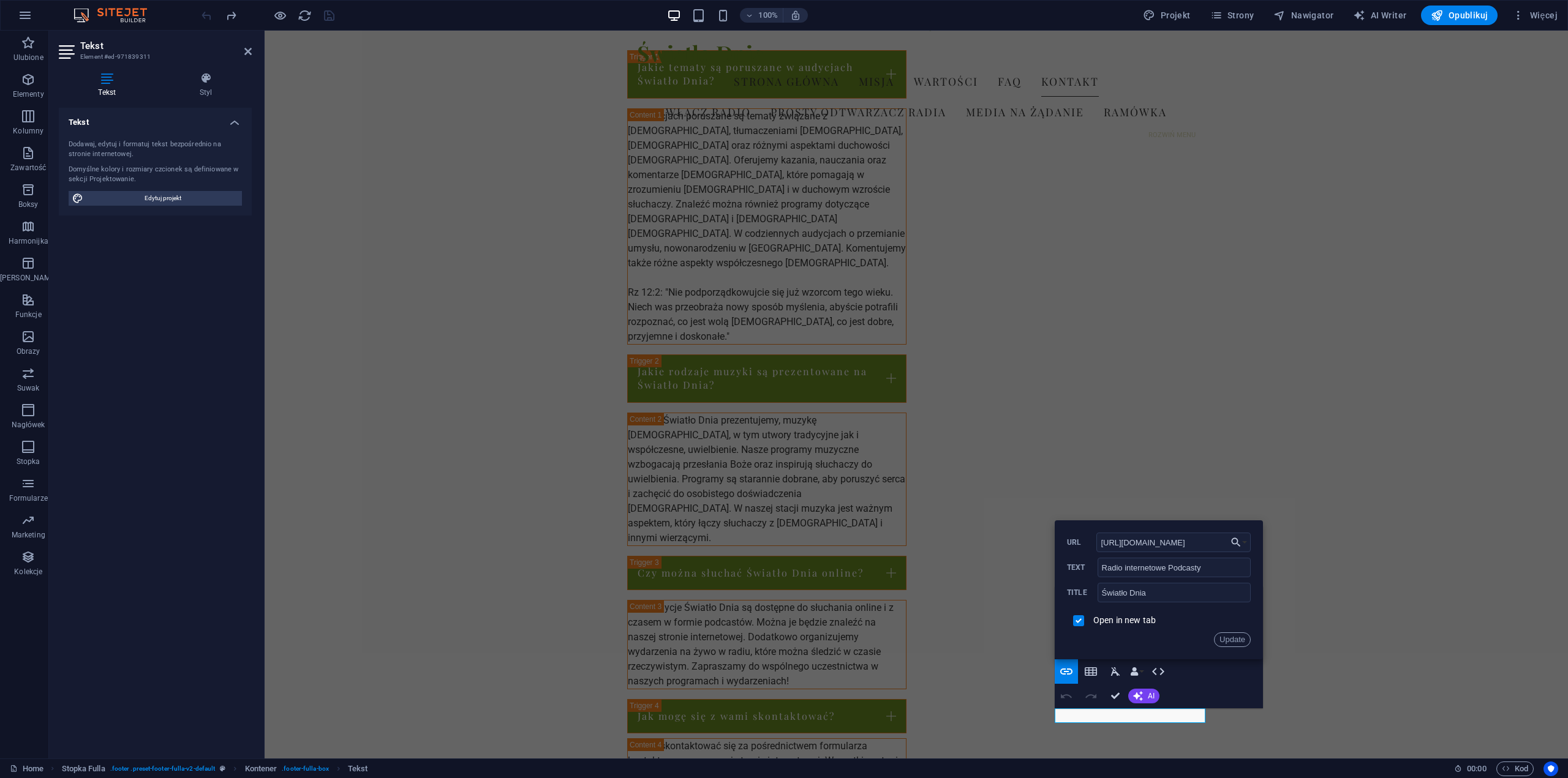
click at [1084, 621] on span at bounding box center [1078, 621] width 11 height 11
drag, startPoint x: 1489, startPoint y: 574, endPoint x: 1016, endPoint y: 559, distance: 473.2
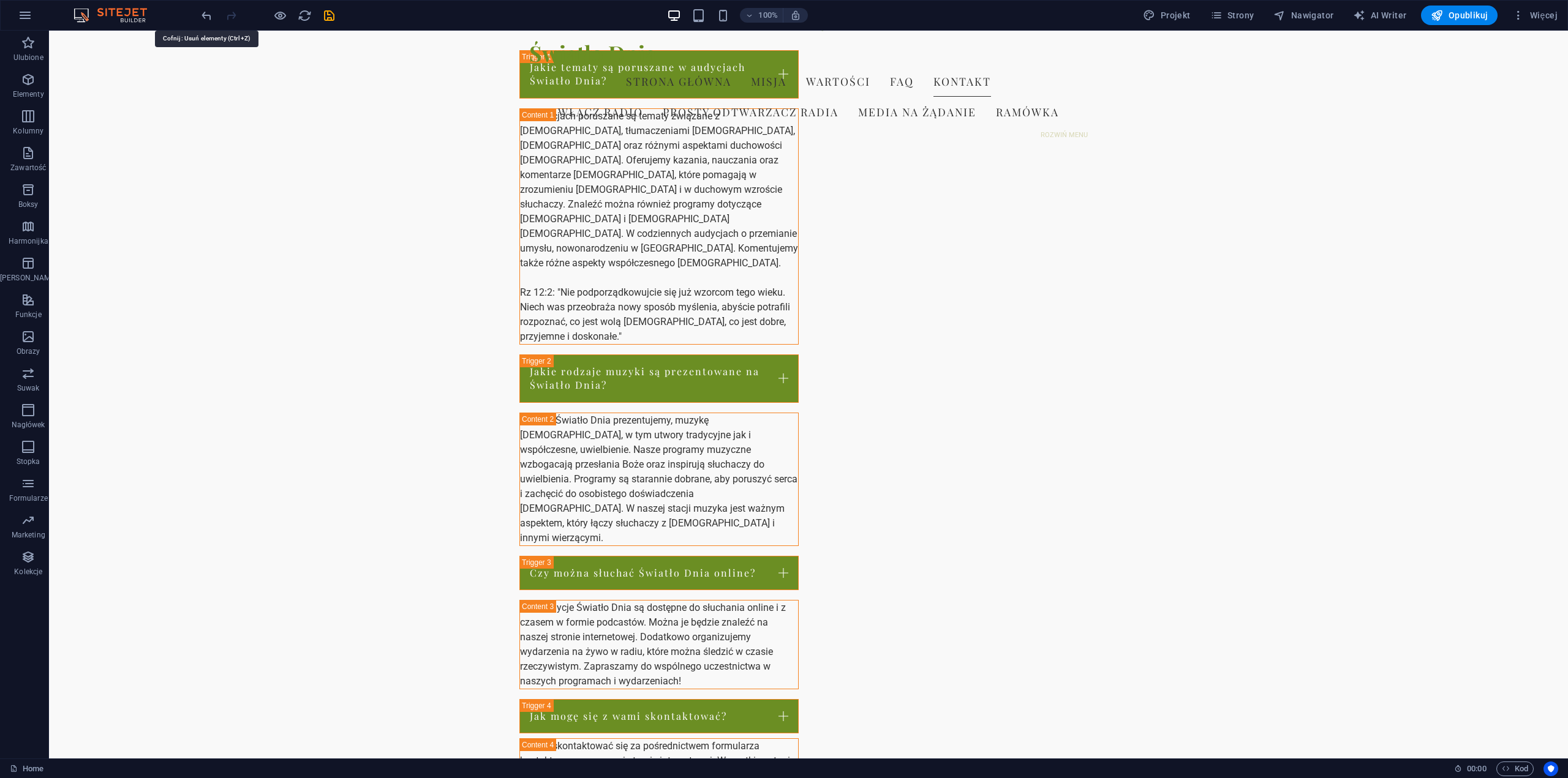
click at [203, 13] on icon "undo" at bounding box center [207, 16] width 14 height 14
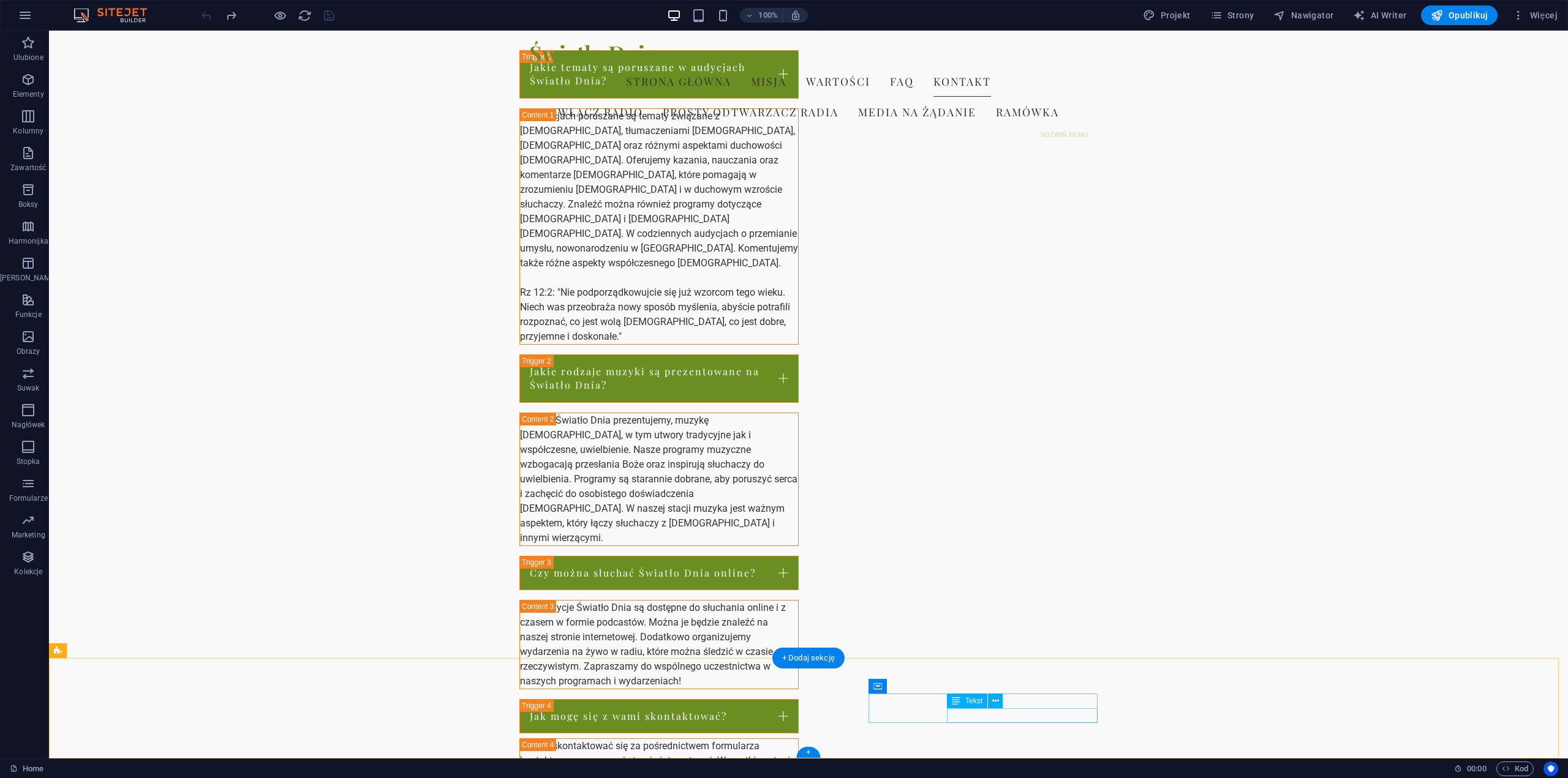
click at [992, 701] on icon at bounding box center [995, 702] width 7 height 13
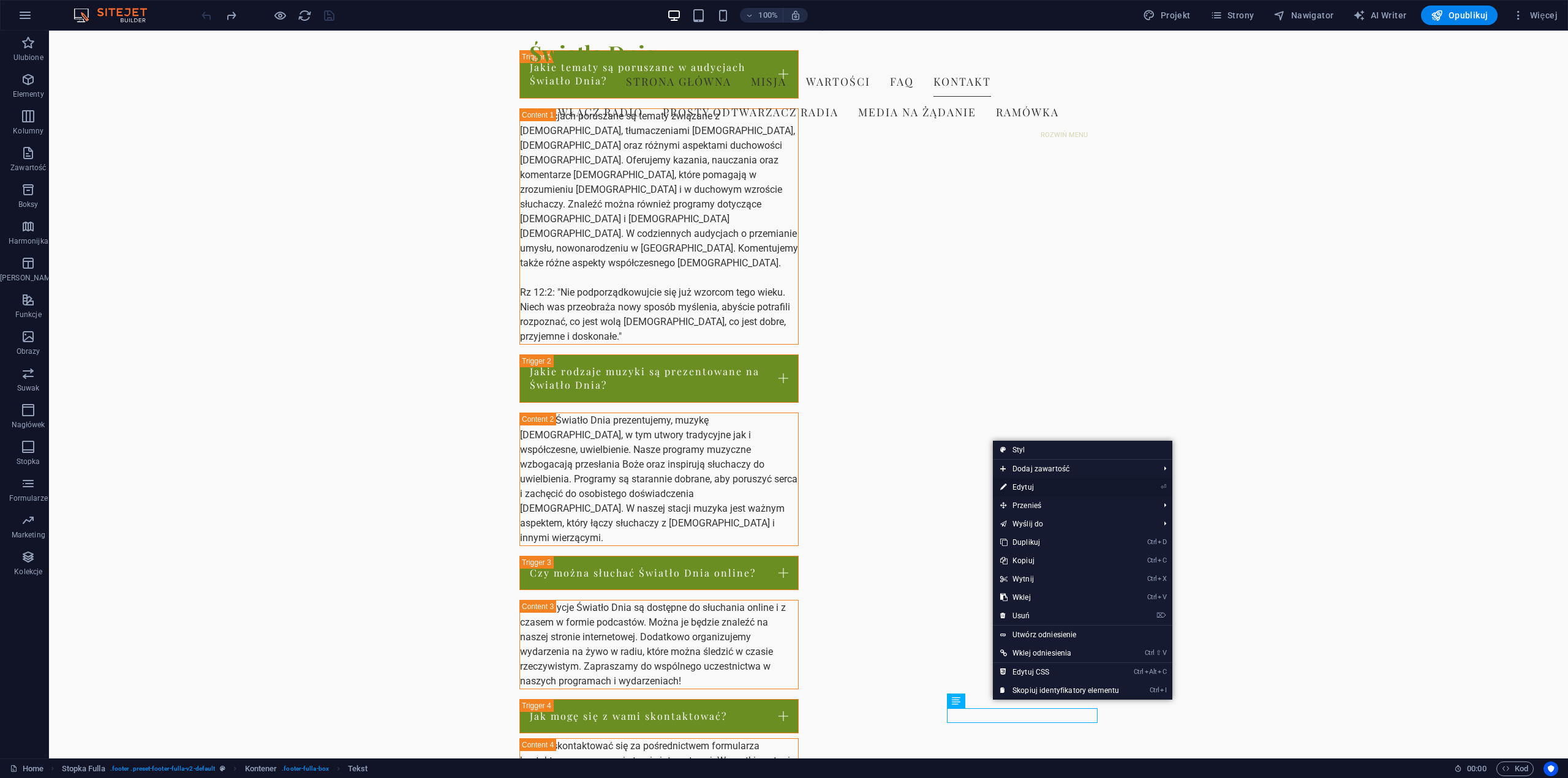
click at [1028, 487] on link "⏎ Edytuj" at bounding box center [1059, 487] width 133 height 18
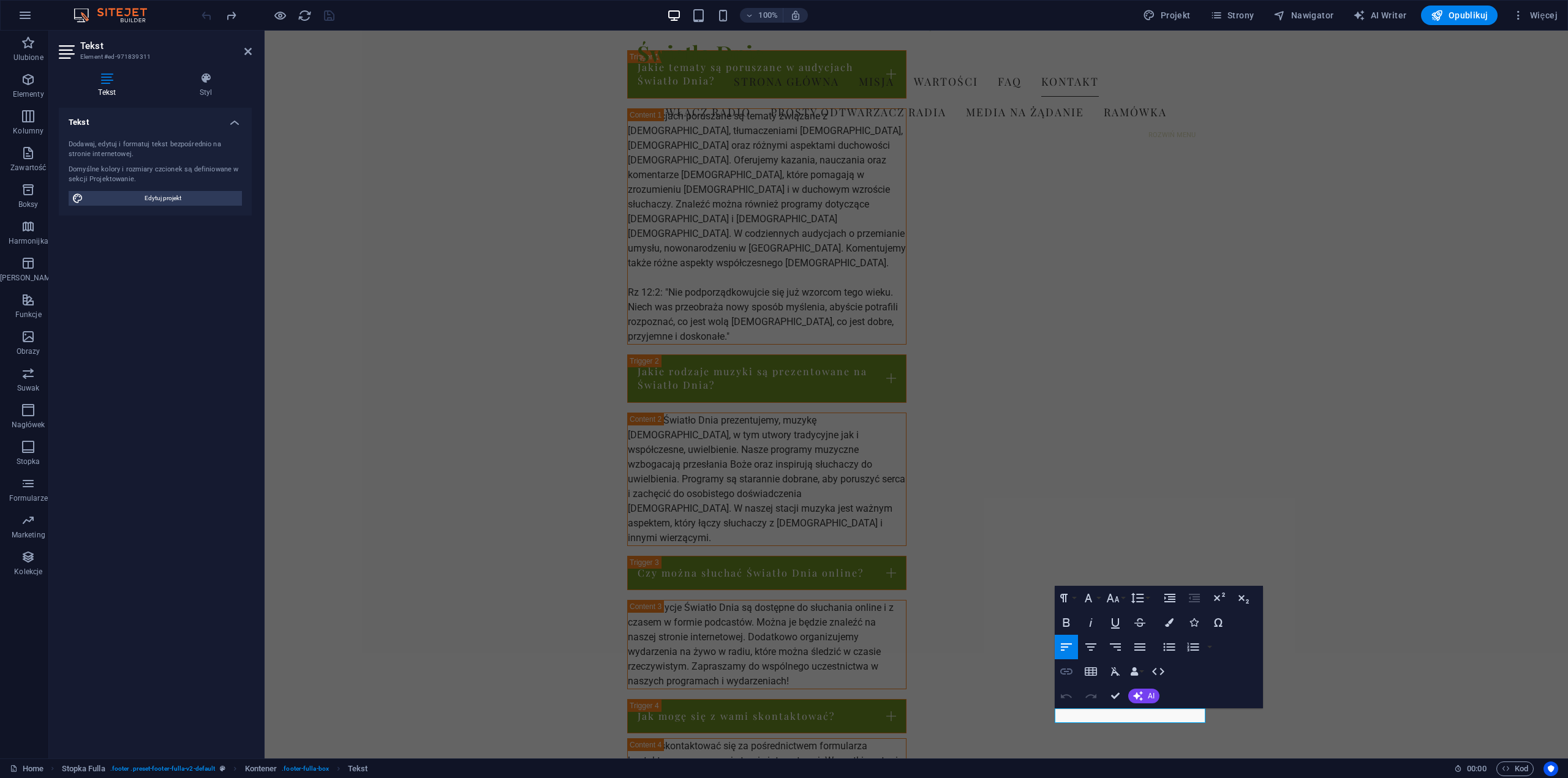
click at [1065, 673] on icon "button" at bounding box center [1066, 672] width 12 height 6
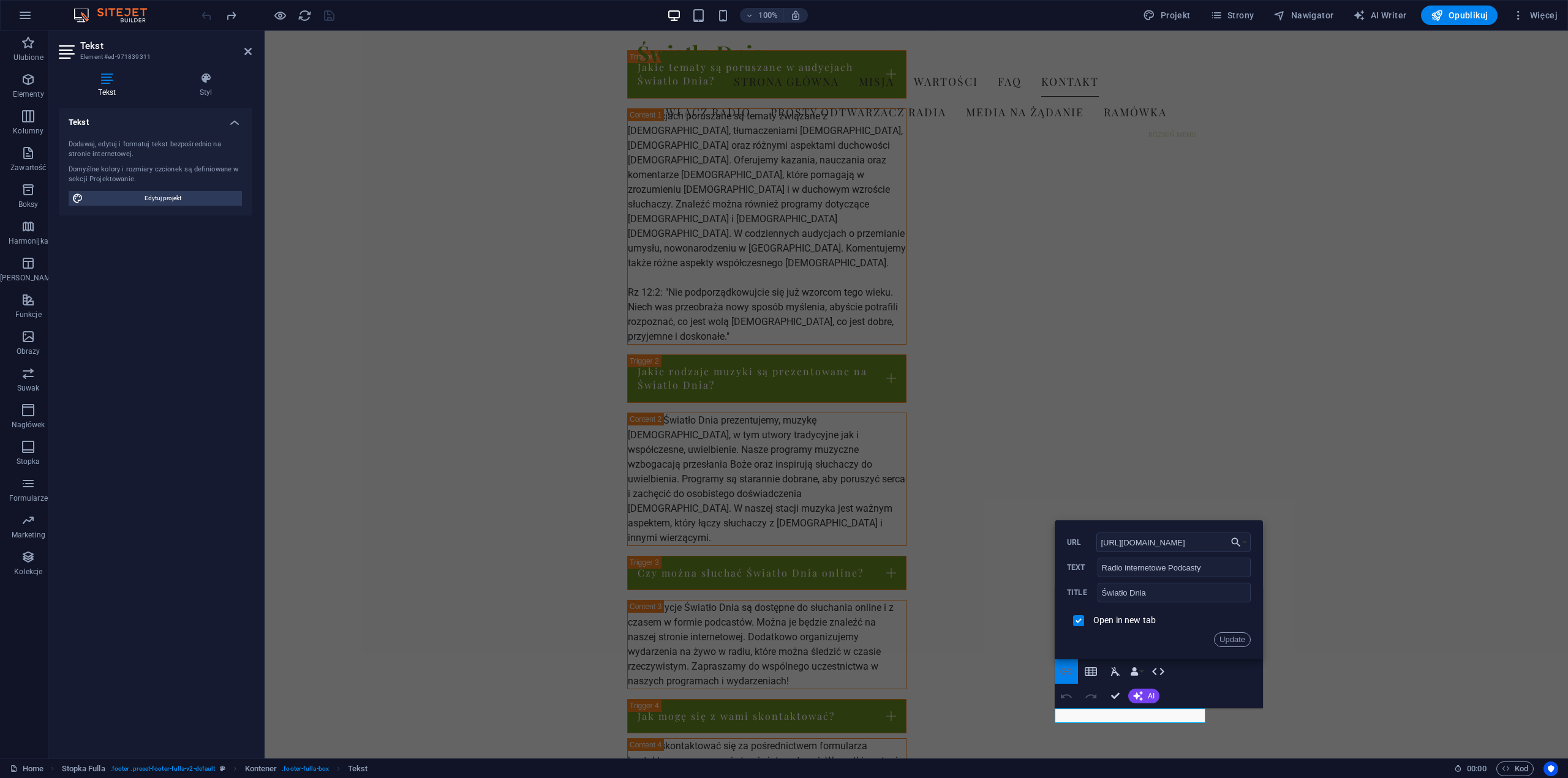
scroll to position [0, 85]
click at [1176, 547] on input "[URL][DOMAIN_NAME]" at bounding box center [1174, 542] width 154 height 20
click at [1244, 545] on button "Choose Link" at bounding box center [1239, 542] width 24 height 20
click at [1203, 563] on p "Home" at bounding box center [1186, 564] width 38 height 18
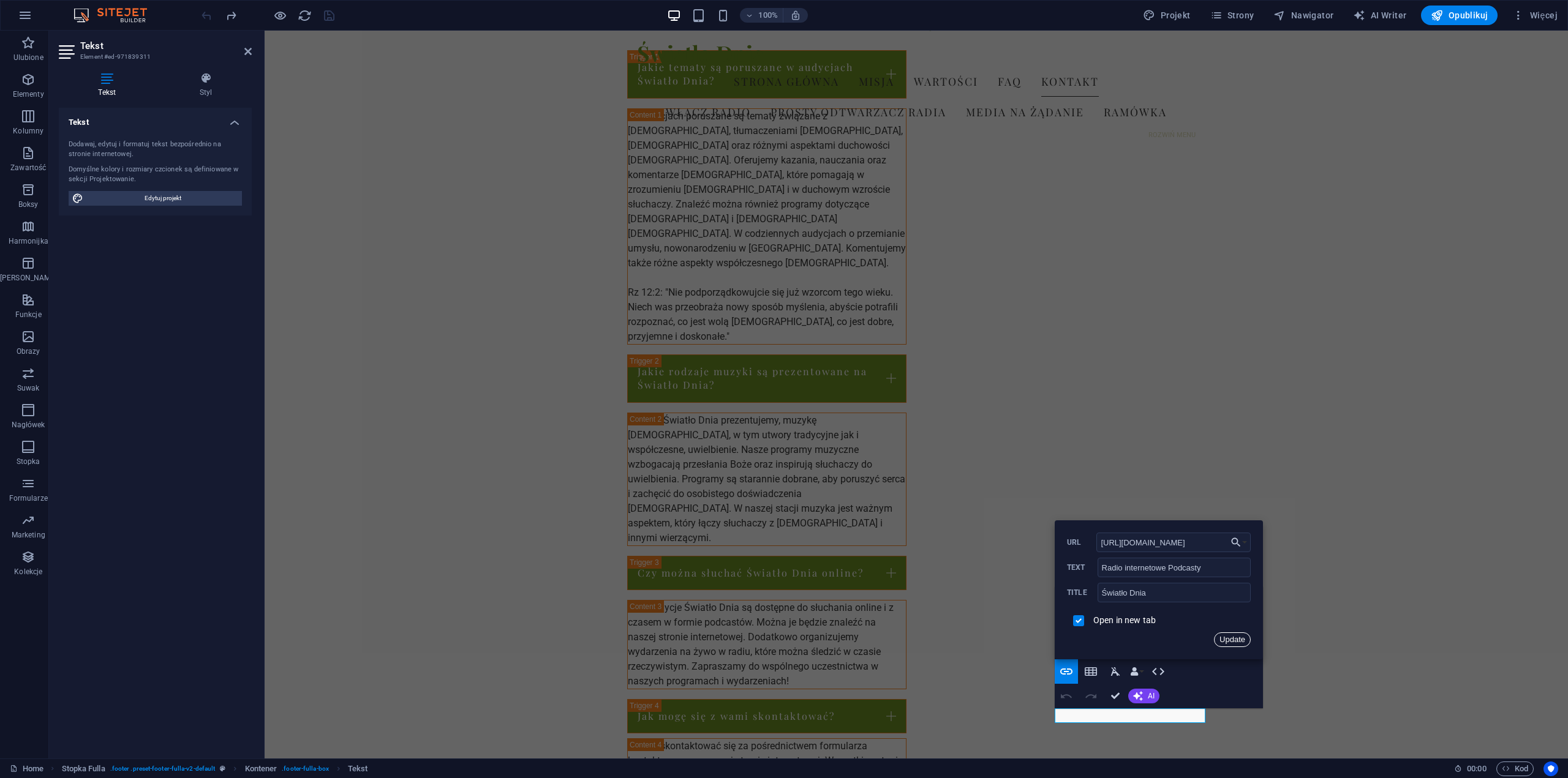
click at [1228, 639] on button "Update" at bounding box center [1233, 640] width 37 height 14
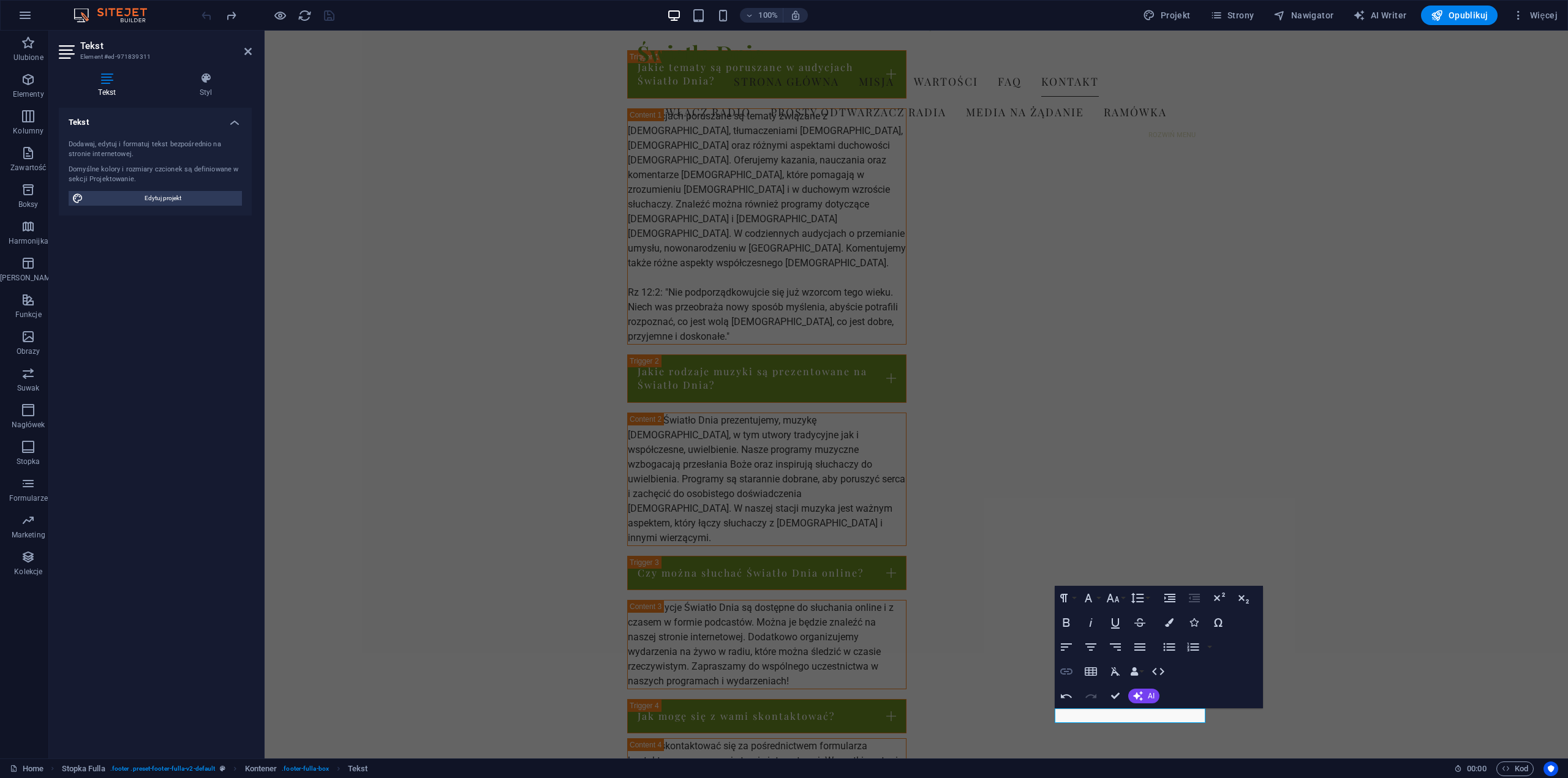
type input "/"
checkbox input "false"
click at [1069, 670] on icon "button" at bounding box center [1067, 672] width 14 height 14
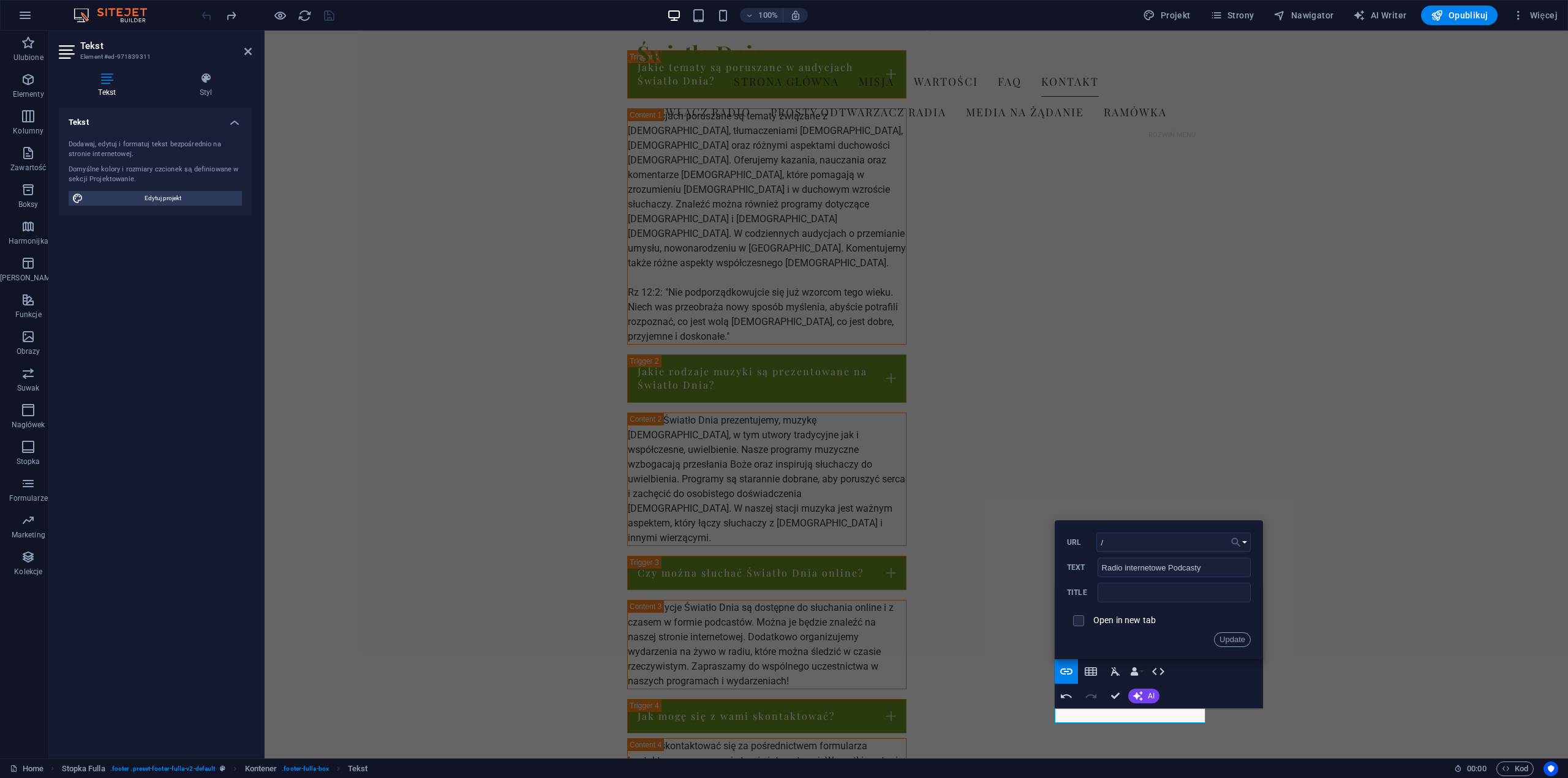
click at [1245, 543] on button "Choose Link" at bounding box center [1239, 542] width 24 height 20
click at [1247, 543] on button "Choose Link" at bounding box center [1239, 542] width 24 height 20
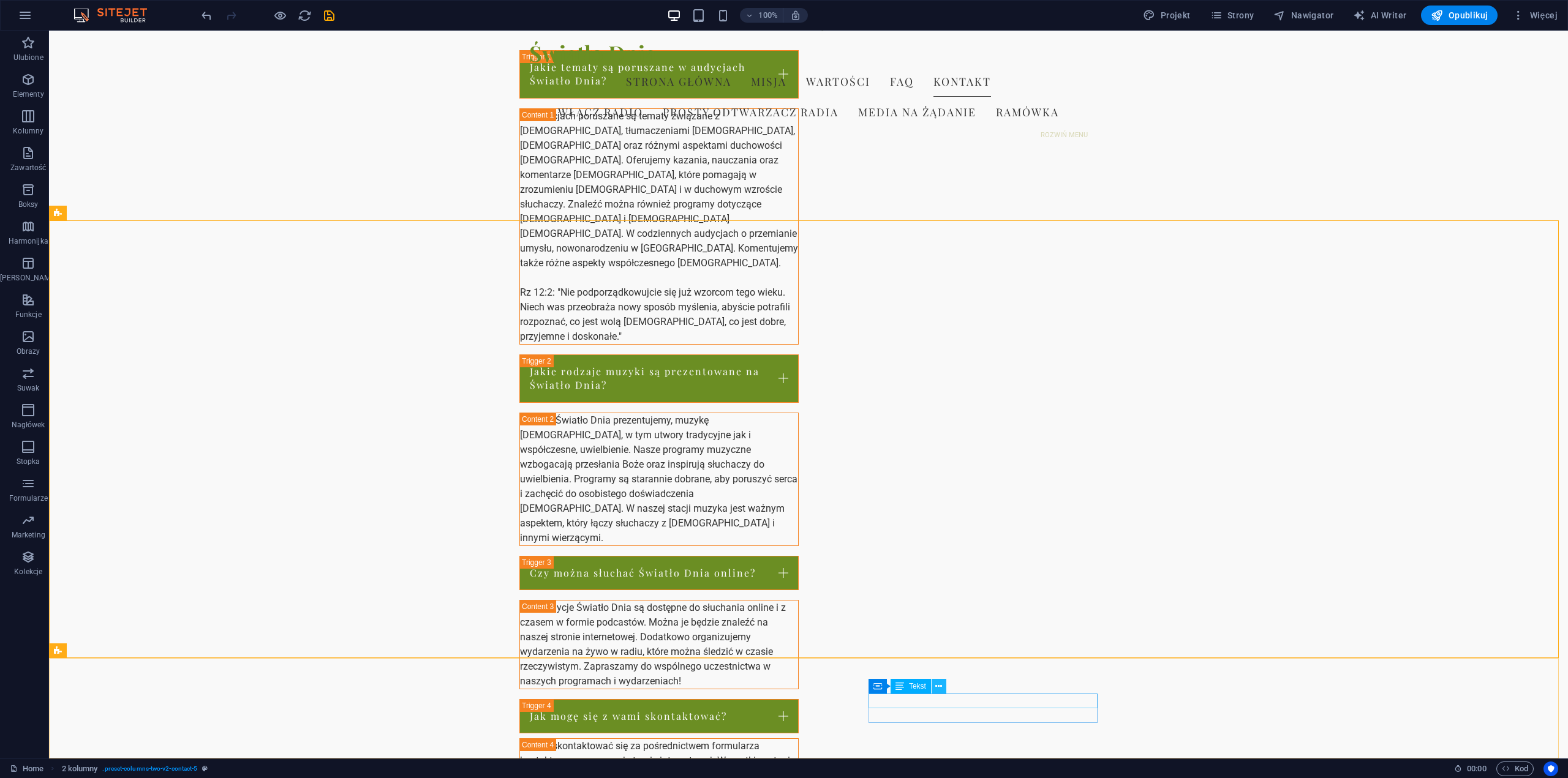
click at [937, 688] on icon at bounding box center [939, 687] width 7 height 13
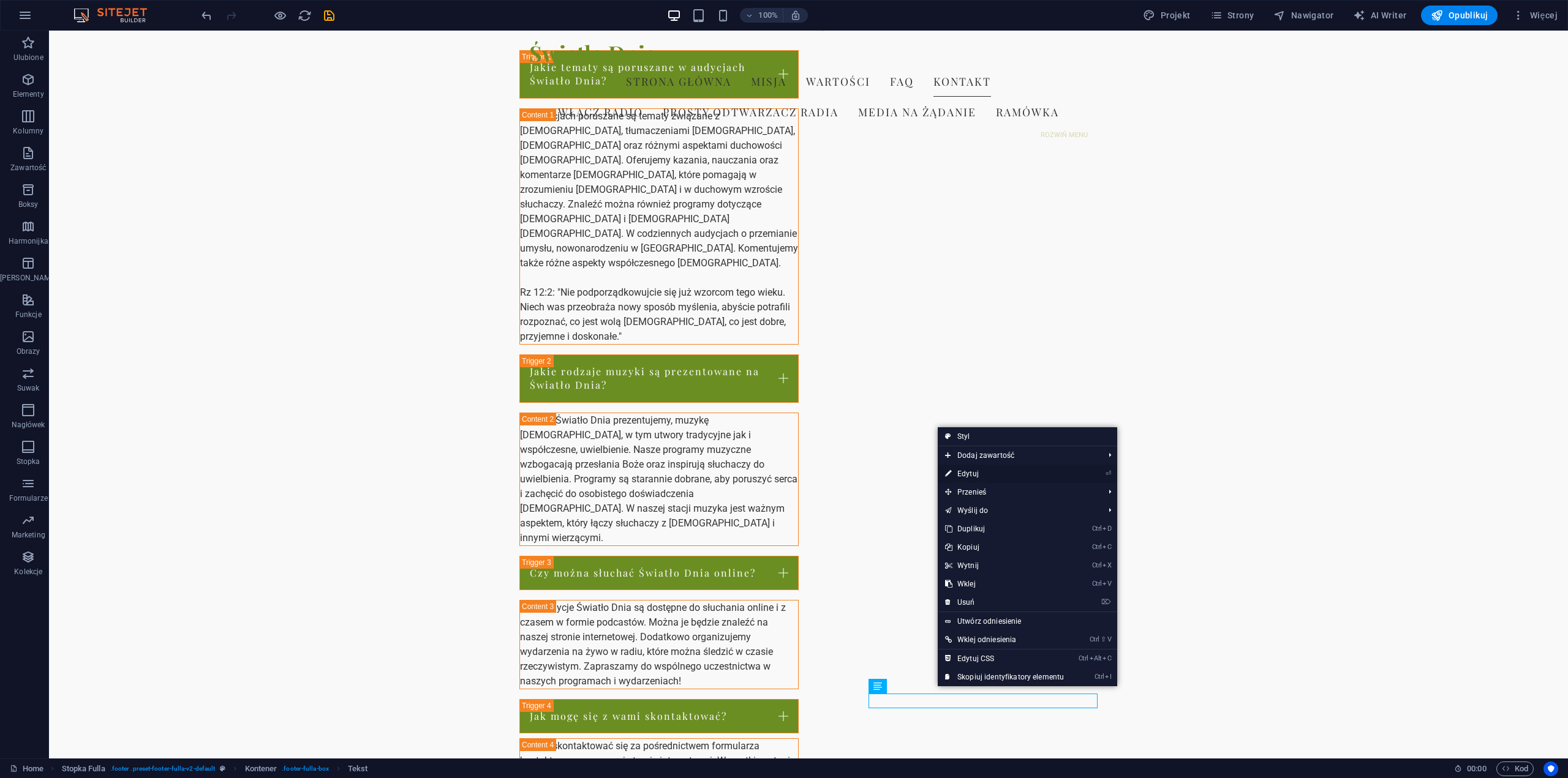
click at [973, 474] on link "⏎ Edytuj" at bounding box center [1005, 474] width 133 height 18
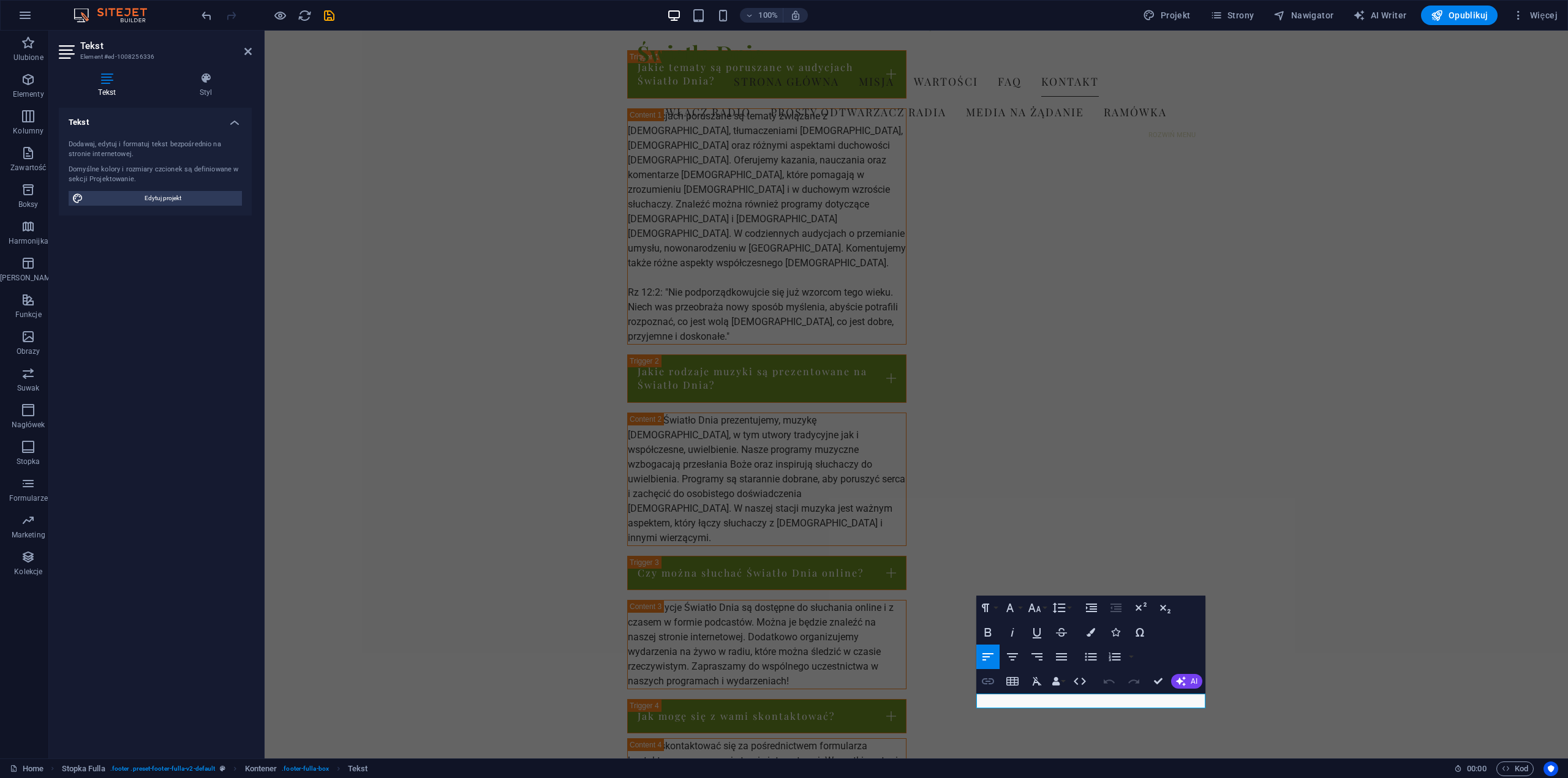
click at [988, 684] on icon "button" at bounding box center [988, 681] width 14 height 14
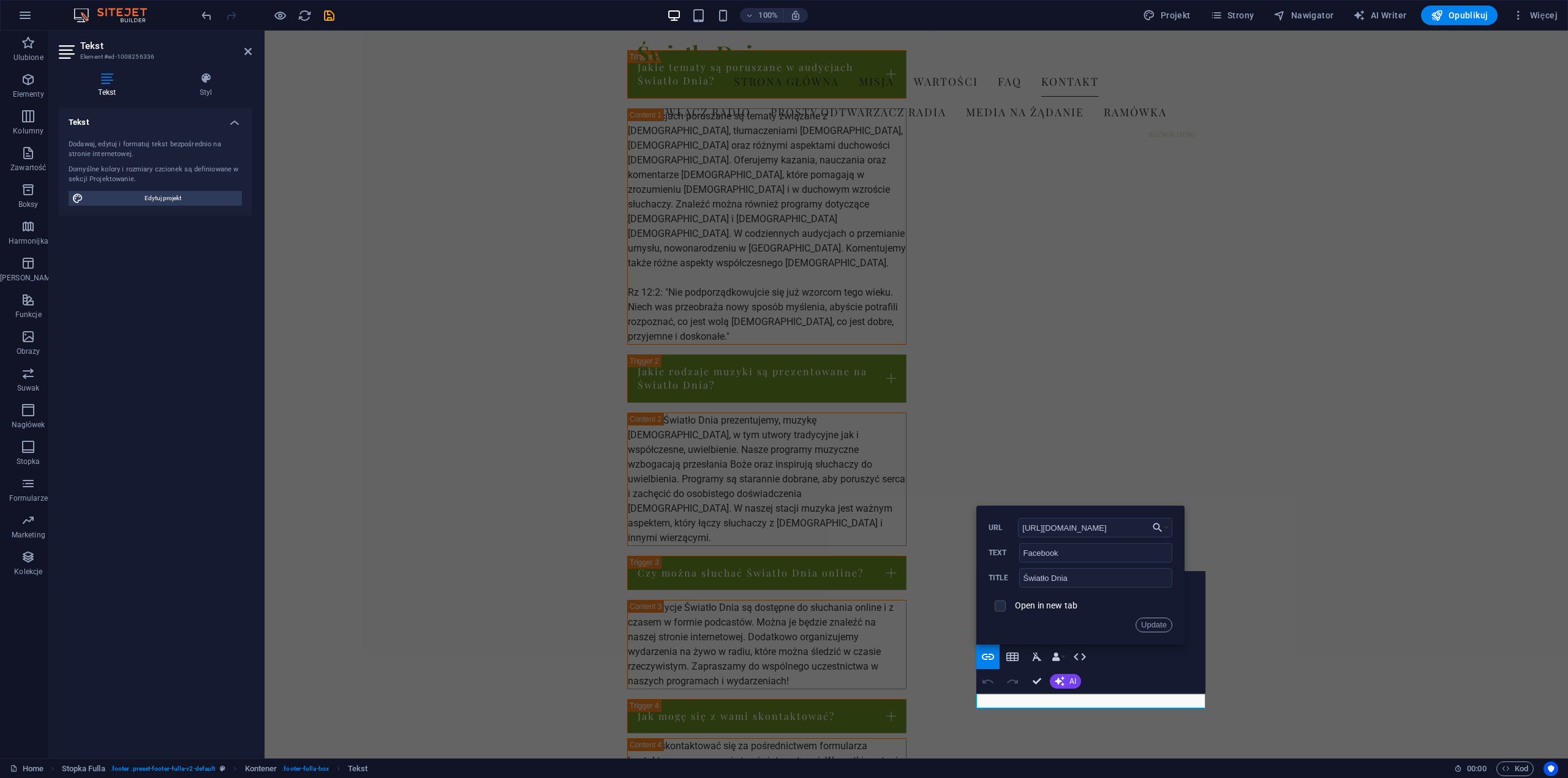
click at [1001, 606] on input "checkbox" at bounding box center [998, 604] width 11 height 11
checkbox input "true"
click at [1163, 626] on button "Update" at bounding box center [1154, 625] width 37 height 14
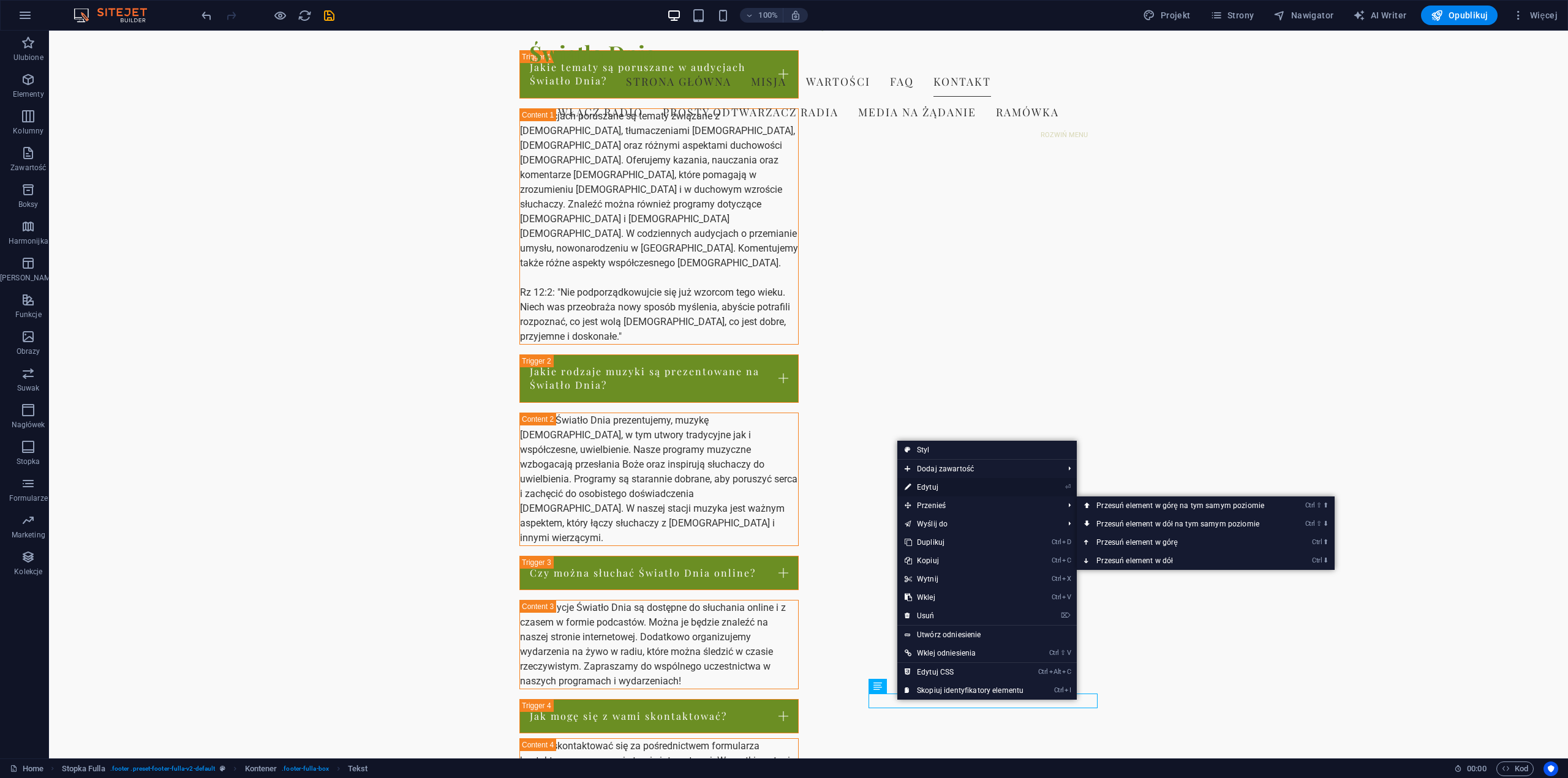
click at [929, 487] on link "⏎ Edytuj" at bounding box center [964, 487] width 133 height 18
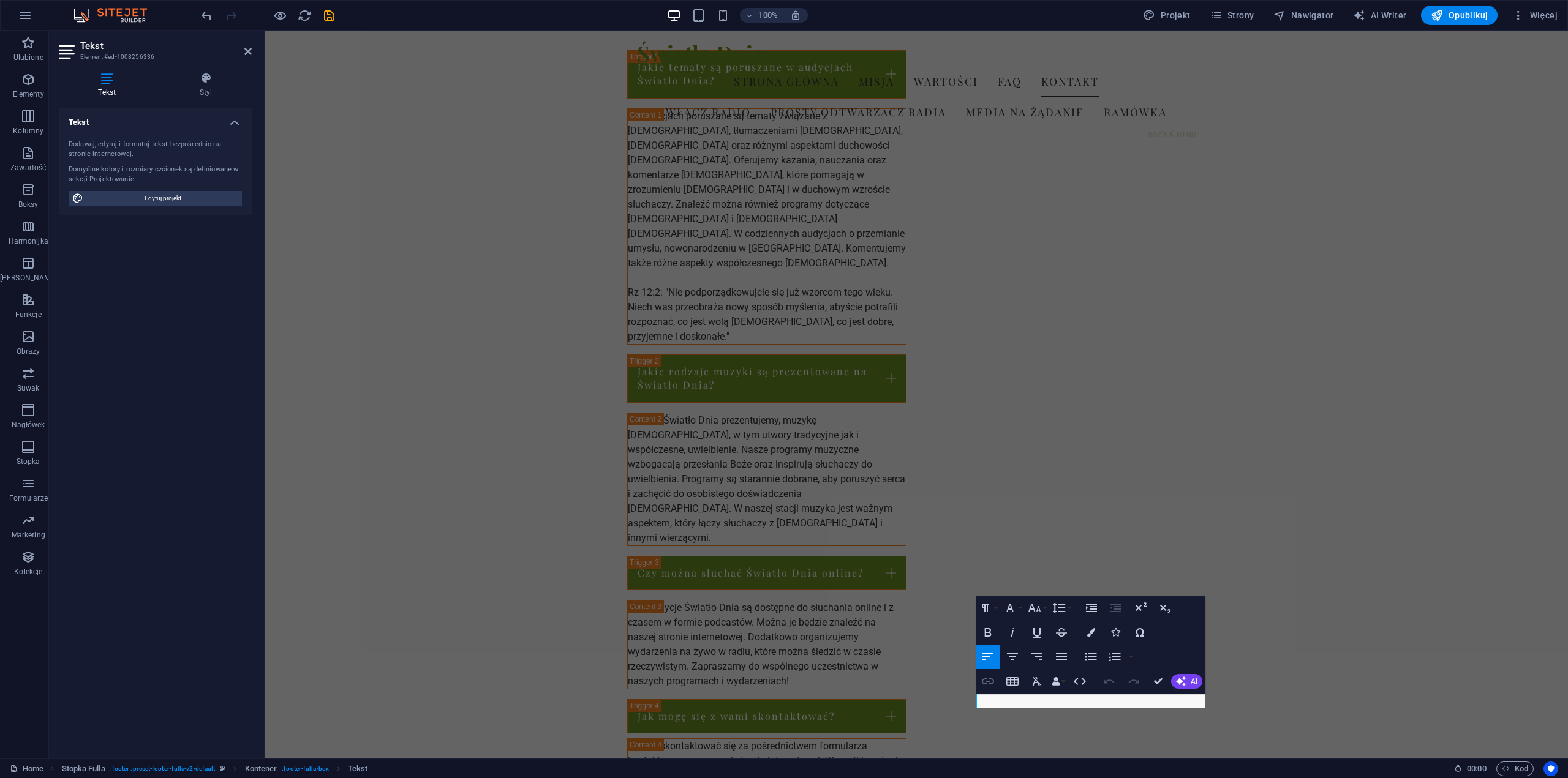
click at [992, 683] on icon "button" at bounding box center [988, 681] width 14 height 14
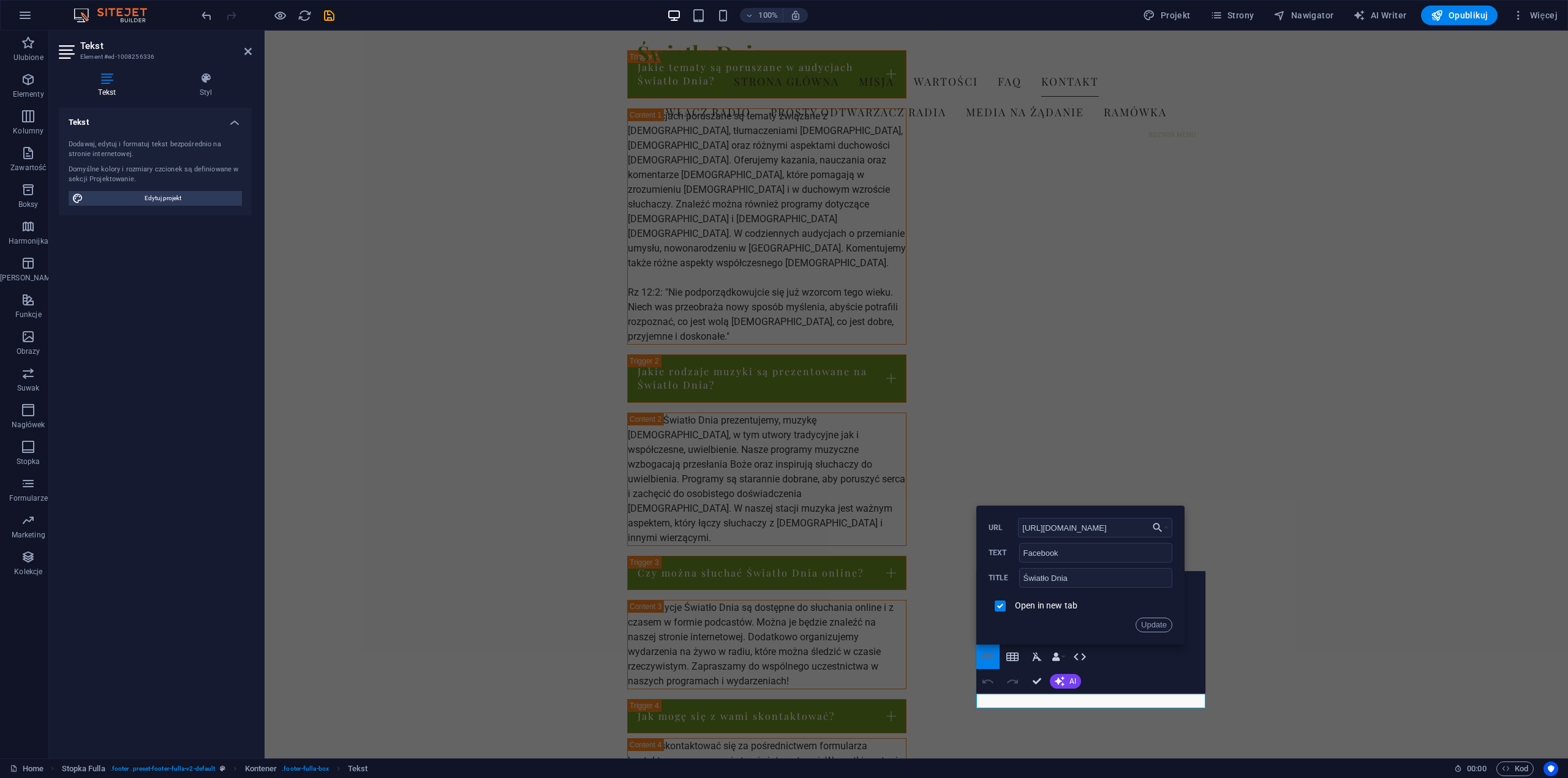
scroll to position [0, 85]
click at [1160, 624] on button "Update" at bounding box center [1154, 625] width 37 height 14
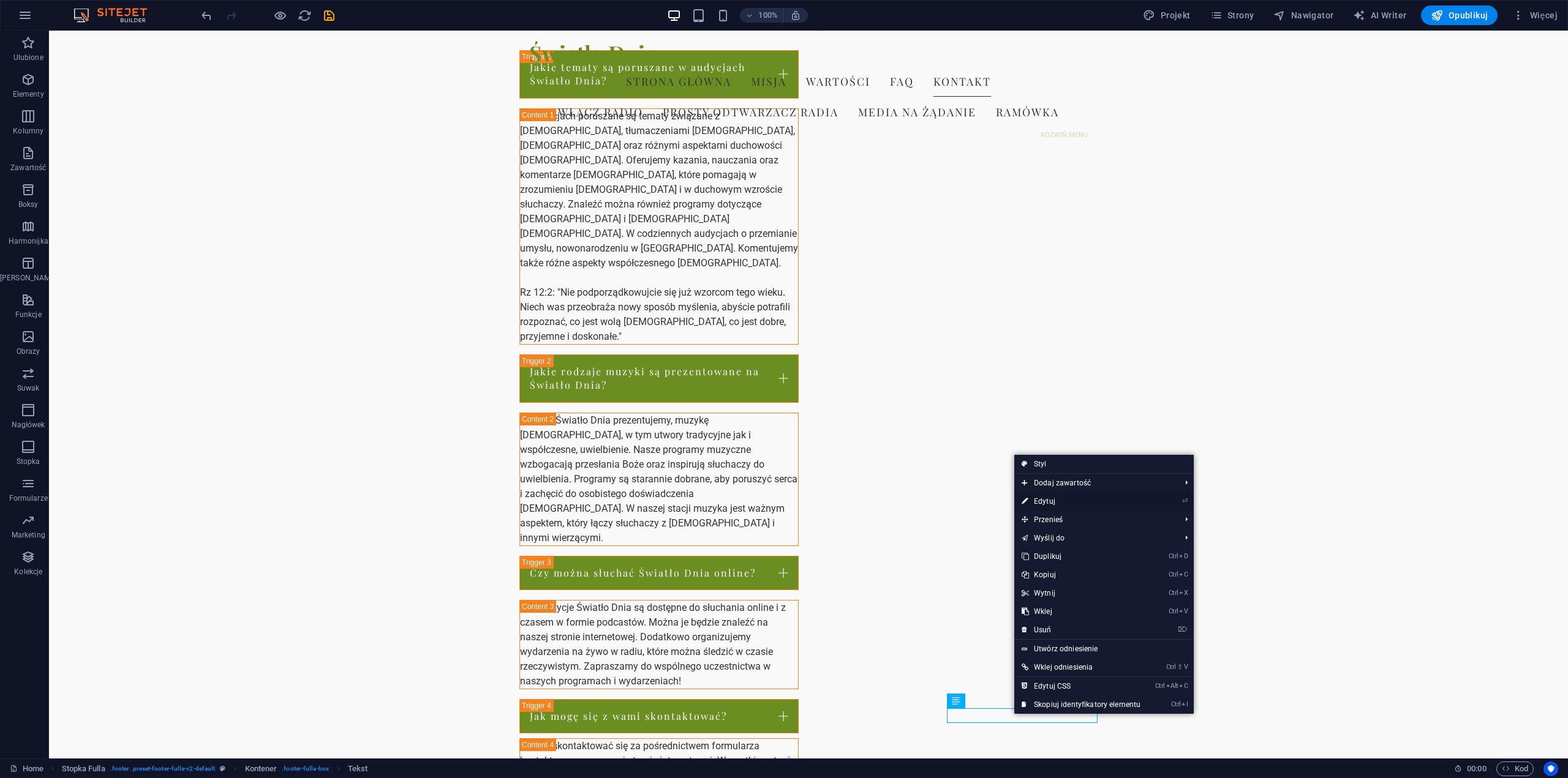
click at [1050, 505] on link "⏎ Edytuj" at bounding box center [1081, 502] width 133 height 18
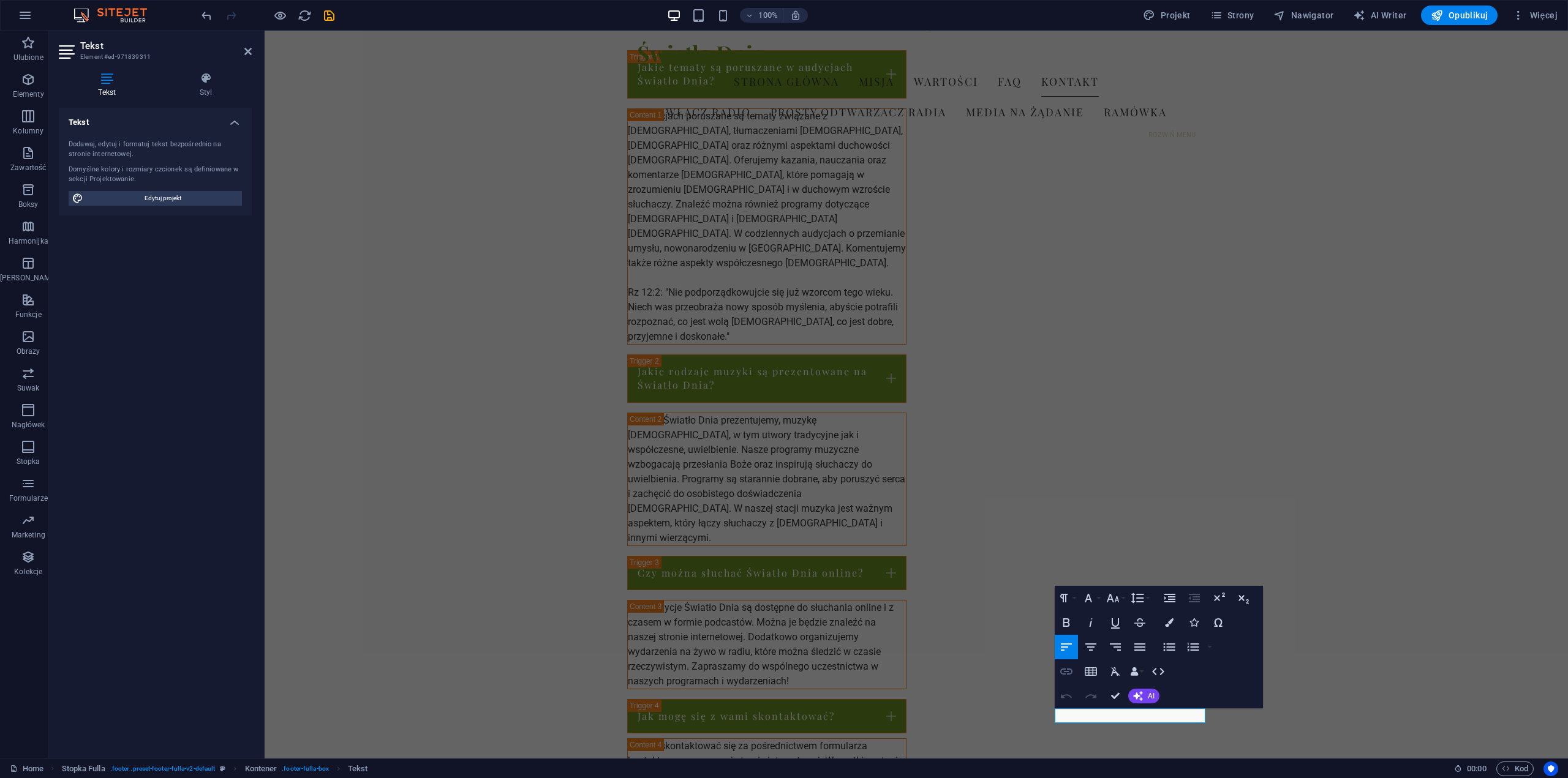
click at [1068, 669] on icon "button" at bounding box center [1066, 672] width 12 height 6
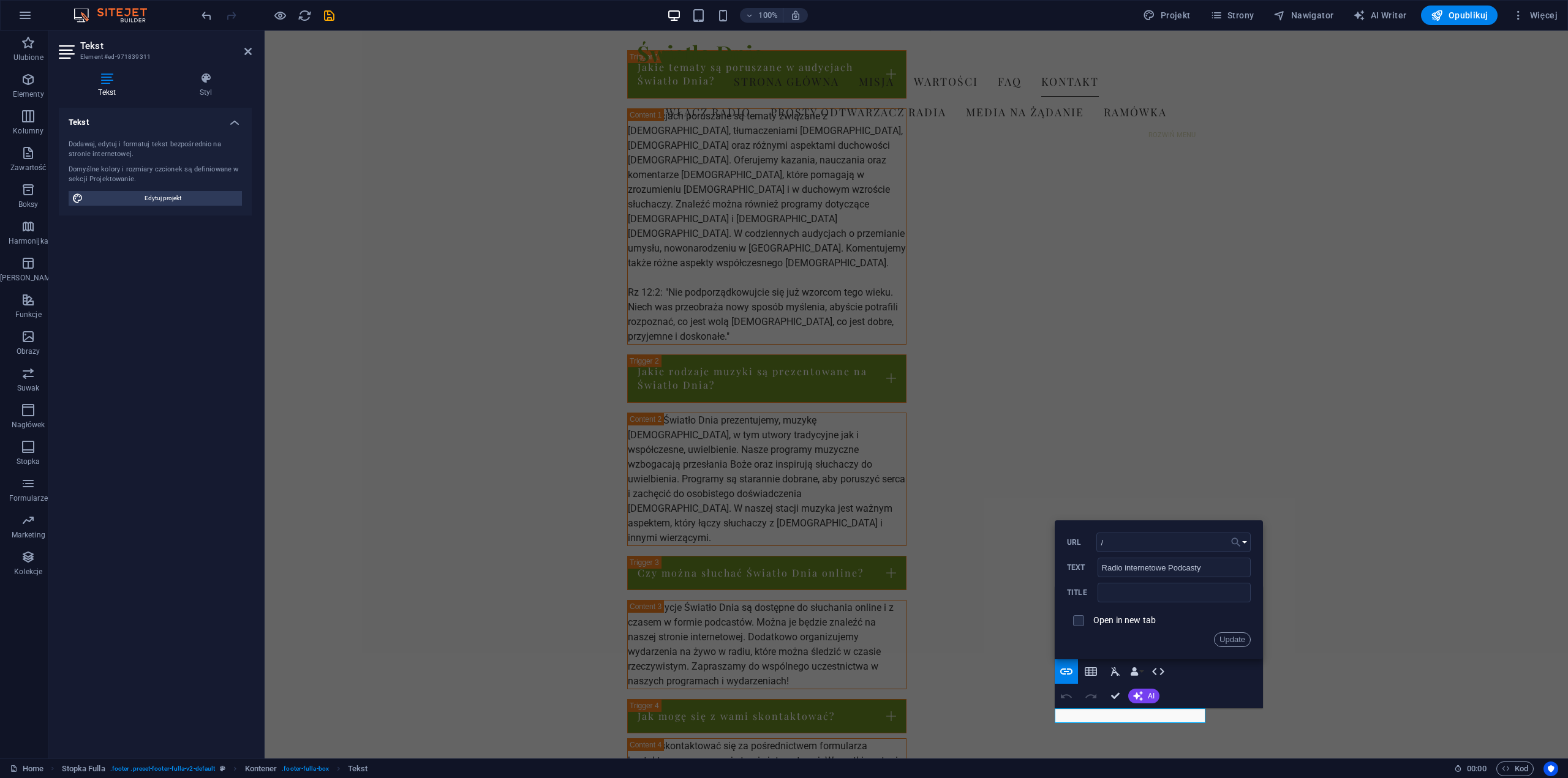
click at [1248, 542] on button "Choose Link" at bounding box center [1239, 542] width 24 height 20
click at [1218, 679] on p "Wybierz plik ..." at bounding box center [1203, 675] width 73 height 18
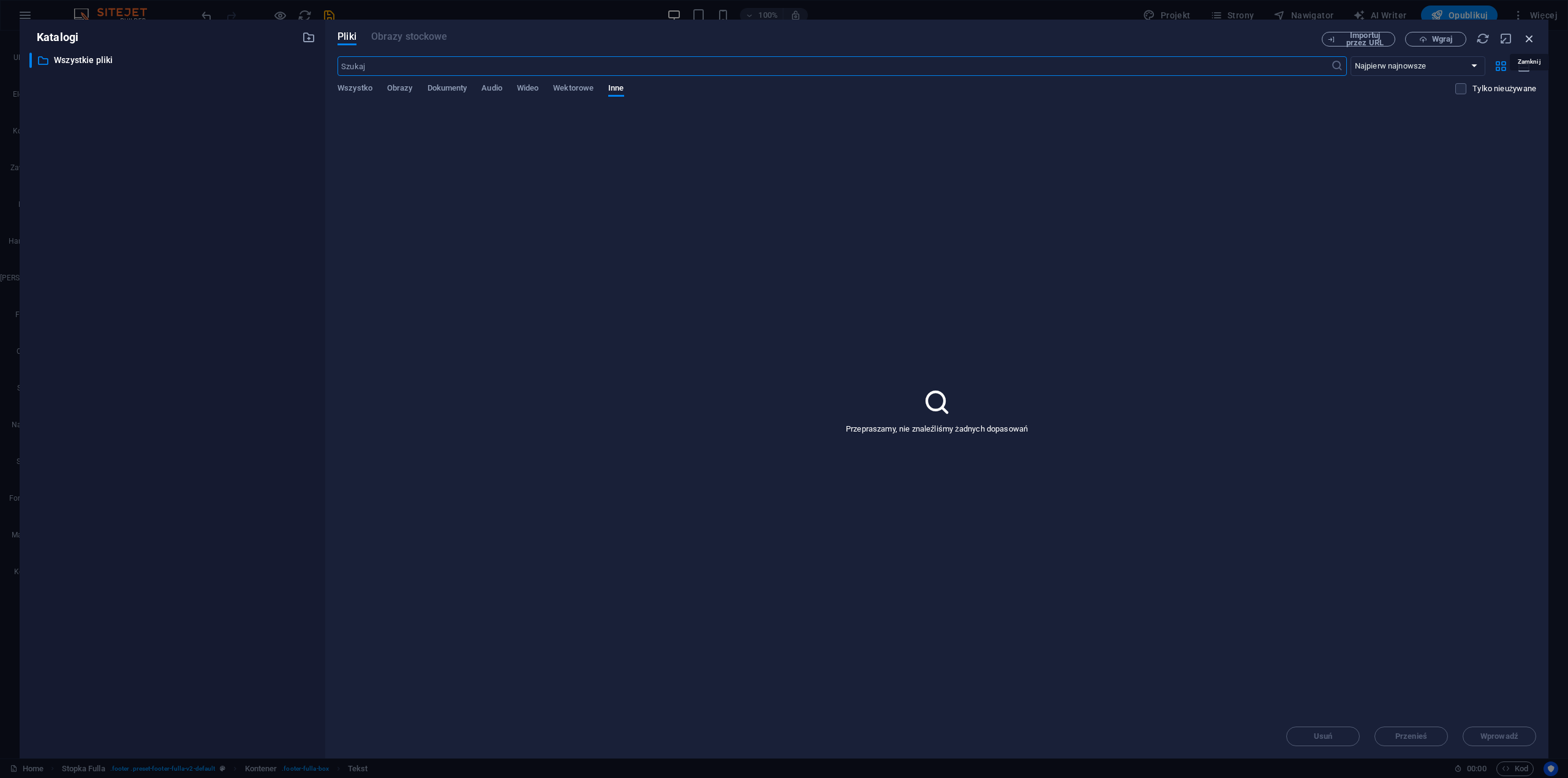
click at [1528, 37] on icon "button" at bounding box center [1529, 39] width 14 height 14
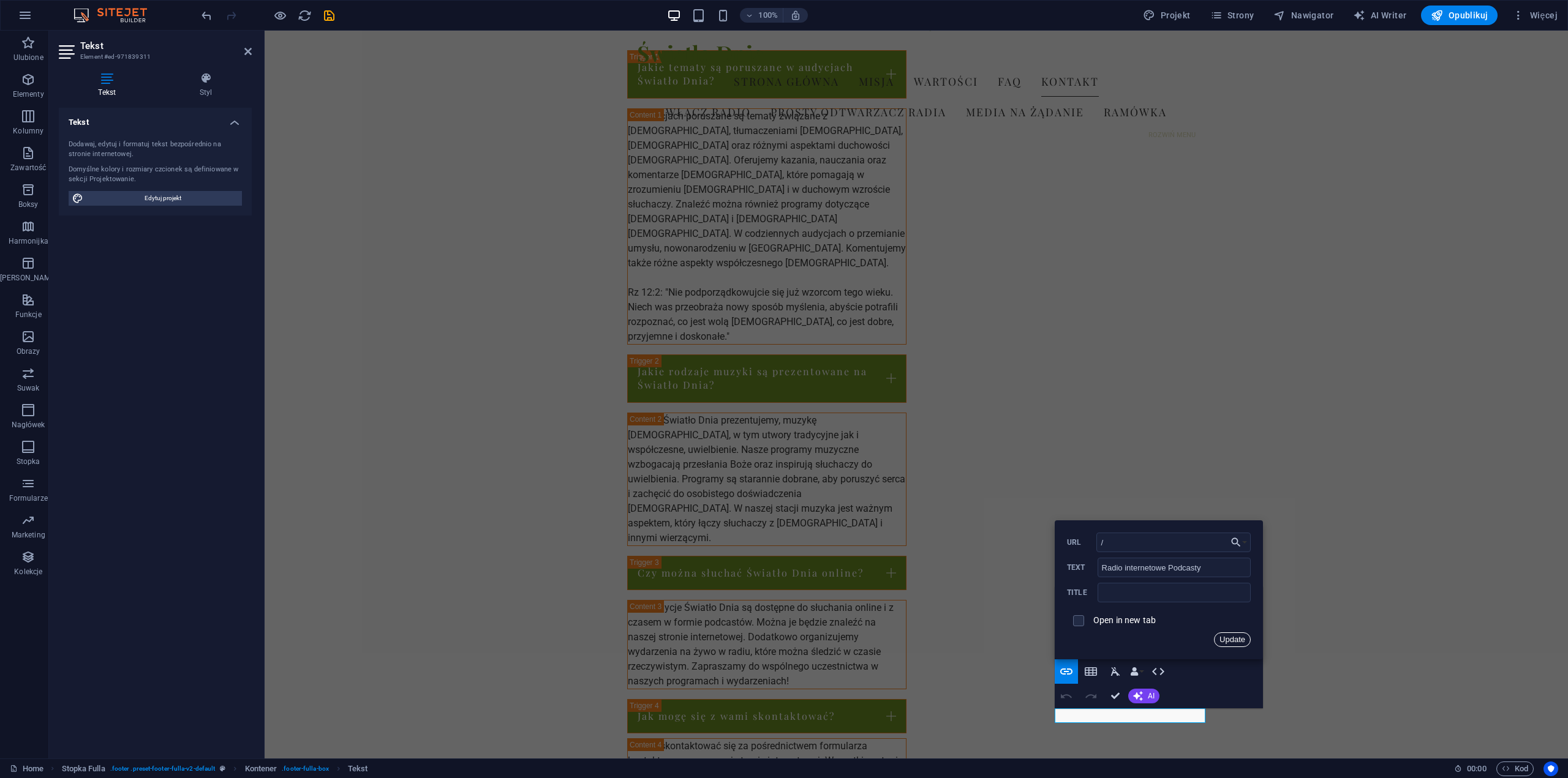
click at [1236, 640] on button "Update" at bounding box center [1233, 640] width 37 height 14
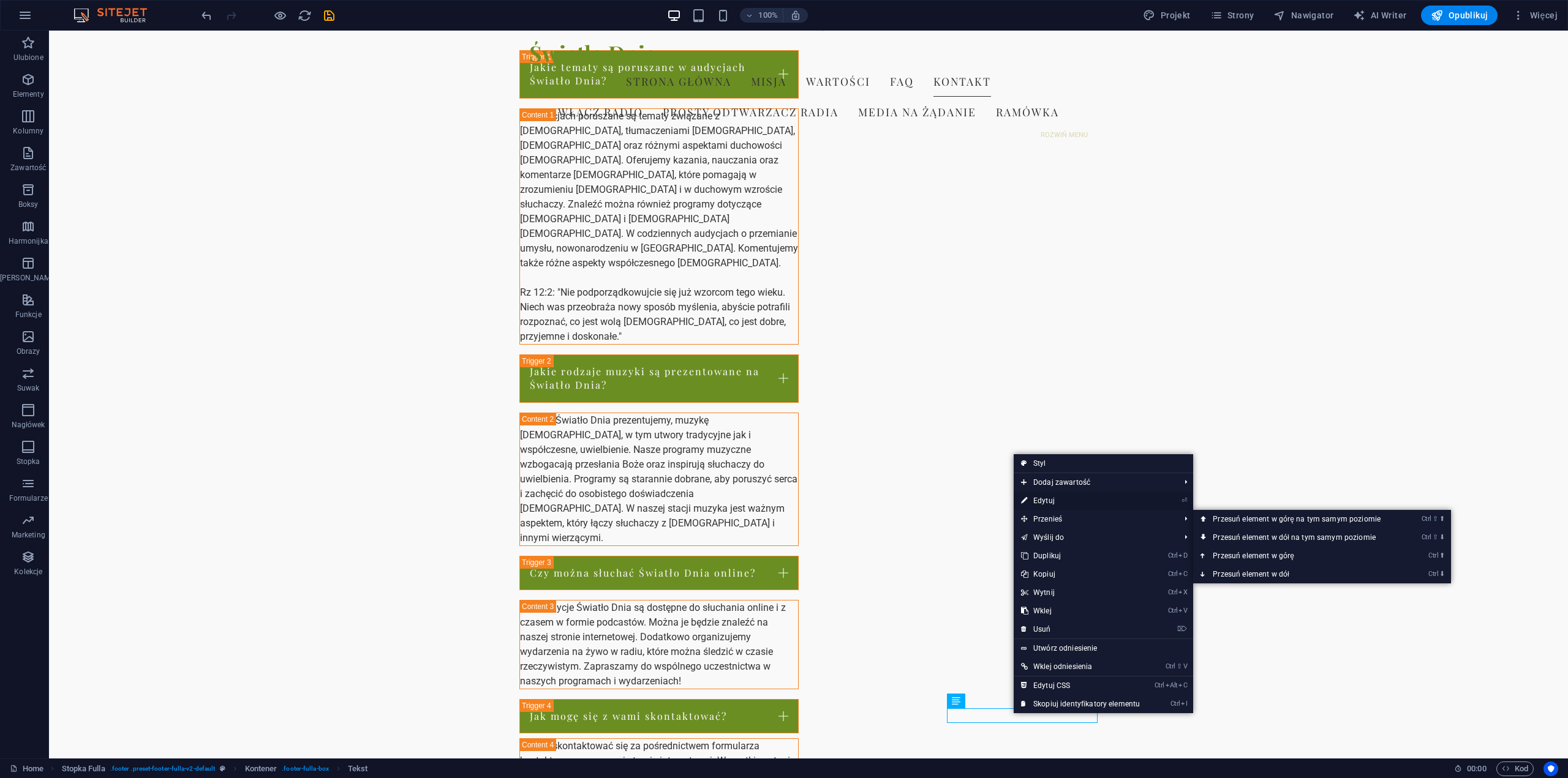
click at [1057, 502] on link "⏎ Edytuj" at bounding box center [1080, 501] width 133 height 18
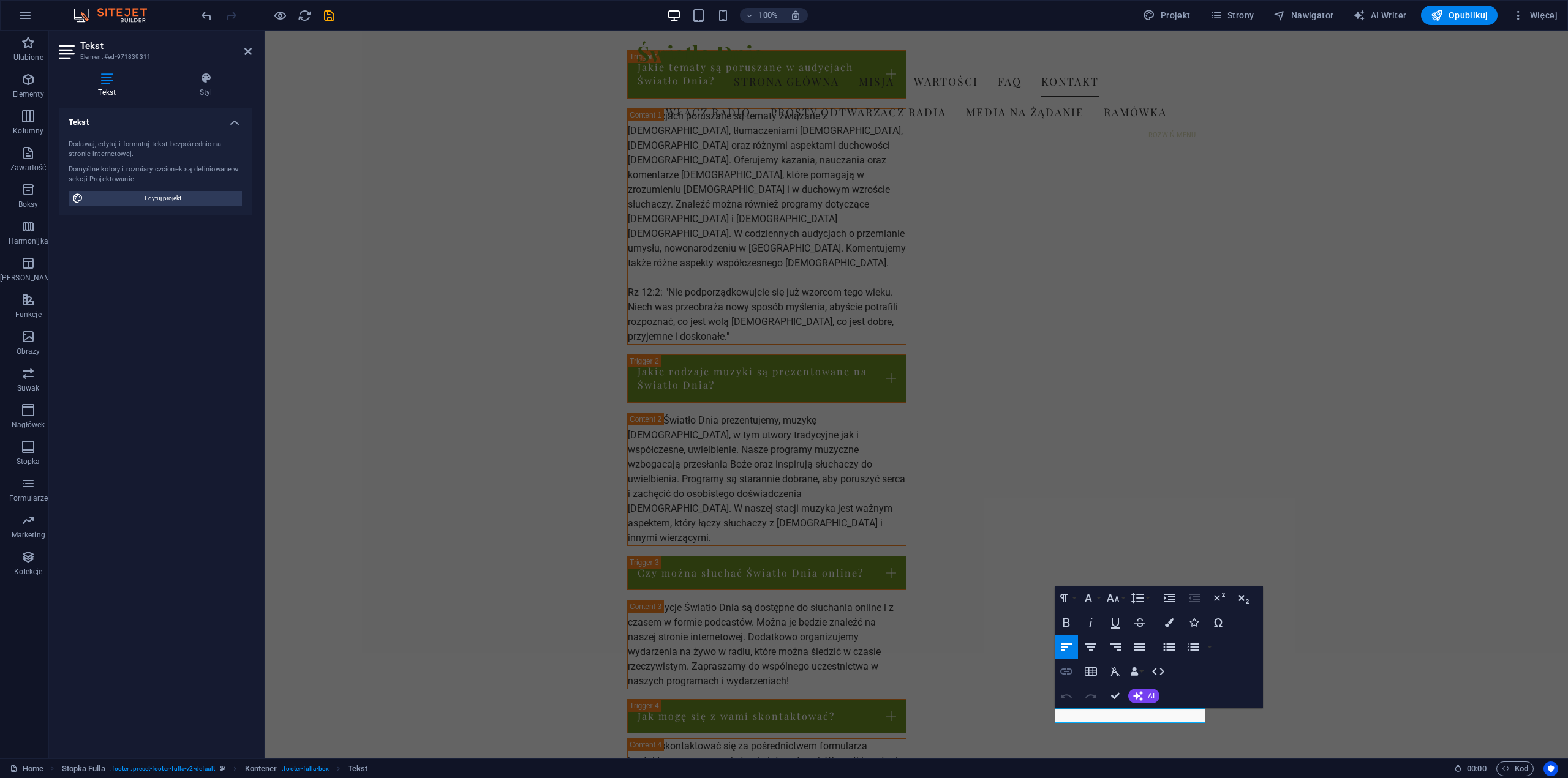
click at [1071, 672] on icon "button" at bounding box center [1066, 672] width 12 height 6
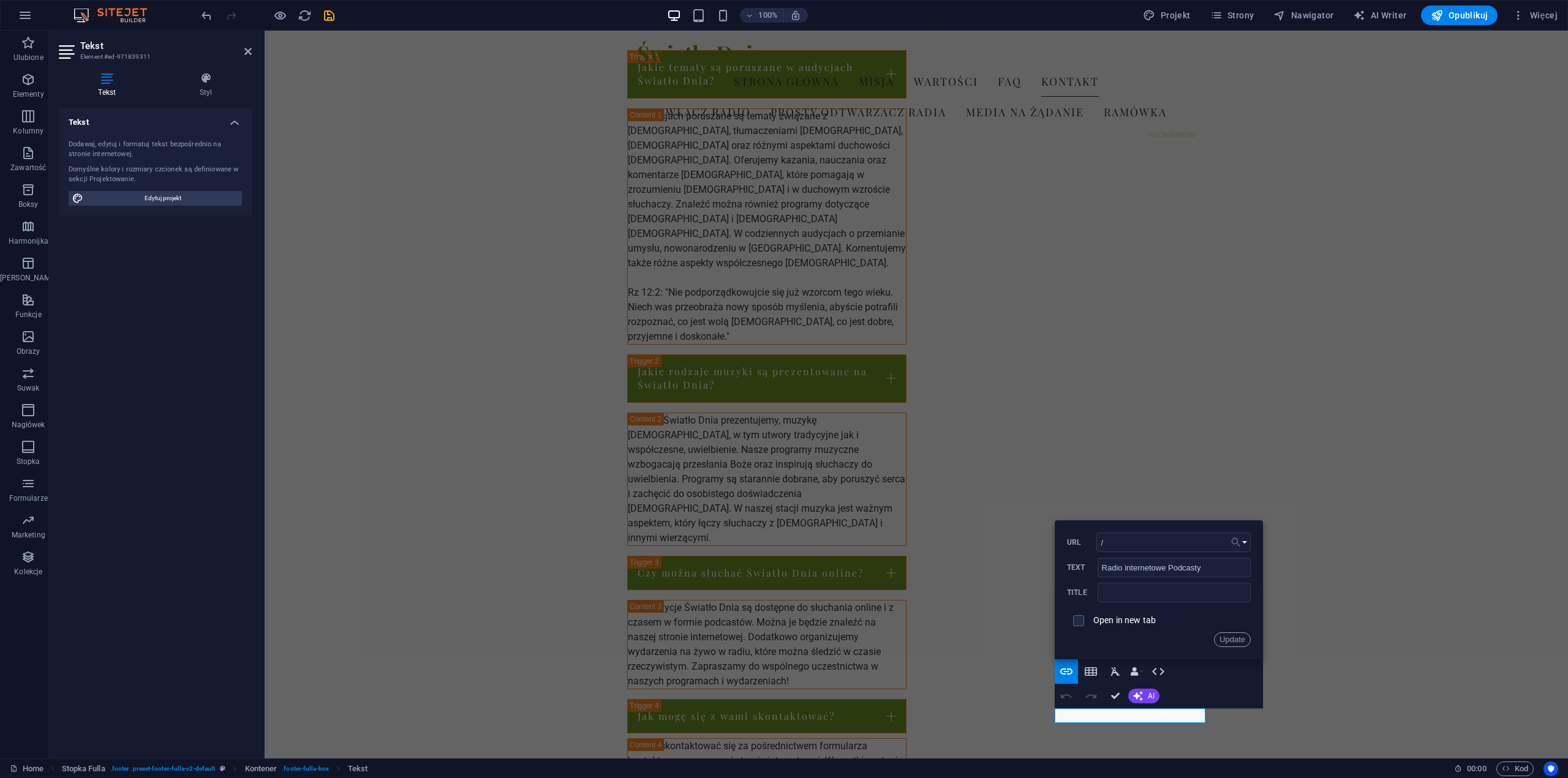
click at [1245, 544] on button "Choose Link" at bounding box center [1239, 542] width 24 height 20
click at [1206, 562] on link "Home" at bounding box center [1203, 564] width 97 height 18
click at [1235, 641] on button "Update" at bounding box center [1233, 640] width 37 height 14
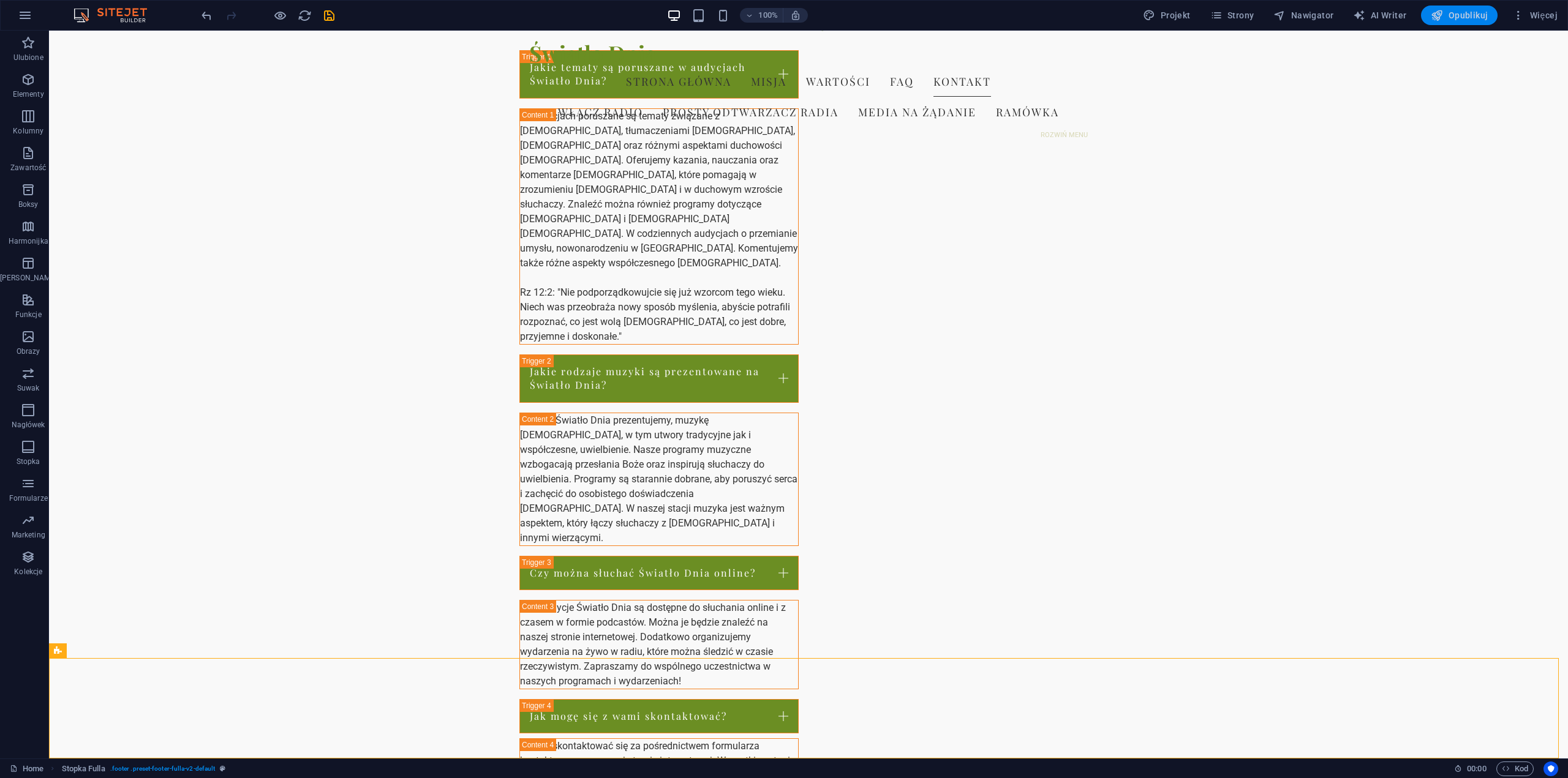
click at [1478, 16] on span "Opublikuj" at bounding box center [1459, 15] width 57 height 12
checkbox input "false"
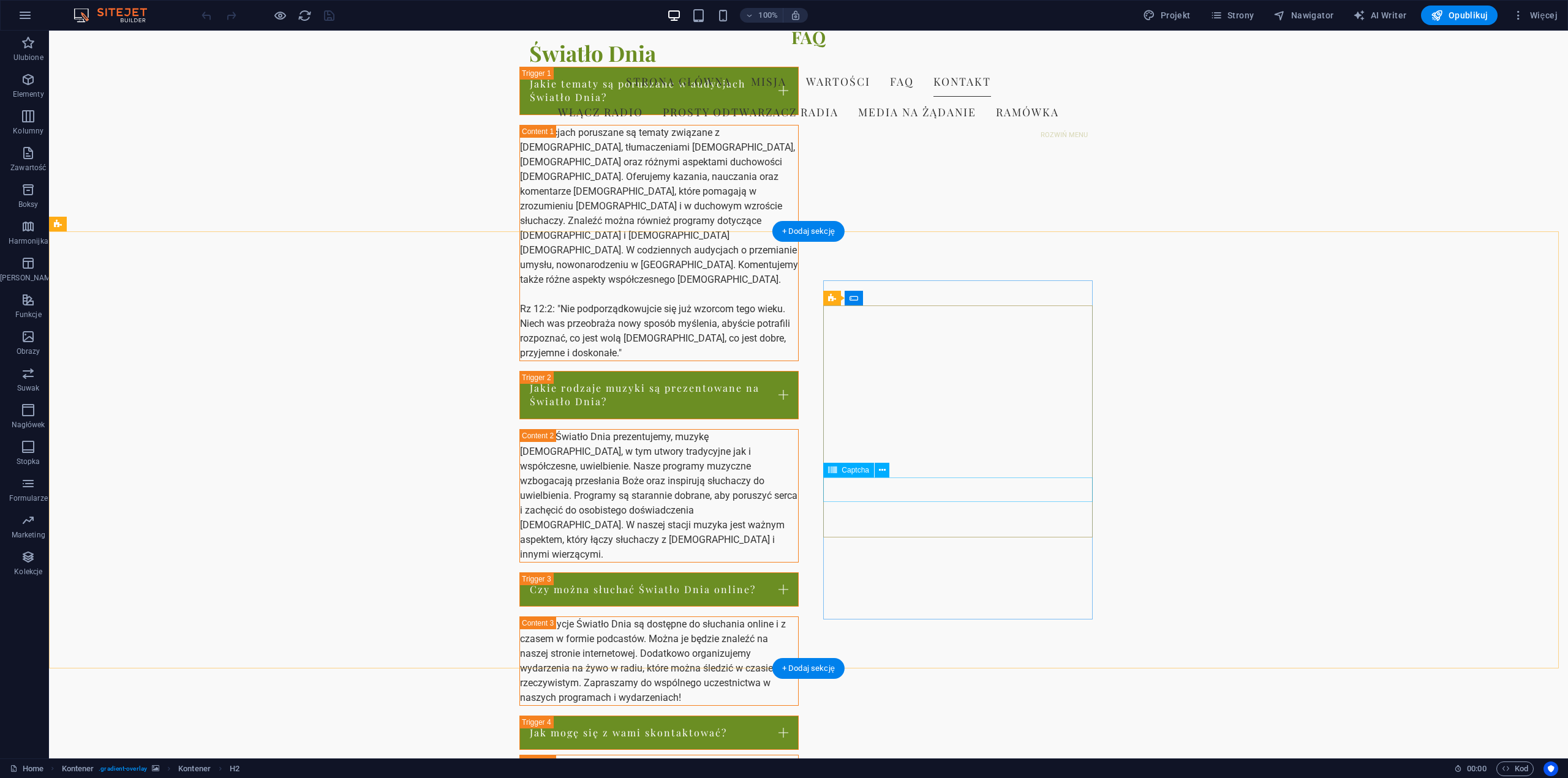
scroll to position [1539, 0]
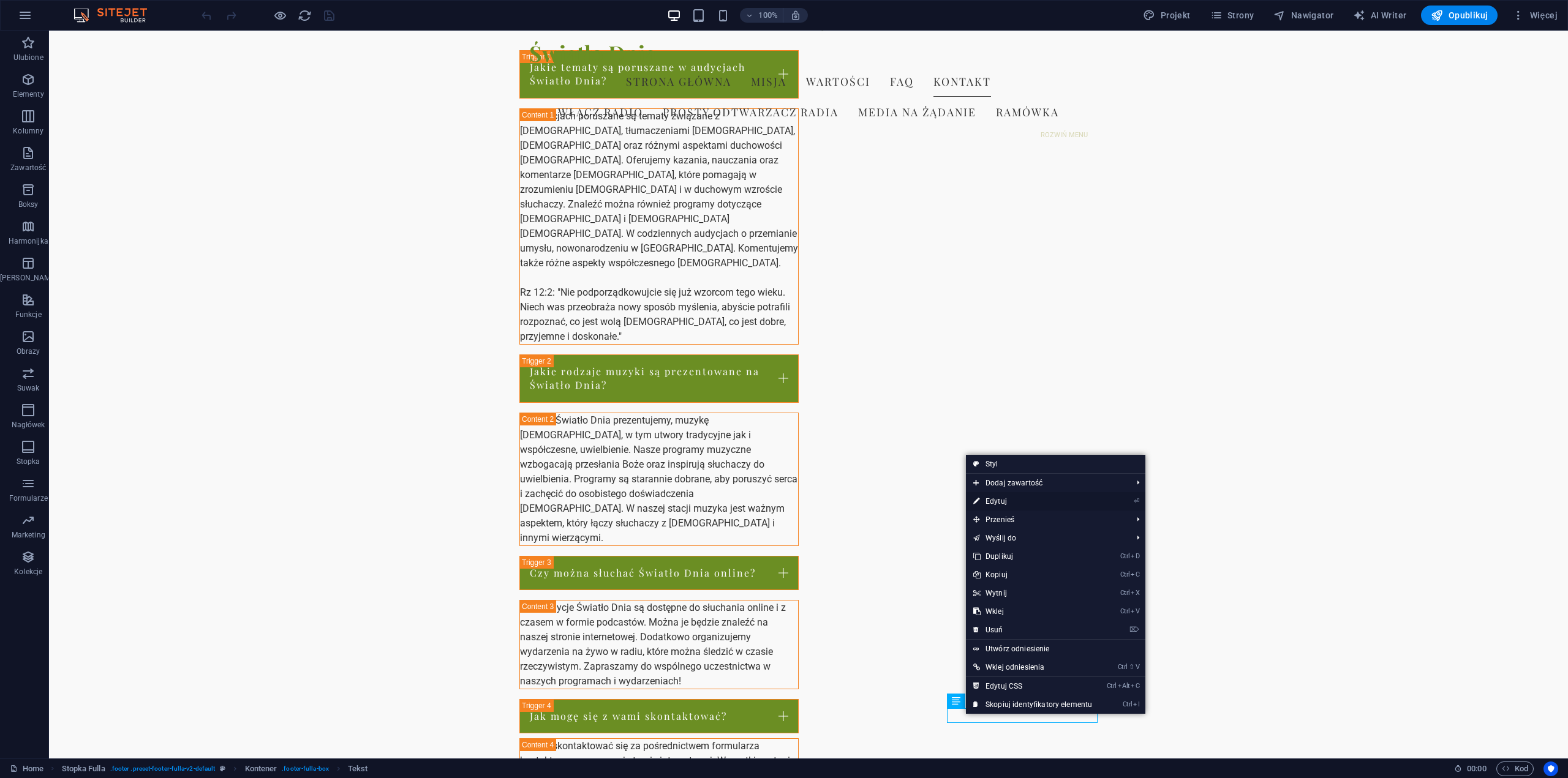
click at [1011, 504] on link "⏎ Edytuj" at bounding box center [1033, 502] width 133 height 18
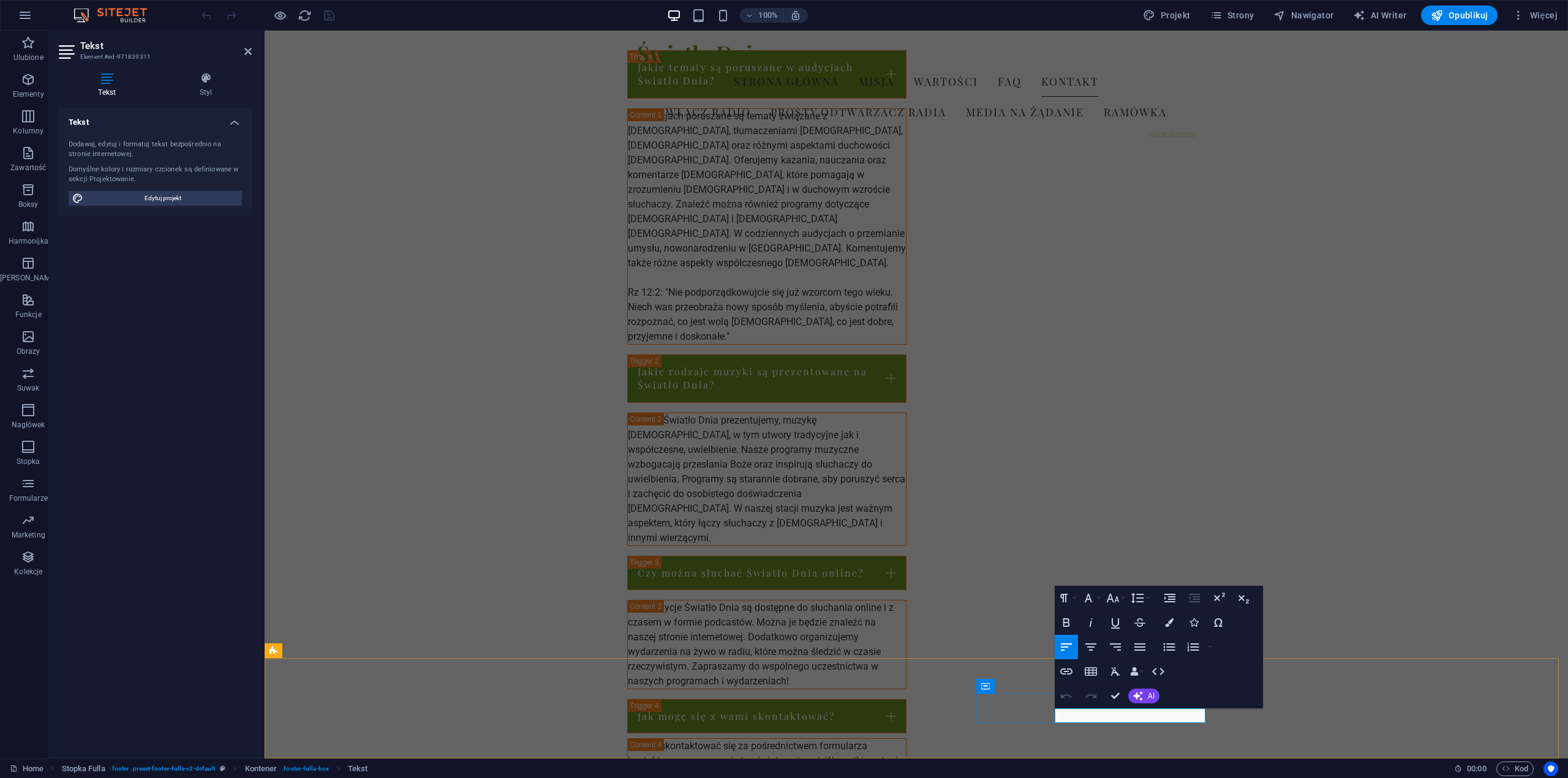
drag, startPoint x: 1177, startPoint y: 715, endPoint x: 1058, endPoint y: 716, distance: 119.0
copy link "Radio internetowe Podcasty"
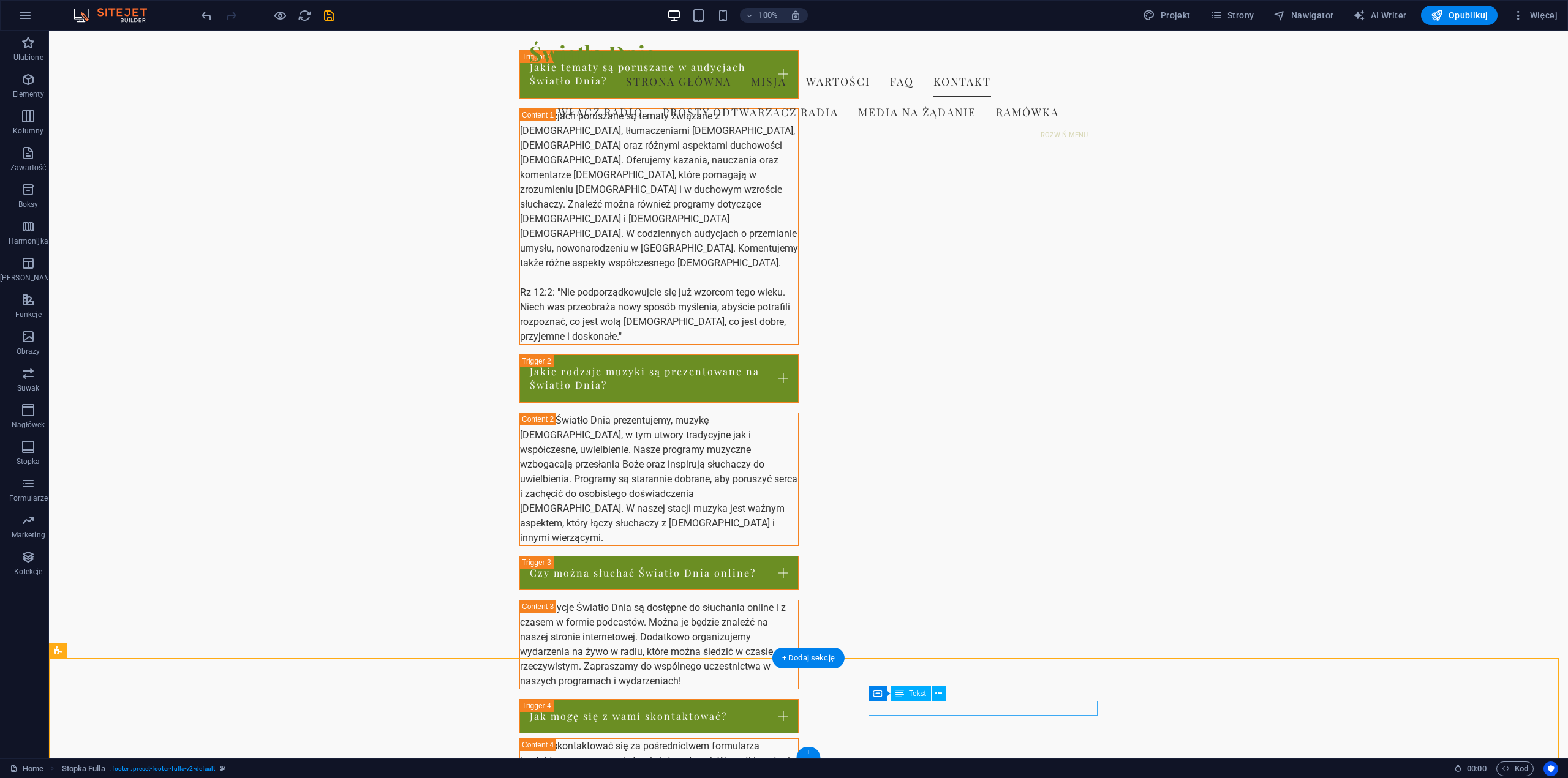
click at [940, 694] on icon at bounding box center [939, 694] width 7 height 13
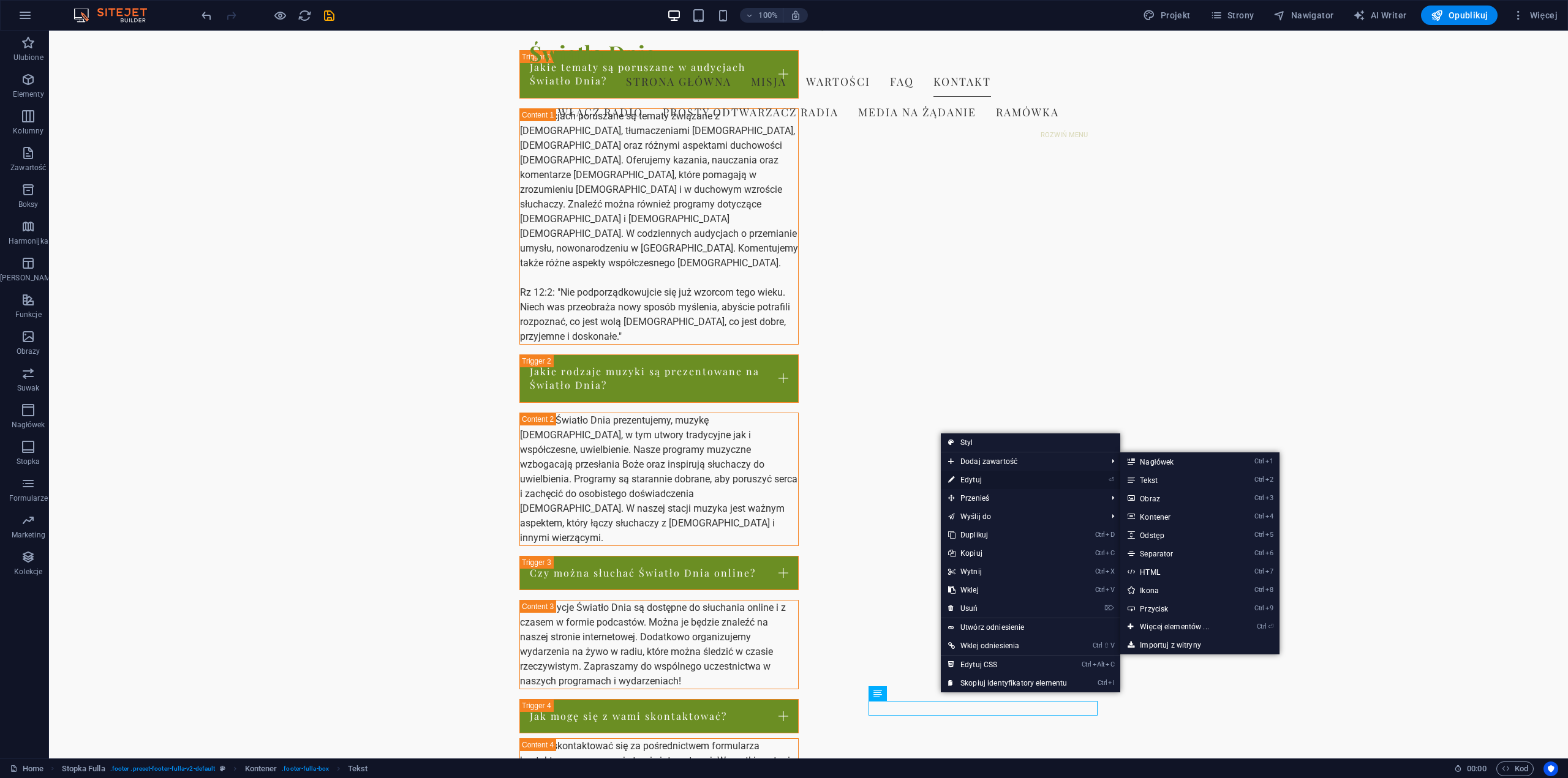
click at [991, 483] on link "⏎ Edytuj" at bounding box center [1008, 480] width 133 height 18
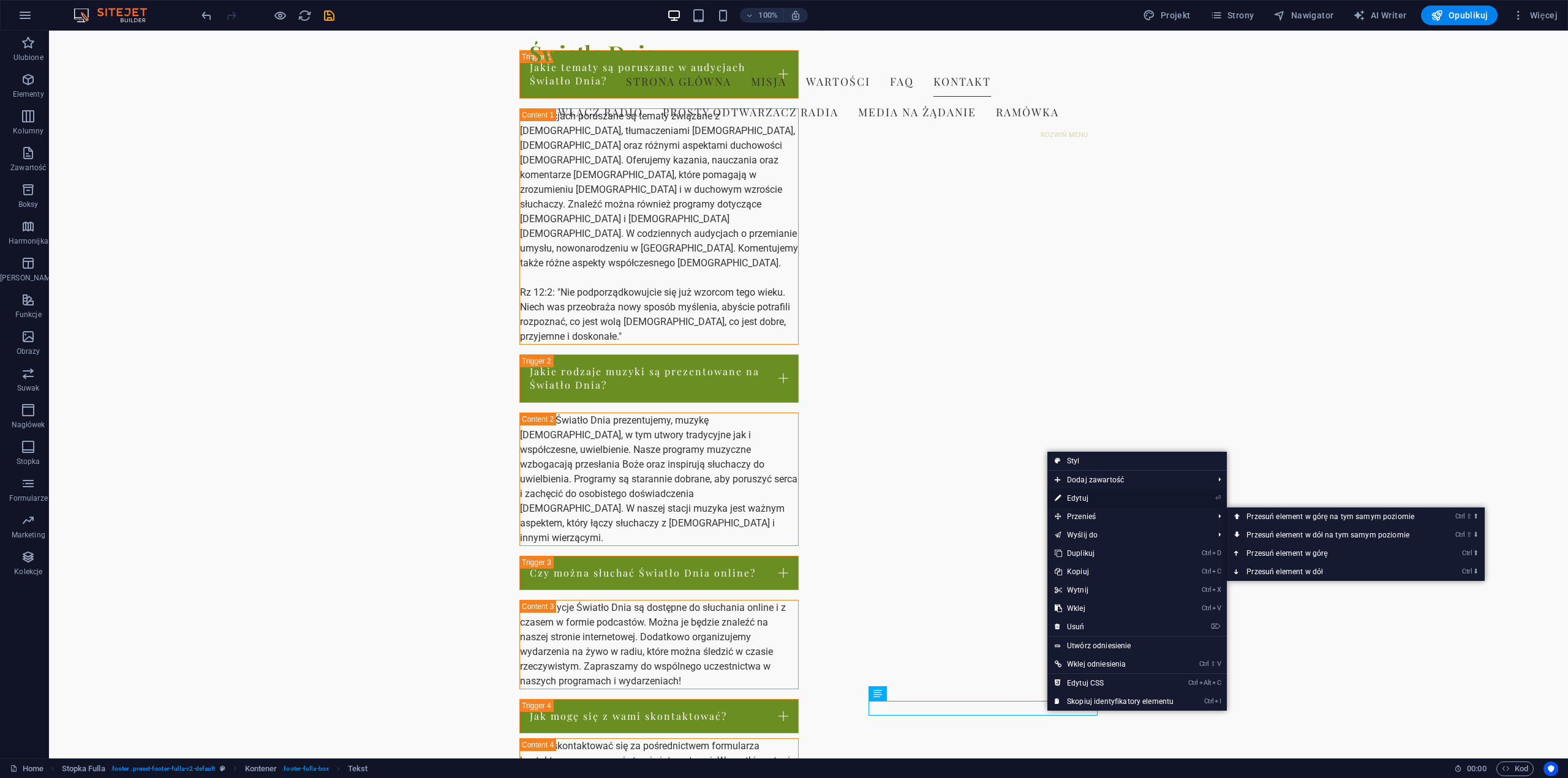
click at [1093, 500] on link "⏎ Edytuj" at bounding box center [1114, 498] width 133 height 18
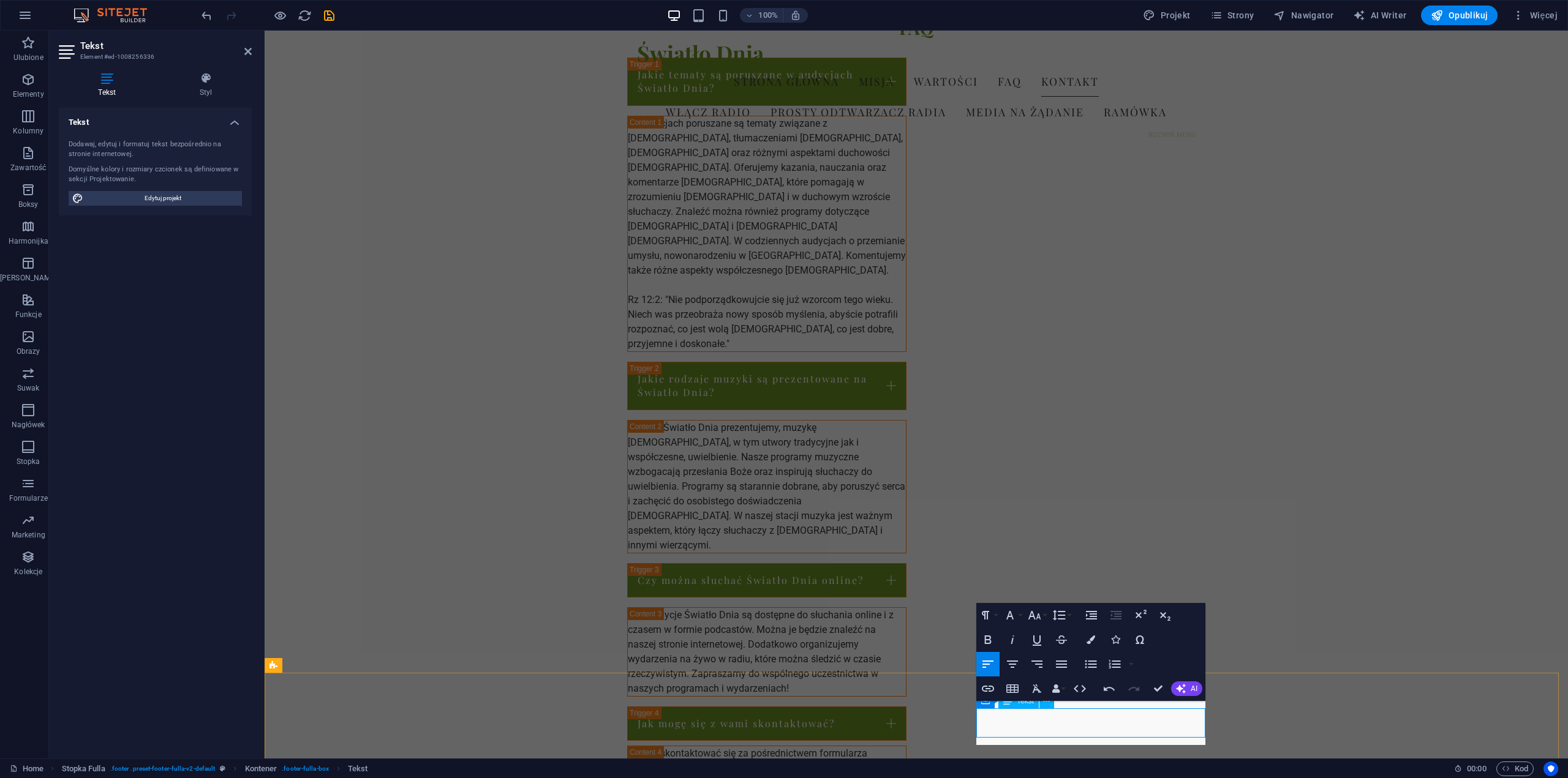
scroll to position [1525, 0]
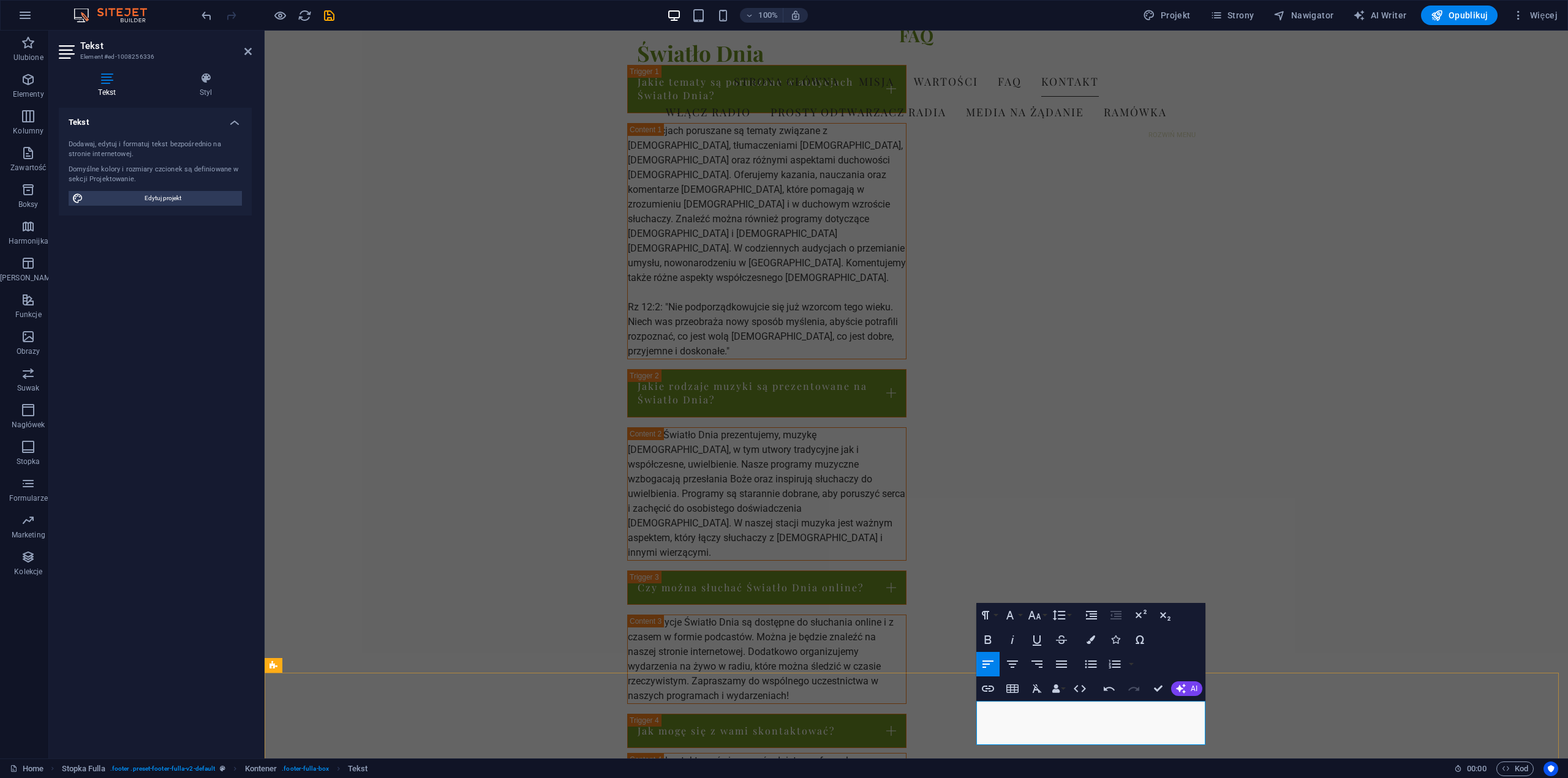
click at [989, 691] on icon "button" at bounding box center [988, 689] width 12 height 6
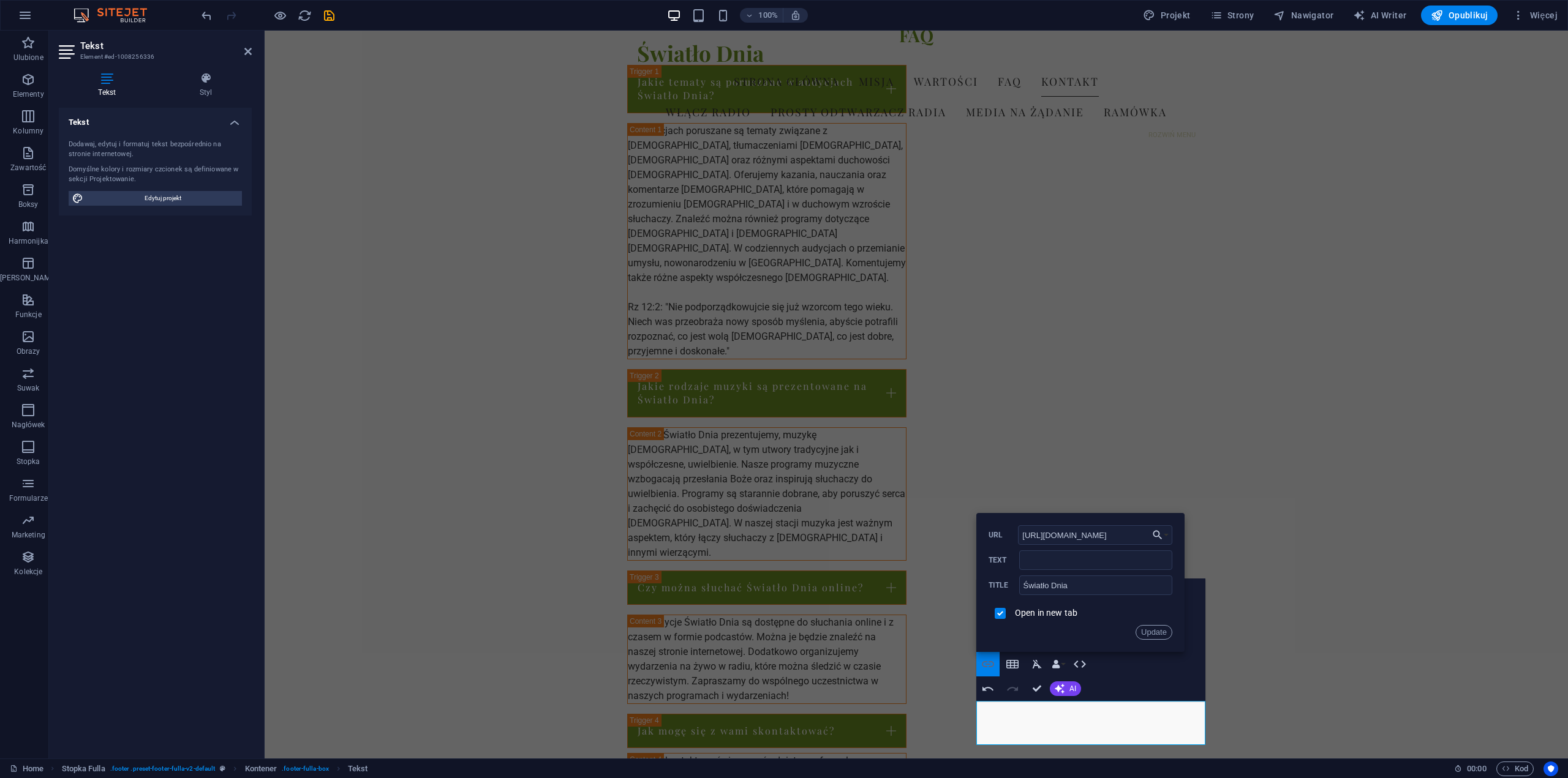
scroll to position [0, 85]
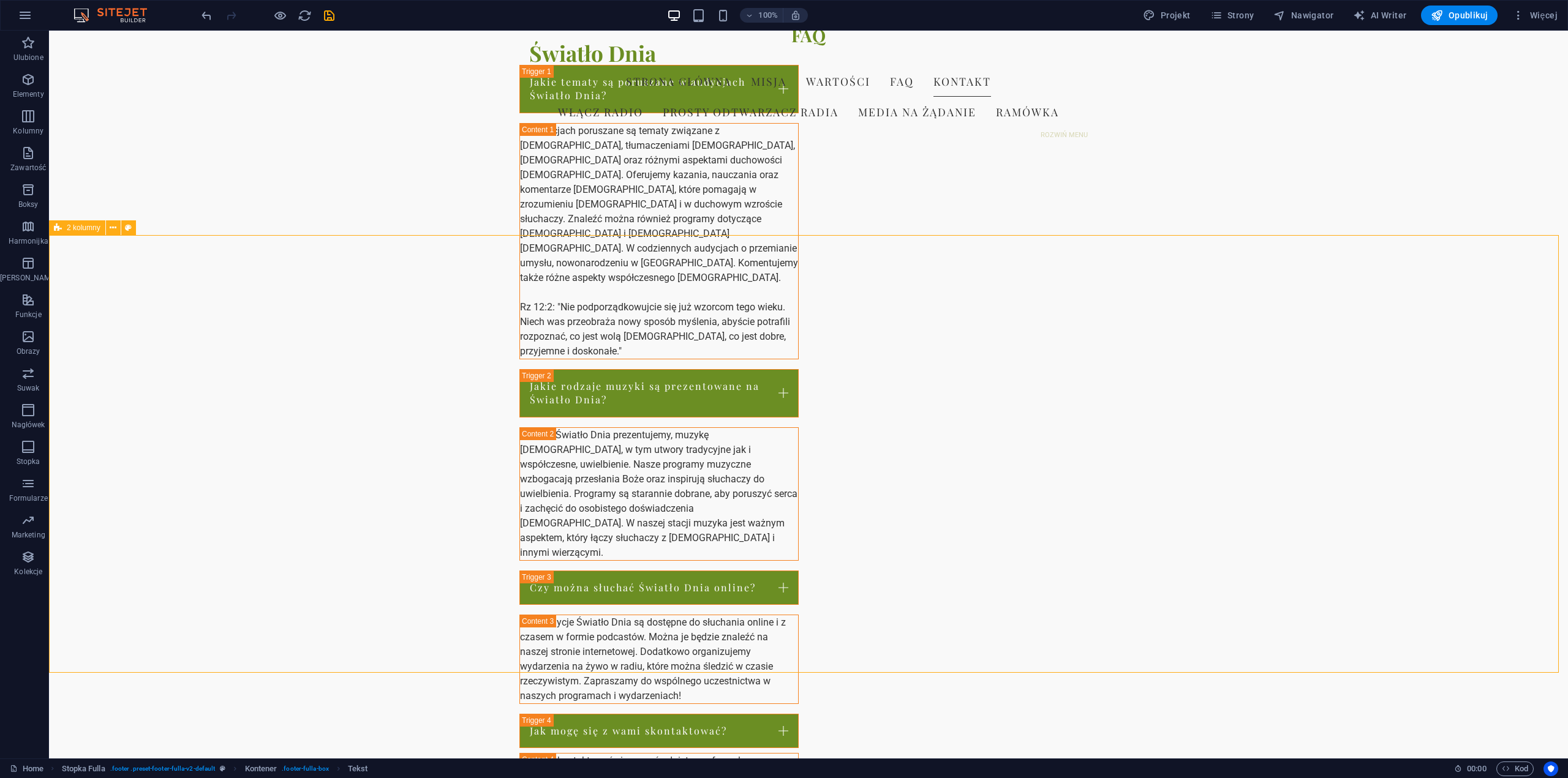
drag, startPoint x: 1088, startPoint y: 564, endPoint x: 1306, endPoint y: 565, distance: 218.0
click at [204, 14] on icon "undo" at bounding box center [207, 16] width 14 height 14
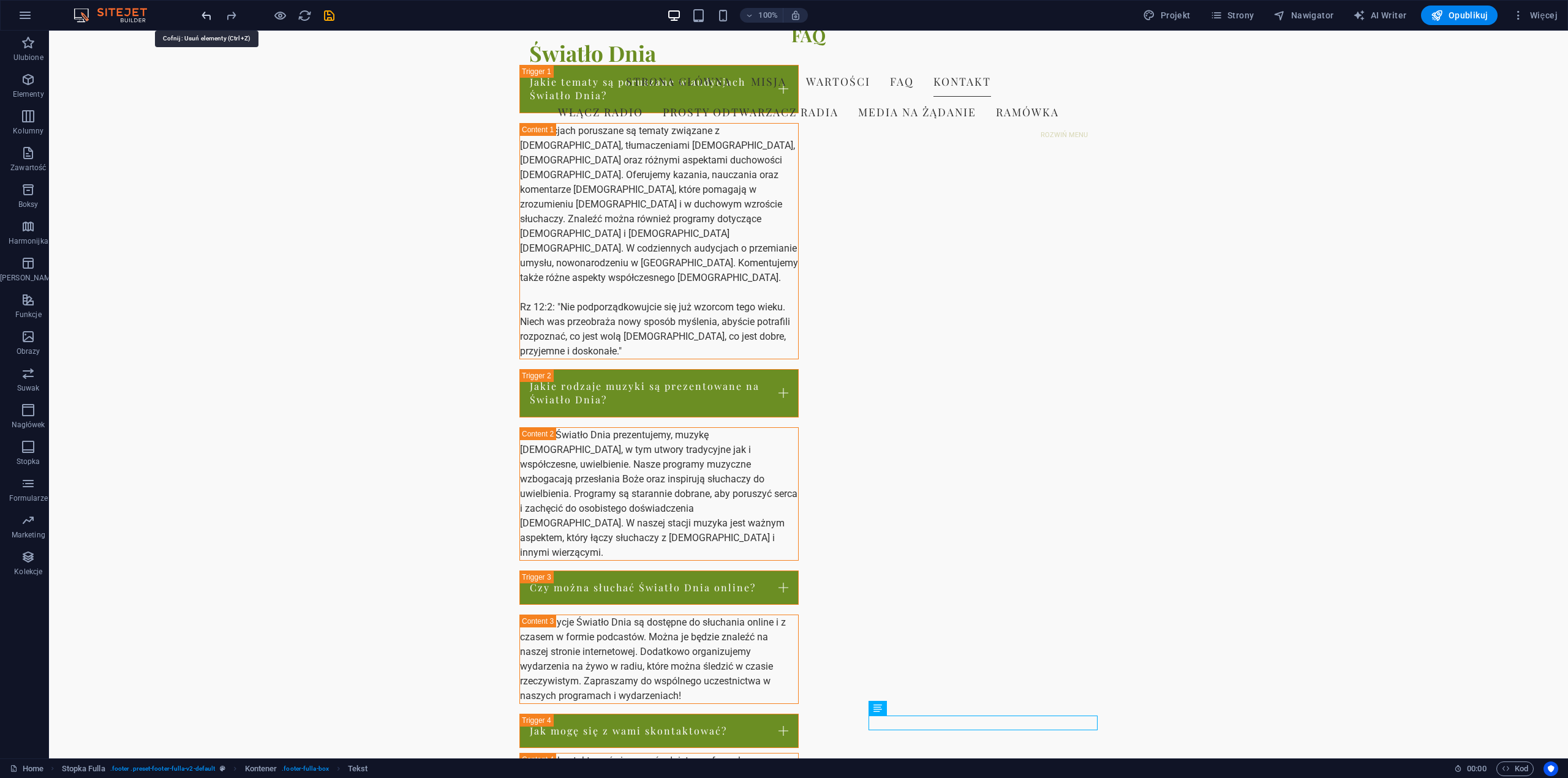
click at [203, 14] on icon "undo" at bounding box center [207, 16] width 14 height 14
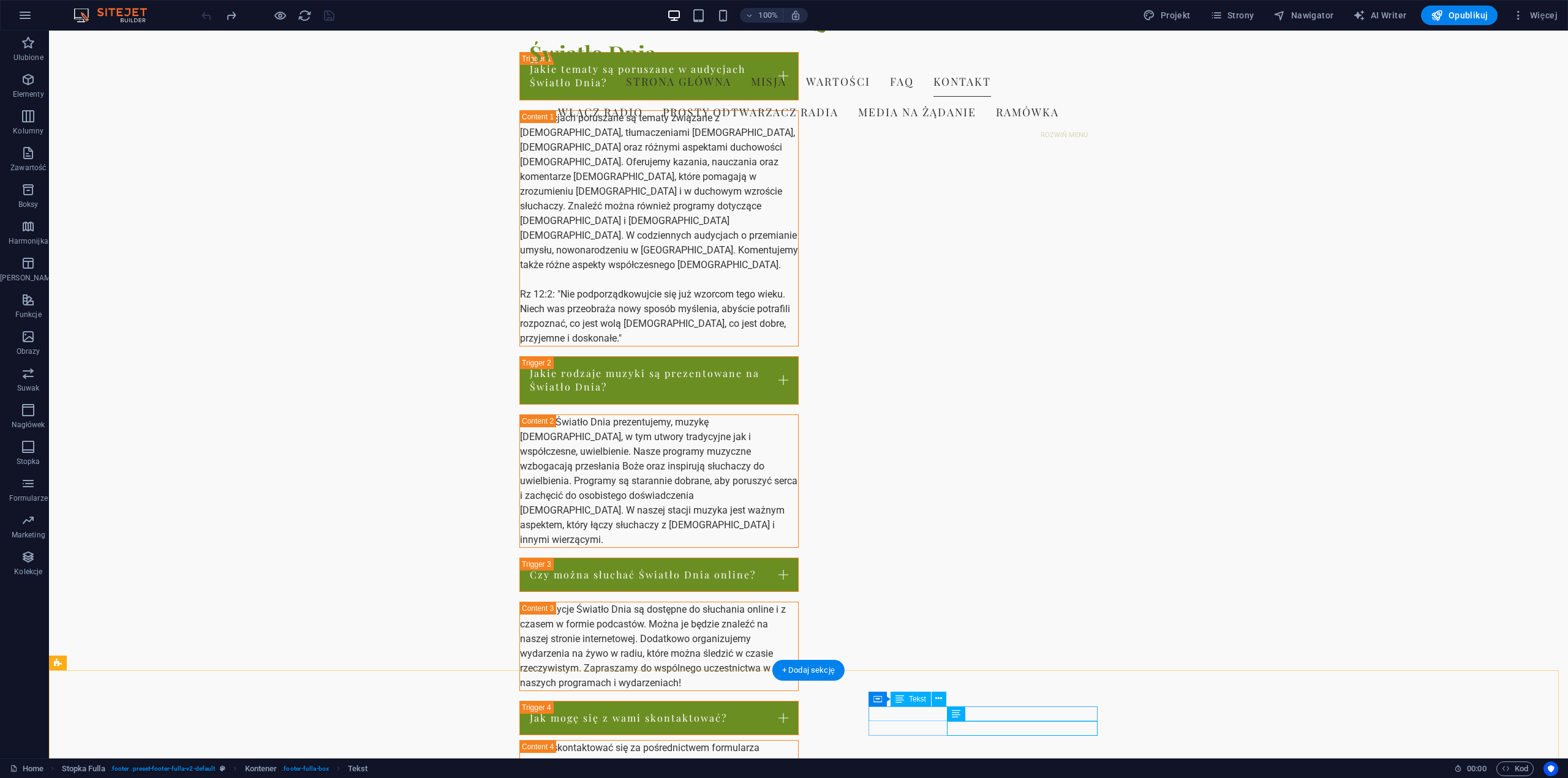
scroll to position [1539, 0]
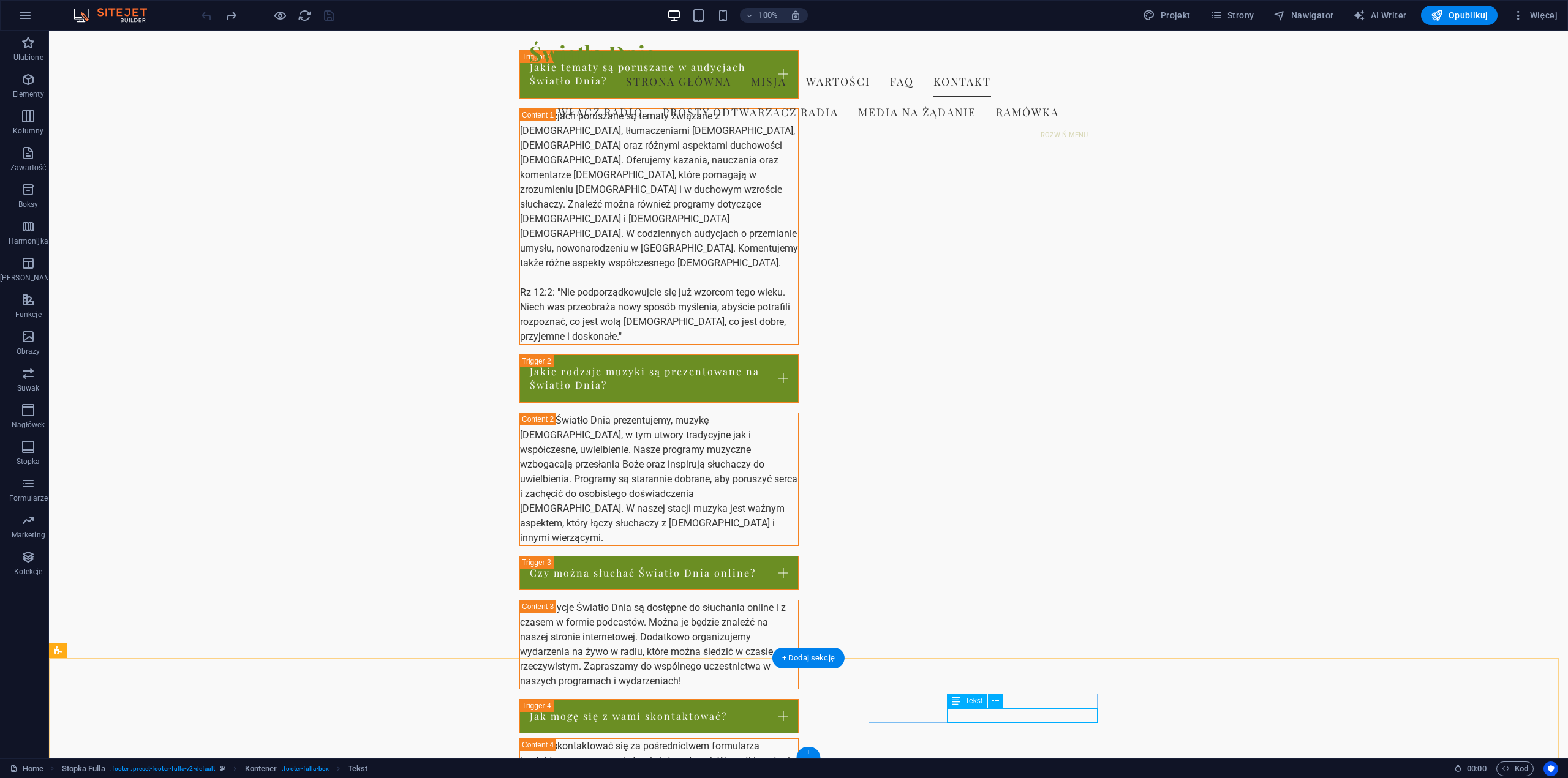
click at [984, 704] on div "Tekst" at bounding box center [967, 701] width 41 height 14
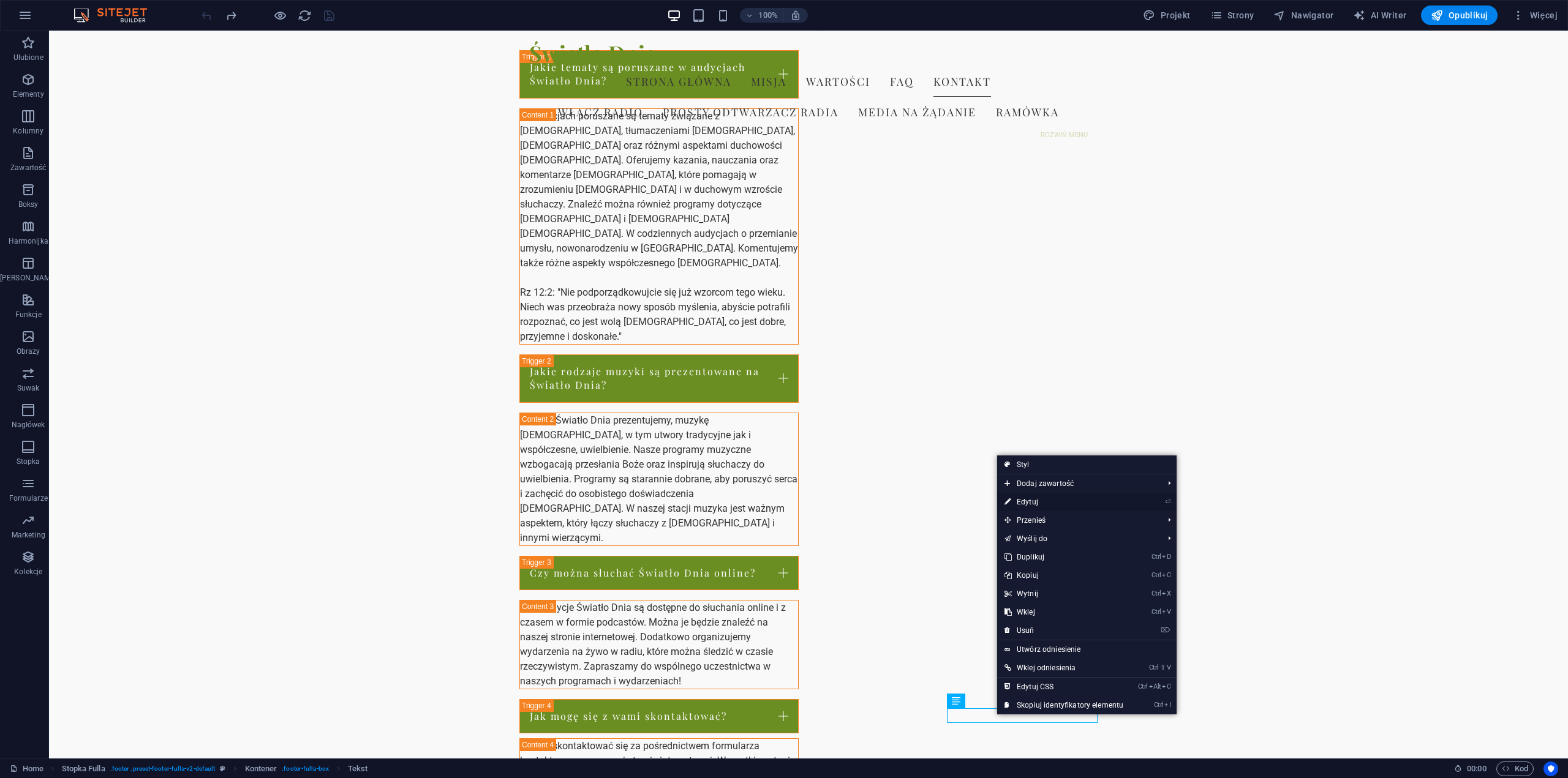
click at [1041, 503] on link "⏎ Edytuj" at bounding box center [1064, 502] width 133 height 18
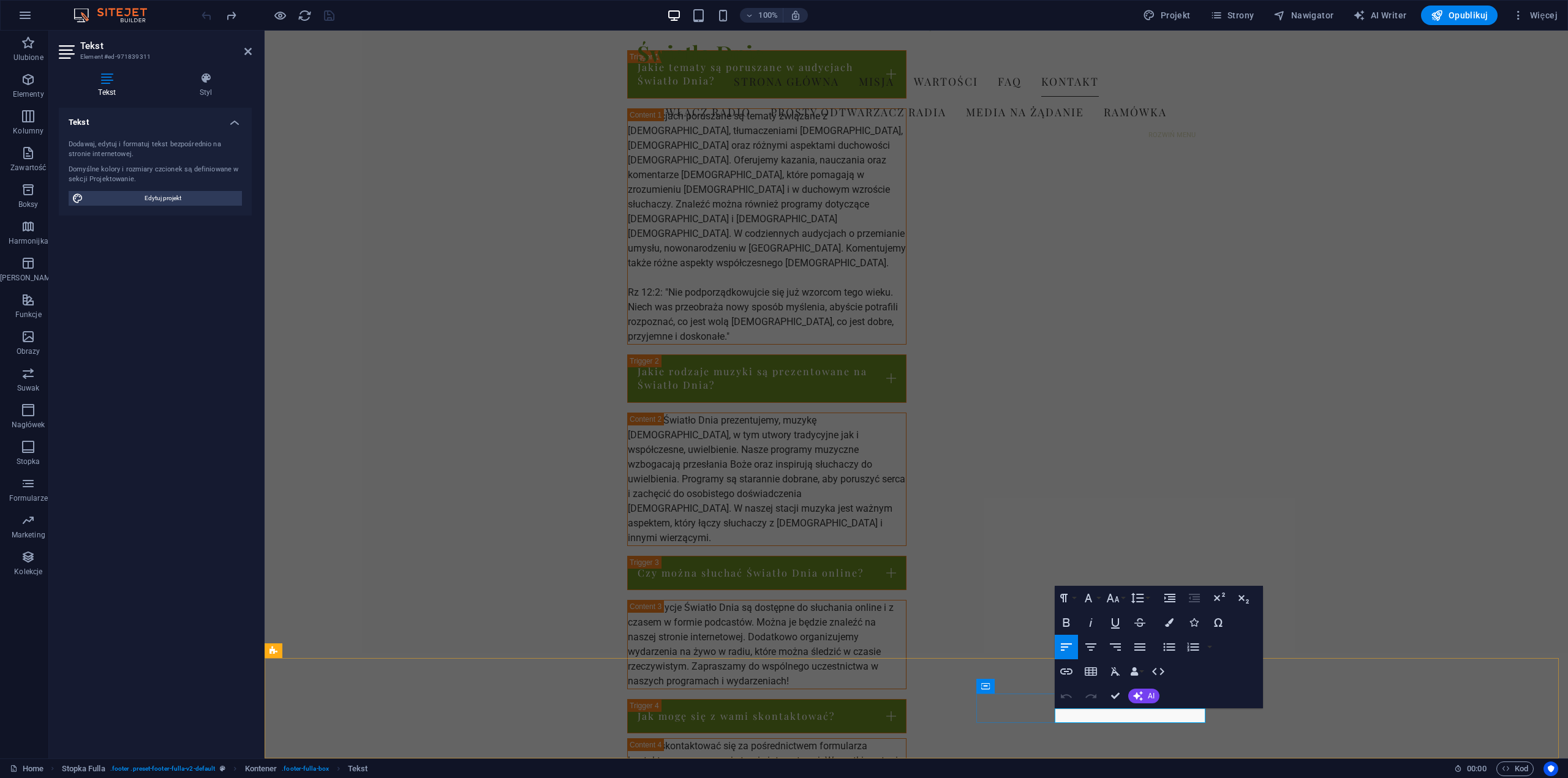
drag, startPoint x: 1177, startPoint y: 715, endPoint x: 1058, endPoint y: 714, distance: 119.0
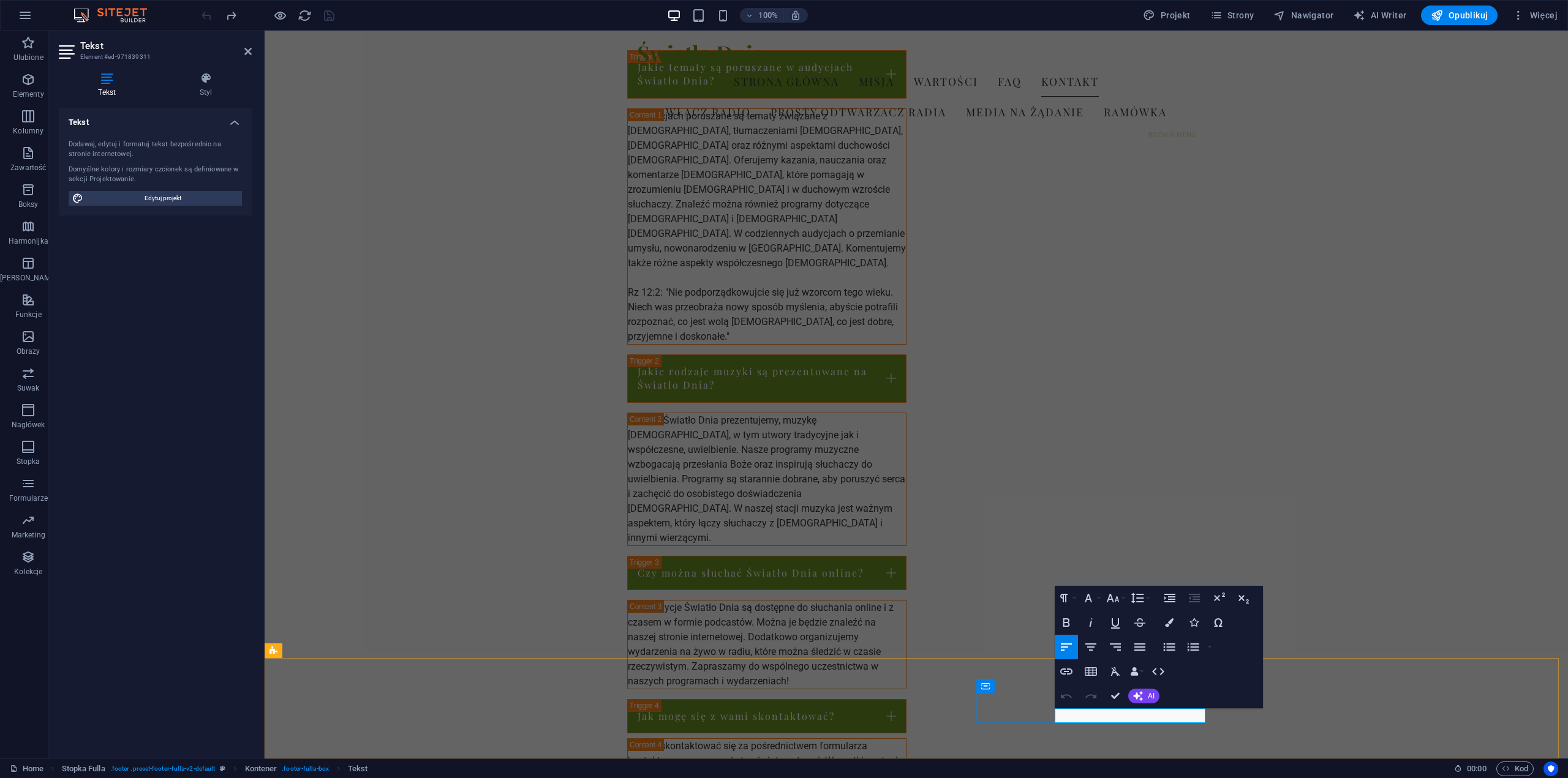
drag, startPoint x: 1178, startPoint y: 715, endPoint x: 1058, endPoint y: 712, distance: 120.0
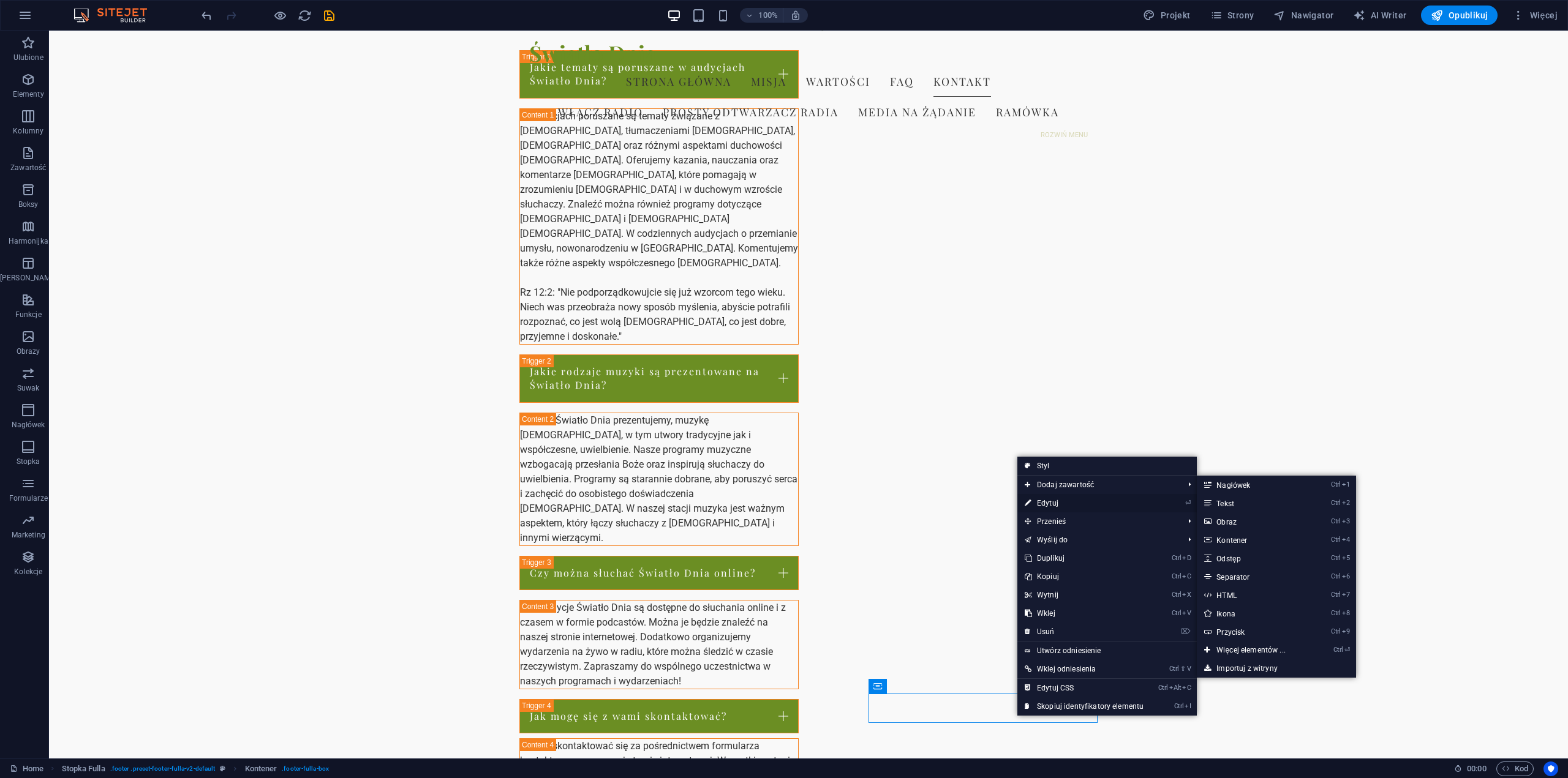
click at [1067, 500] on link "⏎ Edytuj" at bounding box center [1084, 503] width 133 height 18
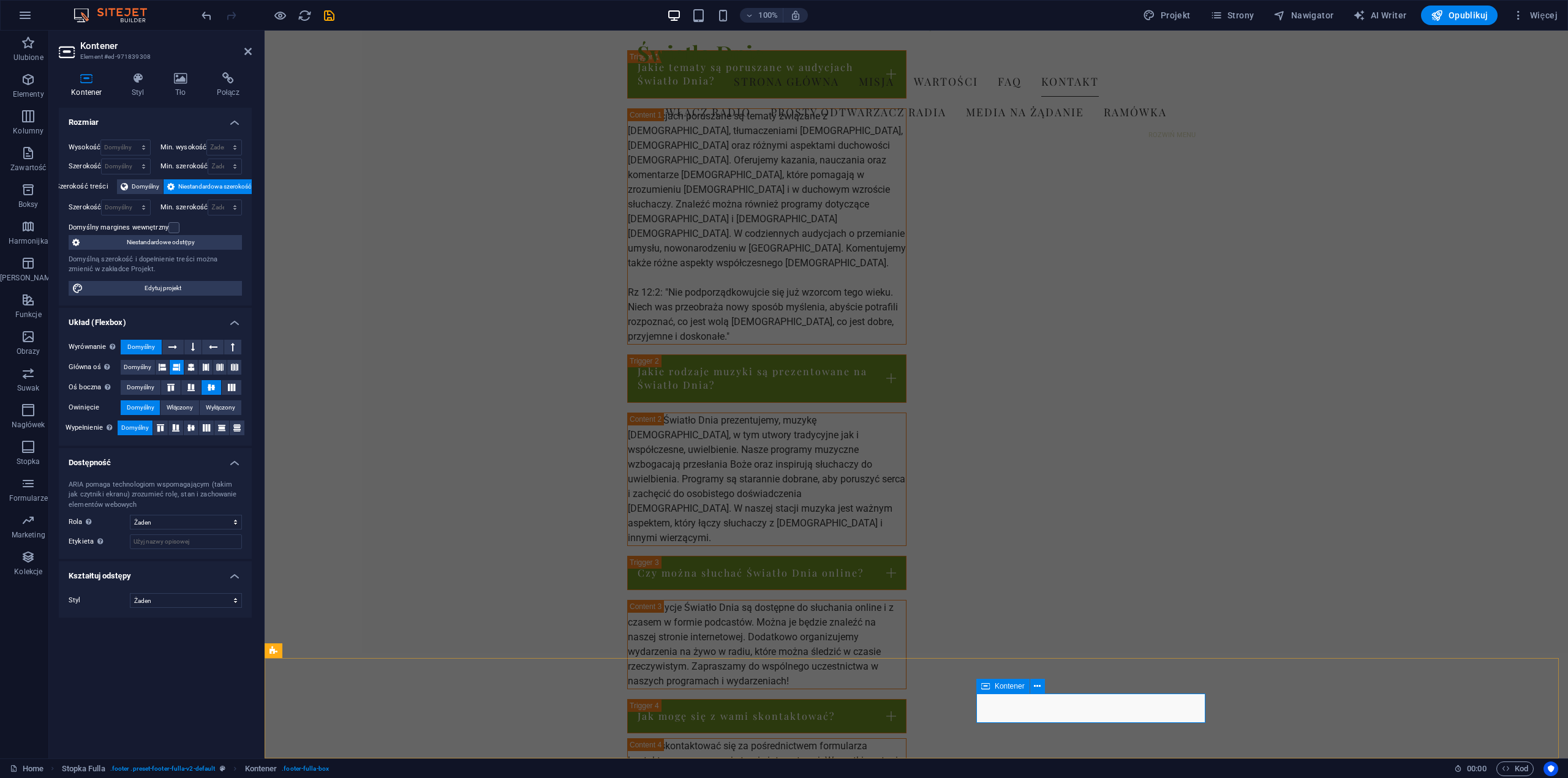
click at [1205, 700] on span "Tekst" at bounding box center [1204, 701] width 17 height 7
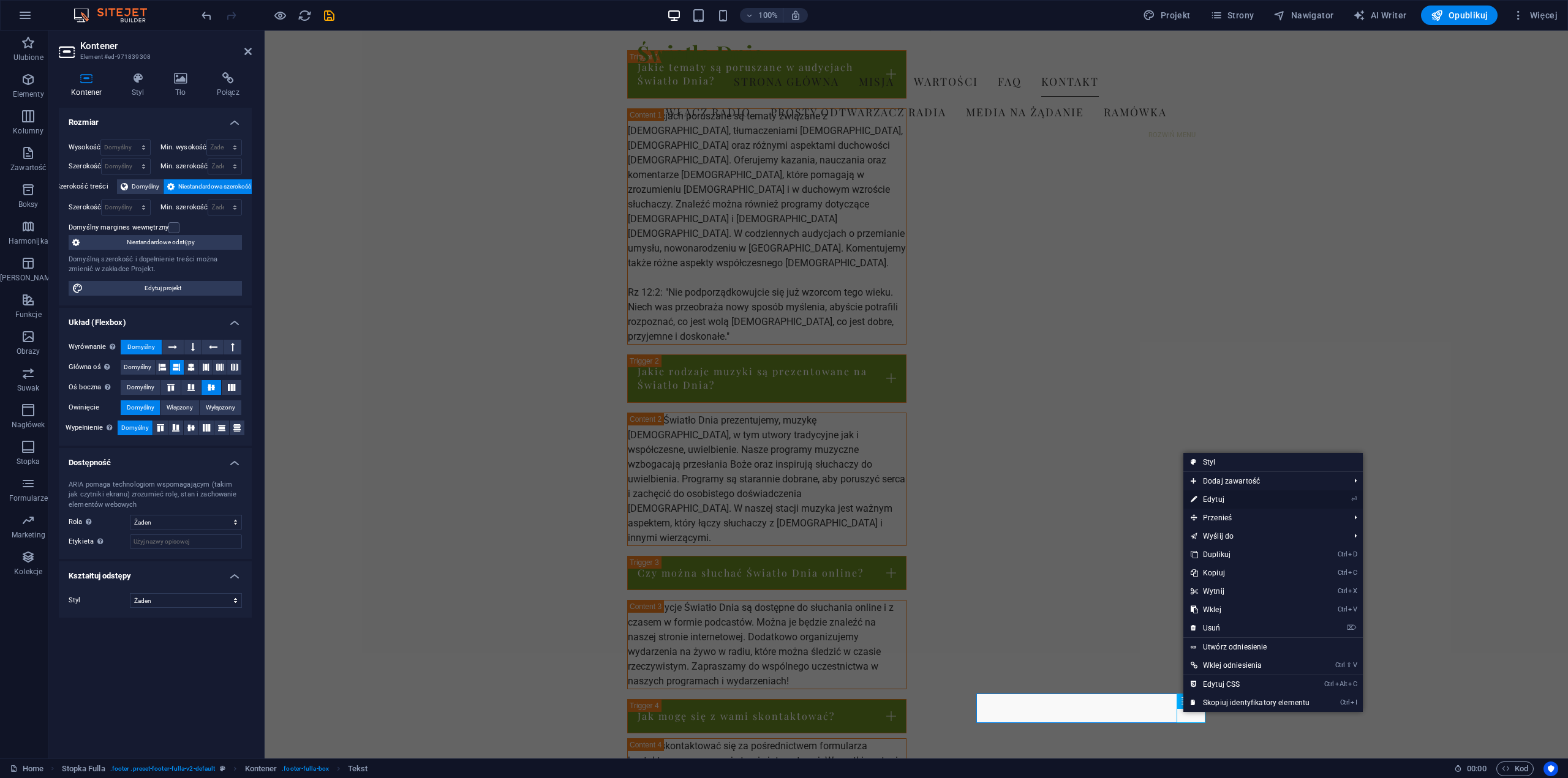
drag, startPoint x: 1226, startPoint y: 499, endPoint x: 961, endPoint y: 469, distance: 266.7
click at [1226, 499] on link "⏎ Edytuj" at bounding box center [1250, 500] width 133 height 18
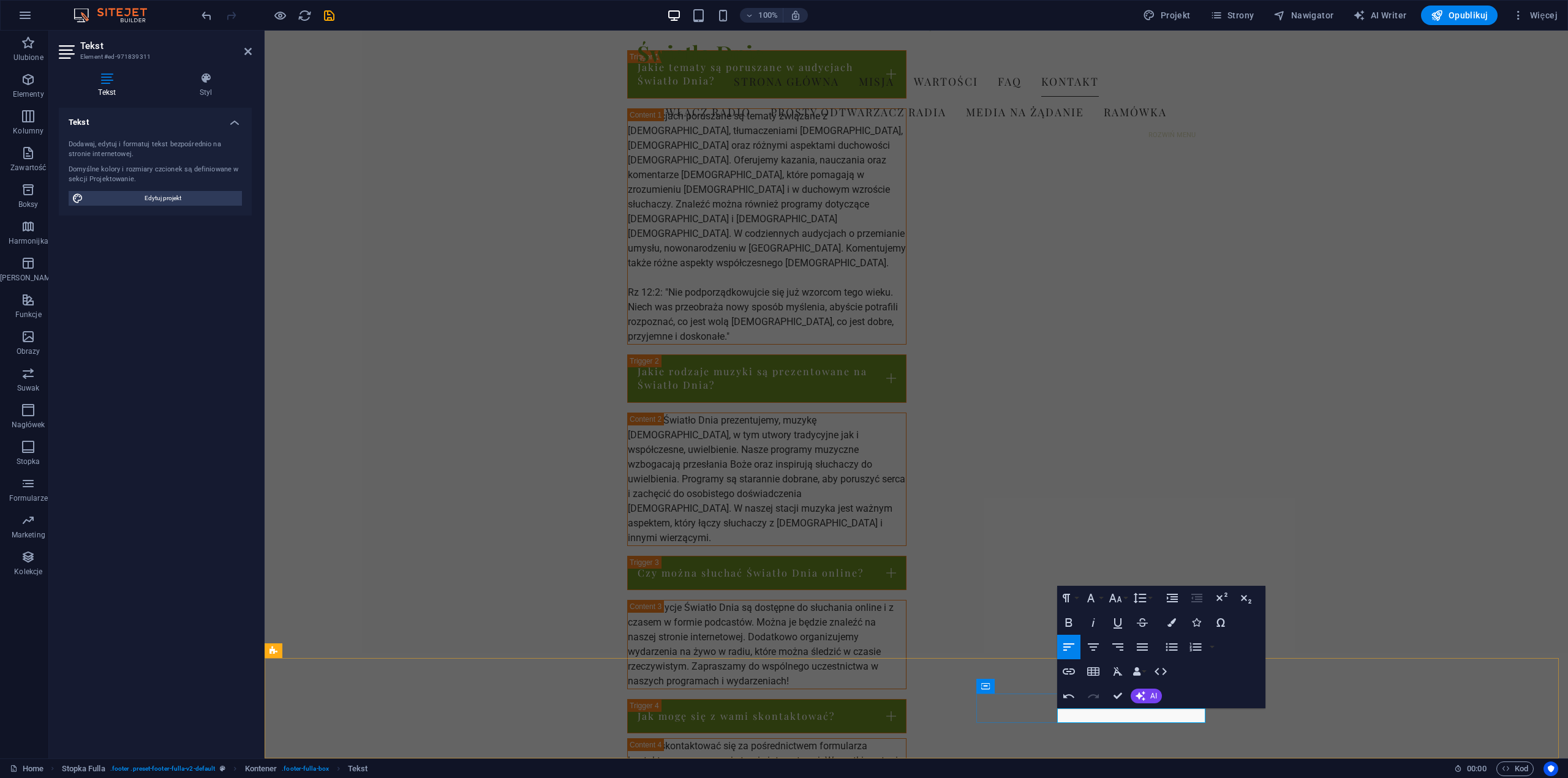
scroll to position [0, 4]
click at [1072, 647] on icon "button" at bounding box center [1069, 647] width 14 height 14
click at [1071, 675] on icon "button" at bounding box center [1069, 672] width 14 height 14
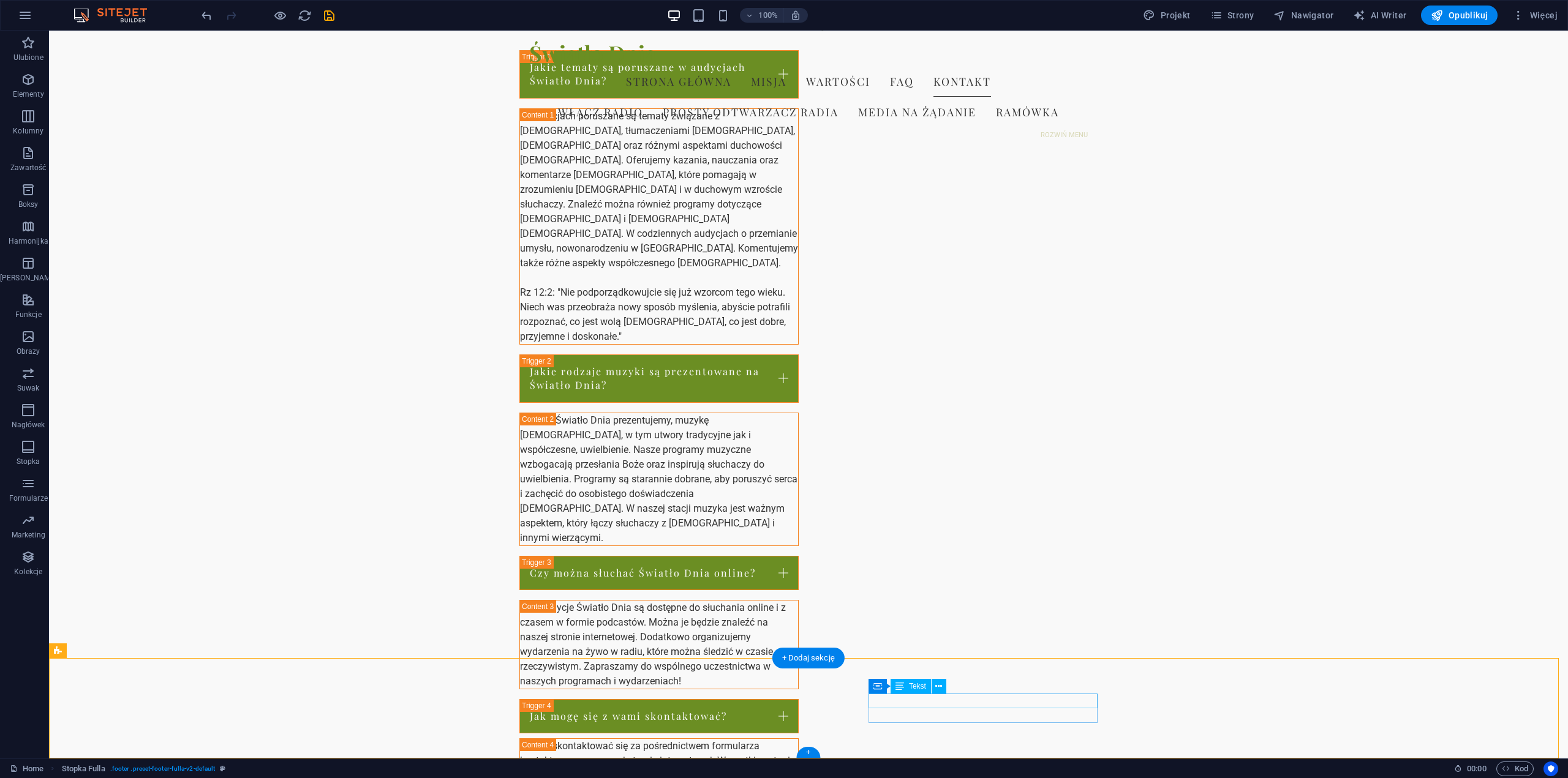
click at [914, 687] on span "Tekst" at bounding box center [918, 686] width 17 height 7
click at [939, 685] on icon at bounding box center [939, 687] width 7 height 13
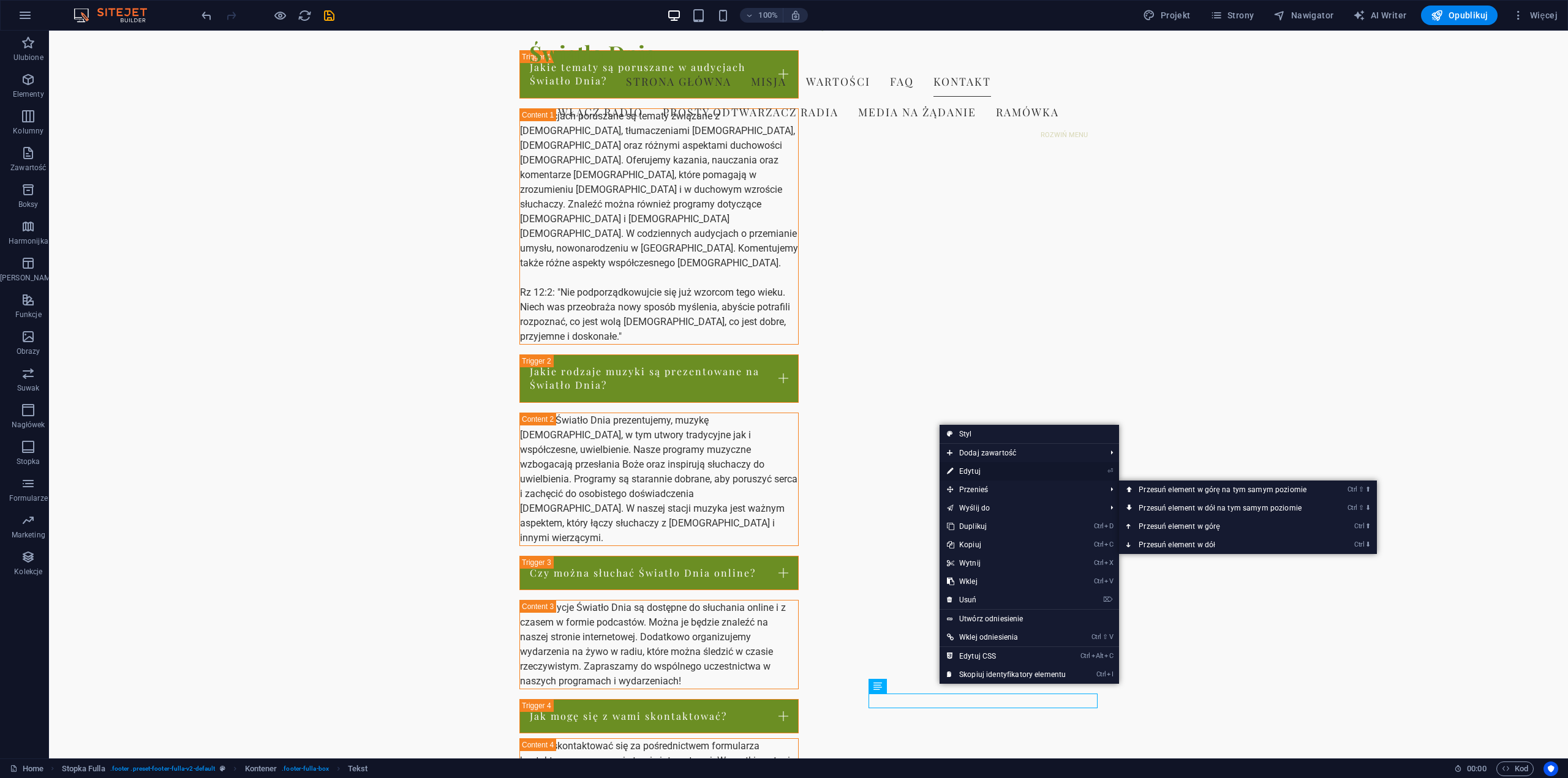
click at [999, 478] on link "⏎ Edytuj" at bounding box center [1007, 472] width 133 height 18
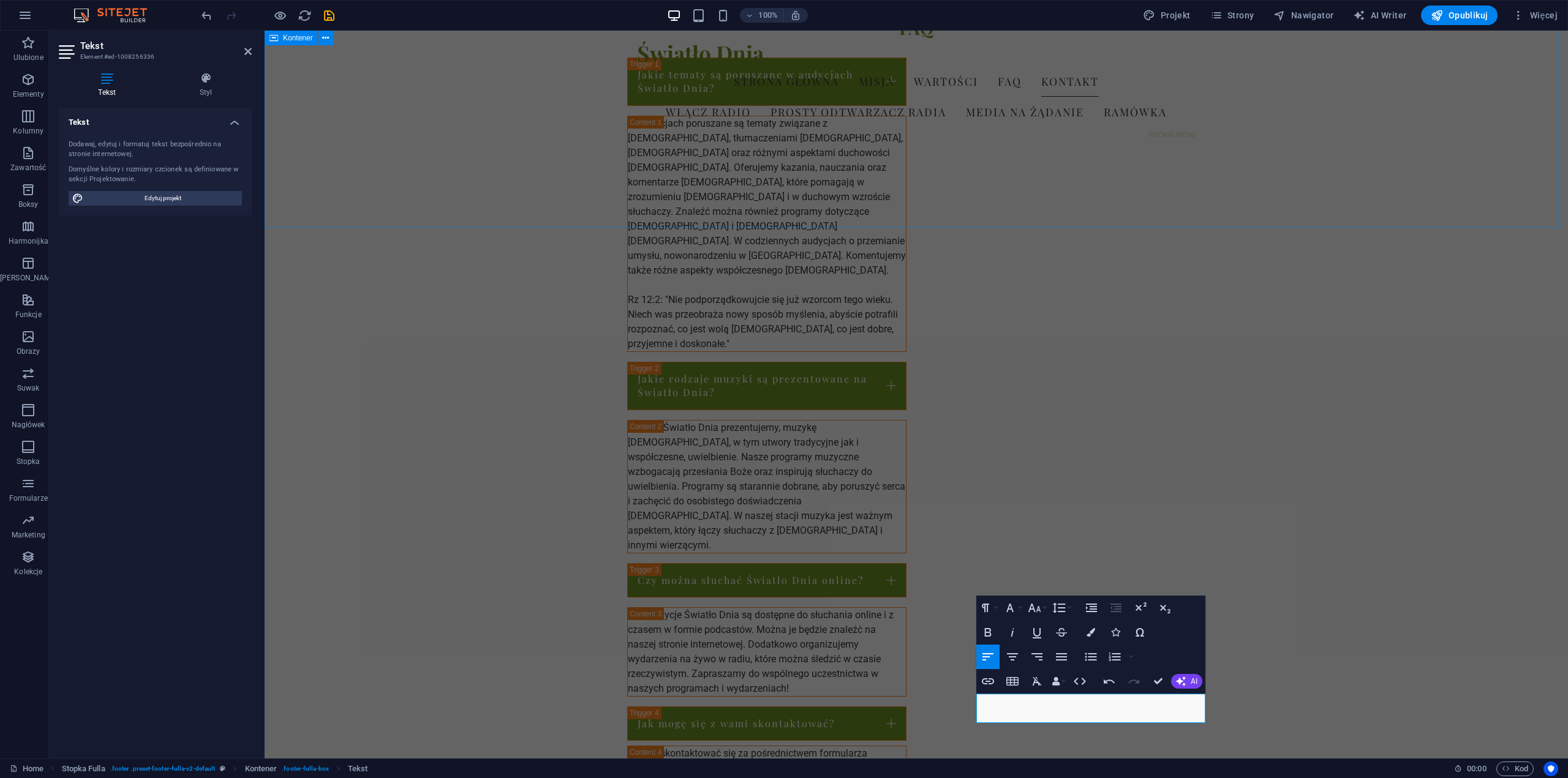
click at [1166, 214] on div "FAQ Jakie tematy są poruszane w audycjach Światło Dnia? W audycjach poruszane s…" at bounding box center [916, 545] width 1304 height 1156
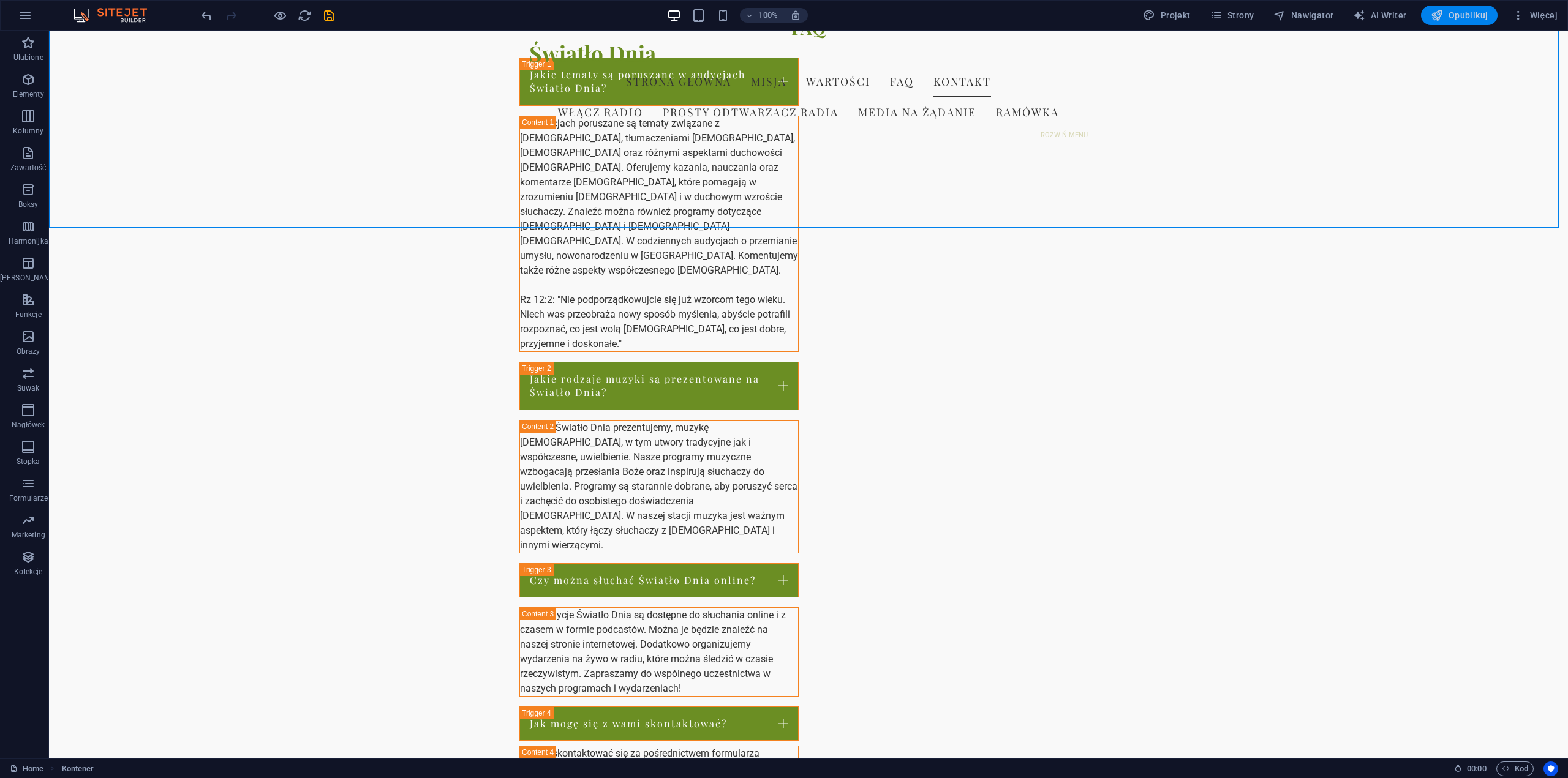
click at [1479, 14] on span "Opublikuj" at bounding box center [1459, 15] width 57 height 12
checkbox input "false"
